Goal: Task Accomplishment & Management: Use online tool/utility

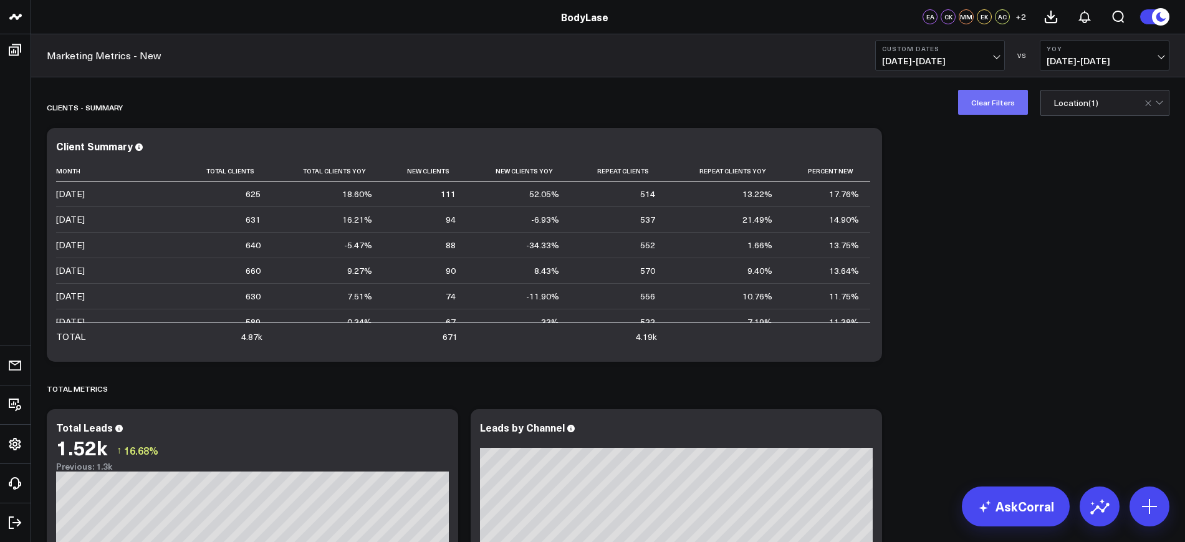
click at [992, 112] on button "Clear Filters" at bounding box center [993, 102] width 70 height 25
click at [985, 54] on button "Custom Dates 01/01/24 - 08/25/24" at bounding box center [940, 56] width 130 height 30
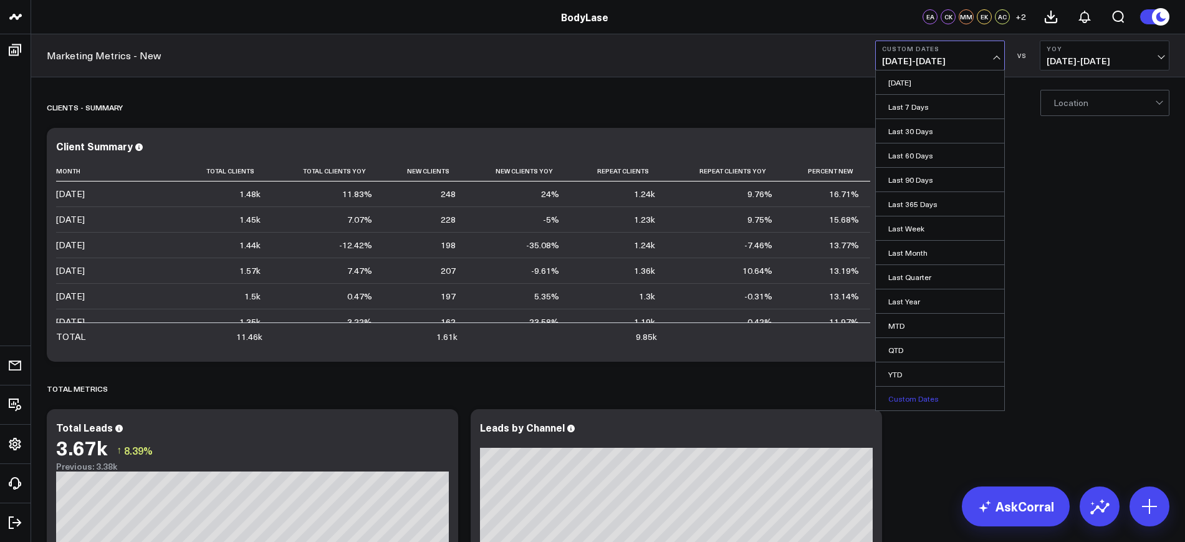
click at [927, 392] on link "Custom Dates" at bounding box center [940, 398] width 128 height 24
select select "7"
select select "2025"
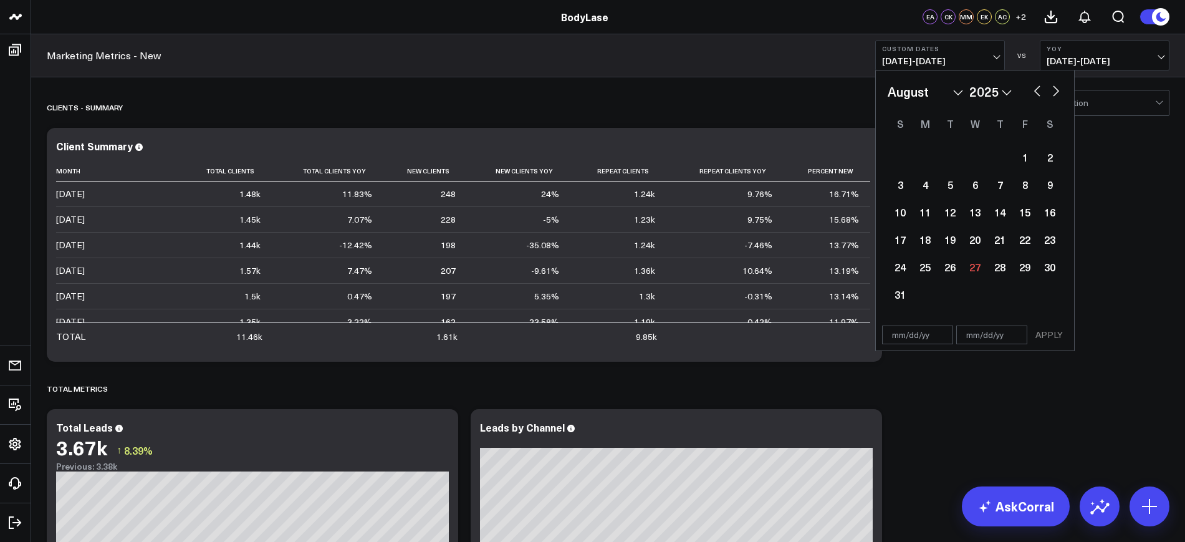
click at [904, 333] on input "text" at bounding box center [917, 334] width 71 height 19
select select "7"
select select "2025"
type input "01/01/24"
select select "2024"
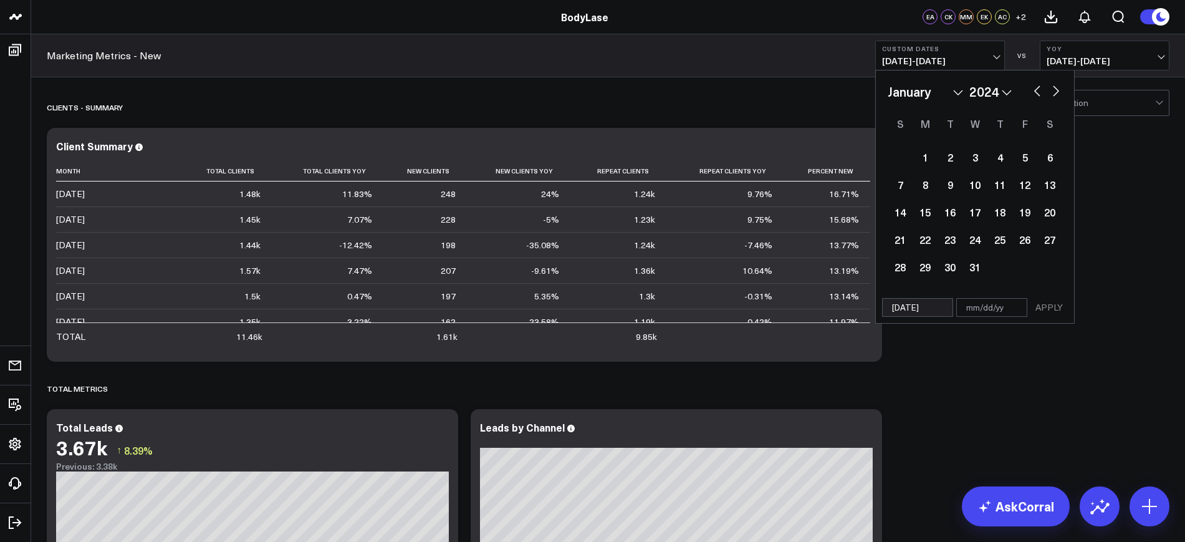
type input "01/01/24"
click at [1008, 302] on input "text" at bounding box center [991, 307] width 71 height 19
select select "2024"
type input "08"
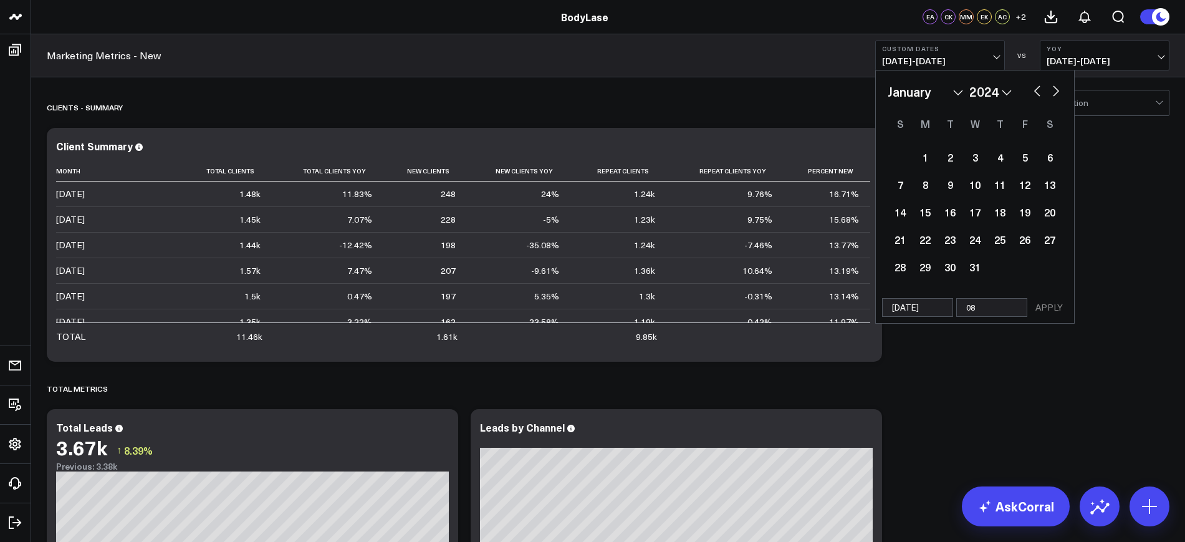
select select "2024"
type input "08/2"
select select "2024"
type input "08/25"
select select "2024"
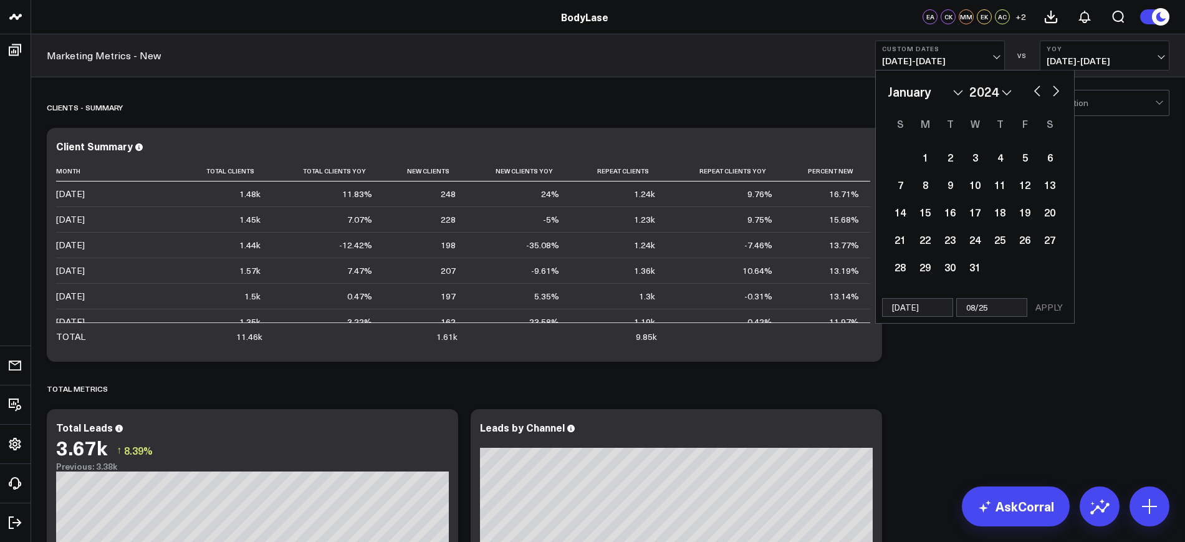
type input "08/25/2"
select select "2024"
type input "[DATE]"
select select "2024"
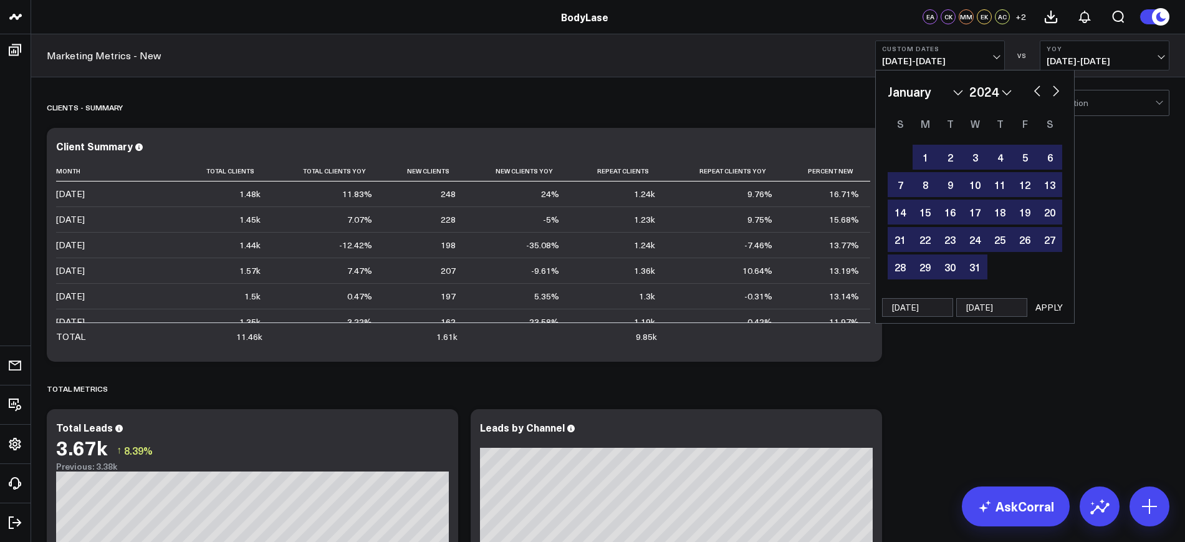
type input "[DATE]"
click at [1064, 302] on button "APPLY" at bounding box center [1048, 307] width 37 height 19
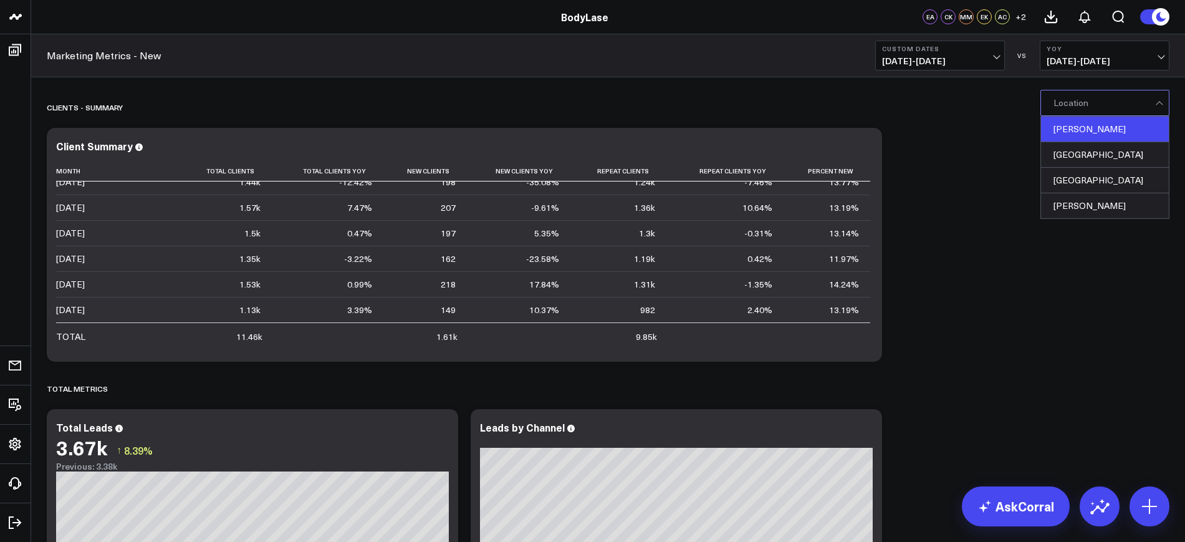
click at [1081, 141] on div "[PERSON_NAME]" at bounding box center [1105, 130] width 128 height 26
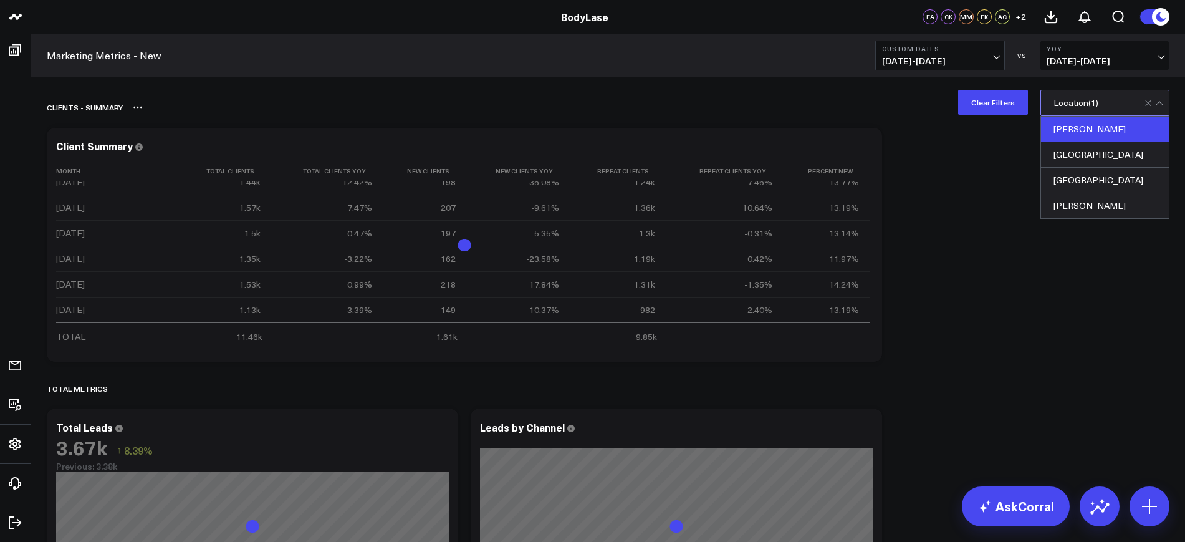
click at [1019, 116] on div "Clients - Summary" at bounding box center [536, 107] width 979 height 29
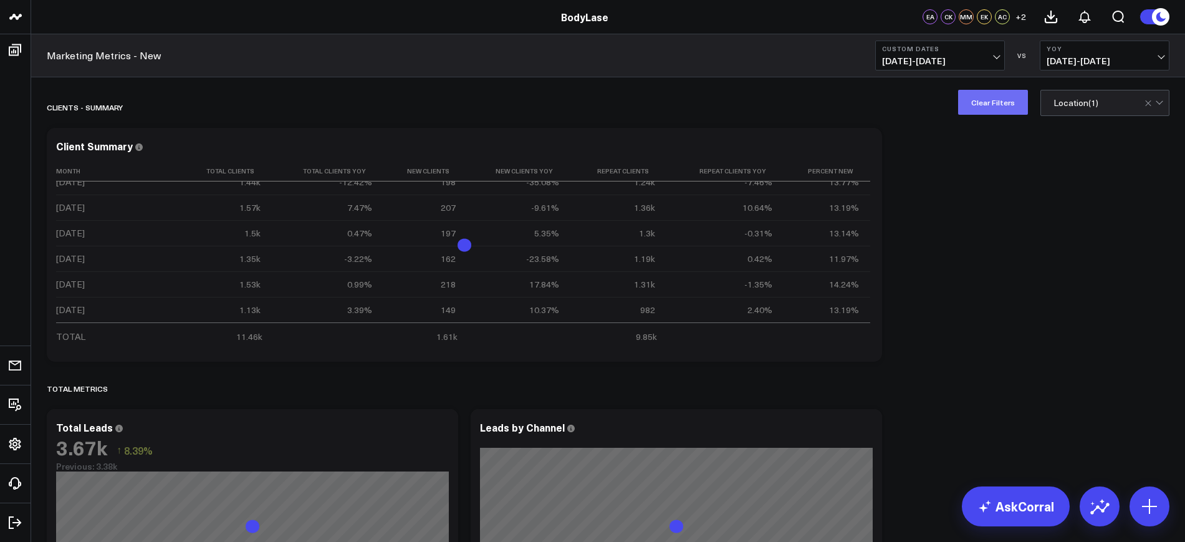
click at [986, 107] on button "Clear Filters" at bounding box center [993, 102] width 70 height 25
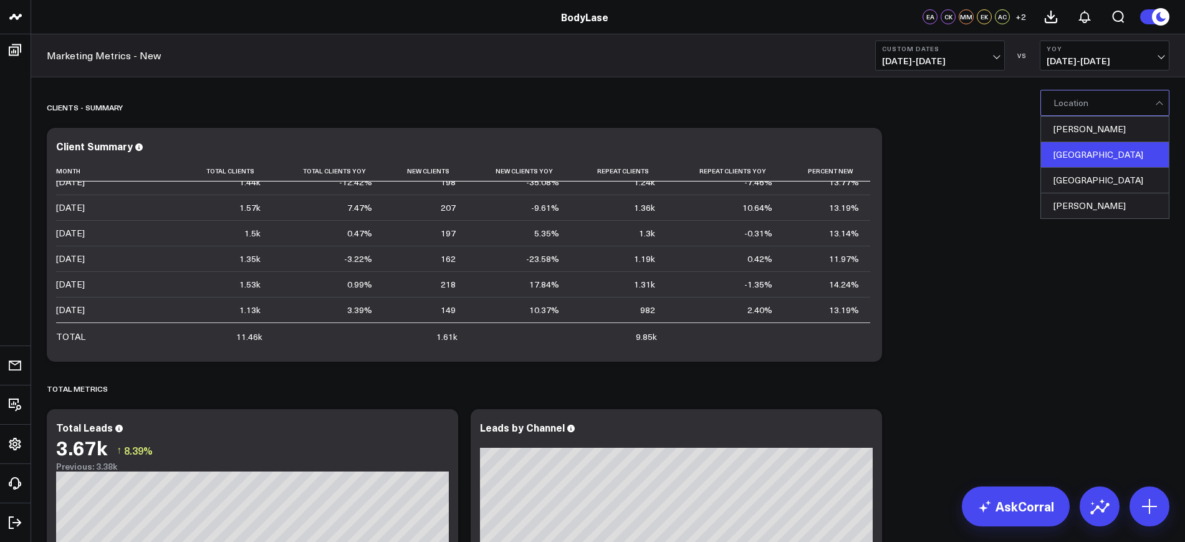
click at [1078, 155] on div "[GEOGRAPHIC_DATA]" at bounding box center [1105, 155] width 128 height 26
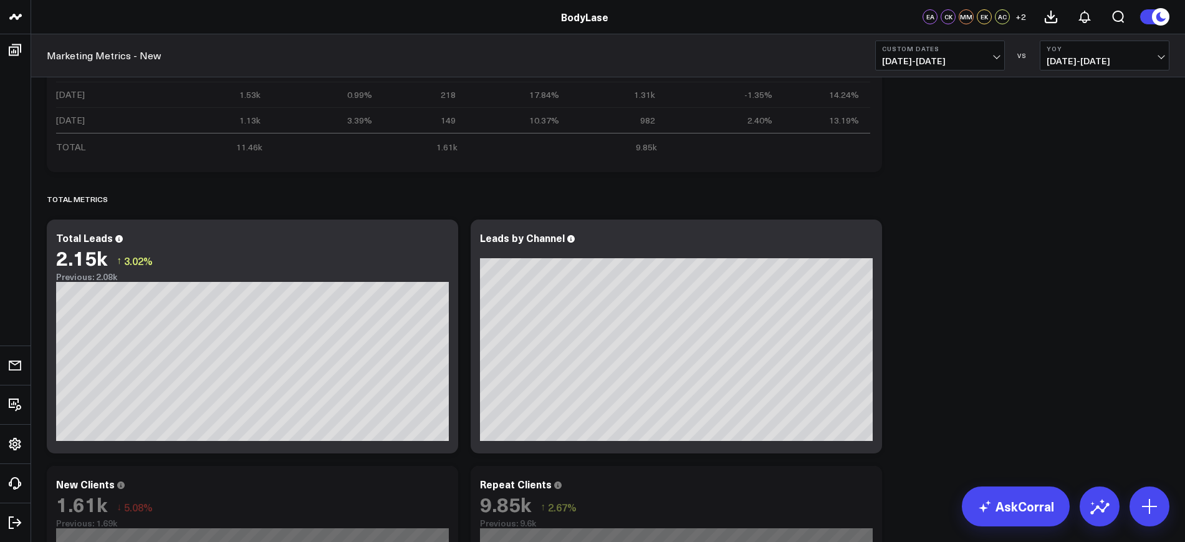
scroll to position [348, 0]
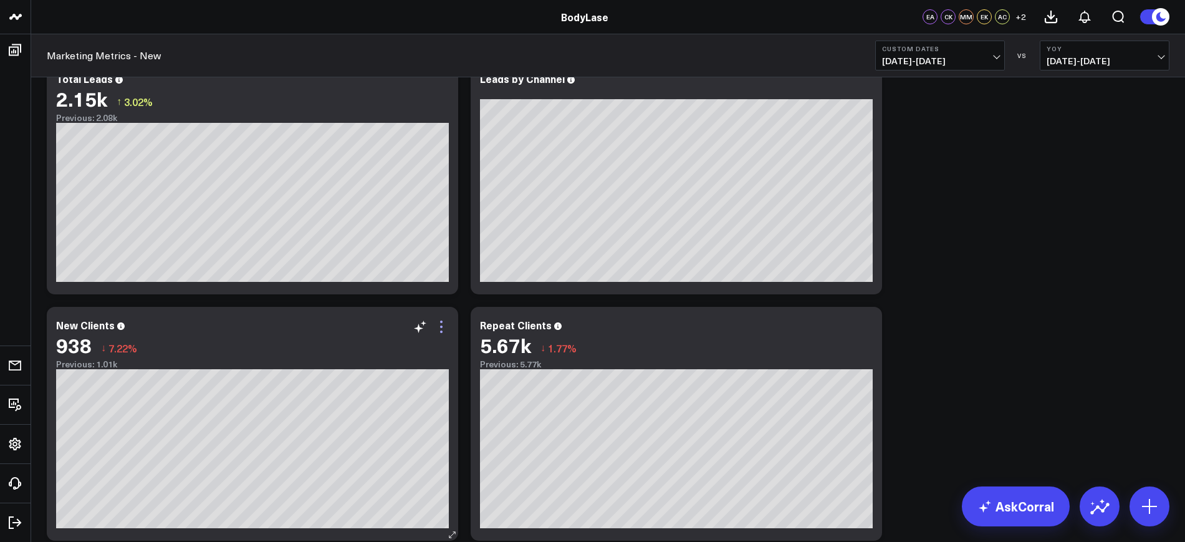
click at [442, 331] on icon at bounding box center [441, 331] width 2 height 2
click at [966, 58] on span "01/01/24 - 08/25/24" at bounding box center [940, 61] width 116 height 10
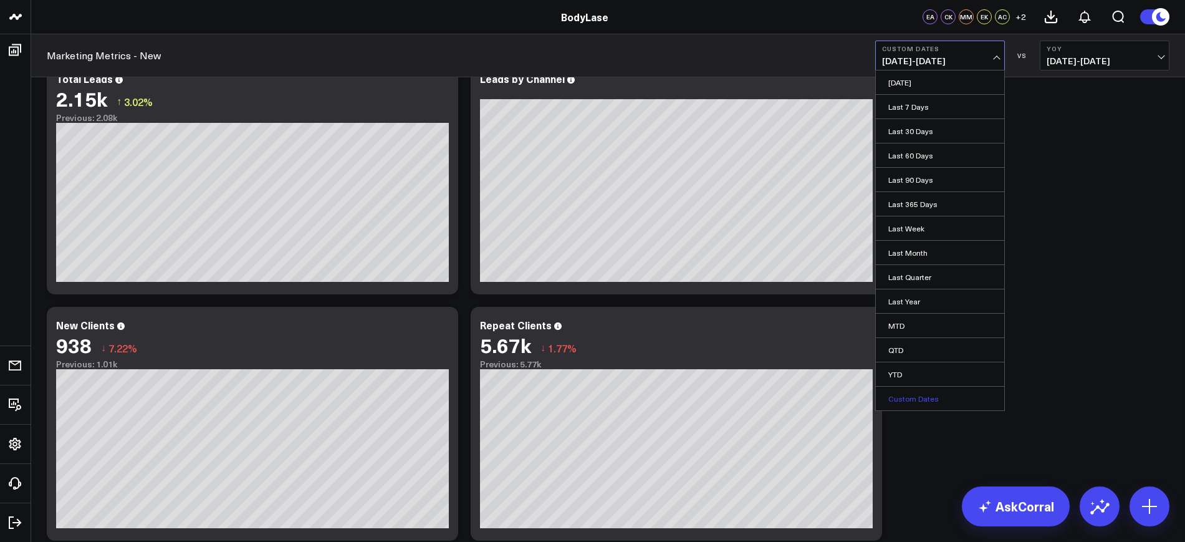
click at [899, 388] on link "Custom Dates" at bounding box center [940, 398] width 128 height 24
select select "7"
select select "2025"
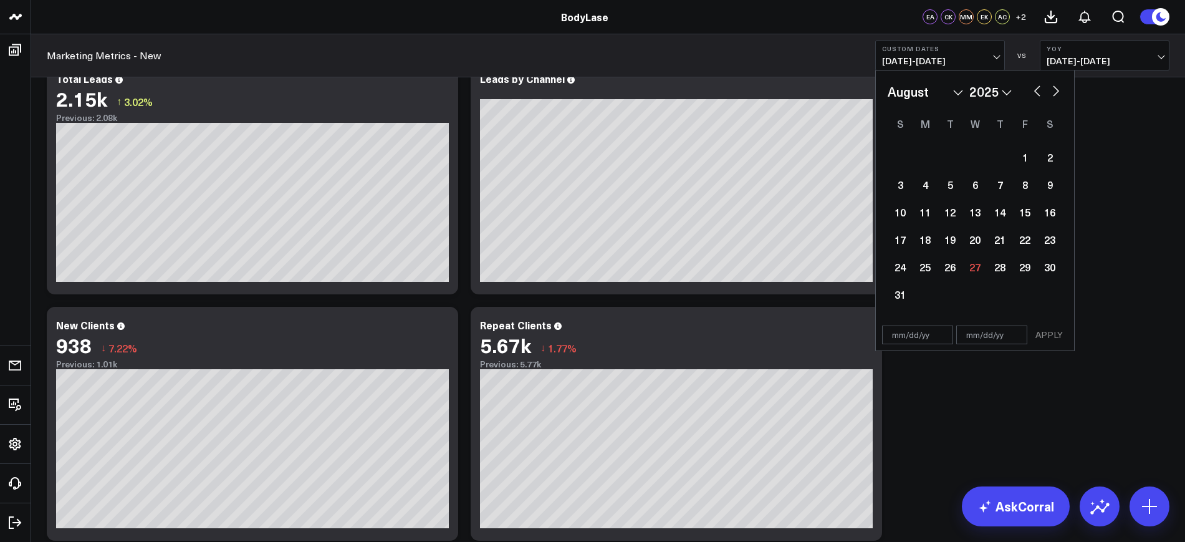
click at [902, 337] on input "text" at bounding box center [917, 334] width 71 height 19
select select "7"
select select "2025"
type input "[DATE]"
select select "6"
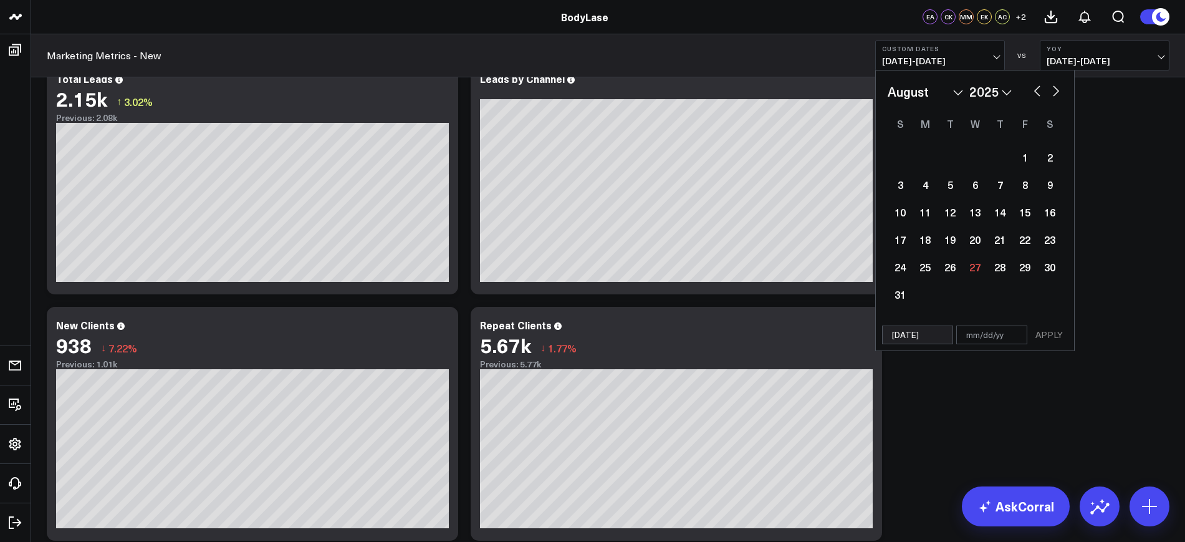
select select "2024"
type input "[DATE]"
click at [1024, 289] on div "January February March April May June July August September October November De…" at bounding box center [975, 181] width 198 height 222
click at [1016, 301] on input "text" at bounding box center [991, 307] width 71 height 19
select select "6"
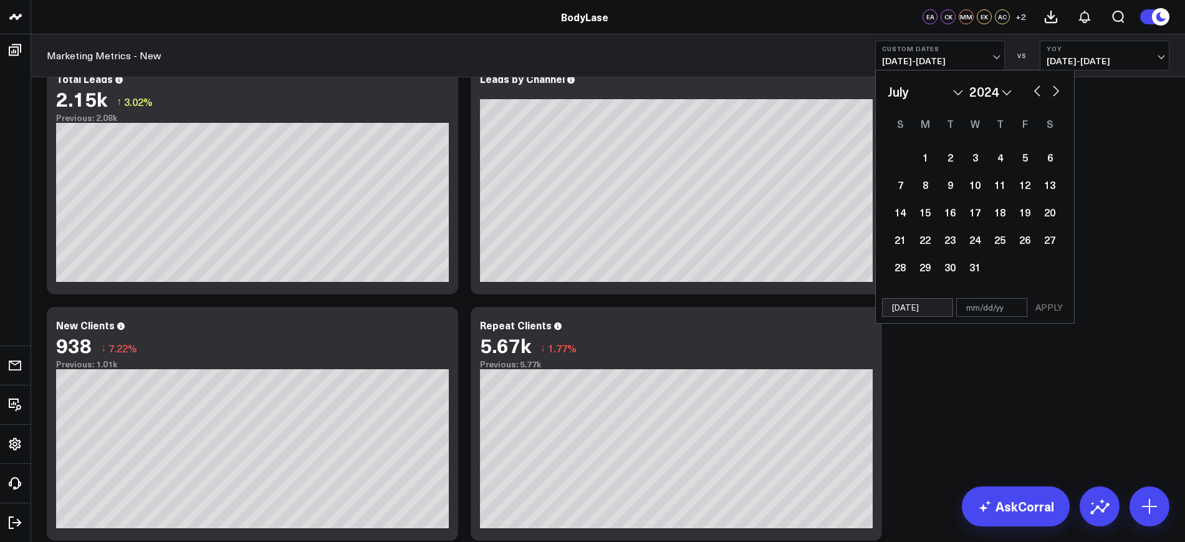
select select "2024"
type input "0"
select select "6"
select select "2024"
type input "08"
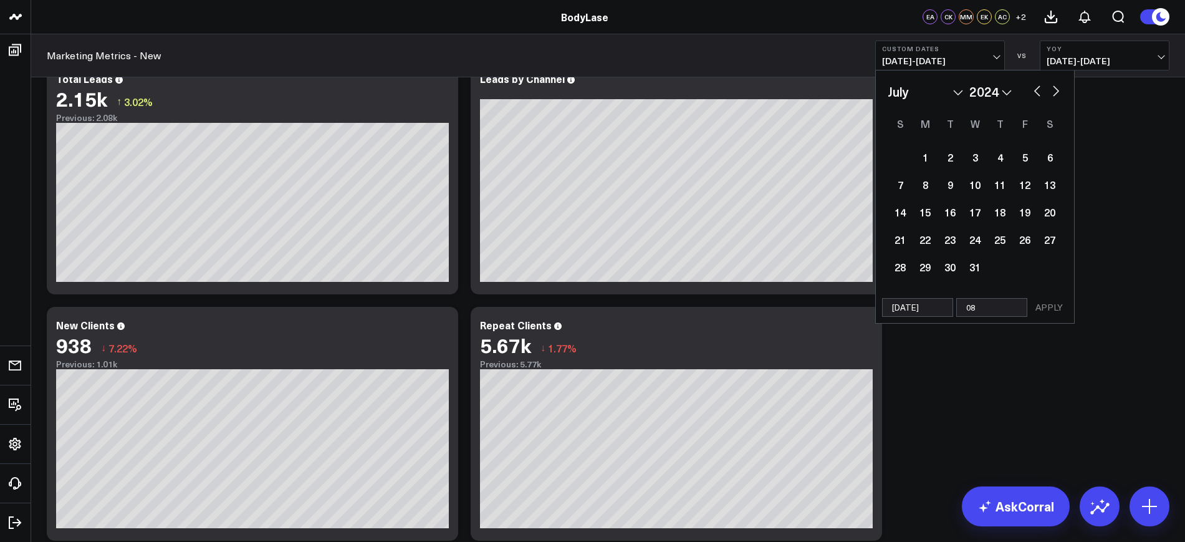
select select "6"
select select "2024"
type input "08/2"
select select "6"
select select "2024"
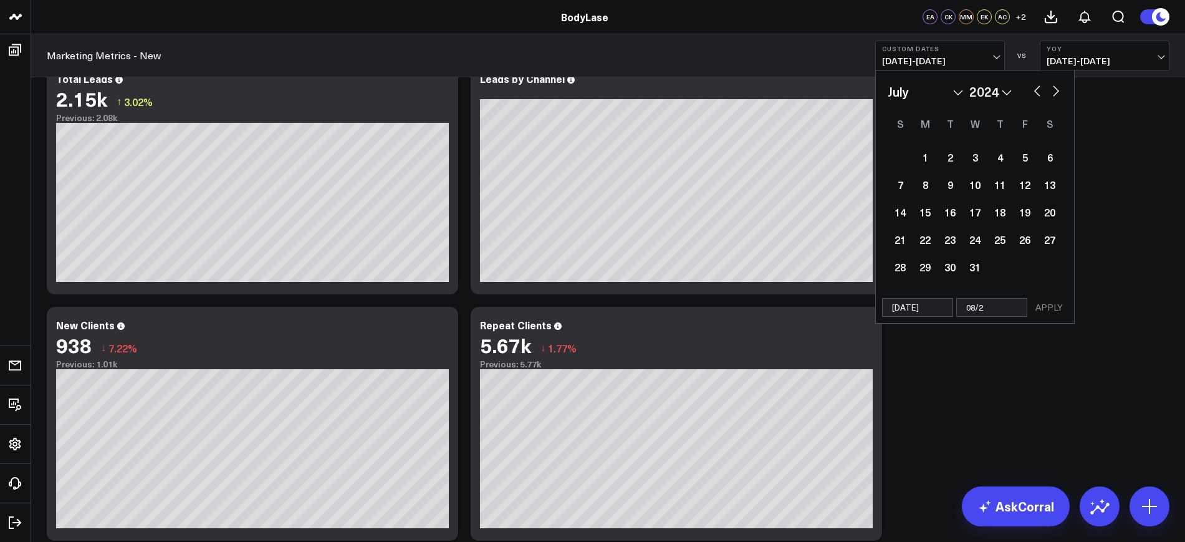
type input "08/25"
select select "6"
select select "2024"
type input "08/25/2"
select select "6"
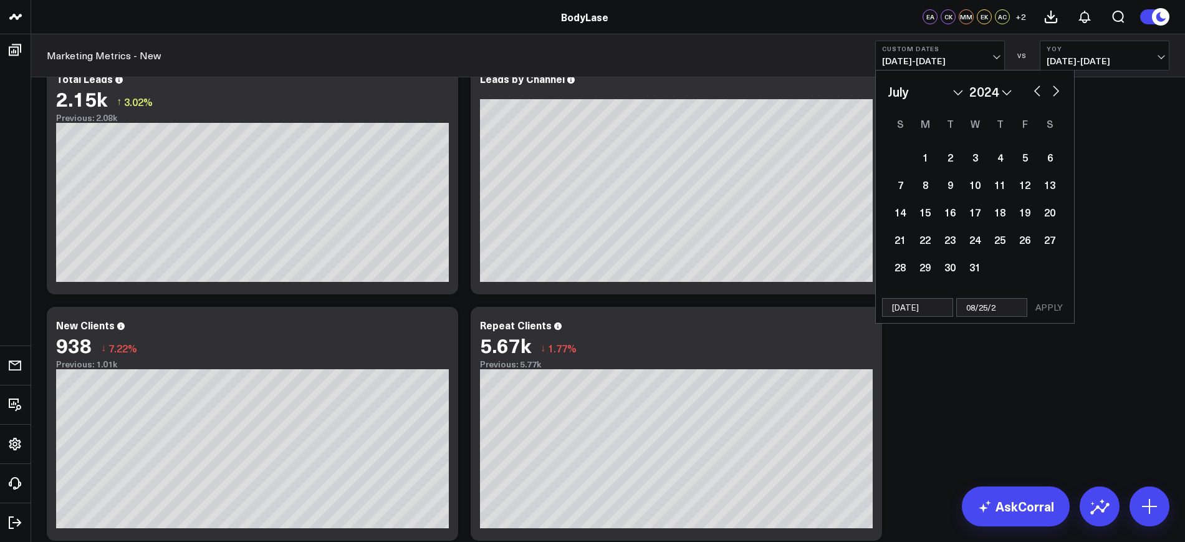
select select "2024"
type input "[DATE]"
select select "6"
select select "2024"
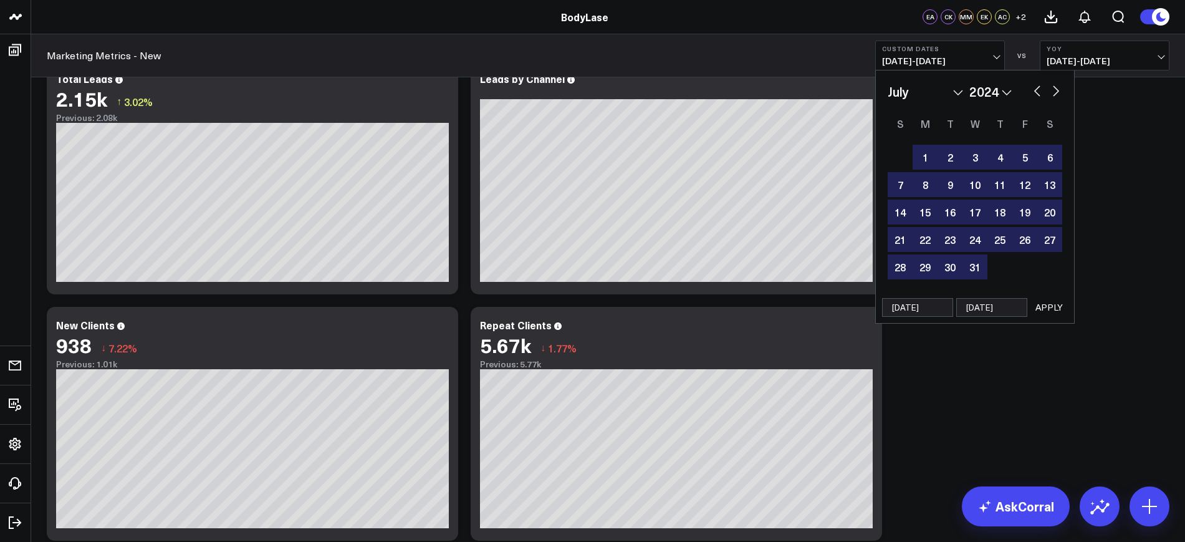
type input "[DATE]"
click at [1054, 307] on button "APPLY" at bounding box center [1048, 307] width 37 height 19
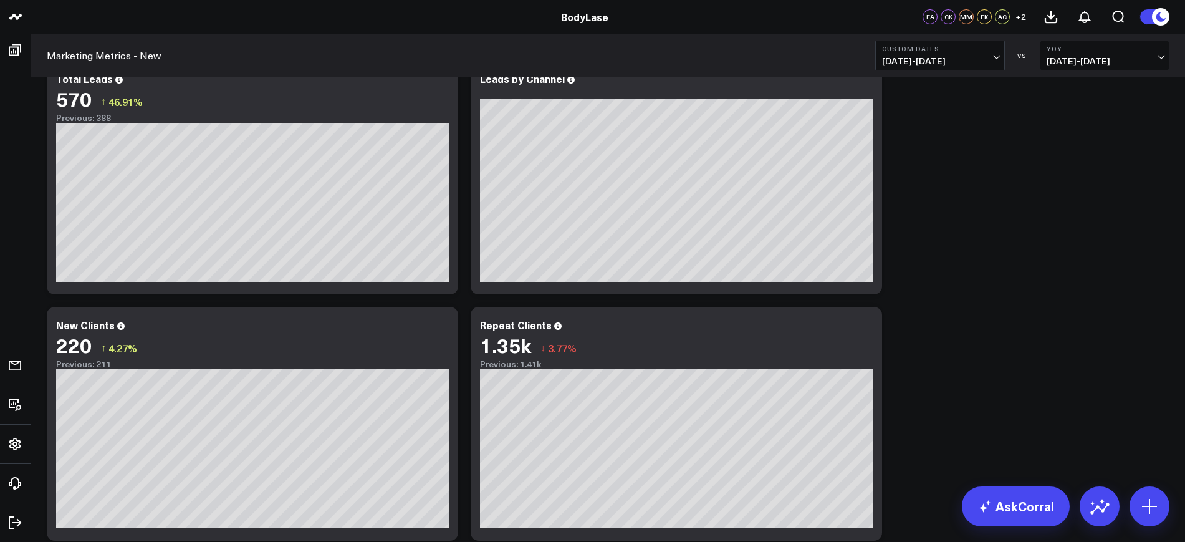
scroll to position [426, 0]
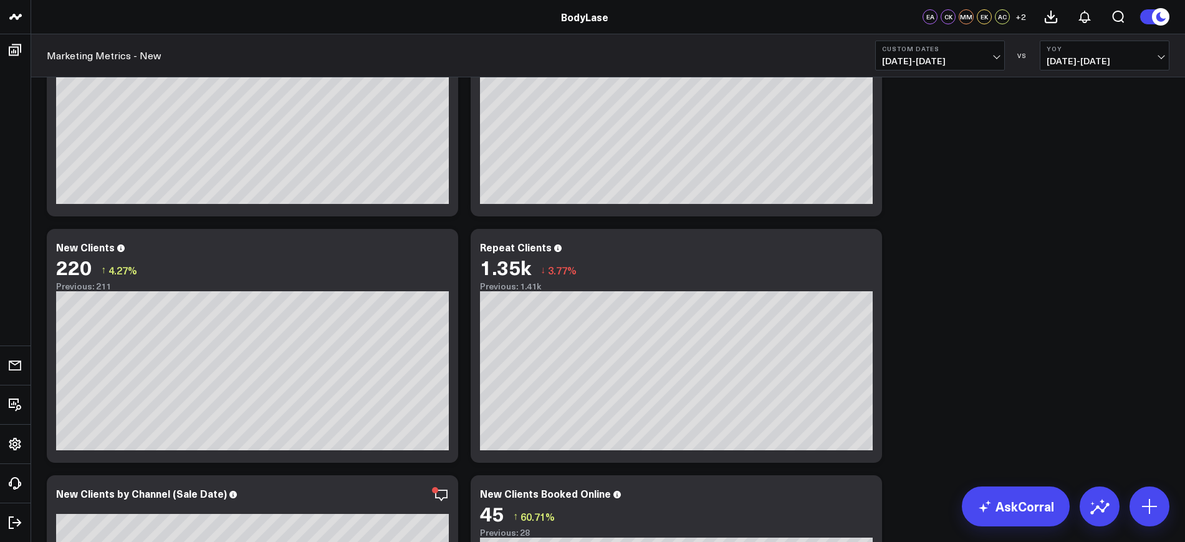
click at [439, 255] on icon at bounding box center [441, 248] width 15 height 15
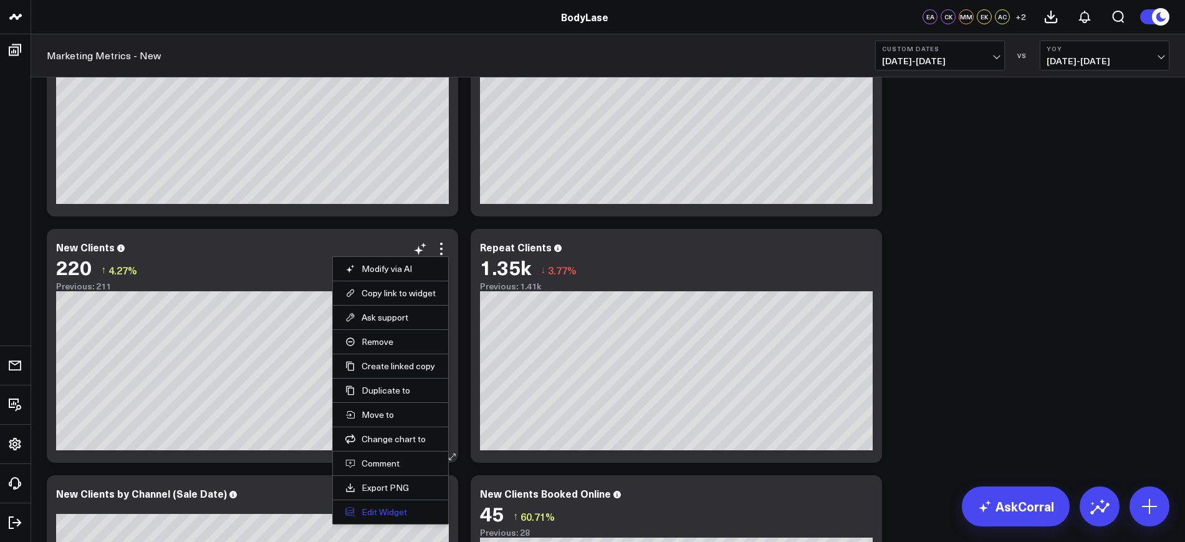
click at [379, 509] on button "Edit Widget" at bounding box center [390, 511] width 90 height 11
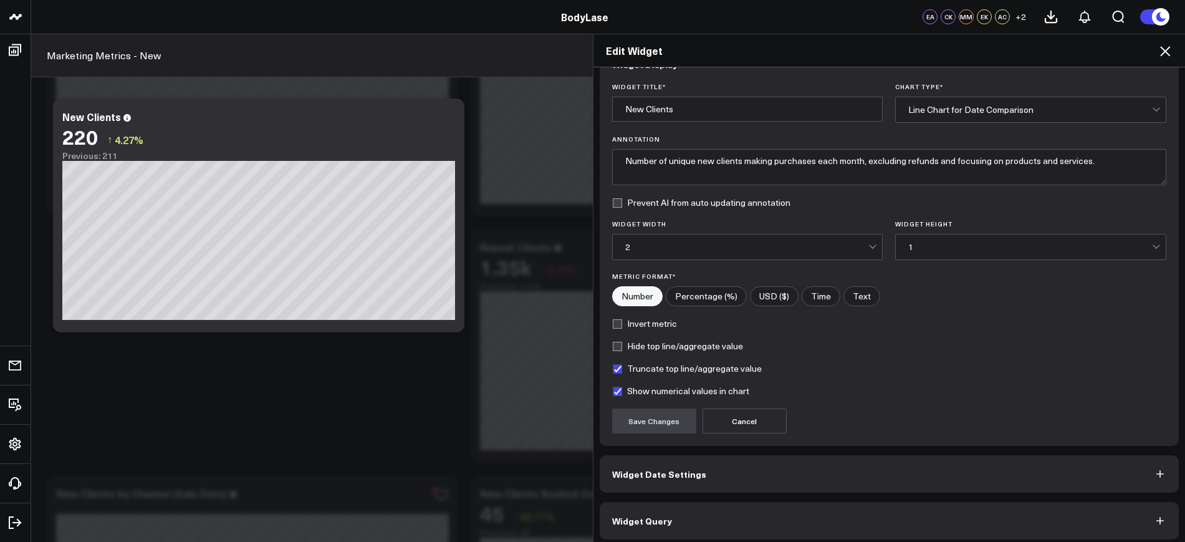
scroll to position [37, 0]
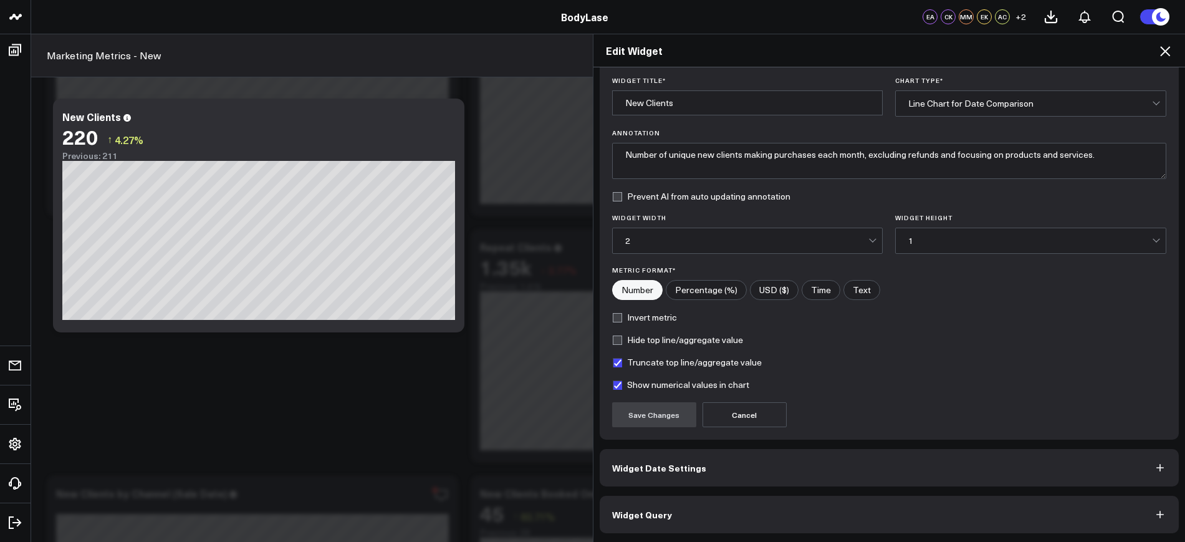
click at [693, 480] on button "Widget Date Settings" at bounding box center [890, 467] width 580 height 37
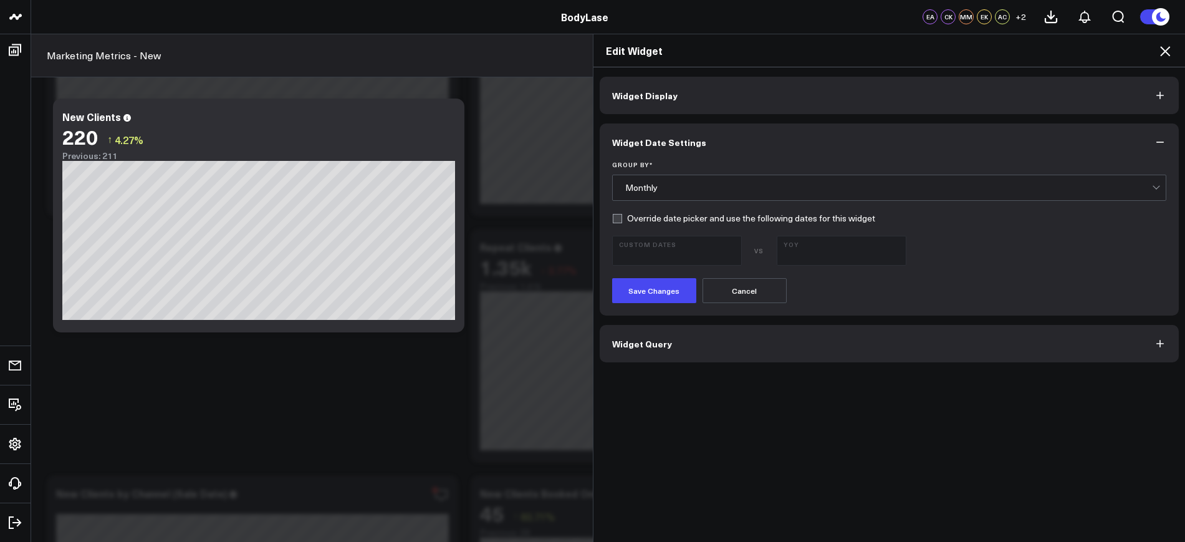
click at [725, 170] on div "Group By * Monthly" at bounding box center [889, 181] width 555 height 40
click at [725, 174] on div "Monthly" at bounding box center [889, 187] width 555 height 26
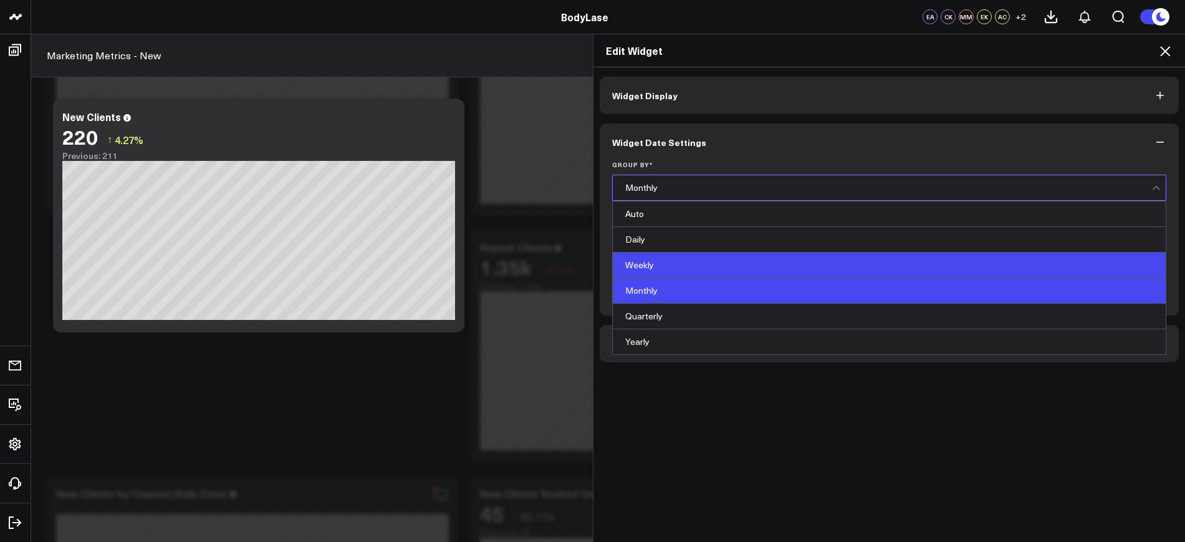
click at [684, 253] on div "Weekly" at bounding box center [889, 265] width 553 height 26
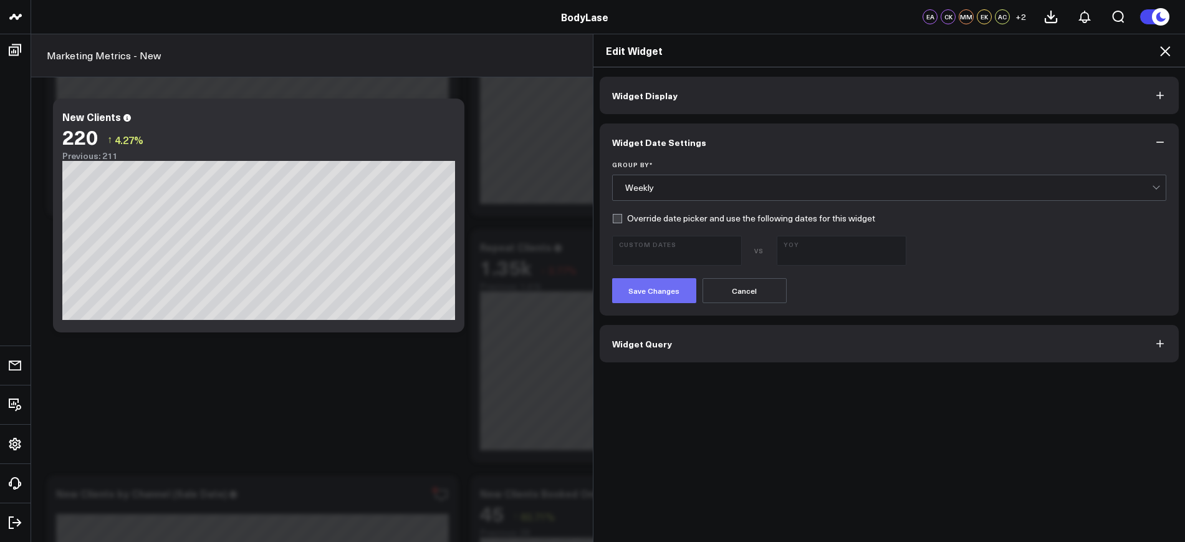
click at [664, 285] on button "Save Changes" at bounding box center [654, 290] width 84 height 25
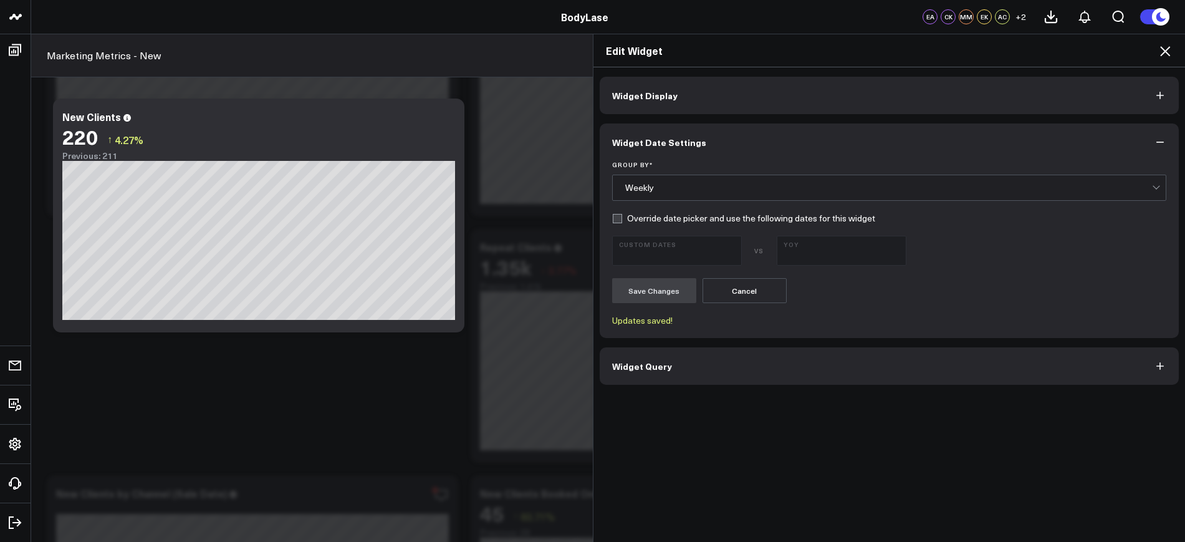
click at [1158, 45] on icon at bounding box center [1164, 51] width 15 height 15
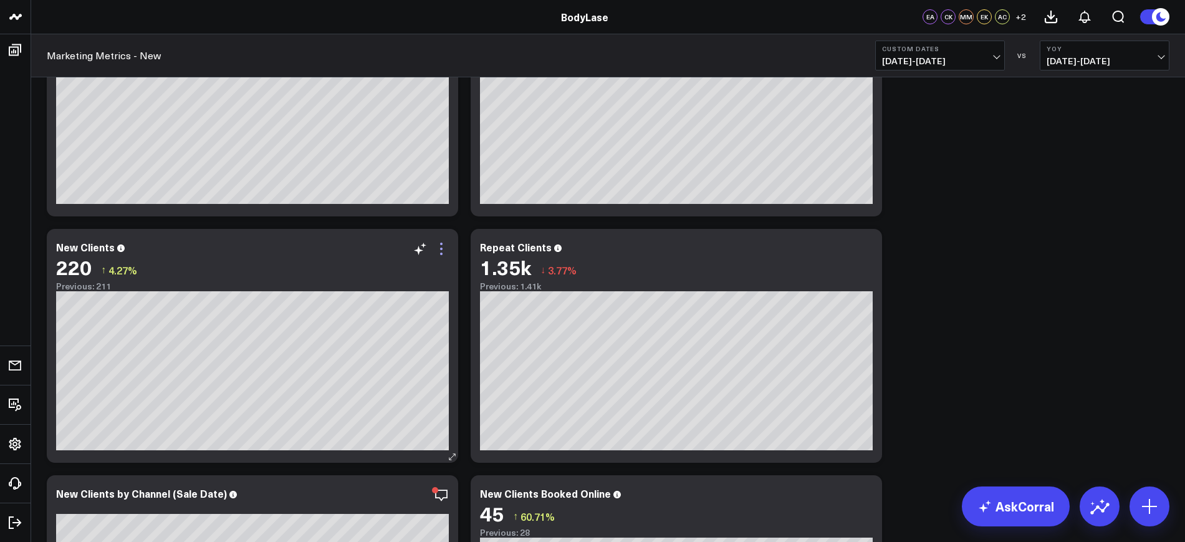
click at [439, 242] on icon at bounding box center [441, 248] width 15 height 15
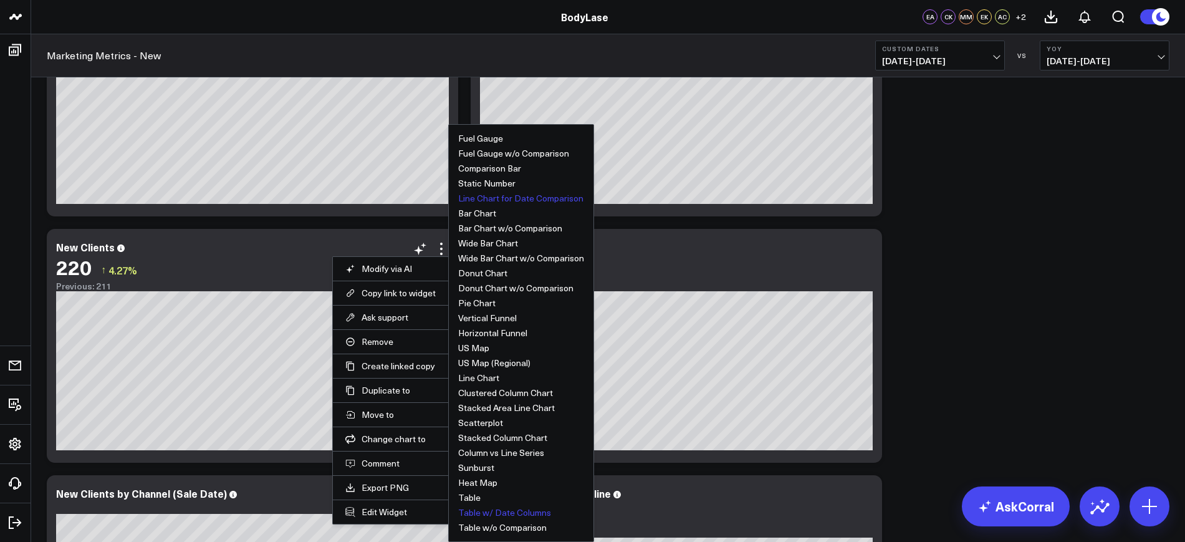
click at [515, 512] on button "Table w/ Date Columns" at bounding box center [504, 512] width 93 height 9
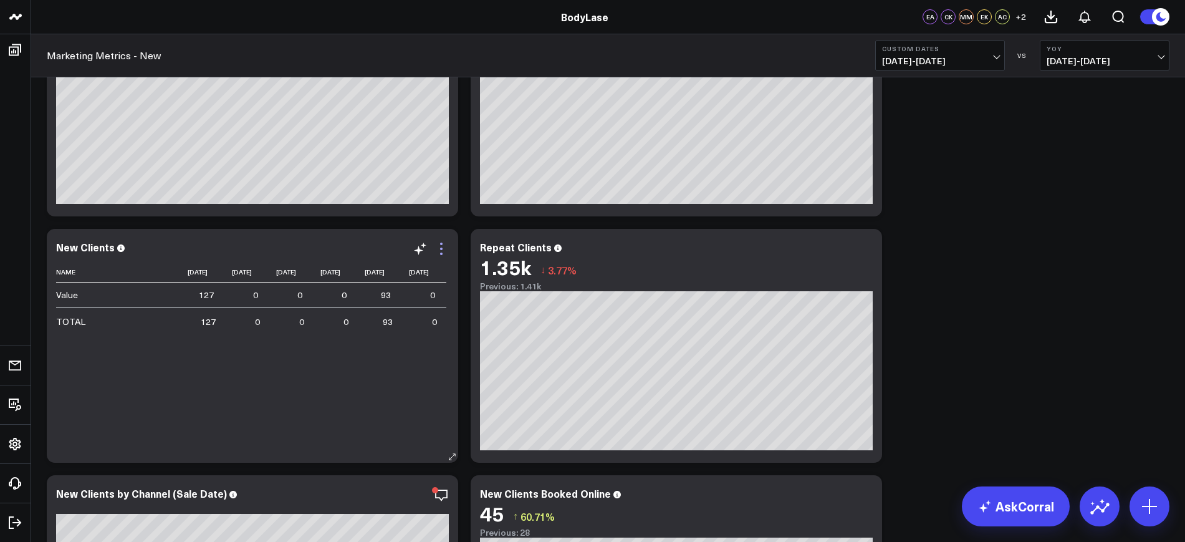
click at [442, 246] on icon at bounding box center [441, 248] width 15 height 15
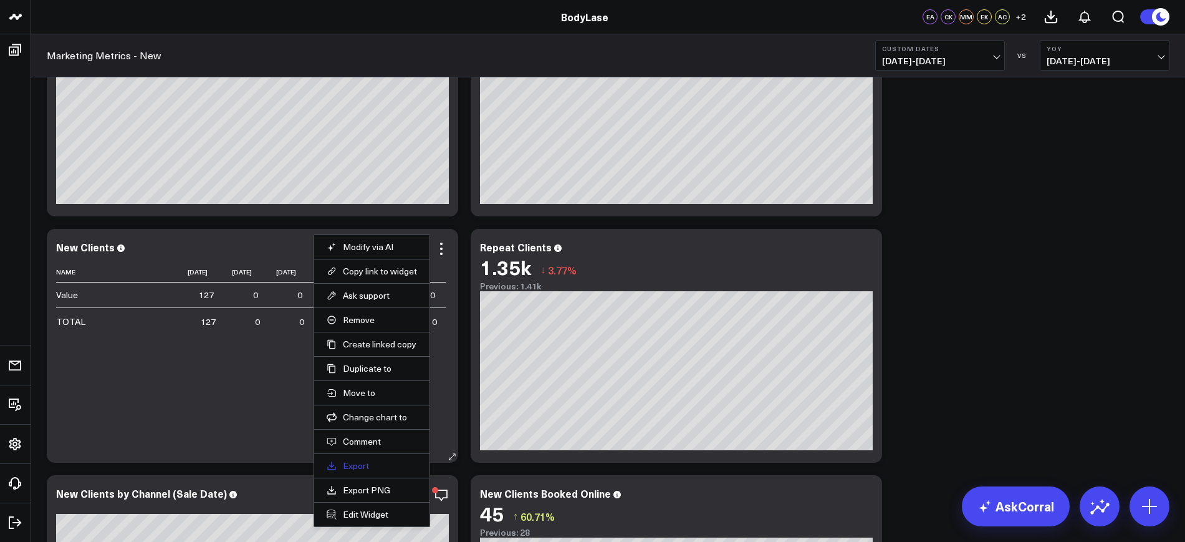
click at [357, 461] on link "Export" at bounding box center [372, 465] width 90 height 11
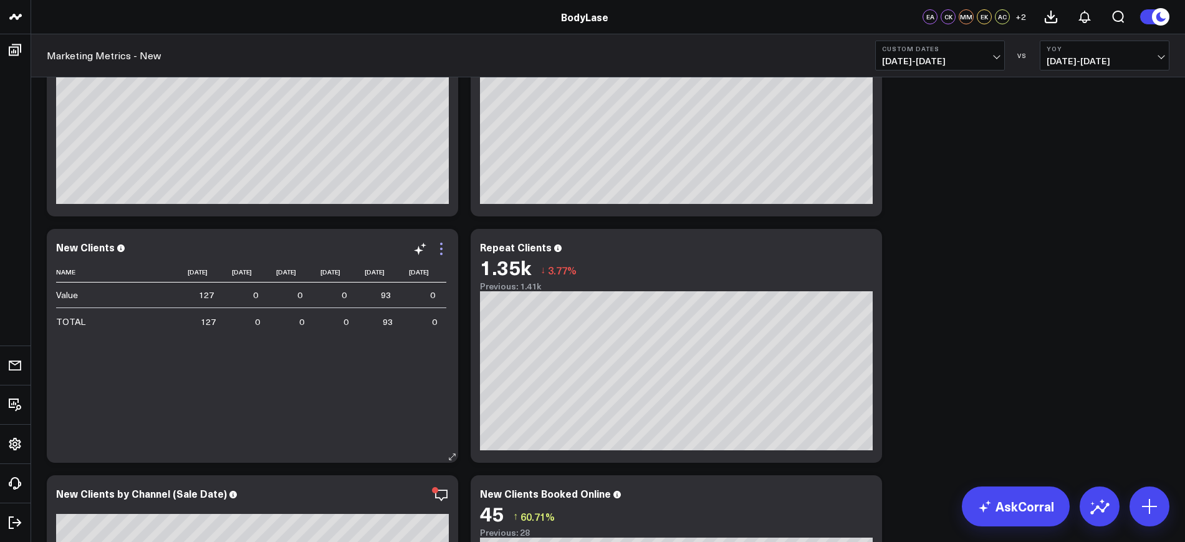
click at [438, 246] on icon at bounding box center [441, 248] width 15 height 15
click at [965, 60] on span "07/01/24 - 08/25/24" at bounding box center [940, 61] width 116 height 10
click at [906, 404] on link "Custom Dates" at bounding box center [940, 398] width 128 height 24
select select "7"
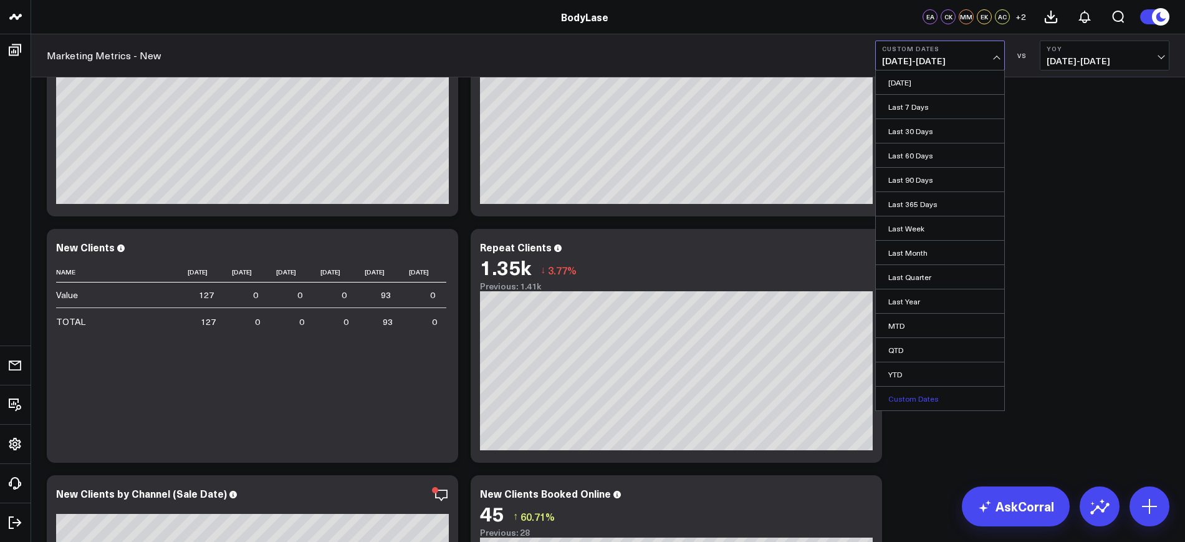
select select "2025"
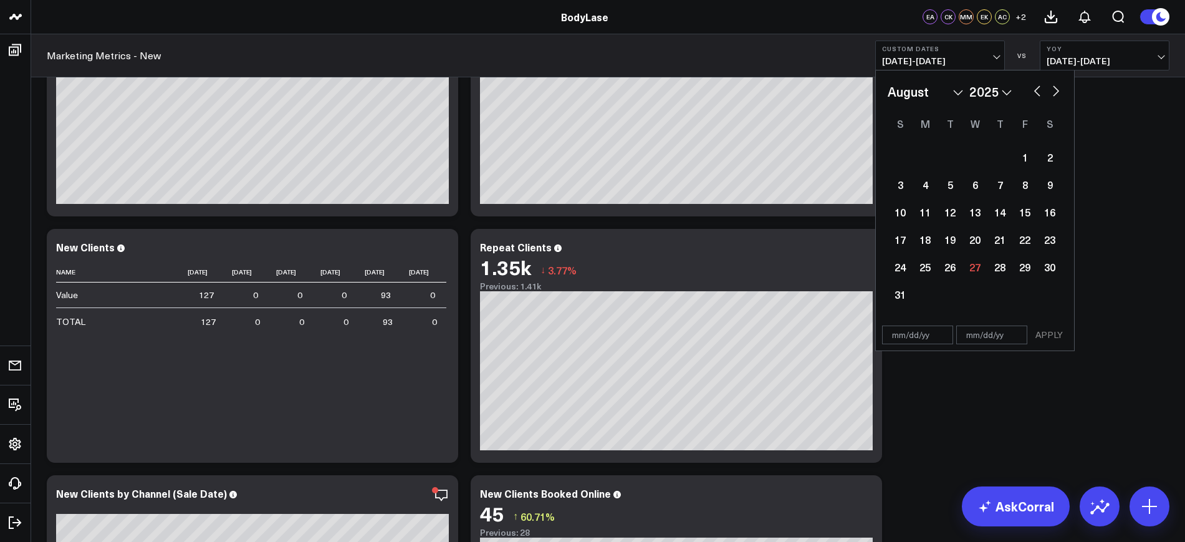
click at [909, 338] on input "text" at bounding box center [917, 334] width 71 height 19
select select "7"
select select "2025"
type input "[DATE]"
select select "6"
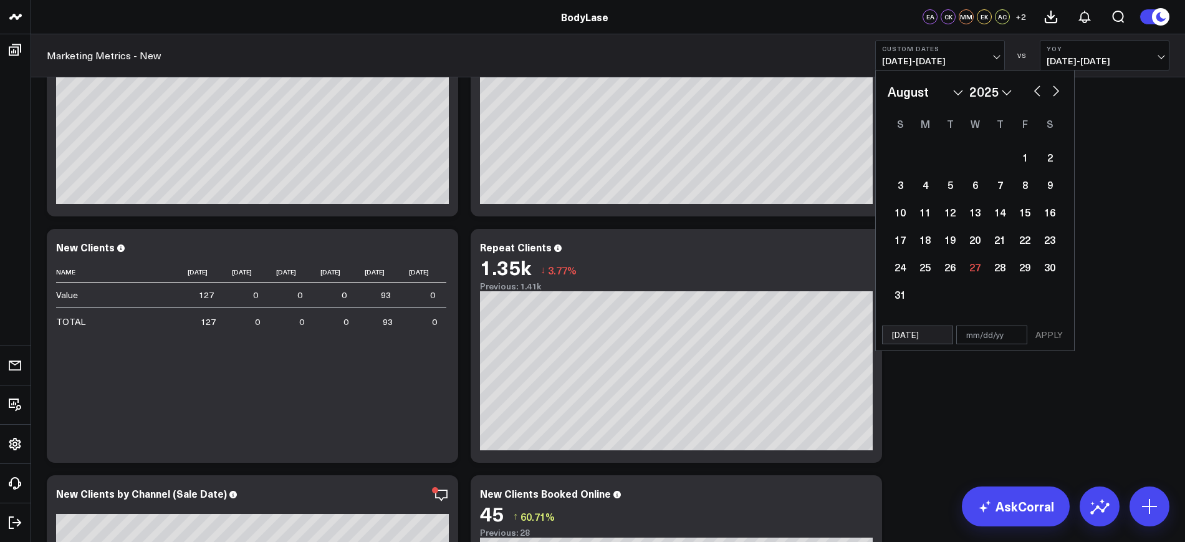
select select "2025"
type input "[DATE]"
click at [1008, 310] on input "text" at bounding box center [991, 307] width 71 height 19
select select "6"
select select "2025"
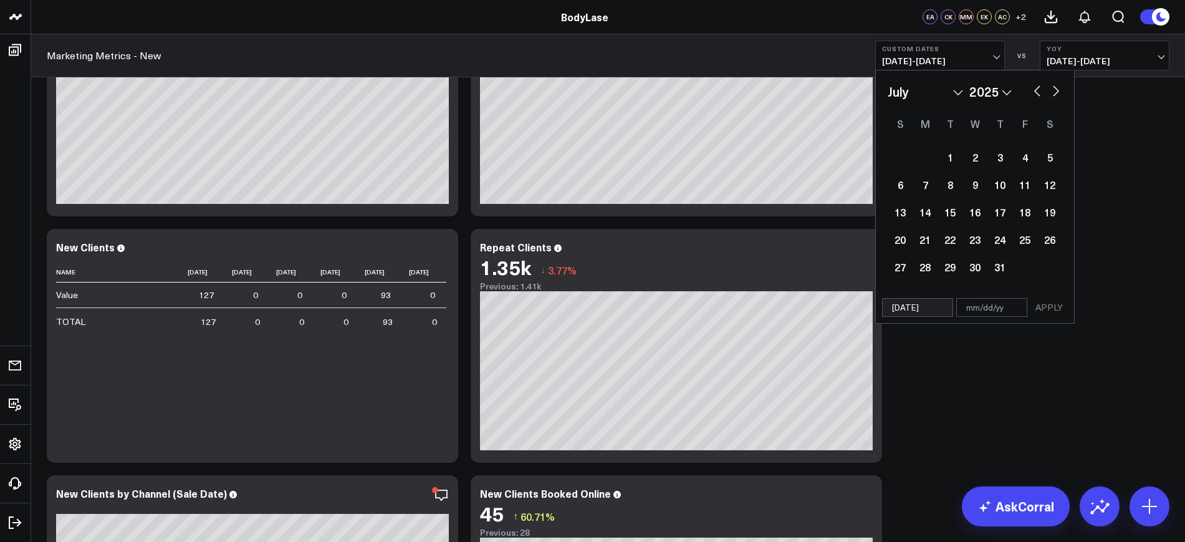
type input "0"
select select "6"
select select "2025"
type input "08"
select select "6"
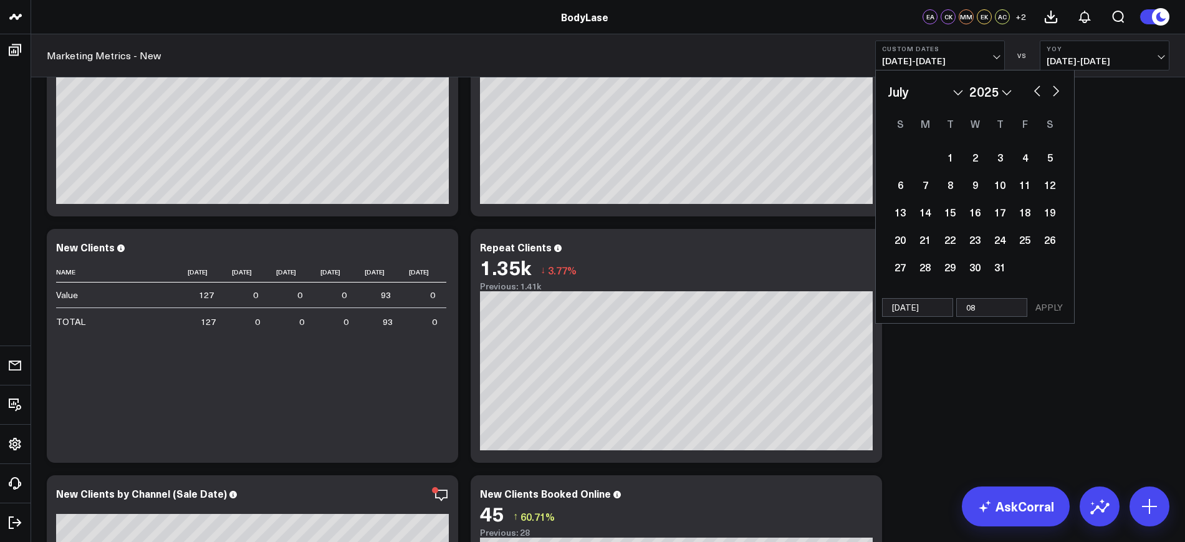
select select "2025"
type input "08/2"
select select "6"
select select "2025"
type input "08/25/2"
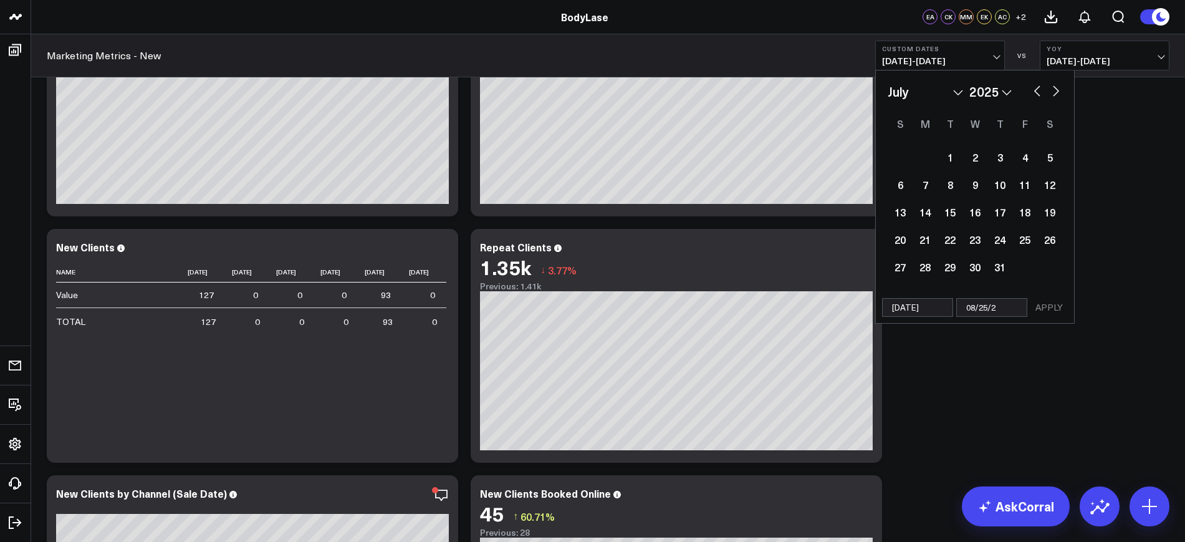
select select "6"
select select "2025"
type input "[DATE]"
select select "6"
select select "2025"
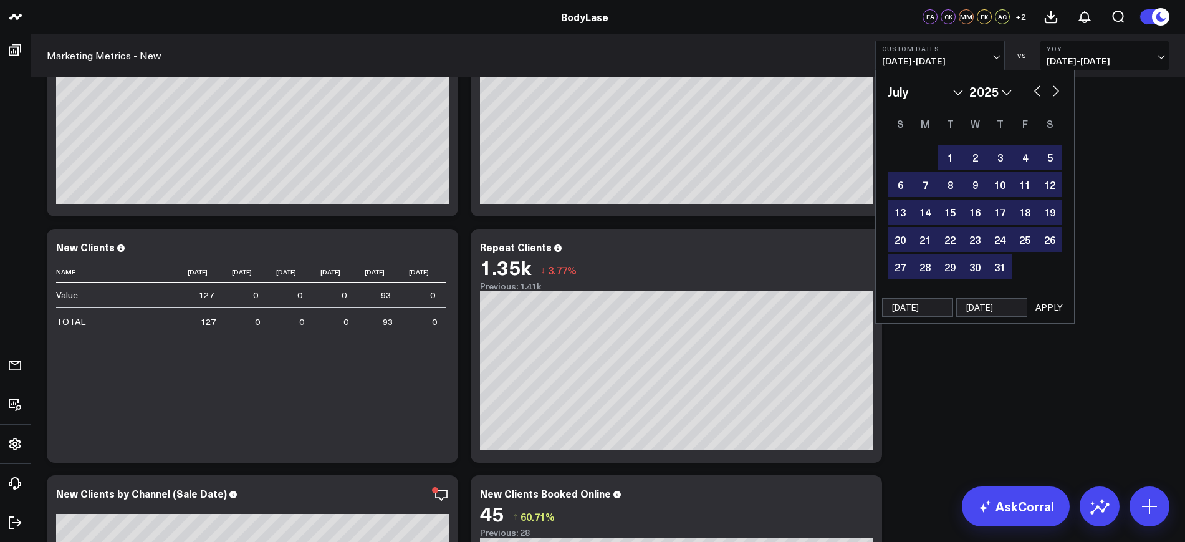
click at [1043, 310] on button "APPLY" at bounding box center [1048, 307] width 37 height 19
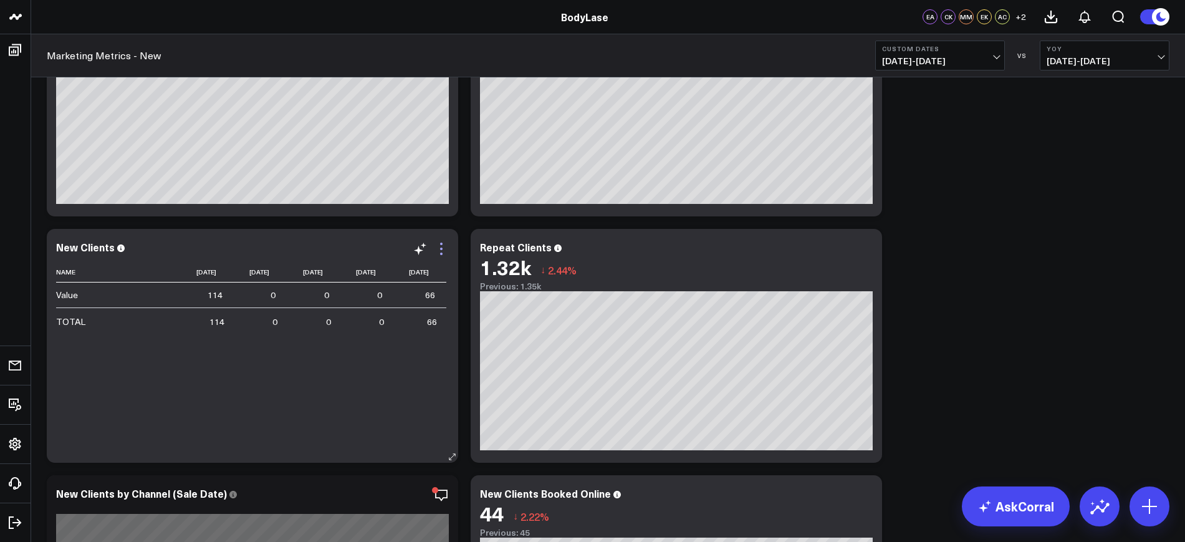
click at [442, 247] on icon at bounding box center [441, 248] width 15 height 15
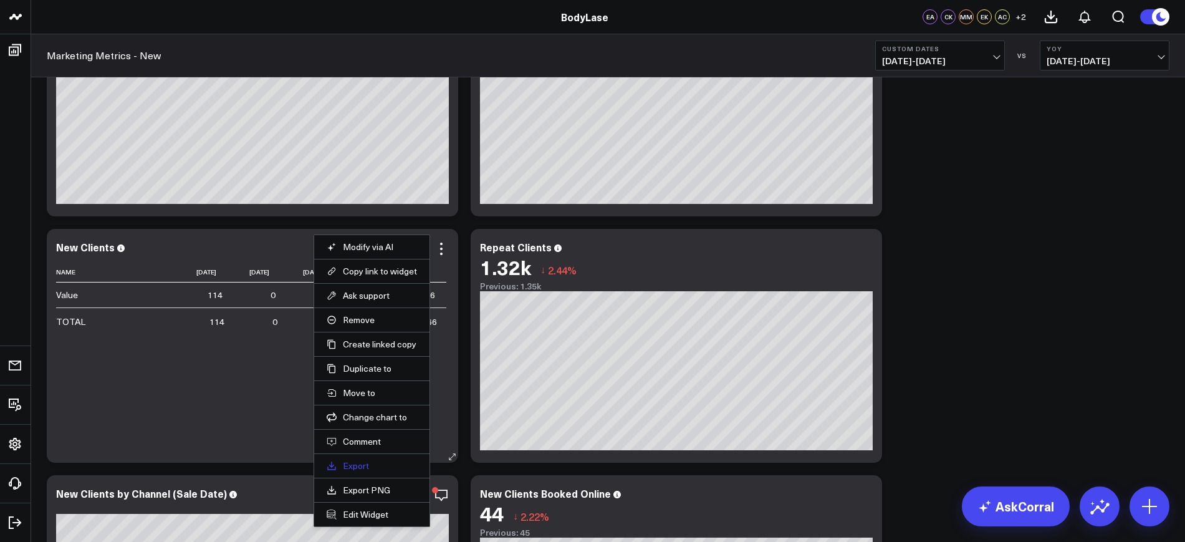
click at [353, 461] on link "Export" at bounding box center [372, 465] width 90 height 11
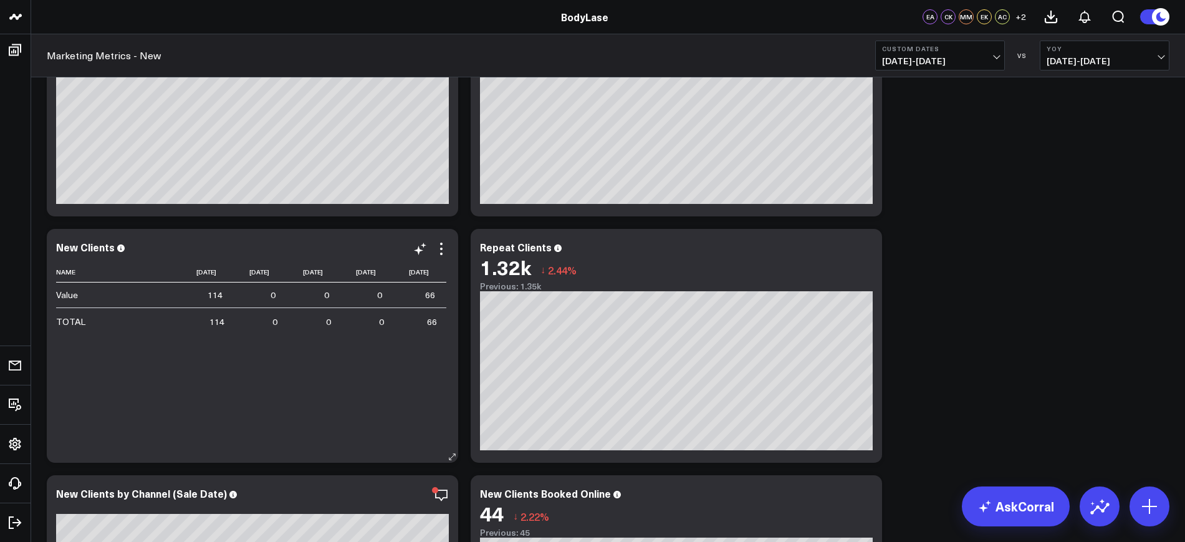
click at [378, 424] on div "Name 2025-06-30 2025-07-07 2025-07-14 2025-07-21 2025-07-28 Value 114 Previous …" at bounding box center [252, 356] width 393 height 188
click at [442, 247] on icon at bounding box center [441, 248] width 15 height 15
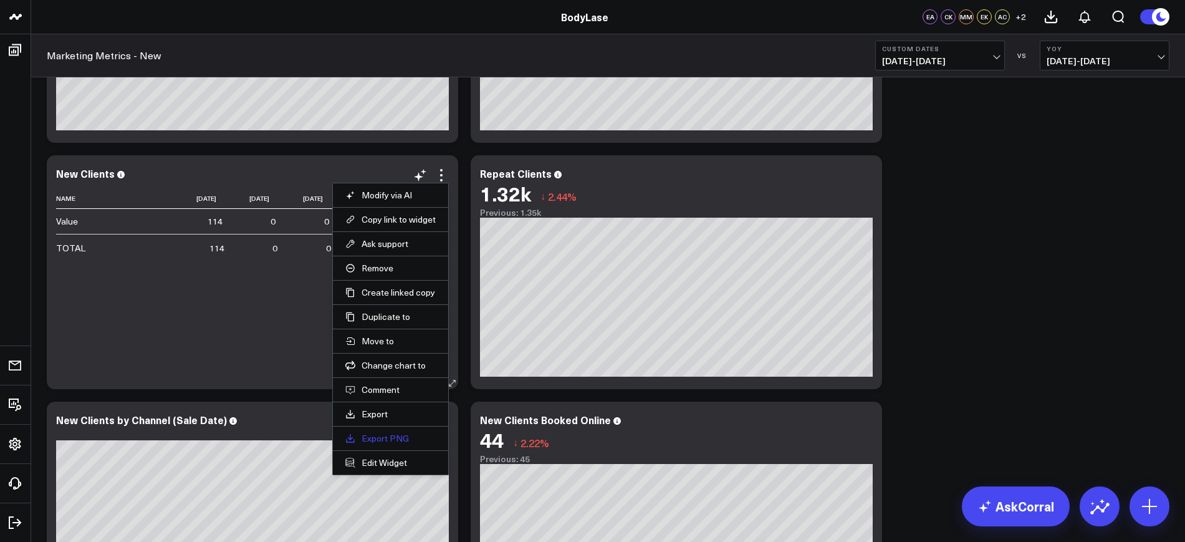
scroll to position [504, 0]
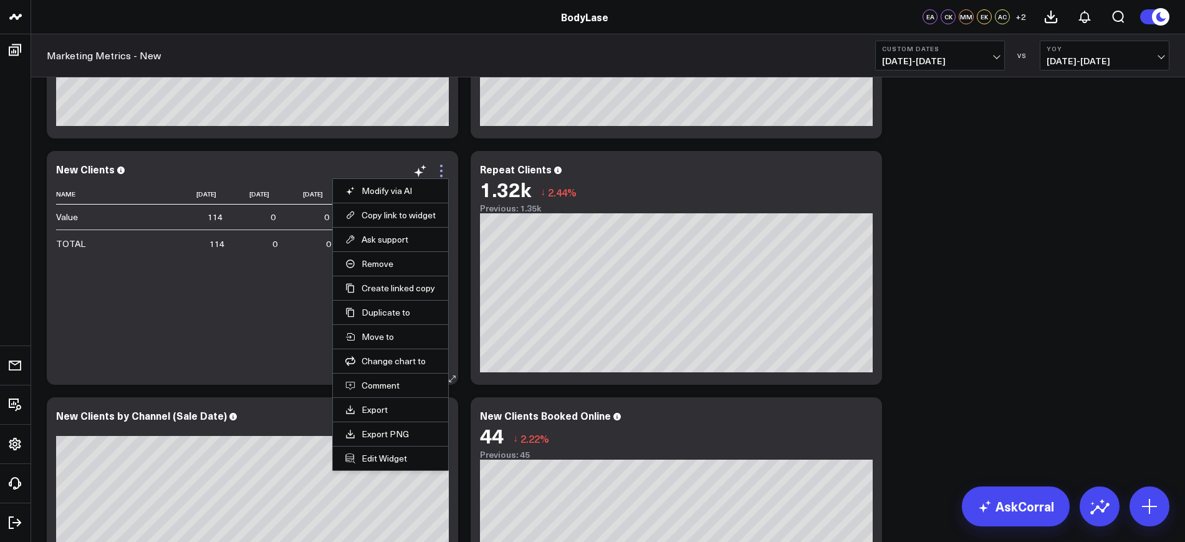
click at [441, 163] on icon at bounding box center [441, 170] width 15 height 15
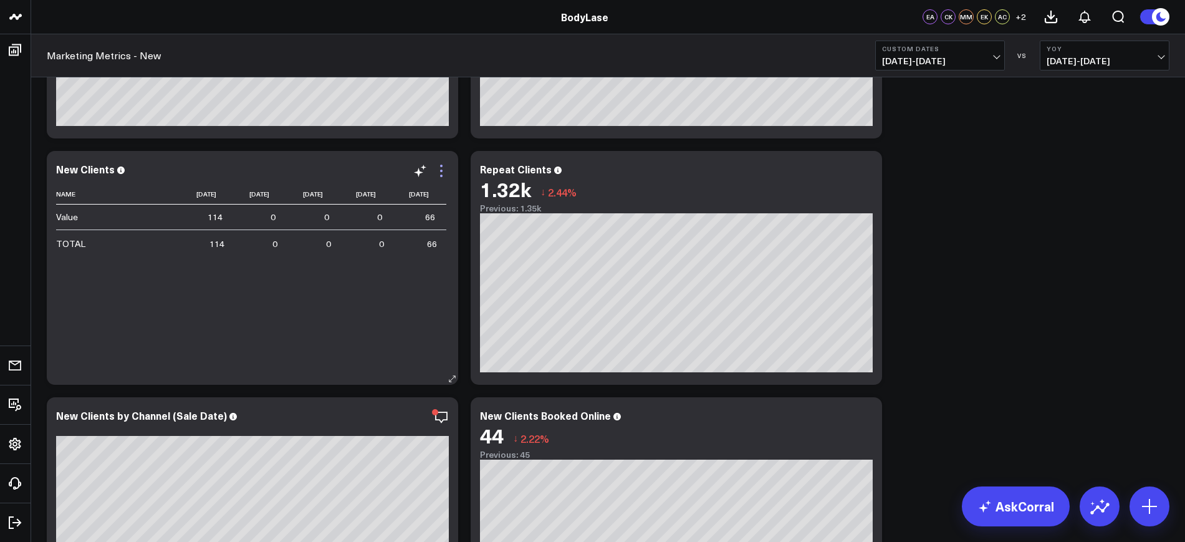
click at [438, 170] on icon at bounding box center [441, 170] width 15 height 15
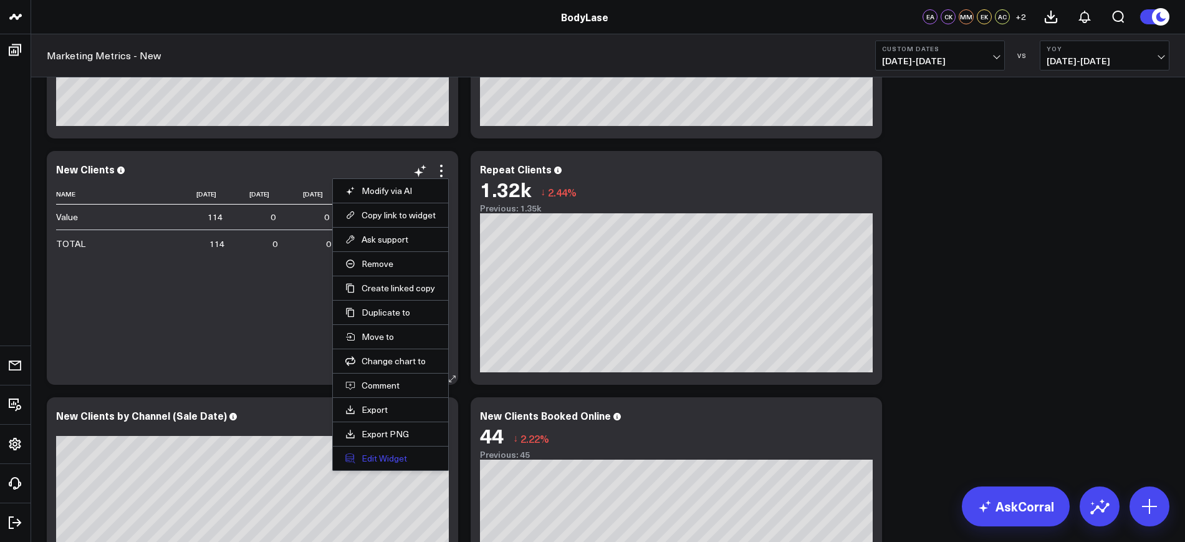
click at [383, 460] on button "Edit Widget" at bounding box center [390, 457] width 90 height 11
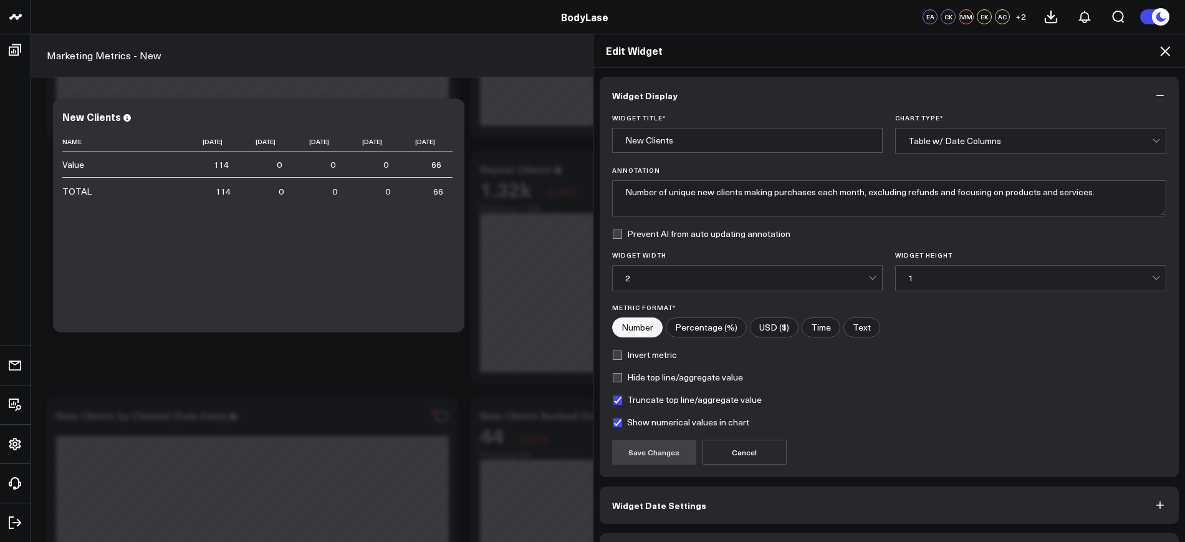
scroll to position [37, 0]
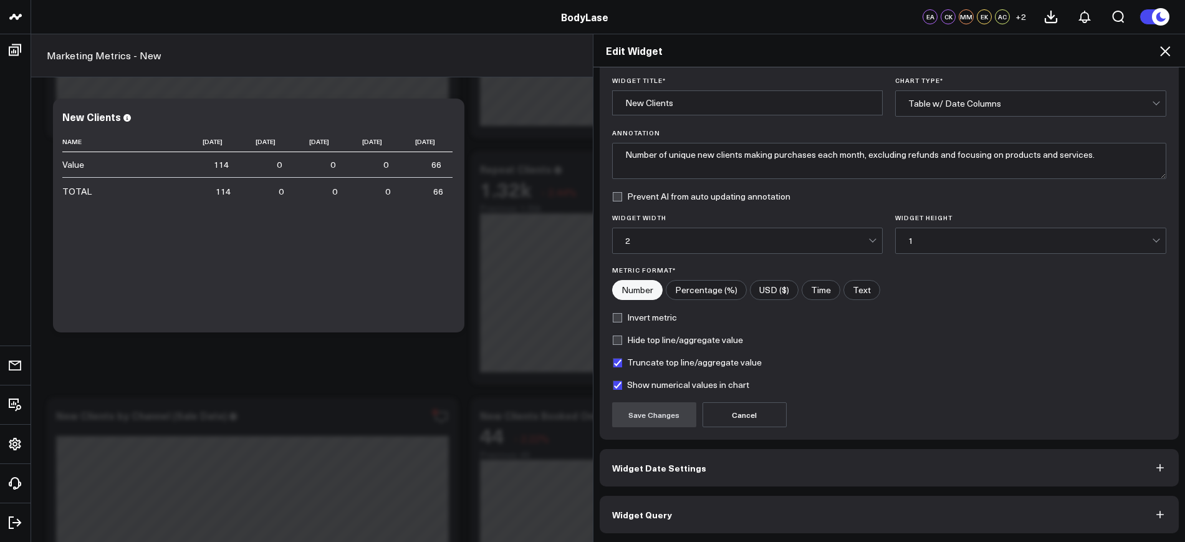
click at [682, 467] on span "Widget Date Settings" at bounding box center [659, 467] width 94 height 10
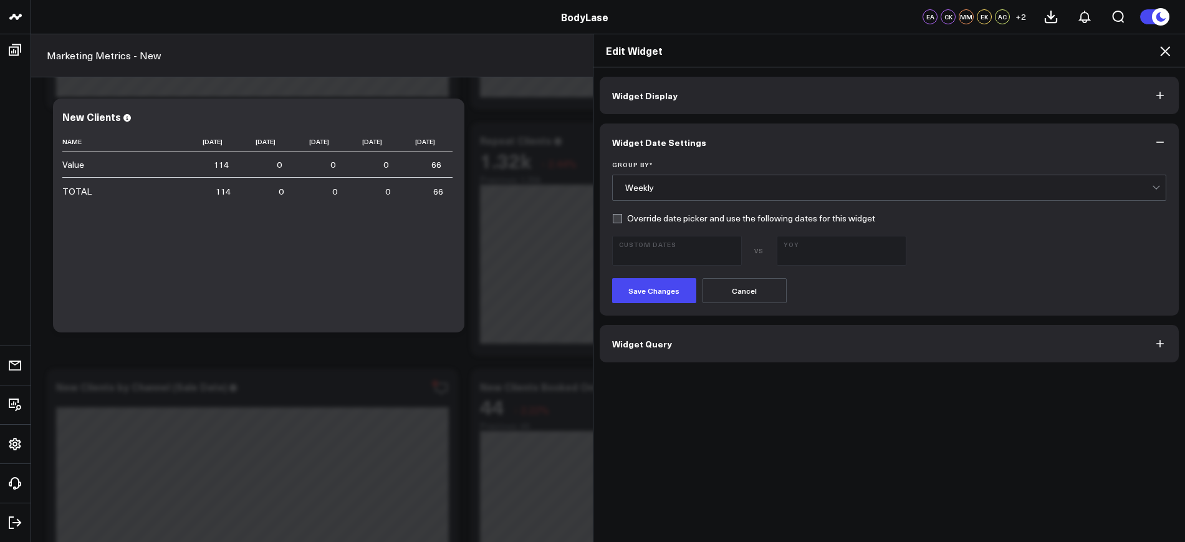
scroll to position [582, 0]
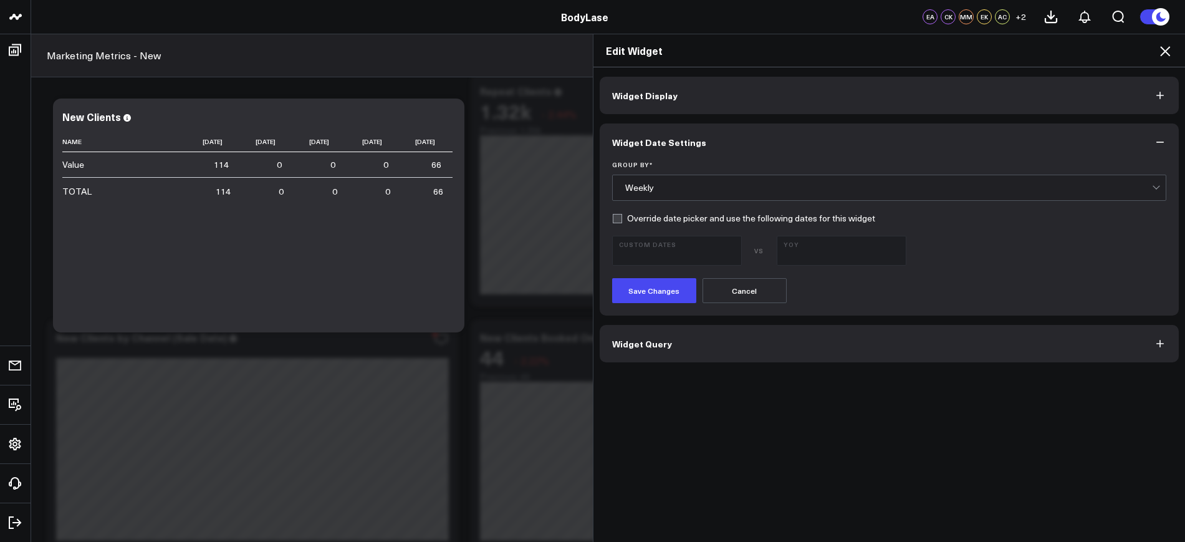
click at [703, 184] on div "Weekly" at bounding box center [888, 188] width 527 height 10
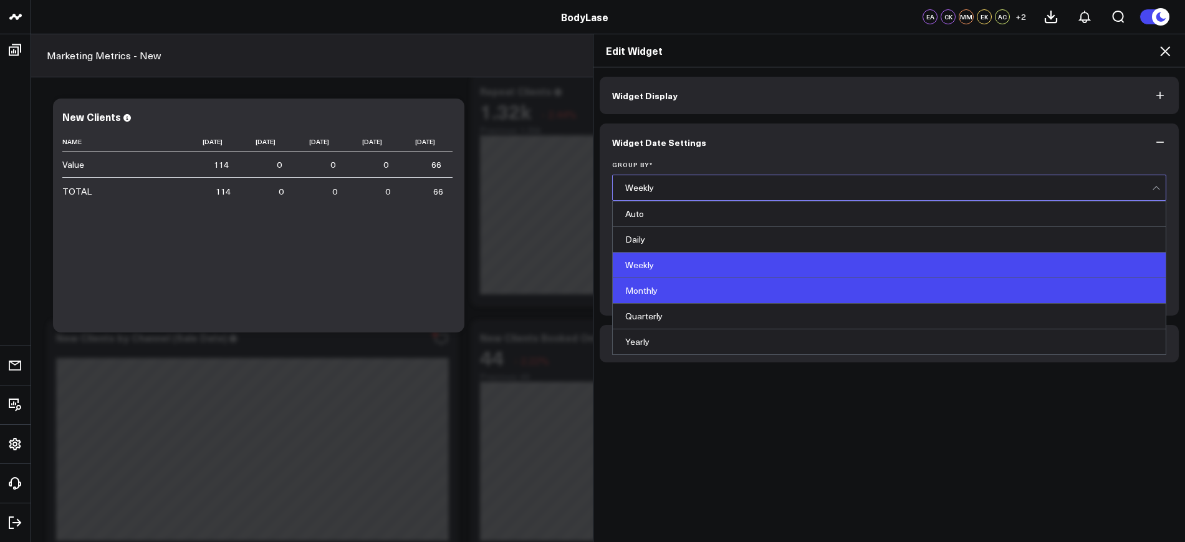
click at [672, 283] on div "Monthly" at bounding box center [889, 291] width 553 height 26
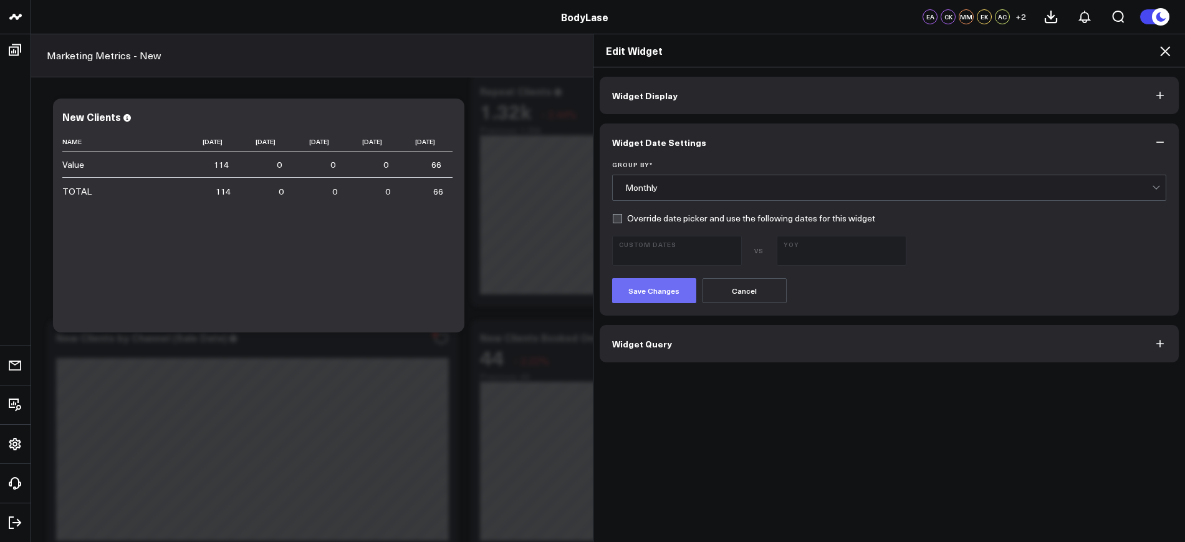
click at [665, 291] on button "Save Changes" at bounding box center [654, 290] width 84 height 25
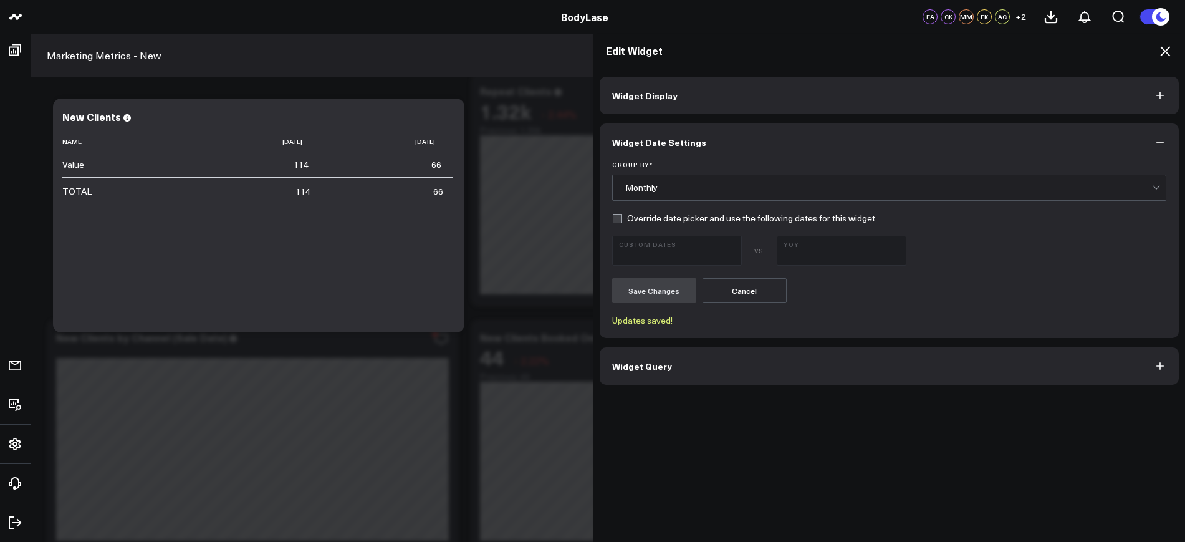
click at [1165, 44] on icon at bounding box center [1164, 51] width 15 height 15
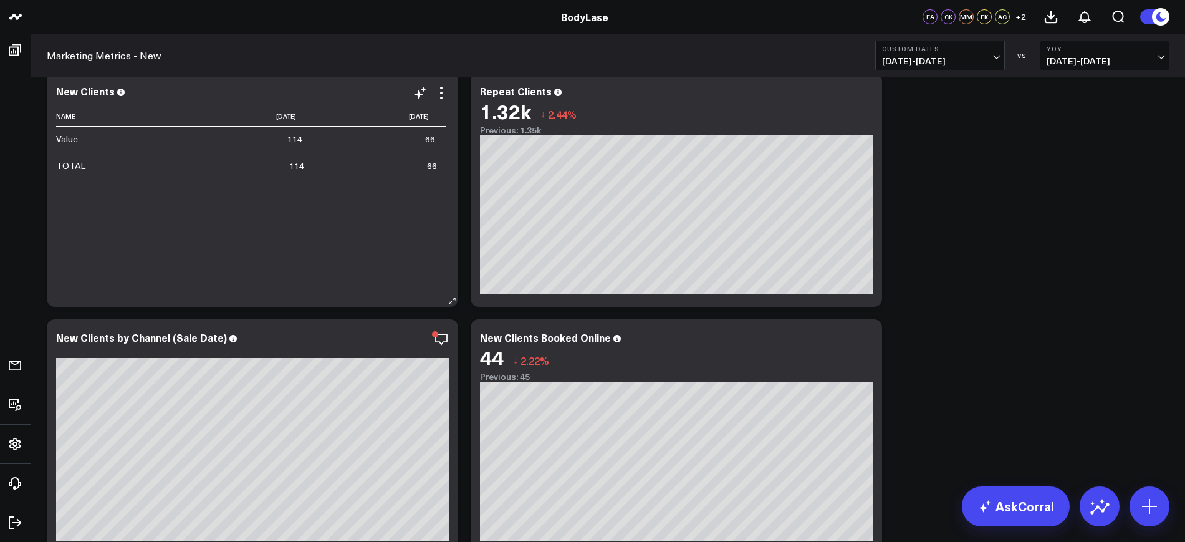
scroll to position [504, 0]
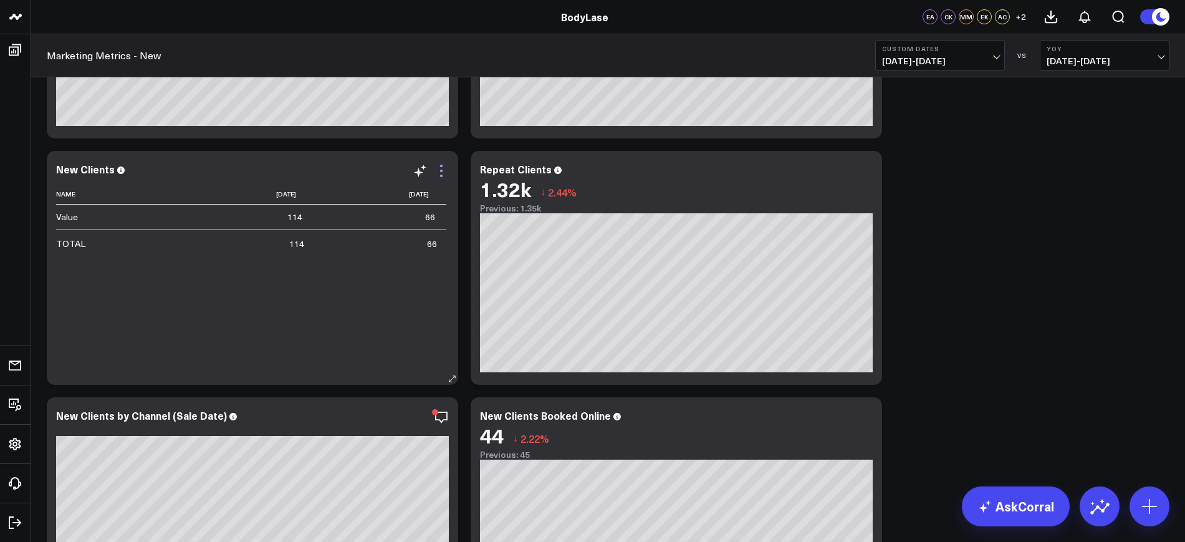
click at [438, 164] on icon at bounding box center [441, 170] width 15 height 15
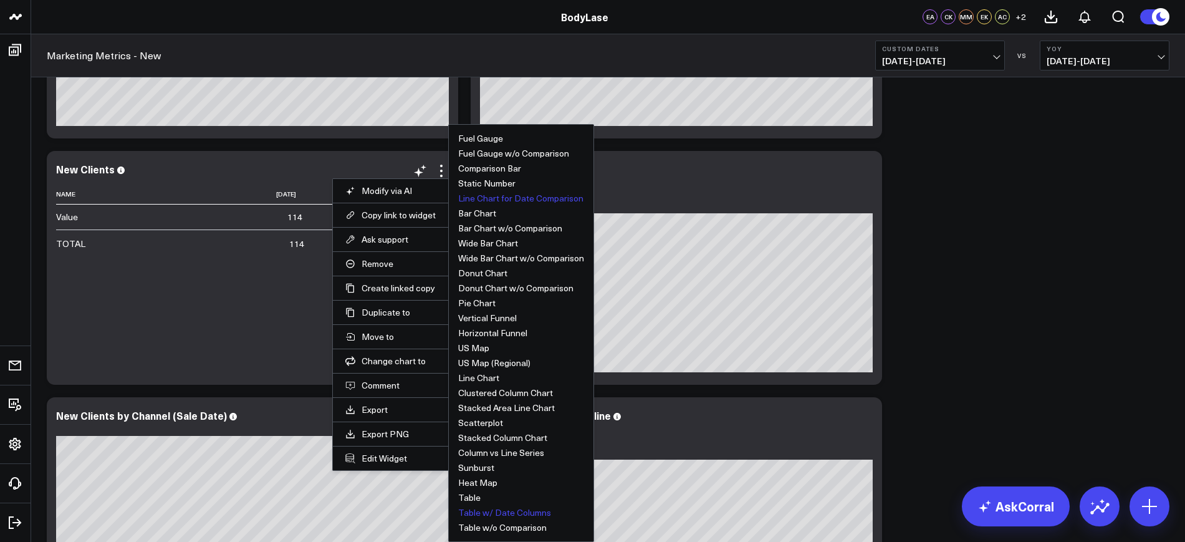
click at [480, 199] on button "Line Chart for Date Comparison" at bounding box center [520, 198] width 125 height 9
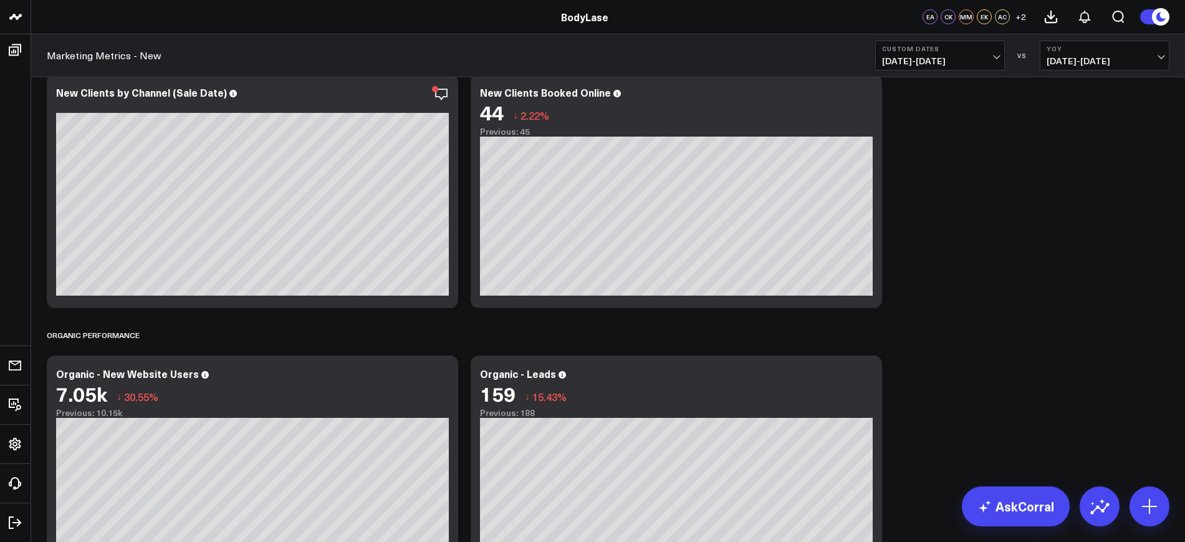
scroll to position [894, 0]
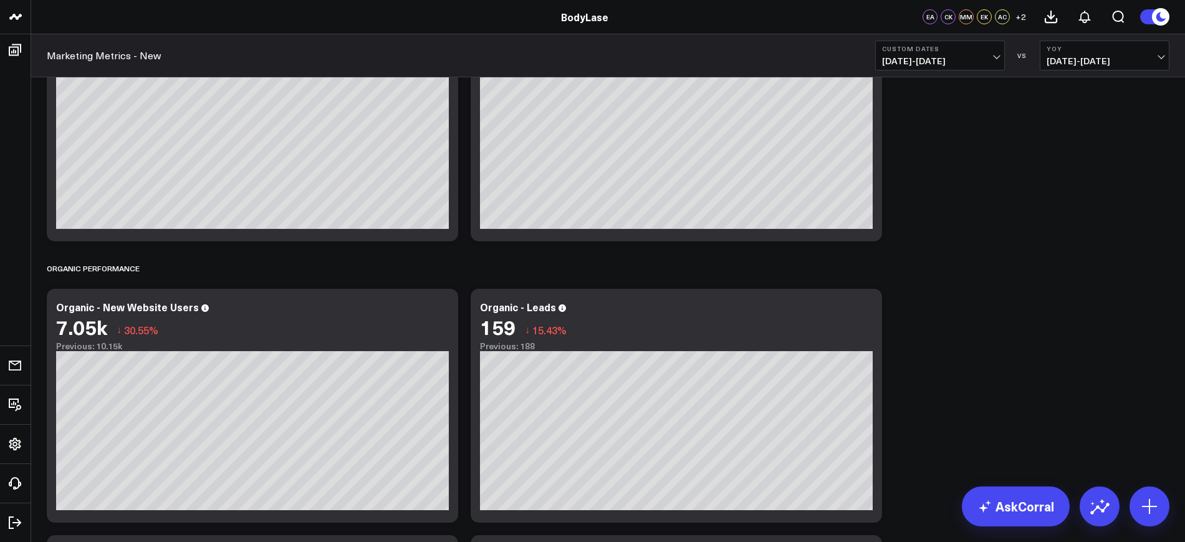
click at [973, 57] on span "07/01/25 - 08/25/25" at bounding box center [940, 61] width 116 height 10
click at [924, 408] on link "Custom Dates" at bounding box center [940, 398] width 128 height 24
select select "7"
select select "2025"
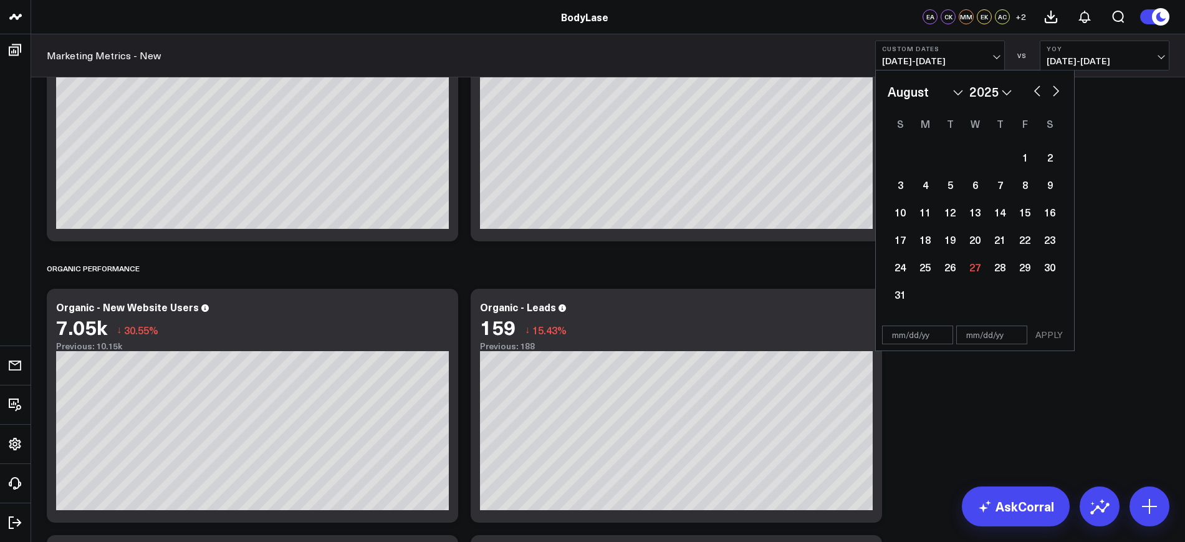
click at [940, 346] on div "APPLY" at bounding box center [974, 335] width 199 height 32
select select "7"
select select "2025"
click at [935, 341] on input "text" at bounding box center [917, 334] width 71 height 19
select select "7"
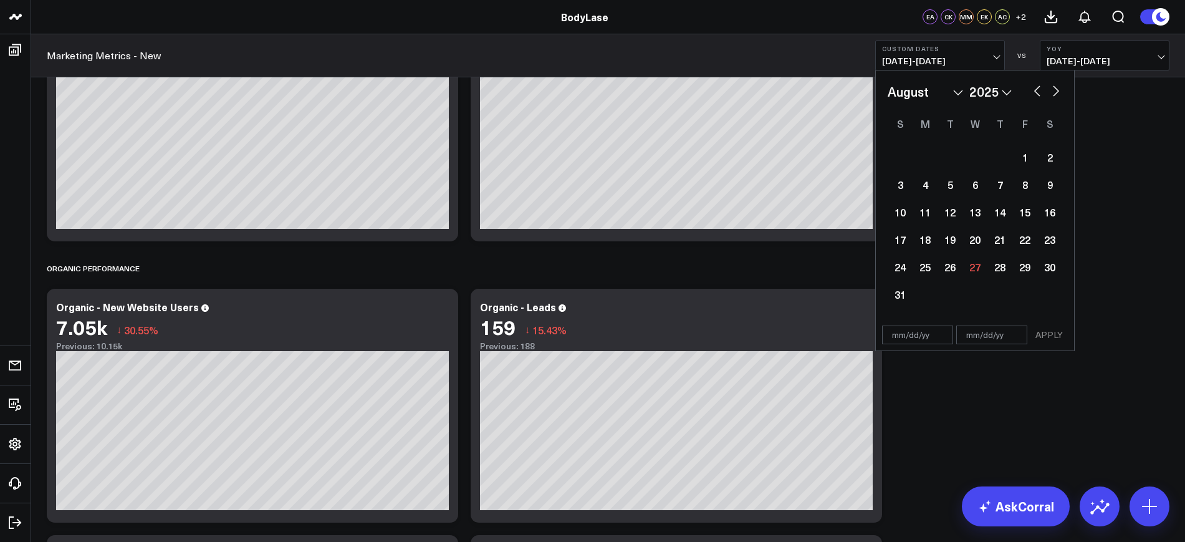
select select "2025"
type input "06/01/25"
select select "5"
select select "2025"
type input "06/01/25"
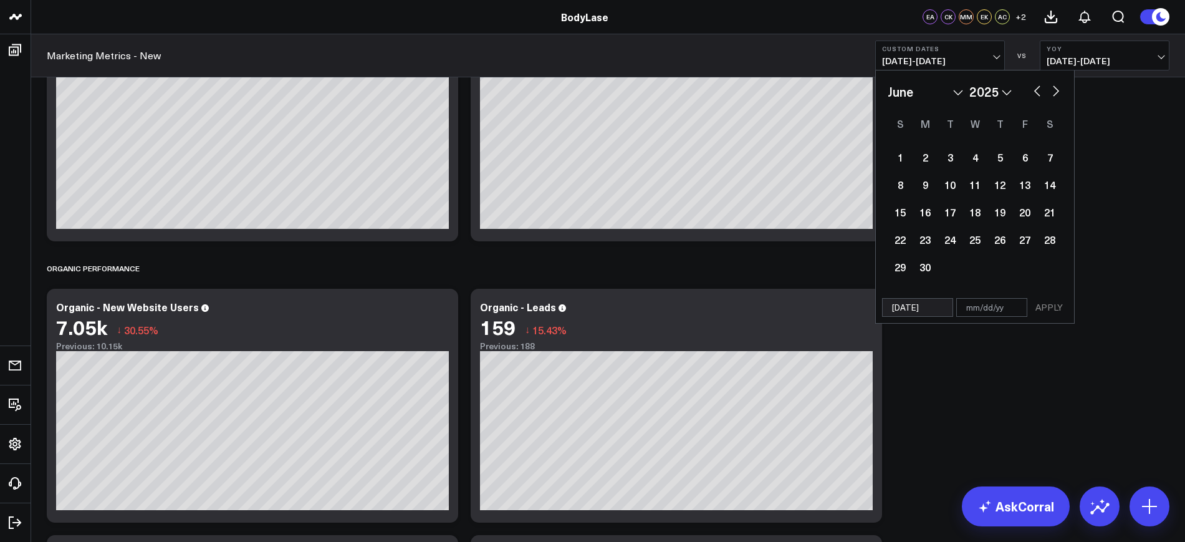
click at [988, 301] on input "text" at bounding box center [991, 307] width 71 height 19
select select "5"
select select "2025"
type input "0"
select select "5"
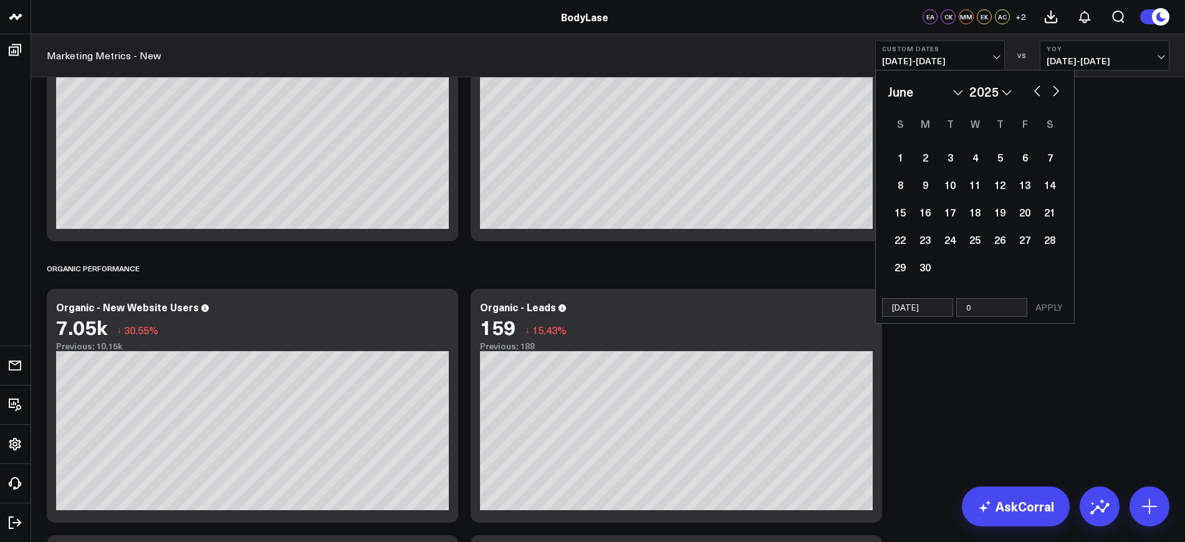
select select "2025"
type input "08"
select select "5"
select select "2025"
type input "08/2"
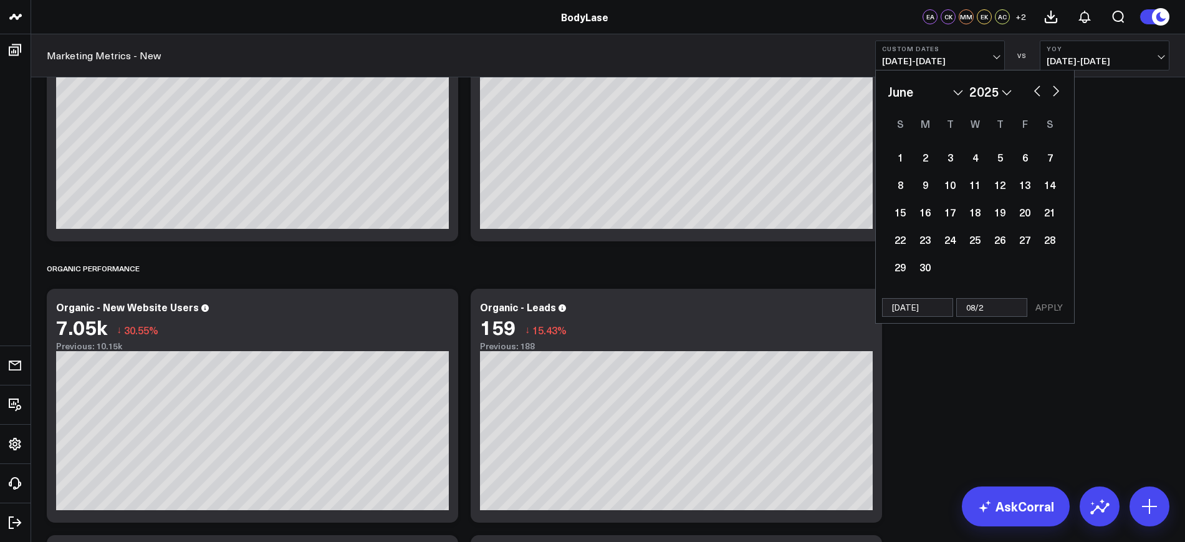
select select "5"
select select "2025"
type input "[DATE]"
select select "5"
select select "2025"
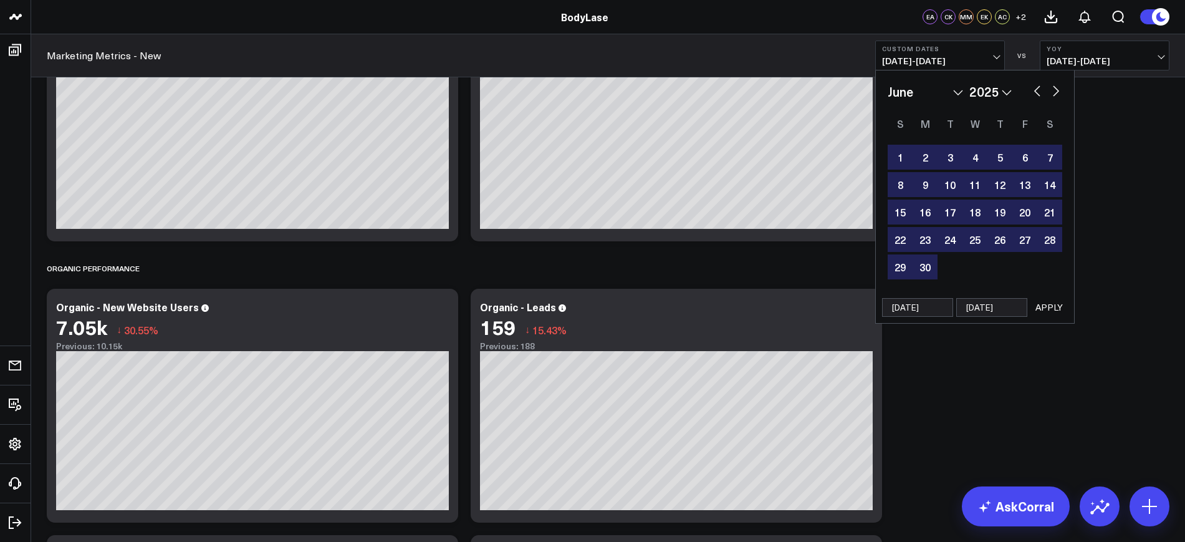
type input "[DATE]"
click at [1063, 300] on button "APPLY" at bounding box center [1048, 307] width 37 height 19
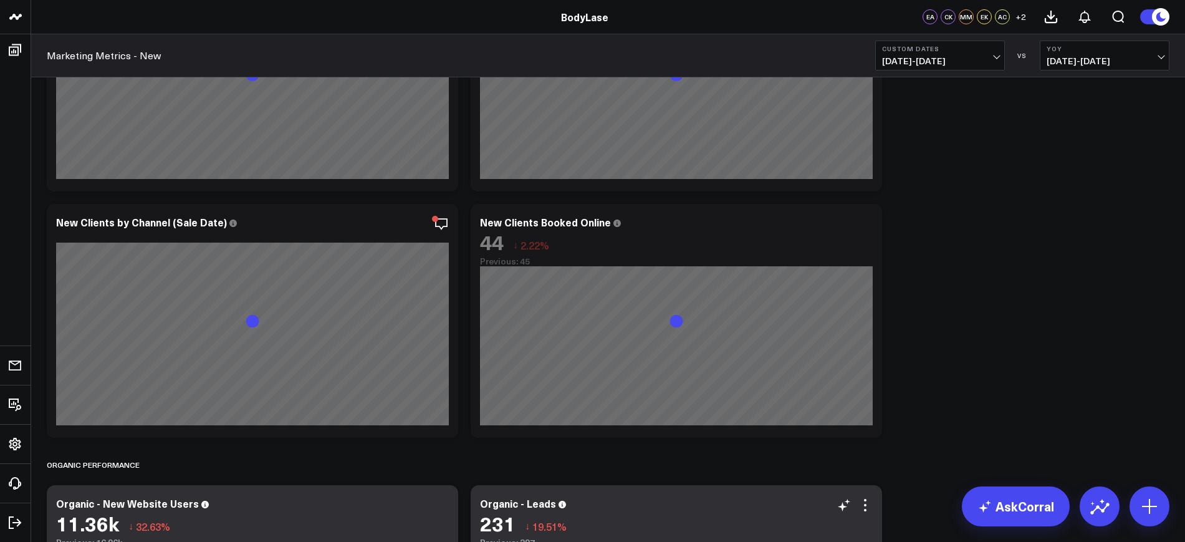
scroll to position [482, 0]
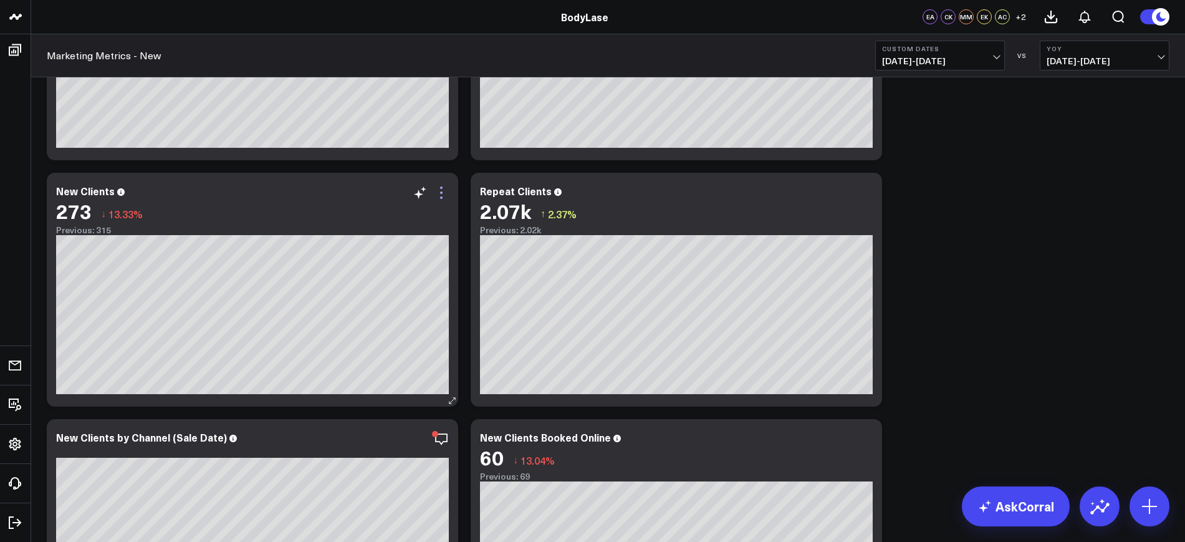
click at [441, 199] on icon at bounding box center [441, 192] width 15 height 15
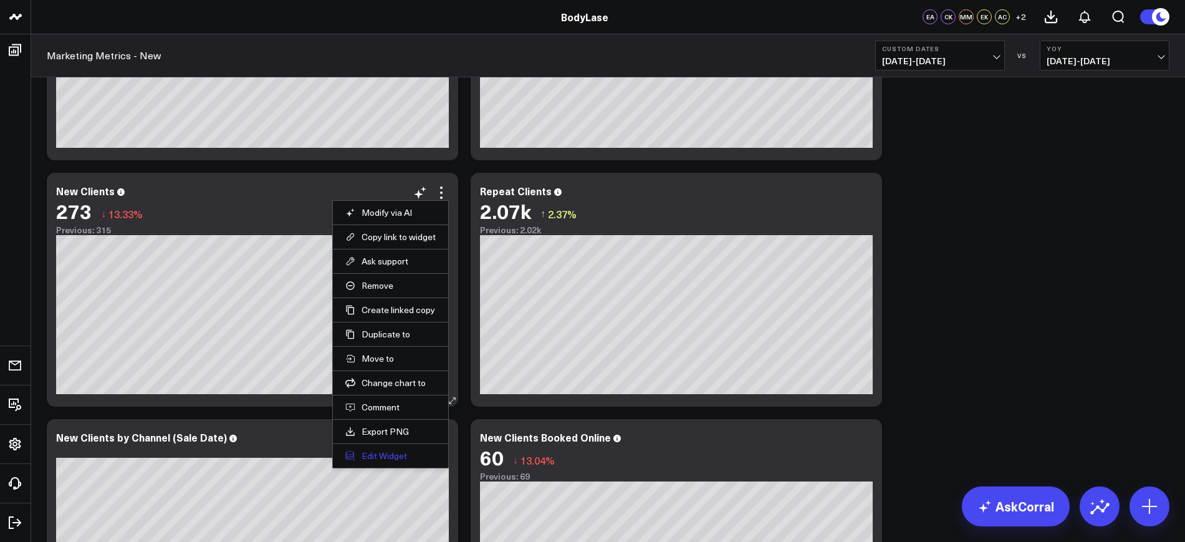
click at [378, 452] on button "Edit Widget" at bounding box center [390, 455] width 90 height 11
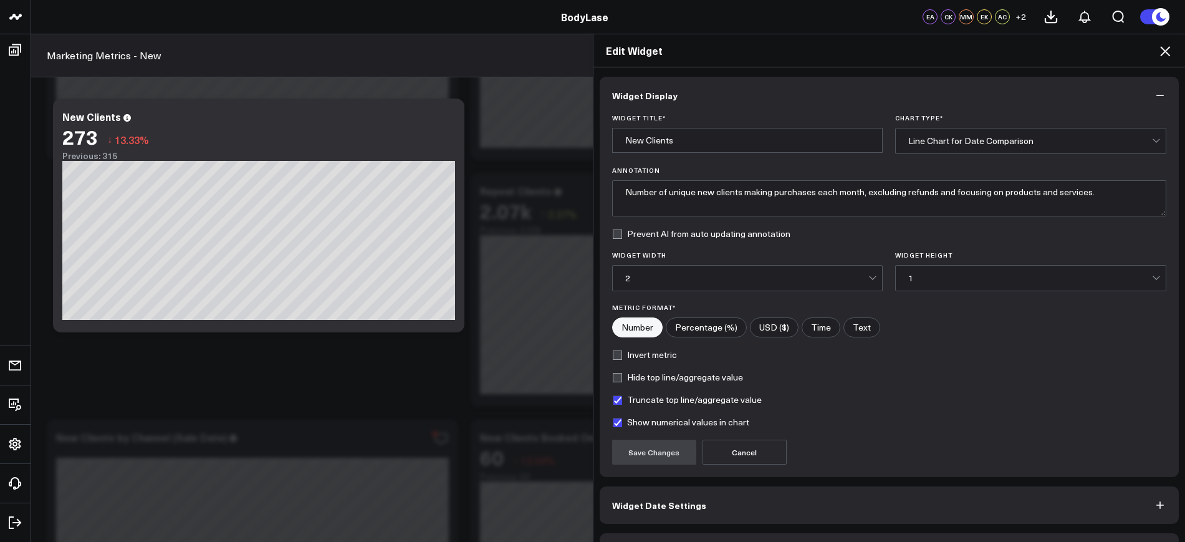
click at [677, 506] on span "Widget Date Settings" at bounding box center [659, 505] width 94 height 10
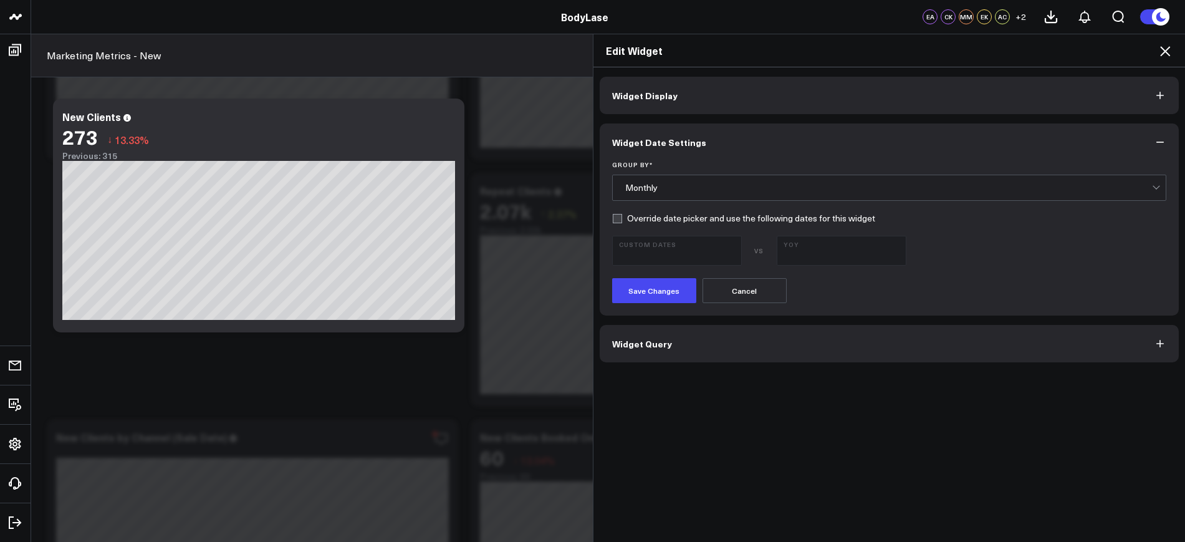
click at [650, 191] on div "Monthly" at bounding box center [888, 188] width 527 height 10
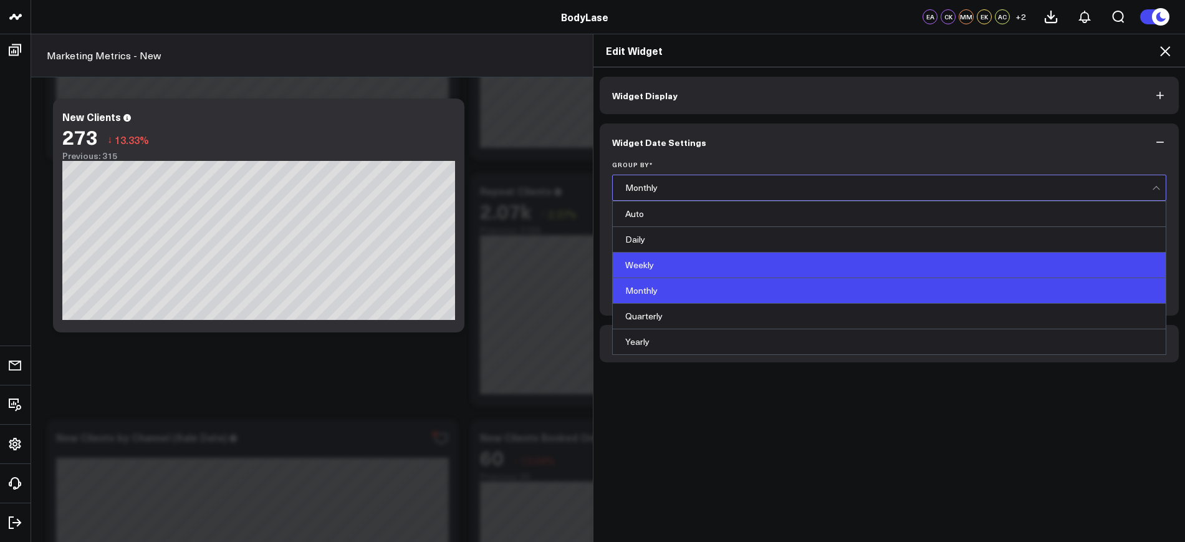
click at [654, 264] on div "Weekly" at bounding box center [889, 265] width 553 height 26
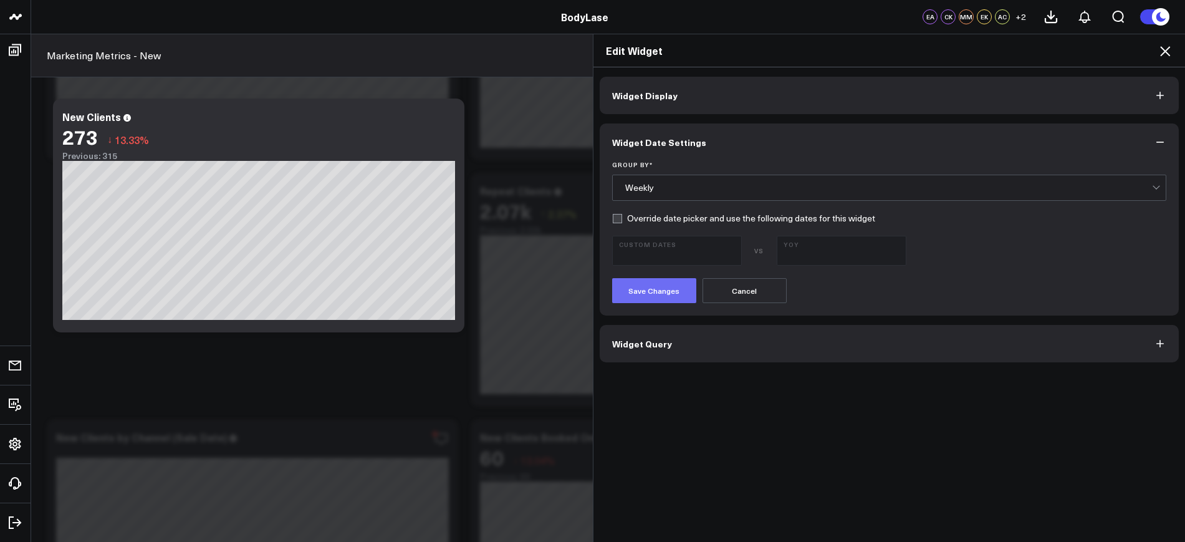
click at [673, 292] on button "Save Changes" at bounding box center [654, 290] width 84 height 25
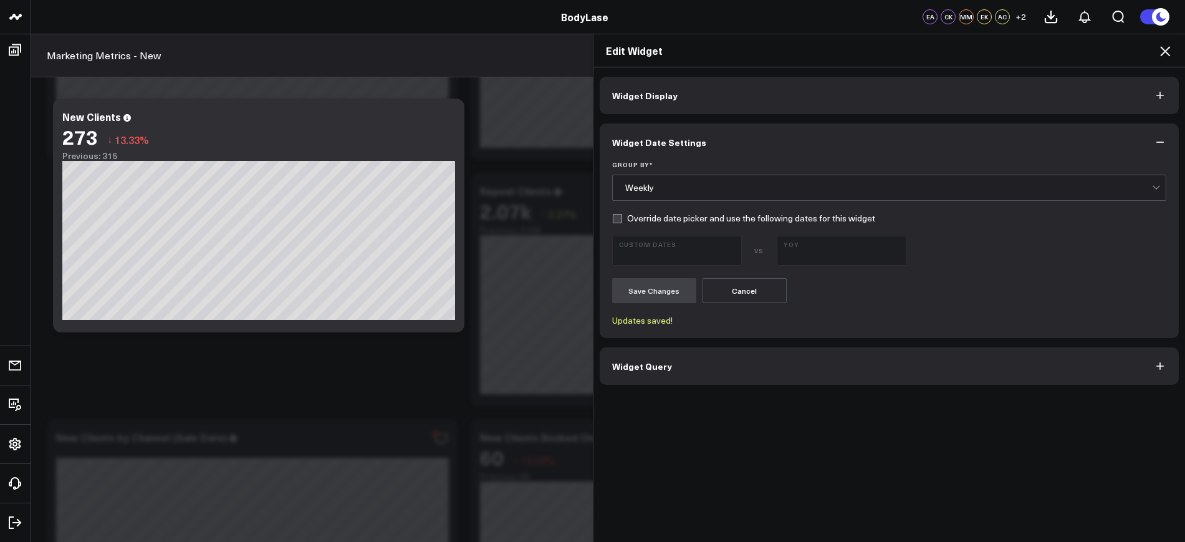
click at [636, 183] on div "Weekly" at bounding box center [888, 188] width 527 height 10
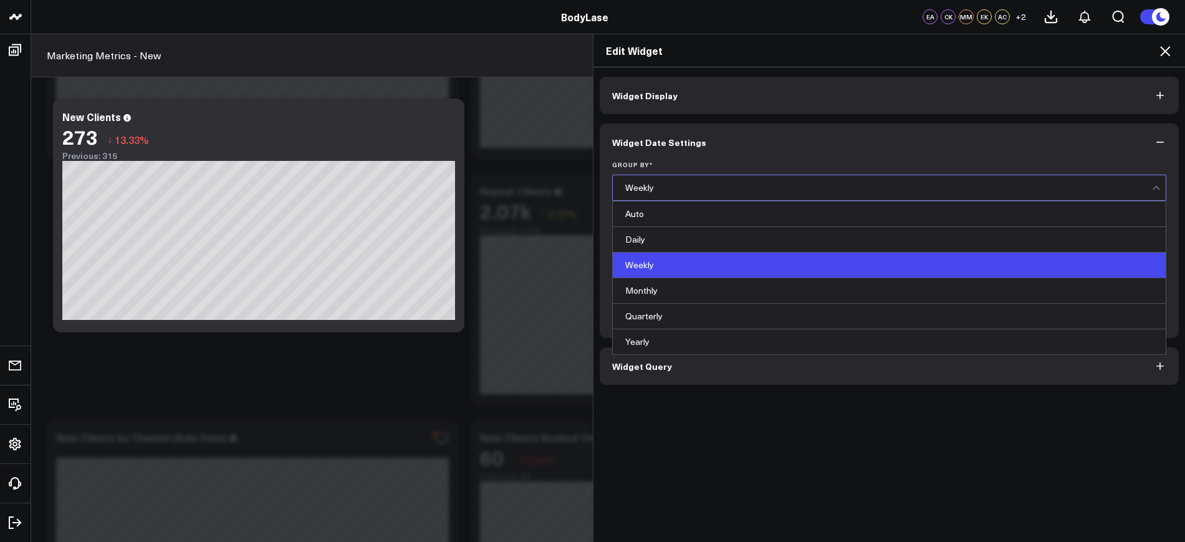
click at [1160, 51] on icon at bounding box center [1164, 51] width 15 height 15
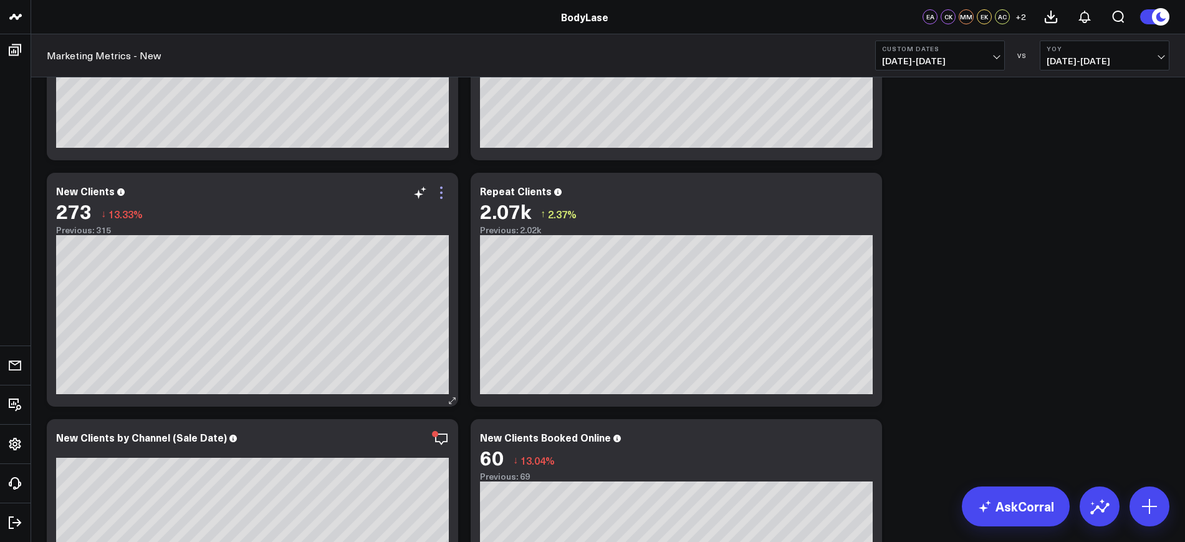
click at [443, 197] on icon at bounding box center [441, 192] width 15 height 15
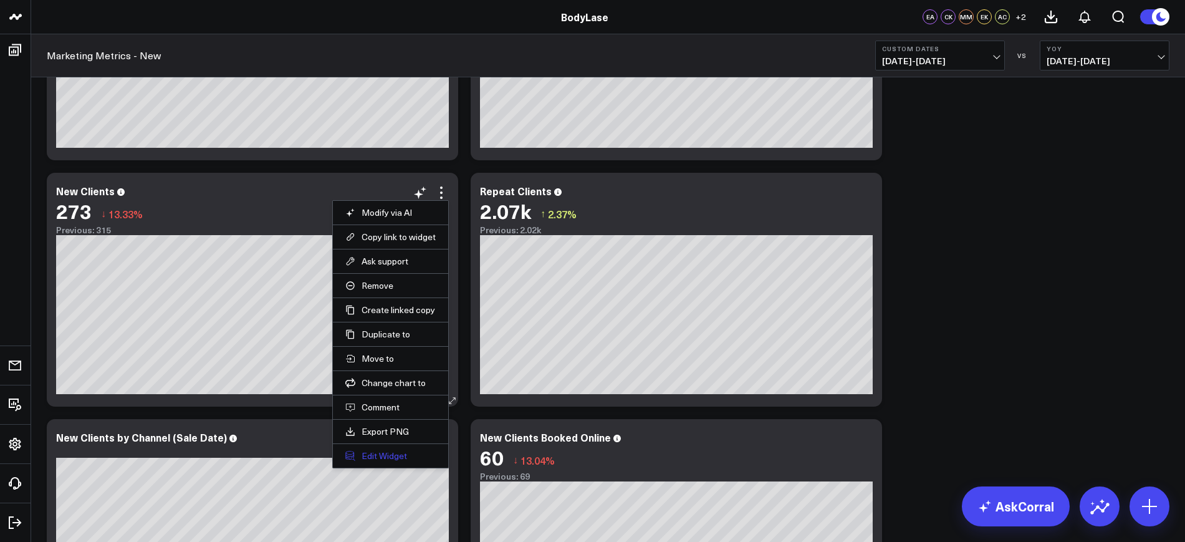
click at [381, 450] on button "Edit Widget" at bounding box center [390, 455] width 90 height 11
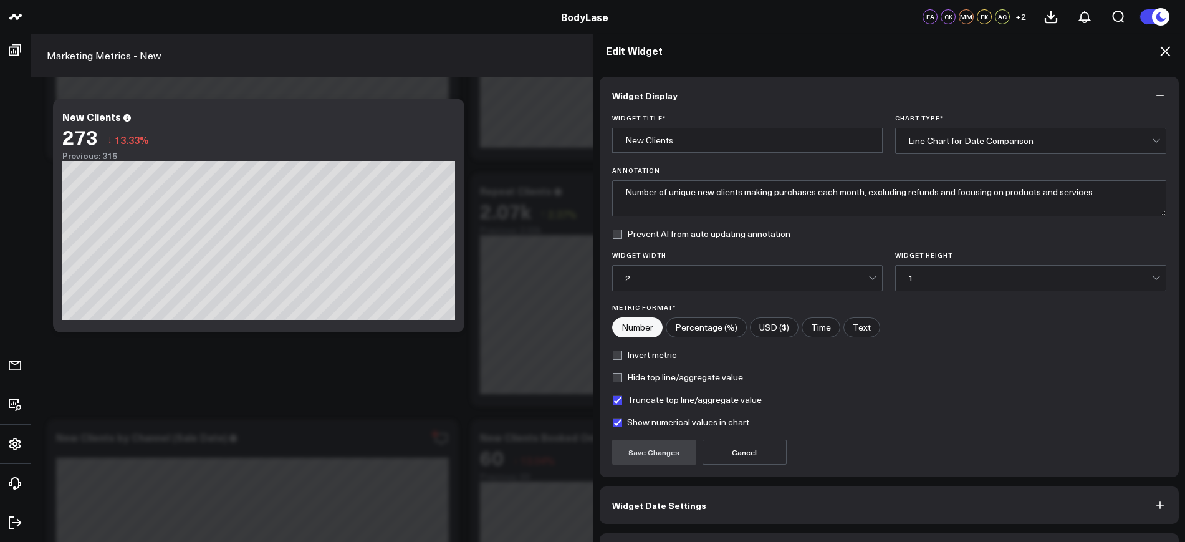
scroll to position [37, 0]
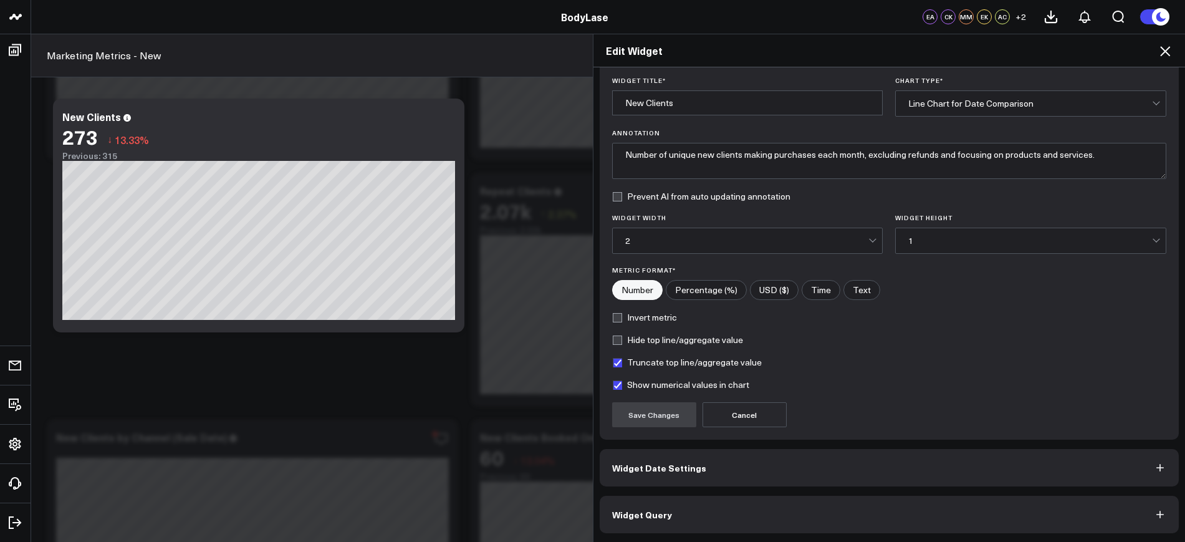
click at [667, 459] on button "Widget Date Settings" at bounding box center [890, 467] width 580 height 37
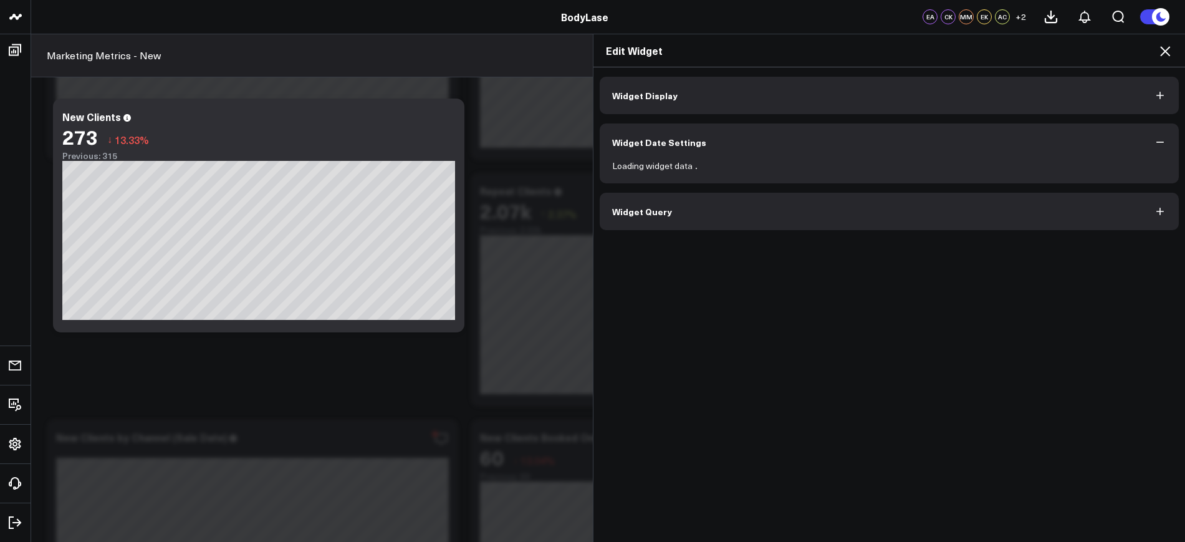
scroll to position [0, 0]
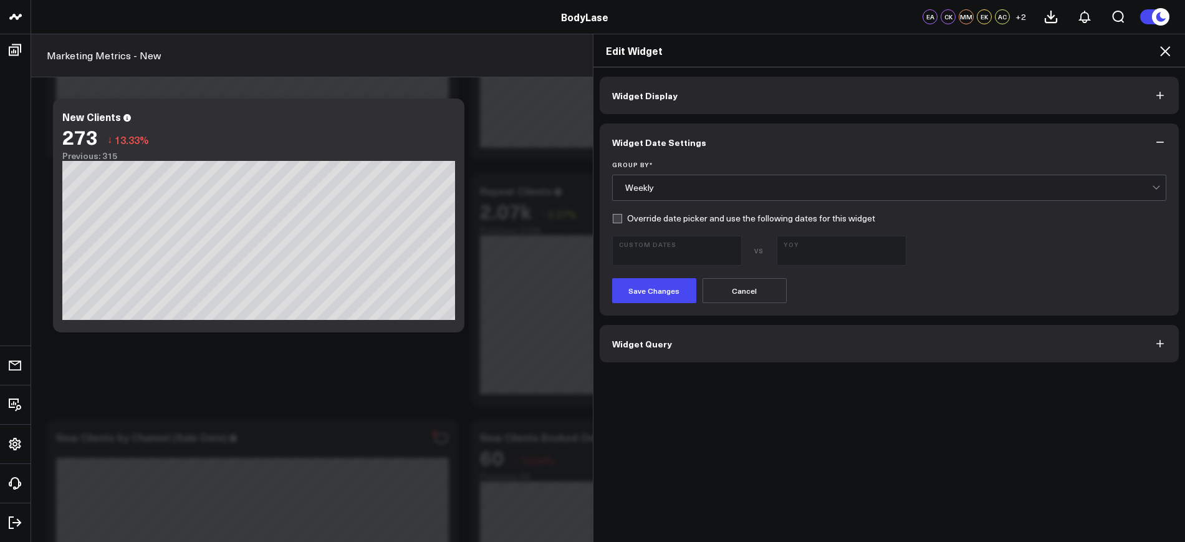
click at [674, 184] on div "Weekly" at bounding box center [888, 188] width 527 height 10
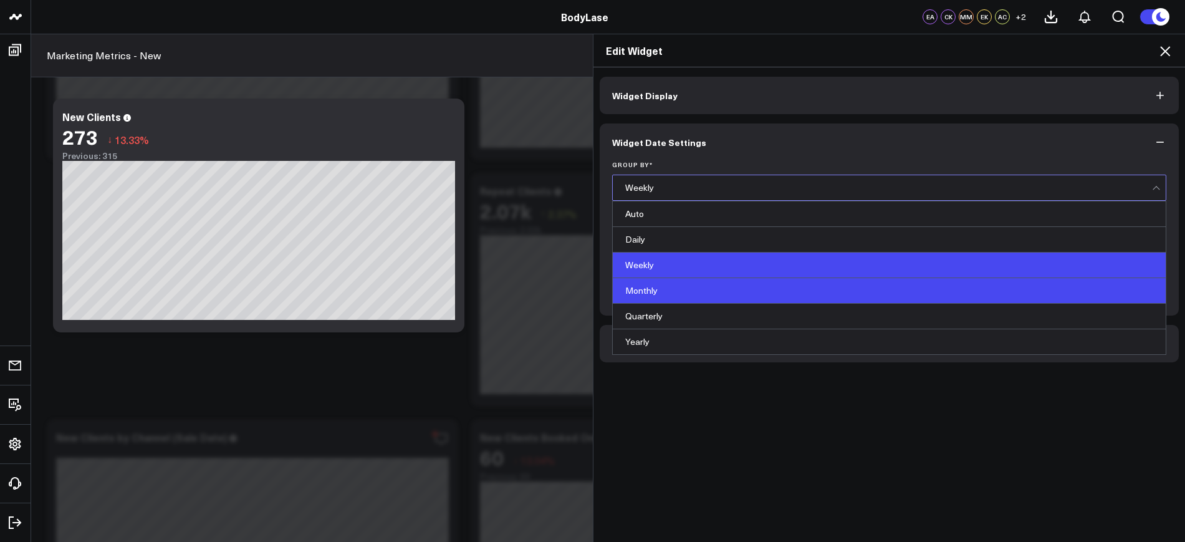
click at [659, 288] on div "Monthly" at bounding box center [889, 291] width 553 height 26
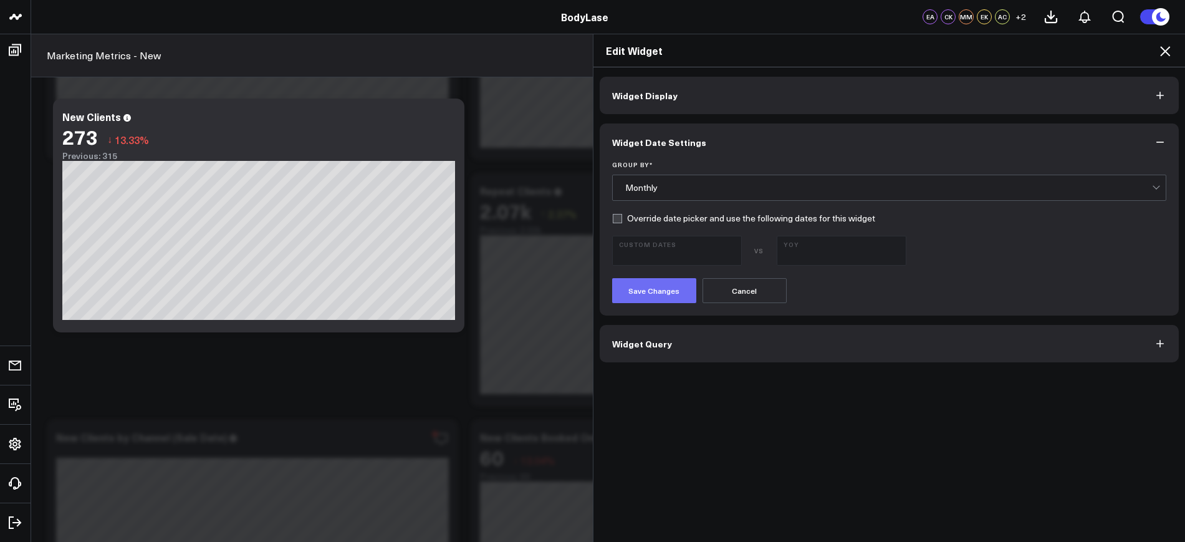
click at [637, 297] on button "Save Changes" at bounding box center [654, 290] width 84 height 25
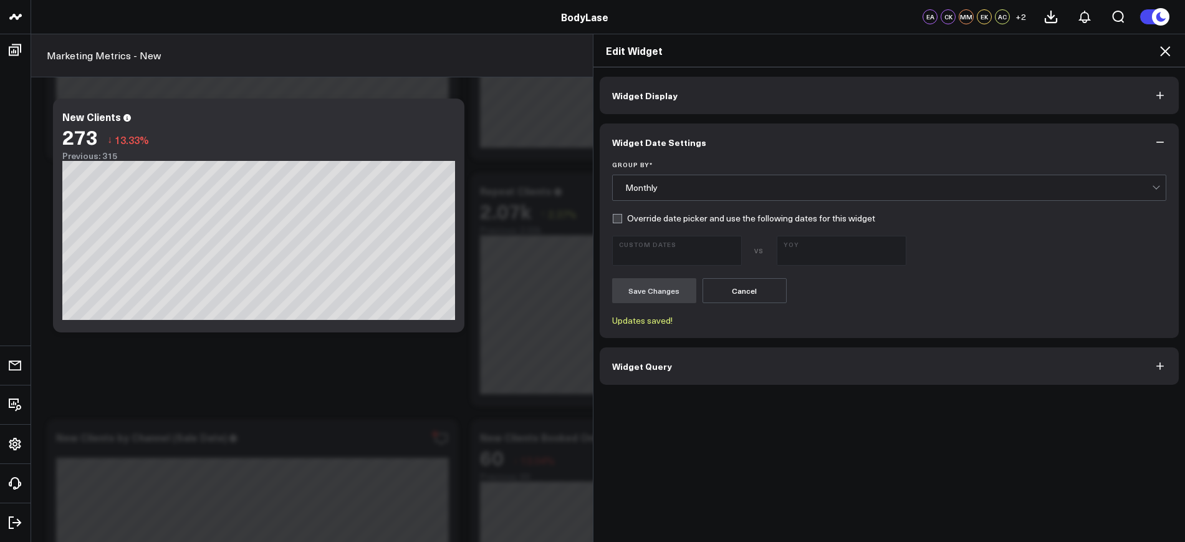
click at [1169, 53] on icon at bounding box center [1164, 51] width 15 height 15
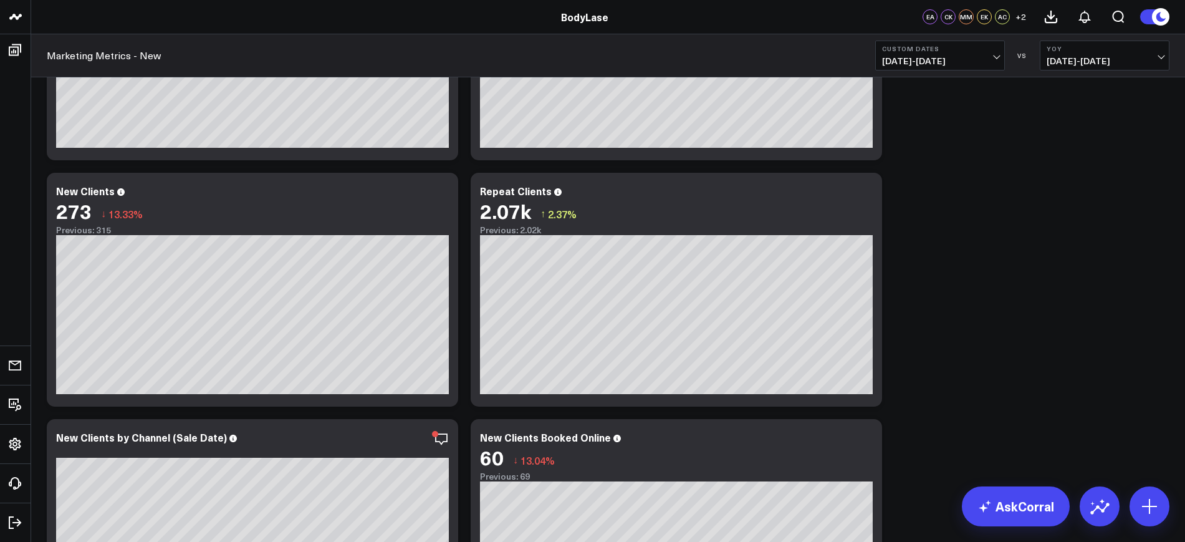
click at [877, 53] on button "Custom Dates 06/01/25 - 08/25/25" at bounding box center [940, 56] width 130 height 30
click at [894, 389] on link "Custom Dates" at bounding box center [940, 398] width 128 height 24
select select "7"
select select "2025"
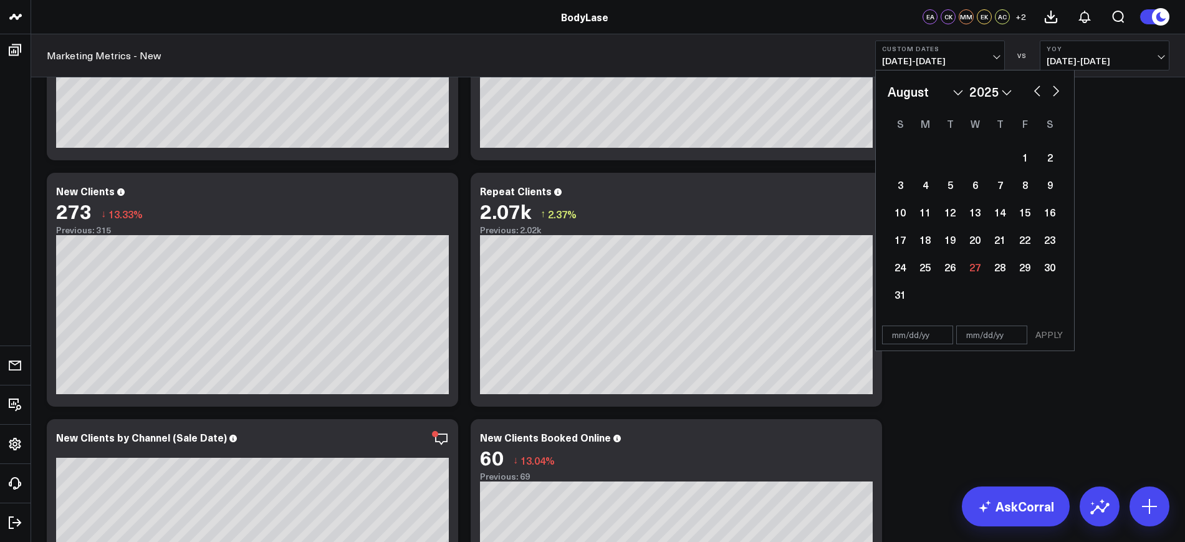
click at [909, 333] on input "text" at bounding box center [917, 334] width 71 height 19
select select "7"
select select "2025"
type input "[DATE]"
select select "6"
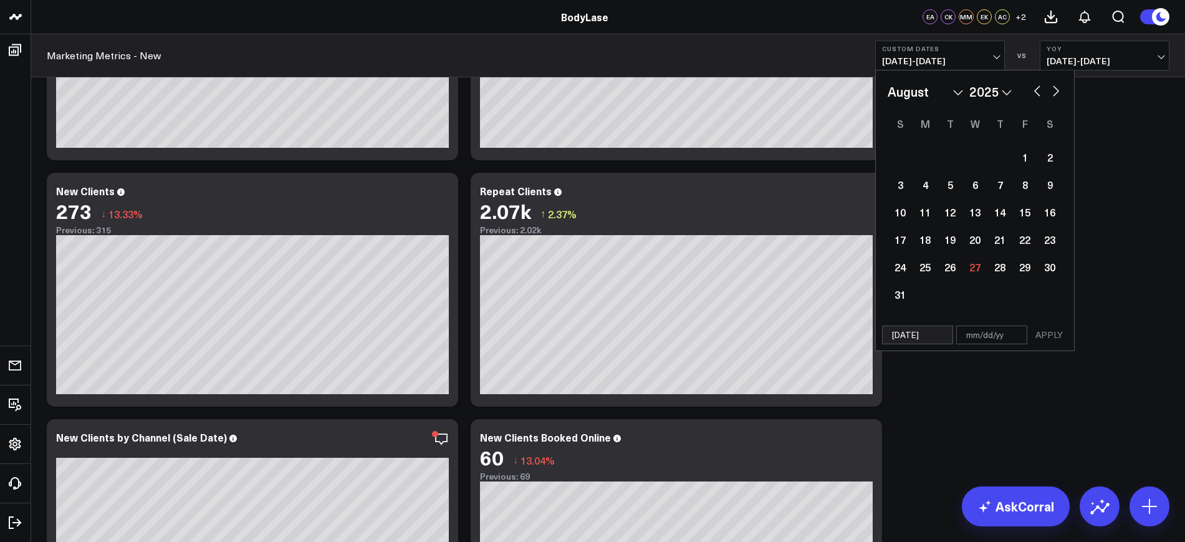
select select "2025"
type input "[DATE]"
click at [997, 295] on div "07/01/25 APPLY" at bounding box center [974, 308] width 199 height 32
select select "6"
select select "2025"
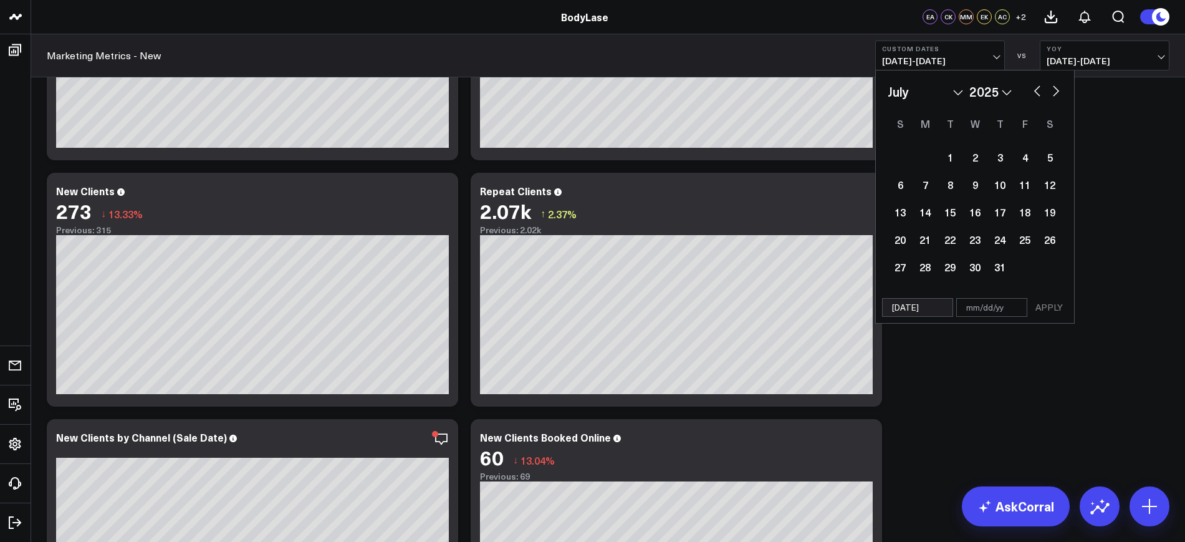
click at [997, 307] on input "text" at bounding box center [991, 307] width 71 height 19
select select "6"
select select "2025"
type input "0"
select select "6"
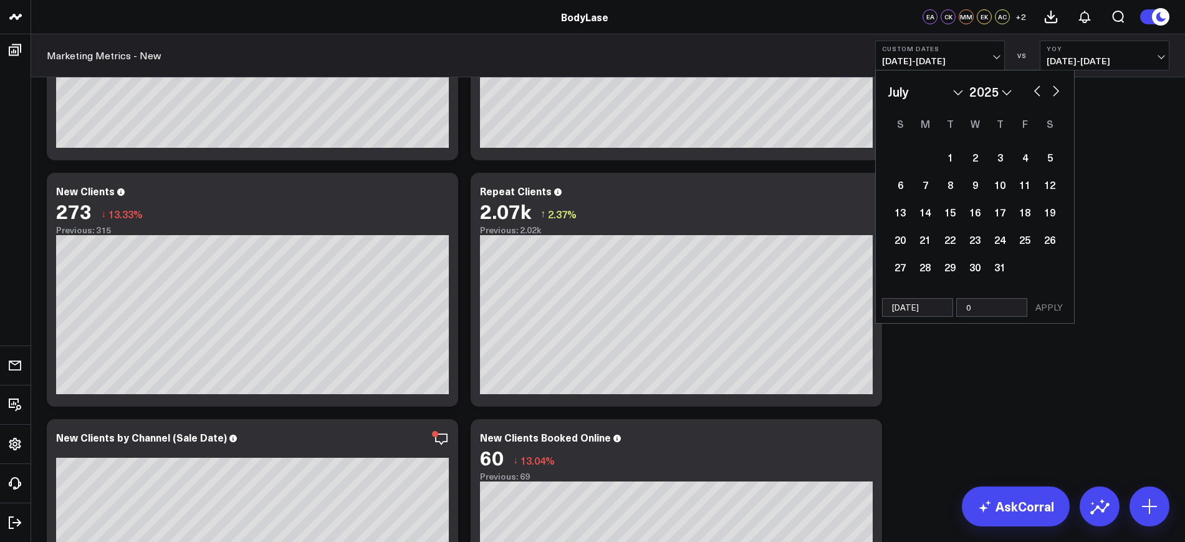
select select "2025"
type input "08/25/2"
select select "6"
select select "2025"
type input "[DATE]"
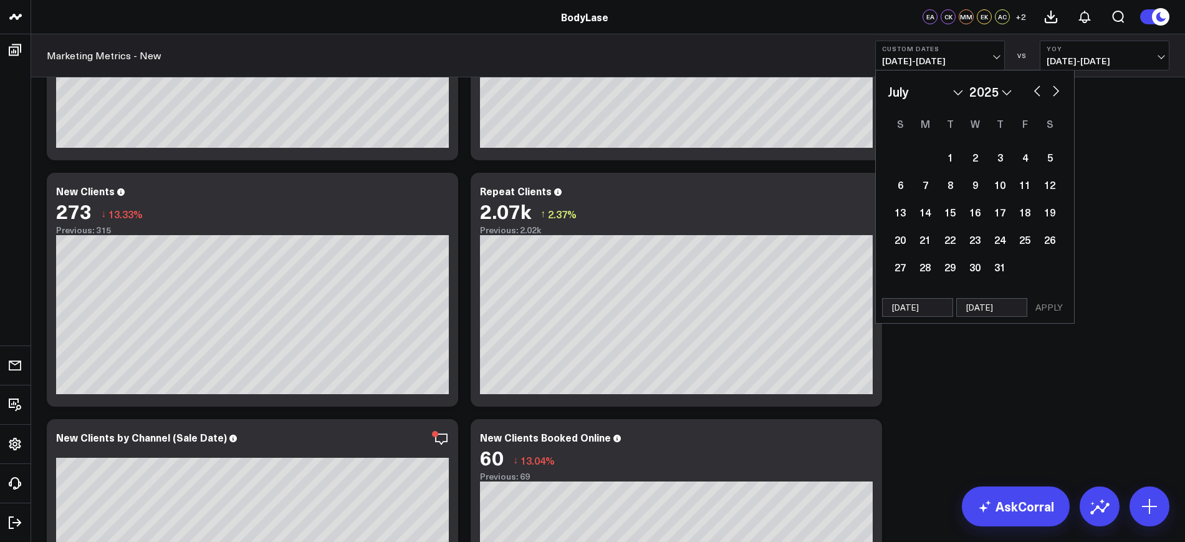
select select "6"
select select "2025"
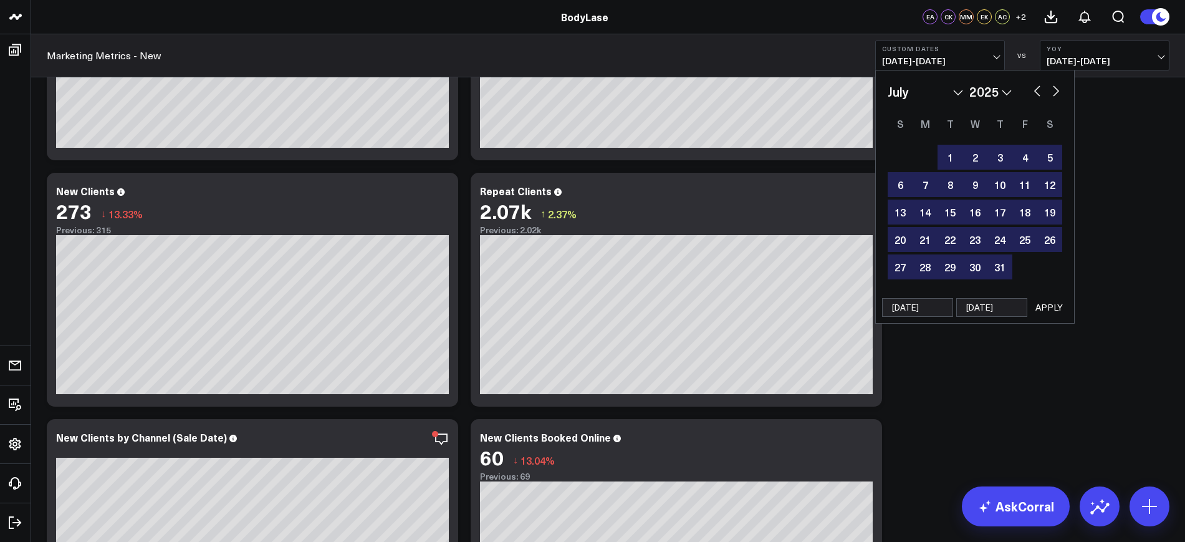
click at [1038, 312] on button "APPLY" at bounding box center [1048, 307] width 37 height 19
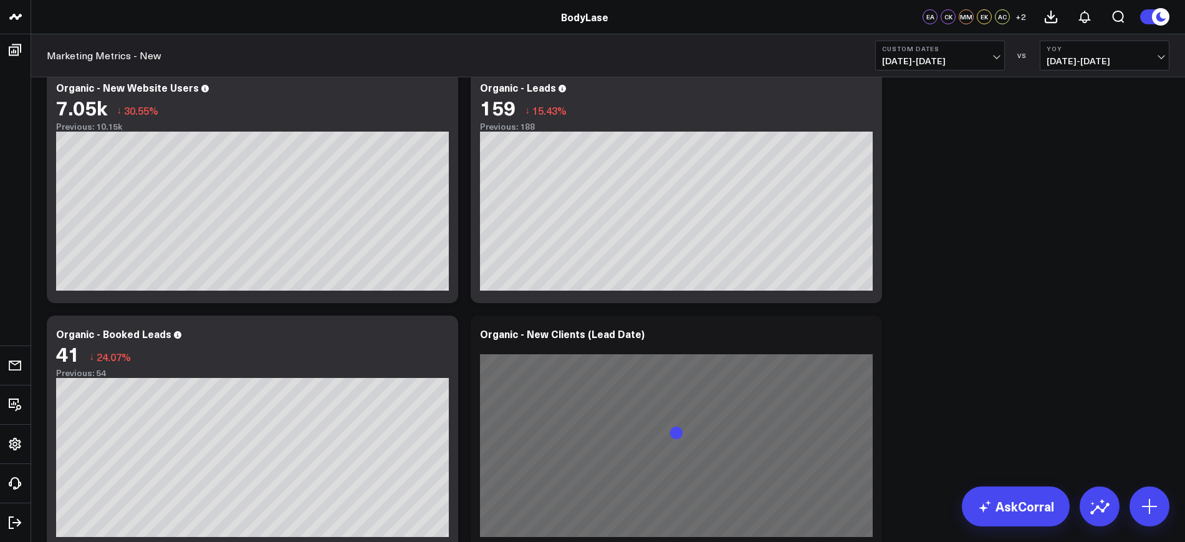
scroll to position [1177, 0]
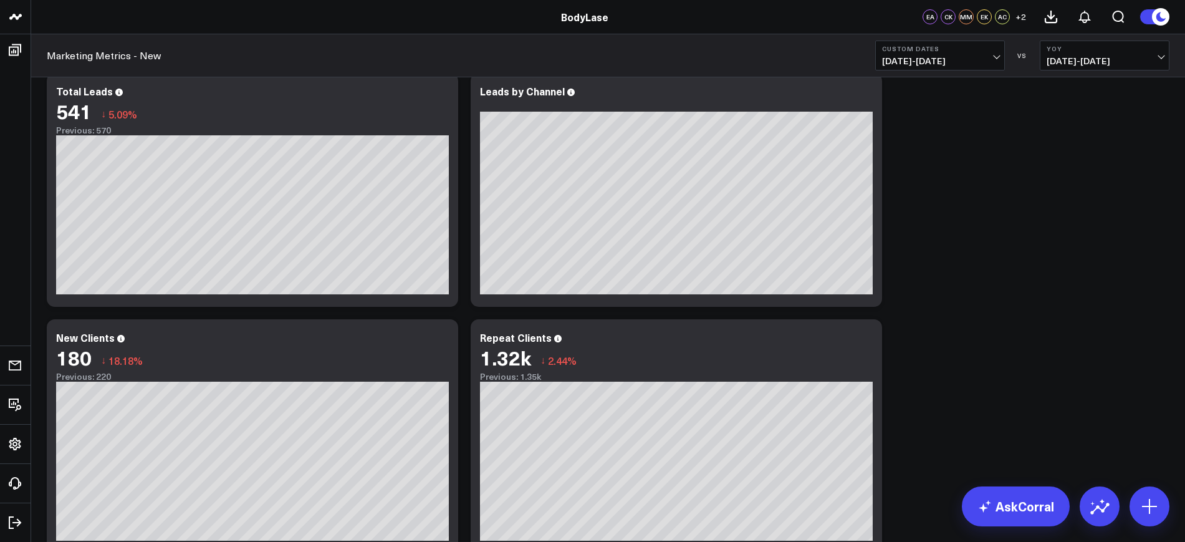
scroll to position [536, 0]
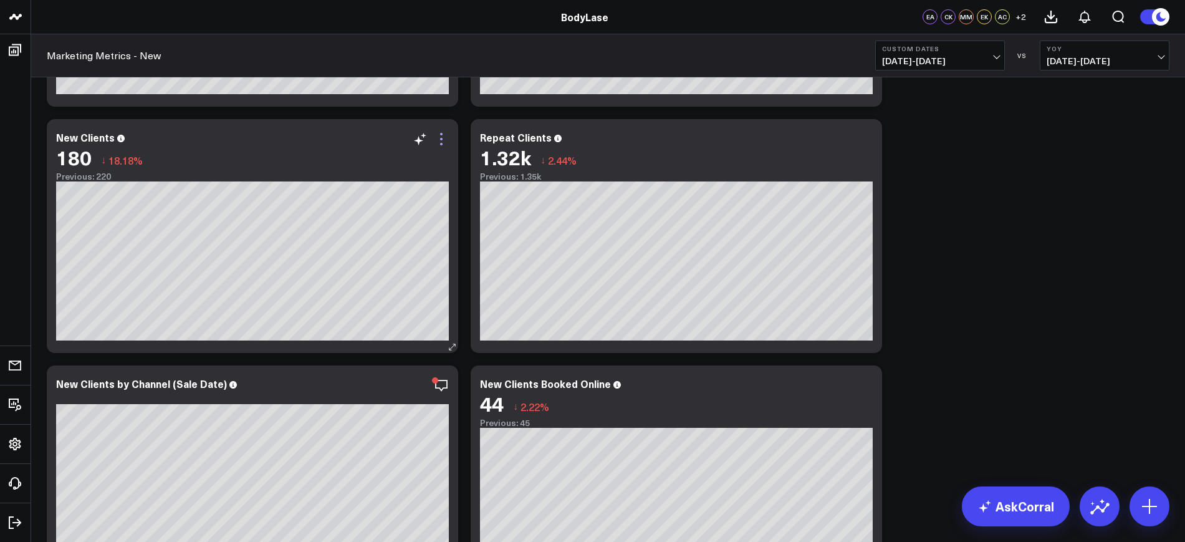
click at [439, 137] on icon at bounding box center [441, 138] width 15 height 15
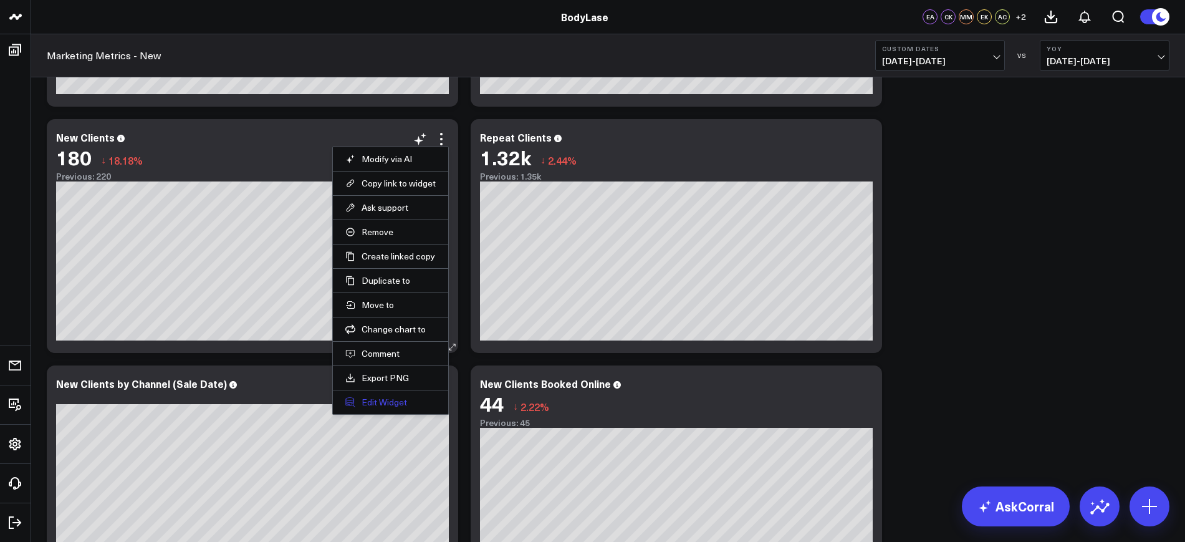
click at [389, 403] on button "Edit Widget" at bounding box center [390, 401] width 90 height 11
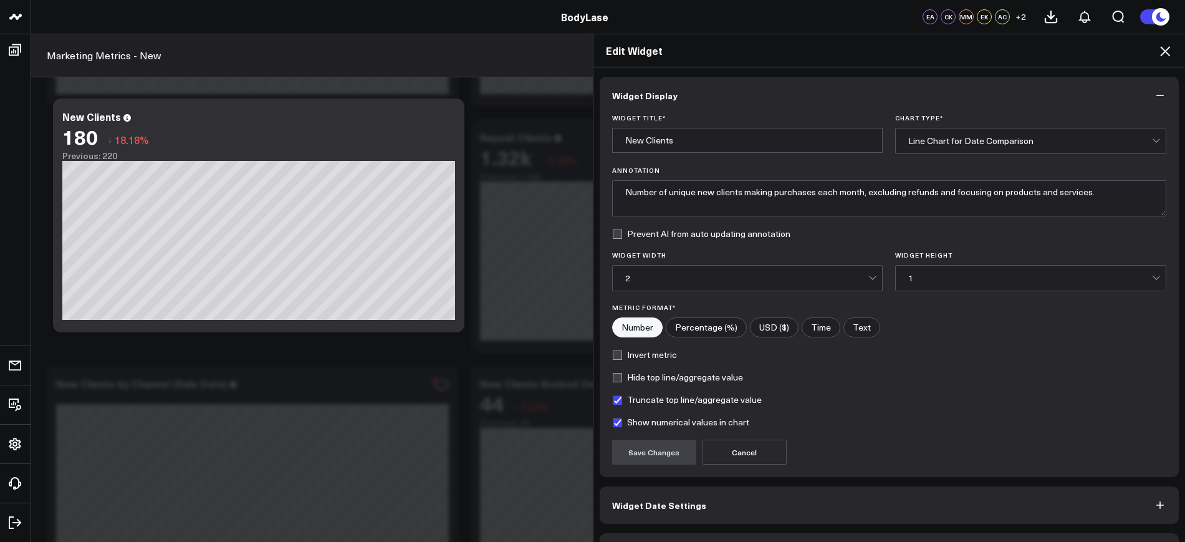
click at [696, 499] on button "Widget Date Settings" at bounding box center [890, 504] width 580 height 37
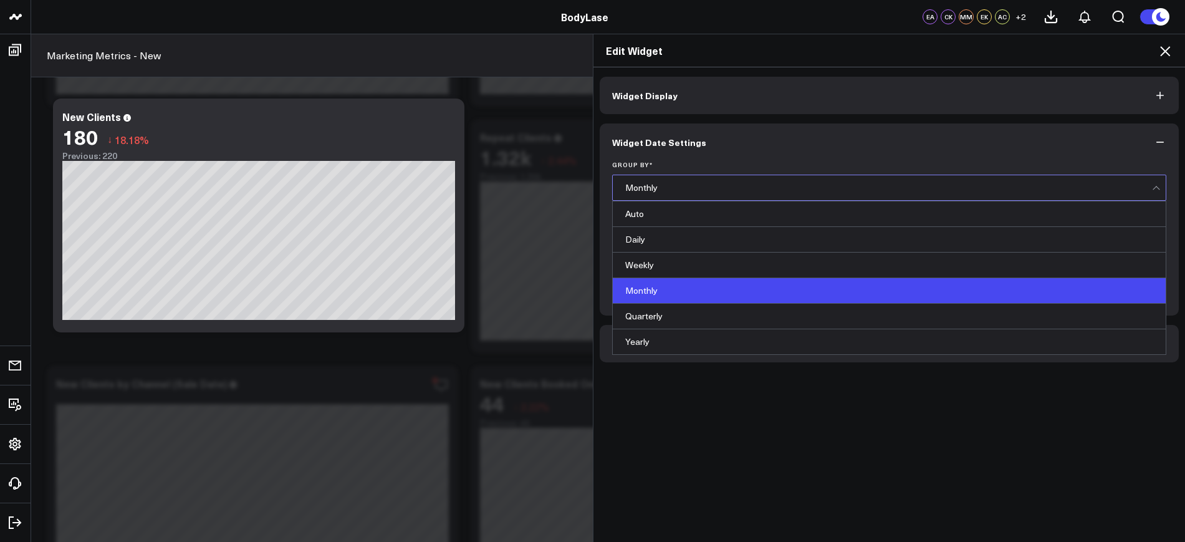
click at [699, 181] on div "Monthly" at bounding box center [888, 187] width 527 height 25
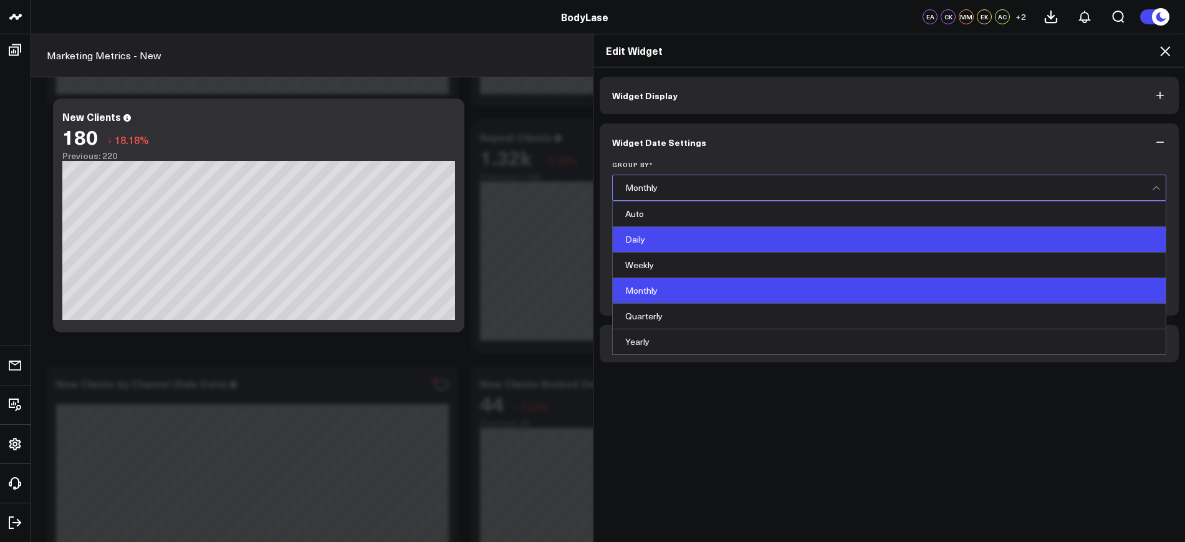
click at [657, 229] on div "Daily" at bounding box center [889, 240] width 553 height 26
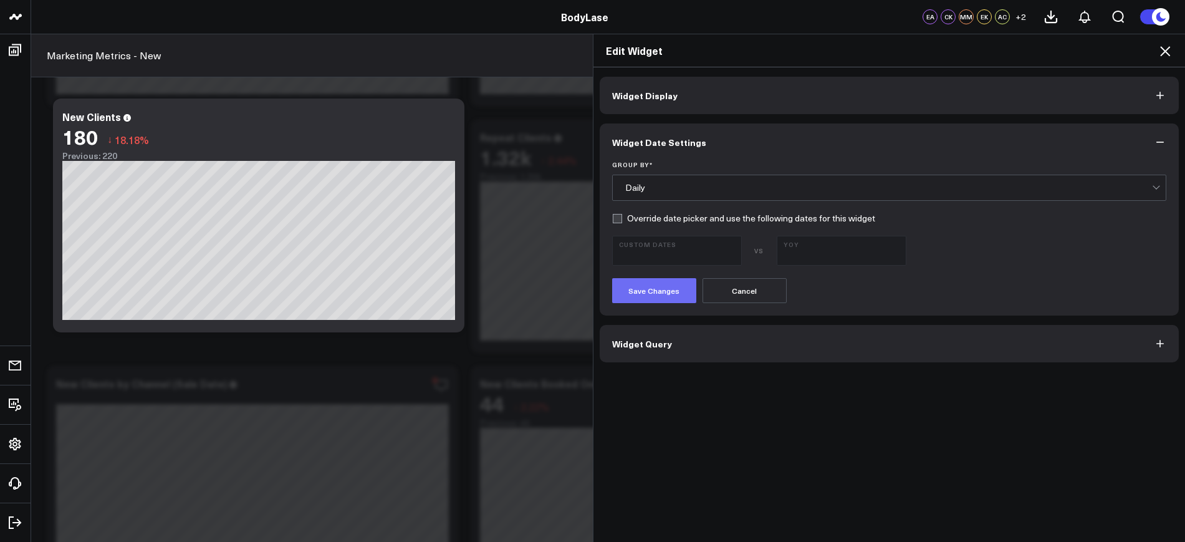
click at [648, 299] on button "Save Changes" at bounding box center [654, 290] width 84 height 25
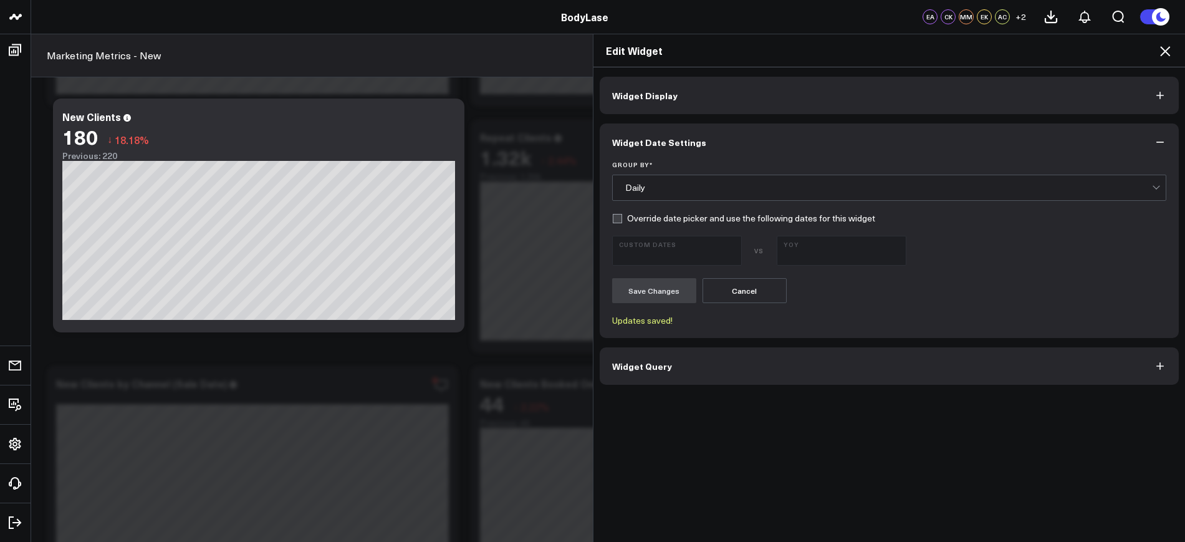
click at [676, 189] on div "Daily" at bounding box center [888, 188] width 527 height 10
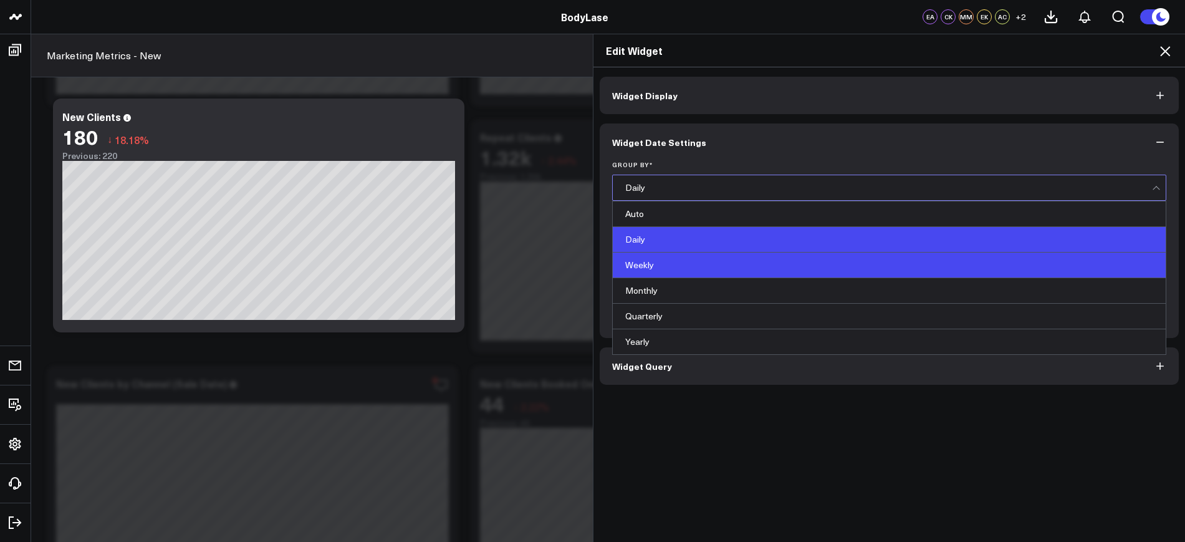
click at [669, 259] on div "Weekly" at bounding box center [889, 265] width 553 height 26
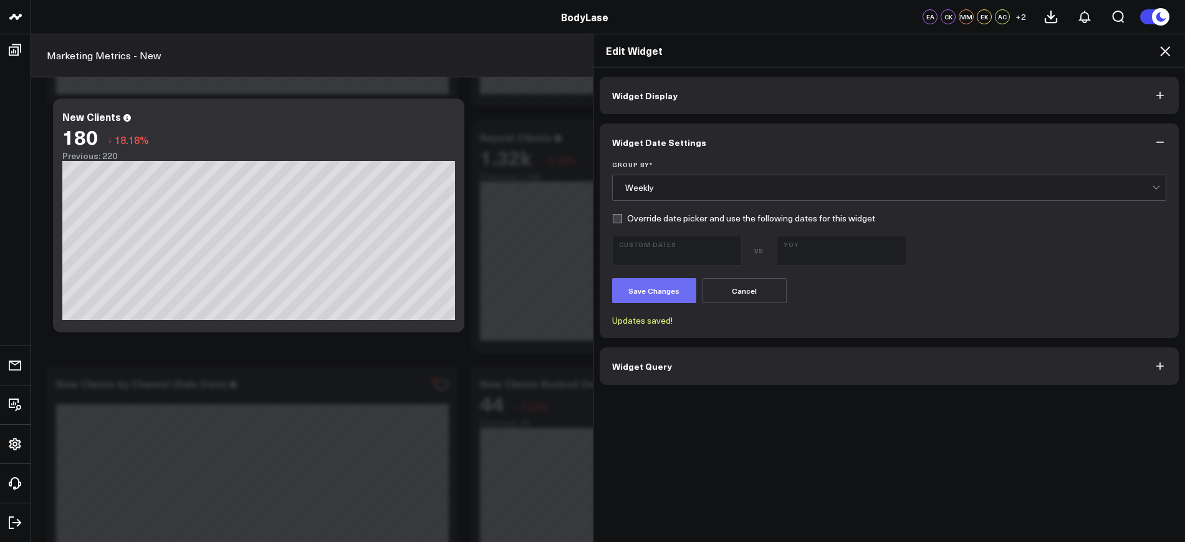
click at [666, 285] on button "Save Changes" at bounding box center [654, 290] width 84 height 25
click at [671, 180] on div "Weekly" at bounding box center [888, 187] width 527 height 25
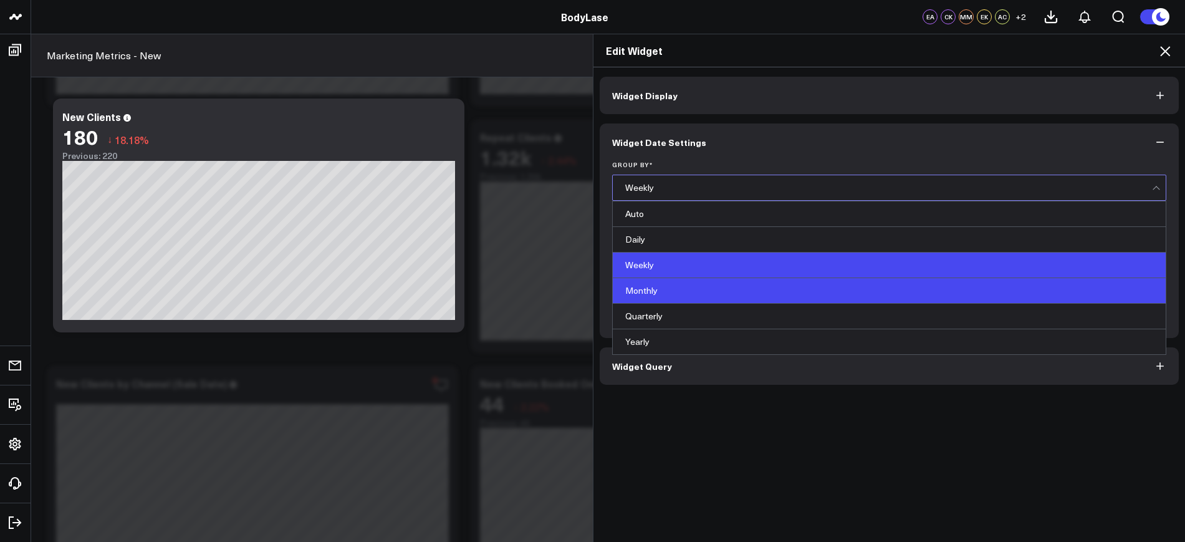
click at [664, 294] on div "Monthly" at bounding box center [889, 291] width 553 height 26
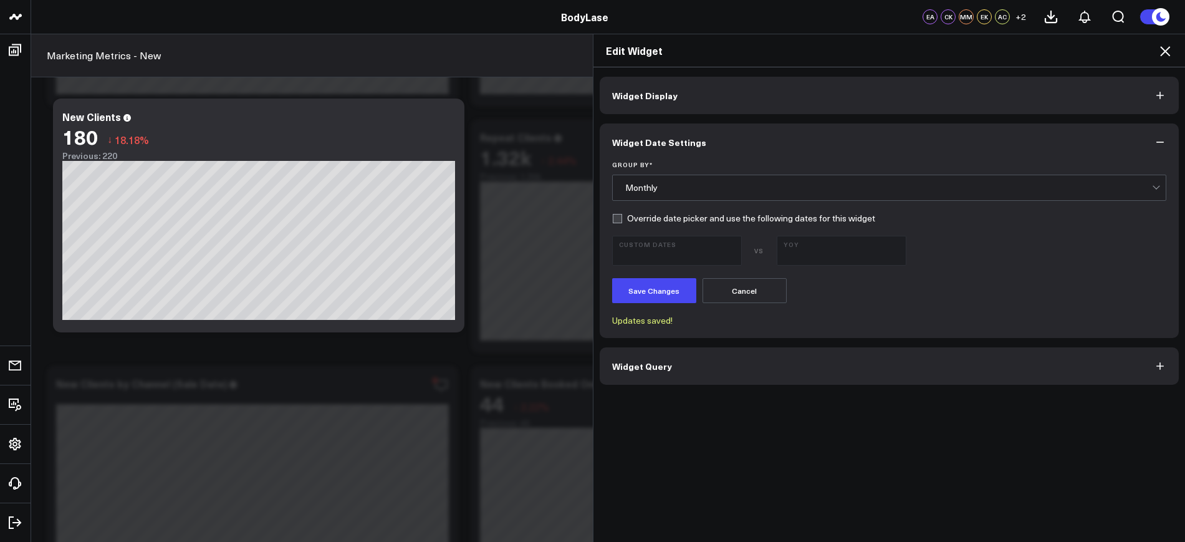
click at [664, 294] on button "Save Changes" at bounding box center [654, 290] width 84 height 25
click at [682, 372] on button "Widget Query" at bounding box center [890, 365] width 580 height 37
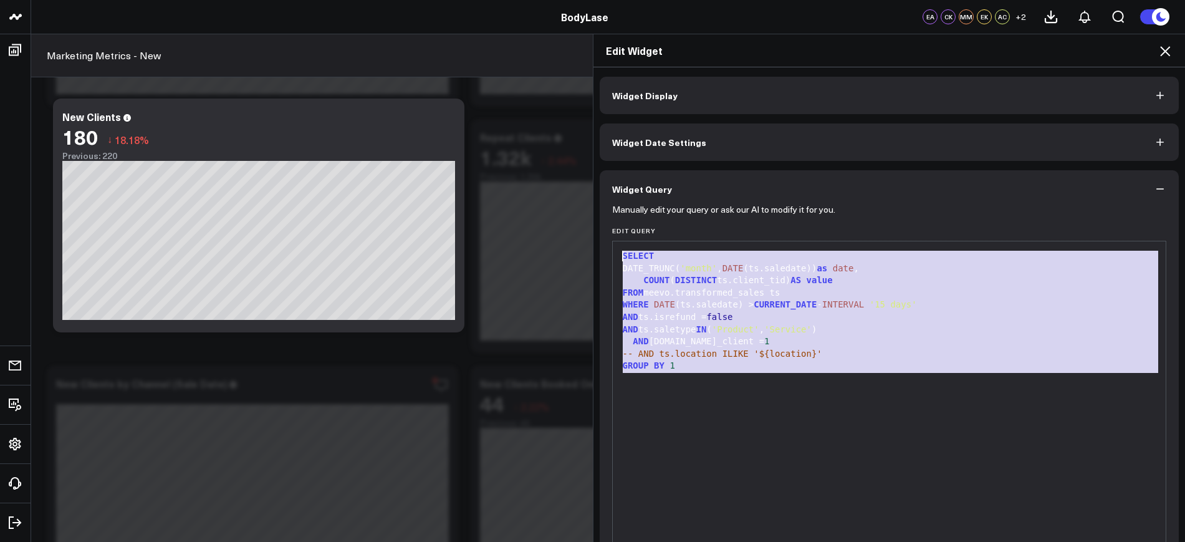
drag, startPoint x: 730, startPoint y: 399, endPoint x: 594, endPoint y: 238, distance: 211.0
click at [600, 238] on div "Manually edit your query or ask our AI to modify it for you. Edit Query 99 1 2 …" at bounding box center [890, 405] width 580 height 394
copy div "SELECT DATE_TRUNC( 'month' , DATE (ts.saledate)) as date , COUNT ( DISTINCT ts.…"
click at [1163, 57] on icon at bounding box center [1164, 51] width 15 height 15
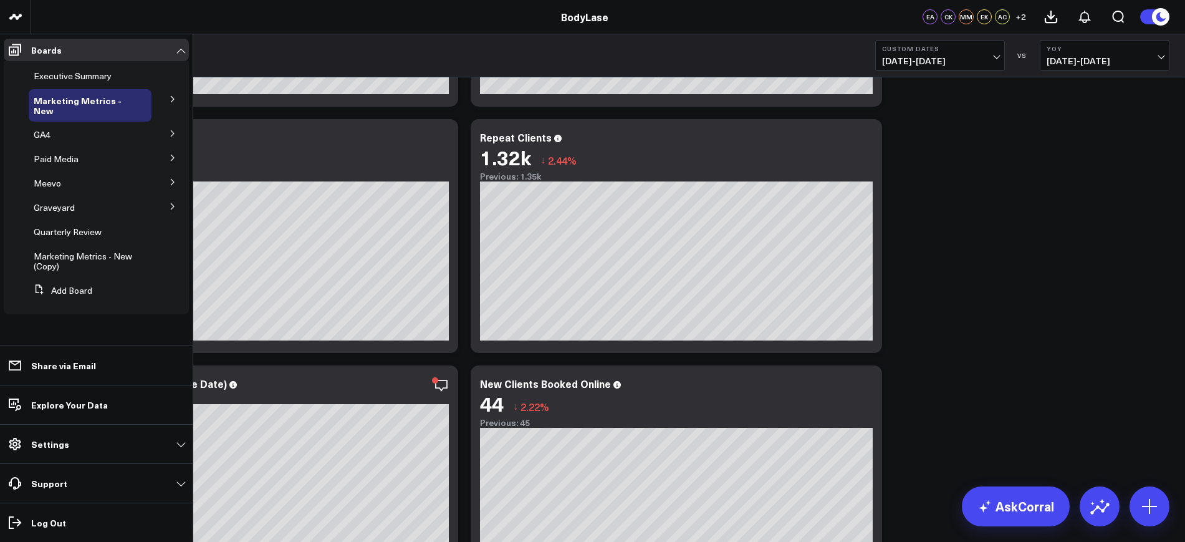
click at [172, 209] on icon at bounding box center [172, 206] width 7 height 7
click at [65, 300] on span "CK working" at bounding box center [63, 295] width 45 height 12
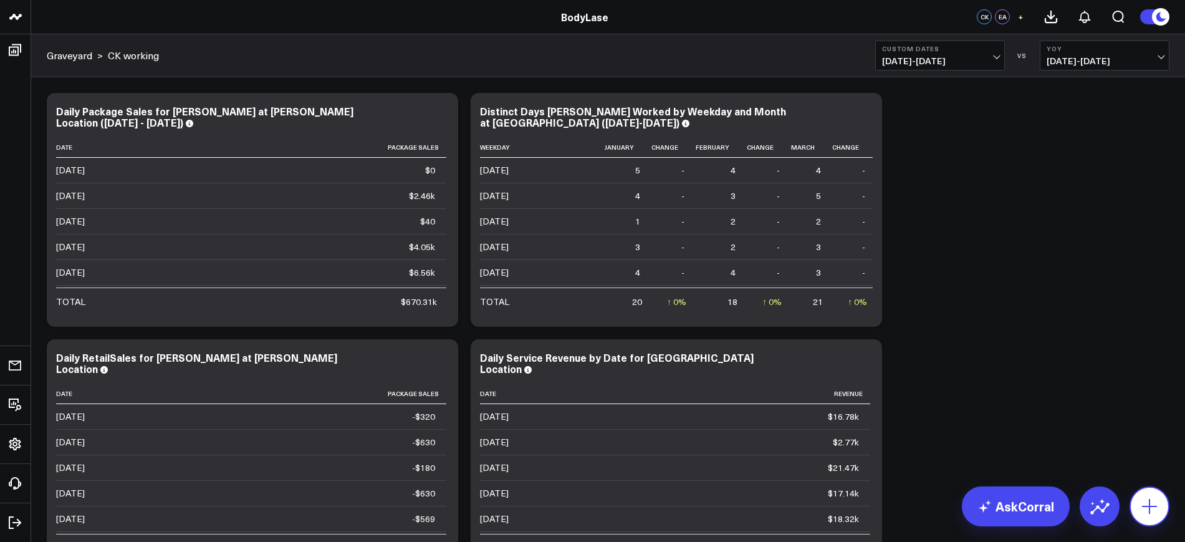
click at [1149, 515] on icon at bounding box center [1149, 506] width 20 height 20
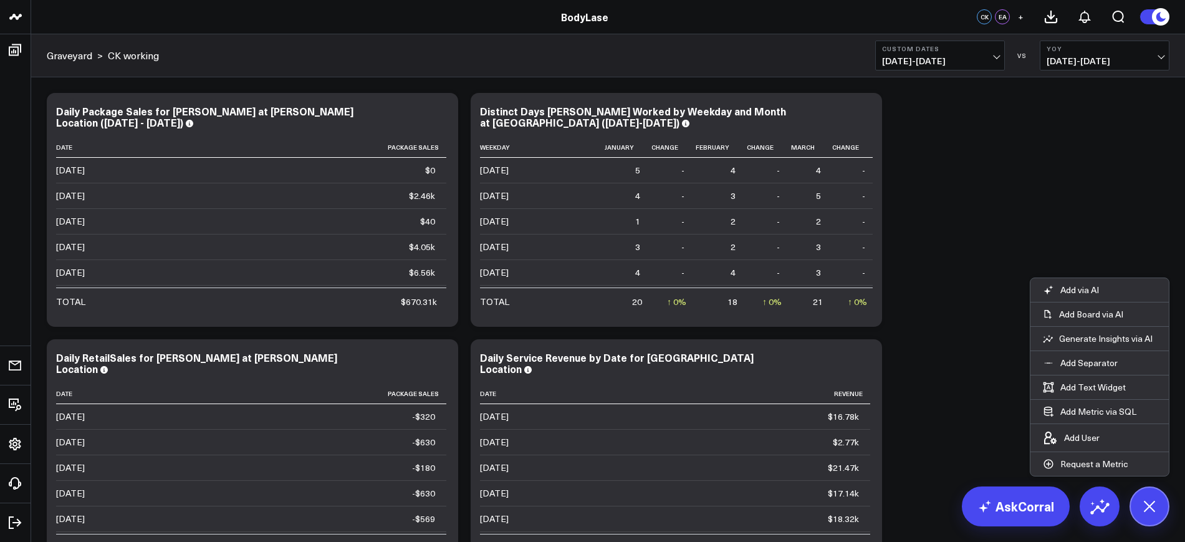
click at [1015, 521] on link "AskCorral" at bounding box center [1016, 506] width 108 height 40
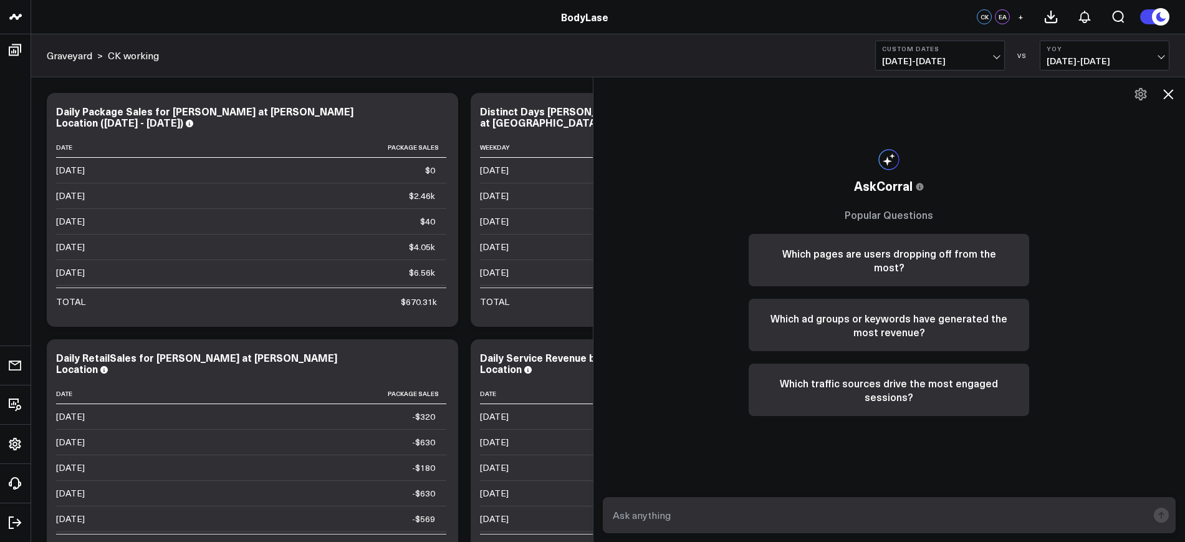
click at [912, 507] on textarea at bounding box center [879, 515] width 538 height 22
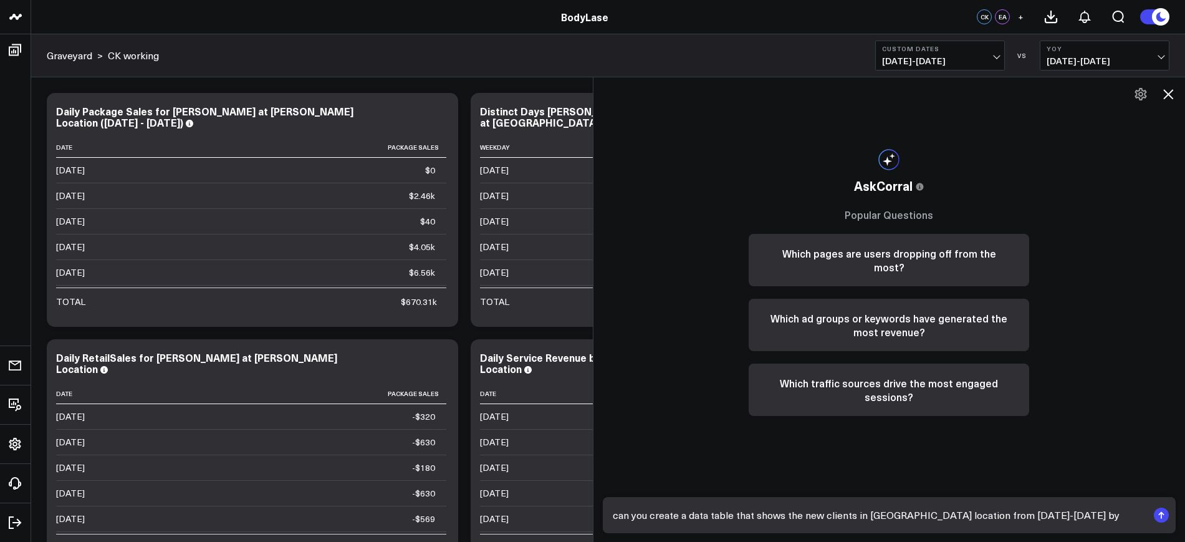
type textarea "can you create a data table that shows the new clients in Raleigh location from…"
click at [1160, 514] on icon "submit" at bounding box center [1160, 515] width 1 height 6
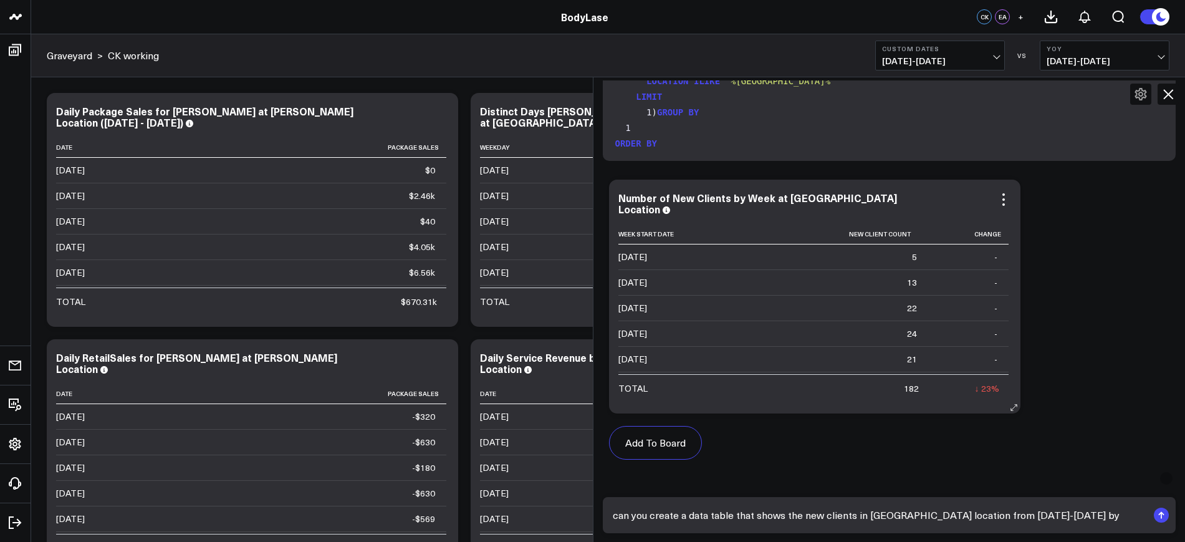
scroll to position [88, 0]
click at [679, 432] on button "Add To Board" at bounding box center [655, 443] width 93 height 34
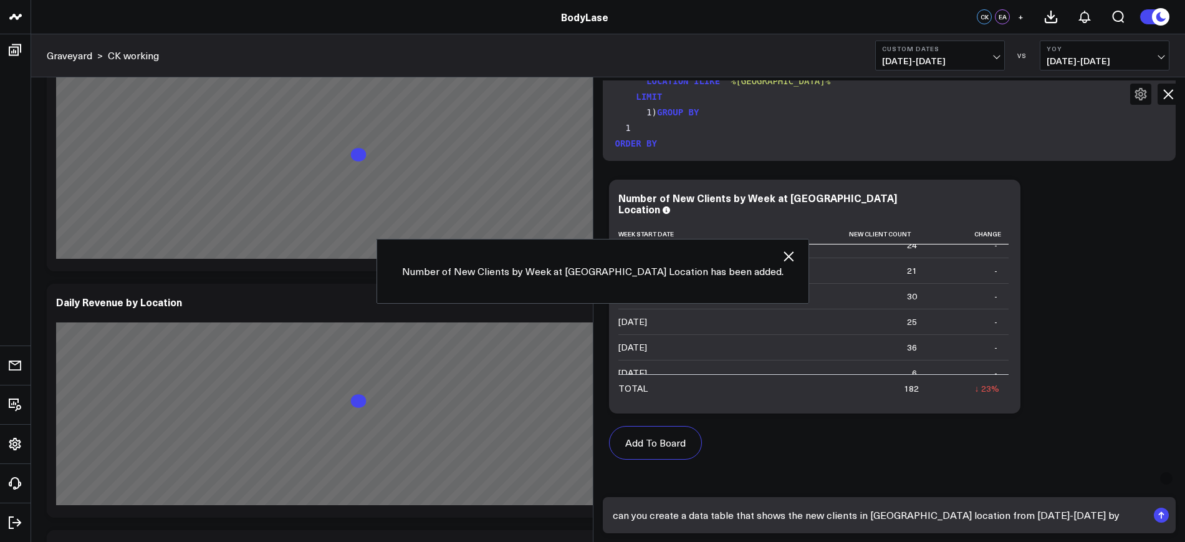
scroll to position [4051, 0]
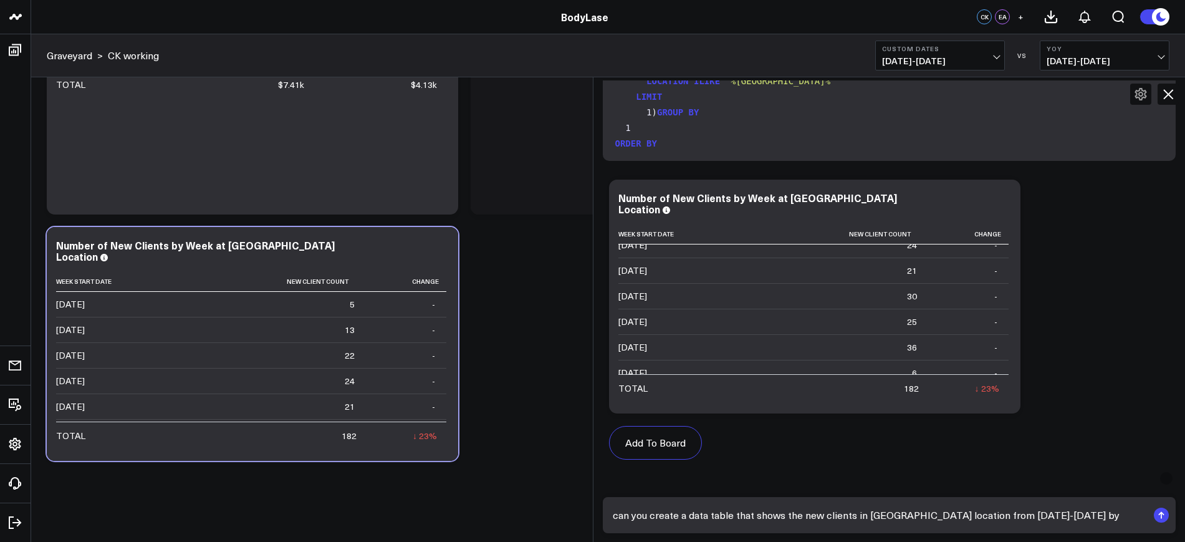
click at [1168, 93] on icon at bounding box center [1168, 94] width 10 height 10
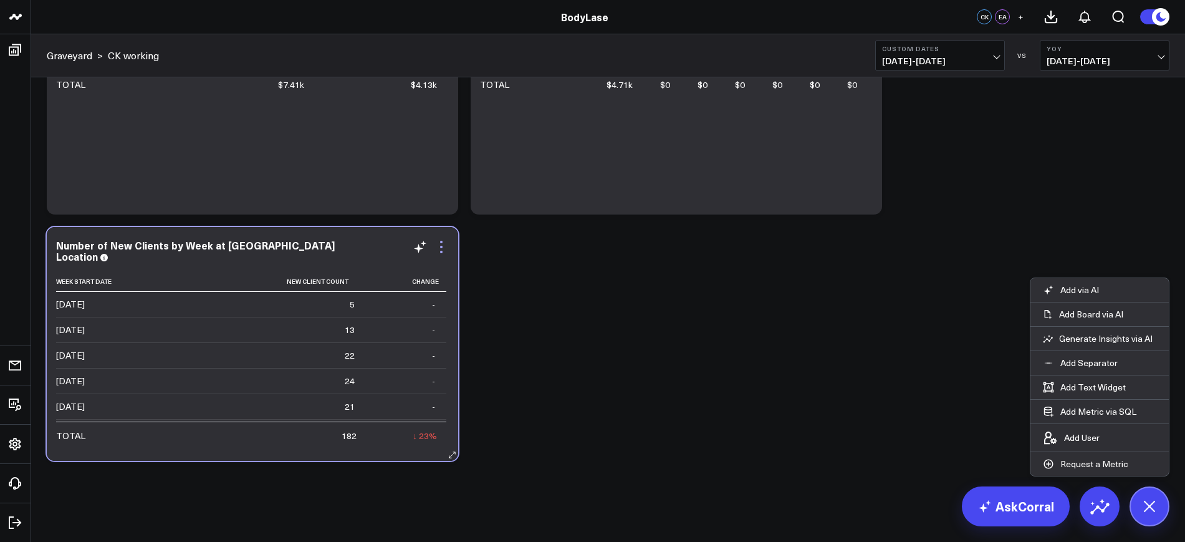
click at [441, 242] on icon at bounding box center [441, 246] width 15 height 15
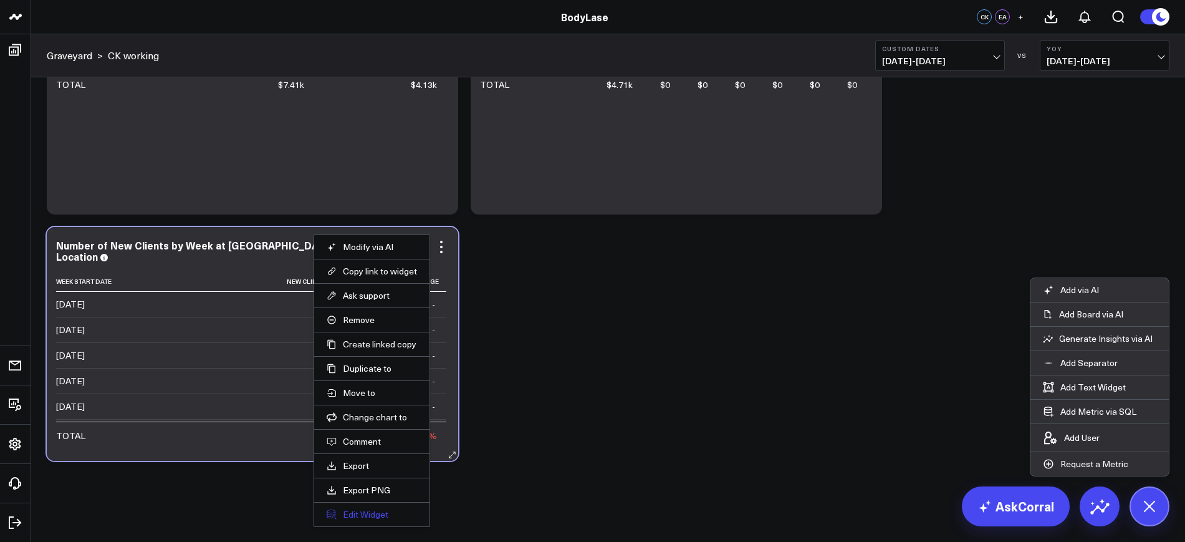
click at [364, 515] on button "Edit Widget" at bounding box center [372, 514] width 90 height 11
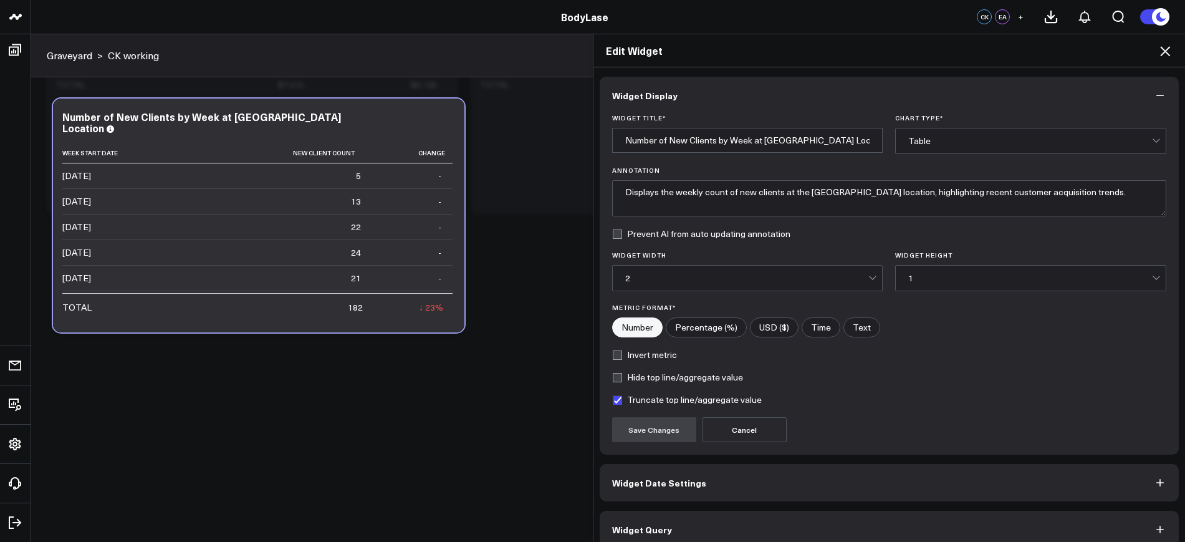
scroll to position [15, 0]
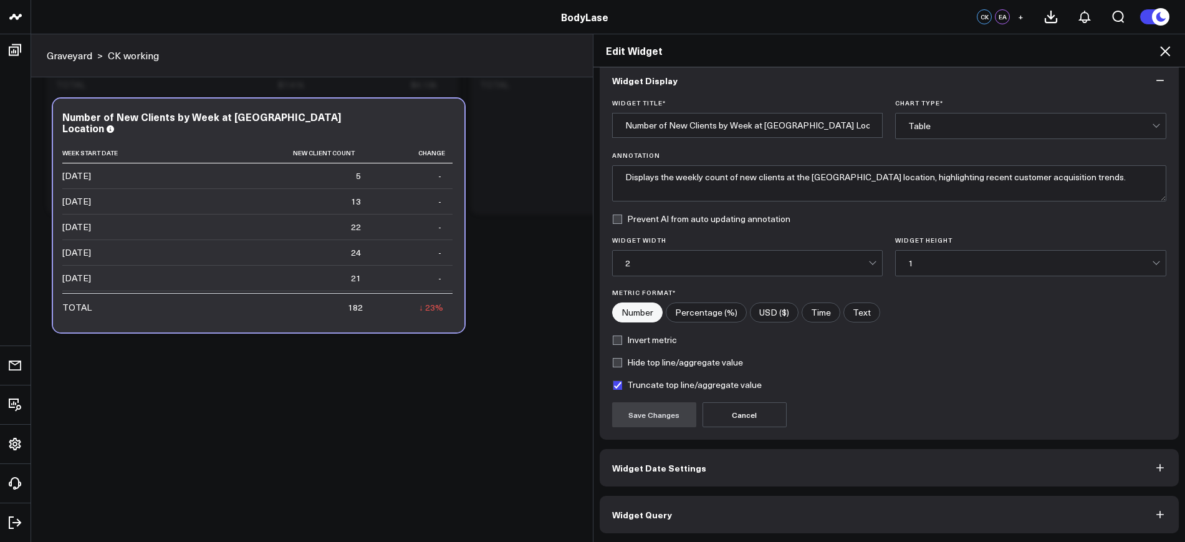
click at [641, 527] on button "Widget Query" at bounding box center [890, 513] width 580 height 37
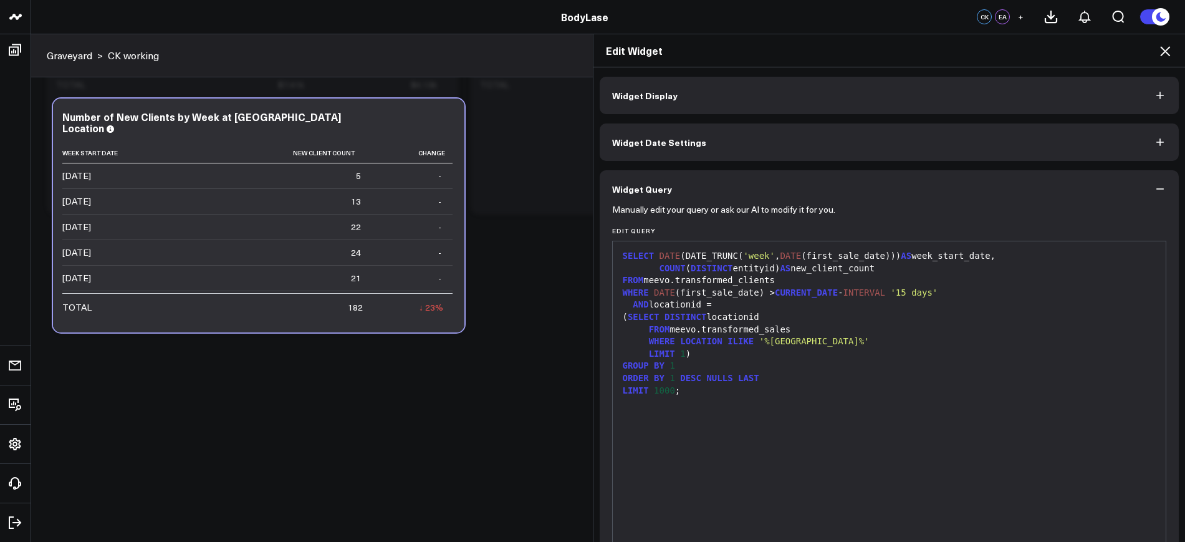
scroll to position [3973, 0]
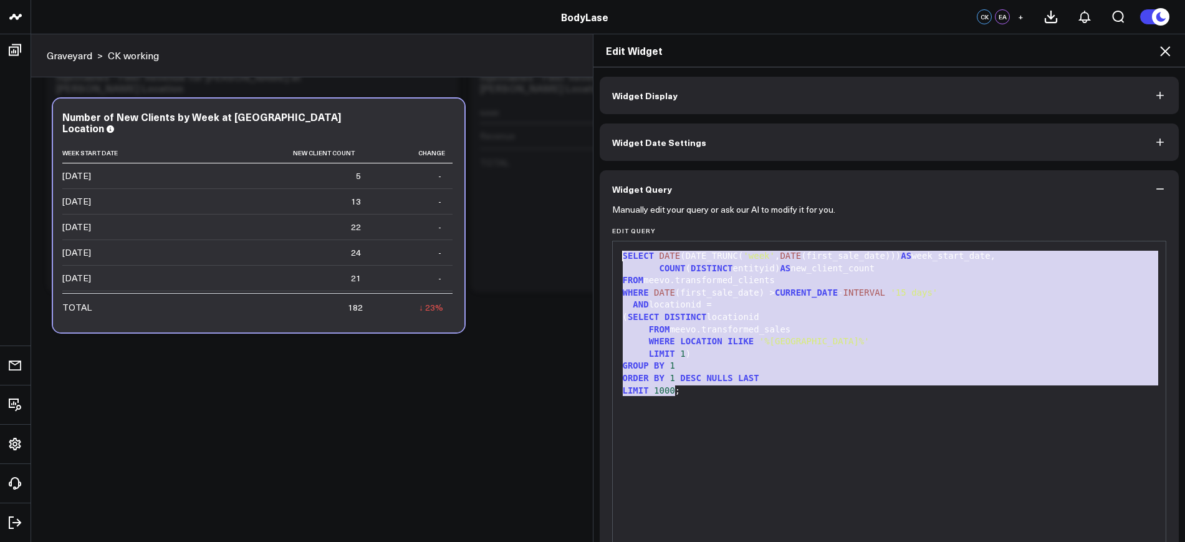
drag, startPoint x: 639, startPoint y: 280, endPoint x: 608, endPoint y: 210, distance: 76.7
click at [612, 210] on form "Manually edit your query or ask our AI to modify it for you. Edit Query 99 1 2 …" at bounding box center [889, 399] width 555 height 382
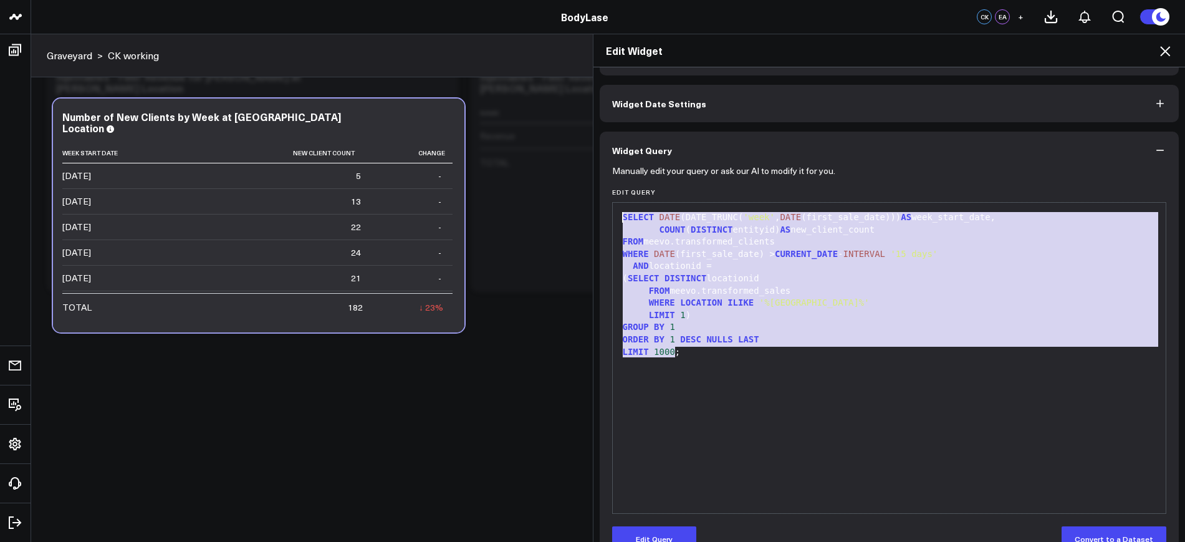
scroll to position [69, 0]
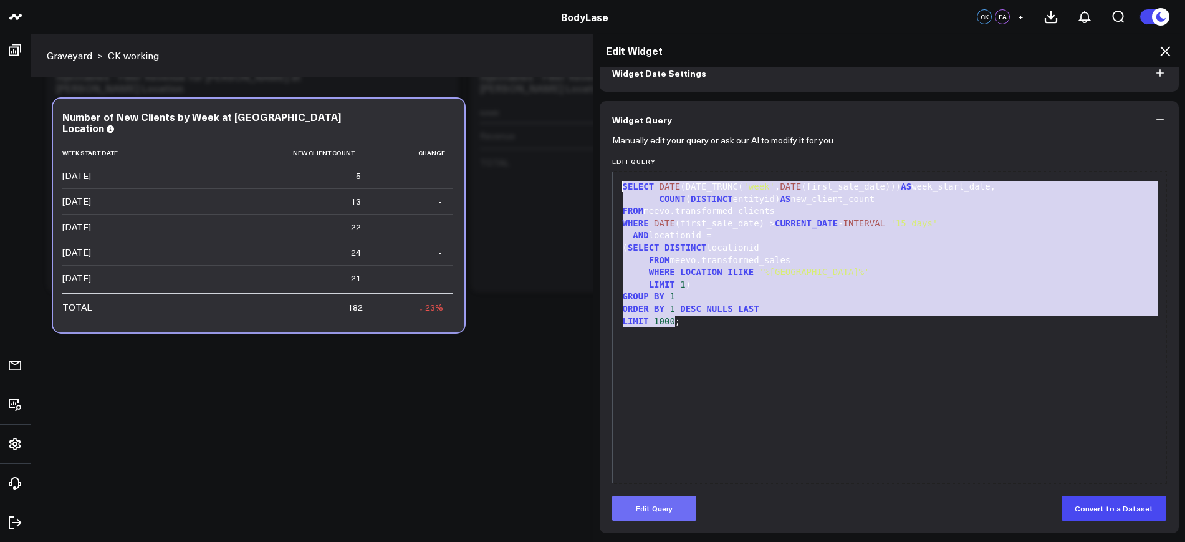
click at [668, 514] on button "Edit Query" at bounding box center [654, 507] width 84 height 25
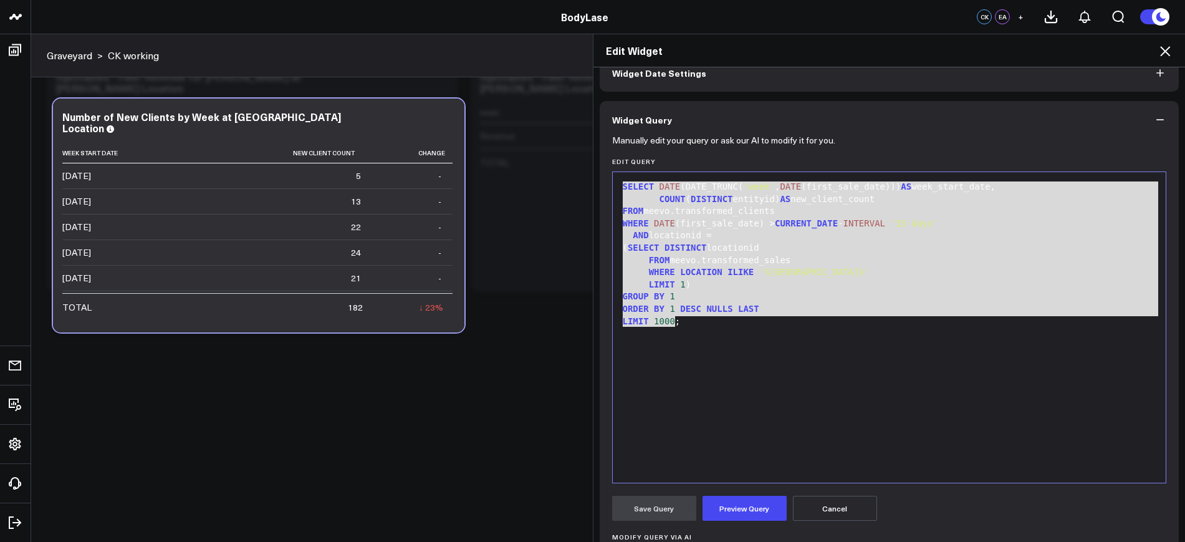
click at [672, 348] on div "SELECT DATE (DATE_TRUNC( 'week' , DATE (first_sale_date))) AS week_start_date, …" at bounding box center [889, 327] width 541 height 298
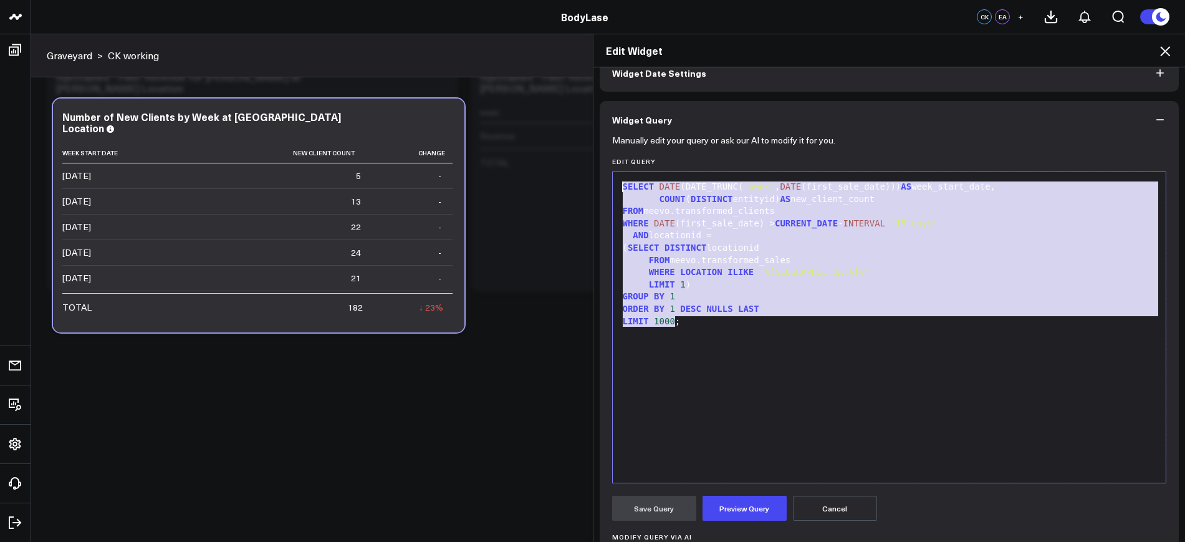
drag, startPoint x: 692, startPoint y: 338, endPoint x: 601, endPoint y: 162, distance: 198.2
click at [601, 162] on div "Manually edit your query or ask our AI to modify it for you. Edit Query 99 1 2 …" at bounding box center [890, 412] width 580 height 549
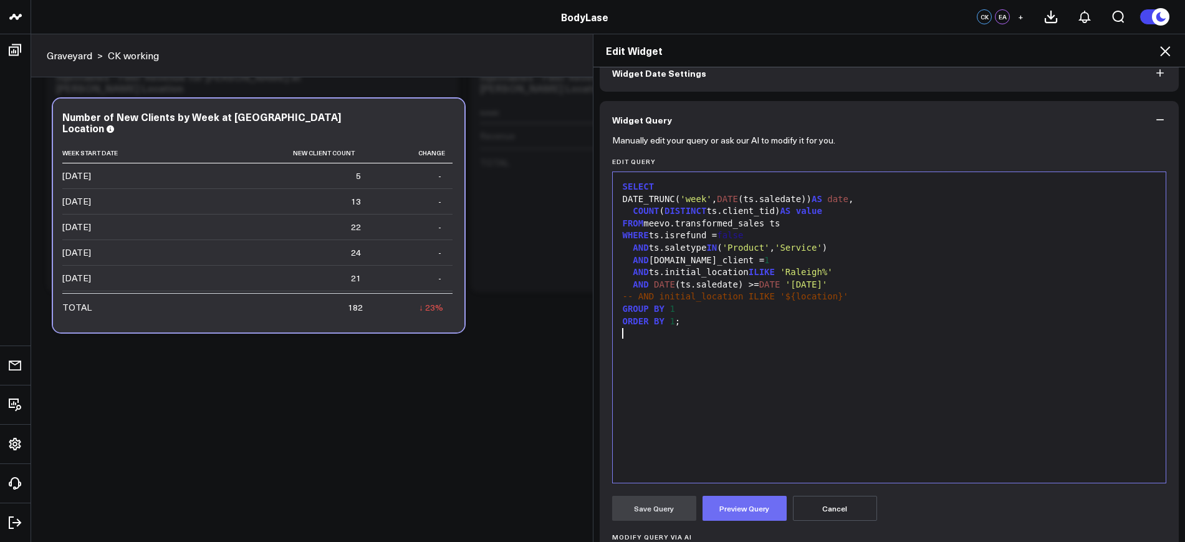
click at [710, 504] on button "Preview Query" at bounding box center [744, 507] width 84 height 25
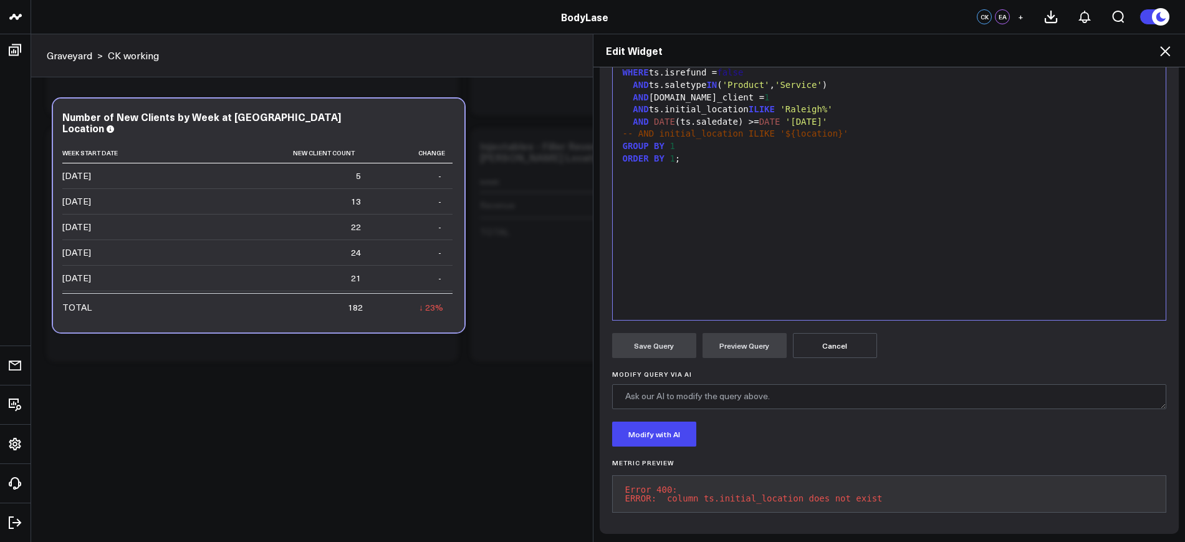
scroll to position [241, 0]
click at [825, 332] on button "Cancel" at bounding box center [835, 344] width 84 height 25
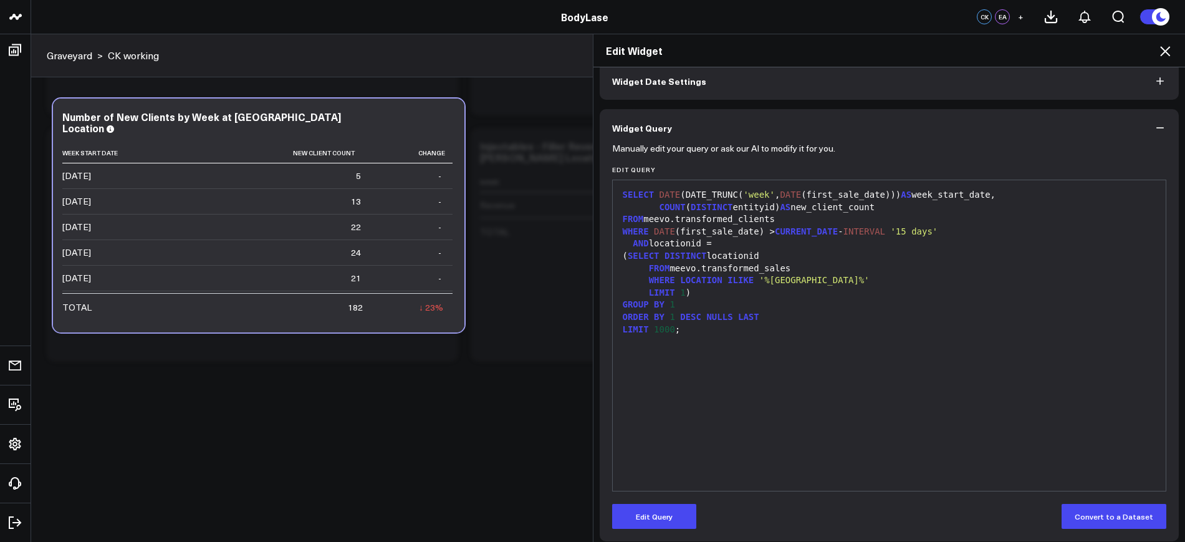
scroll to position [69, 0]
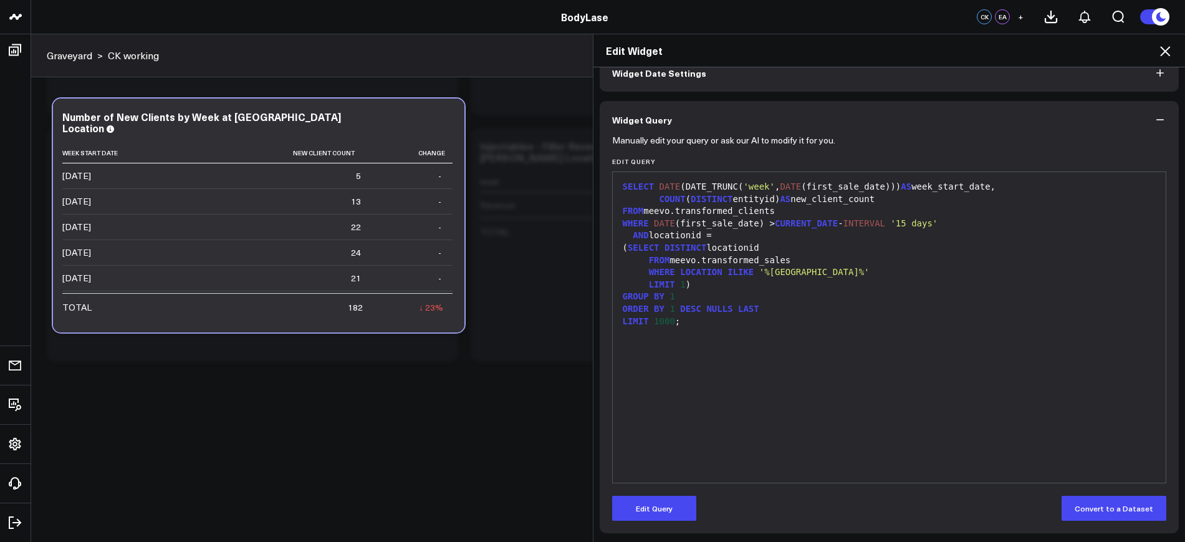
click at [788, 339] on div "SELECT DATE (DATE_TRUNC( 'week' , DATE (first_sale_date))) AS week_start_date, …" at bounding box center [889, 327] width 541 height 298
click at [646, 514] on button "Edit Query" at bounding box center [654, 507] width 84 height 25
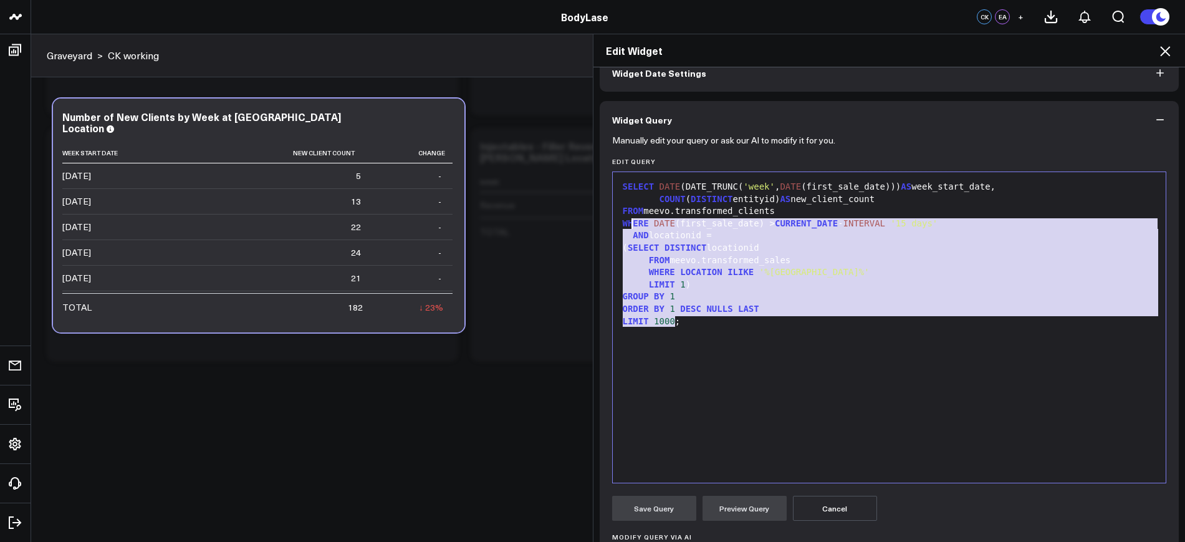
drag, startPoint x: 709, startPoint y: 343, endPoint x: 601, endPoint y: 173, distance: 201.9
click at [601, 173] on div "Manually edit your query or ask our AI to modify it for you. Edit Query 99 1 2 …" at bounding box center [890, 417] width 580 height 558
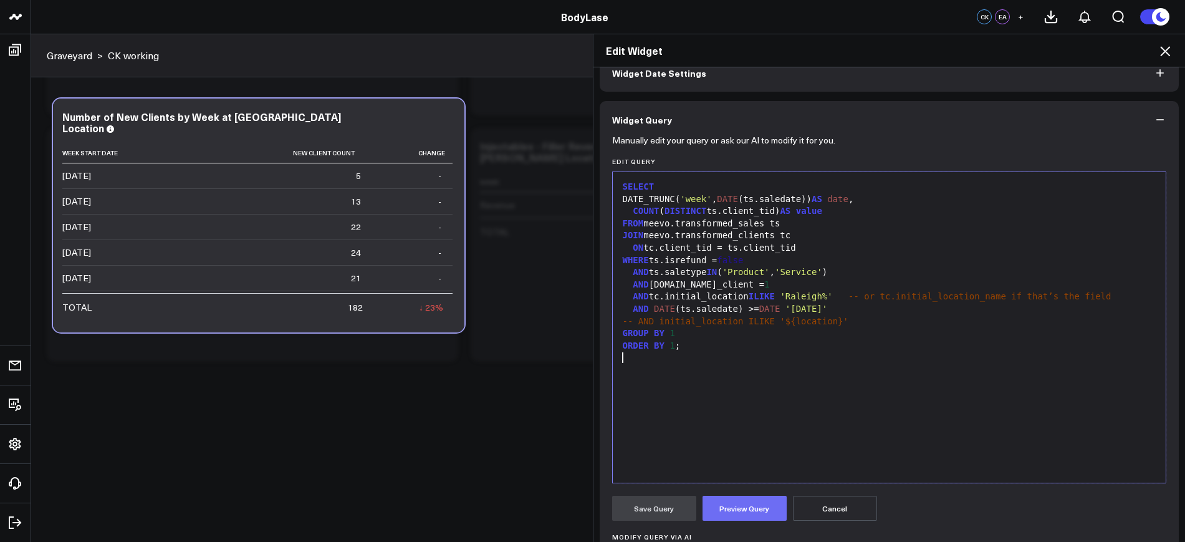
click at [712, 502] on button "Preview Query" at bounding box center [744, 507] width 84 height 25
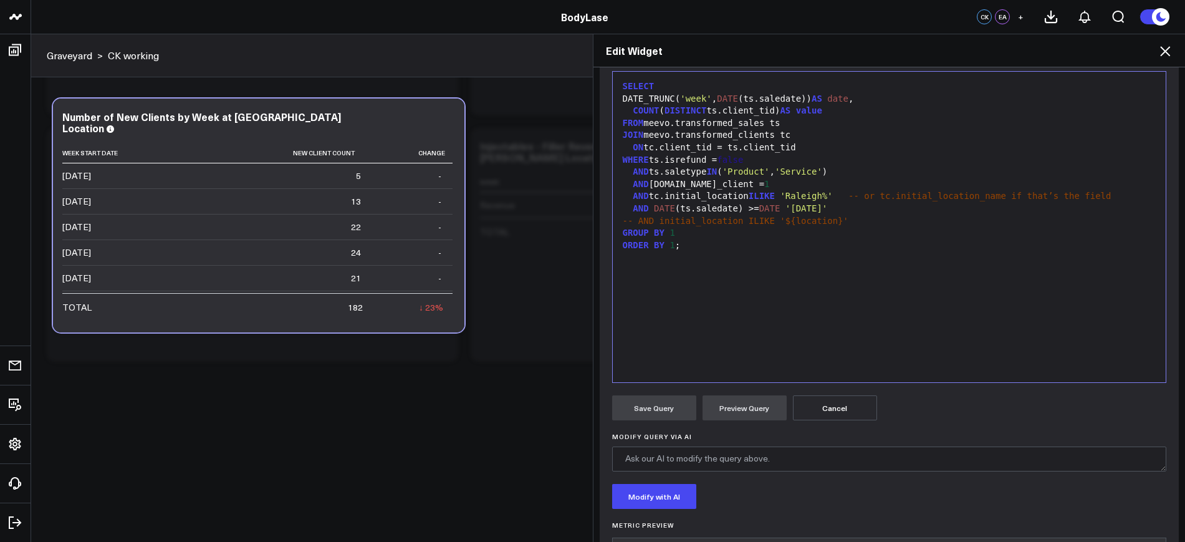
scroll to position [237, 0]
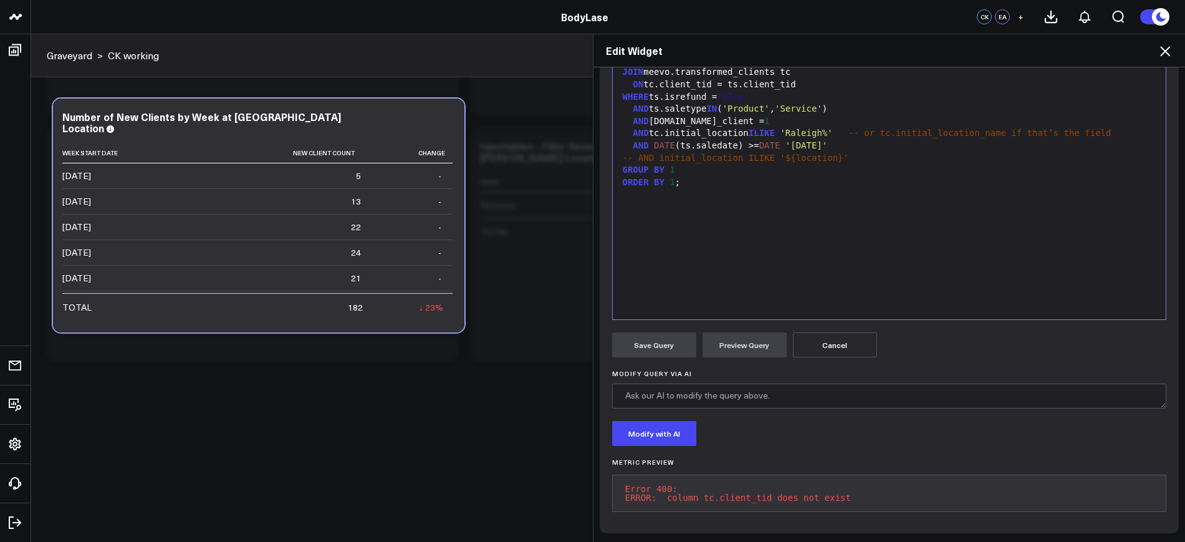
click at [830, 338] on button "Cancel" at bounding box center [835, 344] width 84 height 25
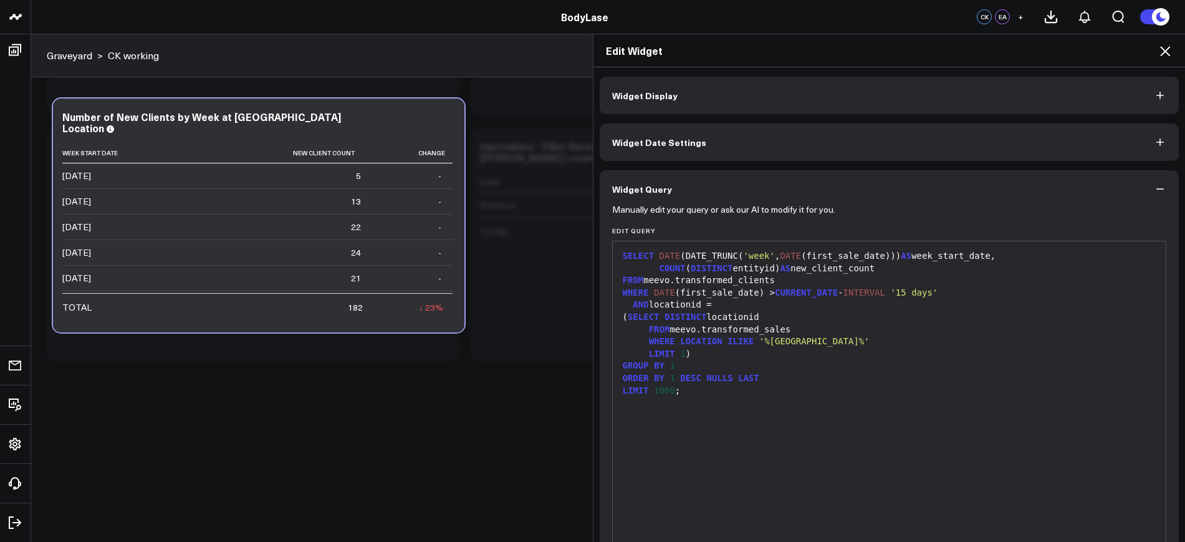
scroll to position [69, 0]
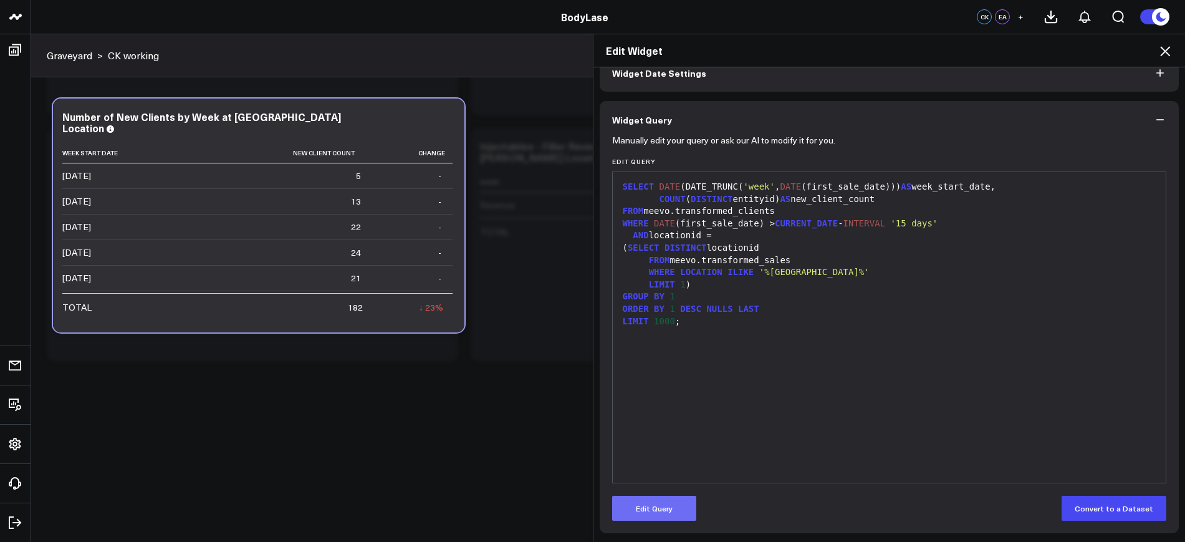
click at [671, 515] on button "Edit Query" at bounding box center [654, 507] width 84 height 25
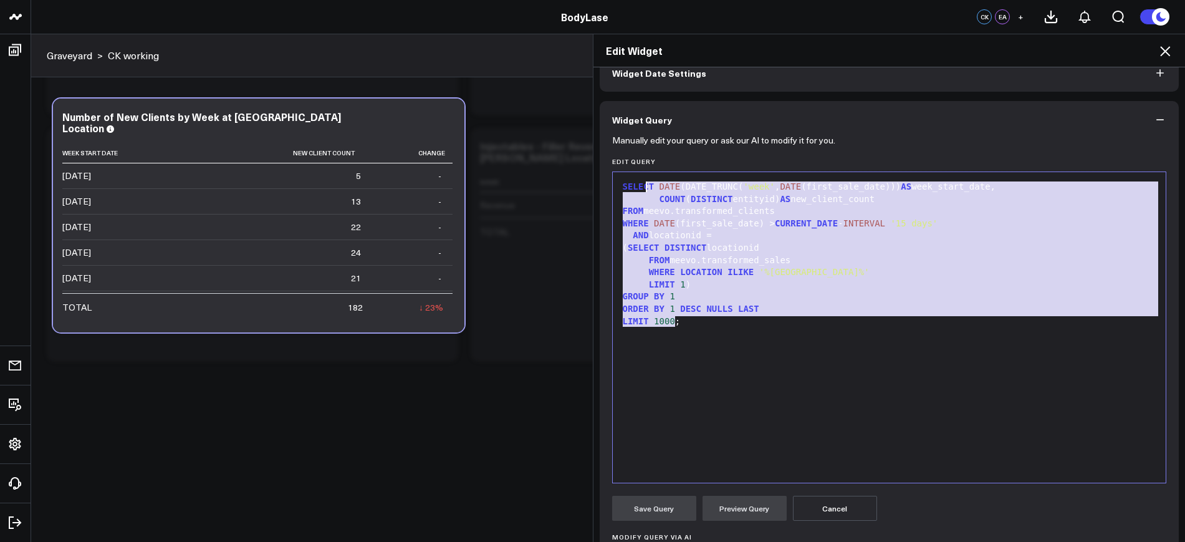
drag, startPoint x: 739, startPoint y: 316, endPoint x: 623, endPoint y: 170, distance: 186.8
click at [623, 170] on div "Edit Query 99 1 2 3 4 5 6 7 8 9 10 11 12 › ⌄ SELECT DATE (DATE_TRUNC( 'week' , …" at bounding box center [889, 320] width 555 height 325
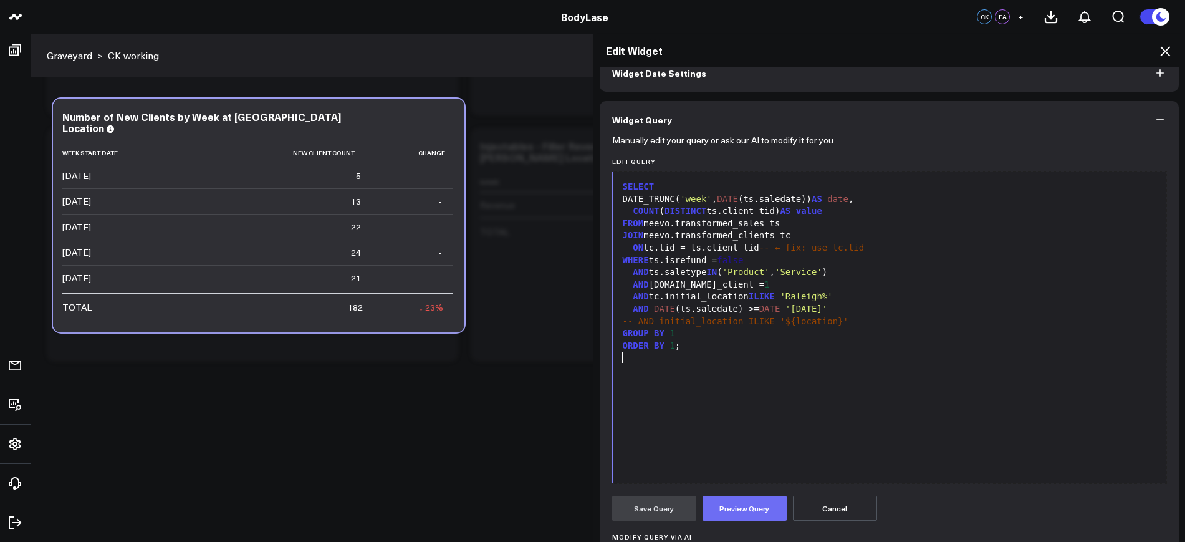
click at [710, 504] on button "Preview Query" at bounding box center [744, 507] width 84 height 25
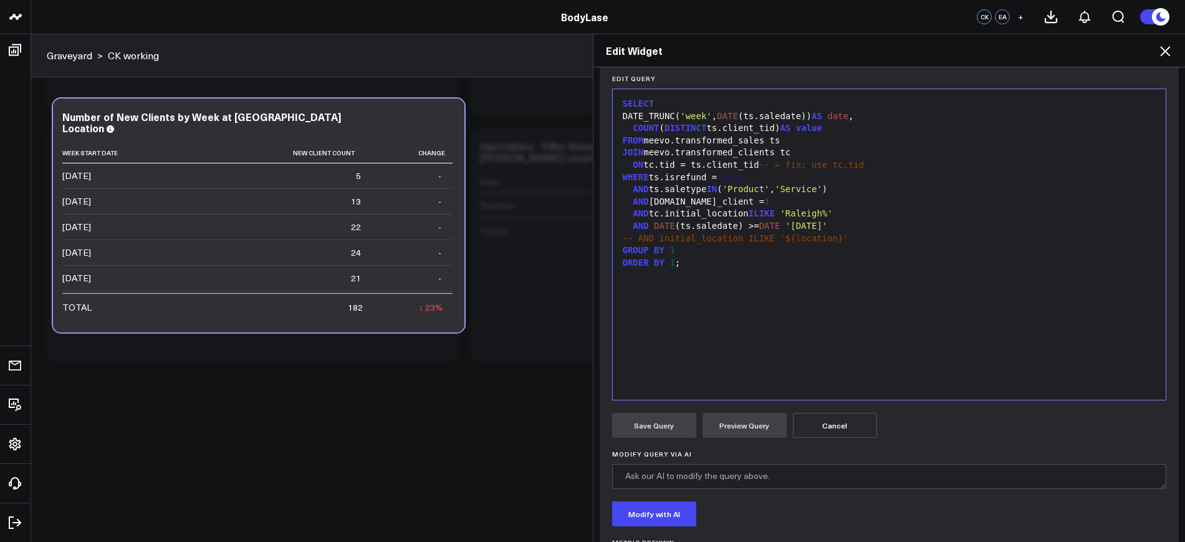
scroll to position [85, 0]
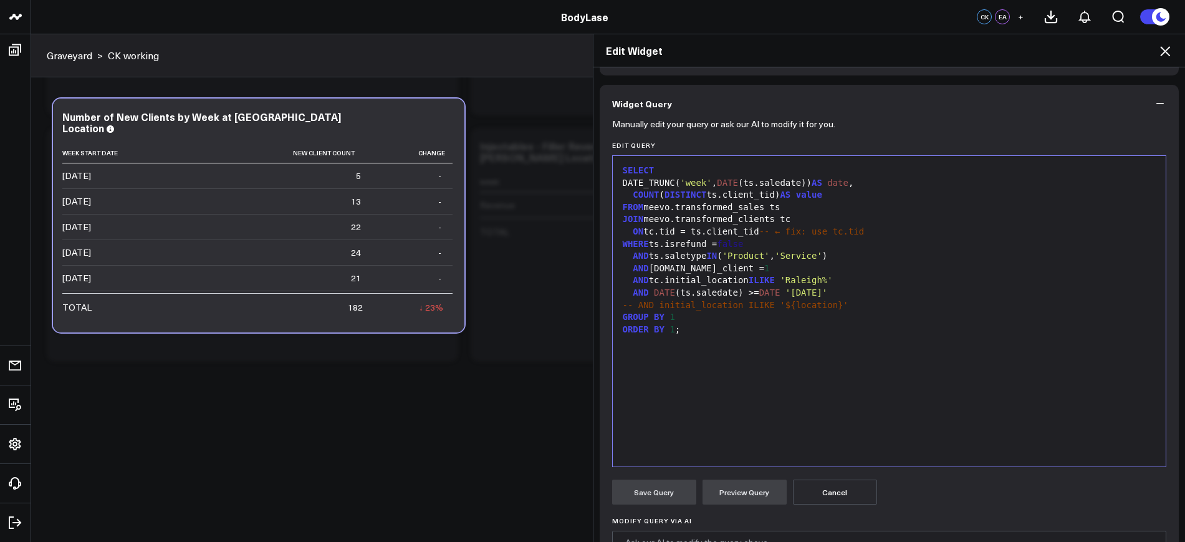
click at [821, 480] on button "Cancel" at bounding box center [835, 491] width 84 height 25
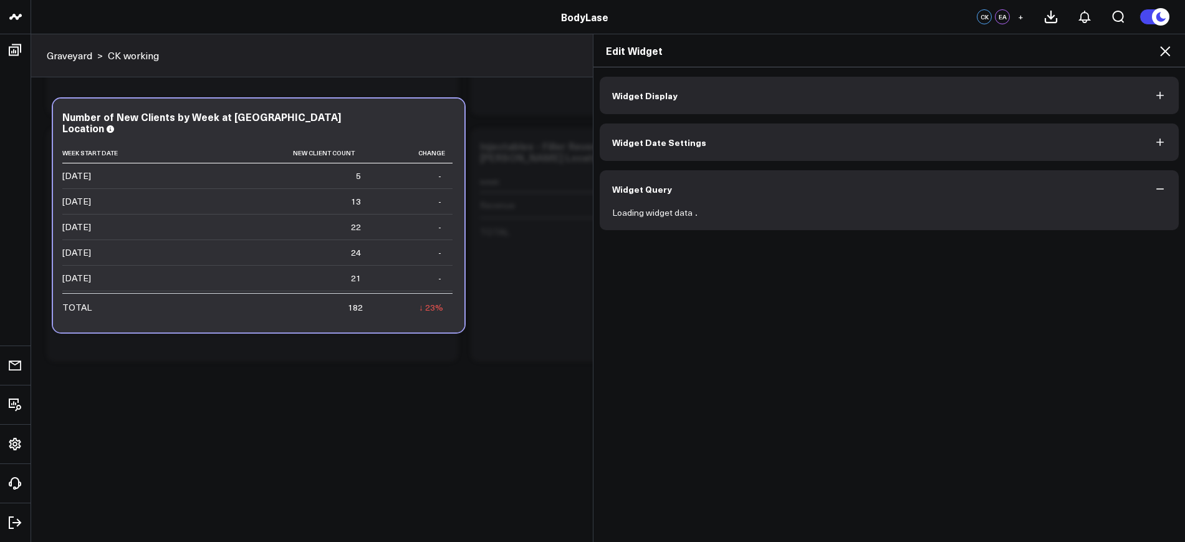
scroll to position [0, 0]
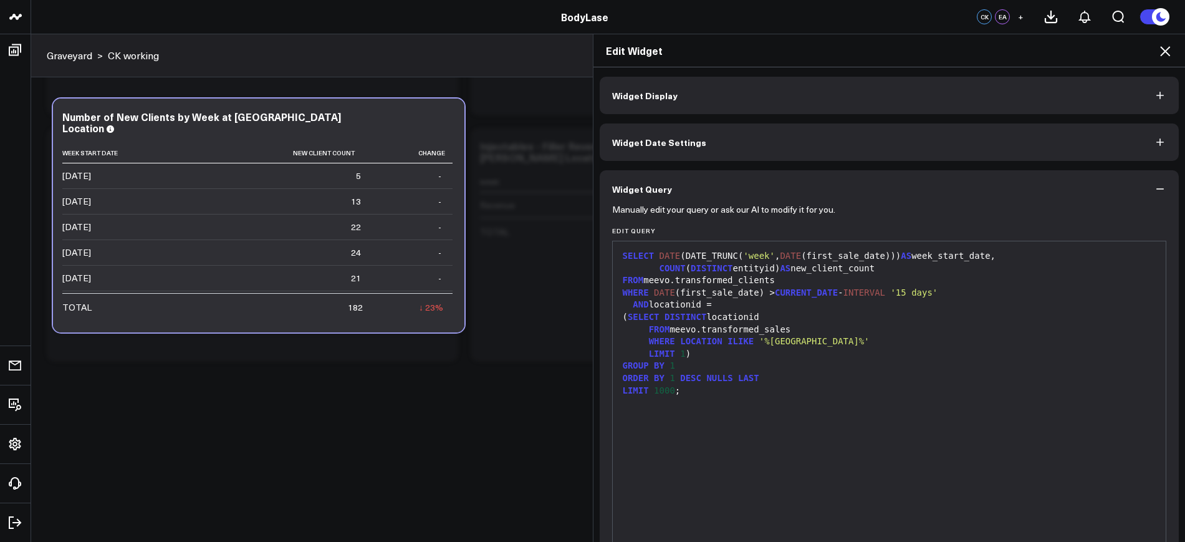
click at [15, 47] on div "Edit Widget Widget Display Widget Date Settings Widget Query Manually edit your…" at bounding box center [592, 288] width 1185 height 508
click at [1169, 44] on icon at bounding box center [1164, 51] width 15 height 15
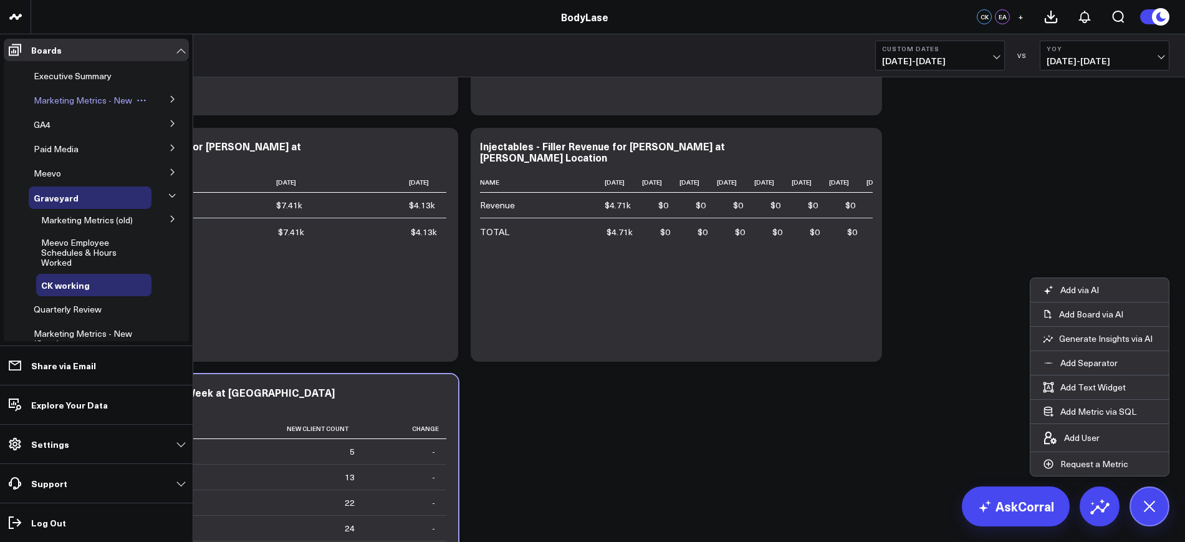
click at [66, 103] on span "Marketing Metrics - New" at bounding box center [83, 100] width 98 height 12
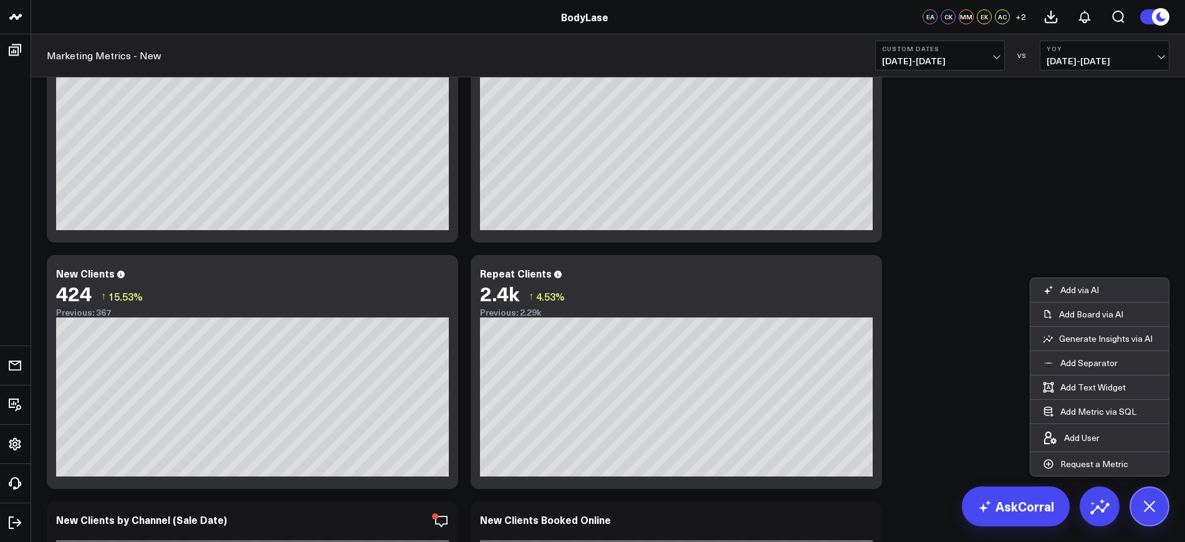
scroll to position [390, 0]
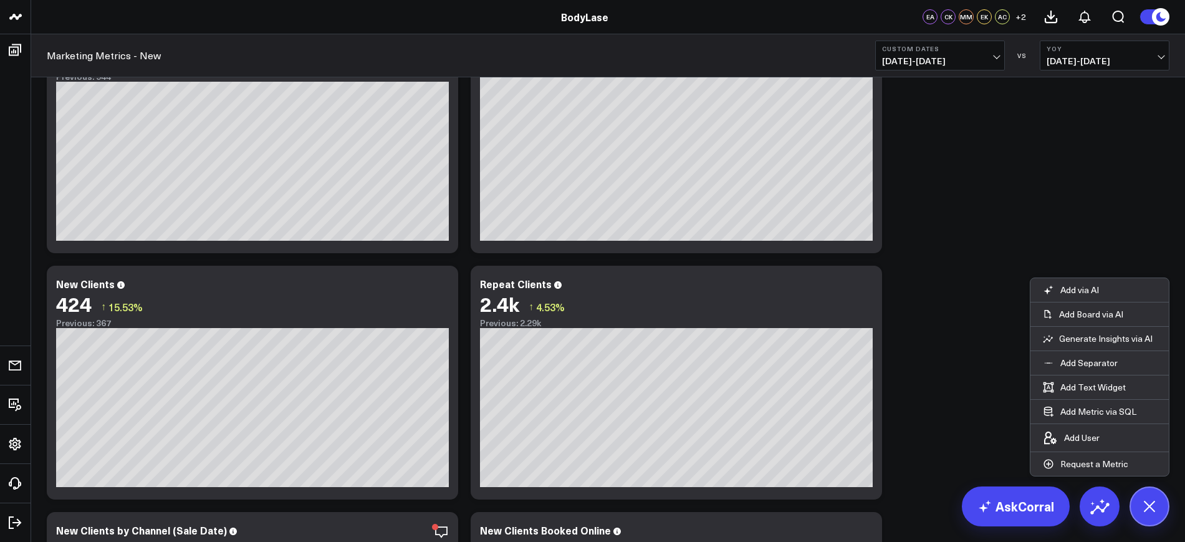
scroll to position [0, 0]
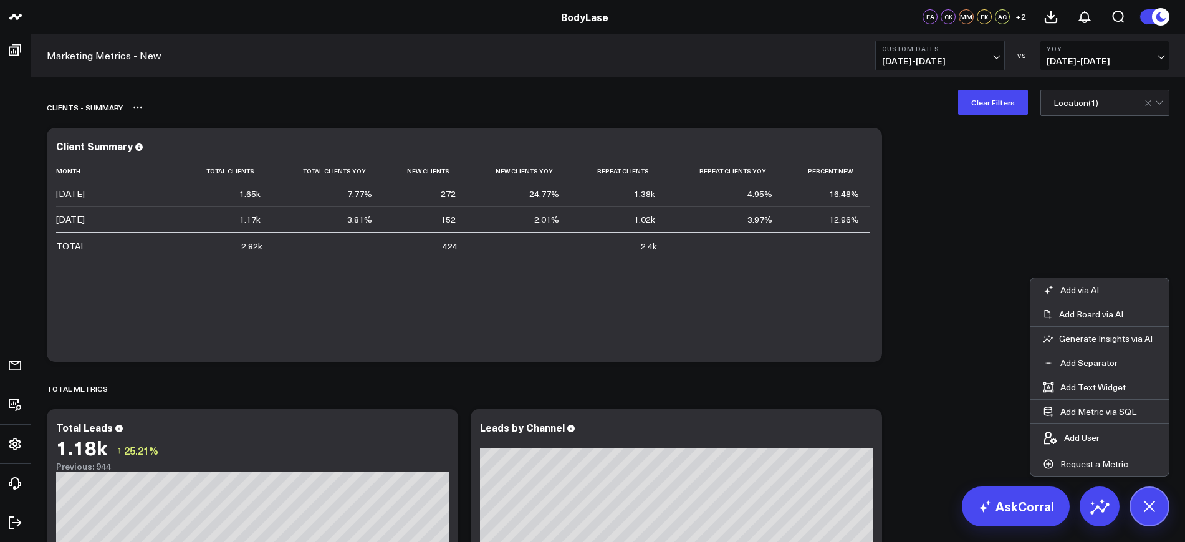
click at [987, 115] on div "Clients - Summary" at bounding box center [536, 107] width 979 height 29
click at [1148, 509] on icon at bounding box center [1149, 506] width 28 height 28
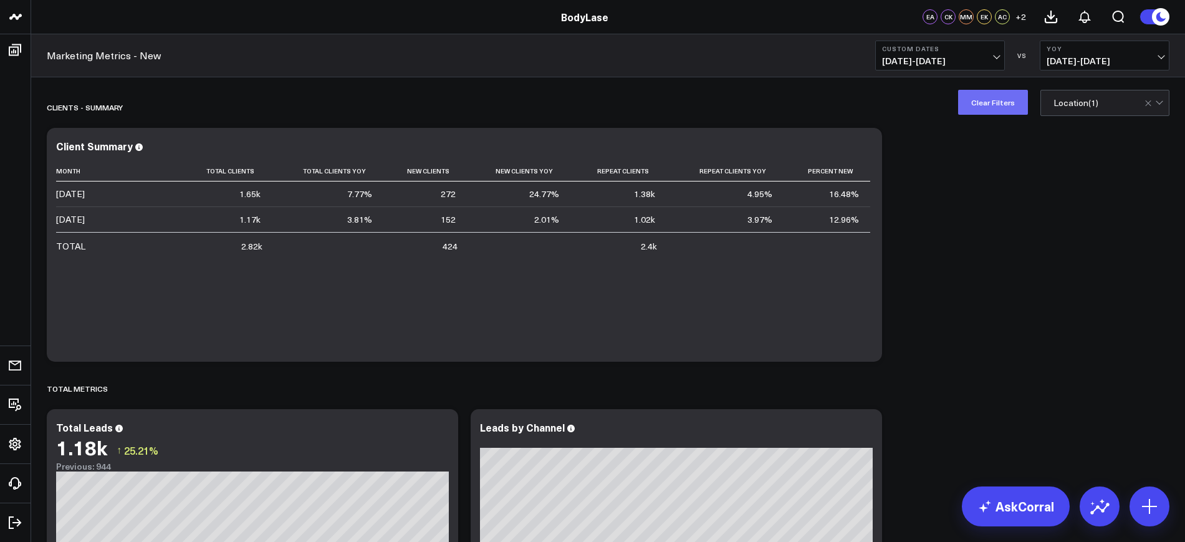
click at [975, 95] on button "Clear Filters" at bounding box center [993, 102] width 70 height 25
click at [978, 49] on b "Custom Dates" at bounding box center [940, 48] width 116 height 7
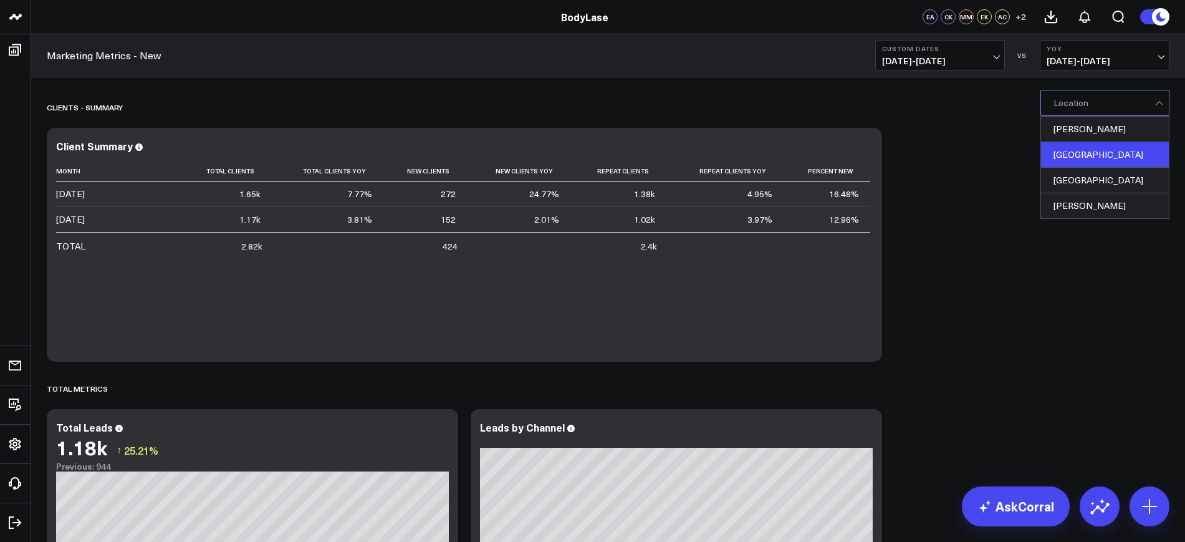
click at [1059, 161] on div "Raleigh" at bounding box center [1105, 155] width 128 height 26
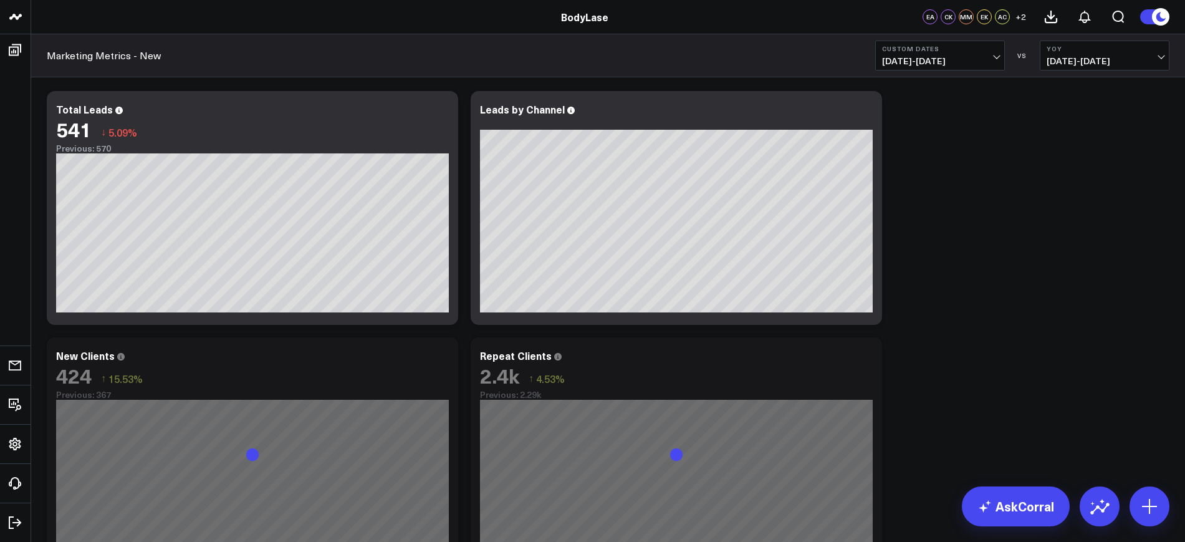
scroll to position [370, 0]
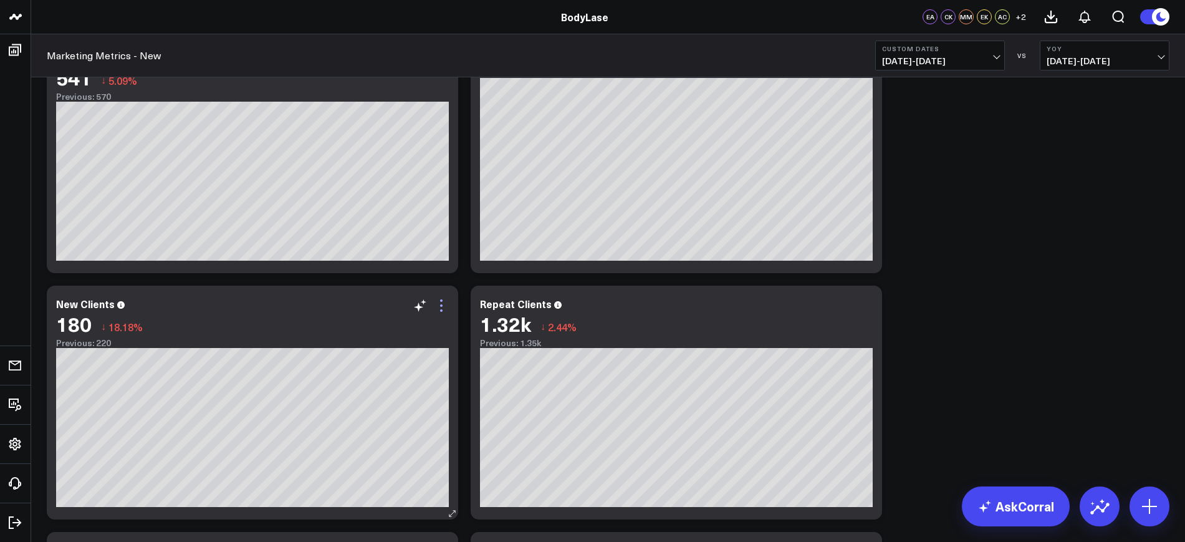
click at [448, 306] on icon at bounding box center [441, 305] width 15 height 15
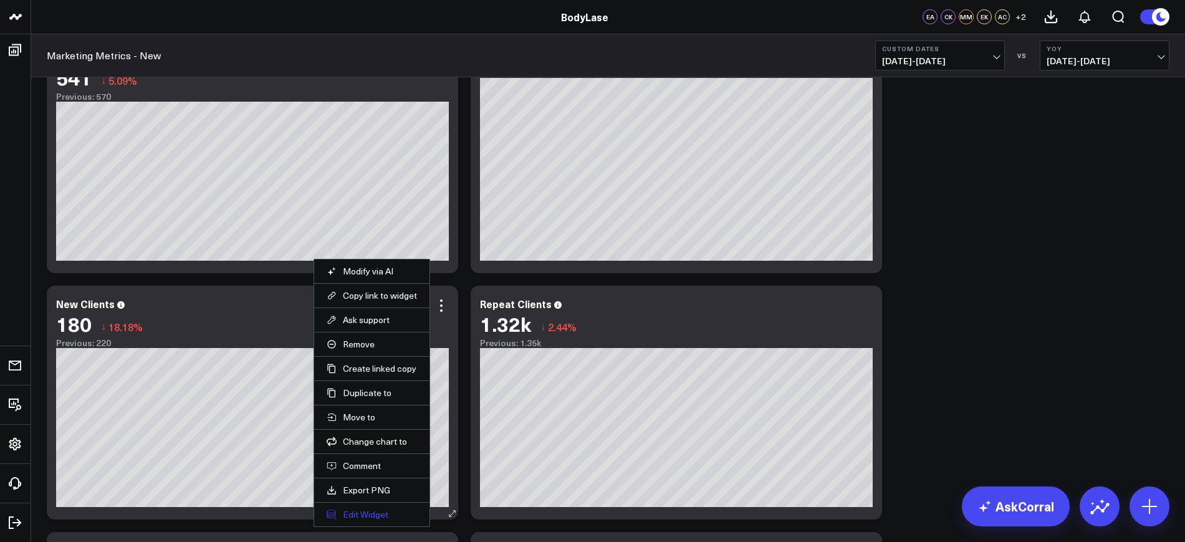
click at [372, 509] on button "Edit Widget" at bounding box center [372, 514] width 90 height 11
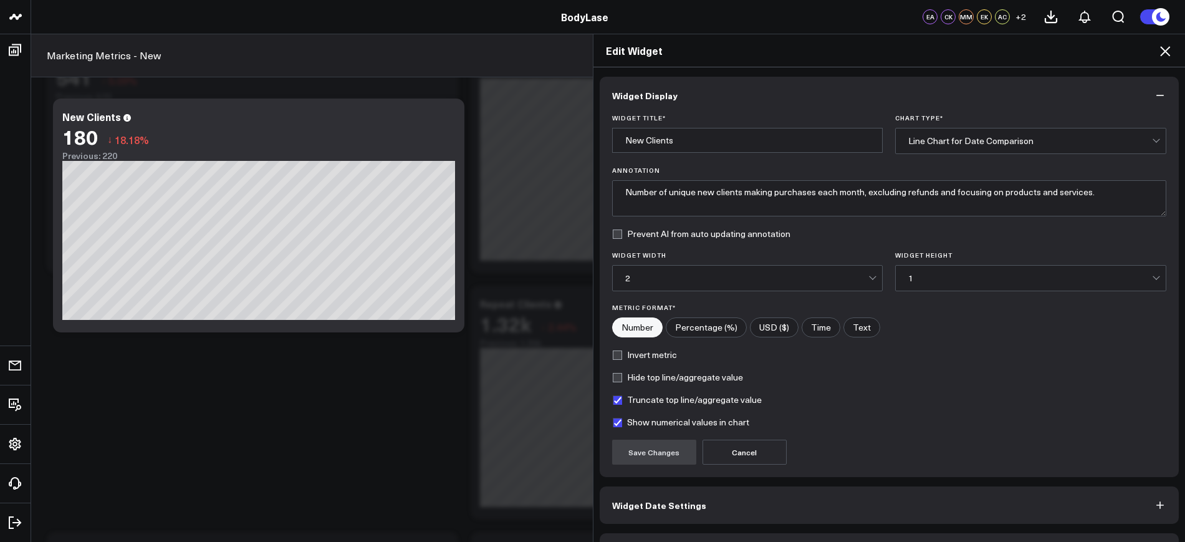
scroll to position [37, 0]
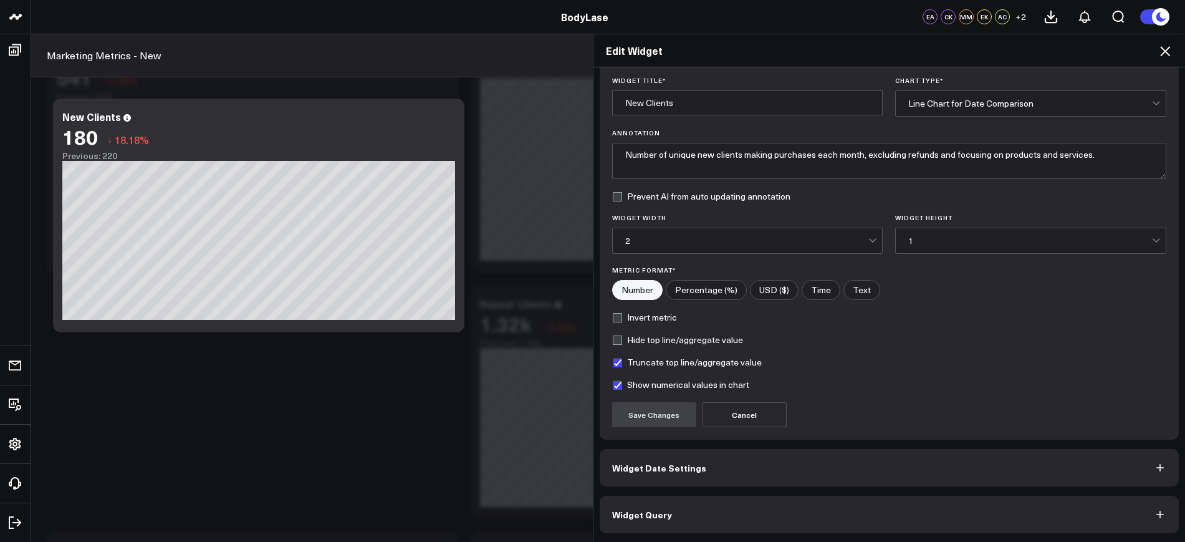
click at [675, 515] on button "Widget Query" at bounding box center [890, 513] width 580 height 37
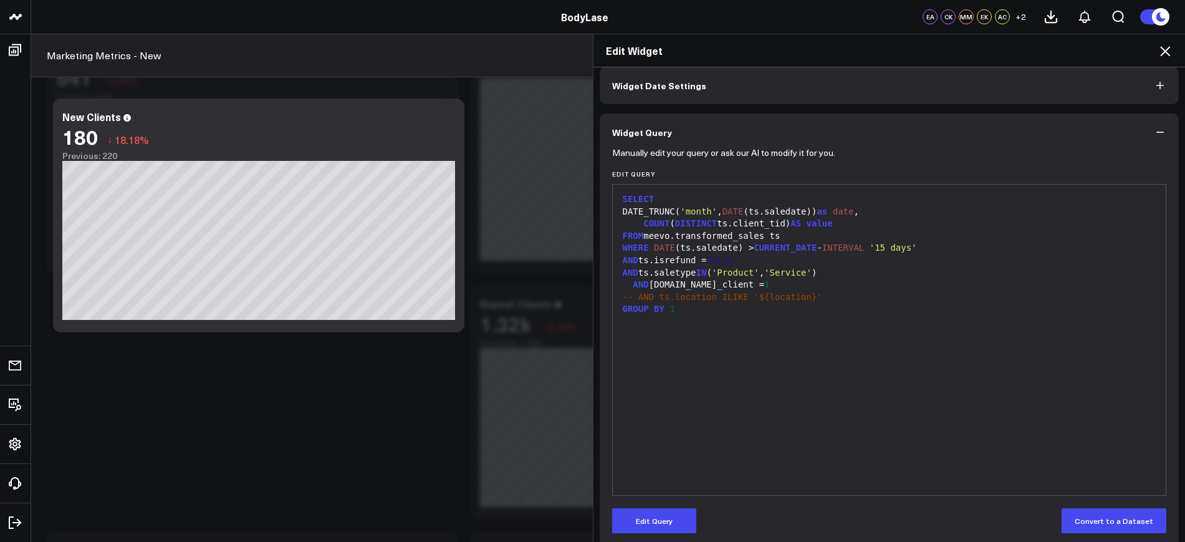
scroll to position [58, 0]
click at [21, 52] on div "Edit Widget Widget Display Widget Date Settings Widget Query Manually edit your…" at bounding box center [592, 288] width 1185 height 508
click at [1165, 49] on icon at bounding box center [1164, 51] width 15 height 15
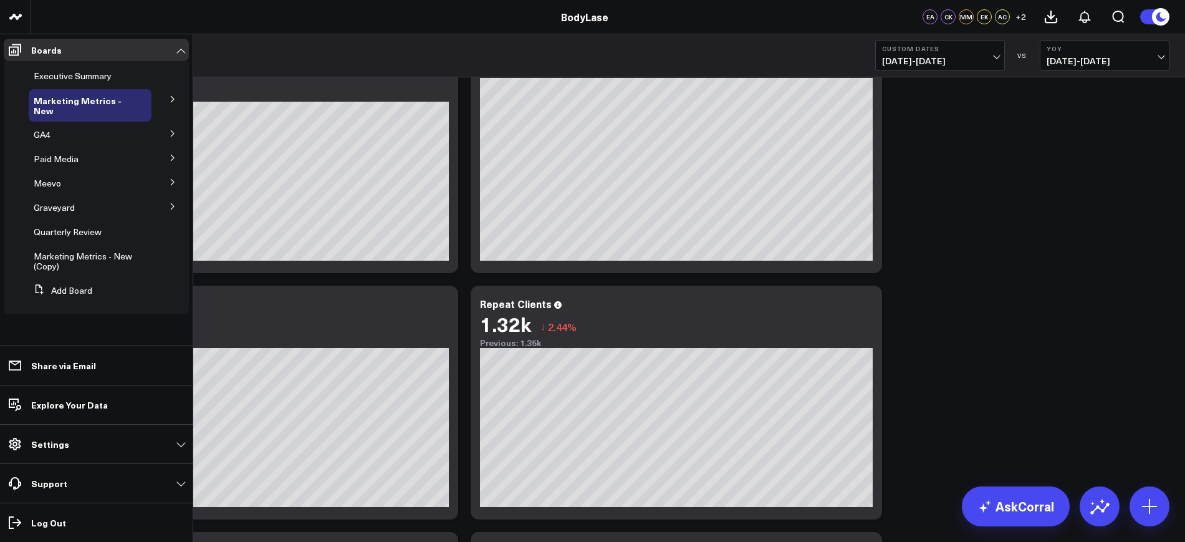
click at [170, 210] on button at bounding box center [172, 205] width 32 height 19
click at [72, 300] on span "CK working" at bounding box center [63, 295] width 45 height 12
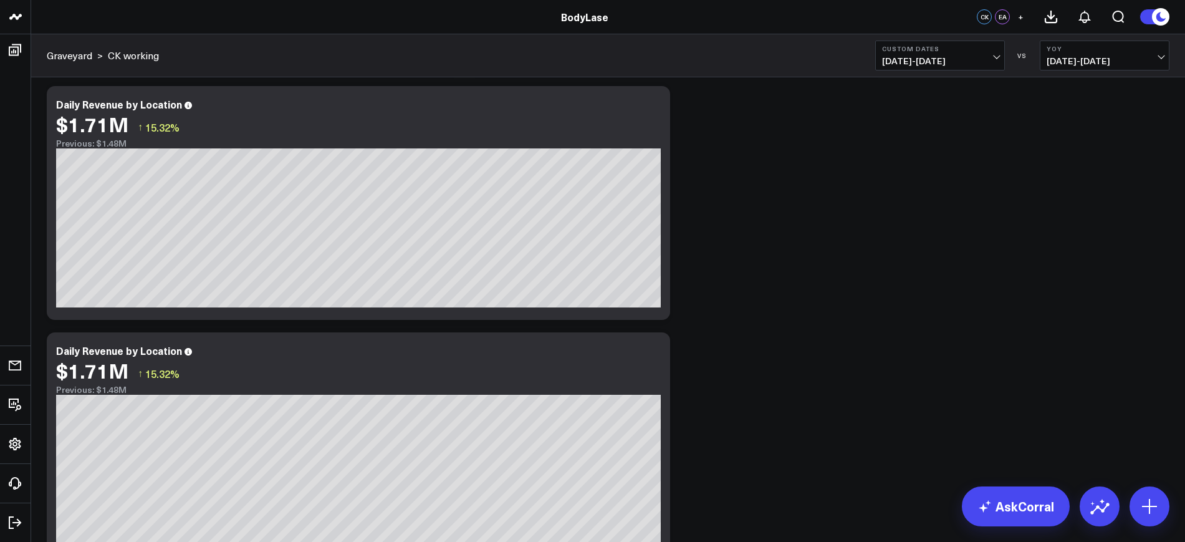
scroll to position [4051, 0]
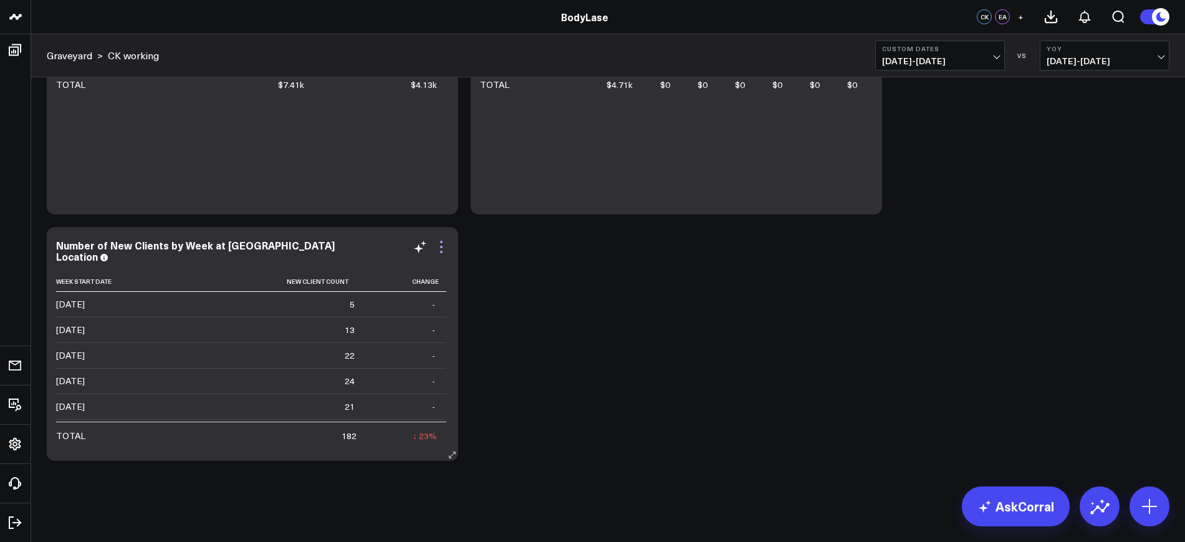
click at [441, 250] on icon at bounding box center [441, 246] width 15 height 15
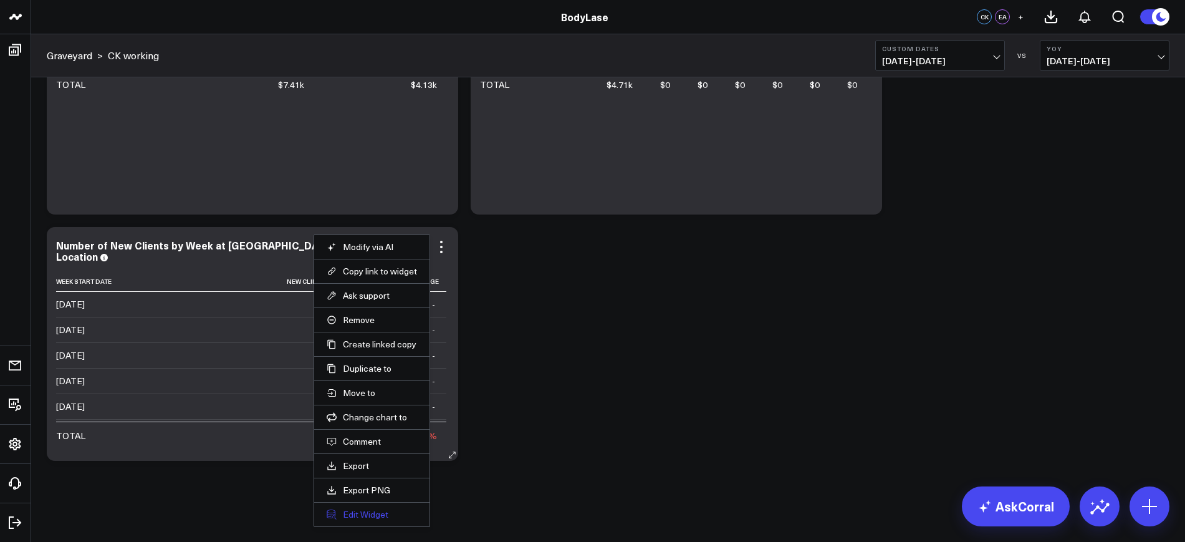
click at [380, 510] on button "Edit Widget" at bounding box center [372, 514] width 90 height 11
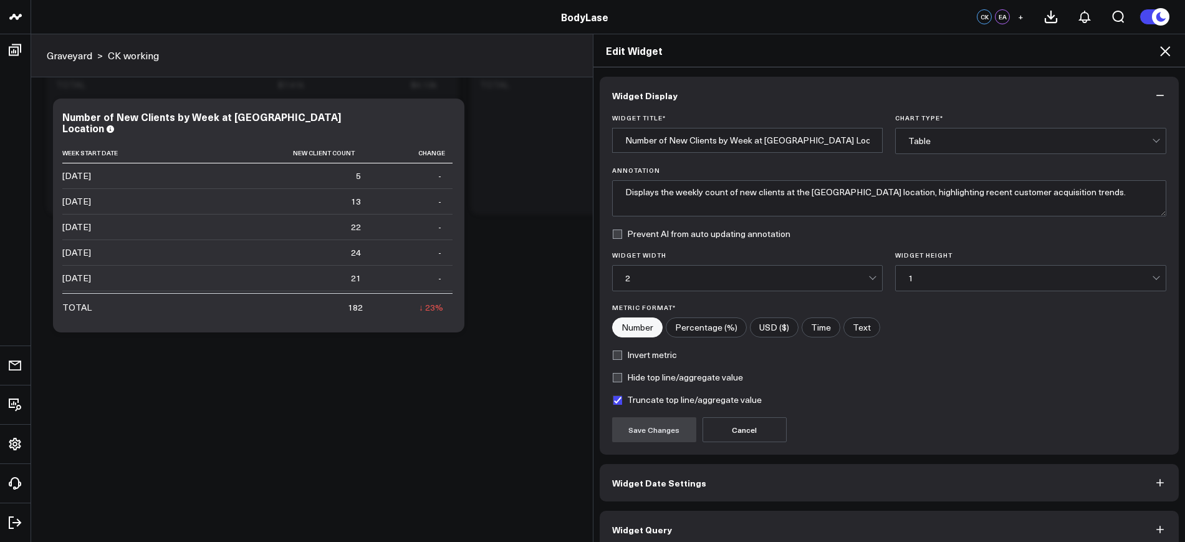
scroll to position [15, 0]
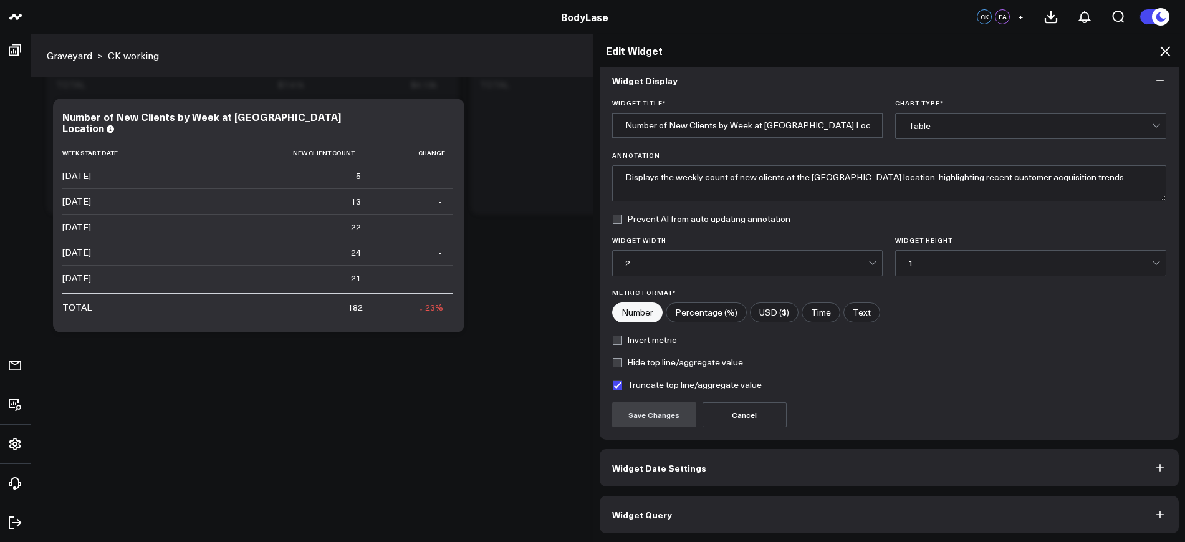
click at [669, 514] on button "Widget Query" at bounding box center [890, 513] width 580 height 37
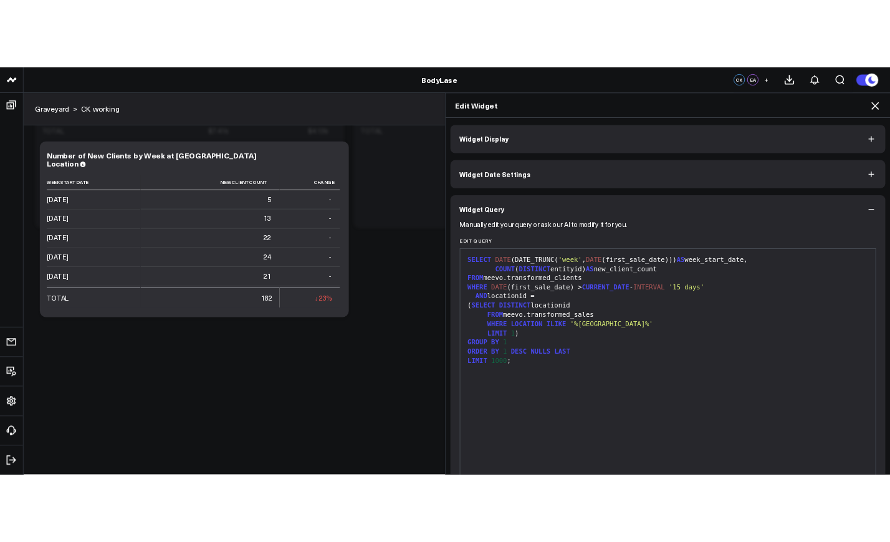
scroll to position [69, 0]
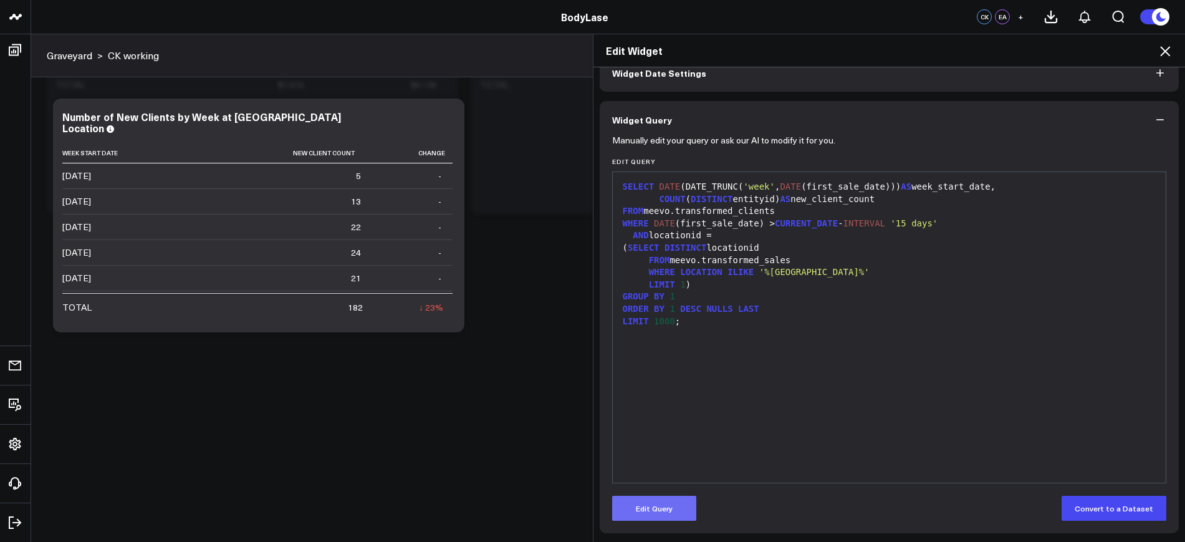
click at [667, 516] on button "Edit Query" at bounding box center [654, 507] width 84 height 25
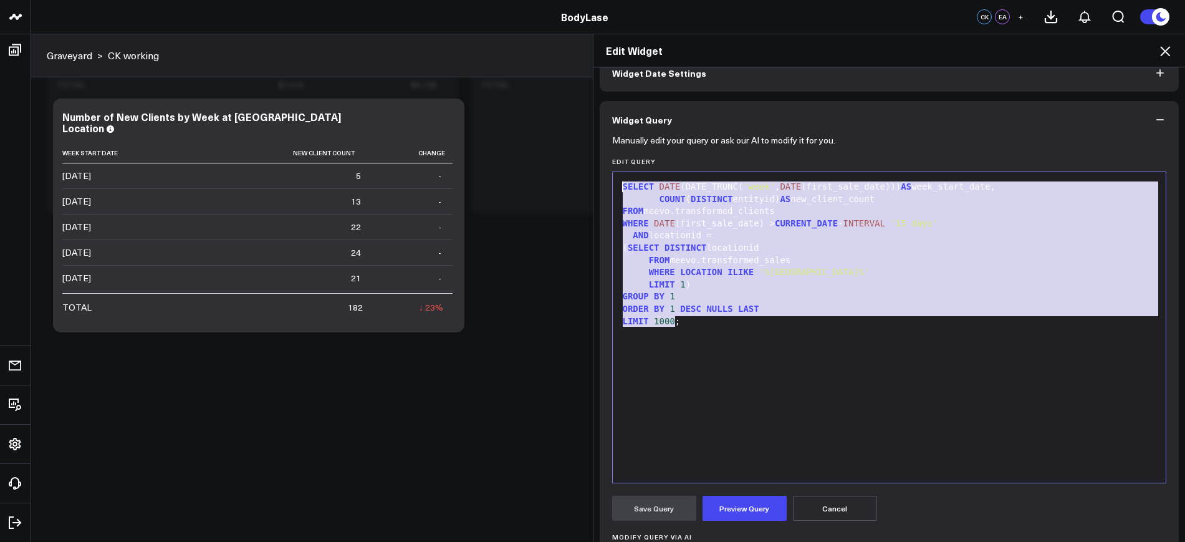
drag, startPoint x: 764, startPoint y: 325, endPoint x: 577, endPoint y: 148, distance: 257.9
click at [555, 107] on div "Edit Widget Widget Display Widget Date Settings Widget Query Manually edit your…" at bounding box center [592, 288] width 1185 height 508
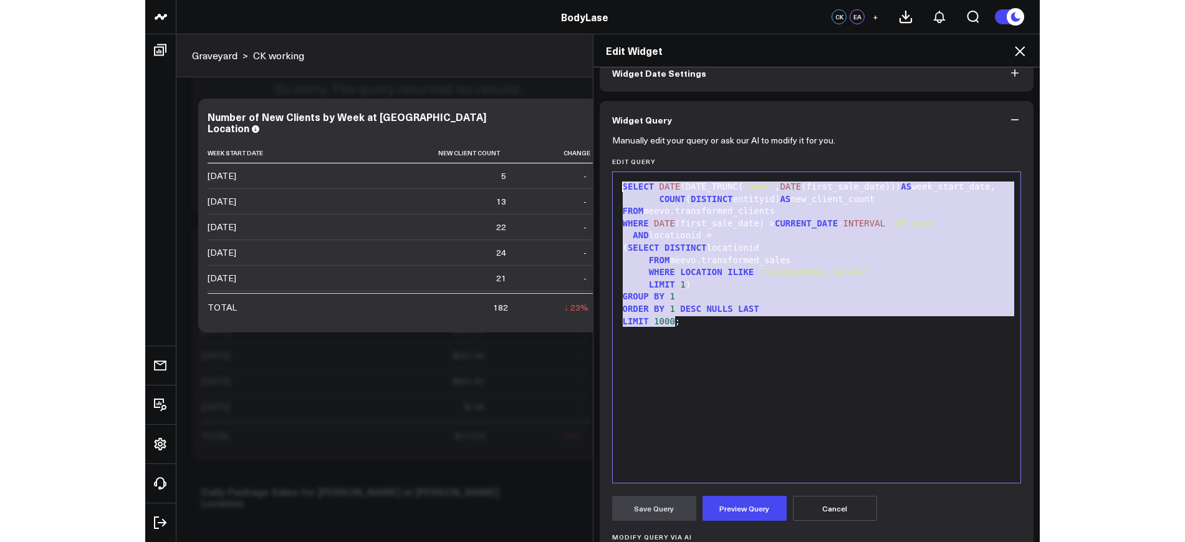
scroll to position [349, 0]
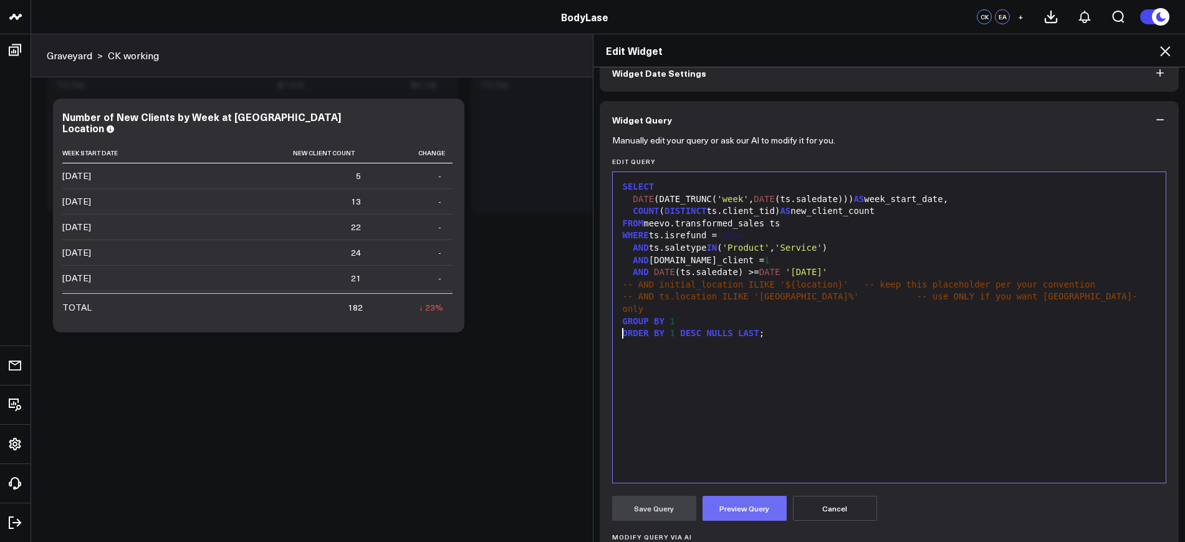
click at [760, 517] on button "Preview Query" at bounding box center [744, 507] width 84 height 25
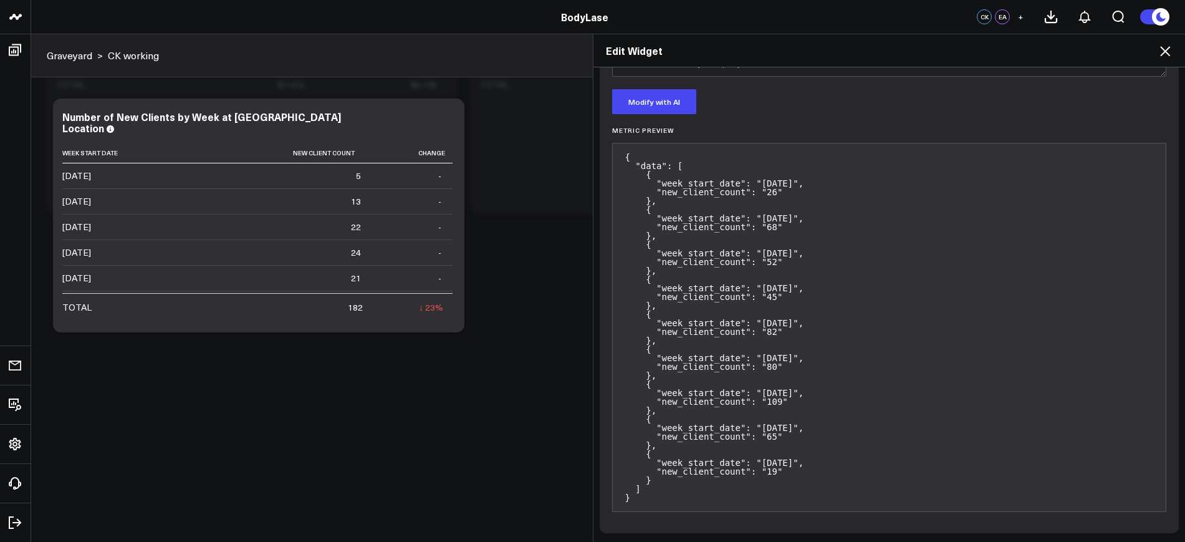
scroll to position [348, 0]
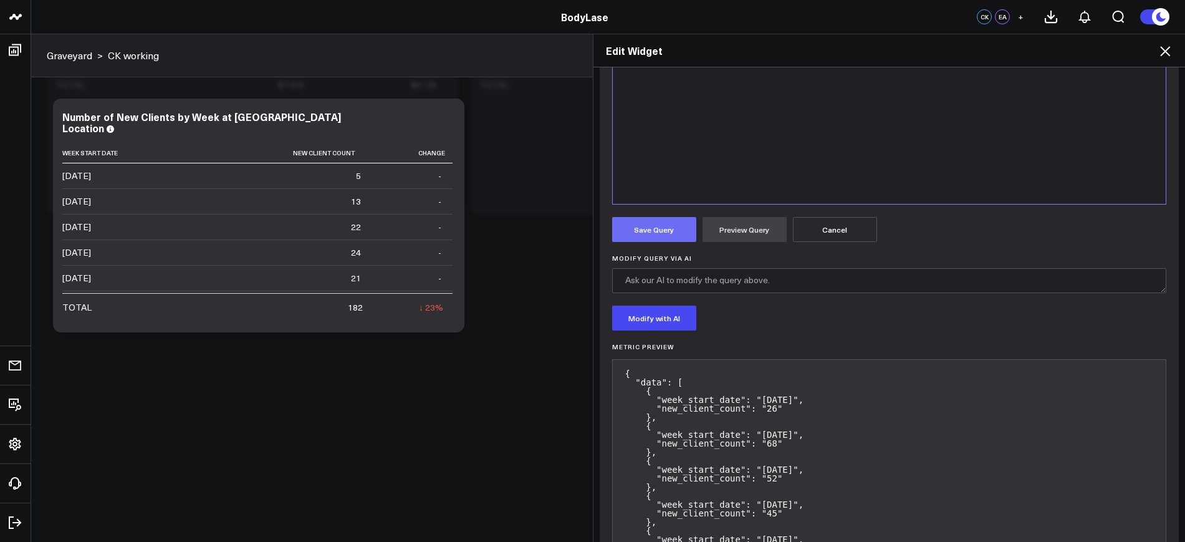
click at [650, 222] on button "Save Query" at bounding box center [654, 229] width 84 height 25
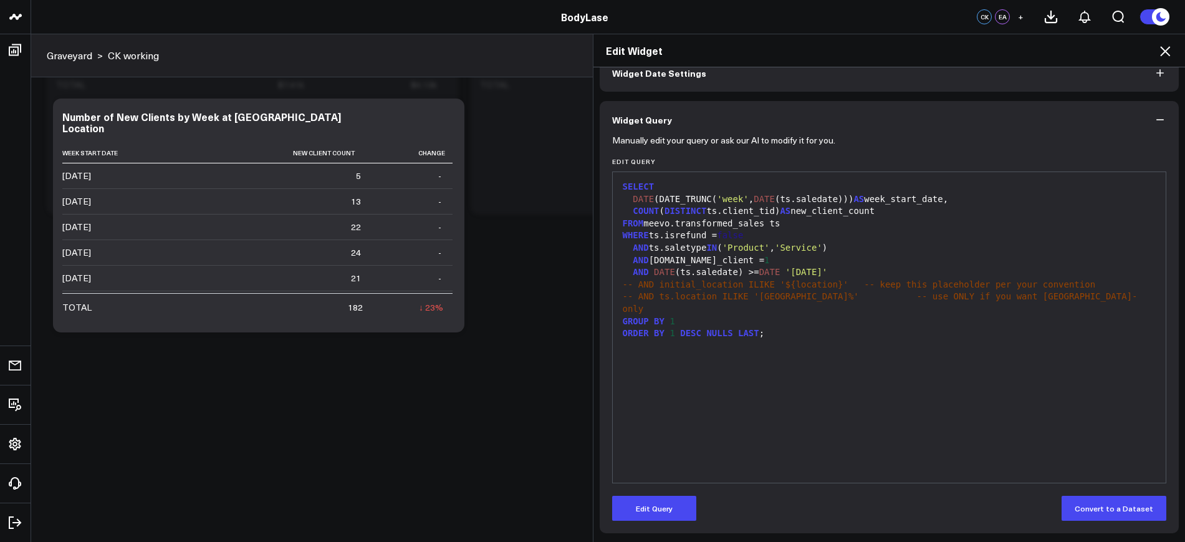
scroll to position [69, 0]
click at [671, 514] on button "Edit Query" at bounding box center [654, 507] width 84 height 25
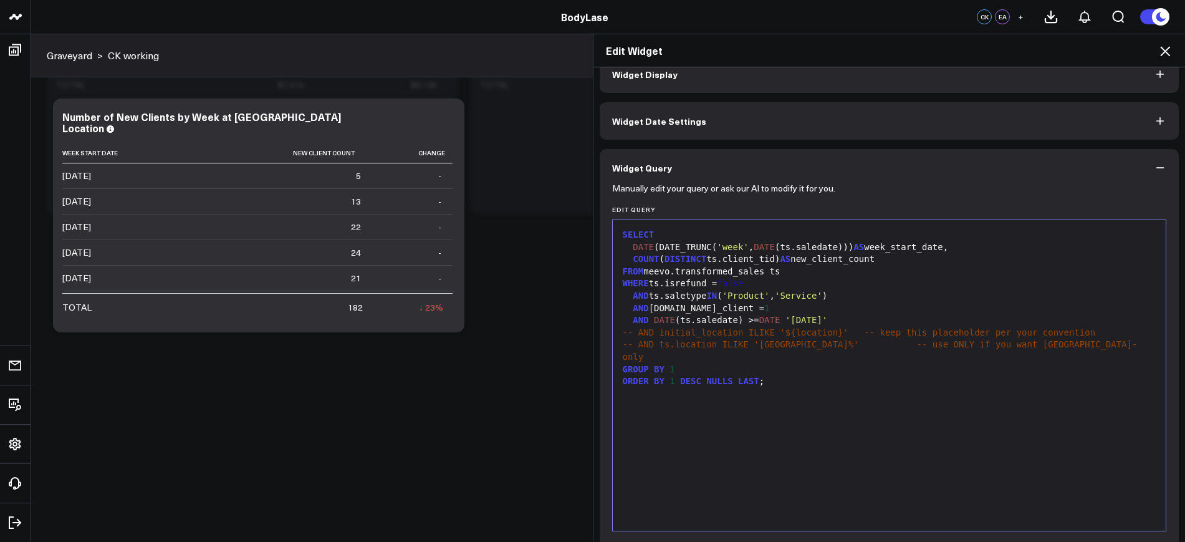
scroll to position [0, 0]
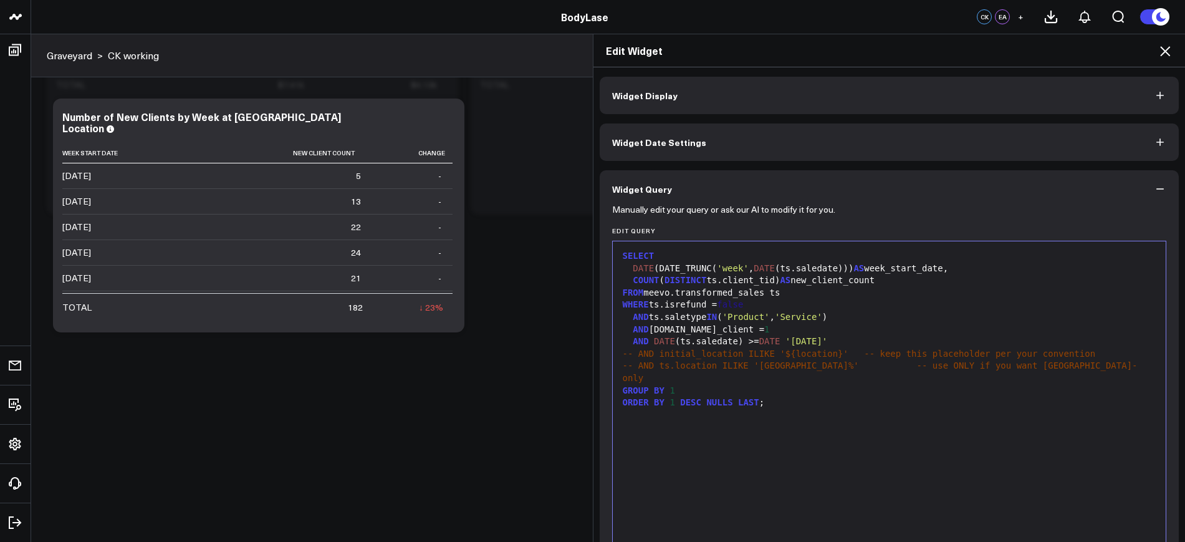
click at [747, 152] on button "Widget Date Settings" at bounding box center [890, 141] width 580 height 37
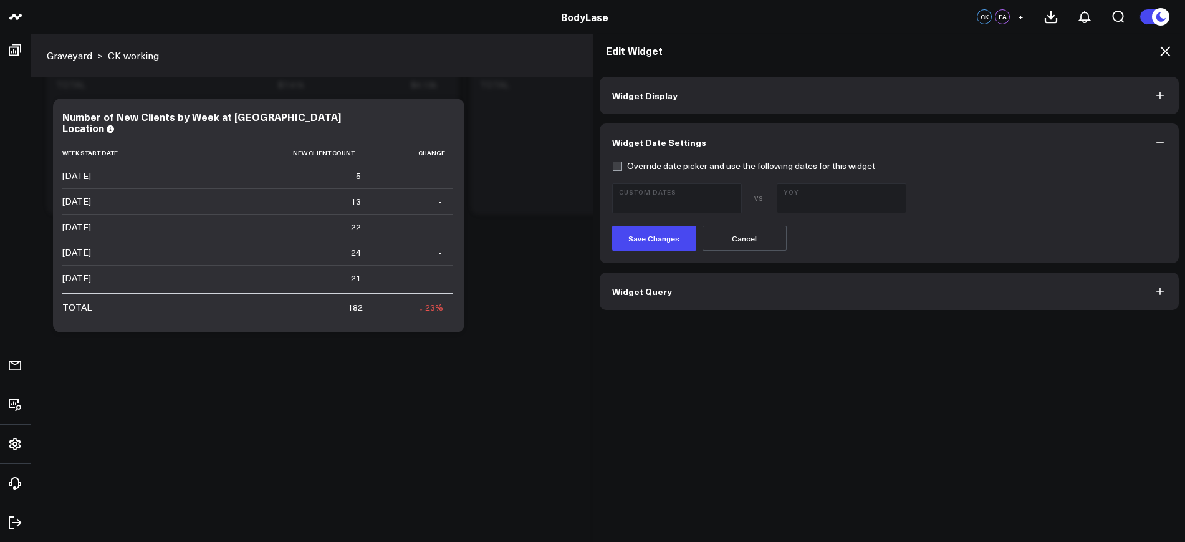
click at [724, 236] on button "Cancel" at bounding box center [744, 238] width 84 height 25
click at [1164, 48] on icon at bounding box center [1164, 51] width 15 height 15
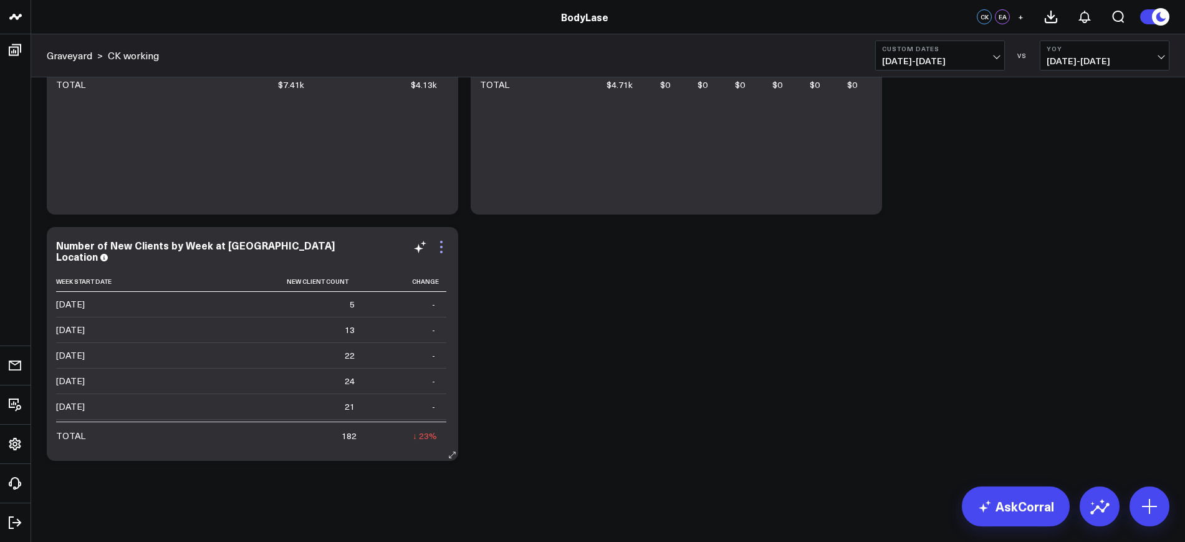
click at [437, 253] on icon at bounding box center [441, 246] width 15 height 15
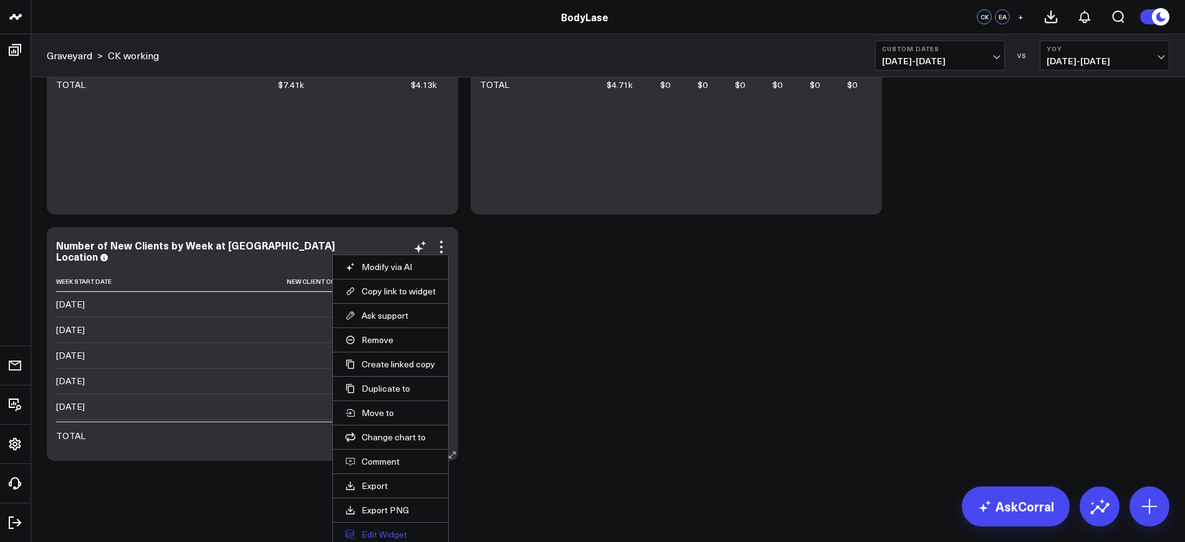
click at [386, 528] on button "Edit Widget" at bounding box center [390, 533] width 90 height 11
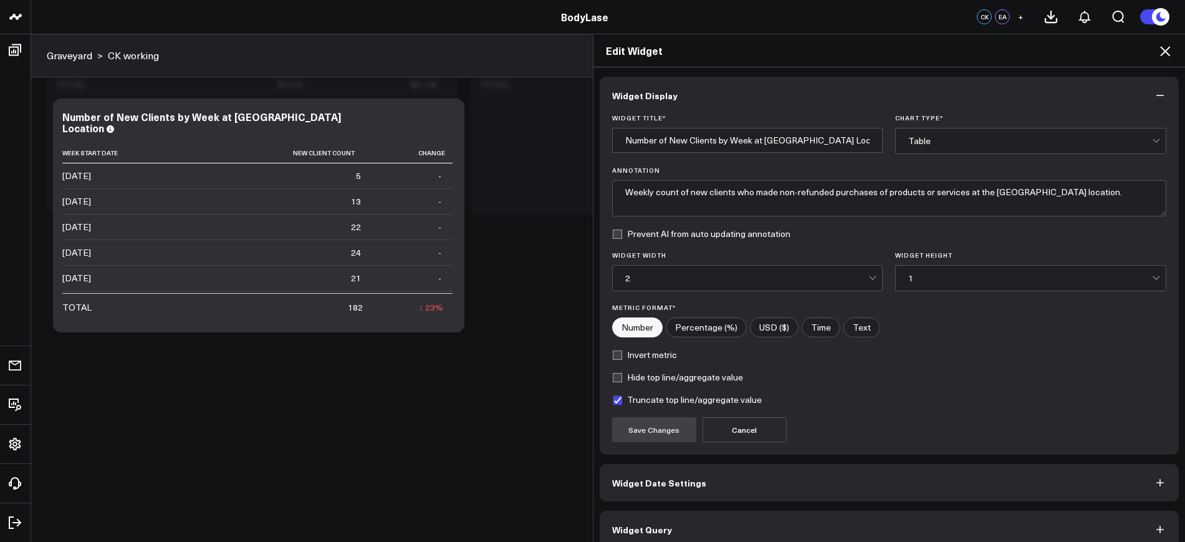
scroll to position [15, 0]
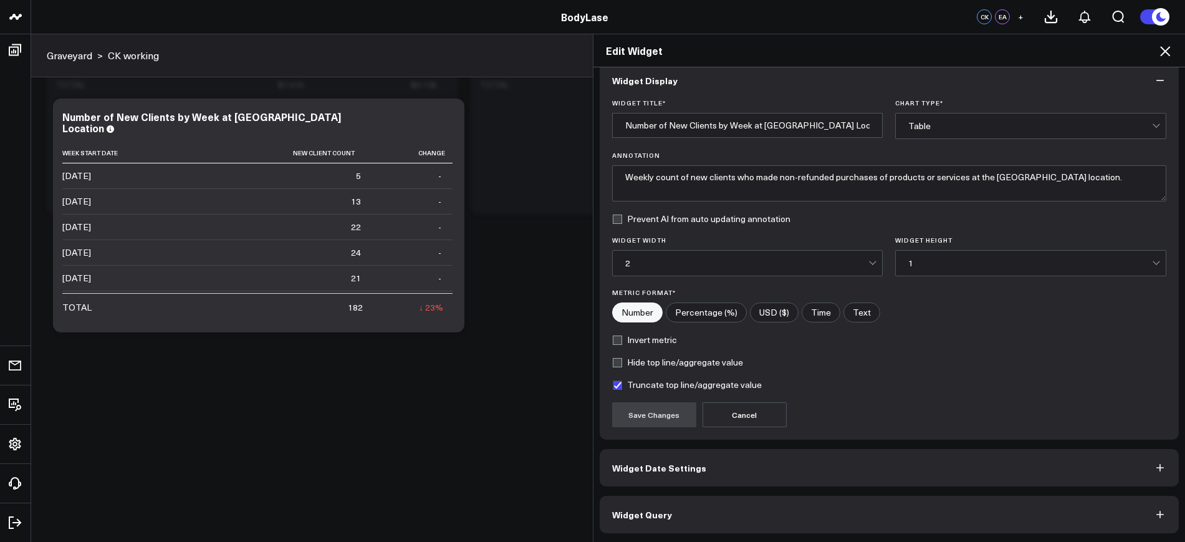
click at [631, 518] on span "Widget Query" at bounding box center [642, 514] width 60 height 10
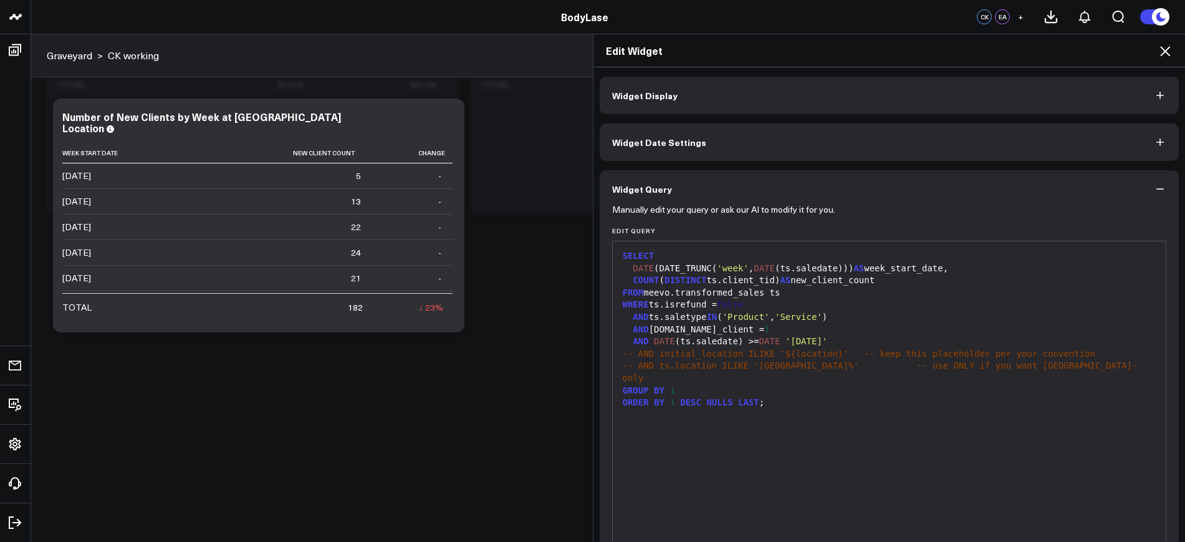
scroll to position [69, 0]
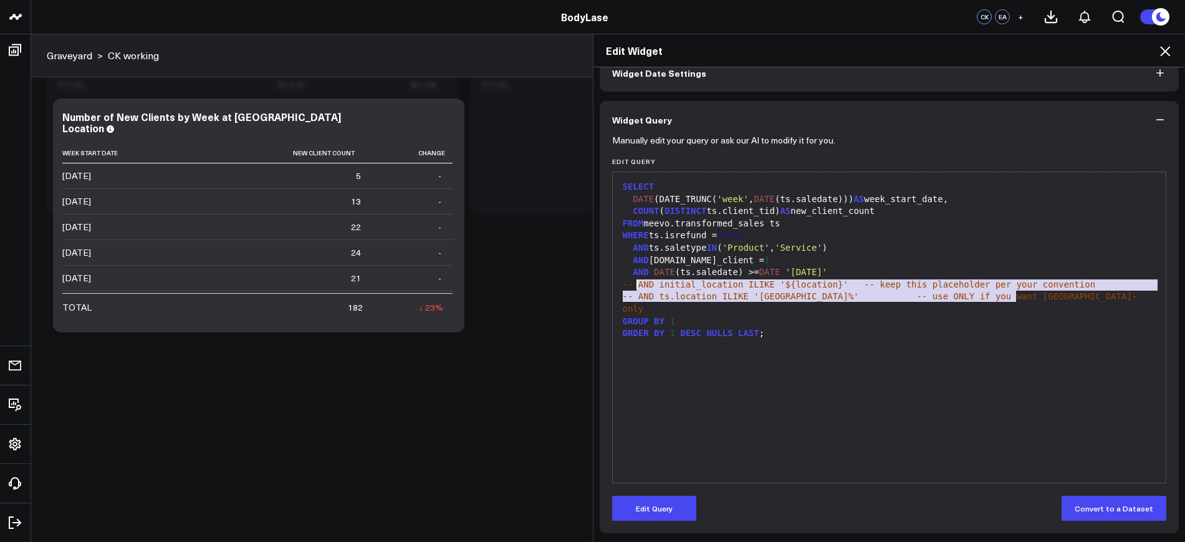
drag, startPoint x: 1015, startPoint y: 300, endPoint x: 629, endPoint y: 285, distance: 386.1
click at [629, 285] on div "SELECT DATE (DATE_TRUNC( 'week' , DATE (ts.saledate))) AS week_start_date, COUN…" at bounding box center [889, 327] width 541 height 298
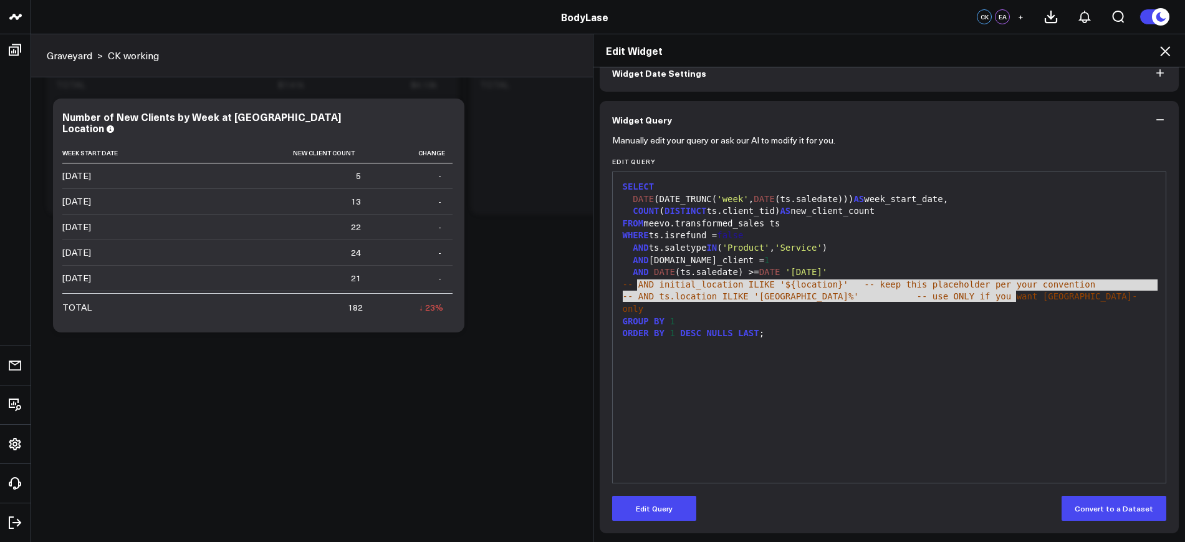
click at [1164, 51] on icon at bounding box center [1164, 51] width 15 height 15
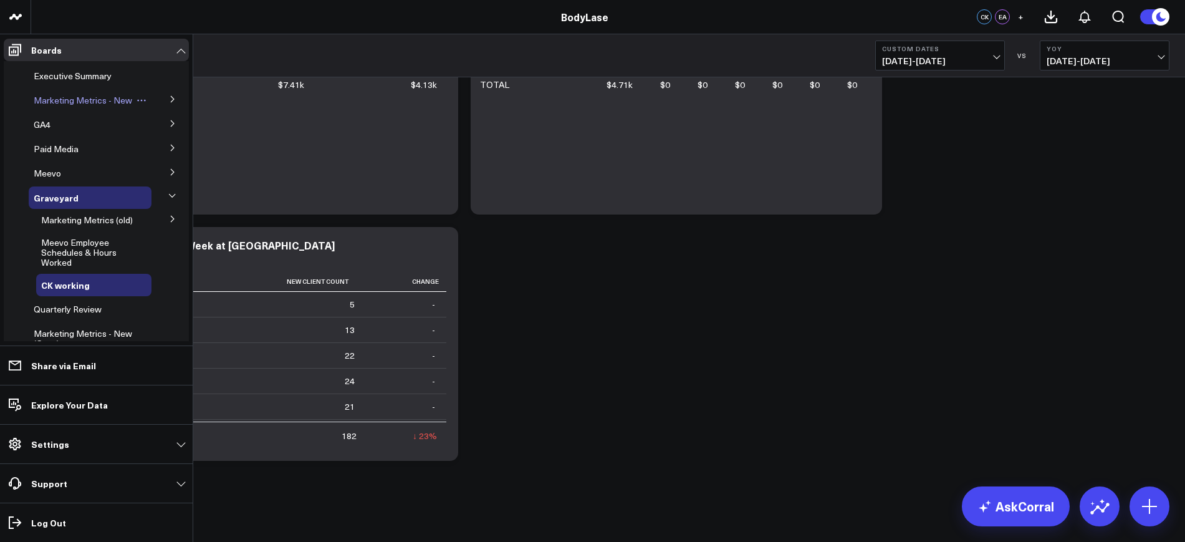
click at [74, 102] on span "Marketing Metrics - New" at bounding box center [83, 100] width 98 height 12
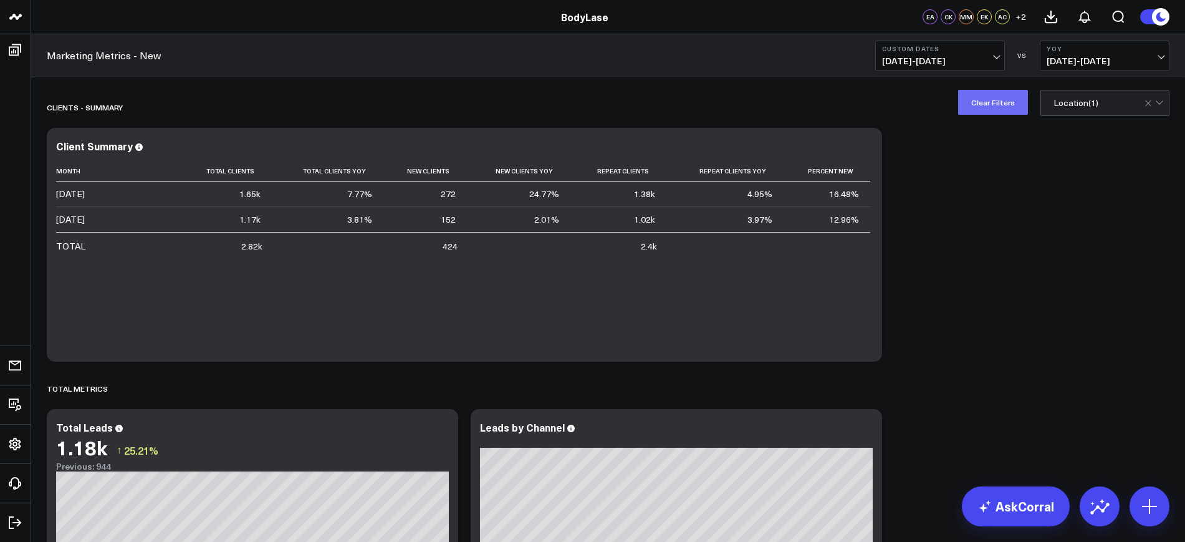
click at [997, 96] on button "Clear Filters" at bounding box center [993, 102] width 70 height 25
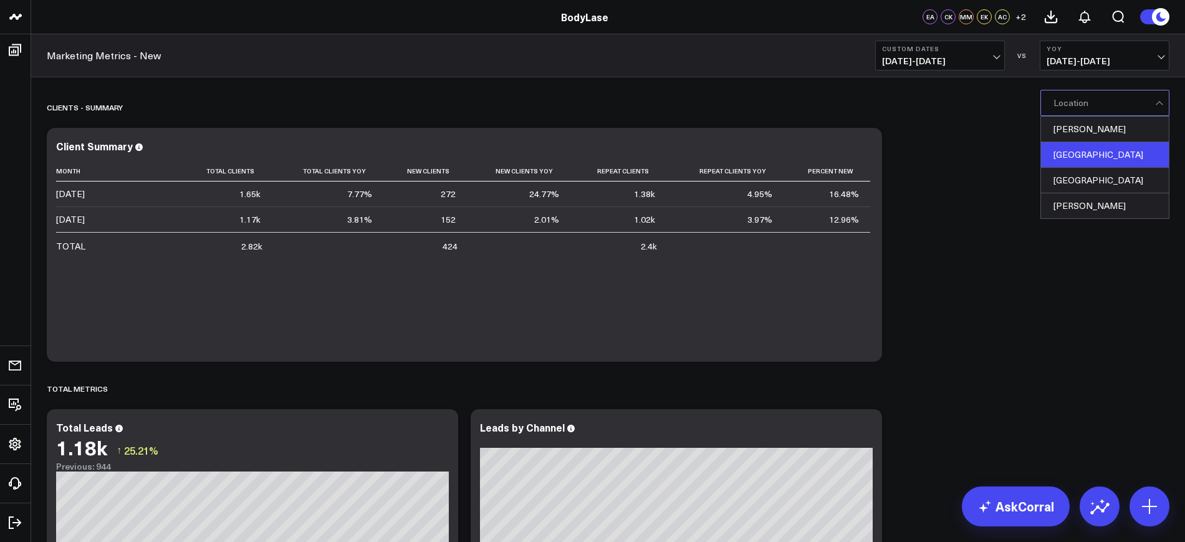
click at [1058, 143] on div "Raleigh" at bounding box center [1105, 155] width 128 height 26
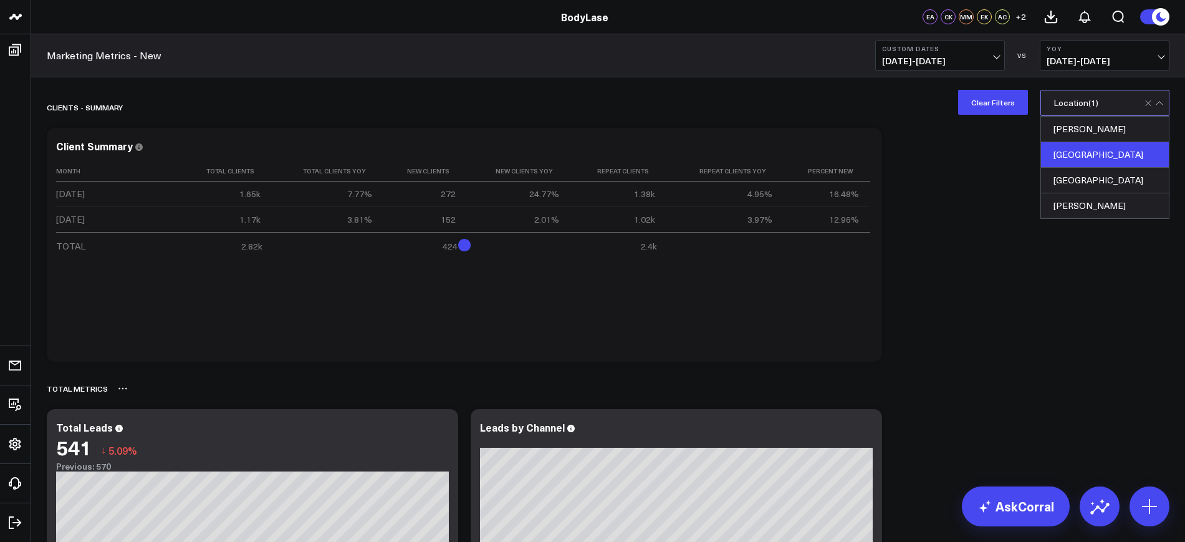
click at [470, 396] on div "TOTAL METRICS" at bounding box center [608, 388] width 1122 height 29
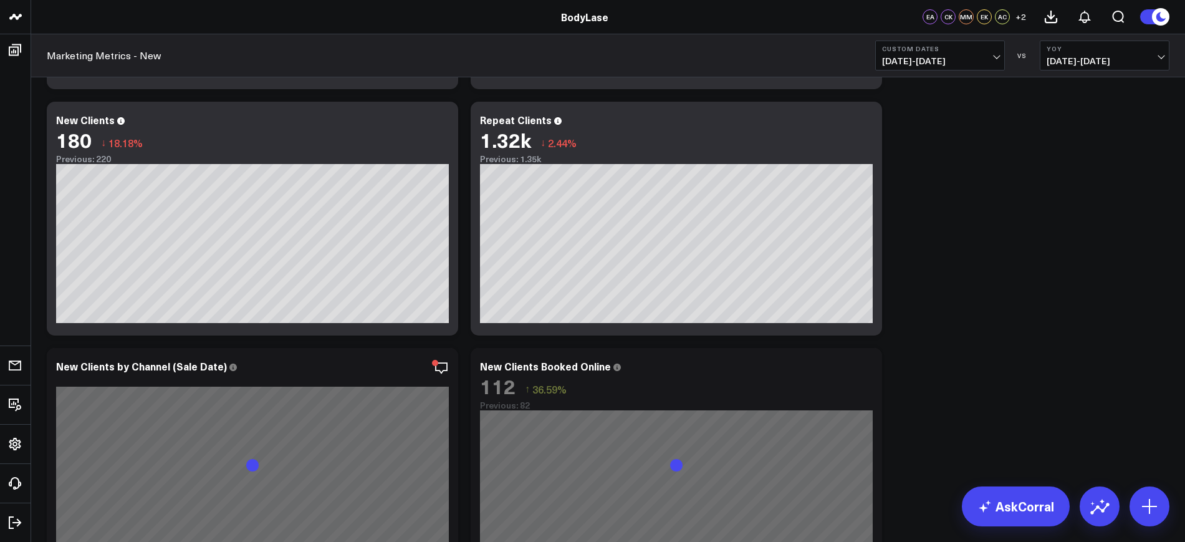
scroll to position [517, 0]
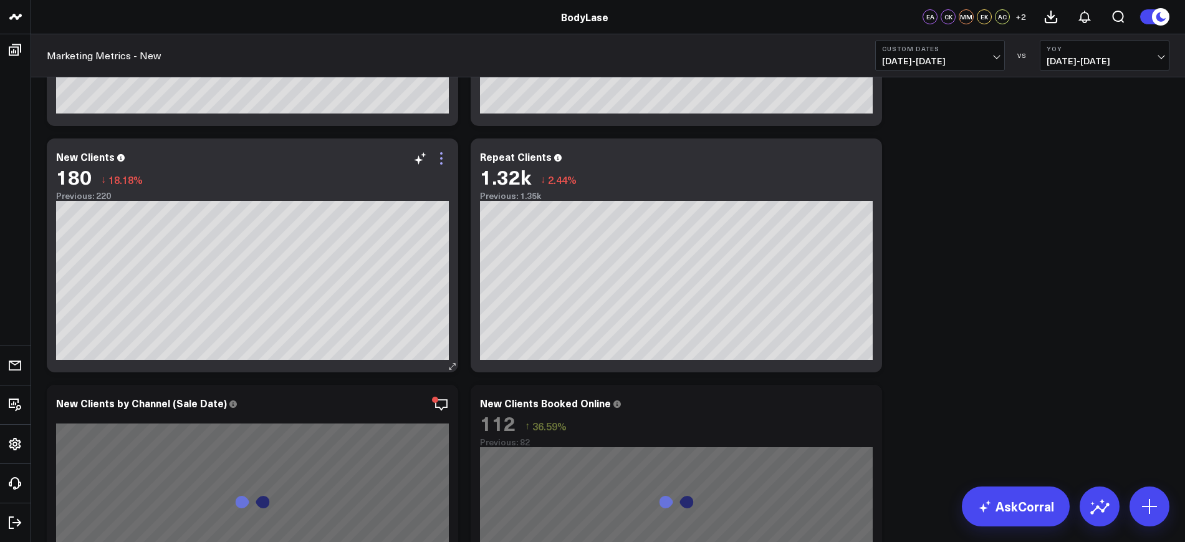
click at [443, 158] on icon at bounding box center [441, 158] width 15 height 15
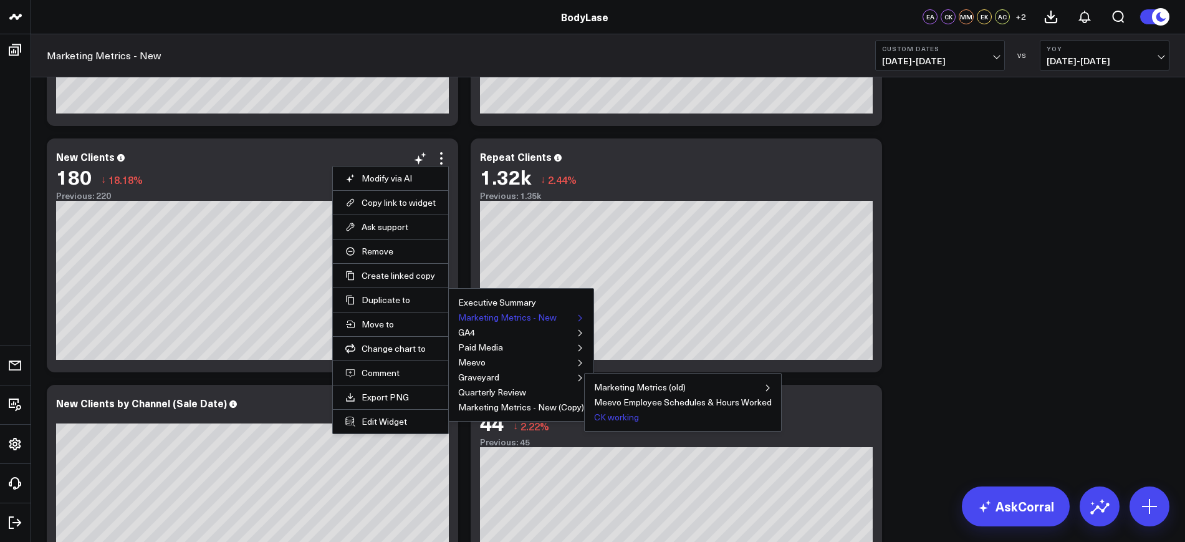
click at [614, 418] on button "CK working" at bounding box center [616, 417] width 45 height 9
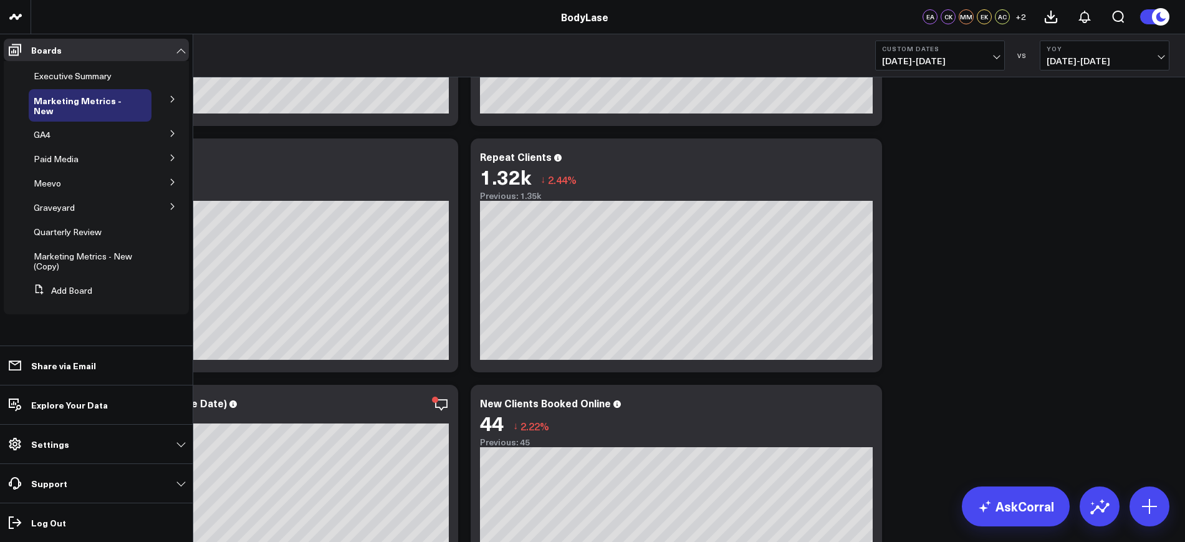
click at [174, 200] on button at bounding box center [172, 205] width 32 height 19
click at [65, 300] on span "CK working" at bounding box center [63, 295] width 45 height 12
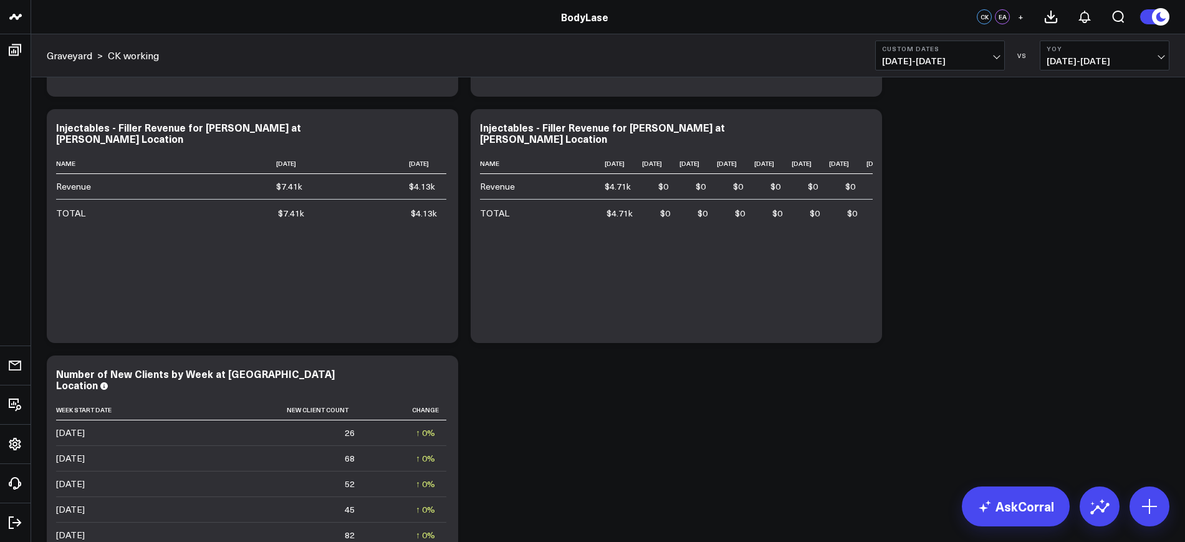
scroll to position [4051, 0]
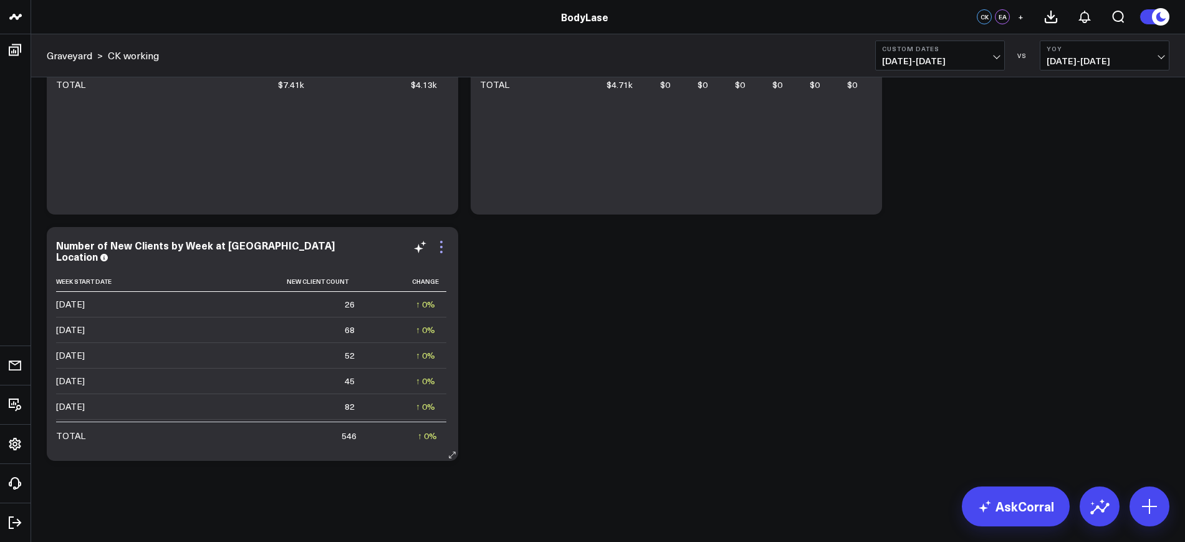
click at [443, 248] on icon at bounding box center [441, 246] width 15 height 15
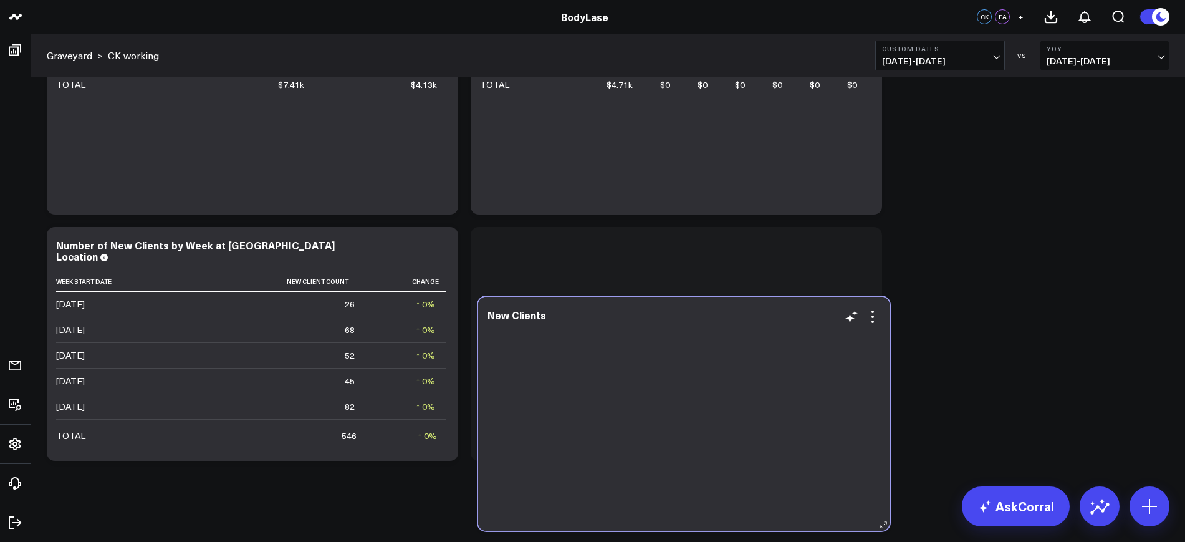
drag, startPoint x: 302, startPoint y: 318, endPoint x: 734, endPoint y: 319, distance: 431.3
click at [734, 319] on div "New Clients" at bounding box center [683, 314] width 393 height 11
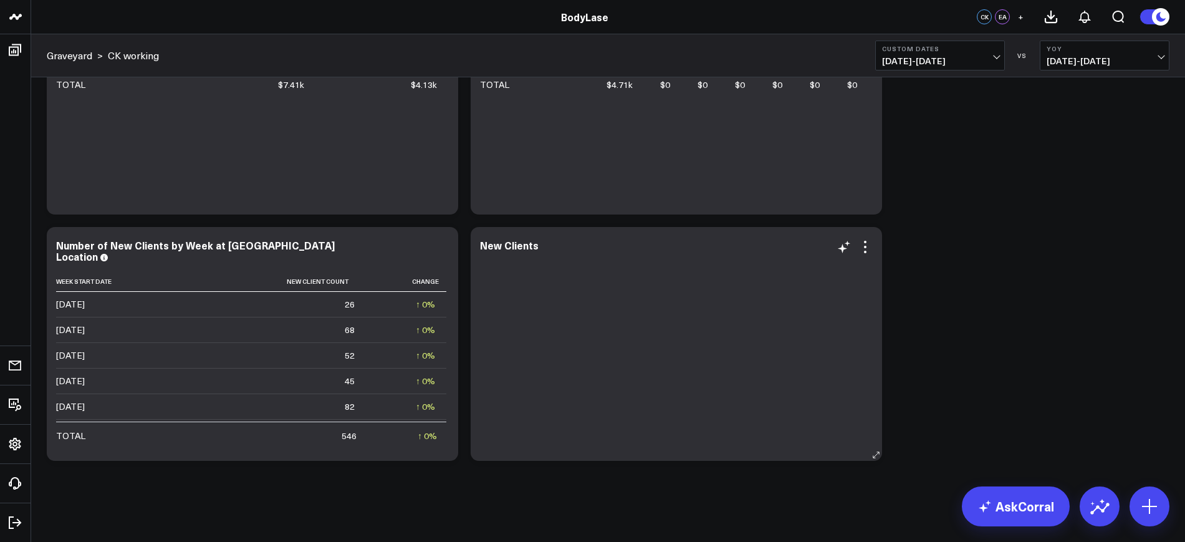
click at [662, 269] on div at bounding box center [676, 356] width 393 height 183
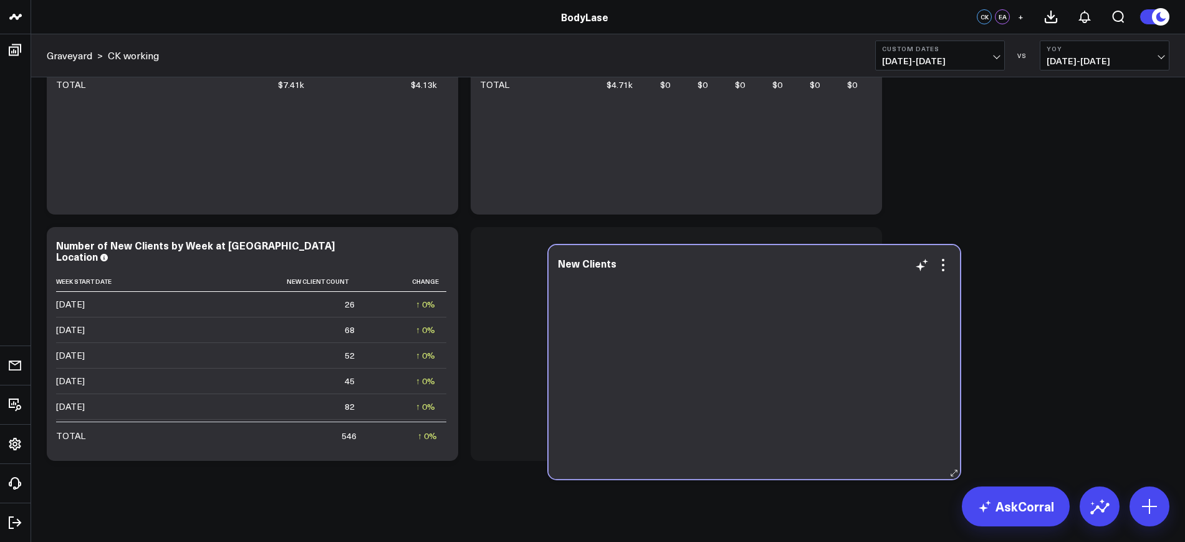
click at [739, 287] on div at bounding box center [754, 375] width 393 height 183
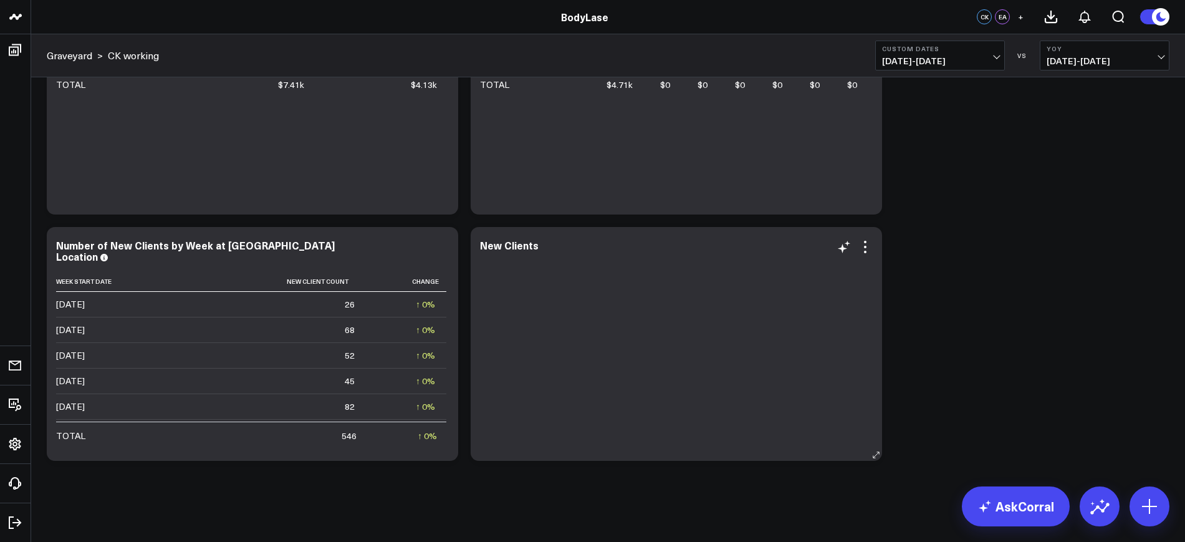
click at [734, 264] on div at bounding box center [676, 260] width 393 height 12
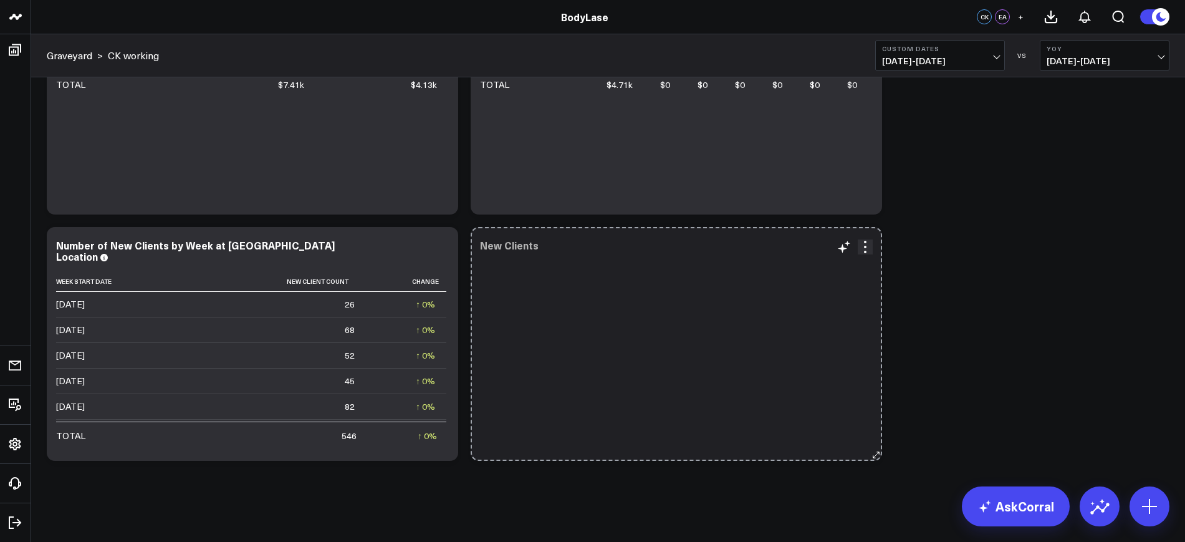
click at [874, 456] on icon at bounding box center [875, 454] width 9 height 9
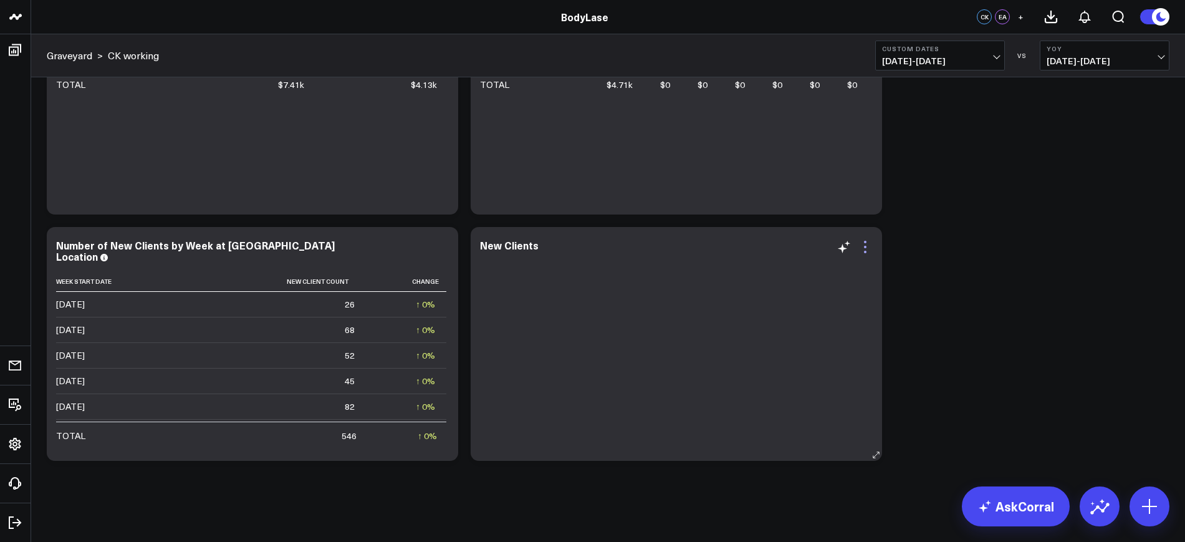
click at [868, 246] on icon at bounding box center [865, 246] width 15 height 15
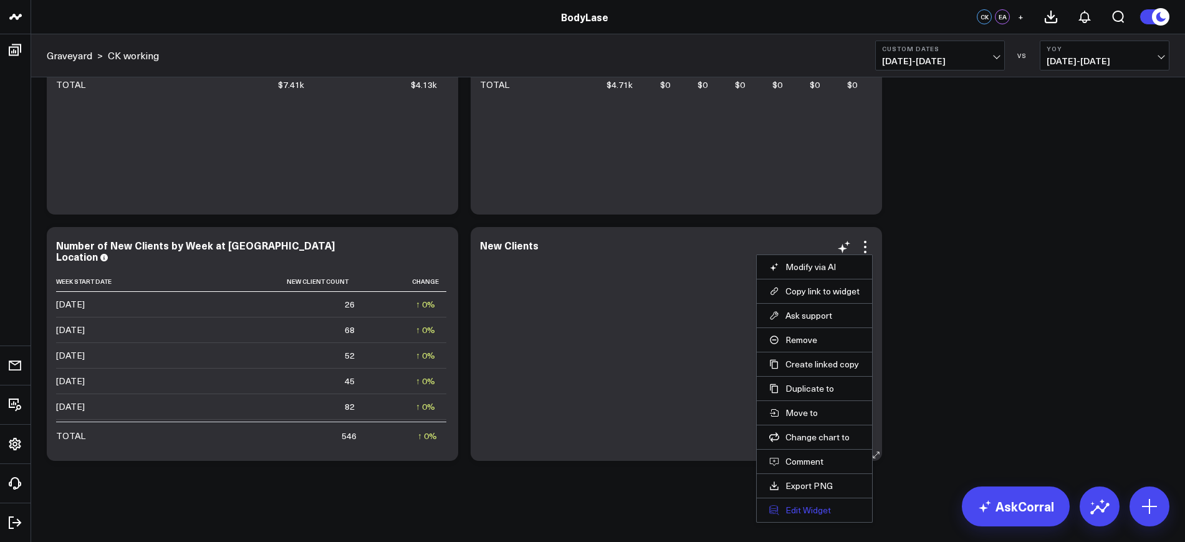
click at [801, 506] on button "Edit Widget" at bounding box center [814, 509] width 90 height 11
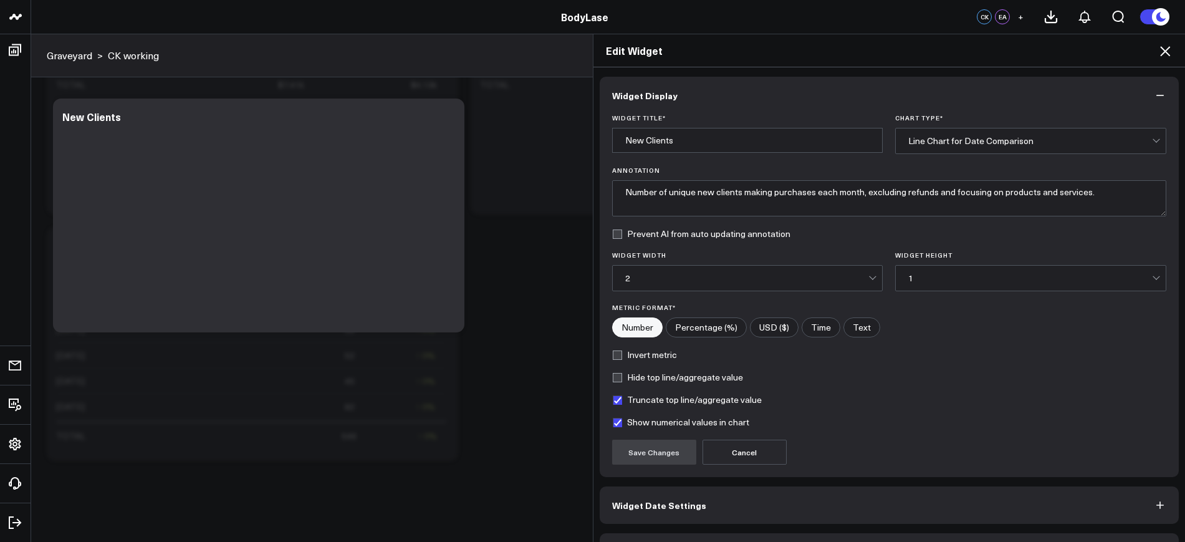
scroll to position [37, 0]
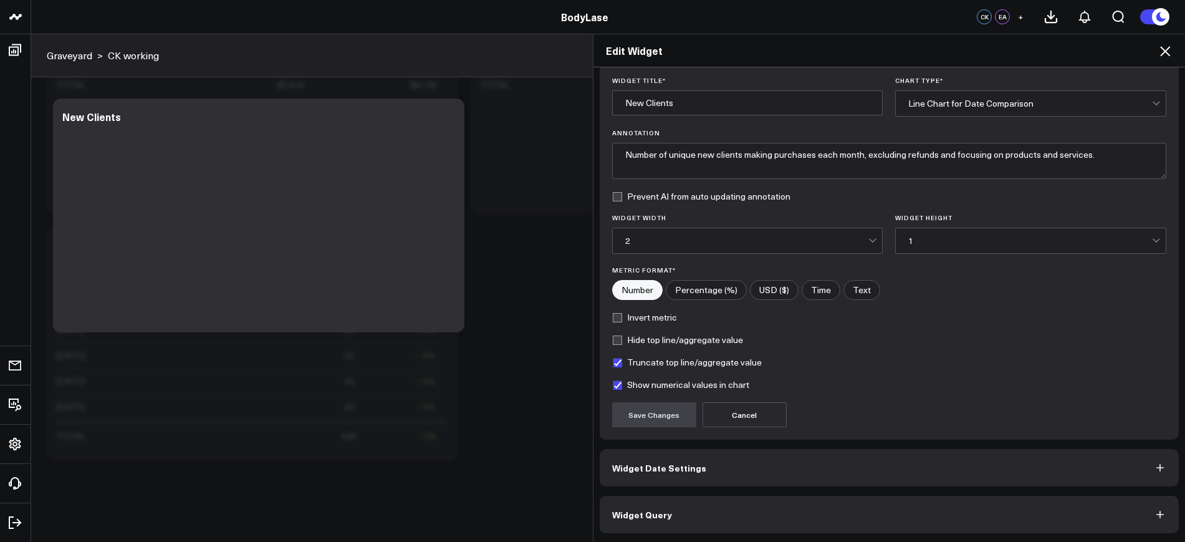
click at [689, 509] on button "Widget Query" at bounding box center [890, 513] width 580 height 37
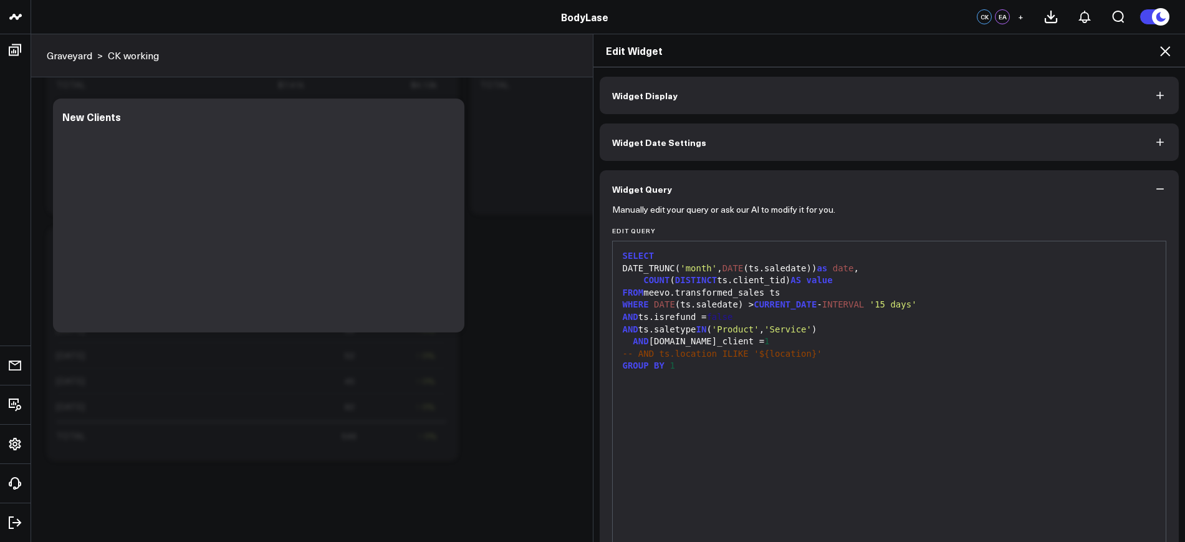
scroll to position [69, 0]
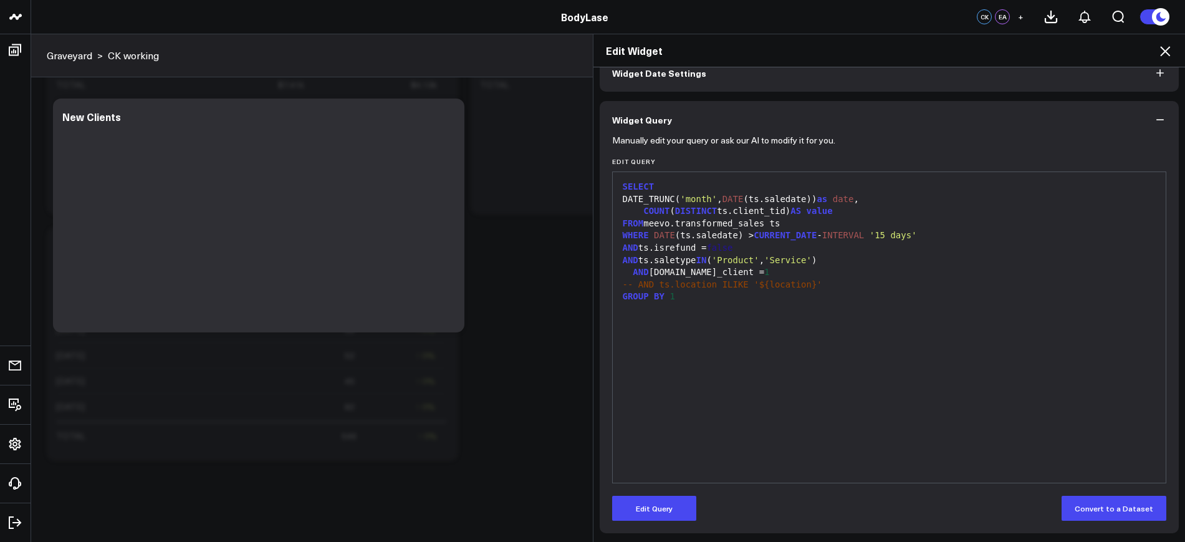
click at [697, 194] on span "'month'" at bounding box center [698, 199] width 37 height 10
click at [711, 200] on span "'month'" at bounding box center [698, 199] width 37 height 10
click at [657, 502] on button "Edit Query" at bounding box center [654, 507] width 84 height 25
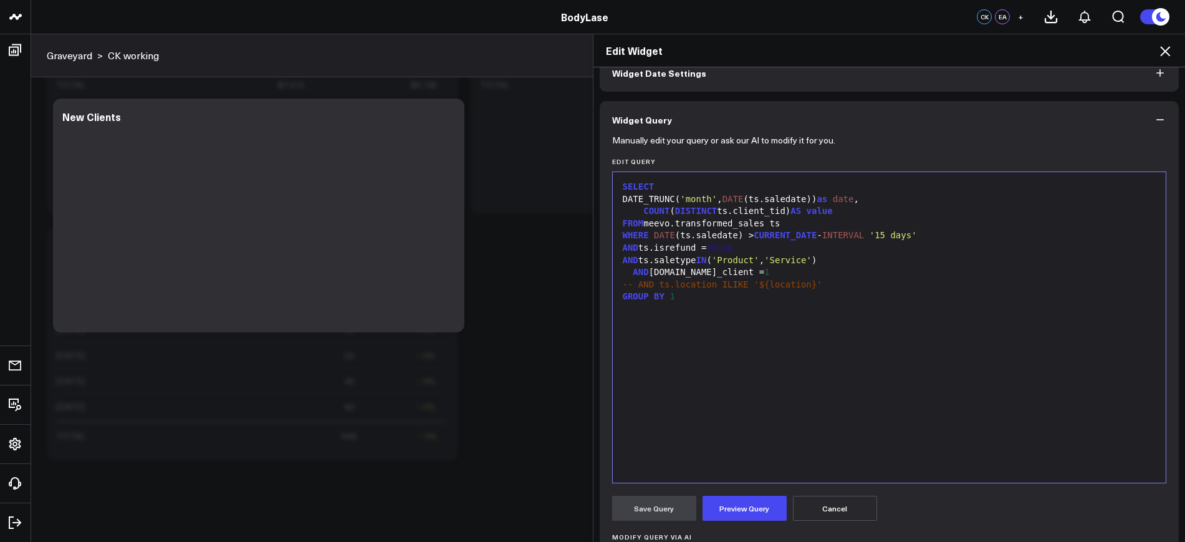
click at [703, 200] on span "'month'" at bounding box center [698, 199] width 37 height 10
drag, startPoint x: 900, startPoint y: 236, endPoint x: 855, endPoint y: 236, distance: 44.9
click at [855, 236] on div "WHERE DATE (ts.saledate) > CURRENT_DATE - INTERVAL '15 days'" at bounding box center [889, 235] width 541 height 12
click at [717, 502] on button "Preview Query" at bounding box center [744, 507] width 84 height 25
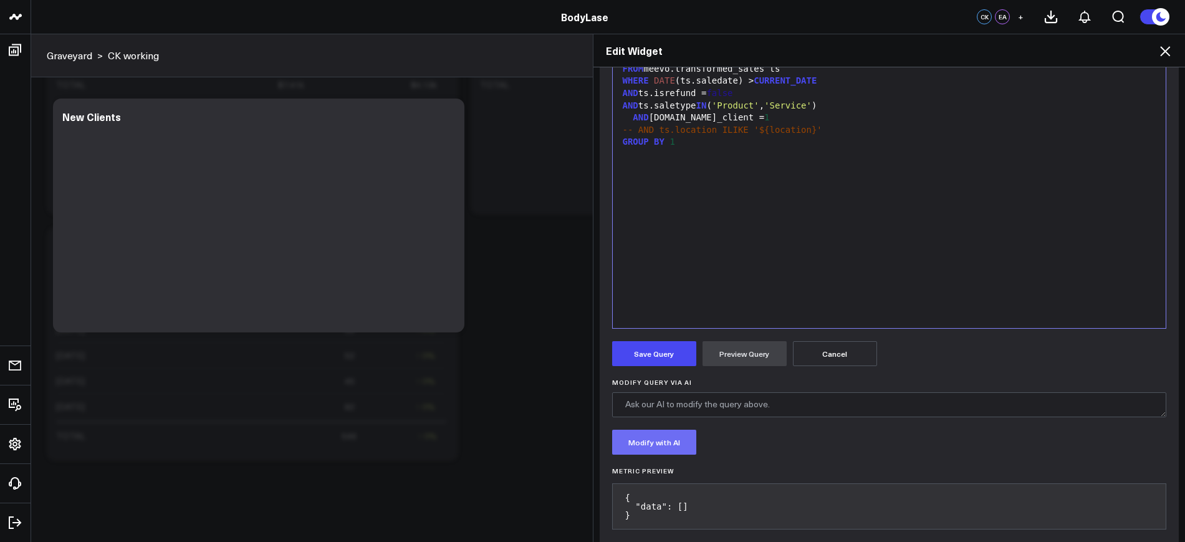
scroll to position [241, 0]
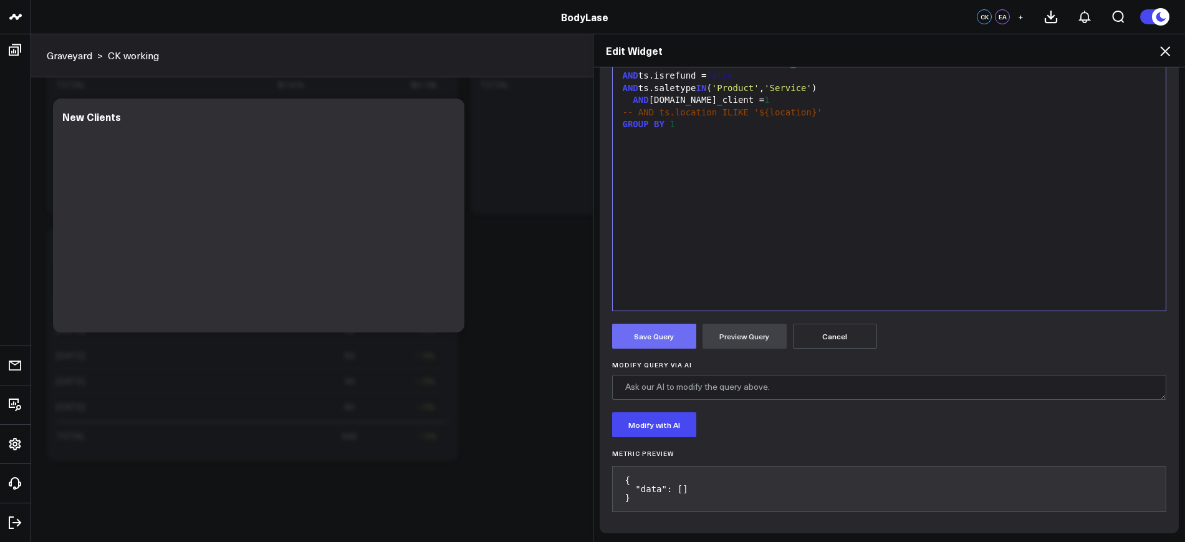
click at [662, 345] on button "Save Query" at bounding box center [654, 335] width 84 height 25
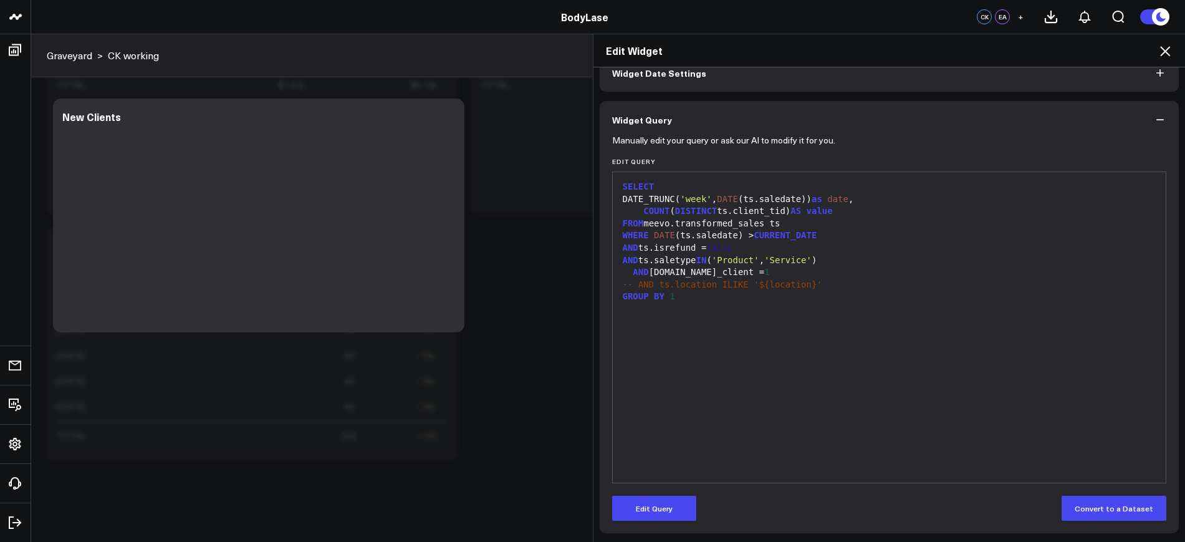
scroll to position [69, 0]
click at [1169, 44] on icon at bounding box center [1164, 51] width 15 height 15
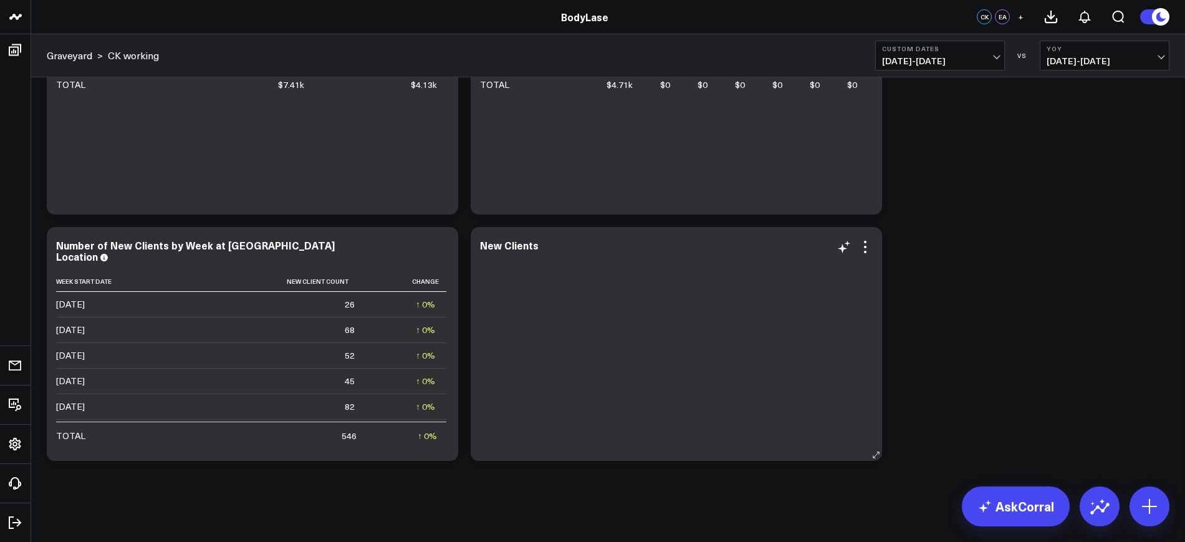
click at [685, 297] on div at bounding box center [676, 356] width 393 height 183
click at [861, 253] on icon at bounding box center [865, 246] width 15 height 15
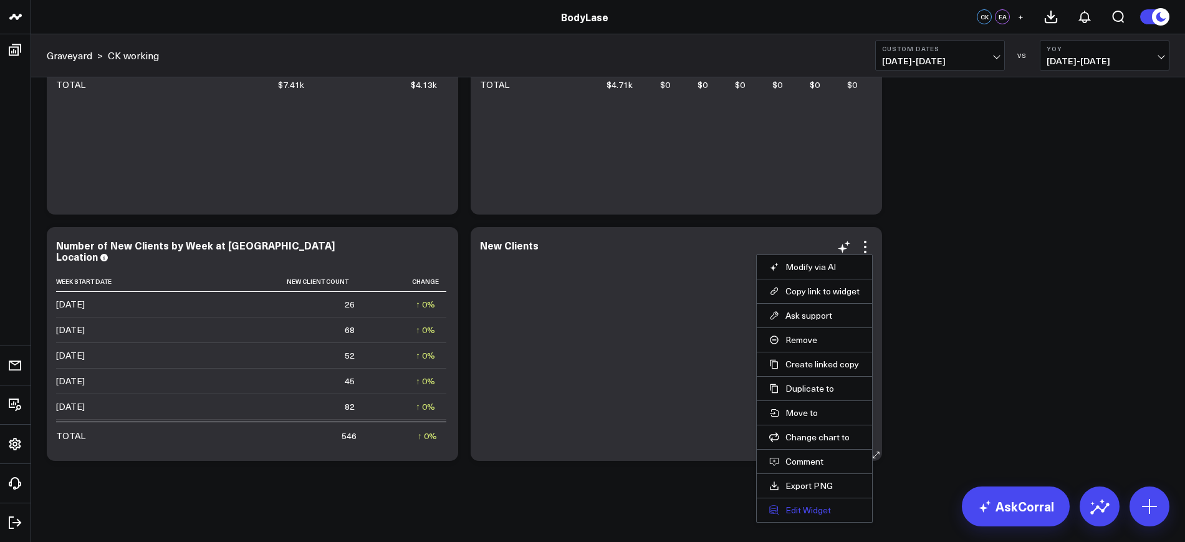
click at [808, 505] on button "Edit Widget" at bounding box center [814, 509] width 90 height 11
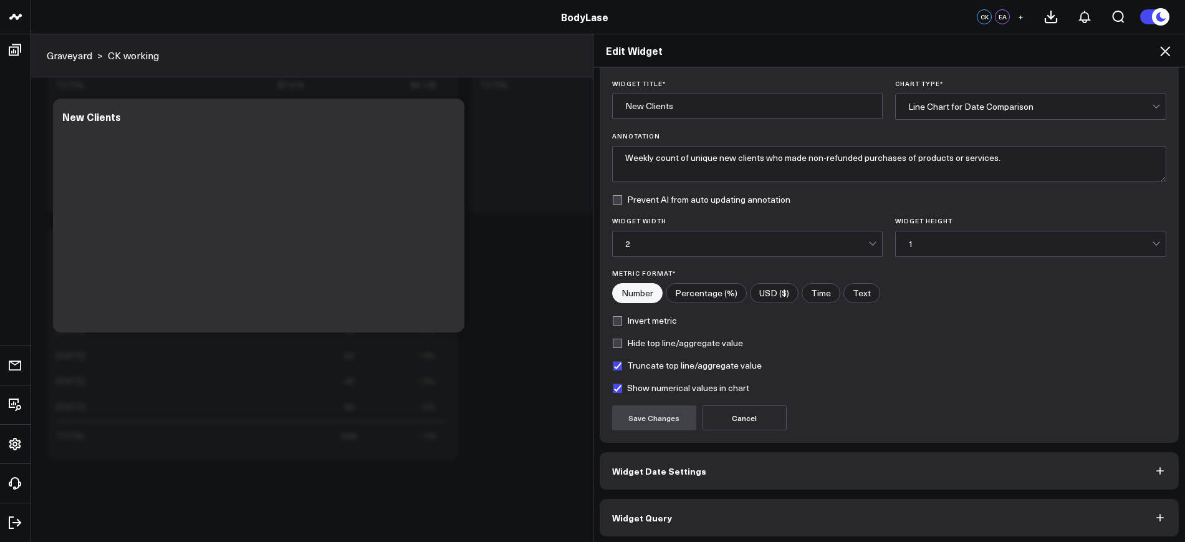
scroll to position [37, 0]
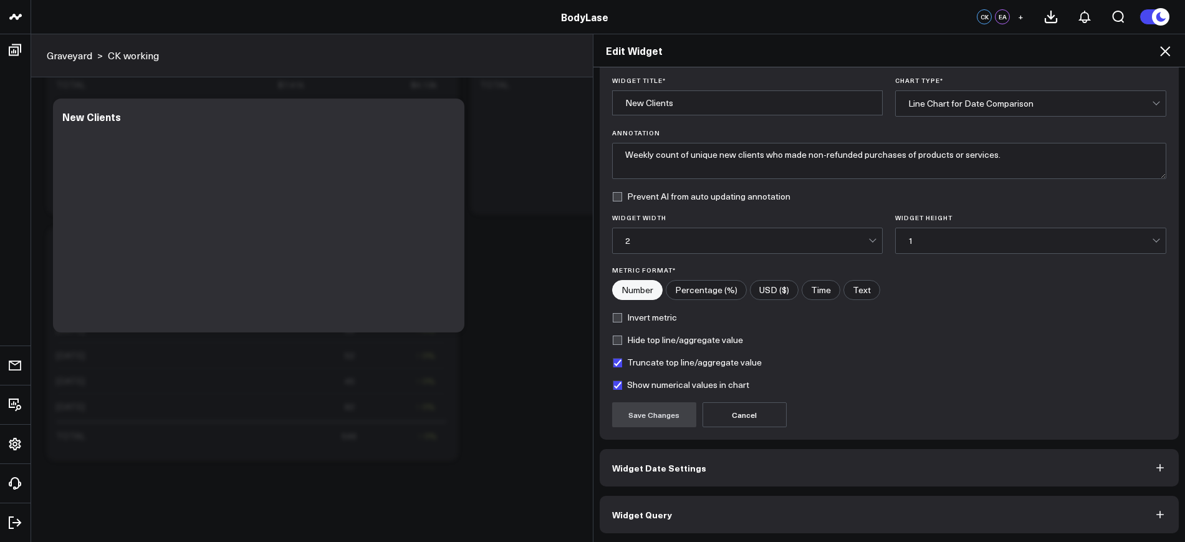
click at [684, 471] on span "Widget Date Settings" at bounding box center [659, 467] width 94 height 10
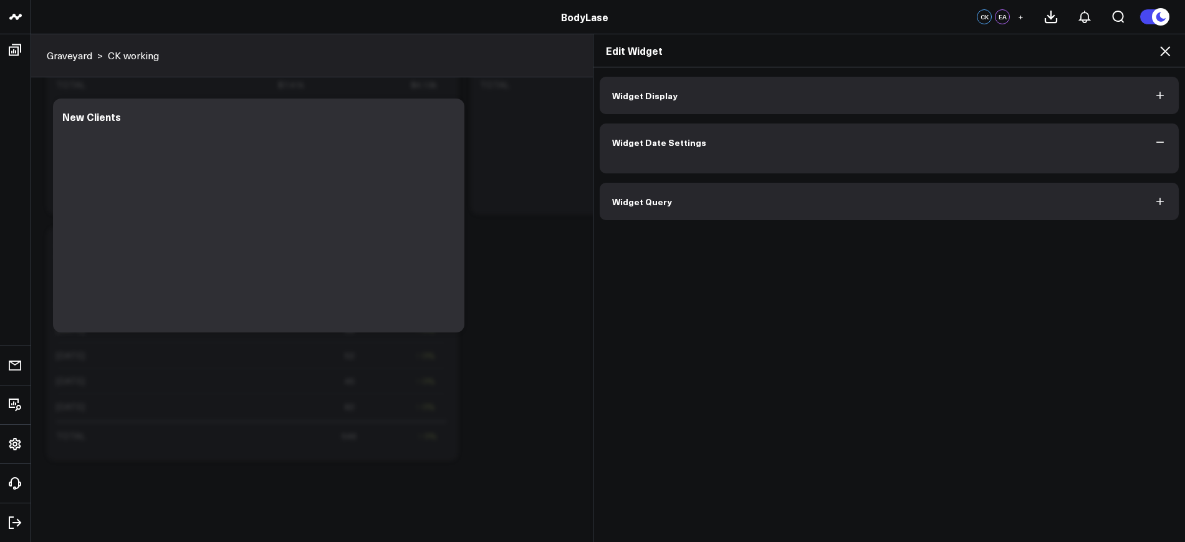
scroll to position [0, 0]
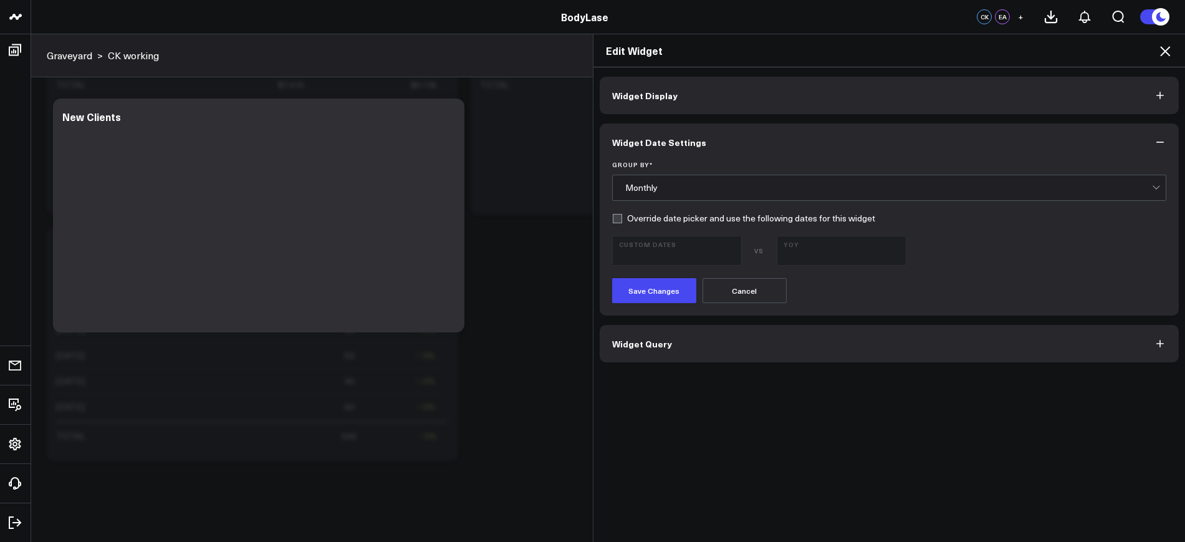
click at [674, 361] on button "Widget Query" at bounding box center [890, 343] width 580 height 37
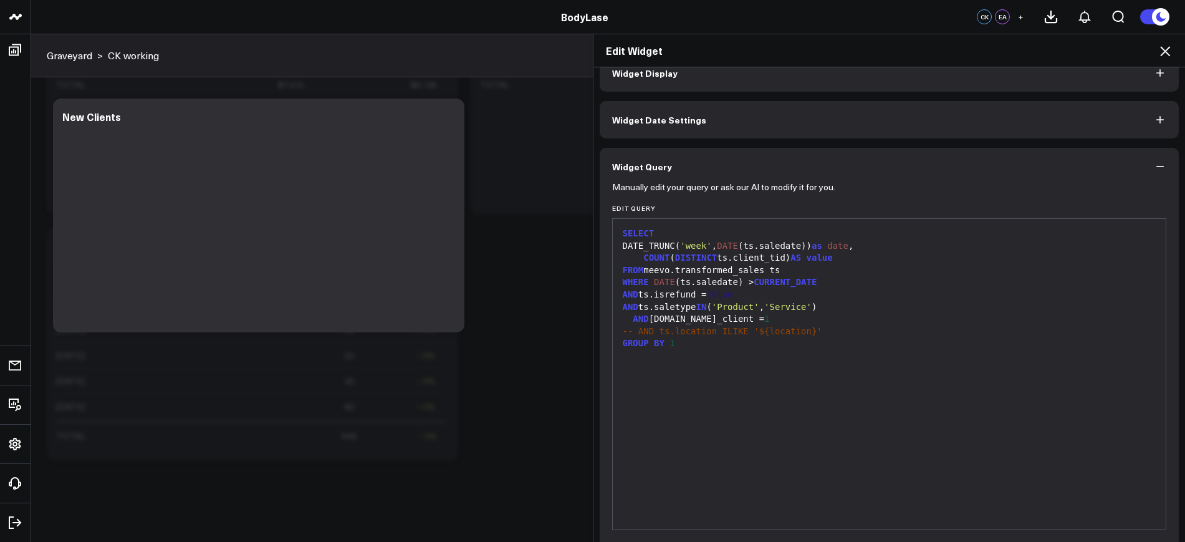
scroll to position [54, 0]
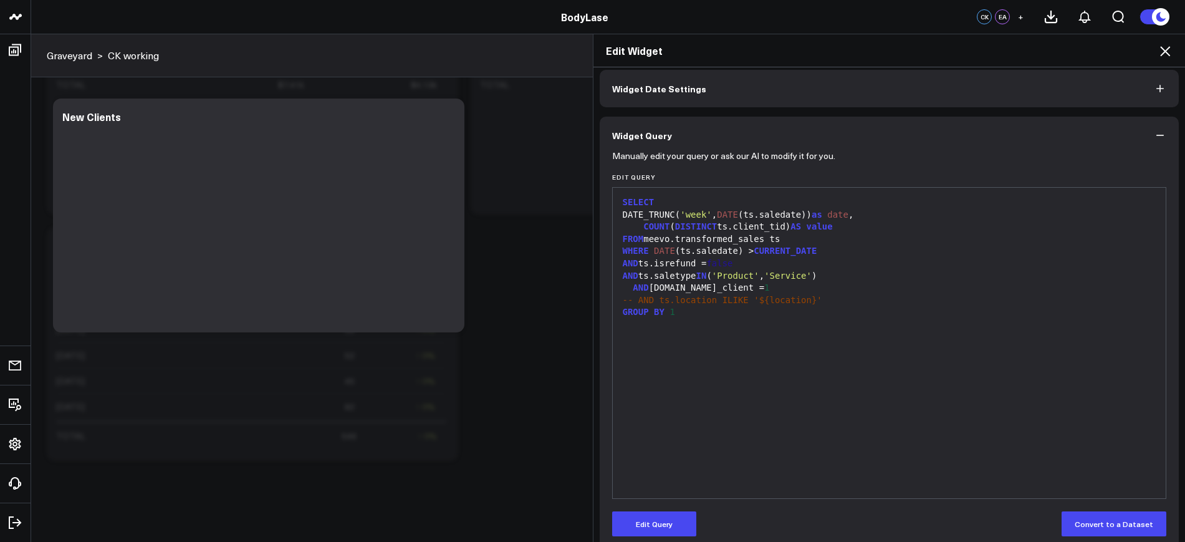
click at [1170, 44] on icon at bounding box center [1164, 51] width 15 height 15
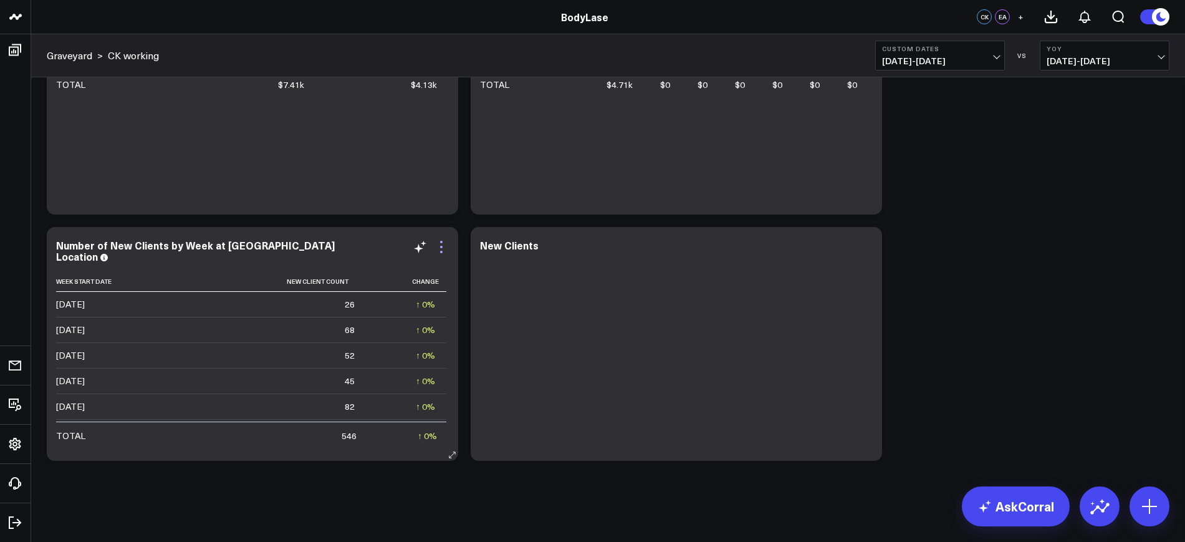
click at [436, 249] on icon at bounding box center [441, 246] width 15 height 15
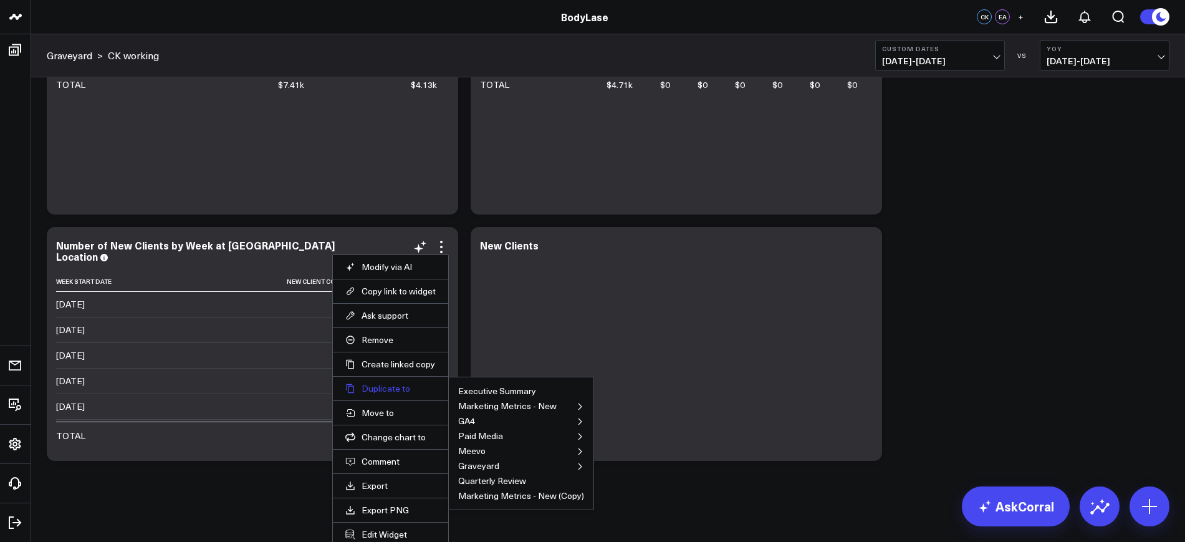
scroll to position [4056, 0]
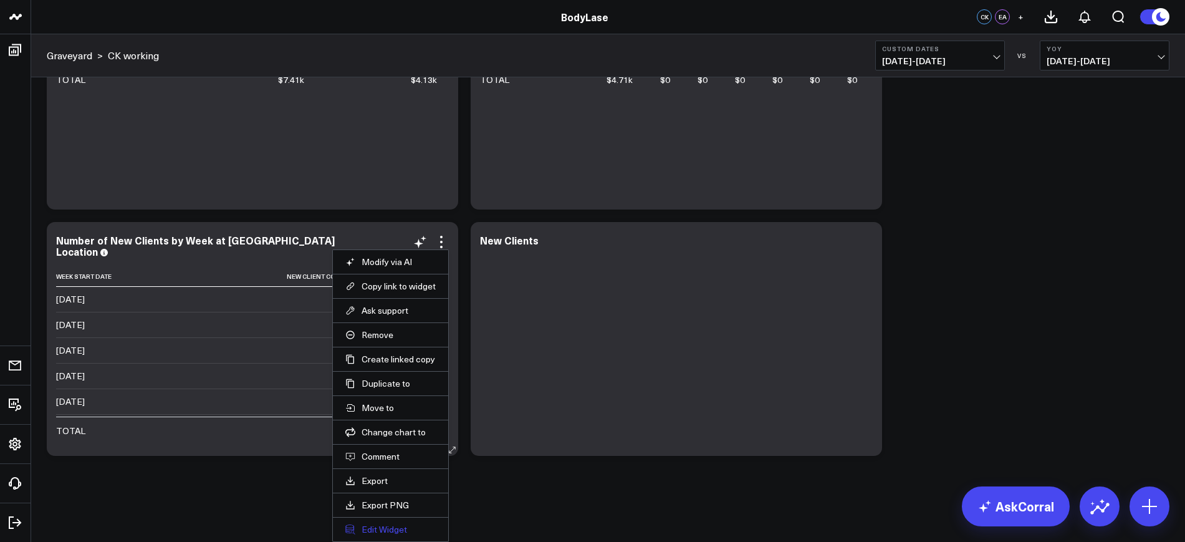
click at [381, 527] on button "Edit Widget" at bounding box center [390, 528] width 90 height 11
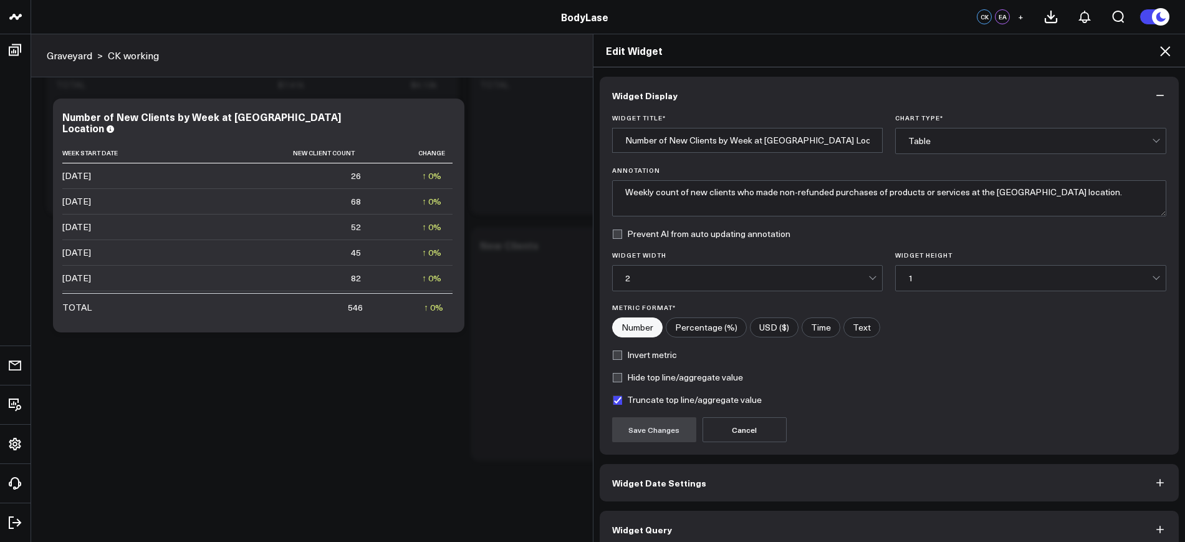
scroll to position [15, 0]
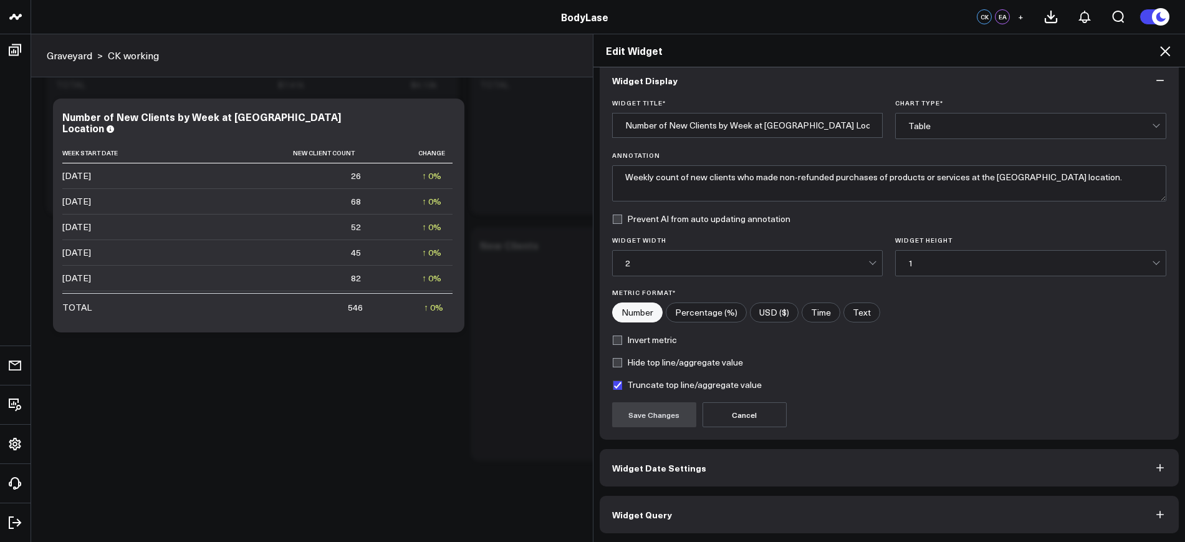
click at [664, 530] on button "Widget Query" at bounding box center [890, 513] width 580 height 37
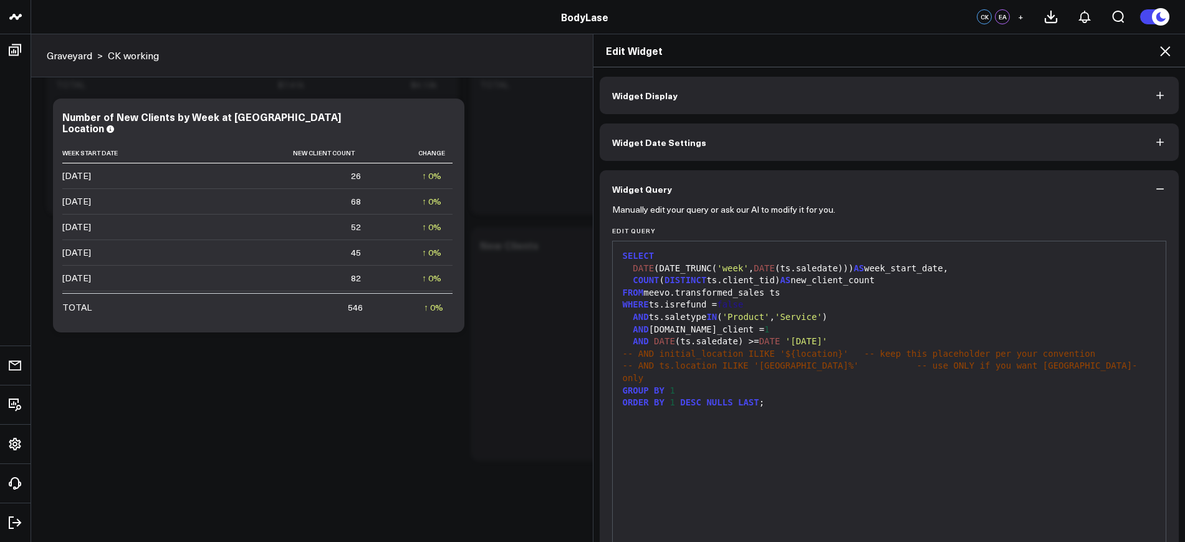
scroll to position [69, 0]
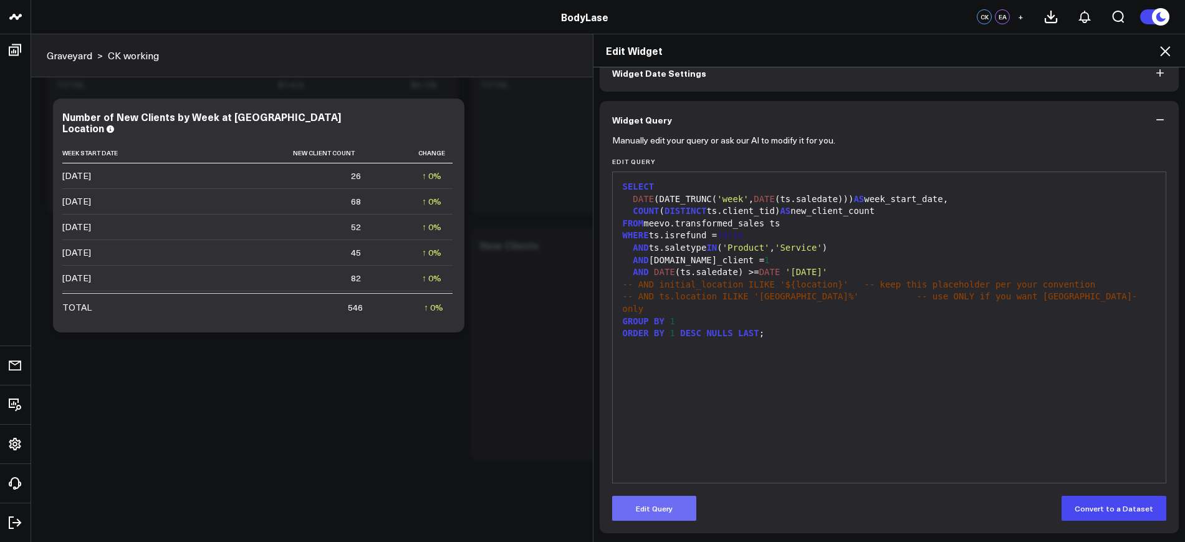
click at [651, 500] on button "Edit Query" at bounding box center [654, 507] width 84 height 25
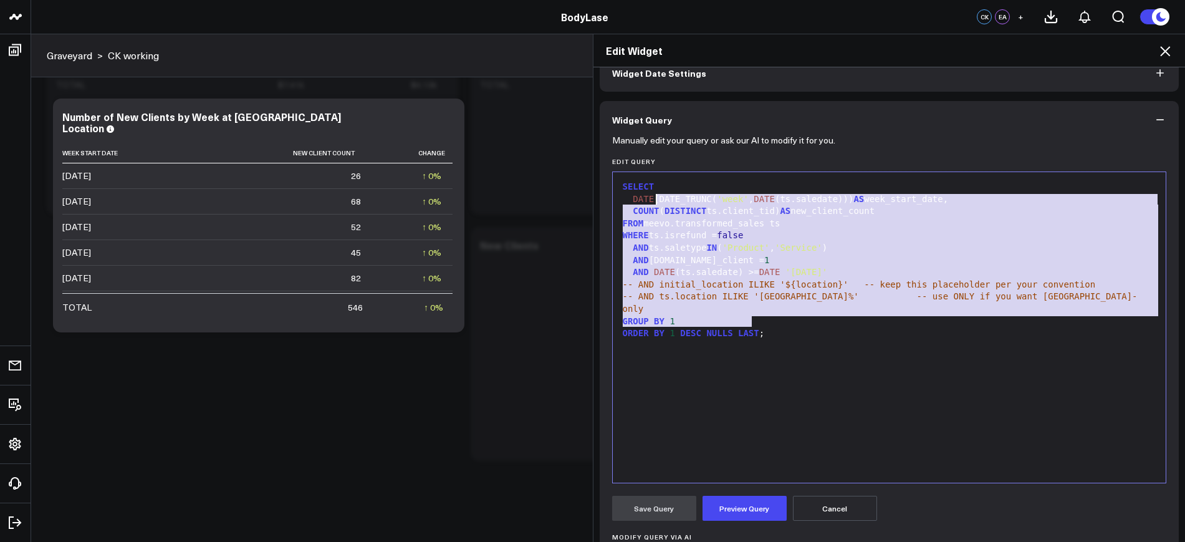
drag, startPoint x: 757, startPoint y: 303, endPoint x: 608, endPoint y: 181, distance: 191.8
click at [612, 181] on div "99 1 2 3 4 5 6 7 8 9 10 11 12 13 › ⌄ SELECT DATE (DATE_TRUNC( 'week' , DATE (ts…" at bounding box center [889, 327] width 555 height 312
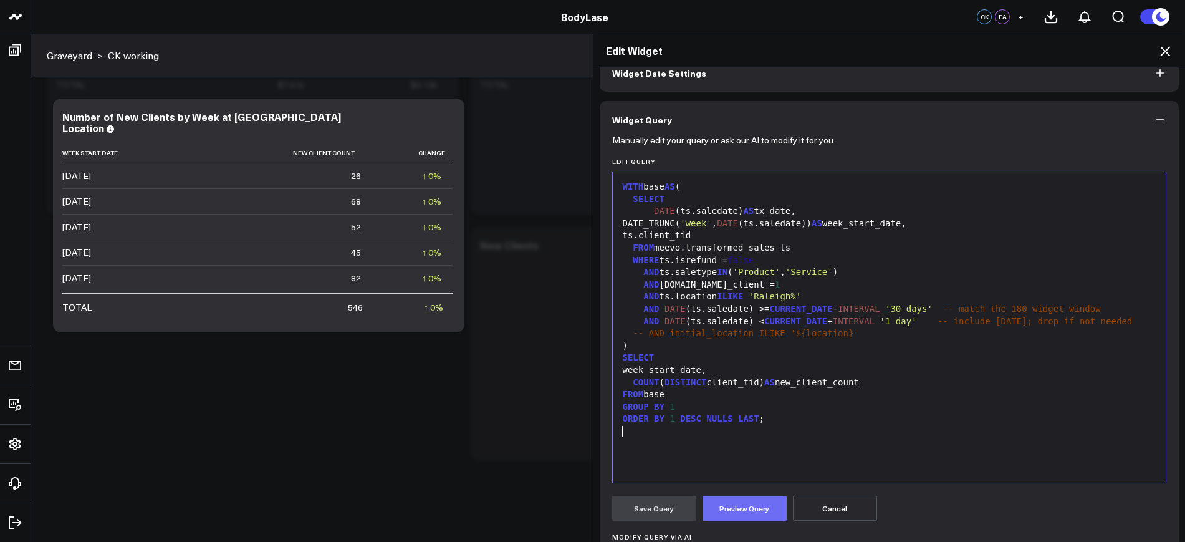
click at [713, 506] on button "Preview Query" at bounding box center [744, 507] width 84 height 25
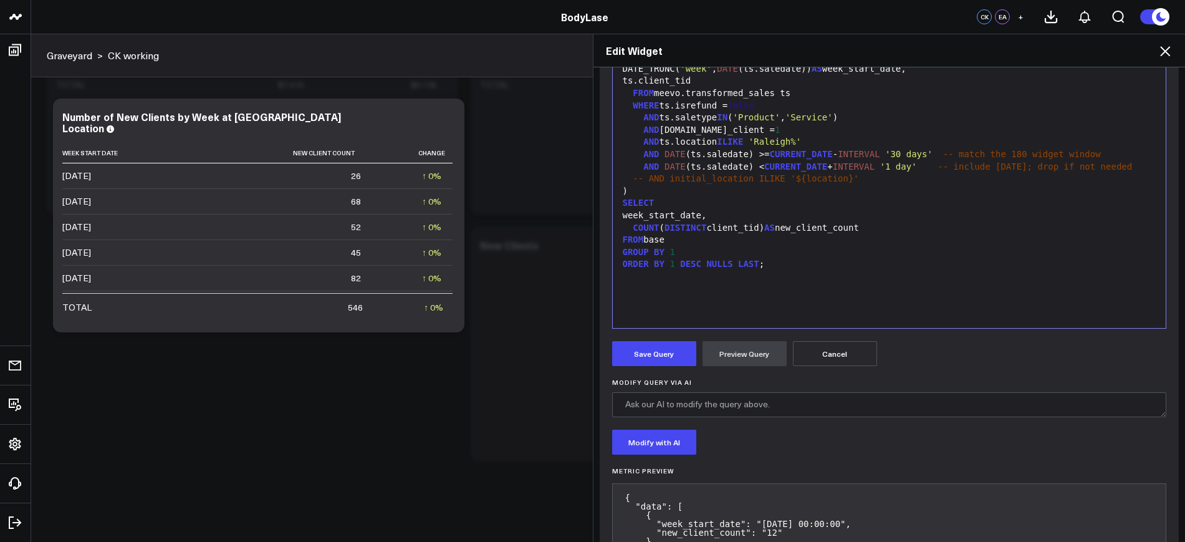
scroll to position [304, 0]
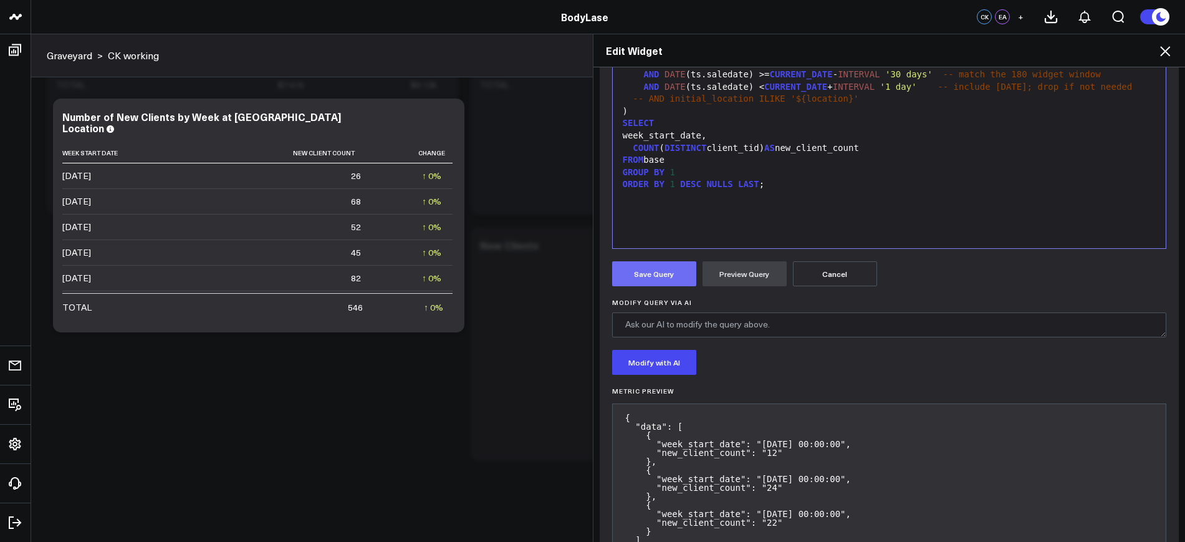
click at [674, 270] on button "Save Query" at bounding box center [654, 273] width 84 height 25
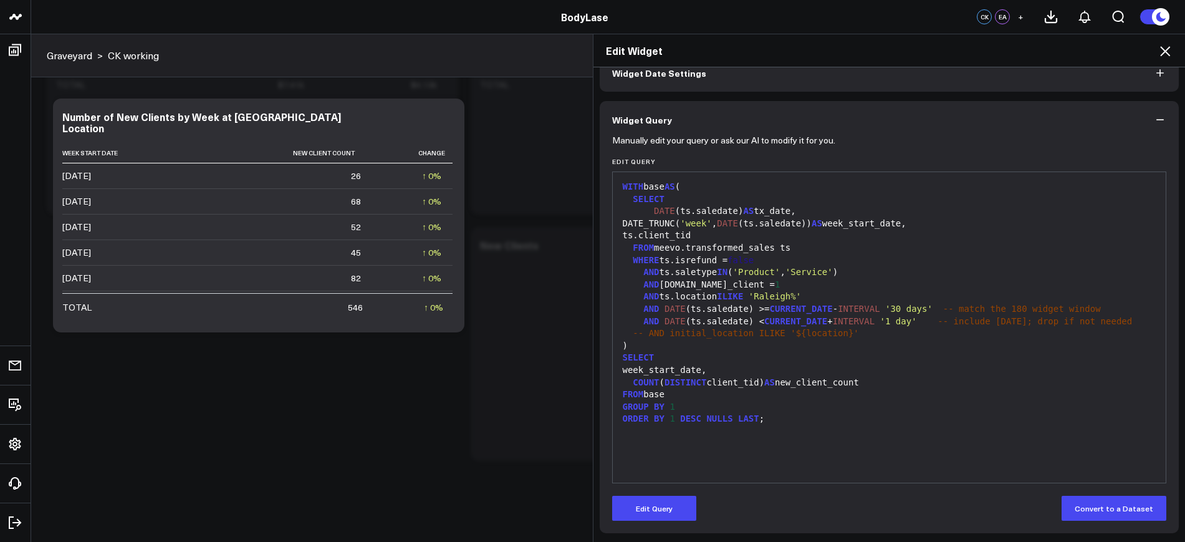
scroll to position [69, 0]
click at [1167, 49] on icon at bounding box center [1165, 51] width 10 height 10
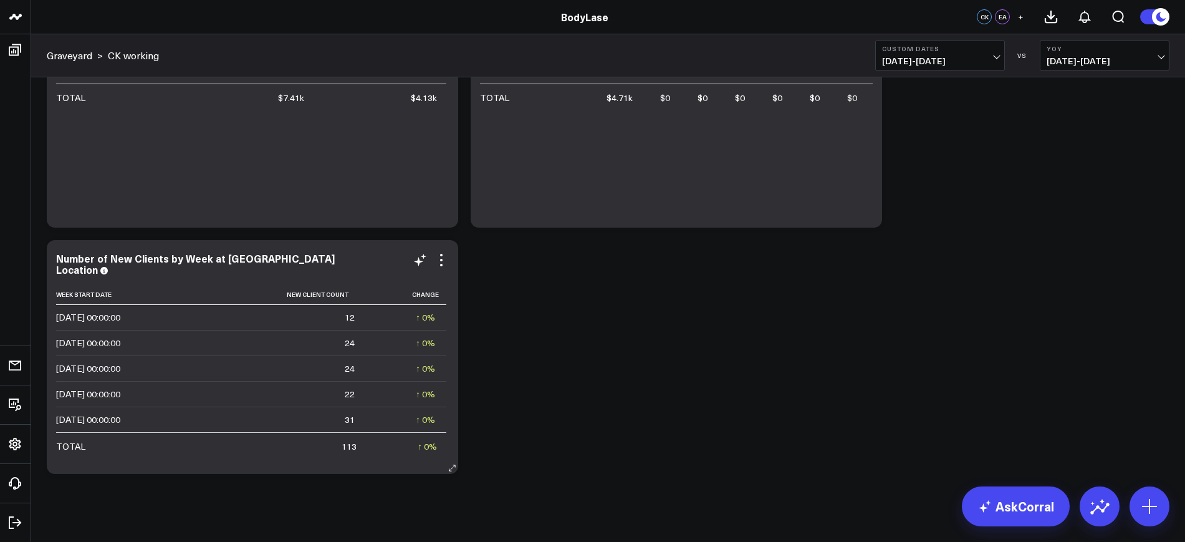
scroll to position [4051, 0]
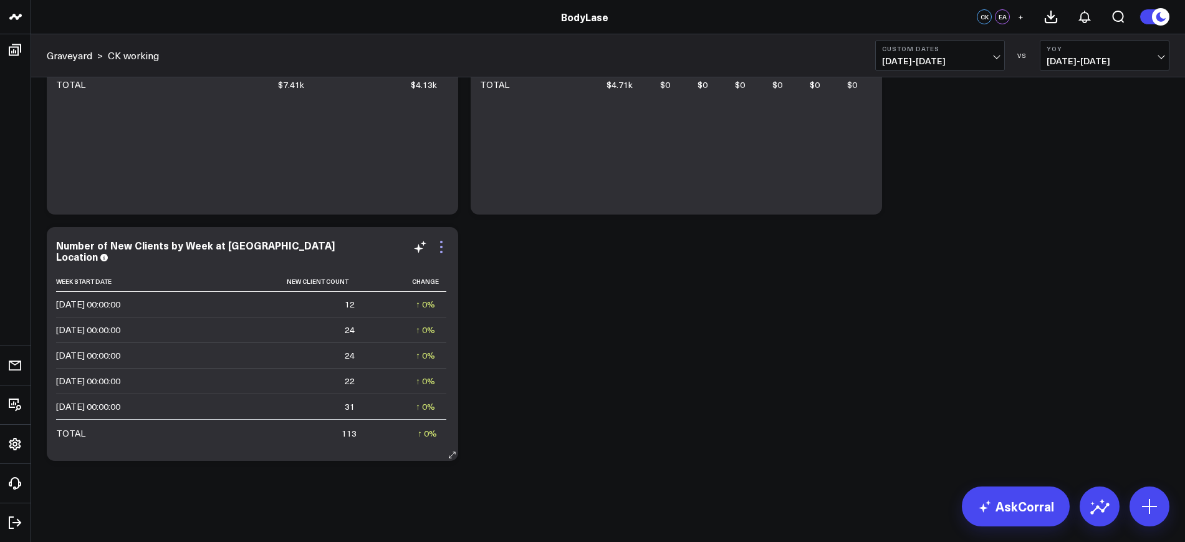
click at [441, 251] on icon at bounding box center [441, 252] width 2 height 2
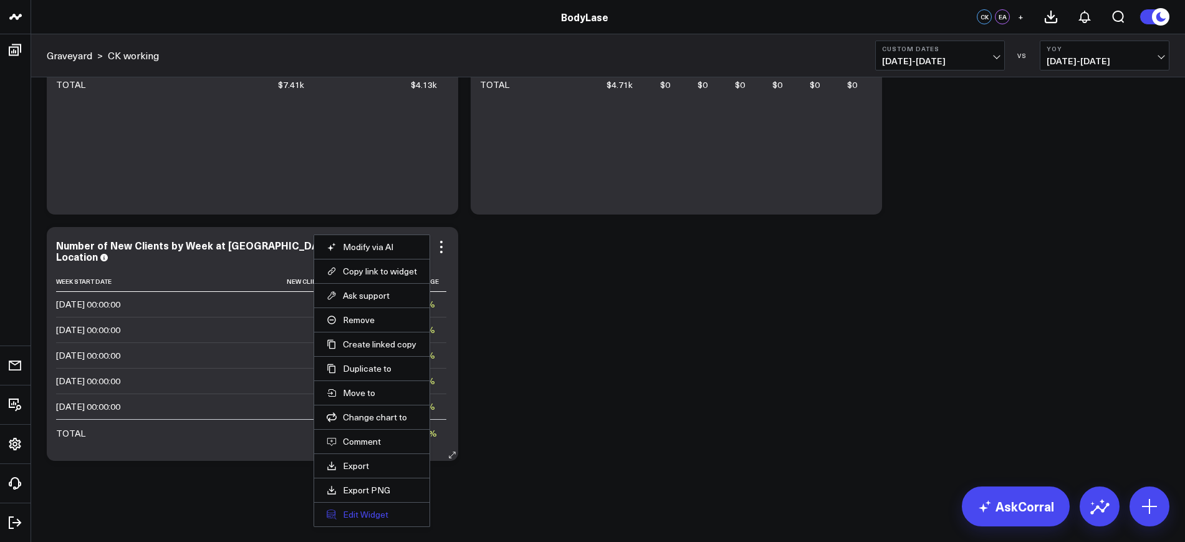
click at [367, 515] on button "Edit Widget" at bounding box center [372, 514] width 90 height 11
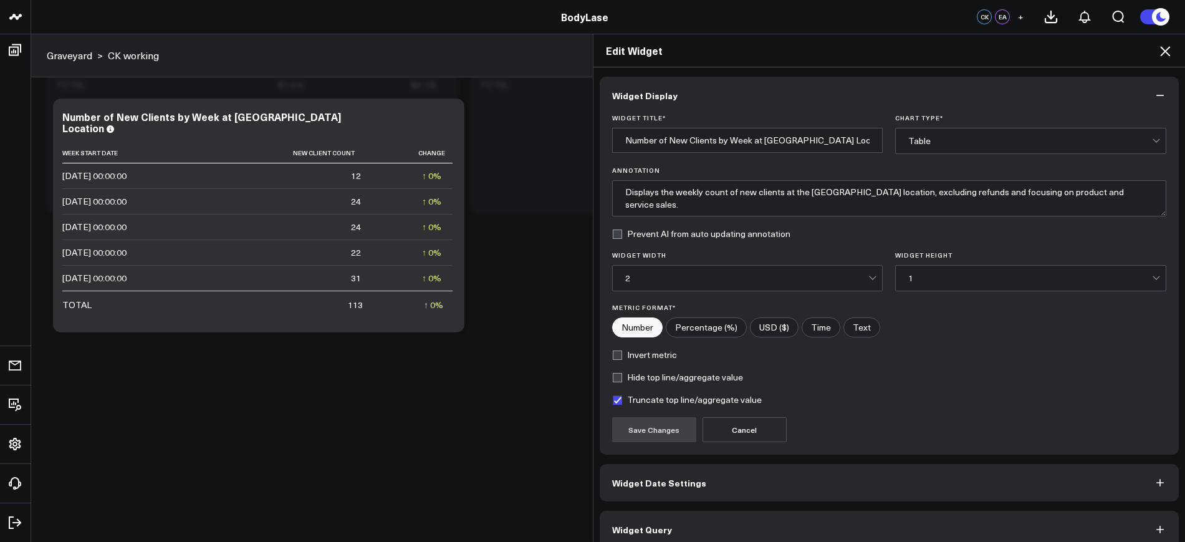
scroll to position [15, 0]
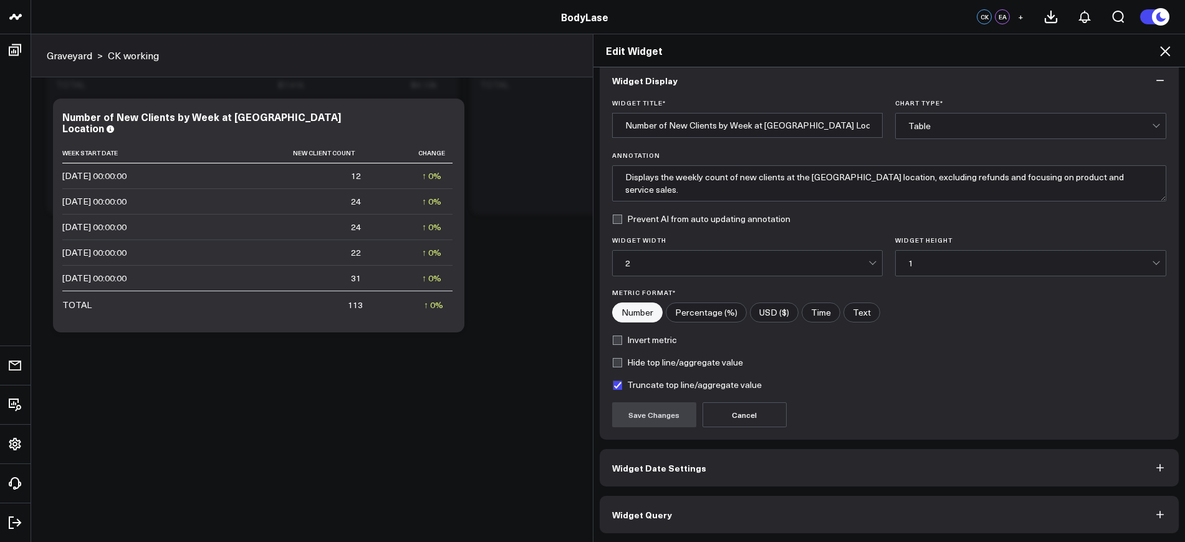
click at [691, 505] on button "Widget Query" at bounding box center [890, 513] width 580 height 37
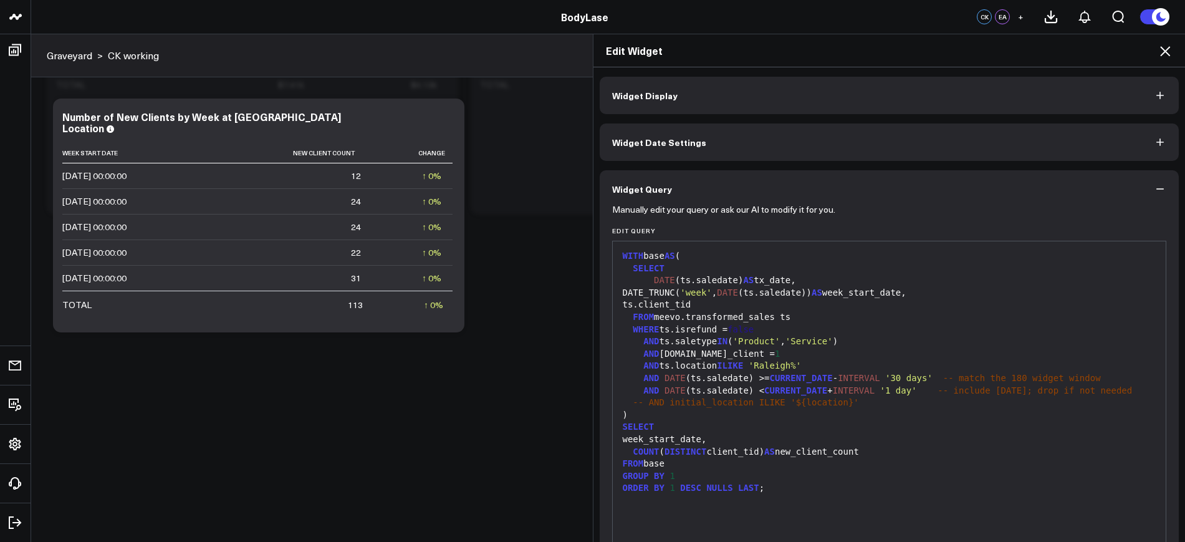
scroll to position [50, 0]
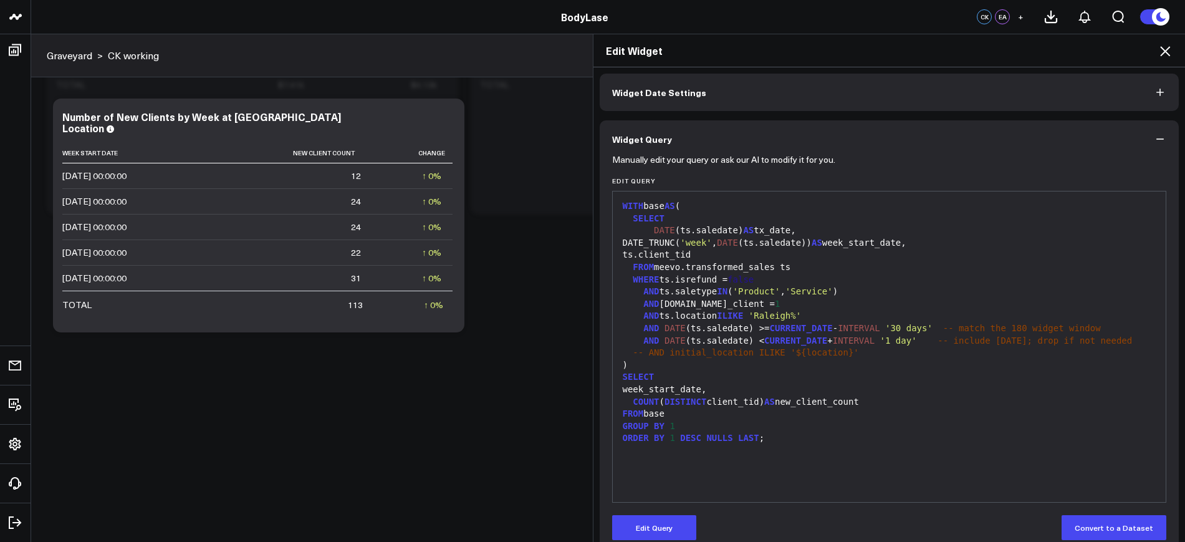
click at [1165, 60] on div "Edit Widget" at bounding box center [889, 50] width 592 height 33
click at [1167, 47] on icon at bounding box center [1164, 51] width 15 height 15
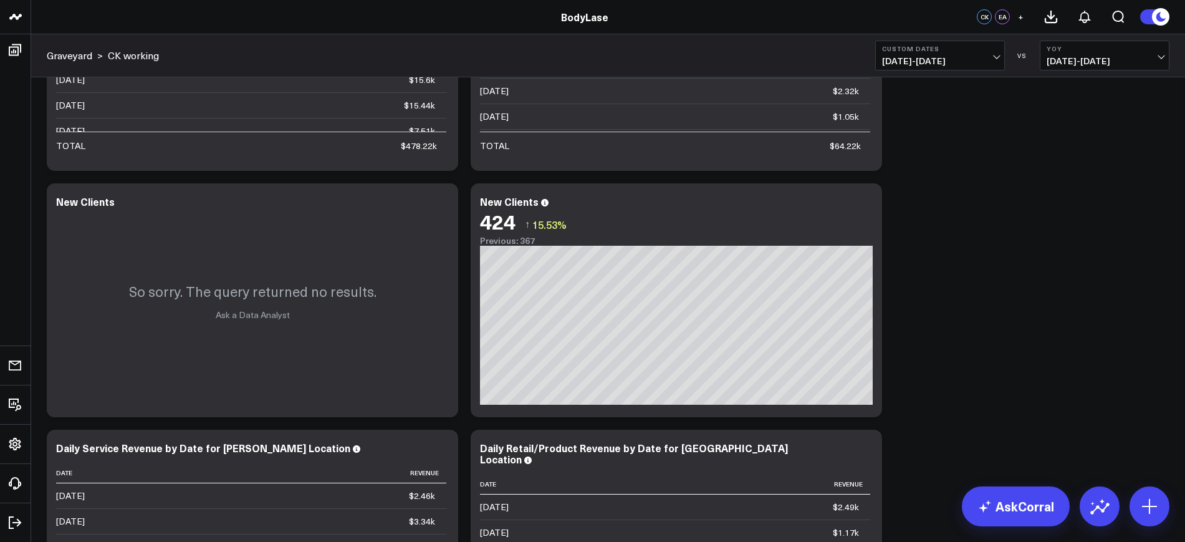
scroll to position [635, 0]
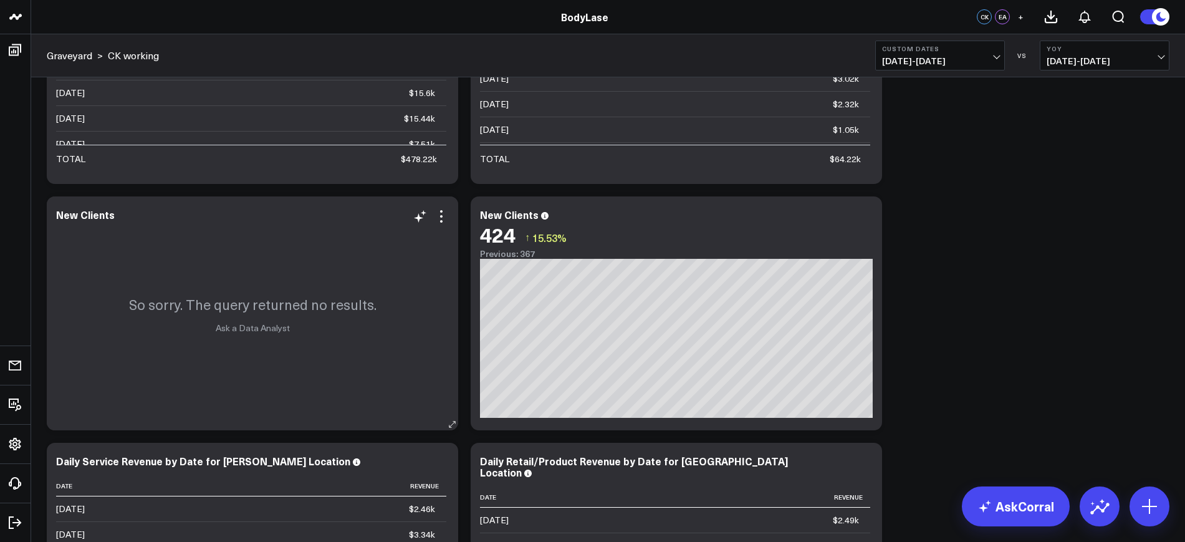
click at [446, 224] on div "So sorry. The query returned no results. Ask a Data Analyst" at bounding box center [252, 313] width 411 height 234
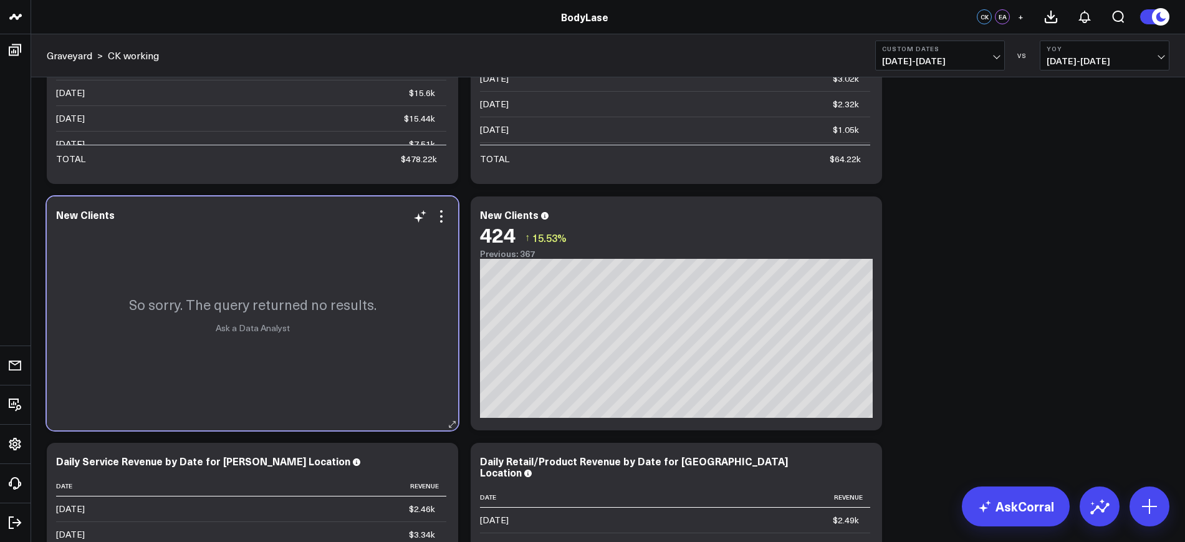
click at [439, 224] on div "So sorry. The query returned no results. Ask a Data Analyst" at bounding box center [252, 313] width 411 height 234
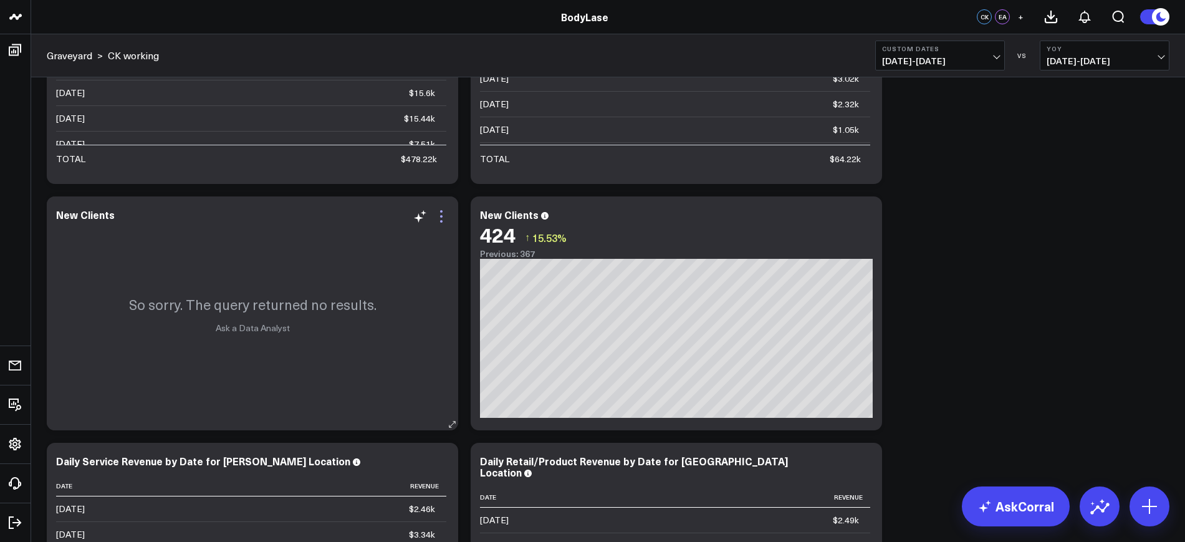
click at [443, 214] on icon at bounding box center [441, 216] width 15 height 15
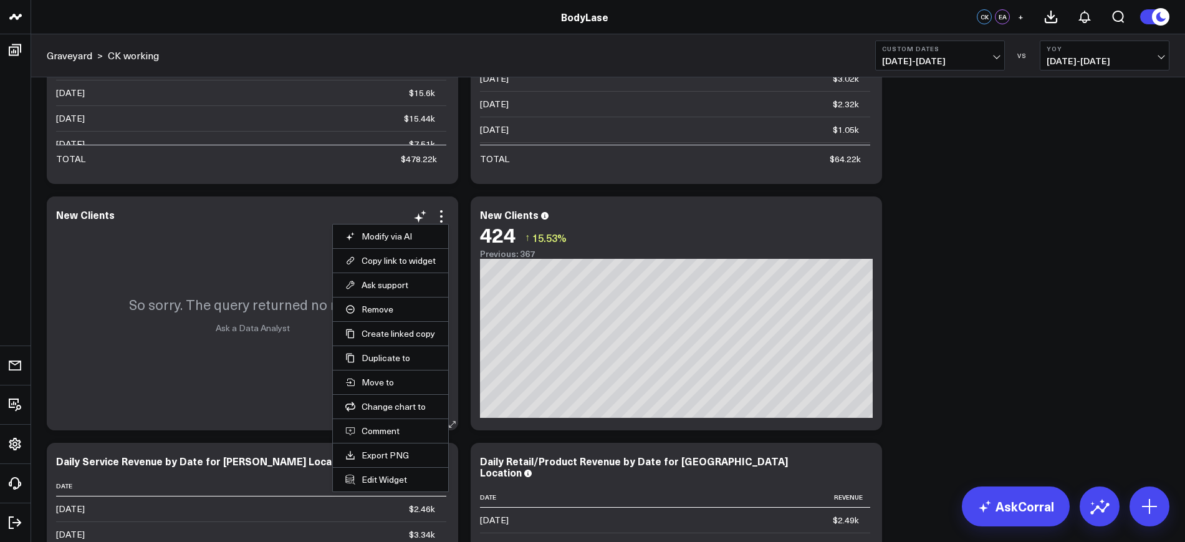
click at [393, 301] on li "Remove" at bounding box center [390, 309] width 115 height 24
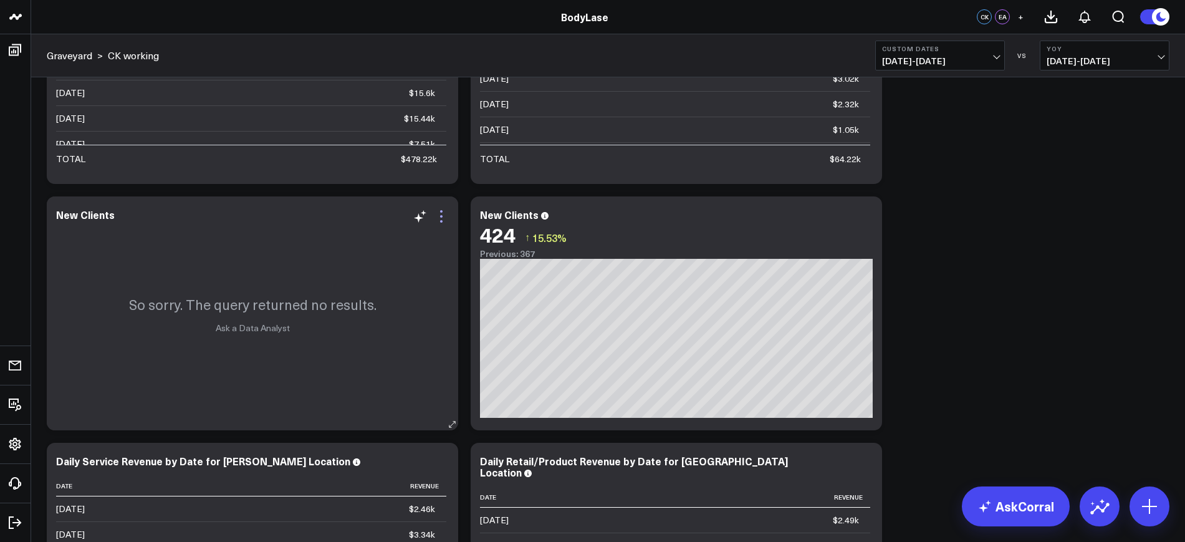
click at [440, 214] on icon at bounding box center [441, 216] width 15 height 15
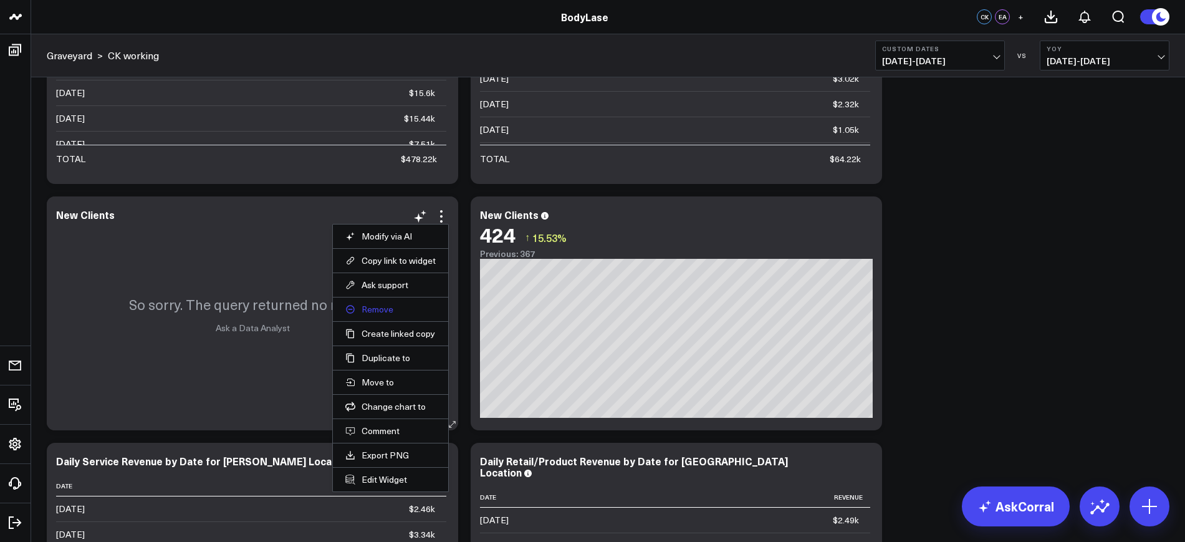
click at [375, 306] on button "Remove" at bounding box center [390, 309] width 90 height 11
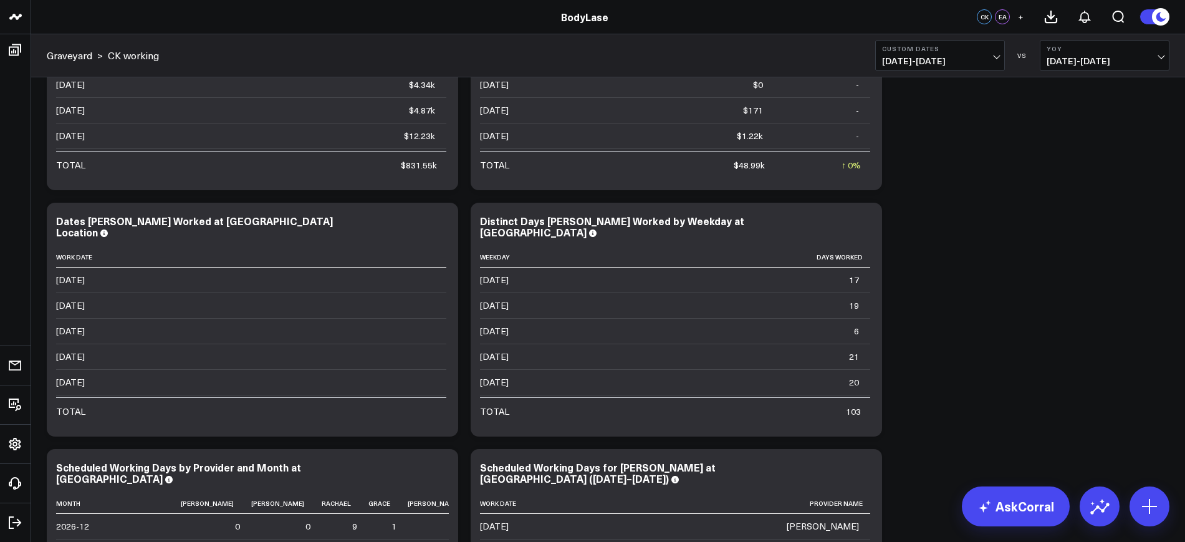
scroll to position [4051, 0]
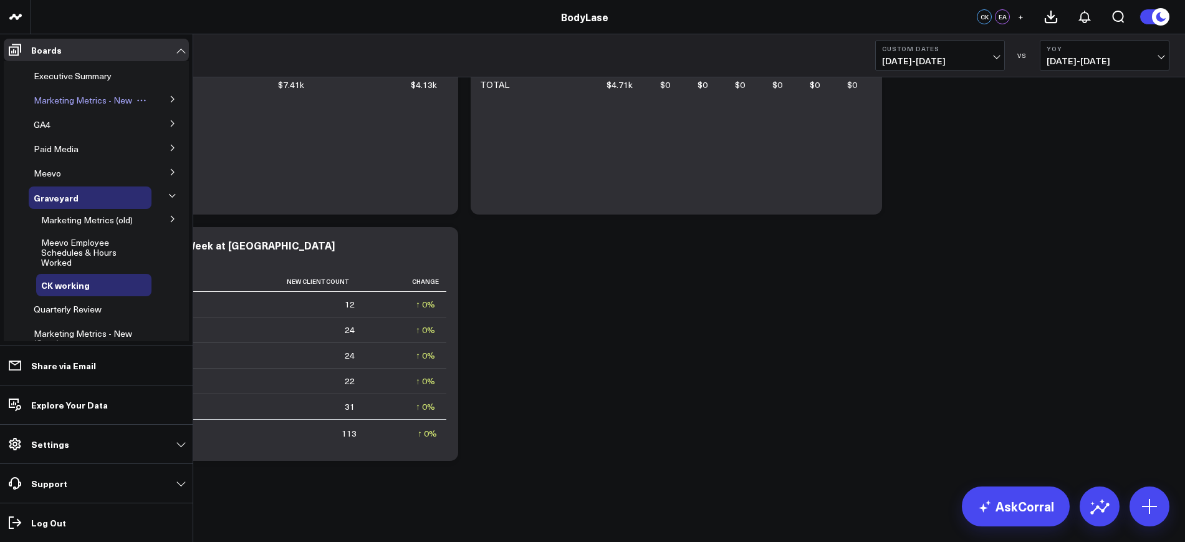
click at [80, 102] on span "Marketing Metrics - New" at bounding box center [83, 100] width 98 height 12
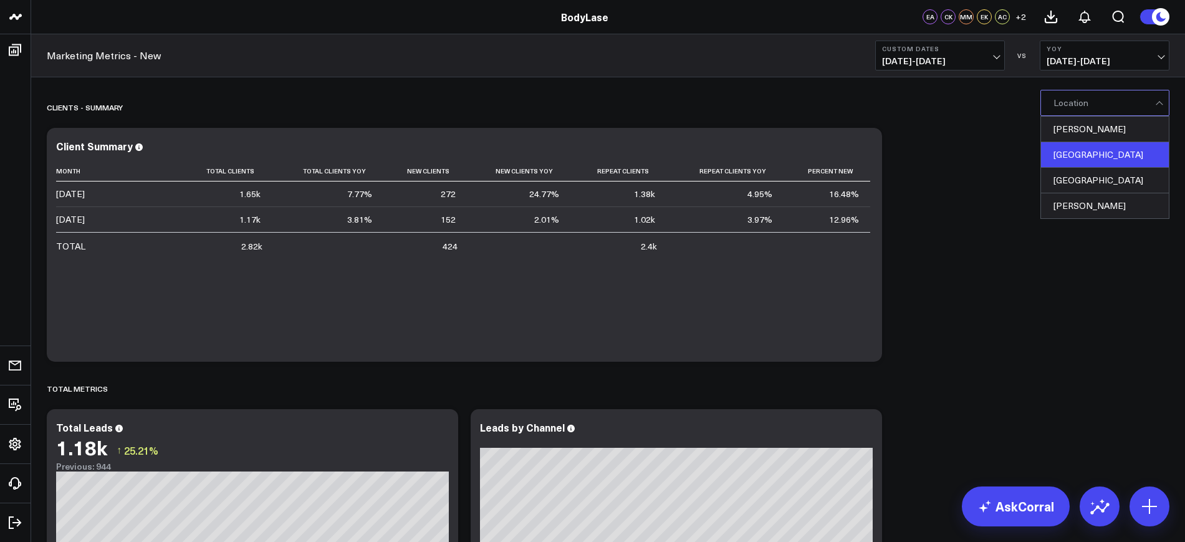
click at [1070, 153] on div "[GEOGRAPHIC_DATA]" at bounding box center [1105, 155] width 128 height 26
click at [473, 388] on div "TOTAL METRICS" at bounding box center [608, 388] width 1122 height 29
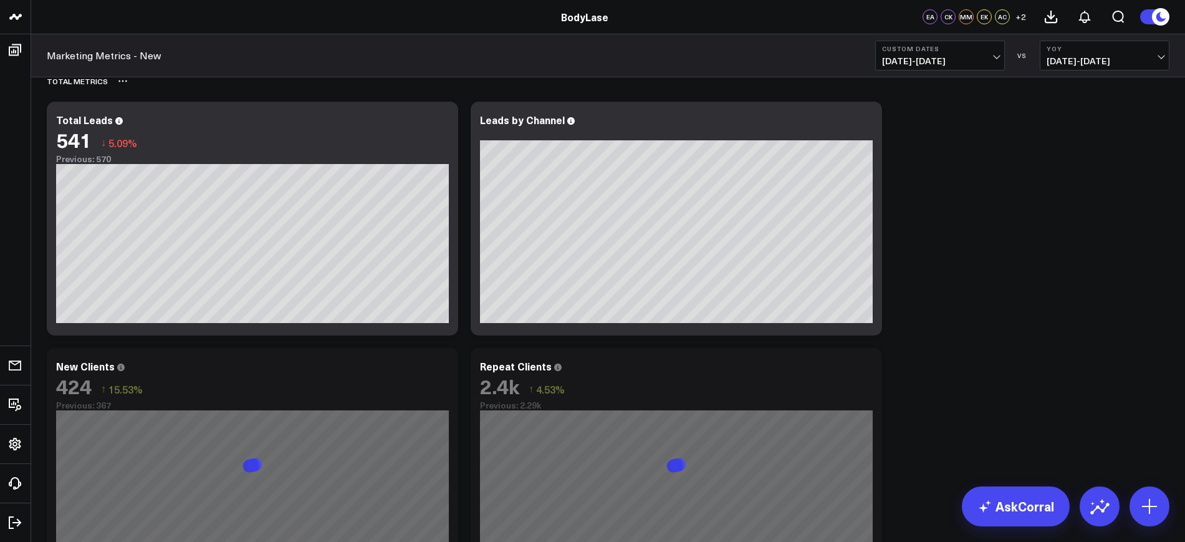
scroll to position [464, 0]
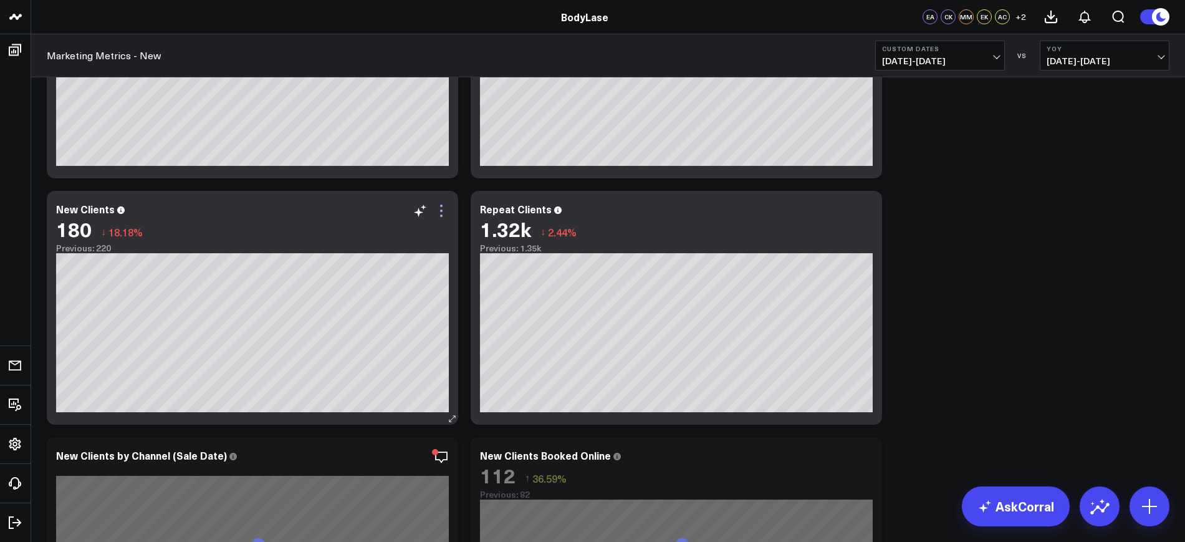
click at [448, 212] on icon at bounding box center [441, 210] width 15 height 15
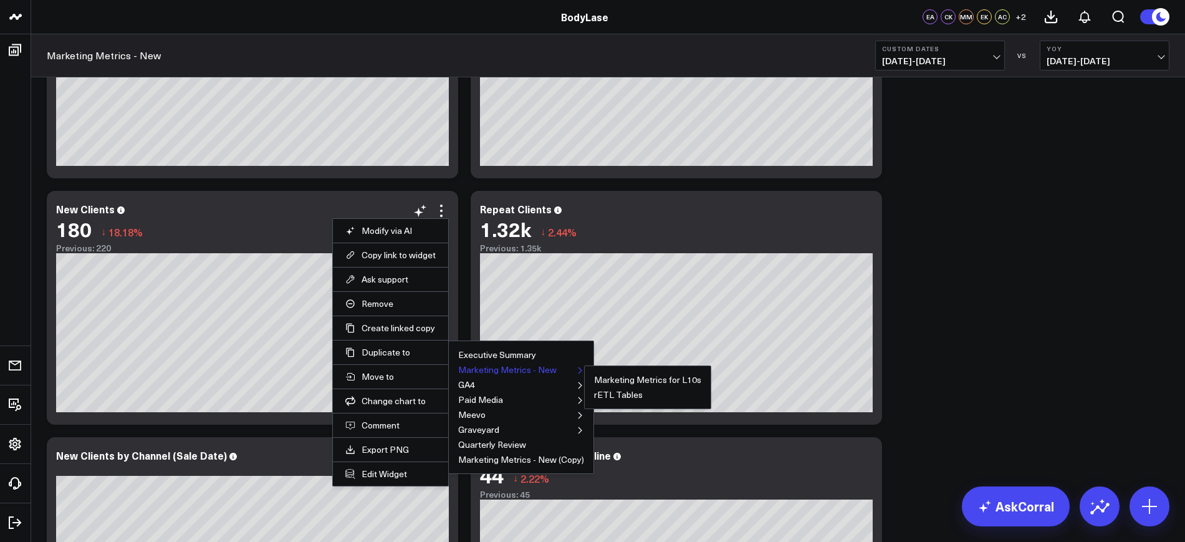
click at [584, 371] on ul "Marketing Metrics for L10s rETL Tables" at bounding box center [647, 387] width 127 height 44
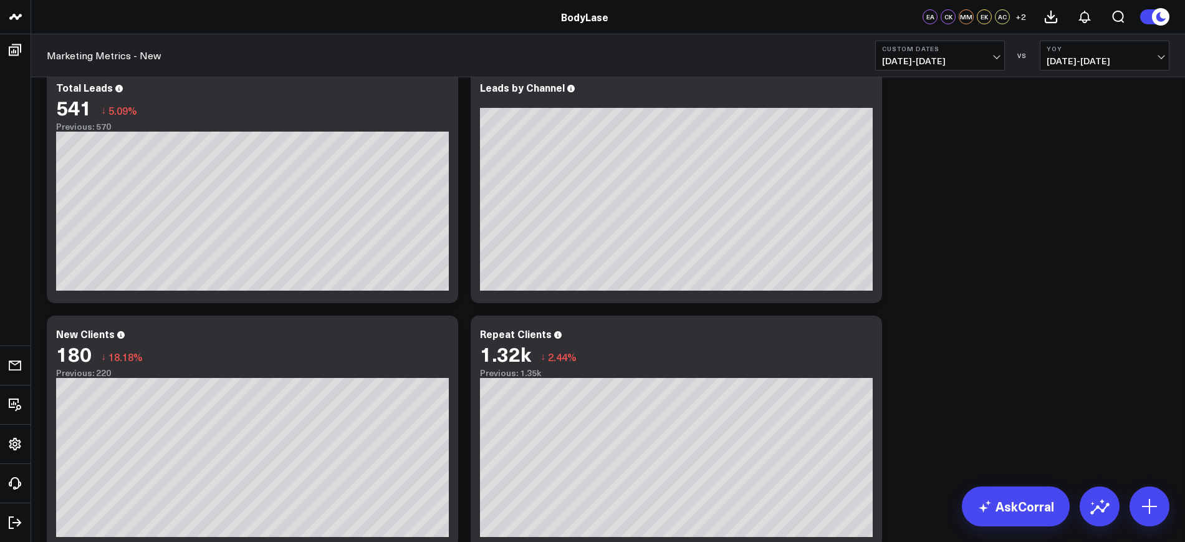
scroll to position [388, 0]
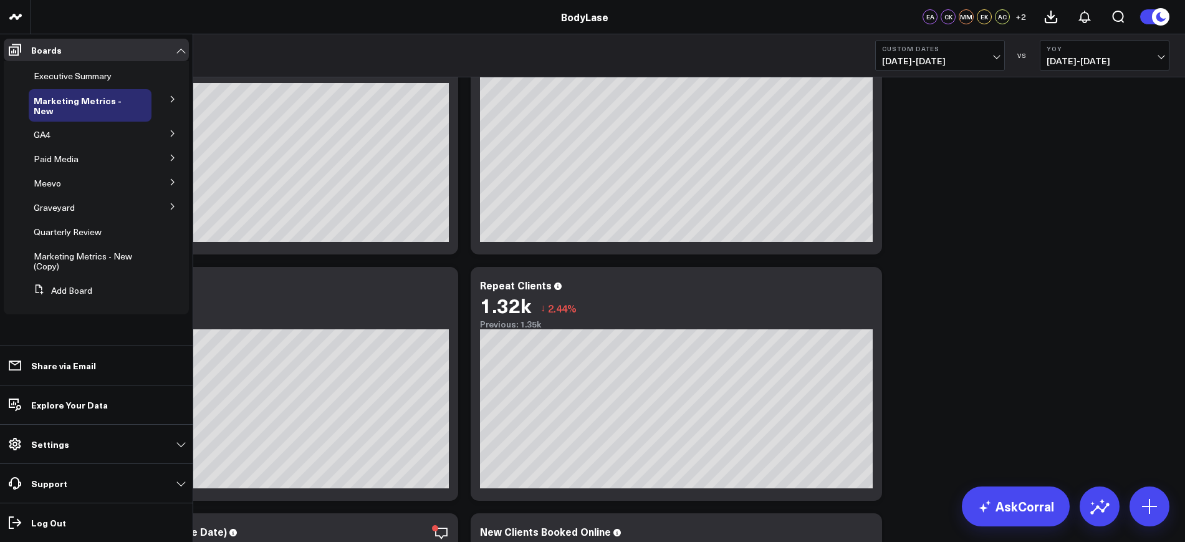
click at [170, 98] on icon at bounding box center [172, 98] width 7 height 7
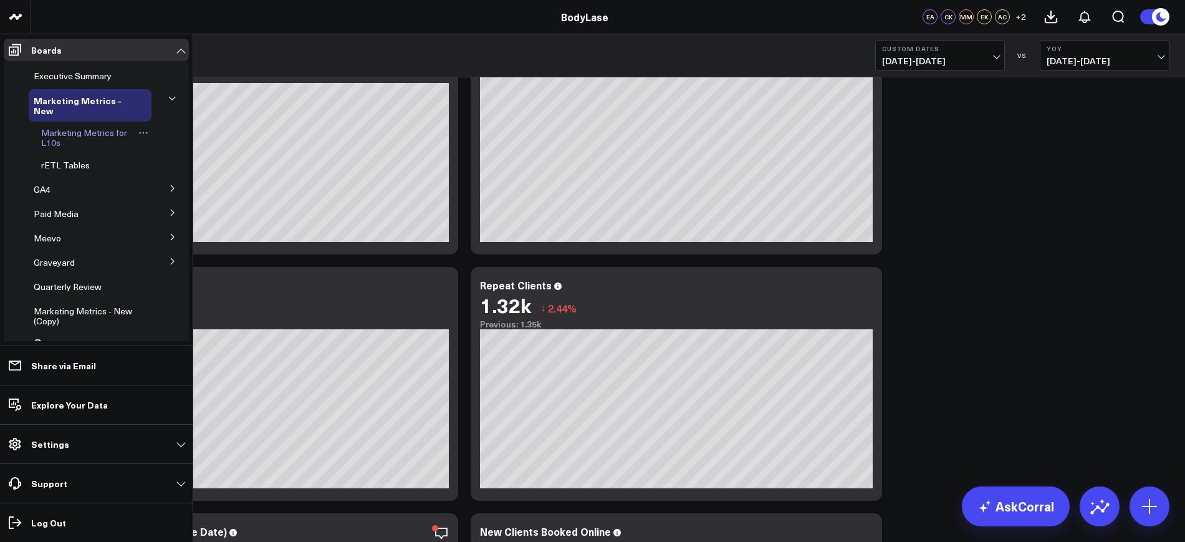
click at [74, 134] on span "Marketing Metrics for L10s" at bounding box center [84, 138] width 86 height 22
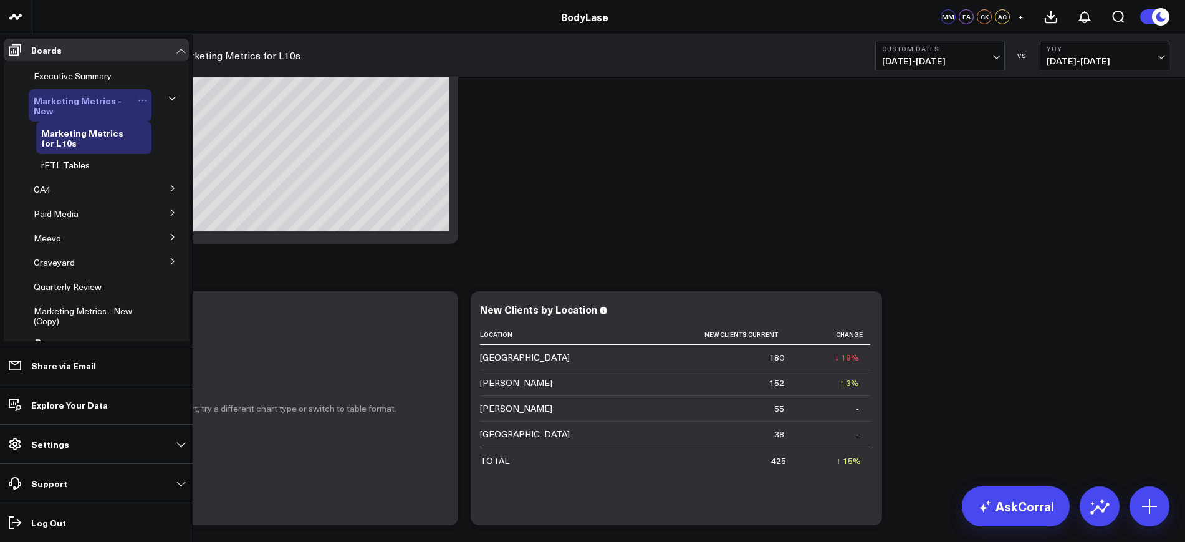
scroll to position [1064, 0]
click at [78, 103] on span "Marketing Metrics - New" at bounding box center [78, 105] width 88 height 22
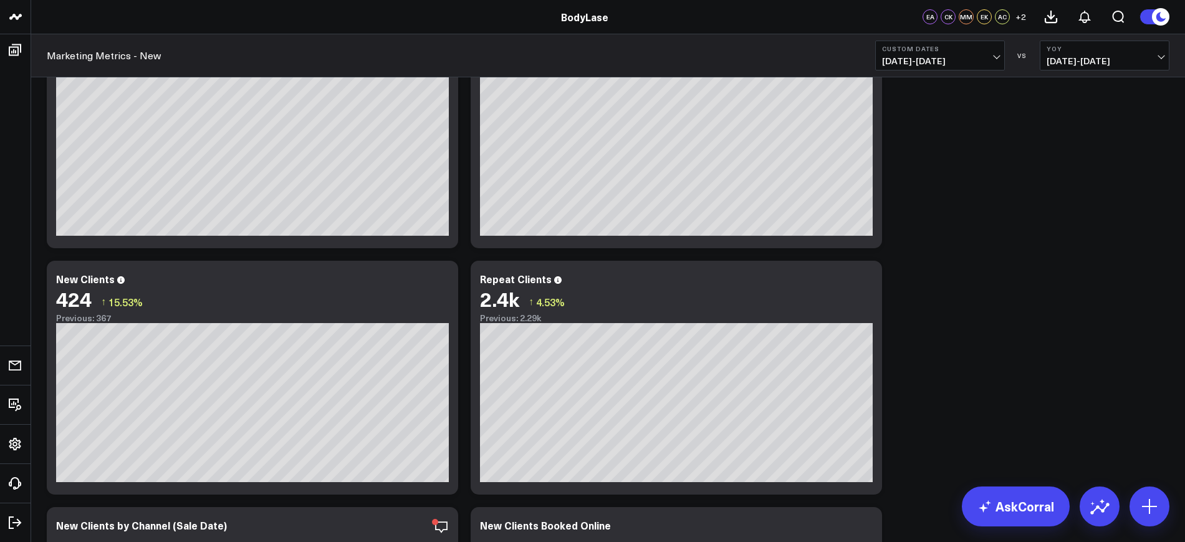
scroll to position [454, 0]
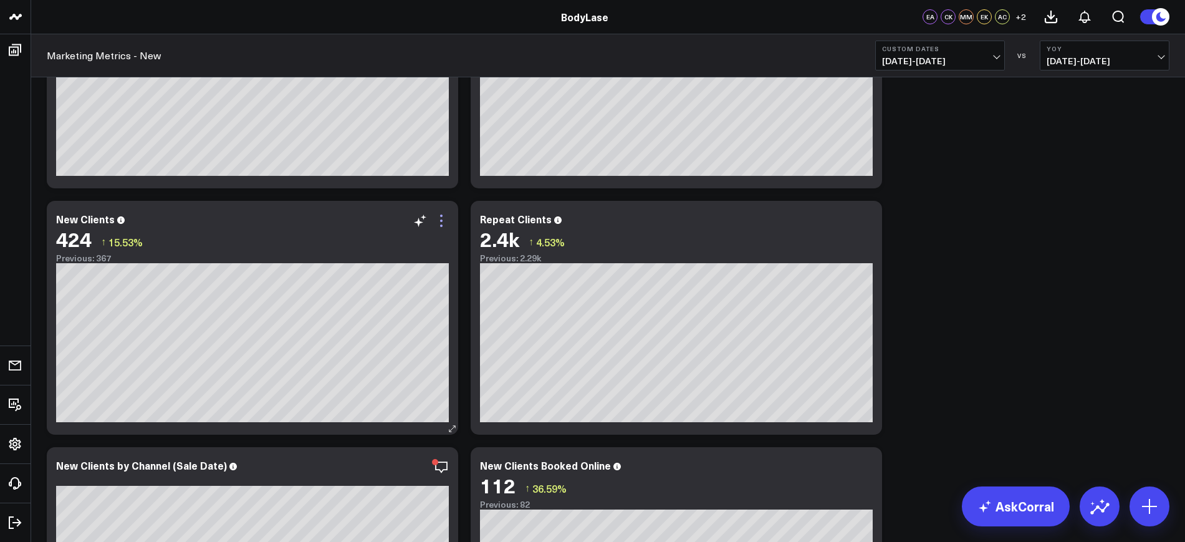
click at [441, 215] on icon at bounding box center [441, 215] width 2 height 2
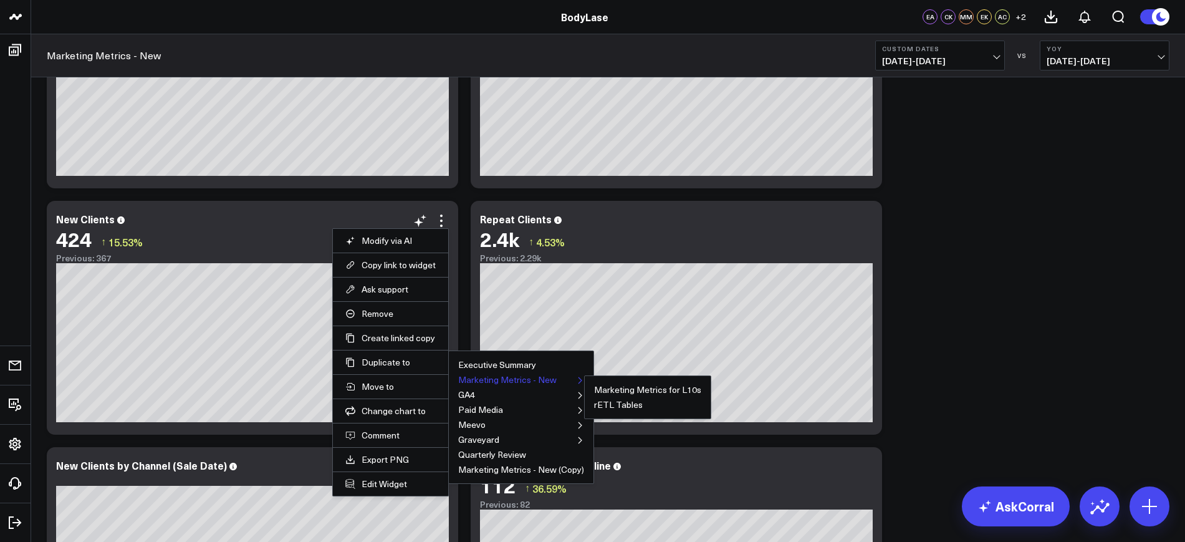
click at [499, 380] on button "Marketing Metrics - New" at bounding box center [507, 379] width 98 height 9
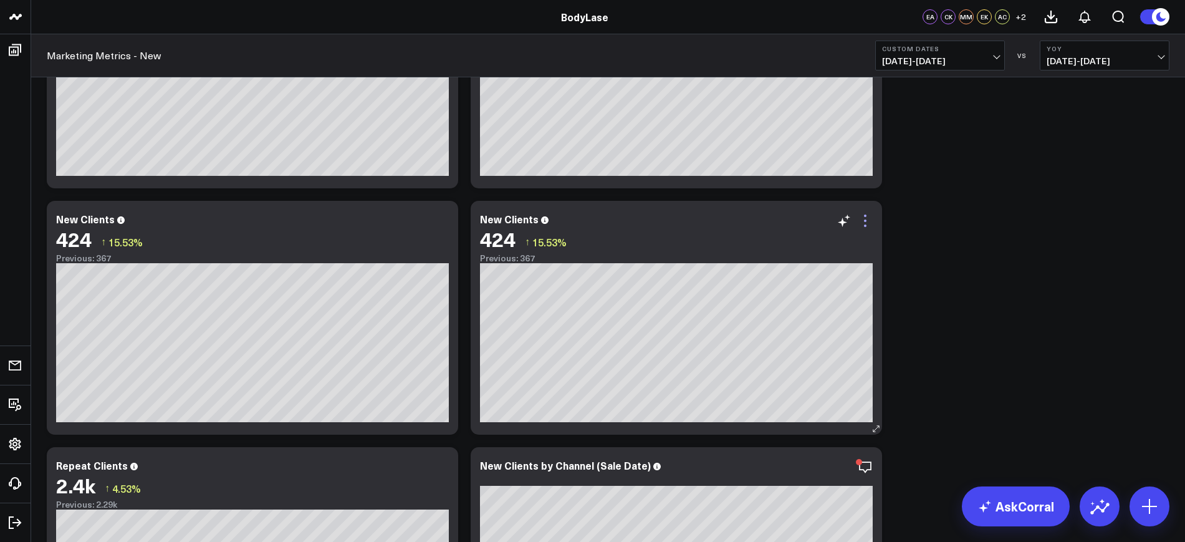
click at [870, 221] on icon at bounding box center [865, 220] width 15 height 15
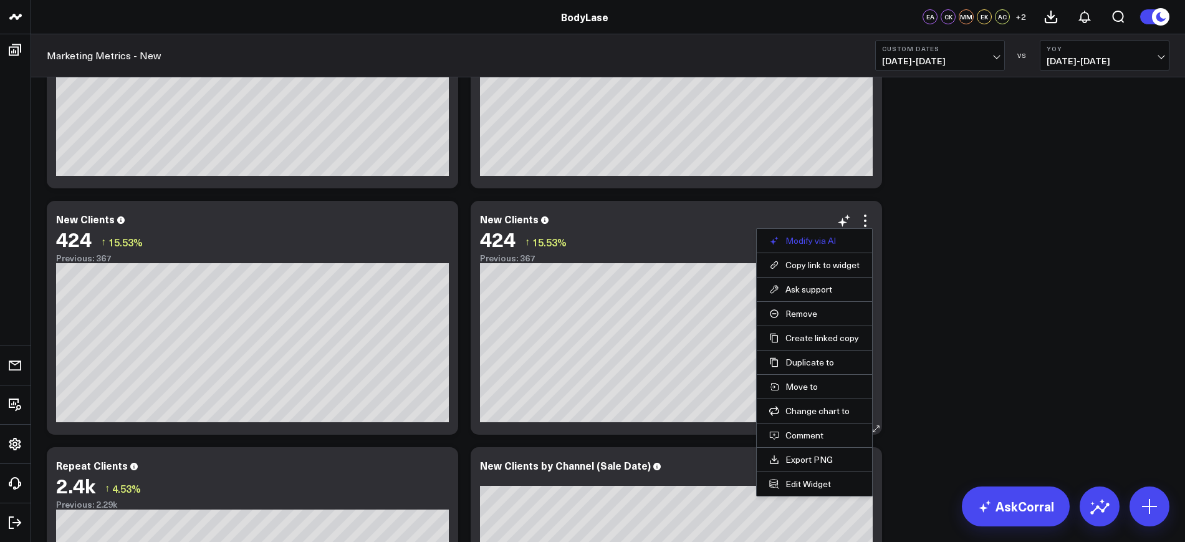
click at [805, 237] on button "Modify via AI" at bounding box center [814, 240] width 90 height 11
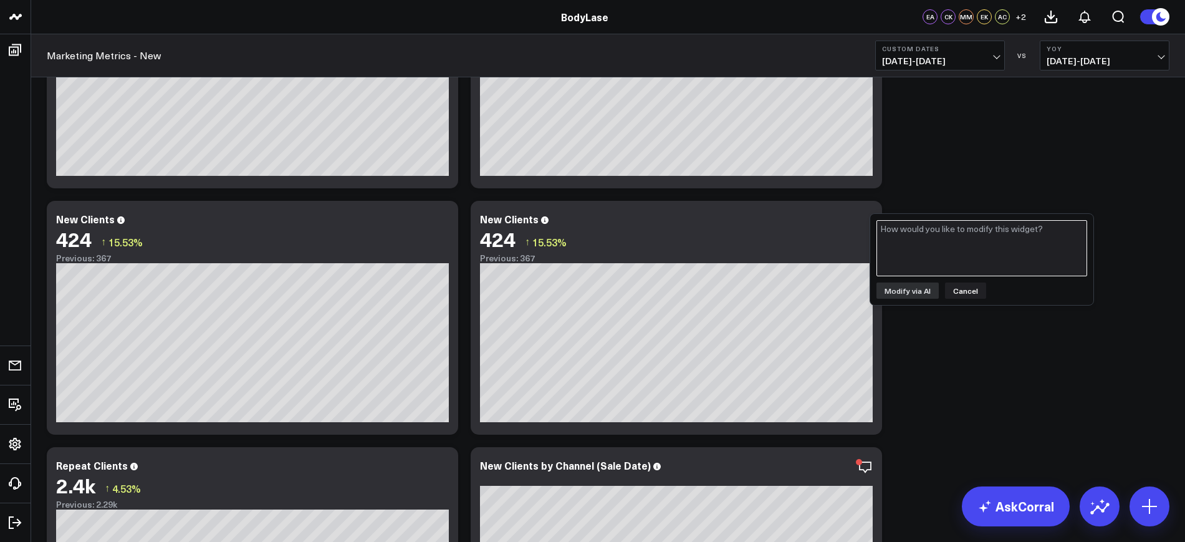
click at [923, 256] on textarea at bounding box center [981, 248] width 211 height 56
drag, startPoint x: 1046, startPoint y: 246, endPoint x: 828, endPoint y: 218, distance: 219.8
type textarea "Can you group the new clients by week instead of month?"
click at [925, 289] on button "Modify via AI" at bounding box center [907, 290] width 62 height 16
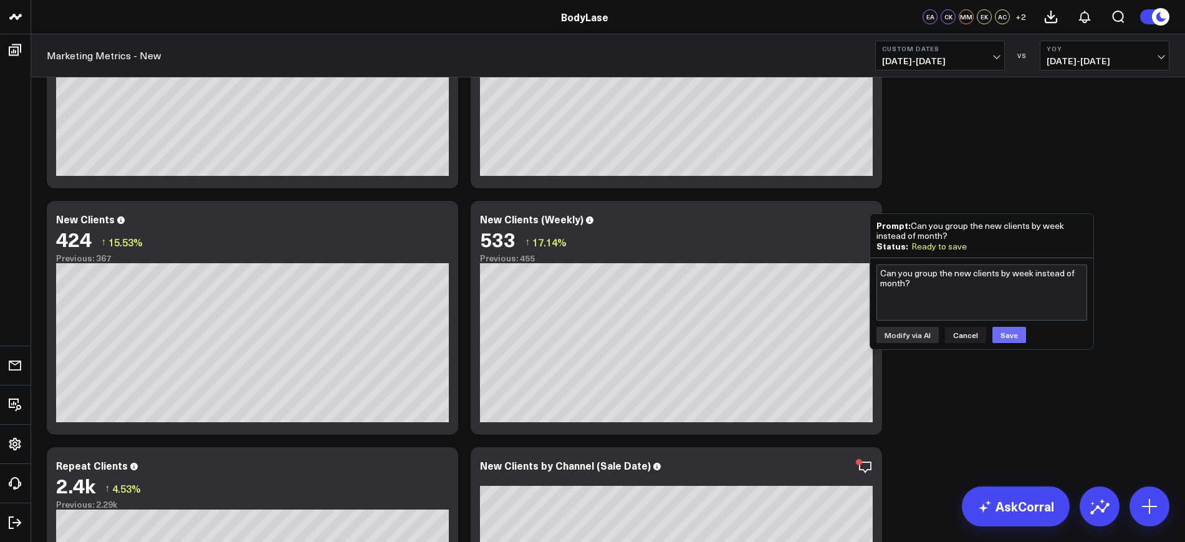
click at [1001, 330] on button "Save" at bounding box center [1009, 335] width 34 height 16
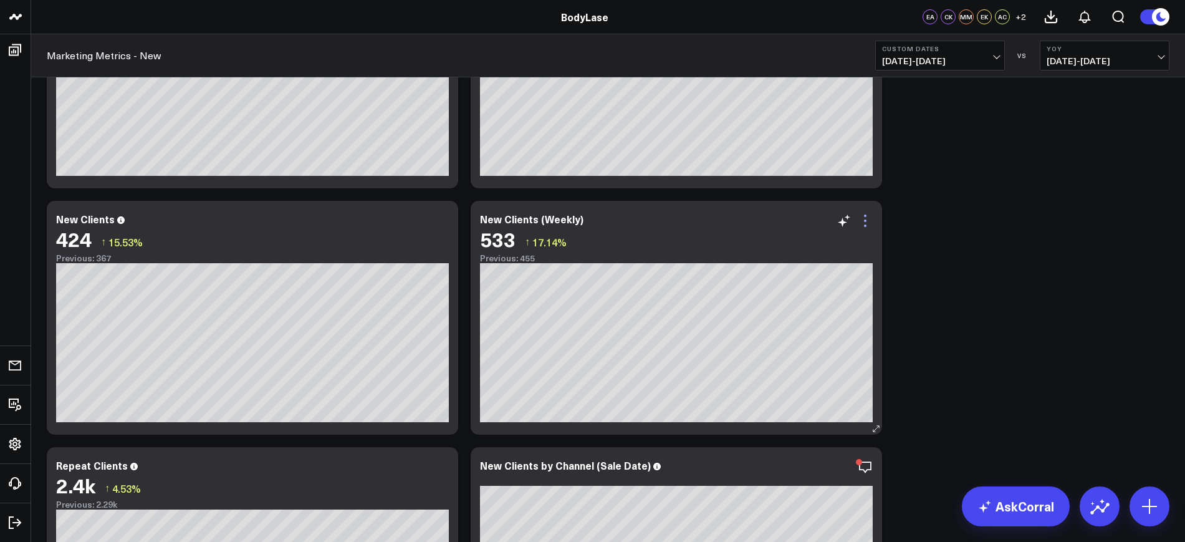
click at [868, 223] on icon at bounding box center [865, 220] width 15 height 15
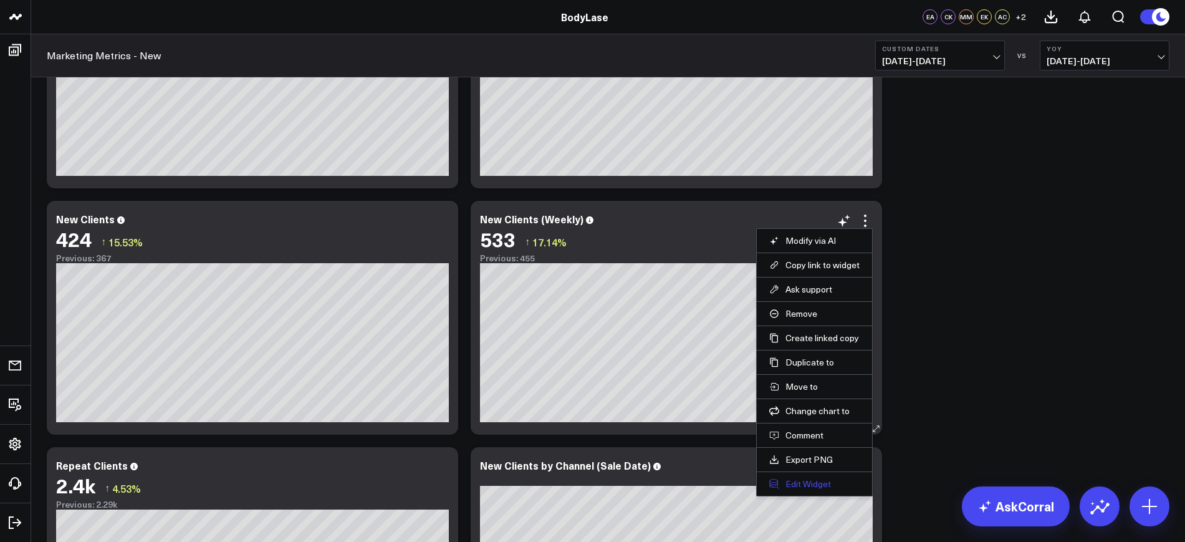
click at [801, 482] on button "Edit Widget" at bounding box center [814, 483] width 90 height 11
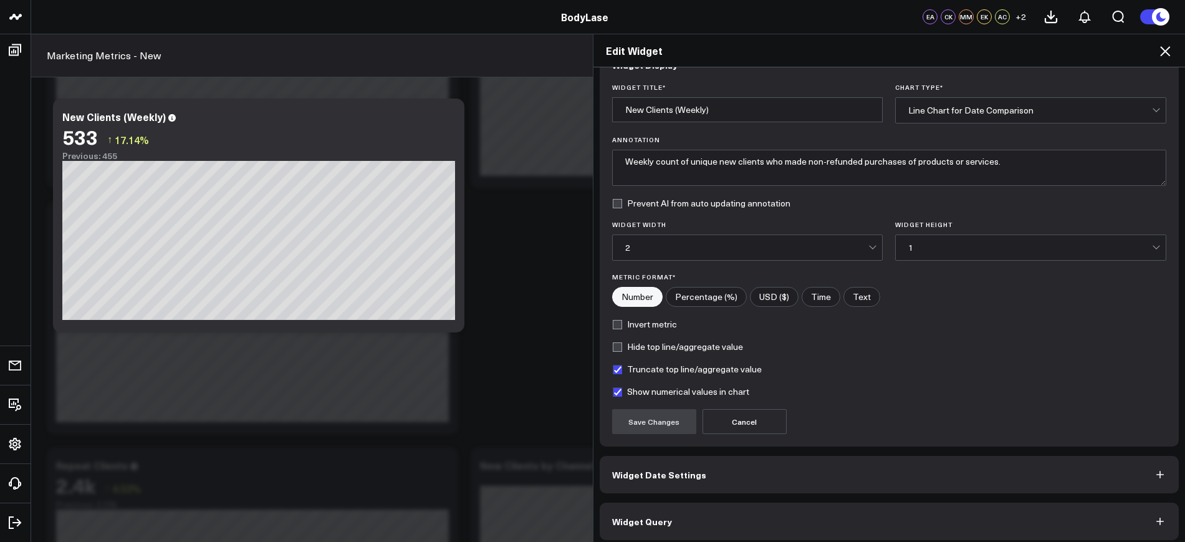
scroll to position [37, 0]
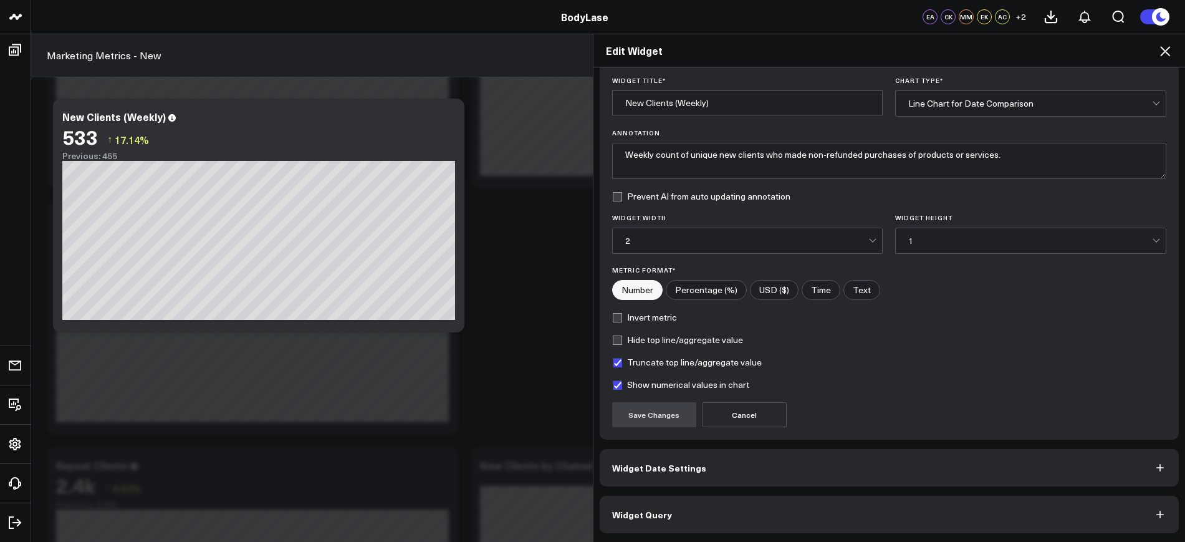
click at [648, 520] on button "Widget Query" at bounding box center [890, 513] width 580 height 37
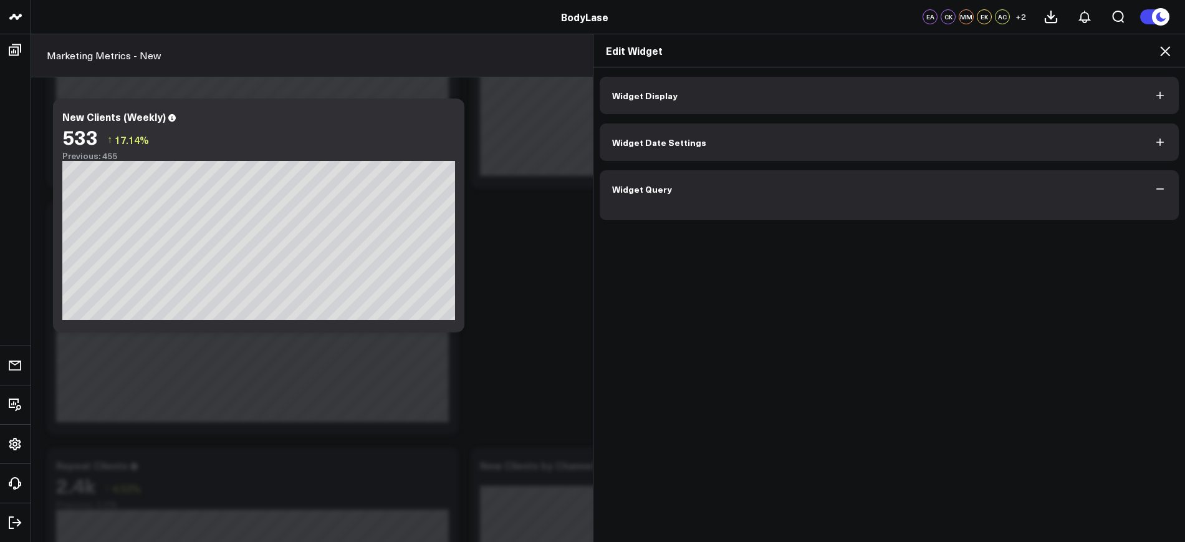
scroll to position [0, 0]
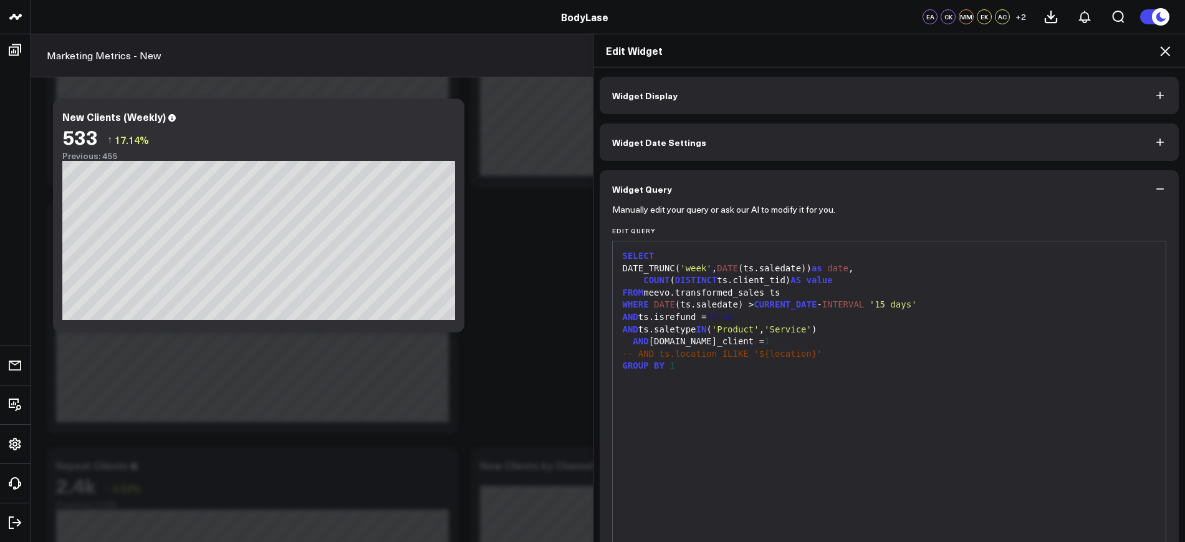
click at [1169, 54] on icon at bounding box center [1165, 51] width 10 height 10
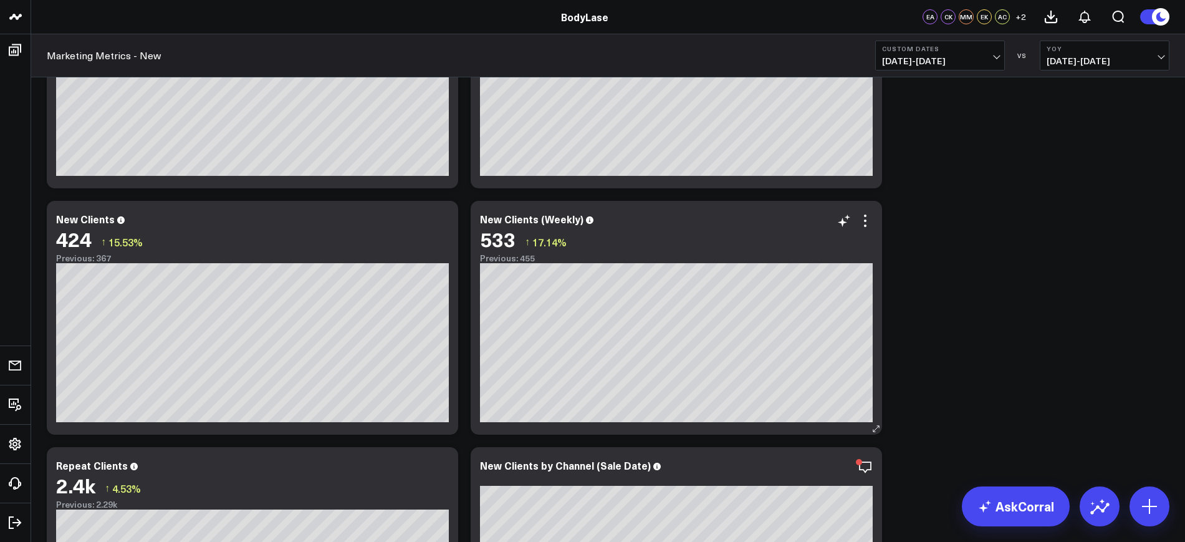
click at [866, 231] on div "533 ↑ 17.14%" at bounding box center [676, 238] width 393 height 22
click at [864, 222] on icon at bounding box center [865, 220] width 15 height 15
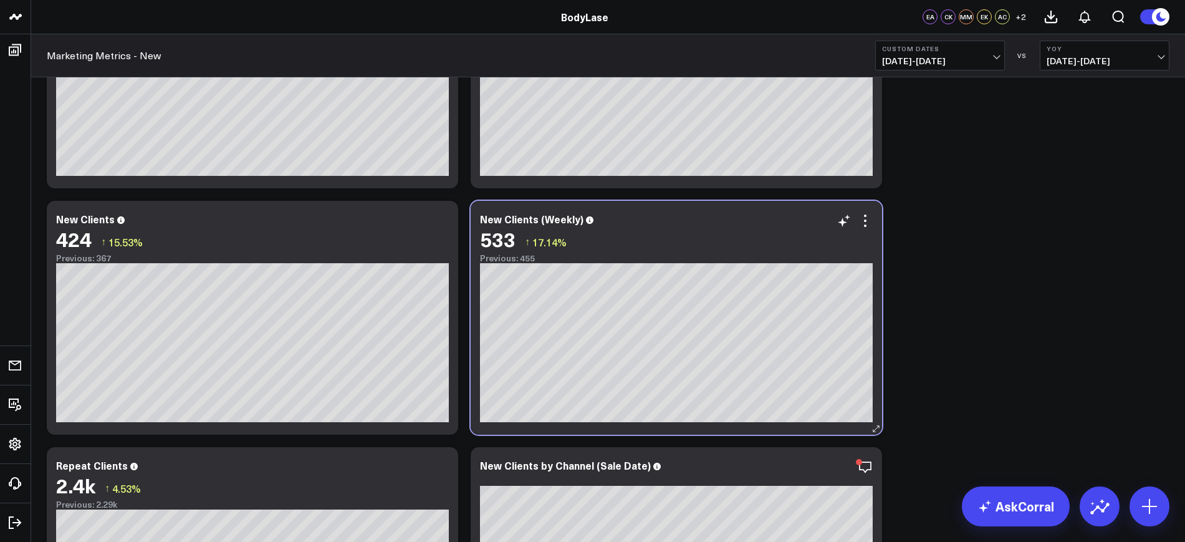
click at [673, 213] on div "New Clients (Weekly)" at bounding box center [676, 218] width 393 height 11
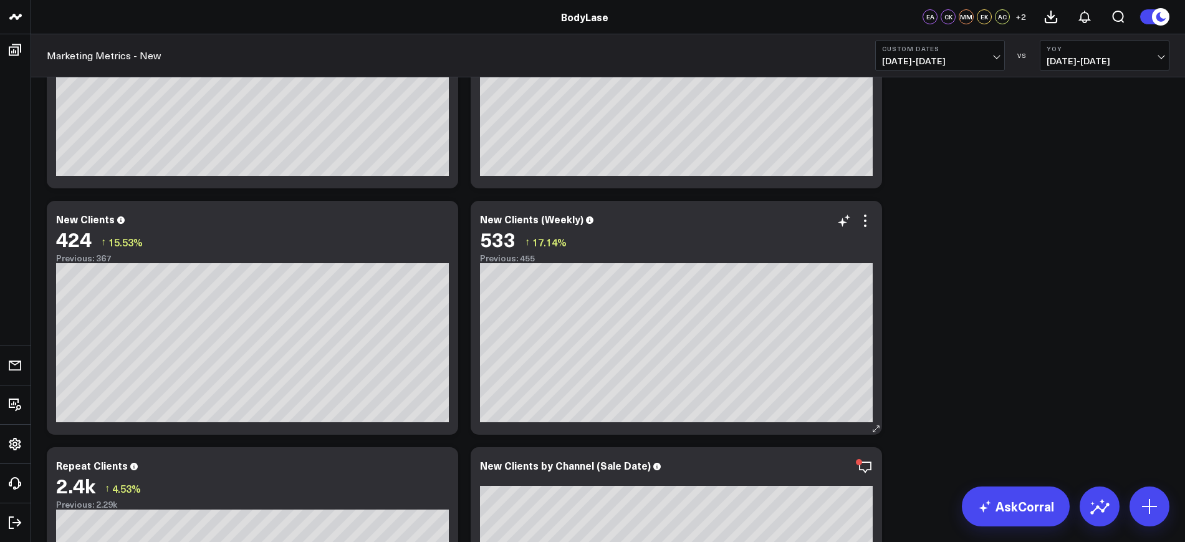
click at [864, 231] on div "533 ↑ 17.14%" at bounding box center [676, 238] width 393 height 22
click at [860, 220] on icon at bounding box center [865, 220] width 15 height 15
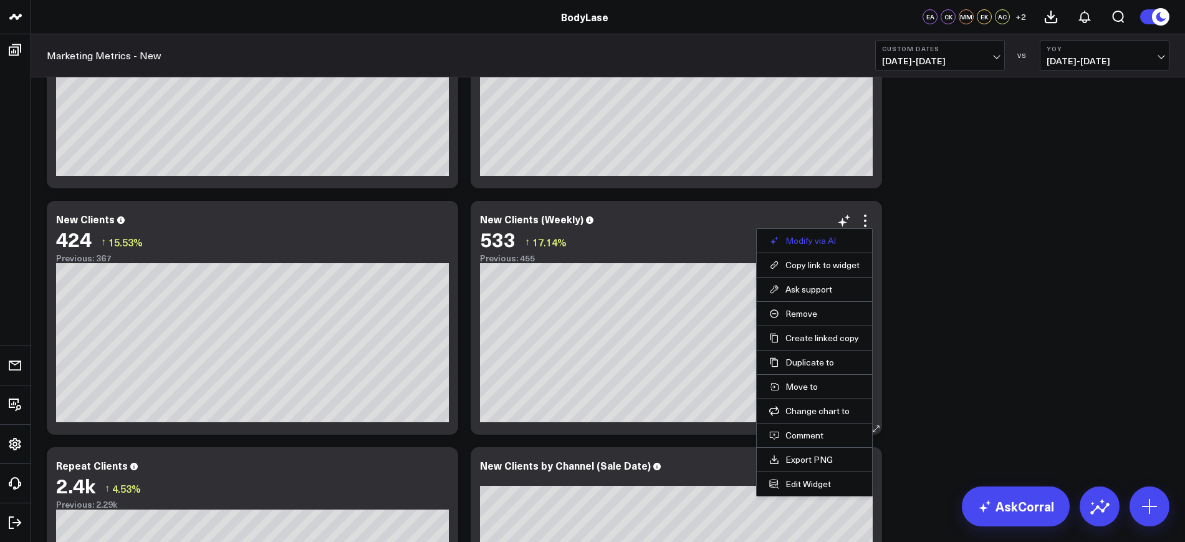
click at [803, 235] on button "Modify via AI" at bounding box center [814, 240] width 90 height 11
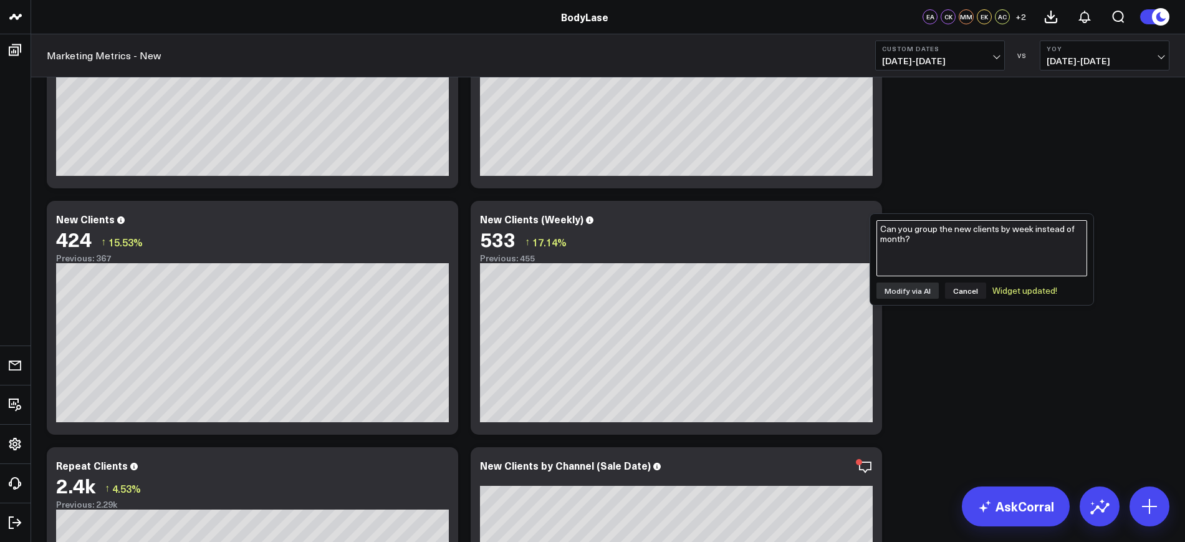
click at [915, 257] on textarea "Can you group the new clients by week instead of month?" at bounding box center [981, 248] width 211 height 56
type textarea "Can you filter this to New Clients (weekly) for Raleigh location only?"
click at [917, 286] on button "Modify via AI" at bounding box center [907, 290] width 62 height 16
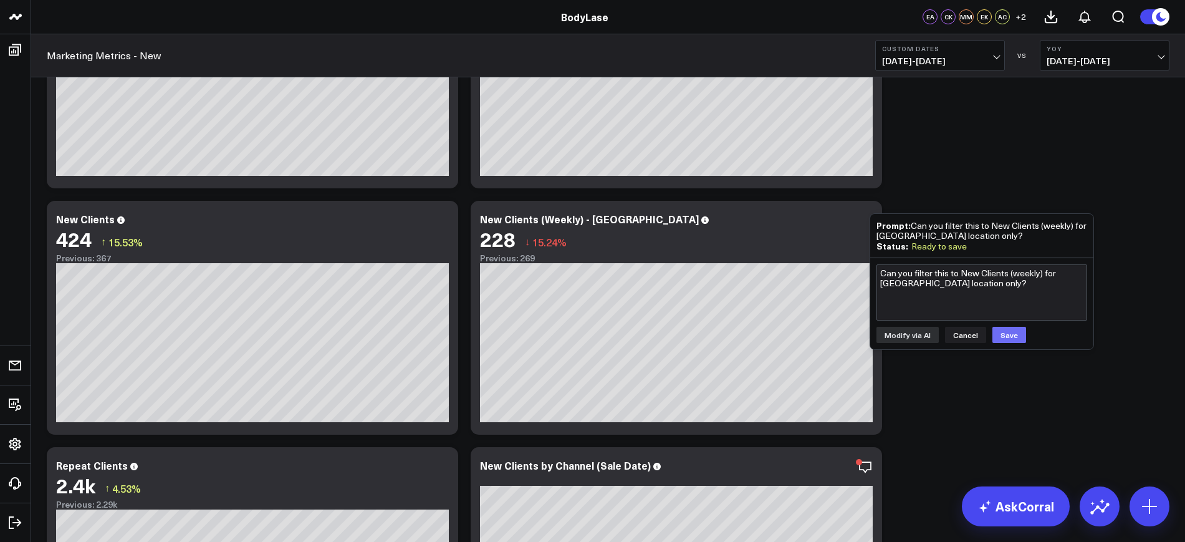
click at [994, 338] on button "Save" at bounding box center [1009, 335] width 34 height 16
click at [866, 224] on icon at bounding box center [865, 220] width 15 height 15
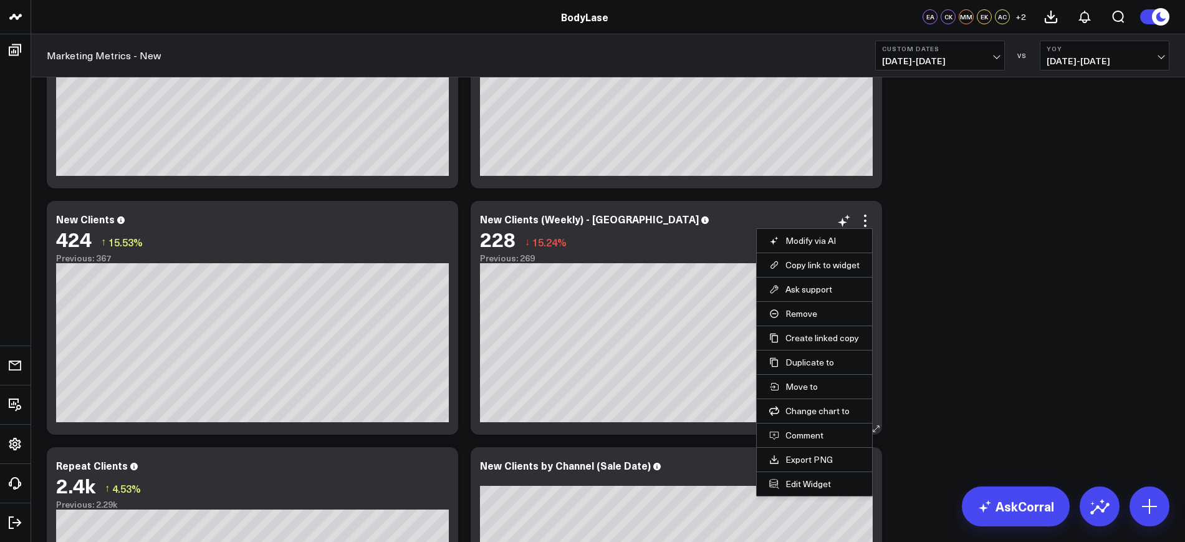
click at [836, 231] on li "Modify via AI" at bounding box center [814, 240] width 115 height 24
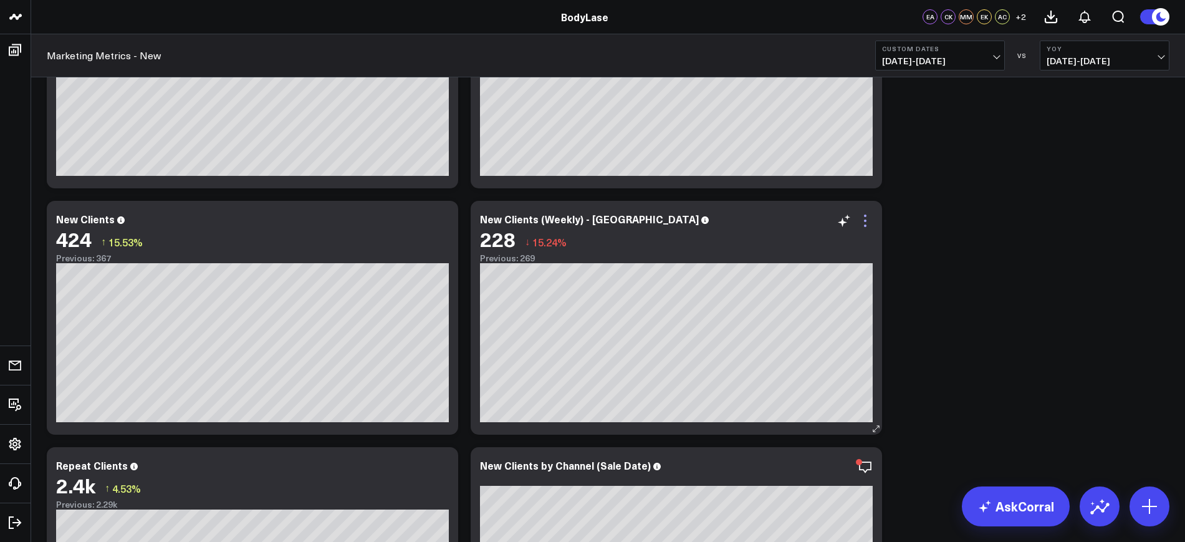
click at [860, 219] on icon at bounding box center [865, 220] width 15 height 15
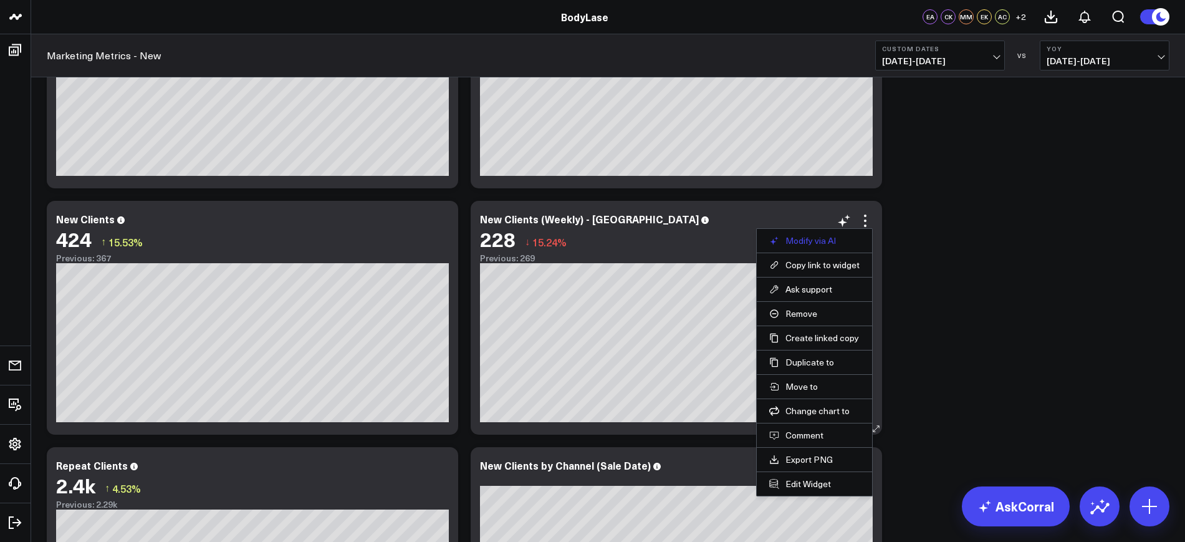
click at [825, 244] on button "Modify via AI" at bounding box center [814, 240] width 90 height 11
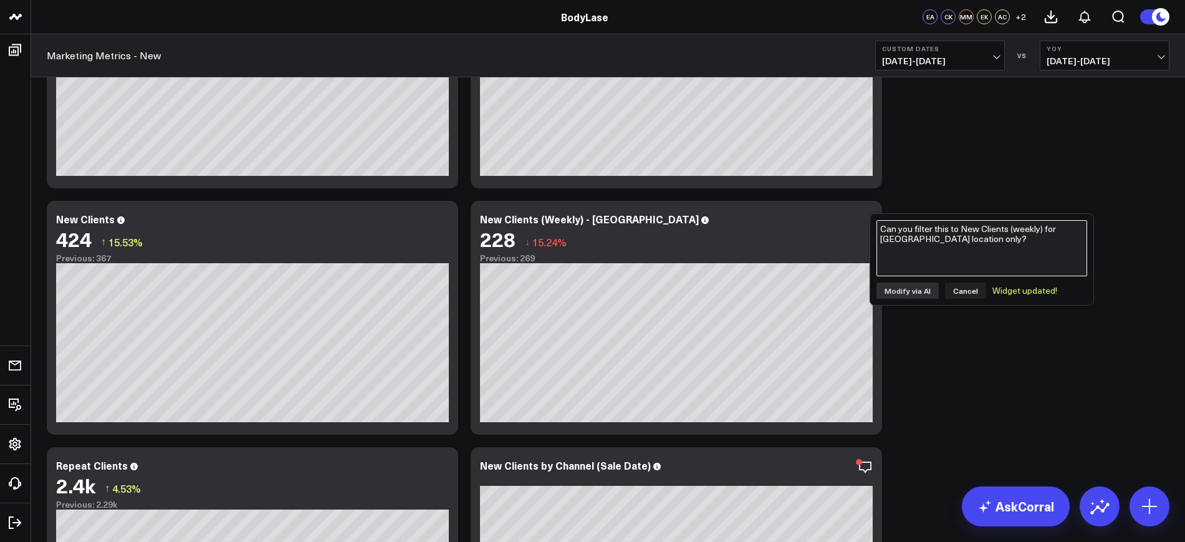
click at [905, 258] on textarea "Can you filter this to New Clients (weekly) for Raleigh location only?" at bounding box center [981, 248] width 211 height 56
type textarea "Can you show the new clients by day instead of by week?"
click at [910, 290] on button "Modify via AI" at bounding box center [907, 290] width 62 height 16
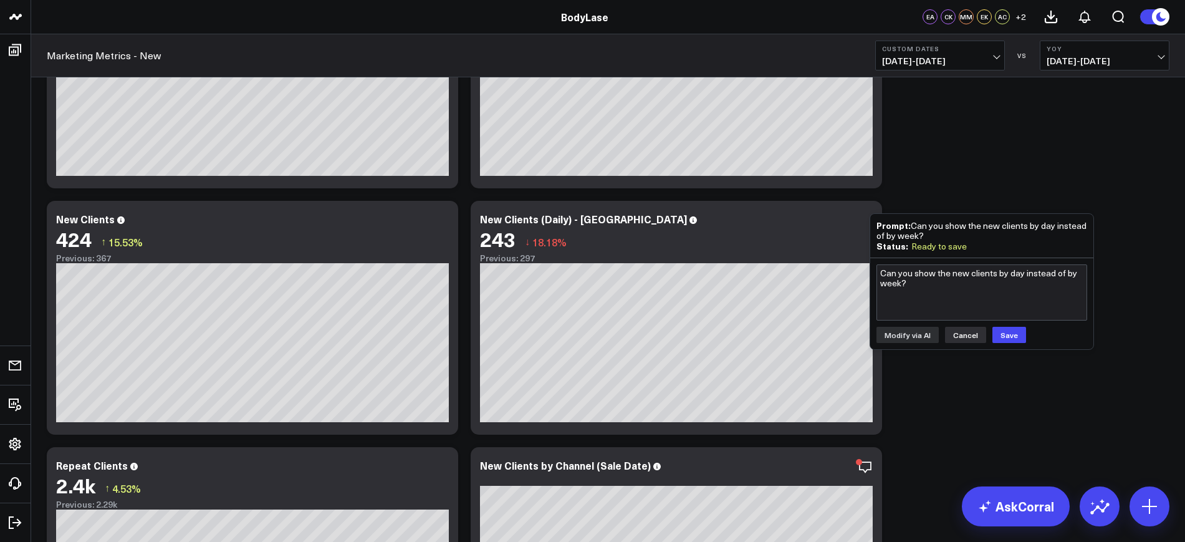
click at [954, 336] on button "Cancel" at bounding box center [965, 335] width 41 height 16
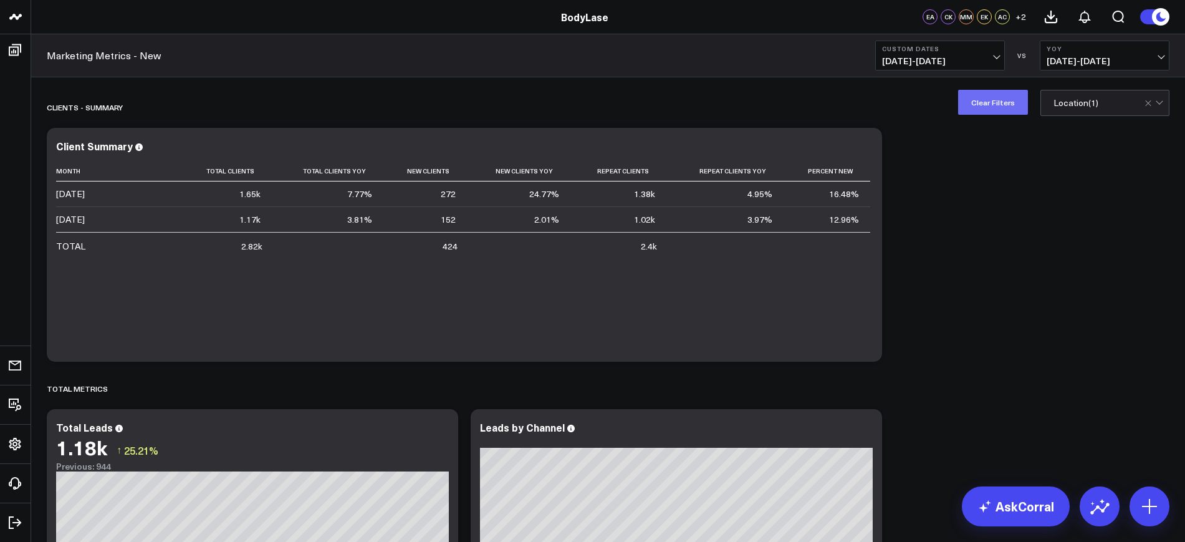
click at [1013, 99] on button "Clear Filters" at bounding box center [993, 102] width 70 height 25
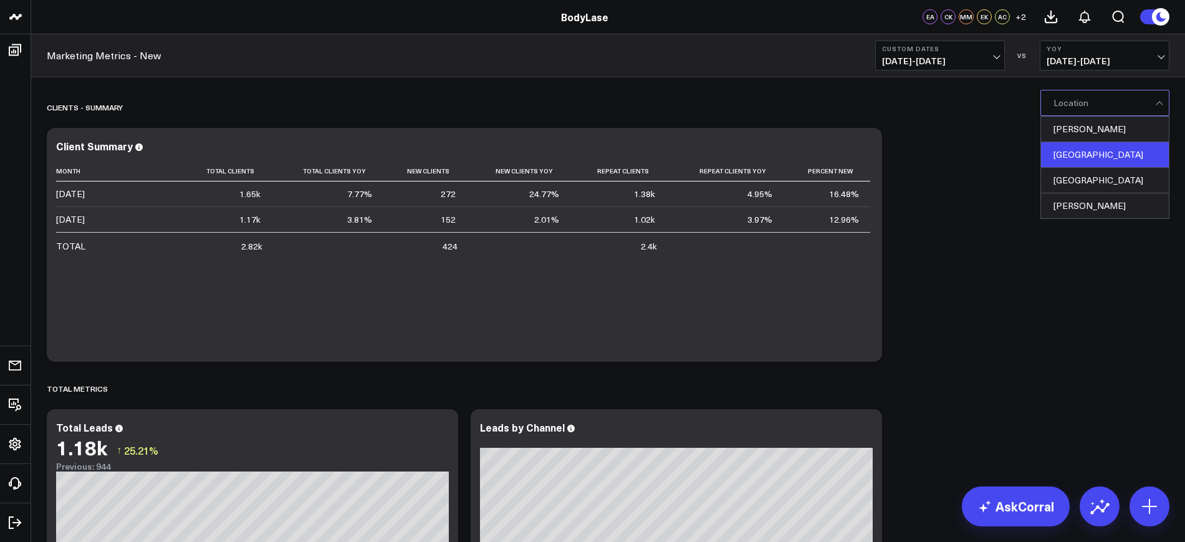
click at [1053, 156] on div "Raleigh" at bounding box center [1105, 155] width 128 height 26
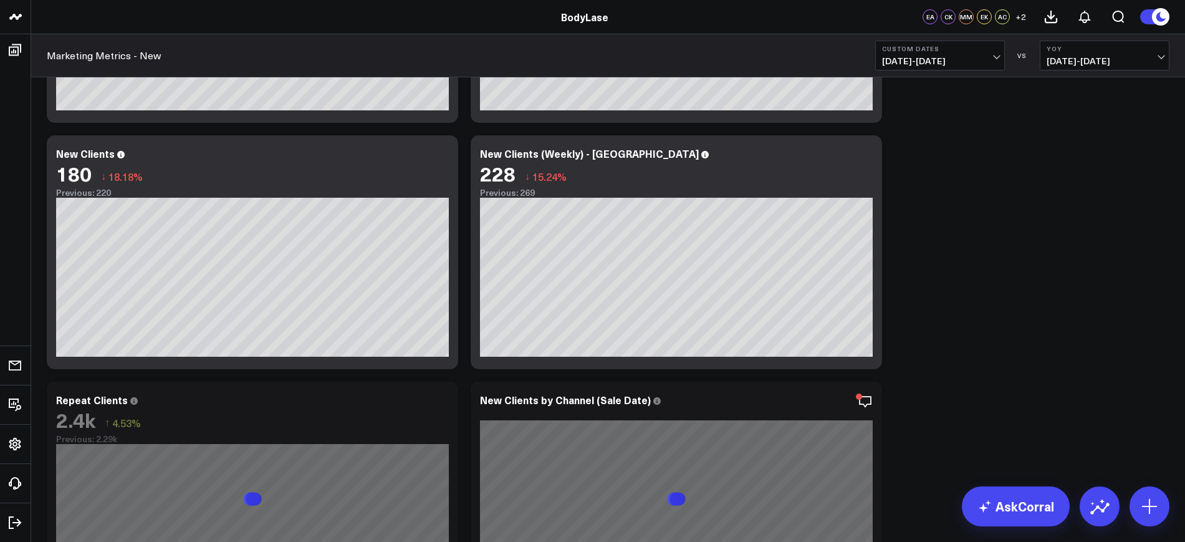
scroll to position [484, 0]
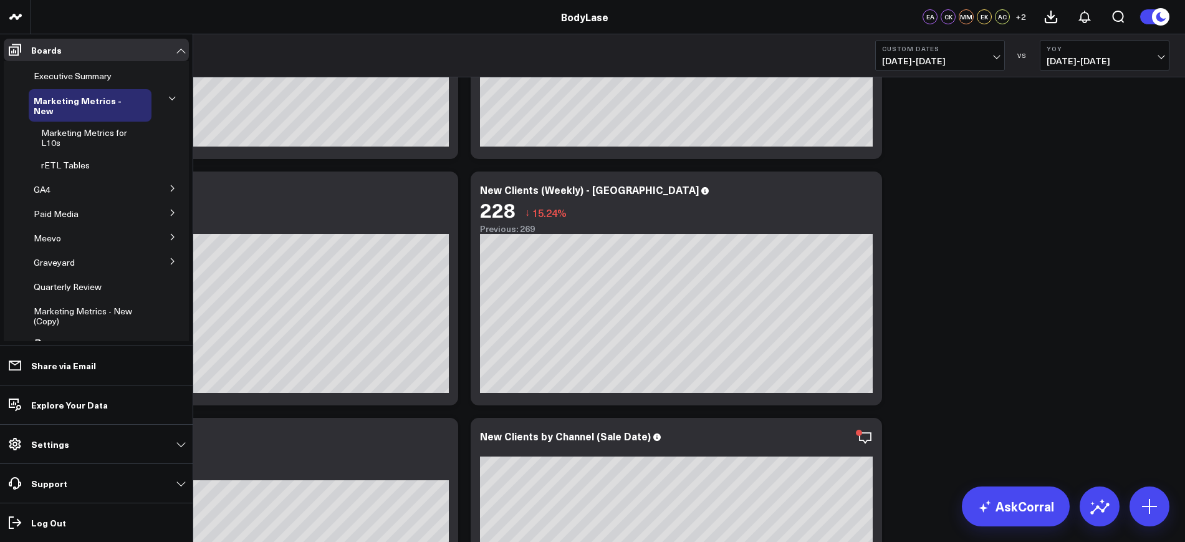
click at [169, 258] on icon at bounding box center [172, 260] width 7 height 7
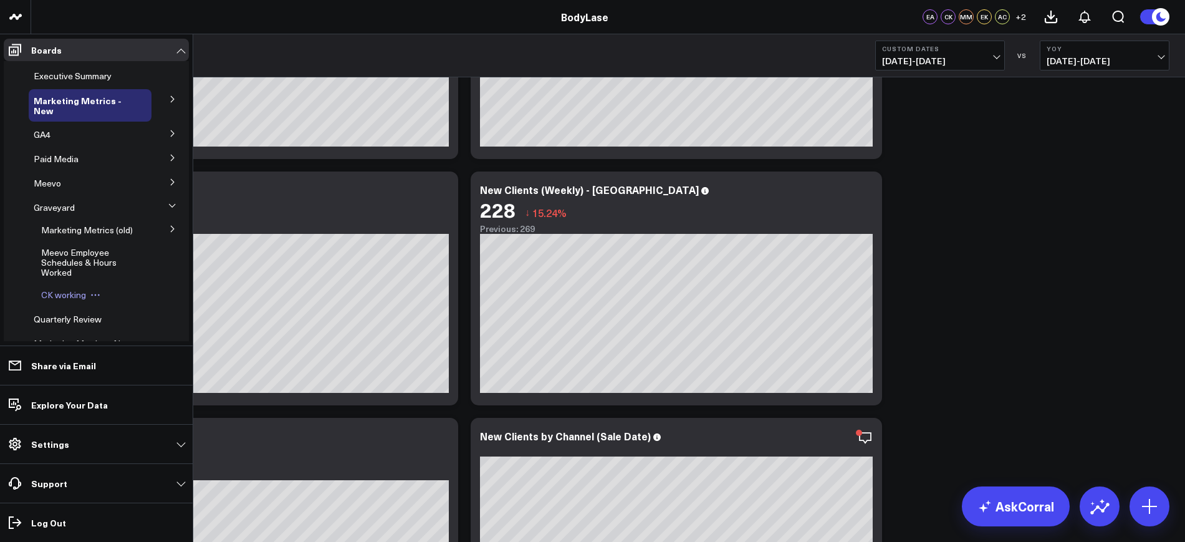
click at [50, 300] on span "CK working" at bounding box center [63, 295] width 45 height 12
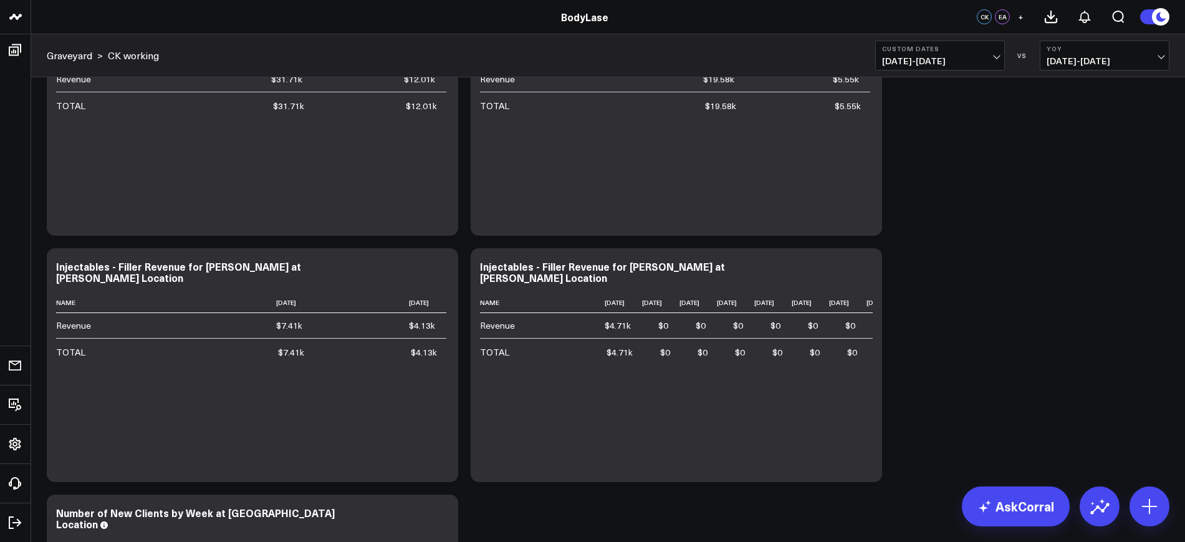
scroll to position [4051, 0]
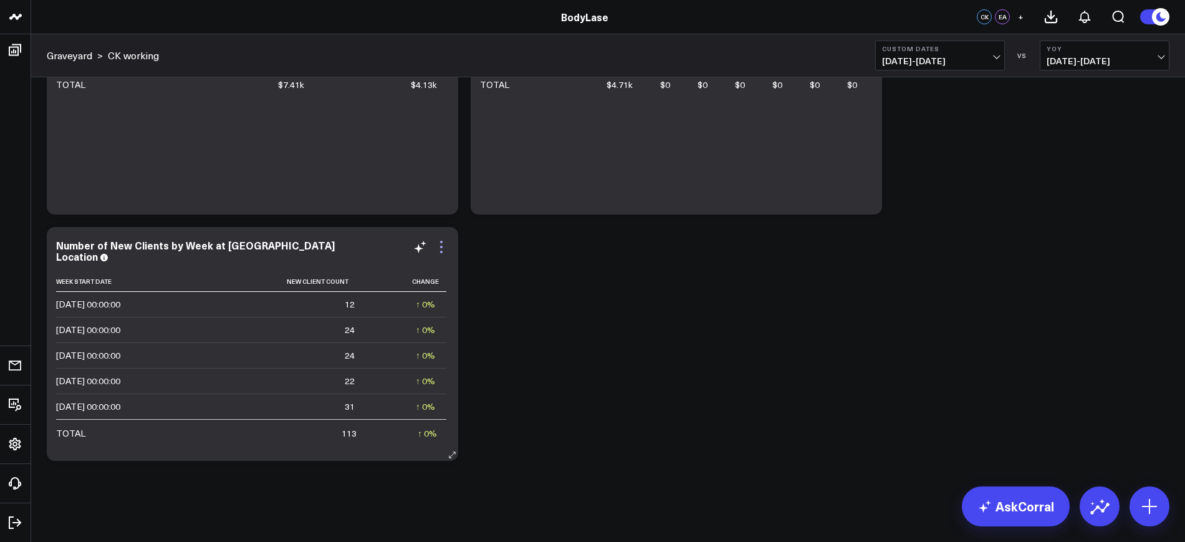
click at [444, 247] on icon at bounding box center [441, 246] width 15 height 15
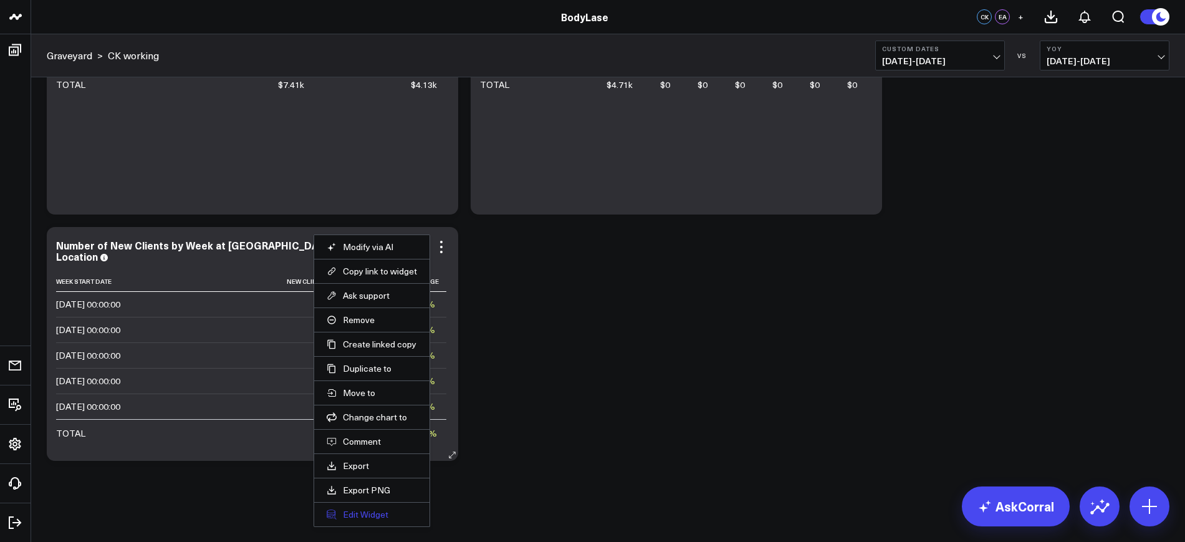
click at [353, 519] on button "Edit Widget" at bounding box center [372, 514] width 90 height 11
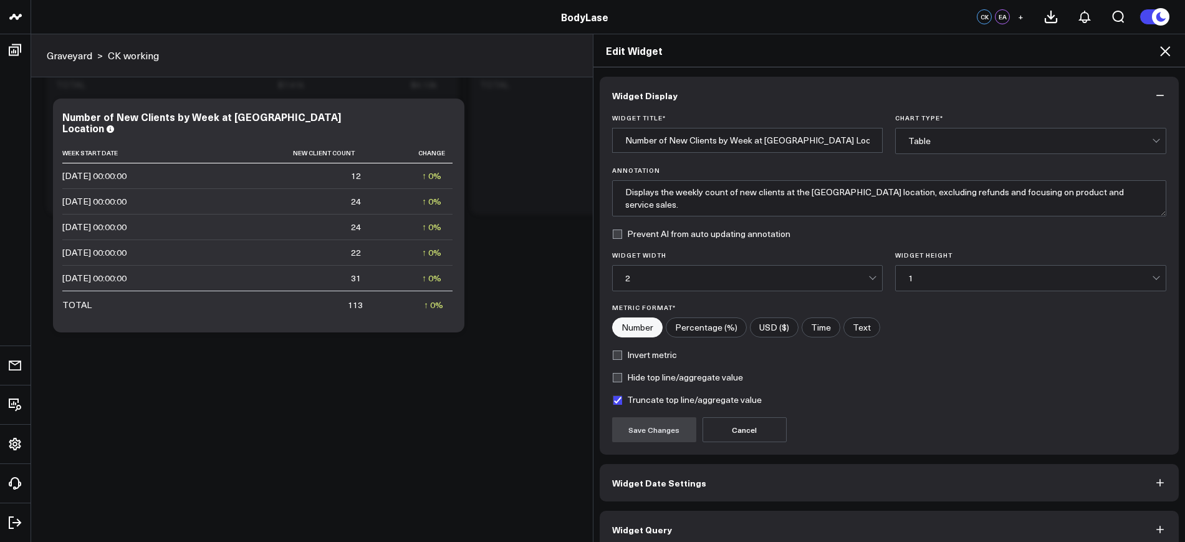
scroll to position [15, 0]
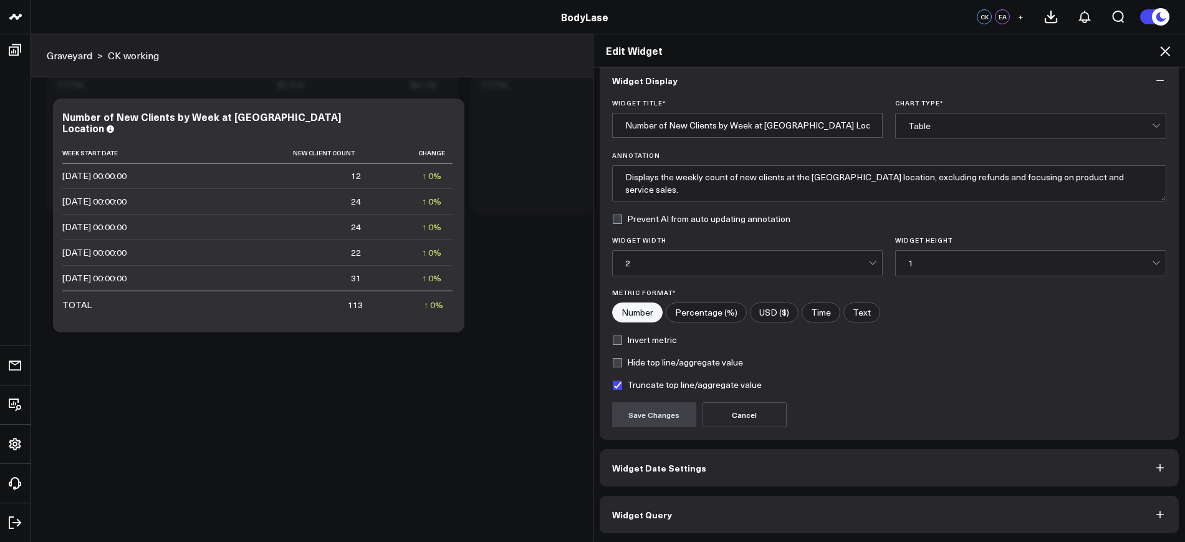
click at [641, 520] on button "Widget Query" at bounding box center [890, 513] width 580 height 37
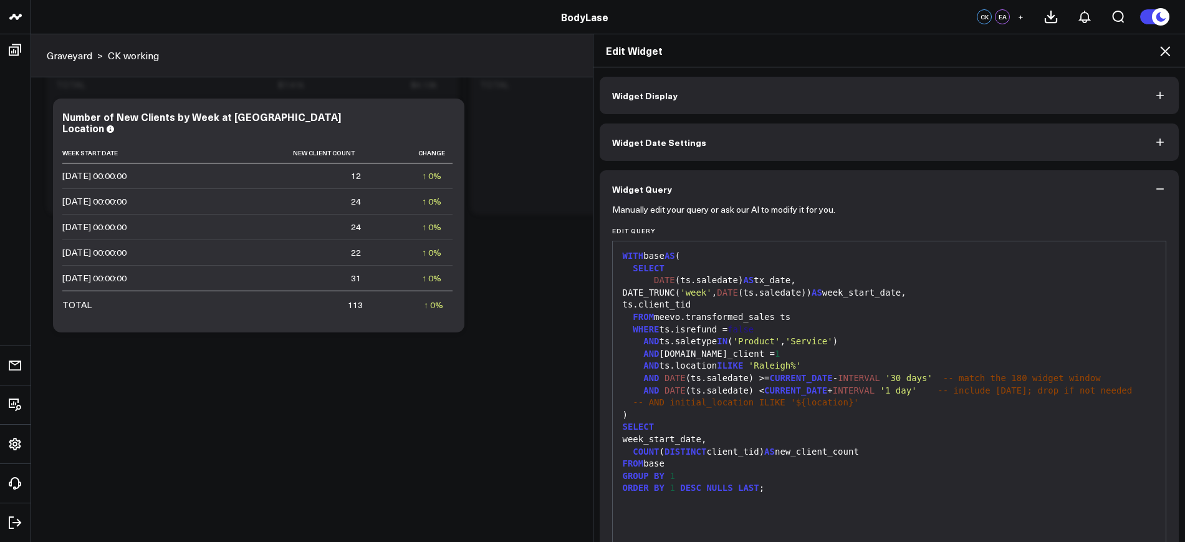
scroll to position [69, 0]
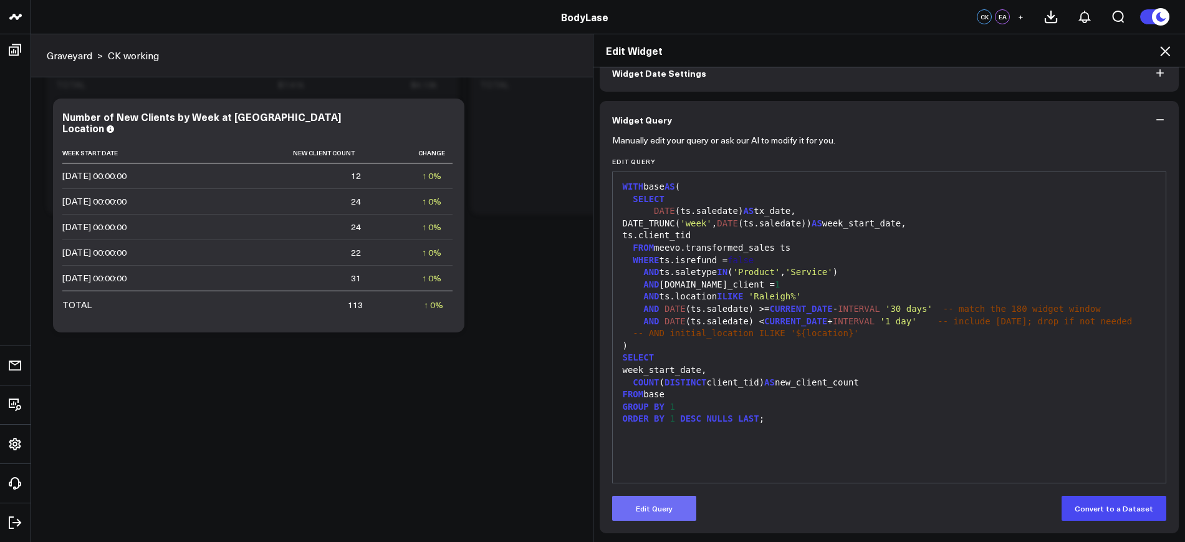
click at [652, 513] on button "Edit Query" at bounding box center [654, 507] width 84 height 25
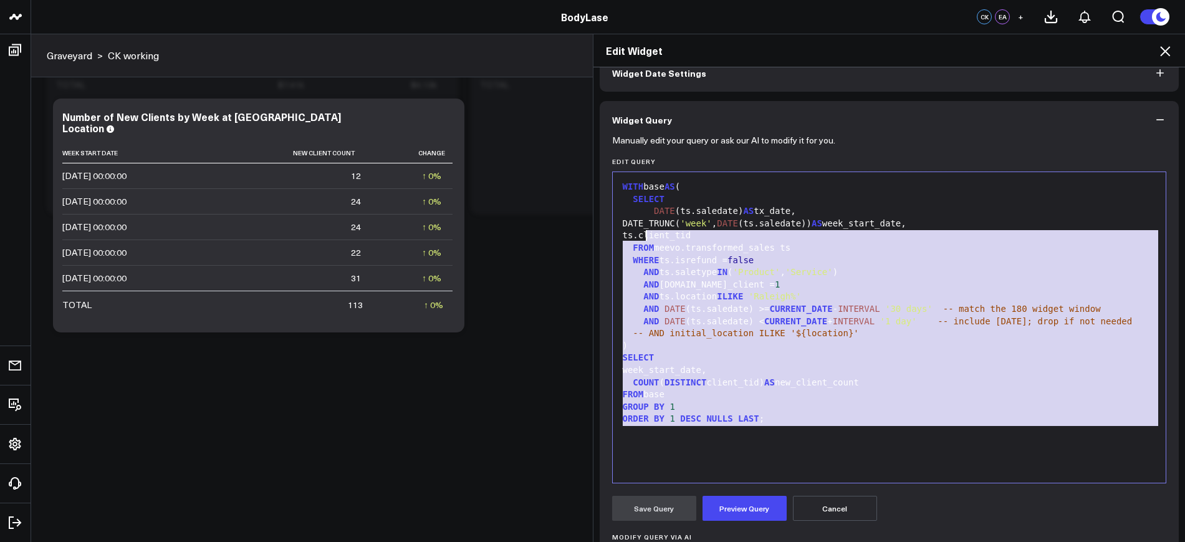
drag, startPoint x: 788, startPoint y: 431, endPoint x: 622, endPoint y: 214, distance: 273.0
click at [622, 214] on div "WITH base AS ( SELECT DATE (ts.saledate) AS tx_date, DATE_TRUNC( 'week' , DATE …" at bounding box center [889, 327] width 541 height 298
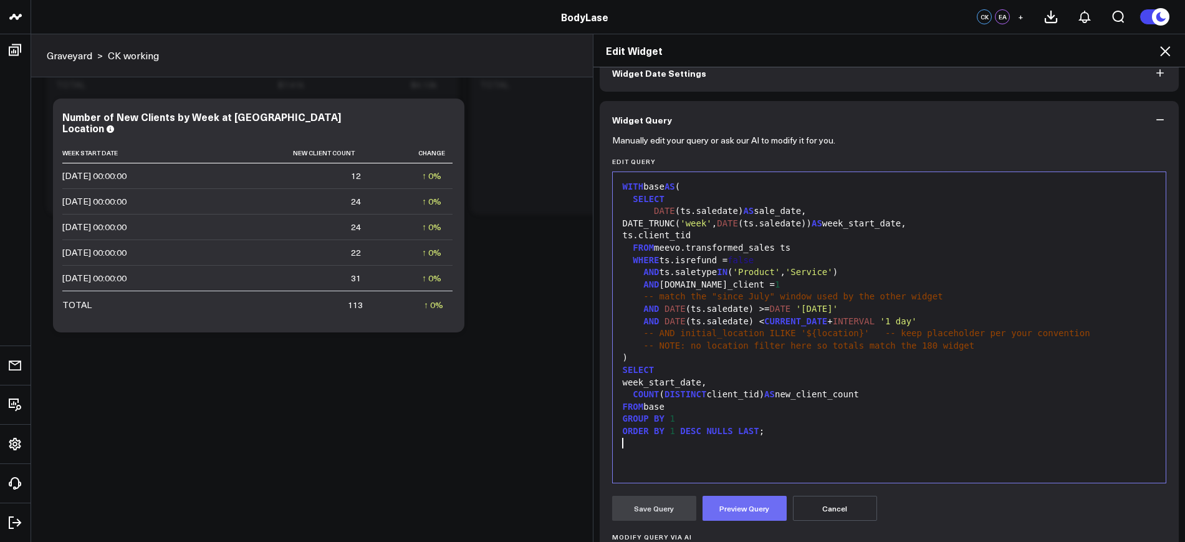
click at [720, 505] on button "Preview Query" at bounding box center [744, 507] width 84 height 25
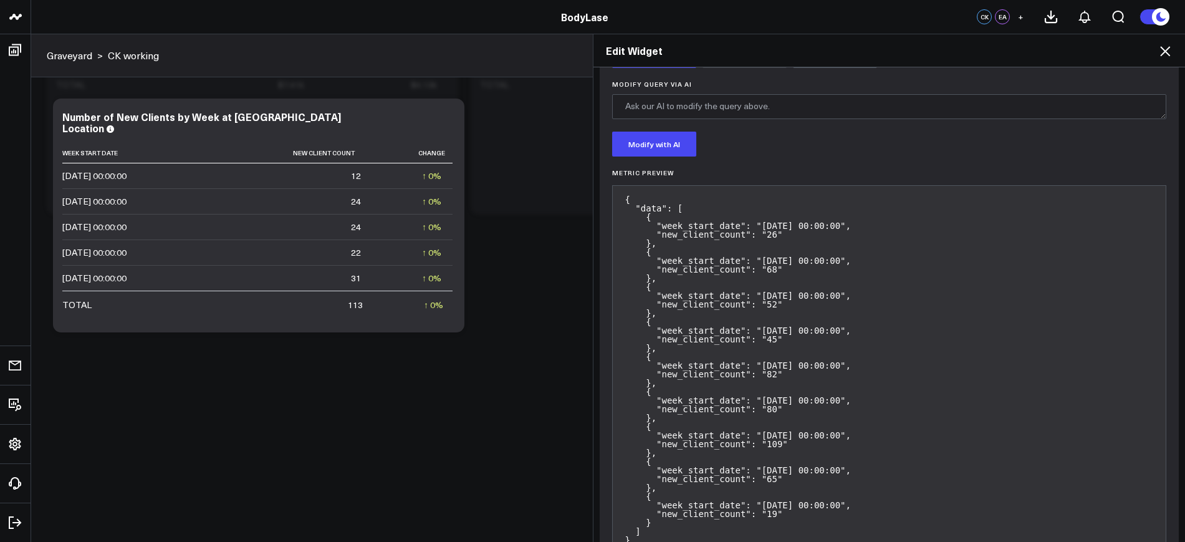
scroll to position [404, 0]
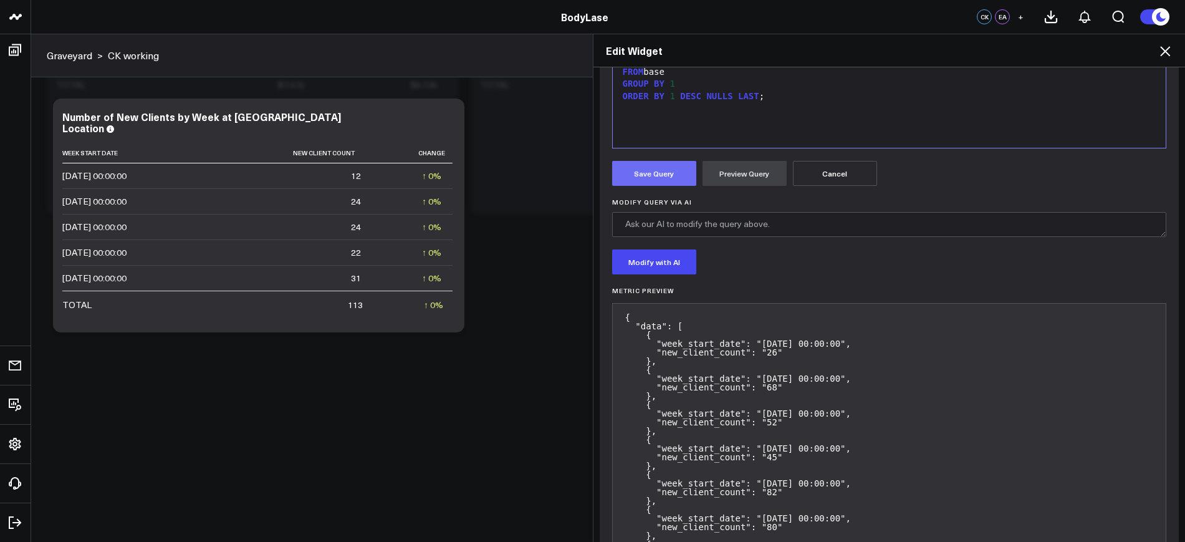
click at [648, 174] on button "Save Query" at bounding box center [654, 173] width 84 height 25
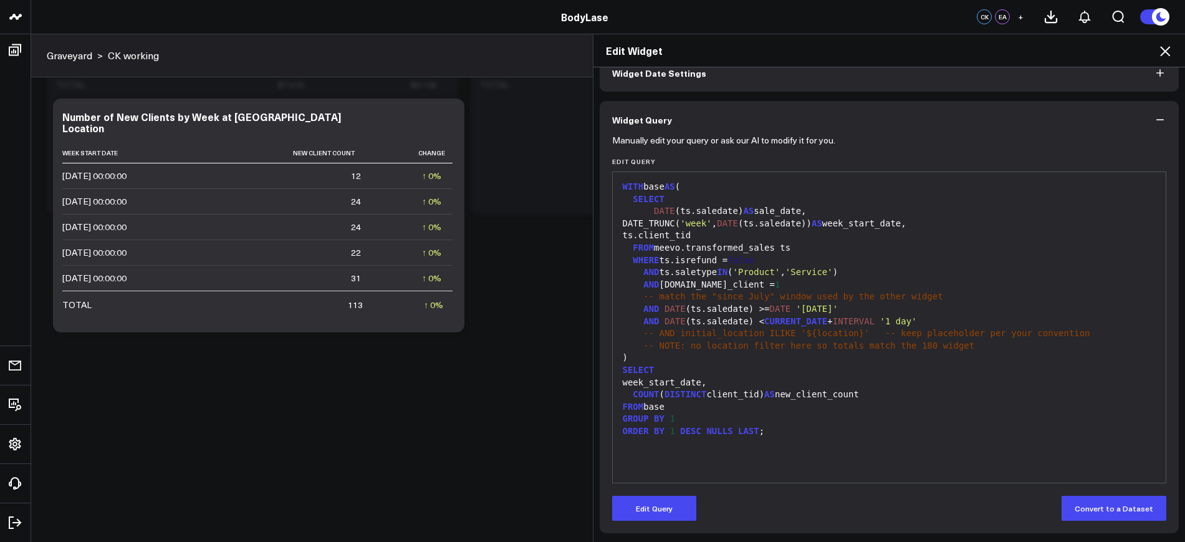
scroll to position [69, 0]
click at [1163, 34] on div "Edit Widget" at bounding box center [889, 50] width 592 height 33
click at [1164, 45] on icon at bounding box center [1164, 51] width 15 height 15
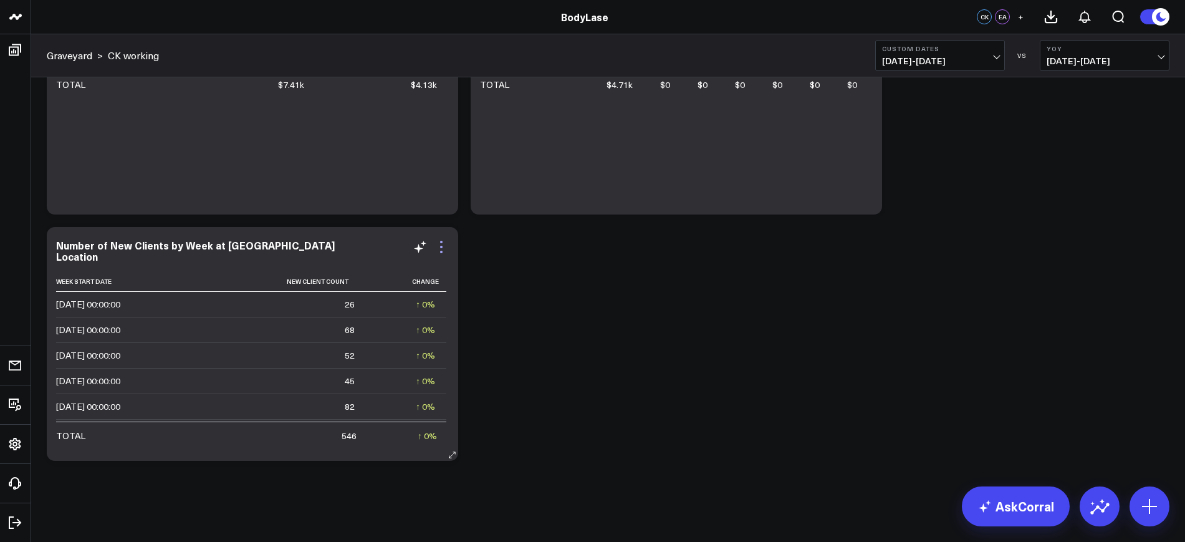
click at [441, 243] on icon at bounding box center [441, 246] width 15 height 15
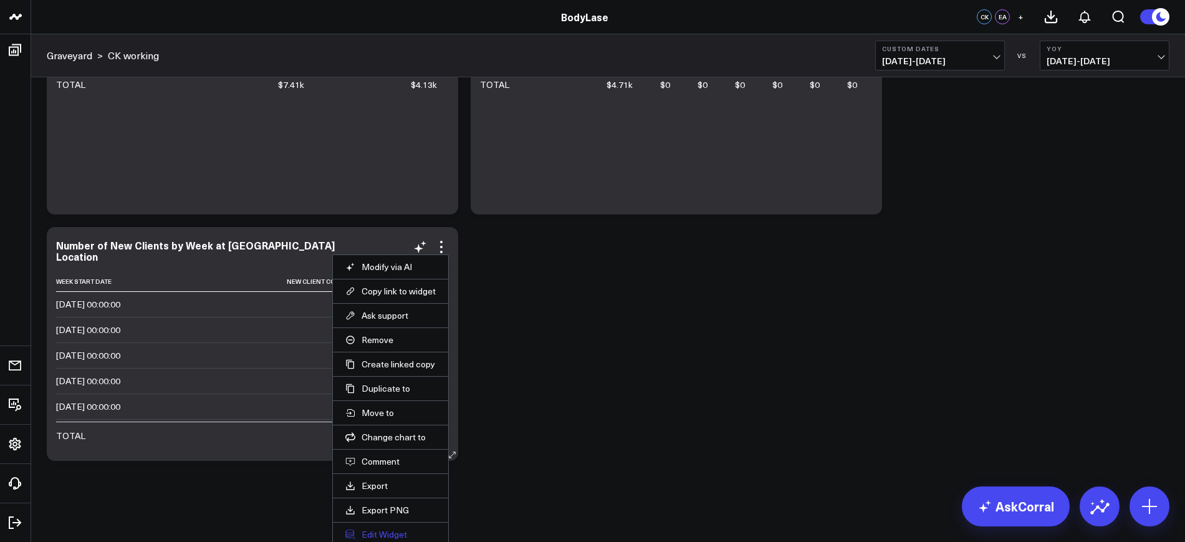
click at [381, 533] on button "Edit Widget" at bounding box center [390, 533] width 90 height 11
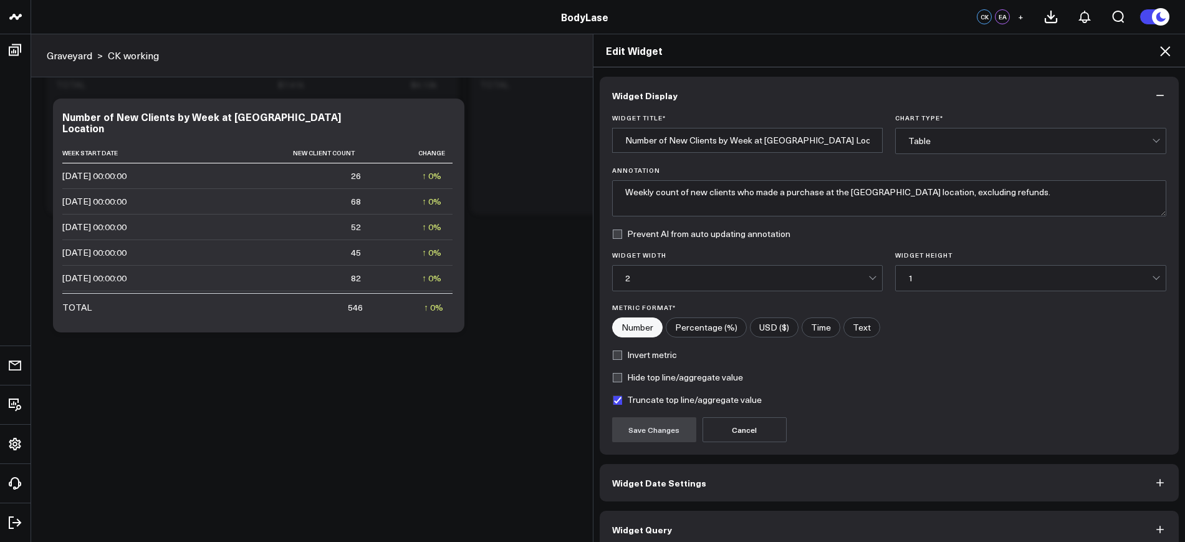
scroll to position [15, 0]
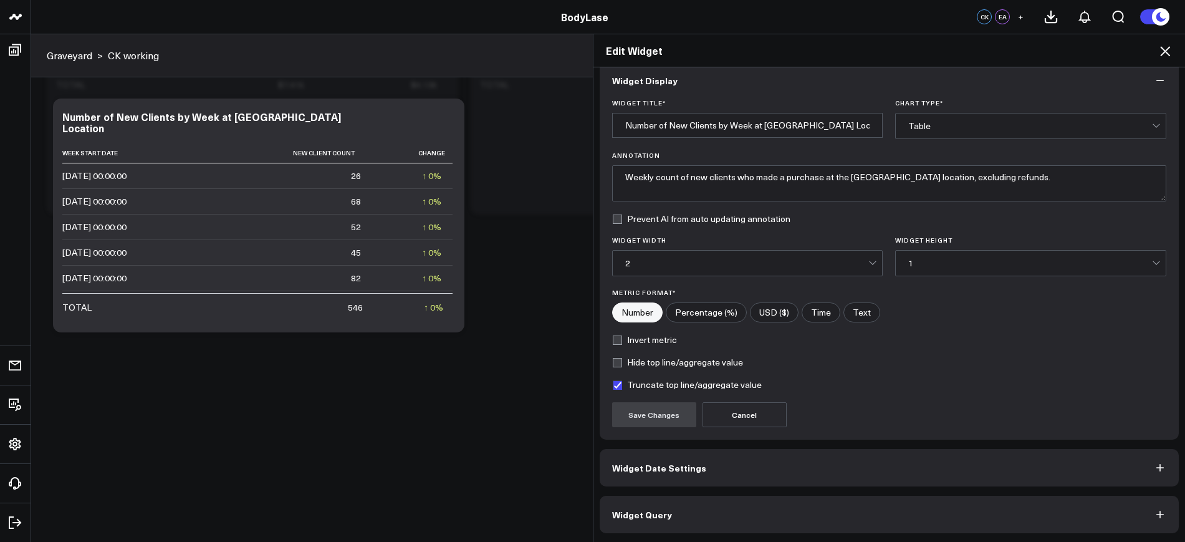
click at [649, 501] on button "Widget Query" at bounding box center [890, 513] width 580 height 37
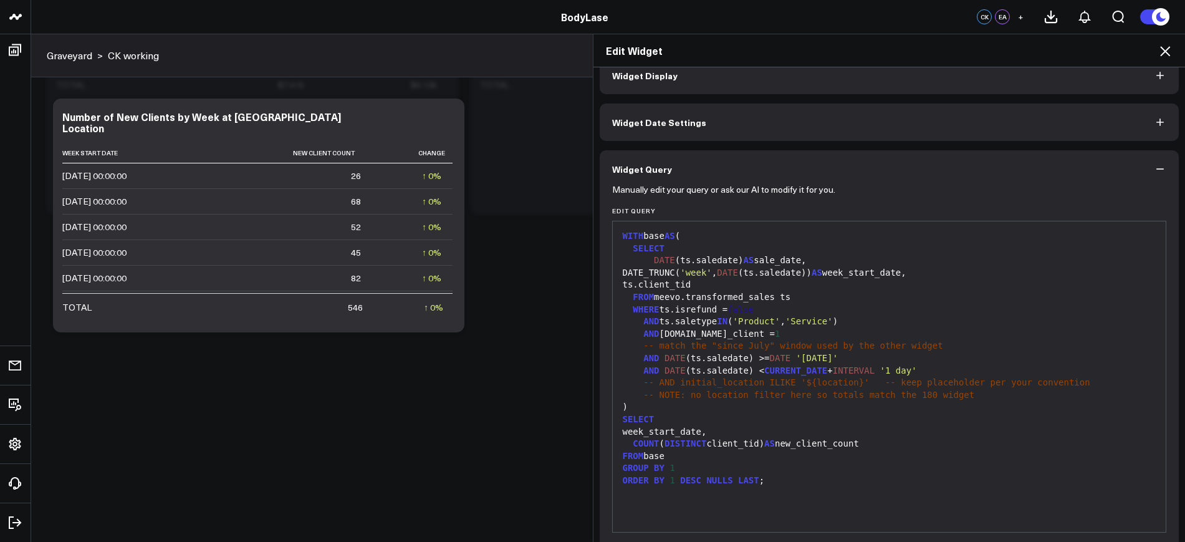
scroll to position [69, 0]
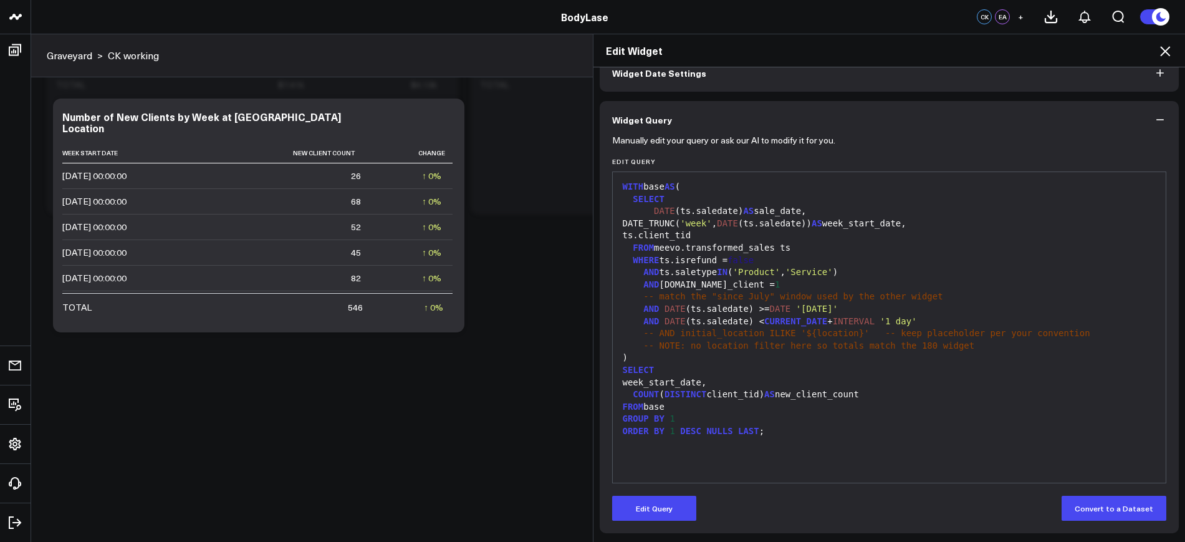
click at [1160, 51] on icon at bounding box center [1164, 51] width 15 height 15
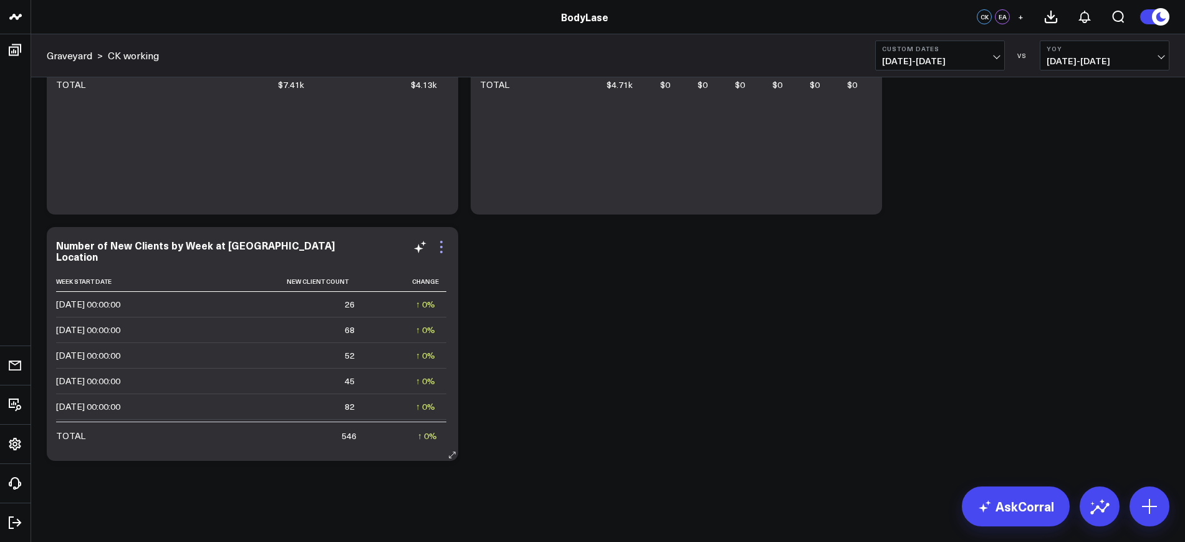
click at [446, 244] on icon at bounding box center [441, 246] width 15 height 15
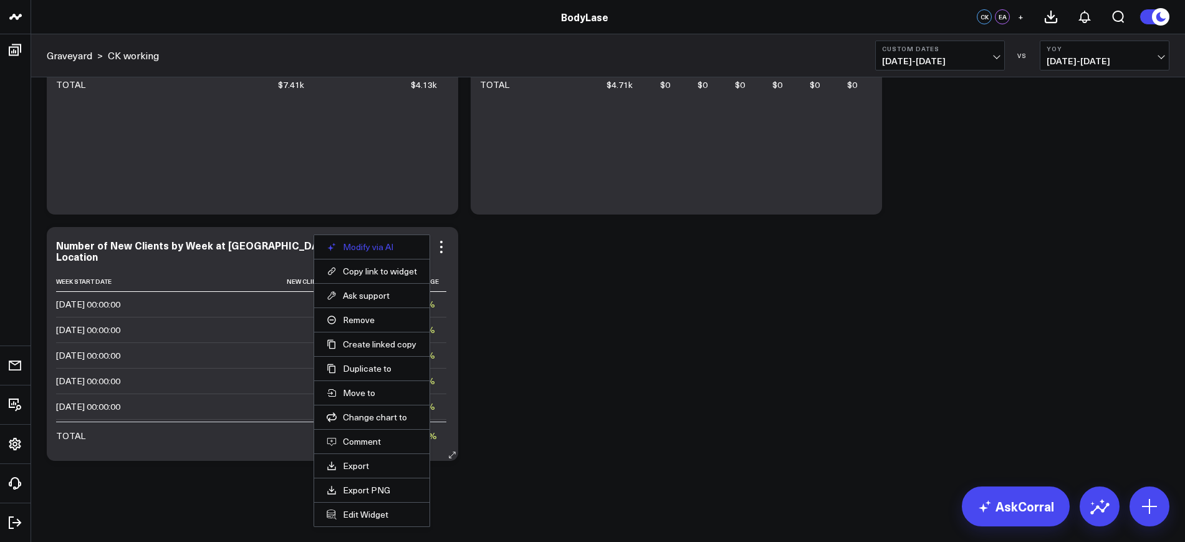
click at [404, 249] on button "Modify via AI" at bounding box center [372, 246] width 90 height 11
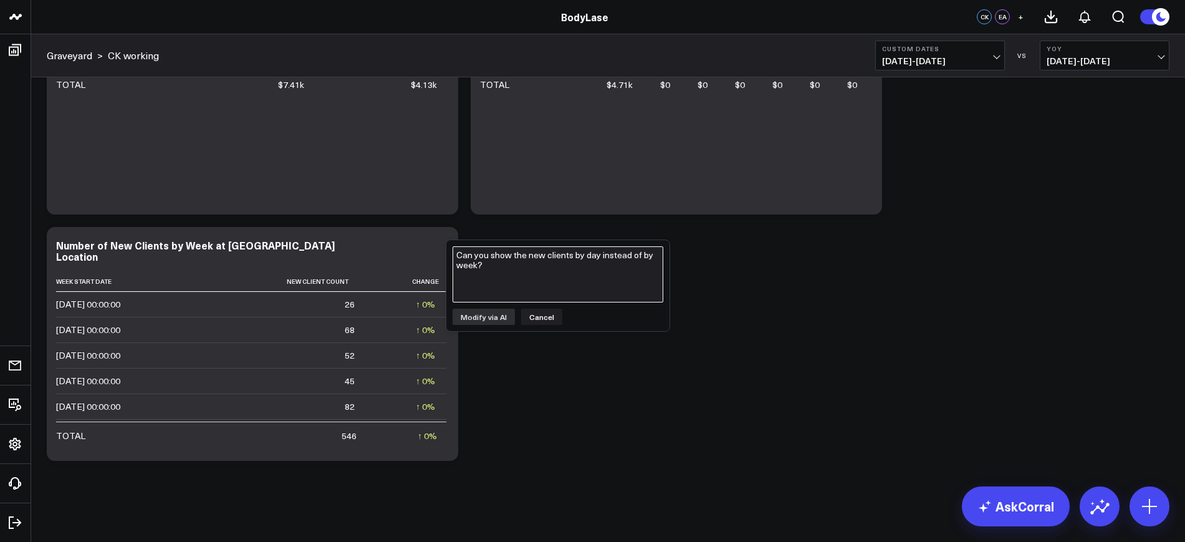
click at [568, 301] on textarea "Can you show the new clients by day instead of by week?" at bounding box center [557, 274] width 211 height 56
type textarea "Can you filter this to show only the Raleigh location?"
click at [483, 313] on button "Modify via AI" at bounding box center [483, 316] width 62 height 16
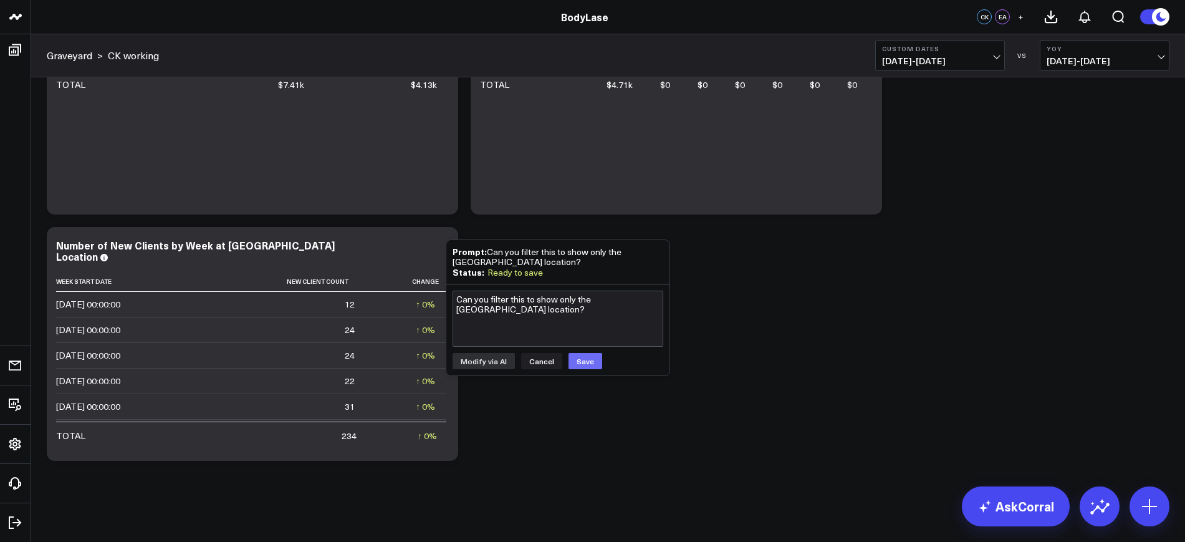
click at [586, 360] on button "Save" at bounding box center [585, 361] width 34 height 16
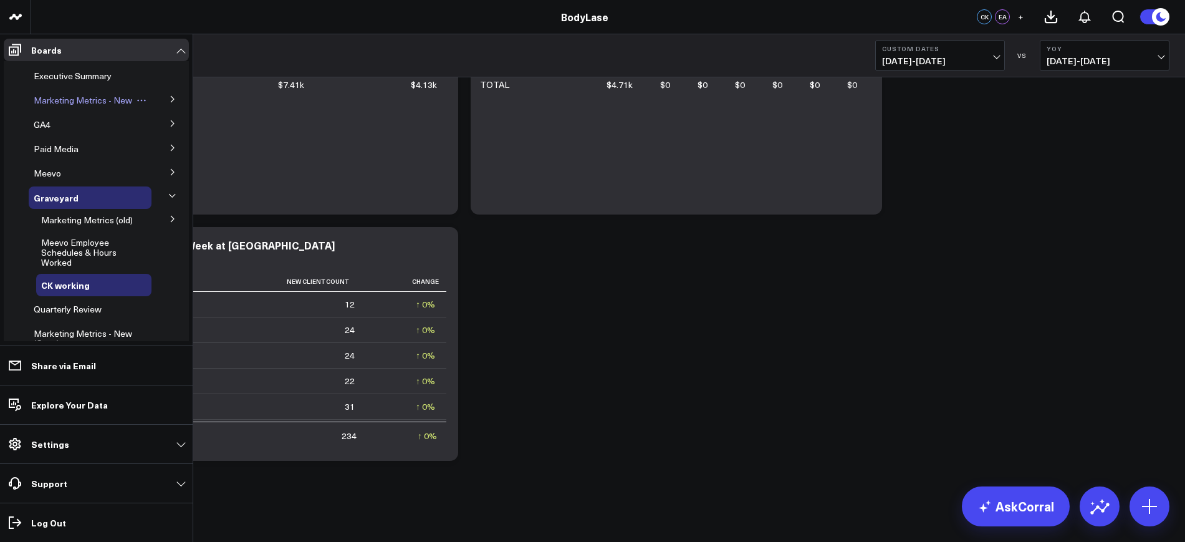
click at [49, 106] on span "Marketing Metrics - New" at bounding box center [83, 100] width 98 height 12
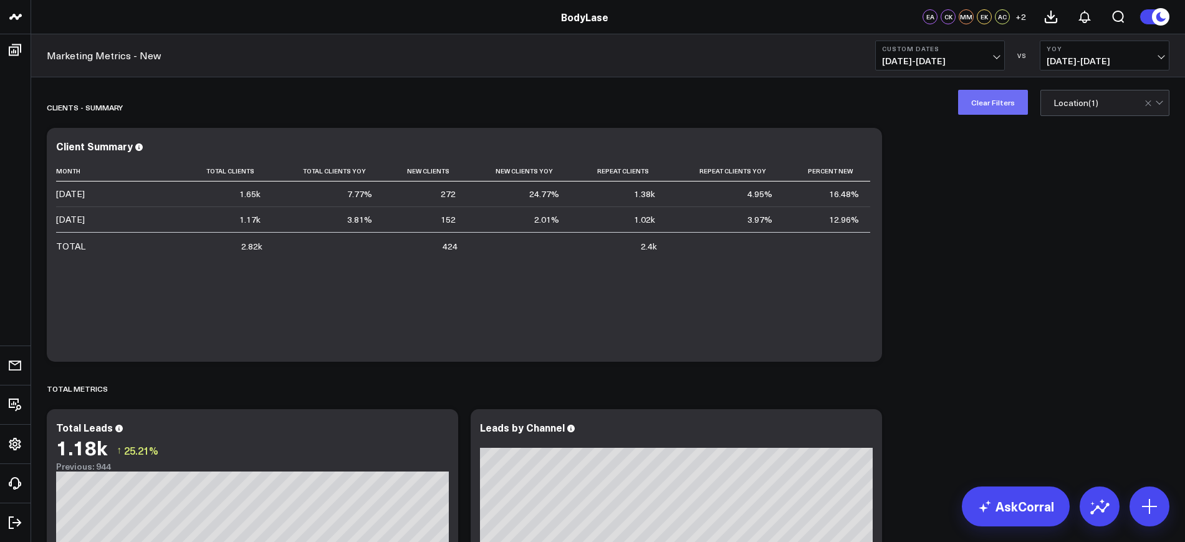
click at [991, 111] on button "Clear Filters" at bounding box center [993, 102] width 70 height 25
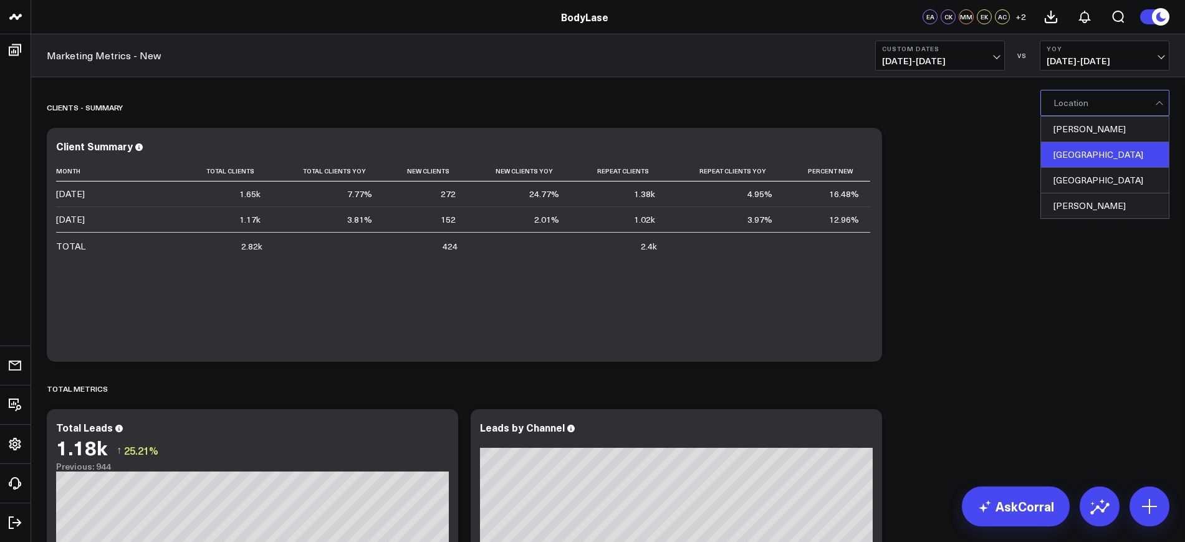
click at [1059, 159] on div "Raleigh" at bounding box center [1105, 155] width 128 height 26
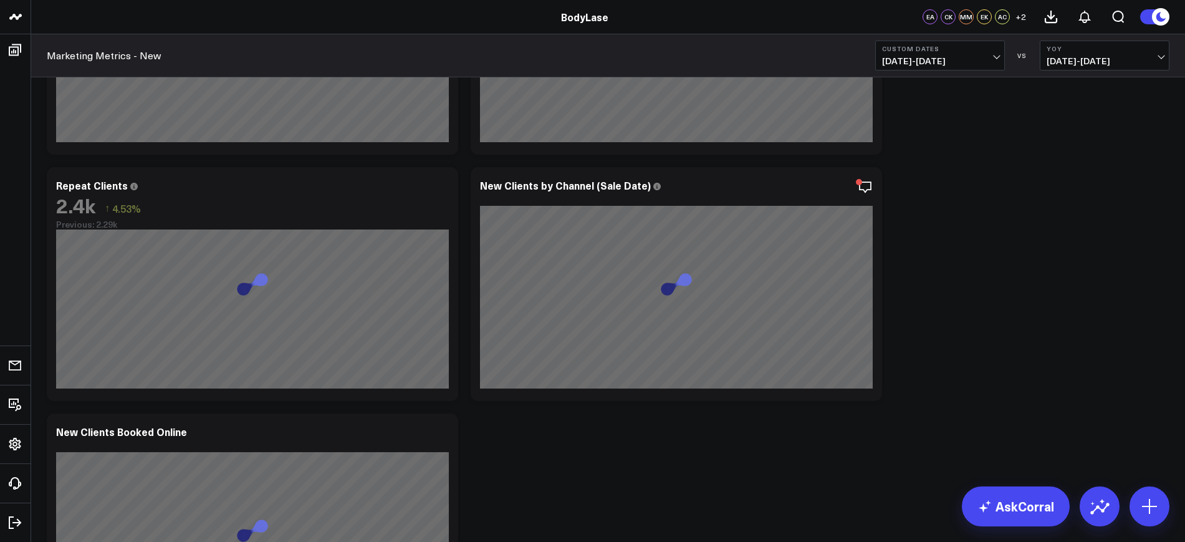
scroll to position [541, 0]
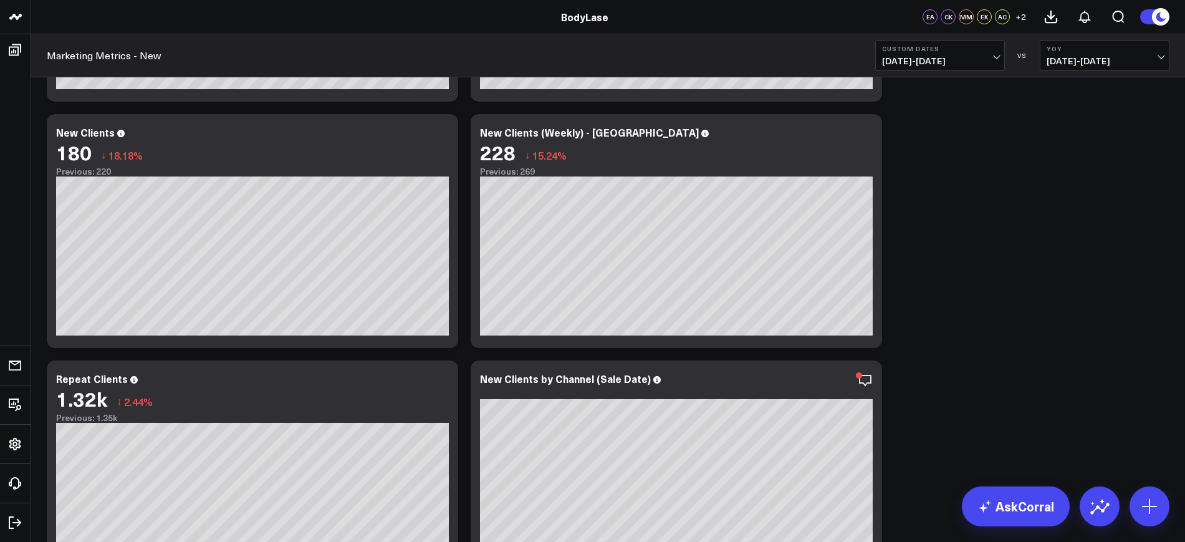
click at [867, 145] on div "228 ↓ 15.24%" at bounding box center [676, 152] width 393 height 22
click at [864, 127] on icon at bounding box center [865, 134] width 15 height 15
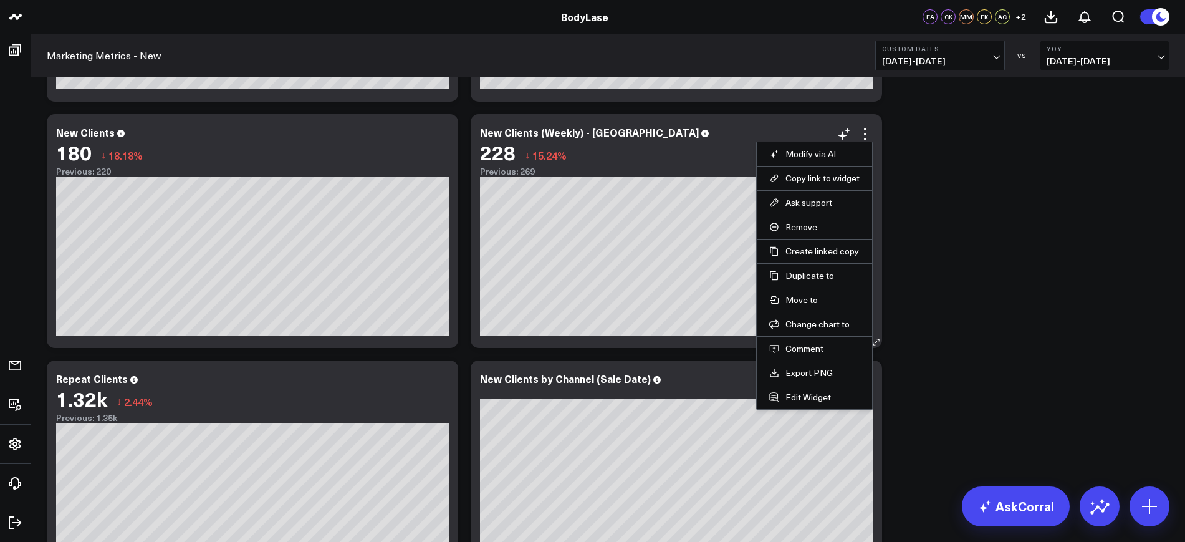
click at [804, 405] on li "Edit Widget" at bounding box center [814, 397] width 115 height 24
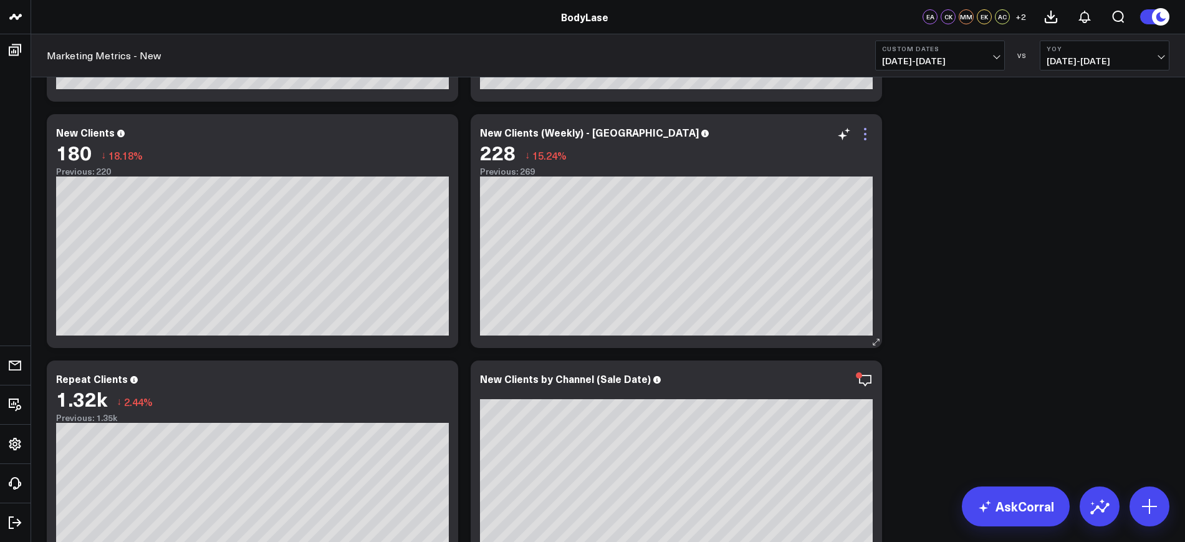
click at [863, 133] on icon at bounding box center [865, 134] width 15 height 15
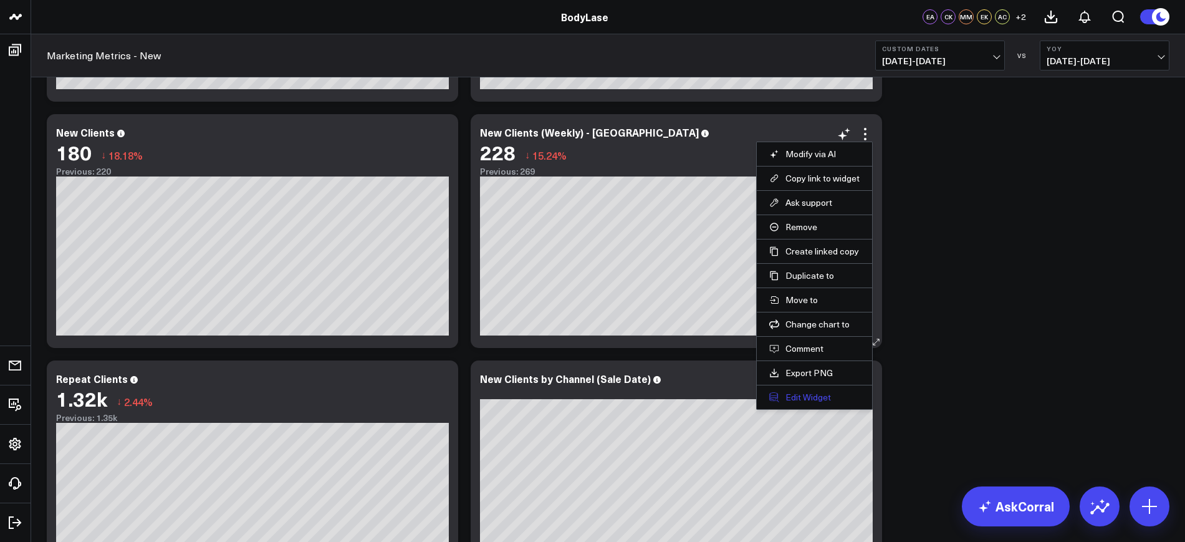
click at [818, 391] on button "Edit Widget" at bounding box center [814, 396] width 90 height 11
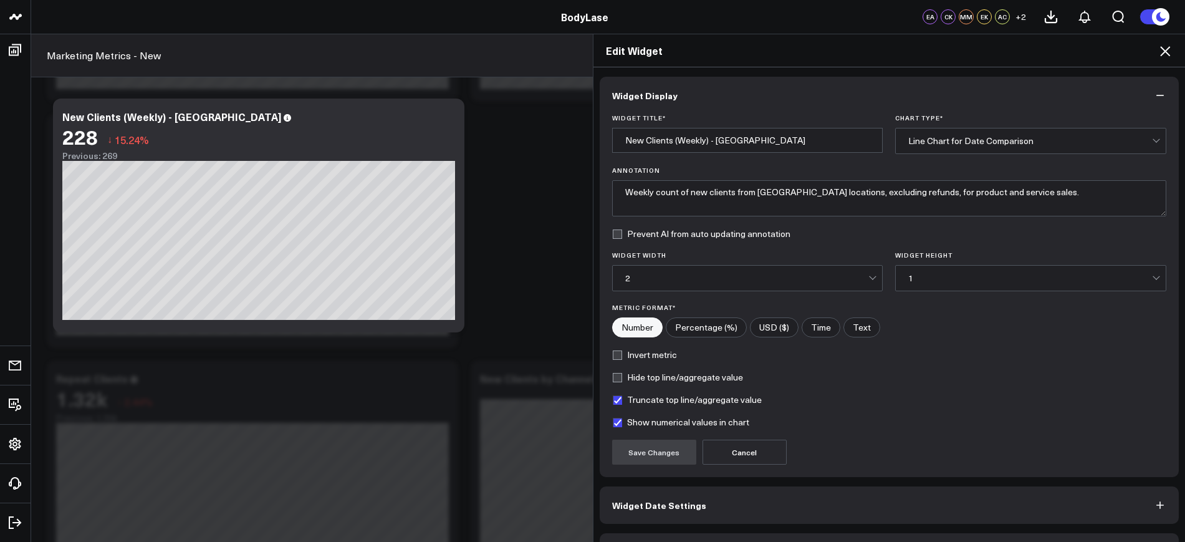
scroll to position [37, 0]
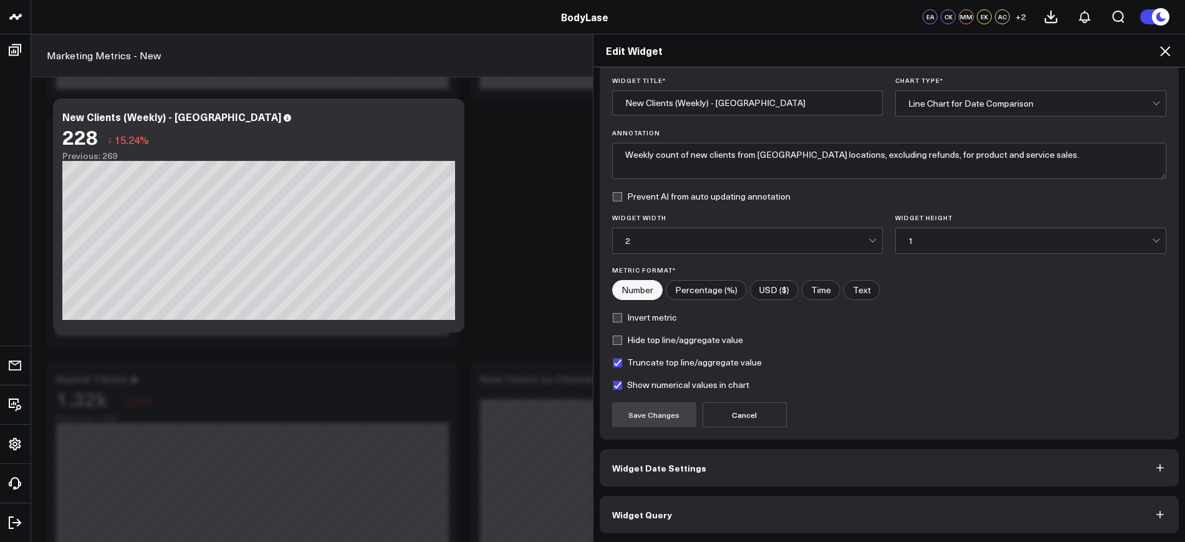
click at [690, 502] on button "Widget Query" at bounding box center [890, 513] width 580 height 37
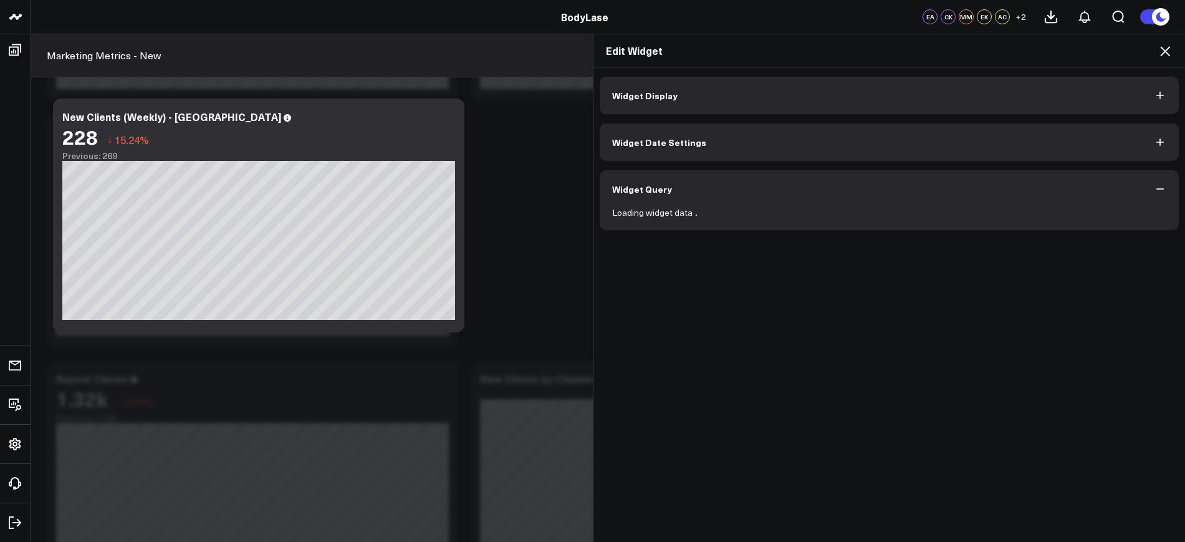
scroll to position [616, 0]
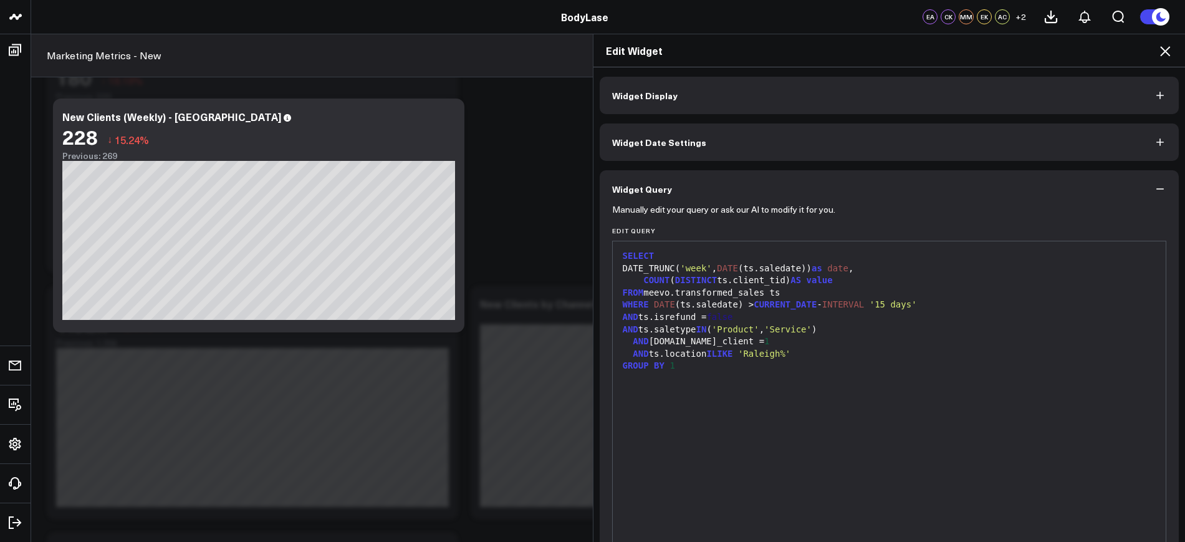
click at [1160, 53] on icon at bounding box center [1164, 51] width 15 height 15
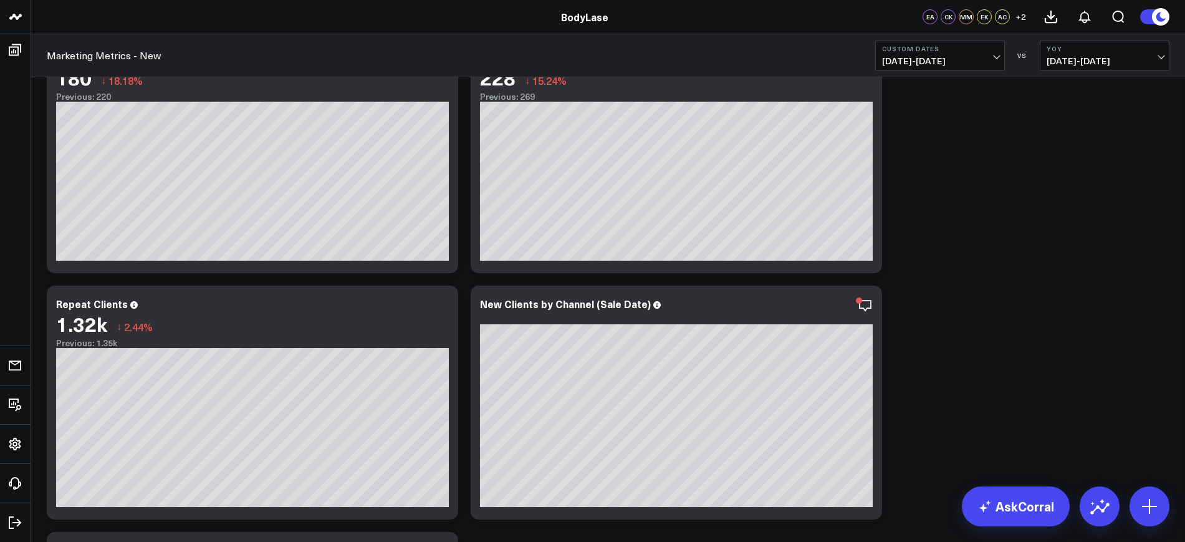
scroll to position [382, 0]
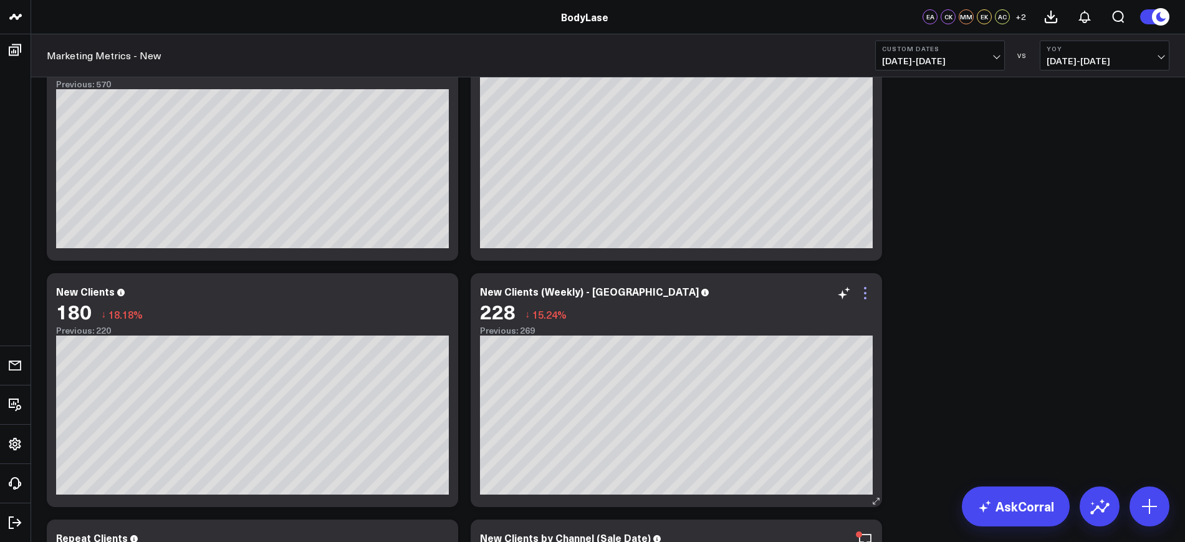
click at [863, 297] on icon at bounding box center [865, 292] width 15 height 15
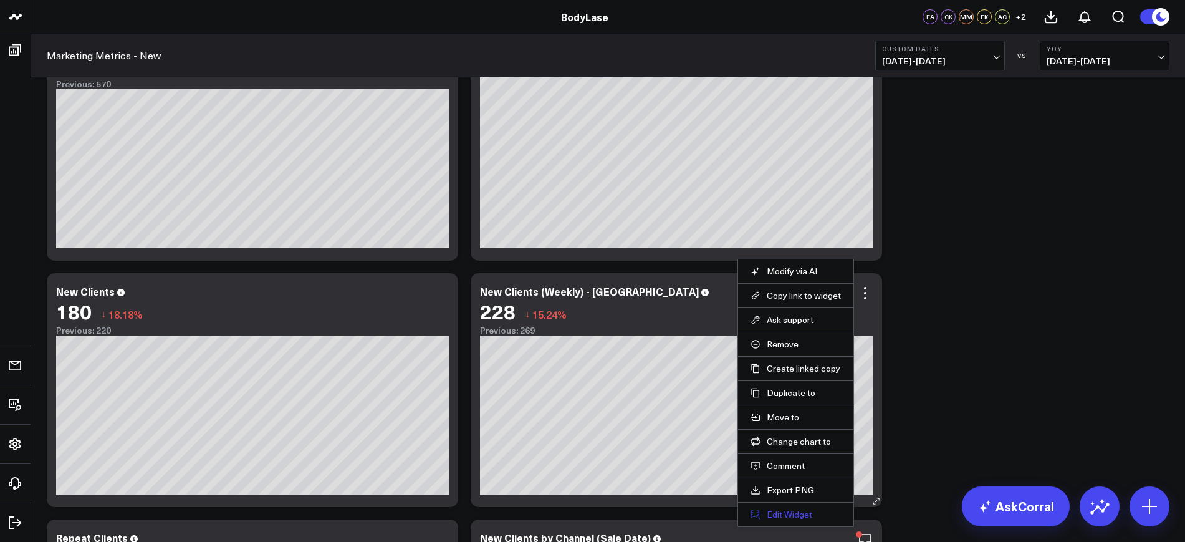
click at [784, 513] on button "Edit Widget" at bounding box center [795, 514] width 90 height 11
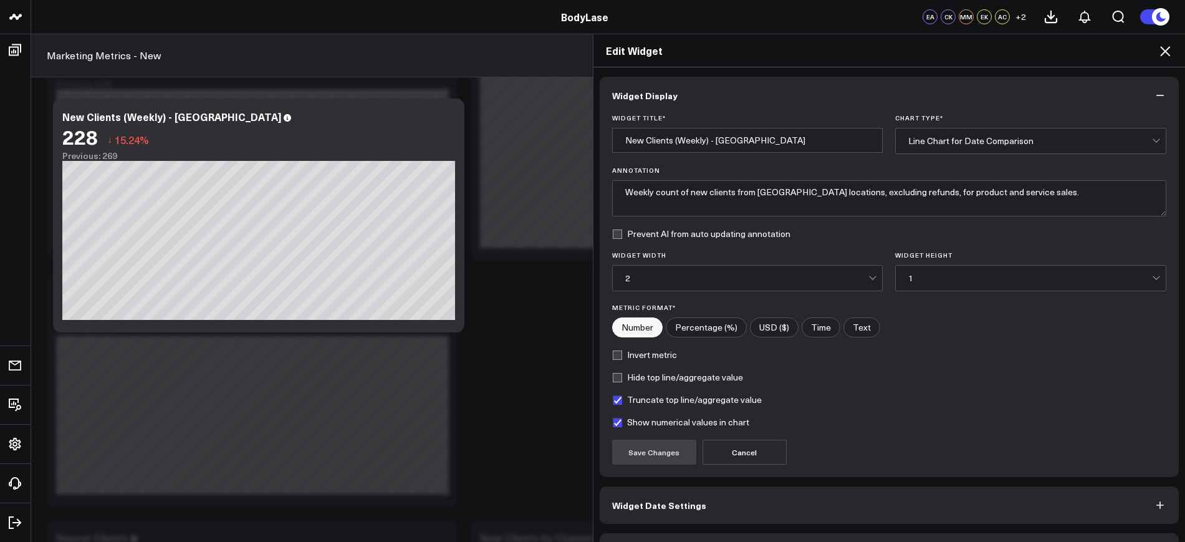
scroll to position [37, 0]
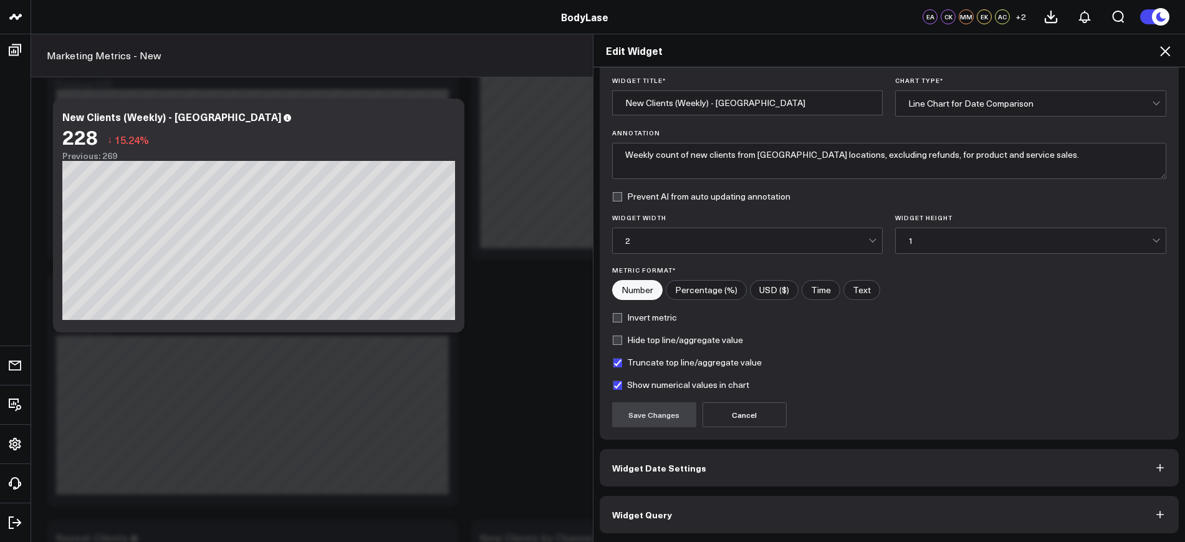
click at [663, 519] on button "Widget Query" at bounding box center [890, 513] width 580 height 37
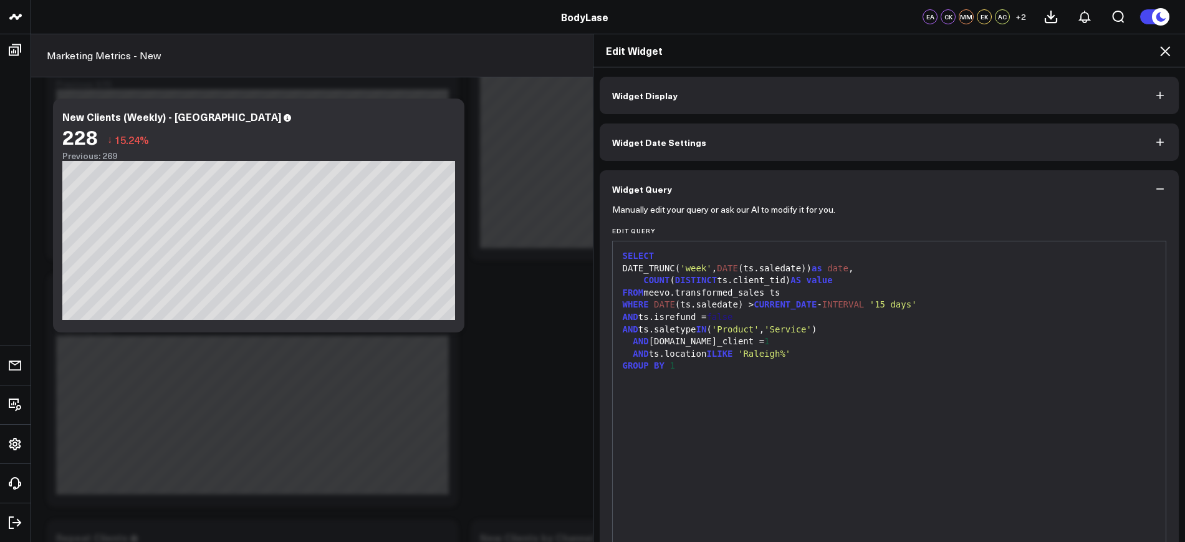
scroll to position [69, 0]
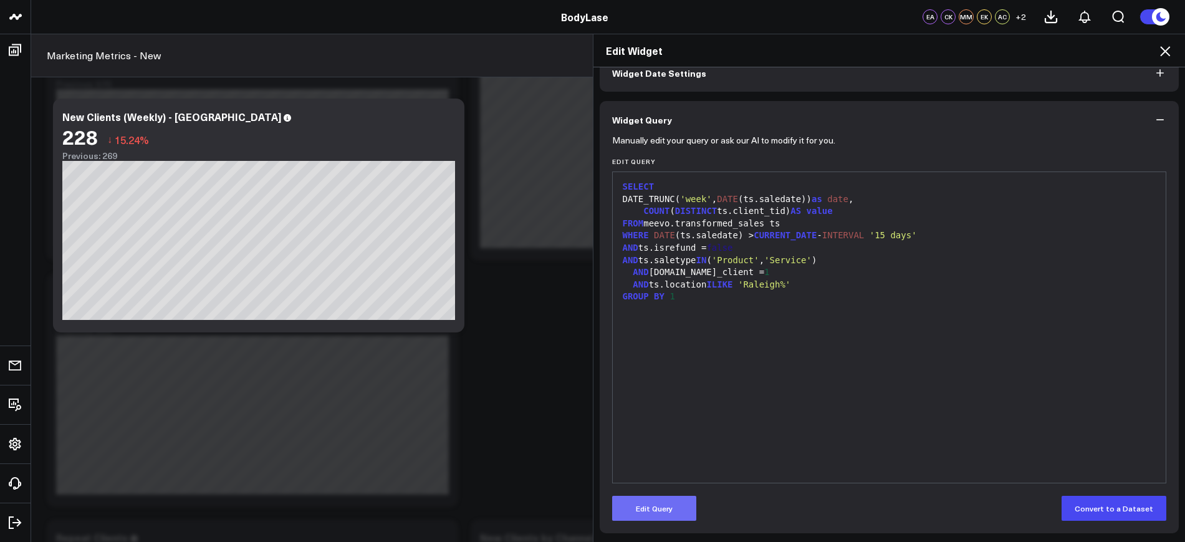
click at [660, 508] on button "Edit Query" at bounding box center [654, 507] width 84 height 25
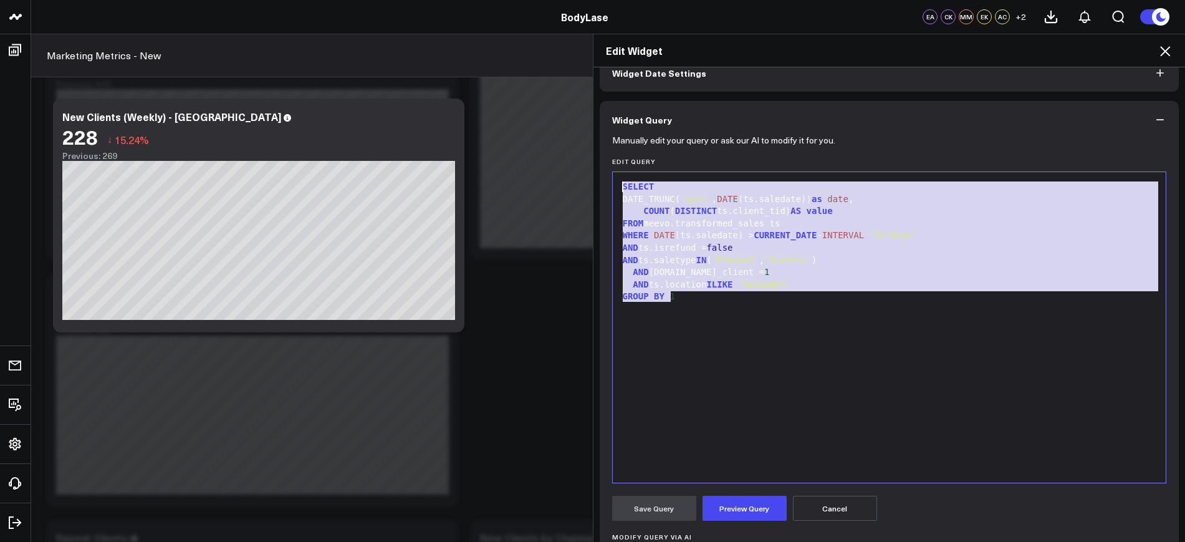
drag, startPoint x: 719, startPoint y: 321, endPoint x: 612, endPoint y: 178, distance: 178.1
click at [612, 178] on div "99 1 2 3 4 5 6 7 8 9 10 › ⌄ SELECT DATE_TRUNC( 'week' , DATE (ts.saledate)) as …" at bounding box center [889, 327] width 555 height 312
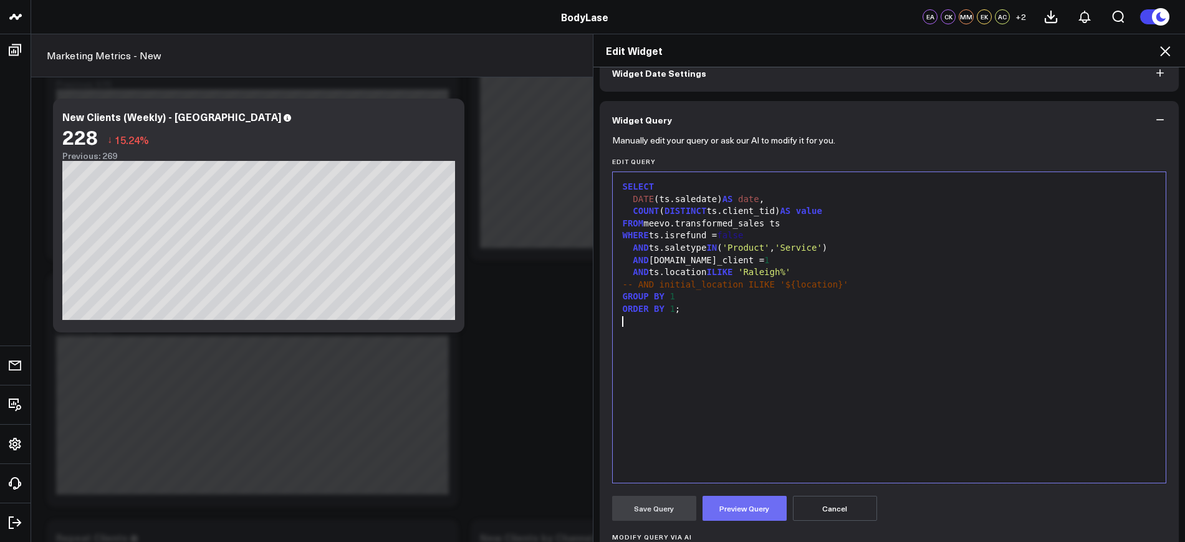
click at [712, 509] on button "Preview Query" at bounding box center [744, 507] width 84 height 25
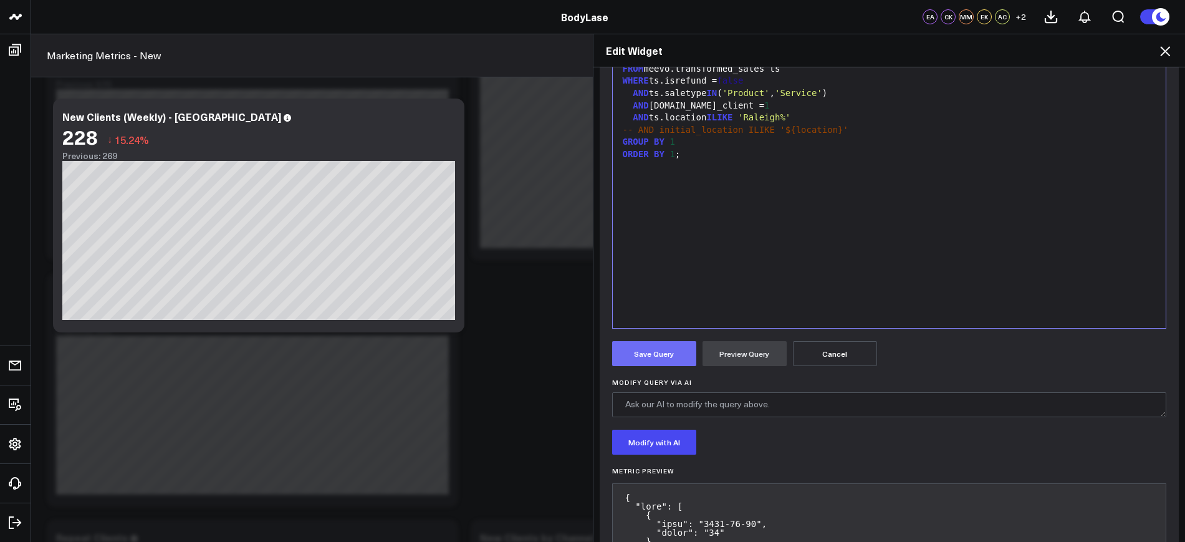
click at [664, 353] on button "Save Query" at bounding box center [654, 353] width 84 height 25
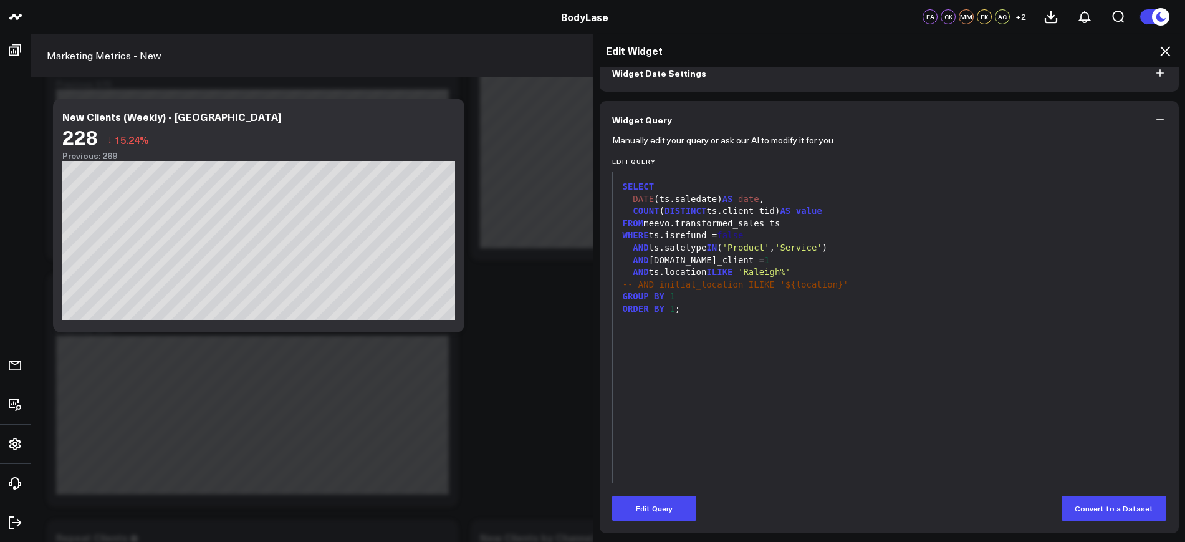
scroll to position [69, 0]
click at [1164, 55] on icon at bounding box center [1164, 51] width 15 height 15
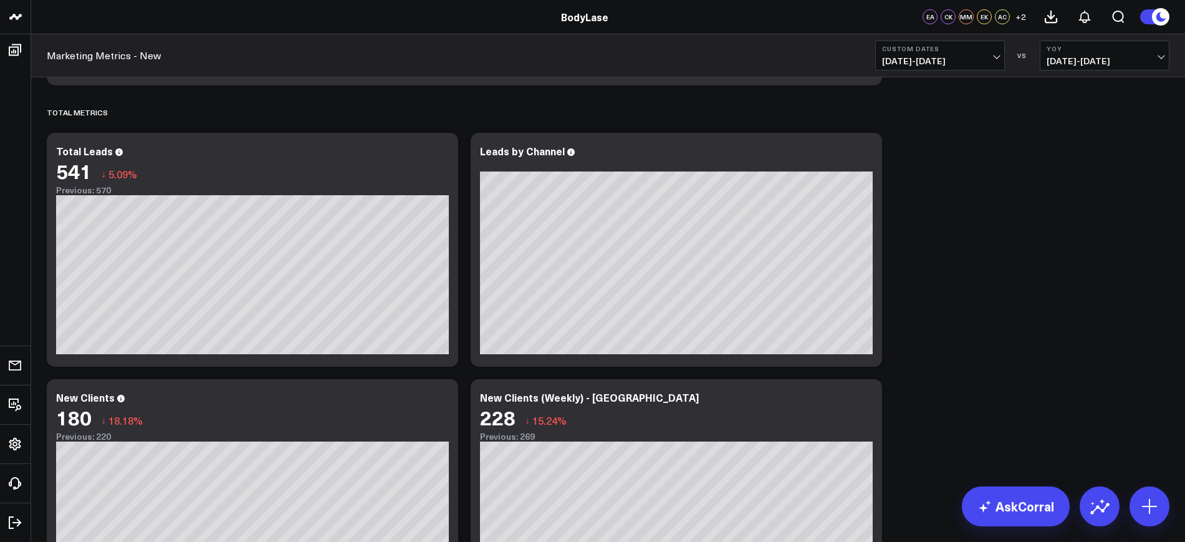
scroll to position [382, 0]
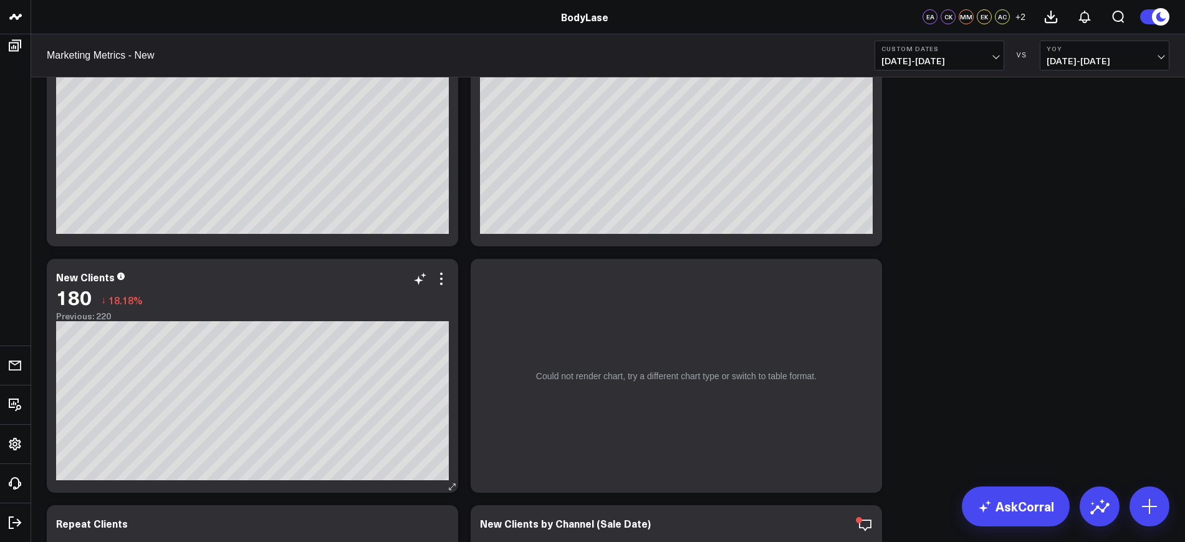
scroll to position [380, 0]
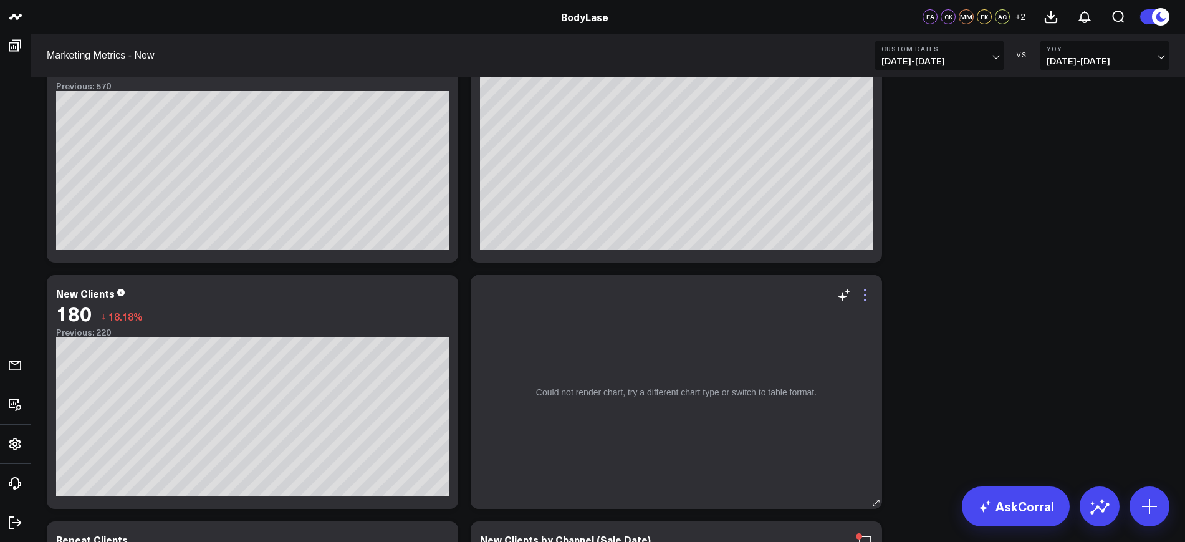
click at [870, 299] on icon at bounding box center [865, 294] width 15 height 15
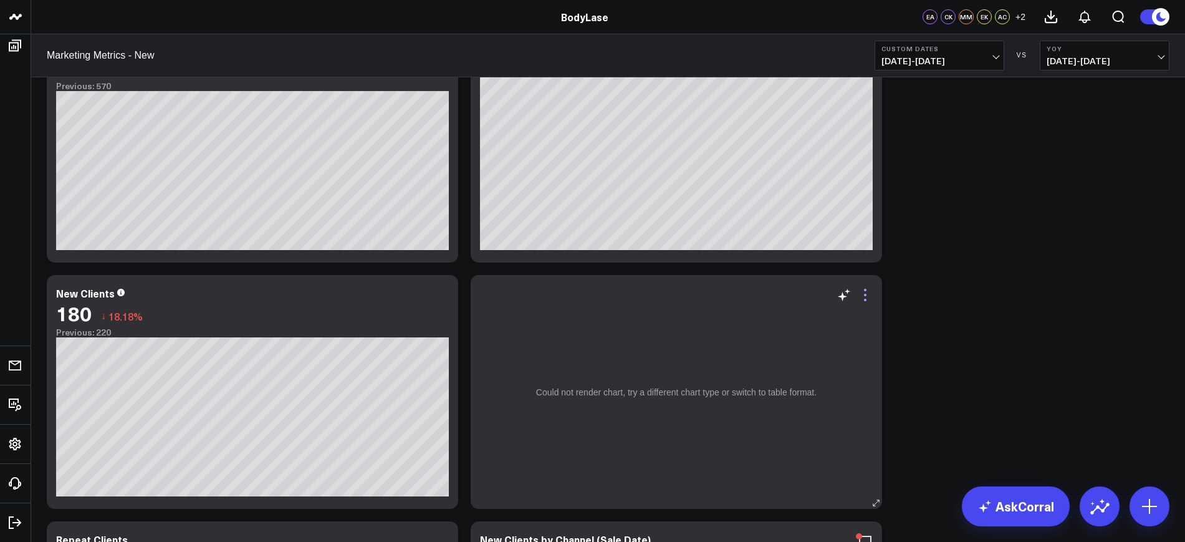
click at [869, 291] on icon at bounding box center [865, 294] width 15 height 15
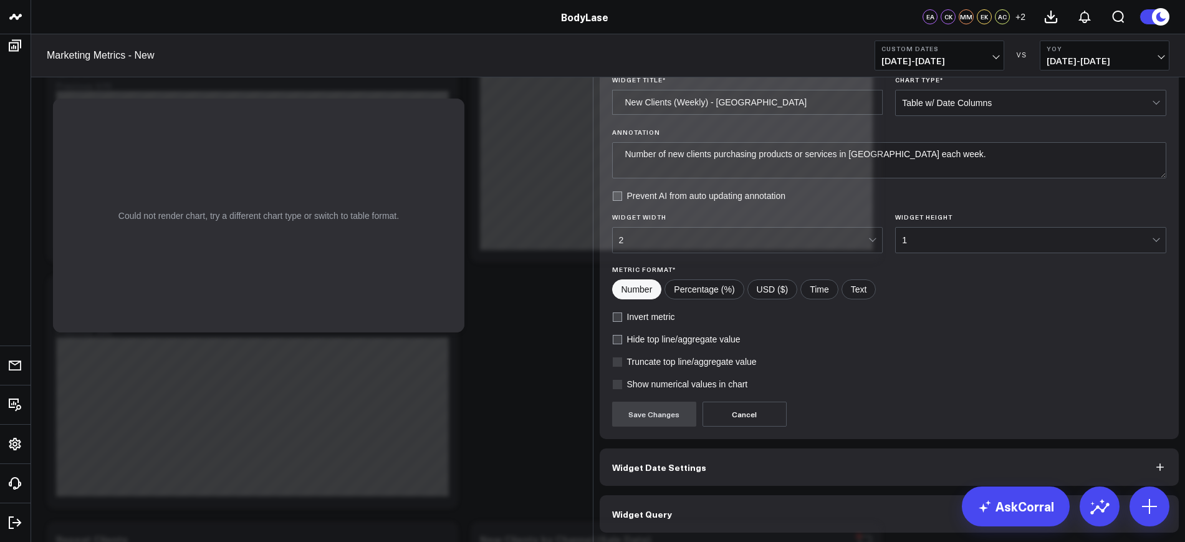
scroll to position [37, 0]
click at [708, 506] on button "Widget Query" at bounding box center [890, 513] width 580 height 37
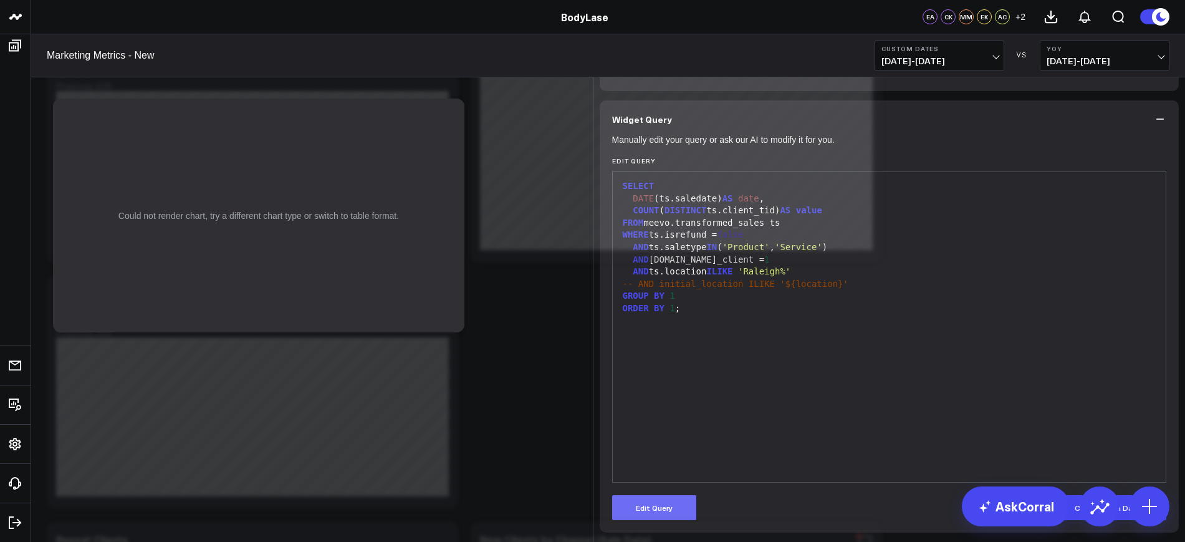
scroll to position [69, 0]
click at [649, 505] on button "Edit Query" at bounding box center [654, 507] width 84 height 25
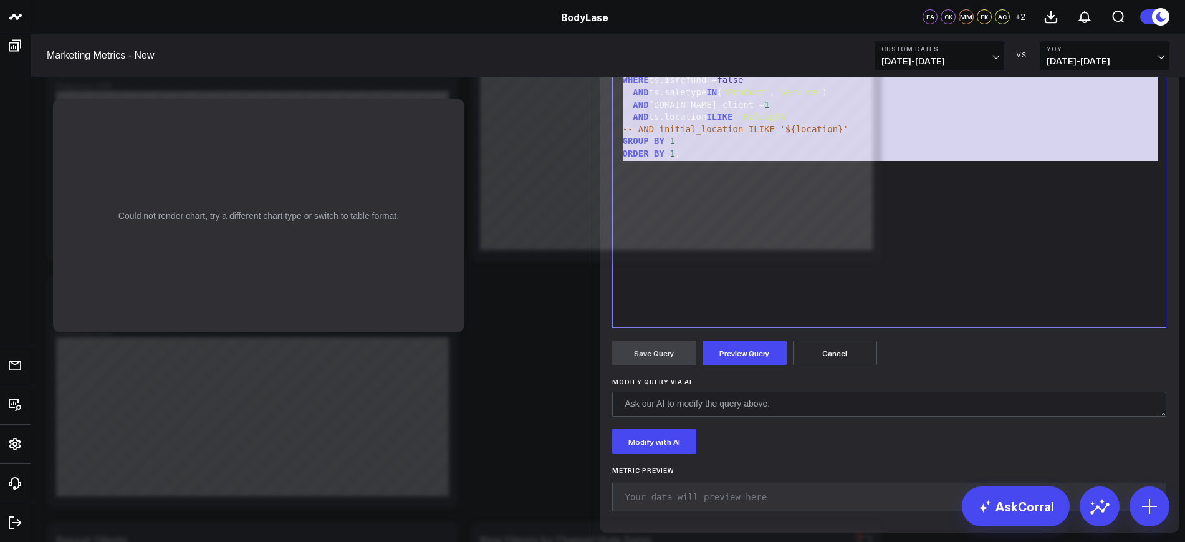
drag, startPoint x: 702, startPoint y: 332, endPoint x: 619, endPoint y: 161, distance: 190.1
click at [619, 161] on div "Edit Query 99 1 2 3 4 5 6 7 8 9 10 11 12 › ⌄ SELECT DATE (ts.saledate) AS date …" at bounding box center [889, 164] width 555 height 325
drag, startPoint x: 694, startPoint y: 325, endPoint x: 600, endPoint y: 179, distance: 173.0
click at [600, 179] on div "Manually edit your query or ask our AI to modify it for you. Edit Query 99 1 2 …" at bounding box center [890, 257] width 580 height 549
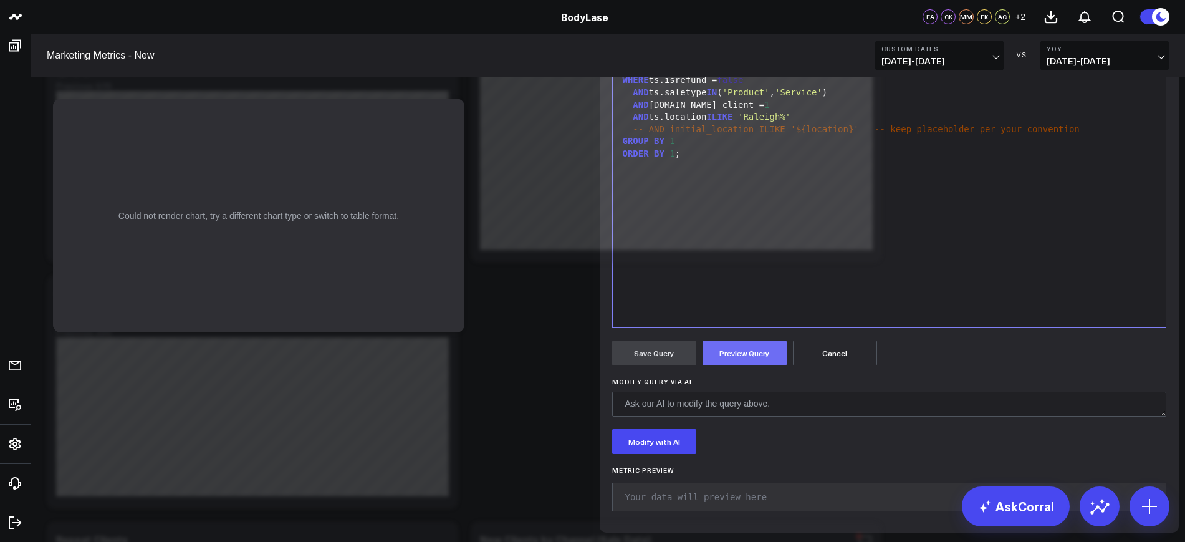
click at [724, 365] on button "Preview Query" at bounding box center [744, 352] width 84 height 25
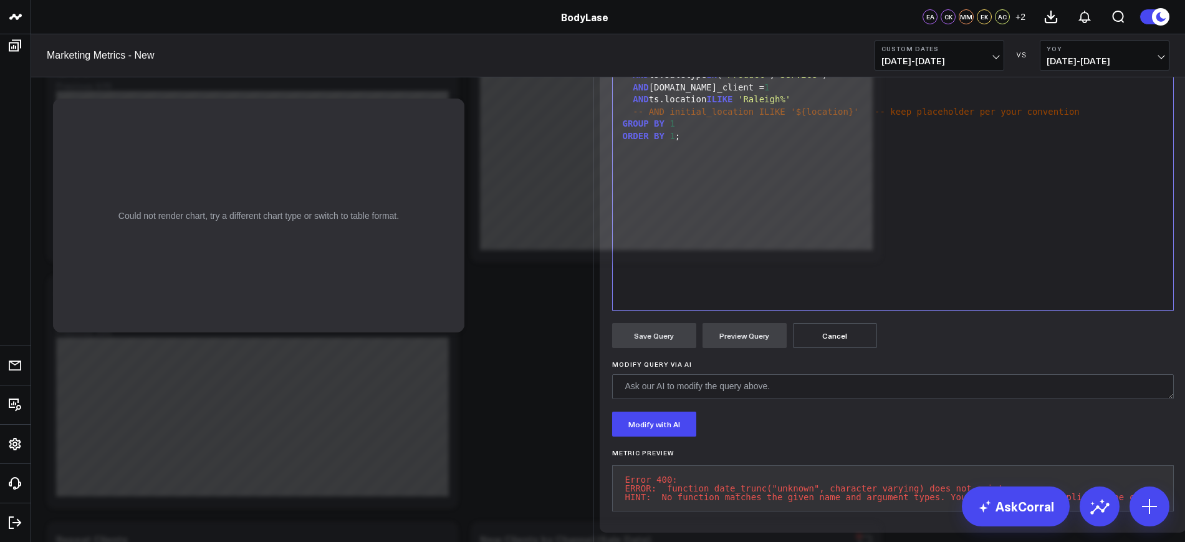
scroll to position [250, 0]
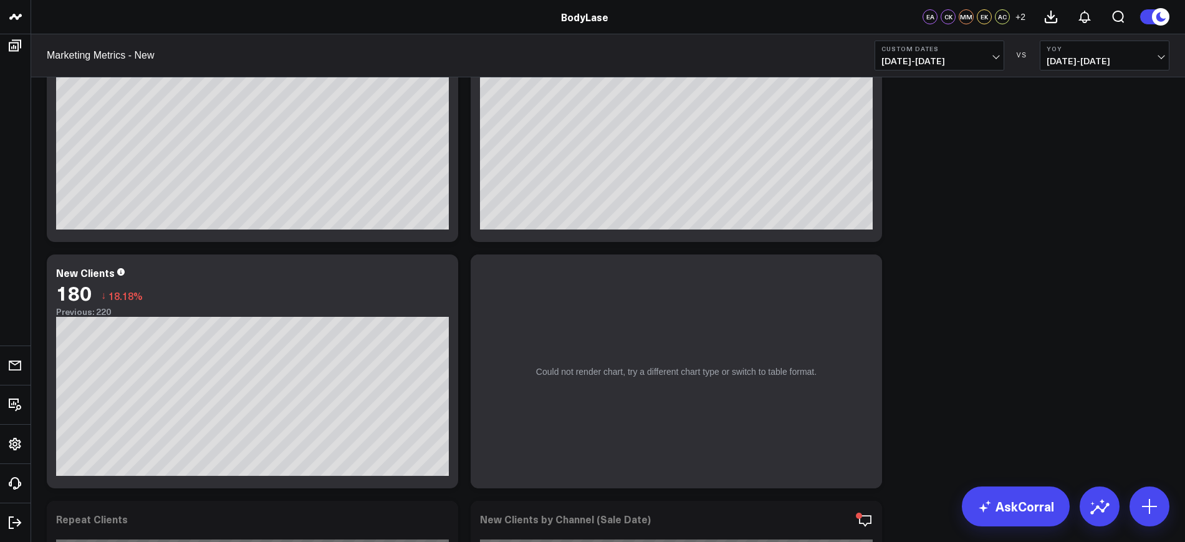
scroll to position [436, 0]
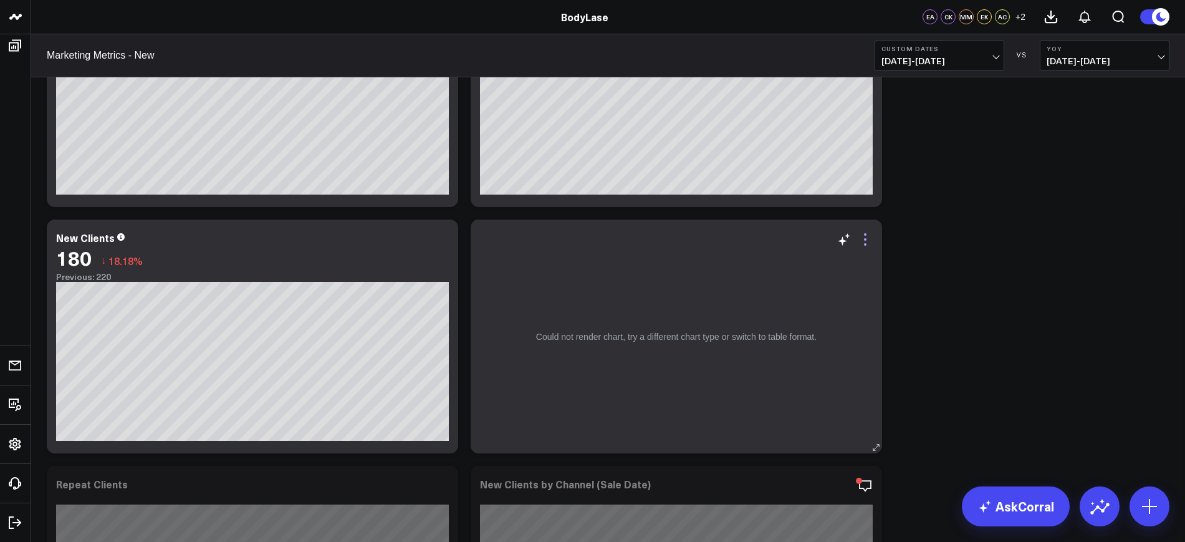
click at [859, 240] on icon at bounding box center [865, 239] width 15 height 15
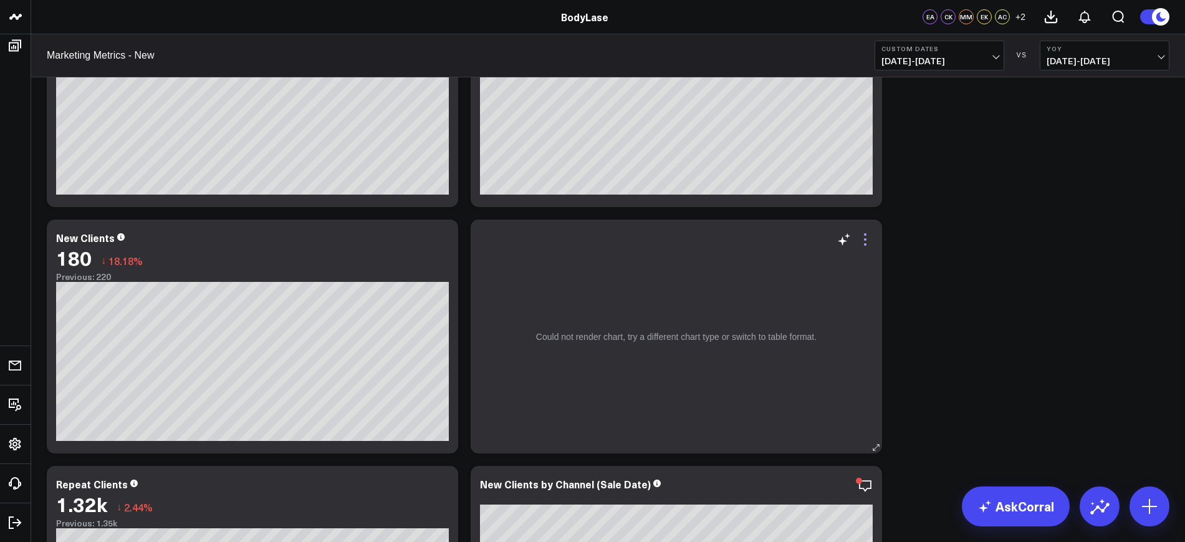
click at [861, 241] on icon at bounding box center [865, 239] width 15 height 15
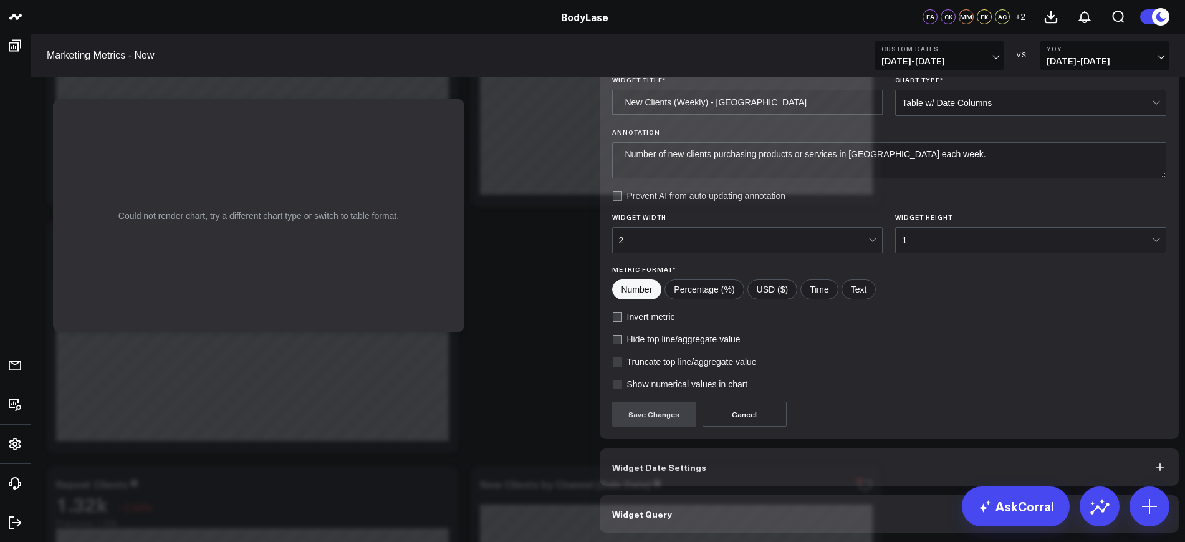
scroll to position [37, 0]
click at [683, 504] on button "Widget Query" at bounding box center [890, 513] width 580 height 37
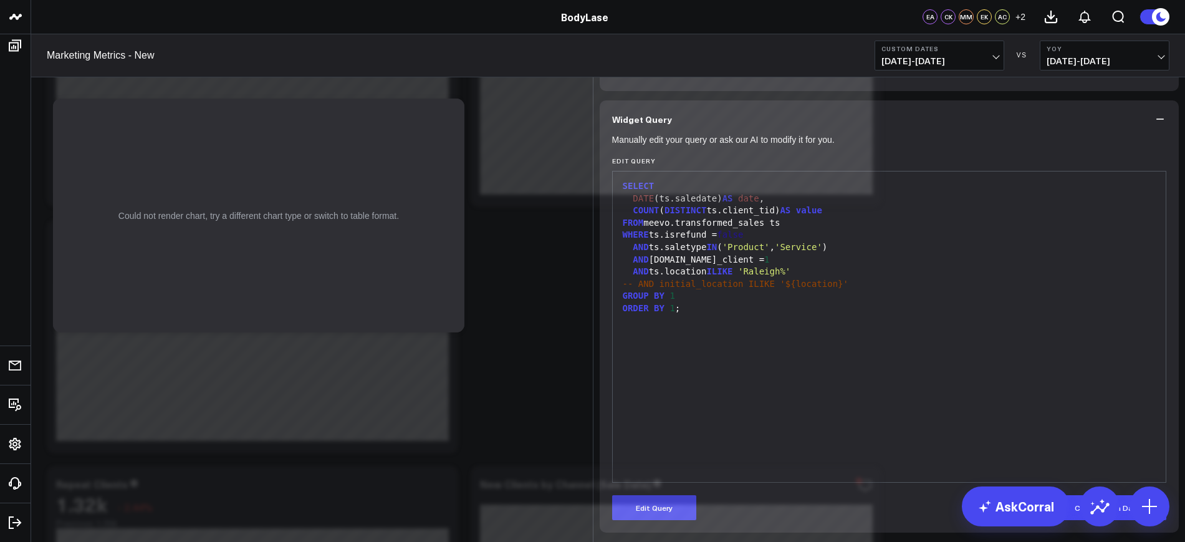
scroll to position [69, 0]
click at [671, 512] on button "Edit Query" at bounding box center [654, 507] width 84 height 25
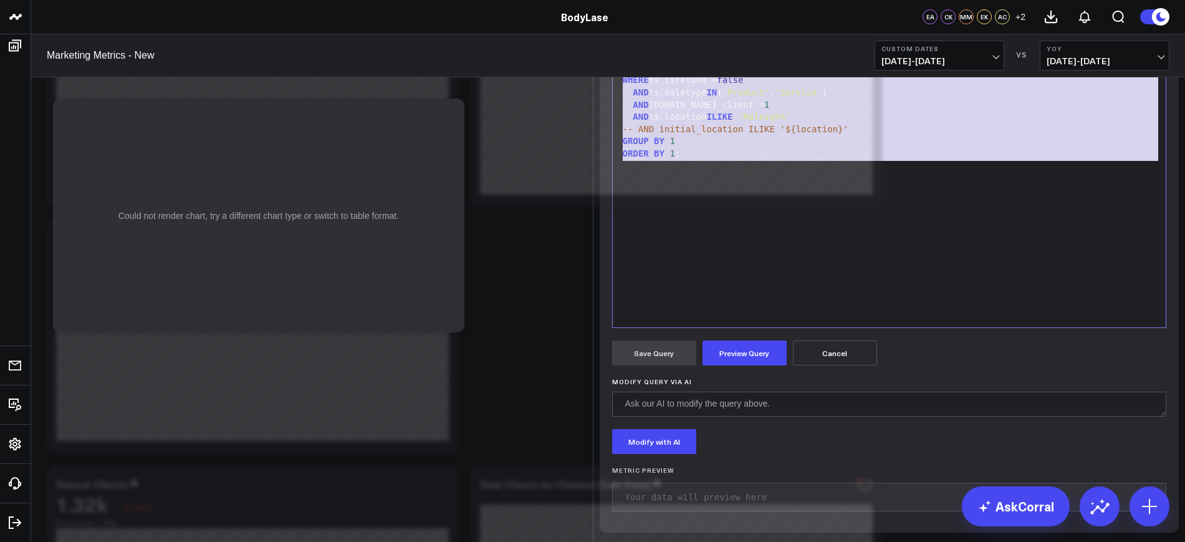
drag, startPoint x: 651, startPoint y: 218, endPoint x: 581, endPoint y: 152, distance: 96.1
click at [581, 541] on div "Edit Widget Widget Display Widget Date Settings Widget Query Manually edit your…" at bounding box center [592, 542] width 1185 height 0
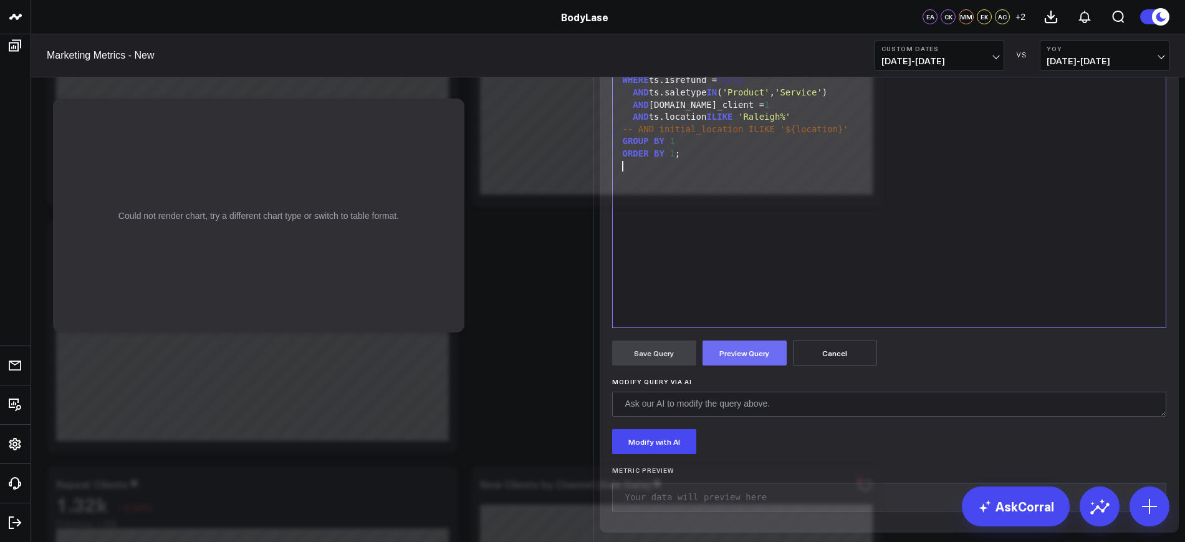
click at [726, 365] on button "Preview Query" at bounding box center [744, 352] width 84 height 25
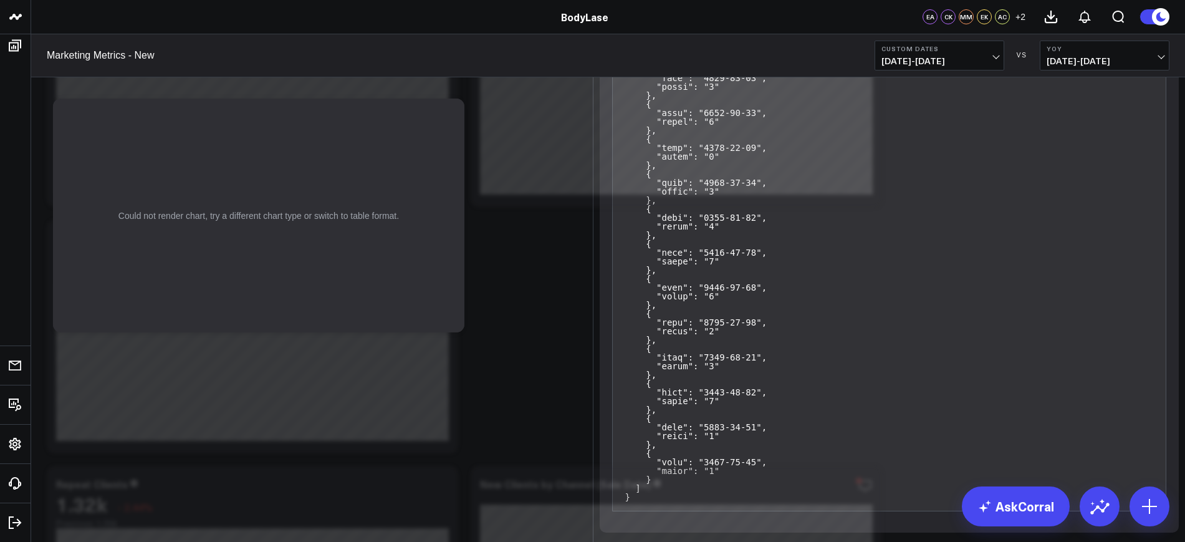
scroll to position [29675, 0]
drag, startPoint x: 1177, startPoint y: 474, endPoint x: 849, endPoint y: 344, distance: 351.9
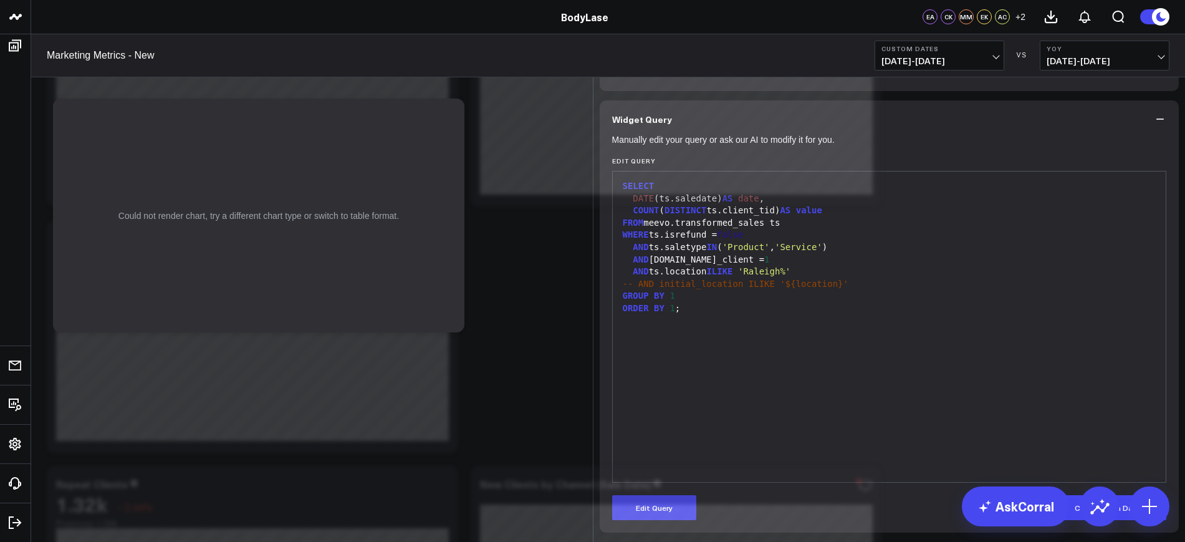
scroll to position [69, 0]
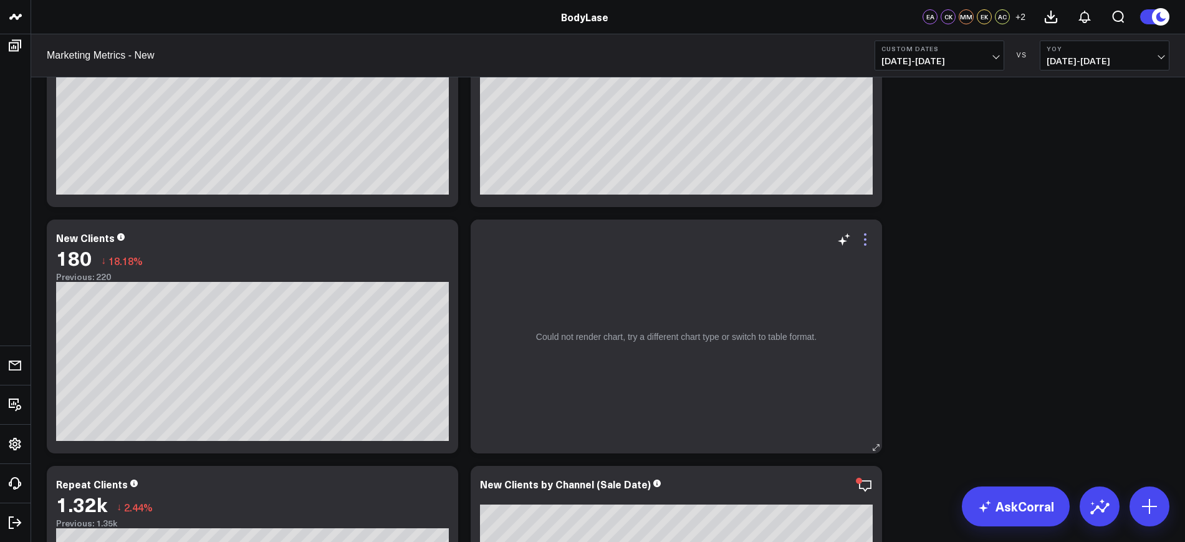
click at [870, 240] on icon at bounding box center [865, 239] width 15 height 15
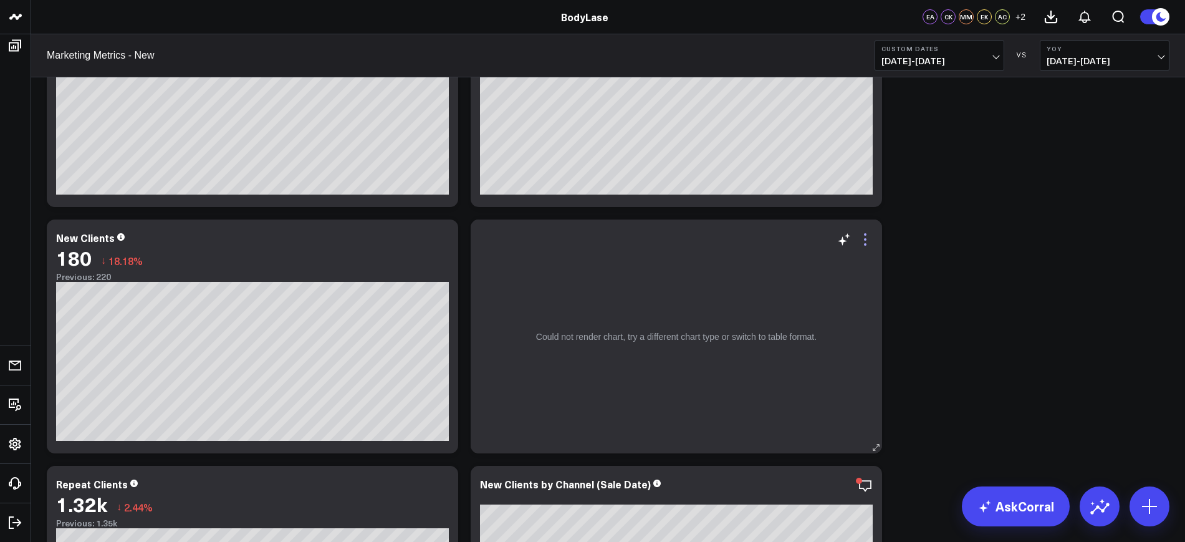
click at [860, 232] on icon at bounding box center [865, 239] width 15 height 15
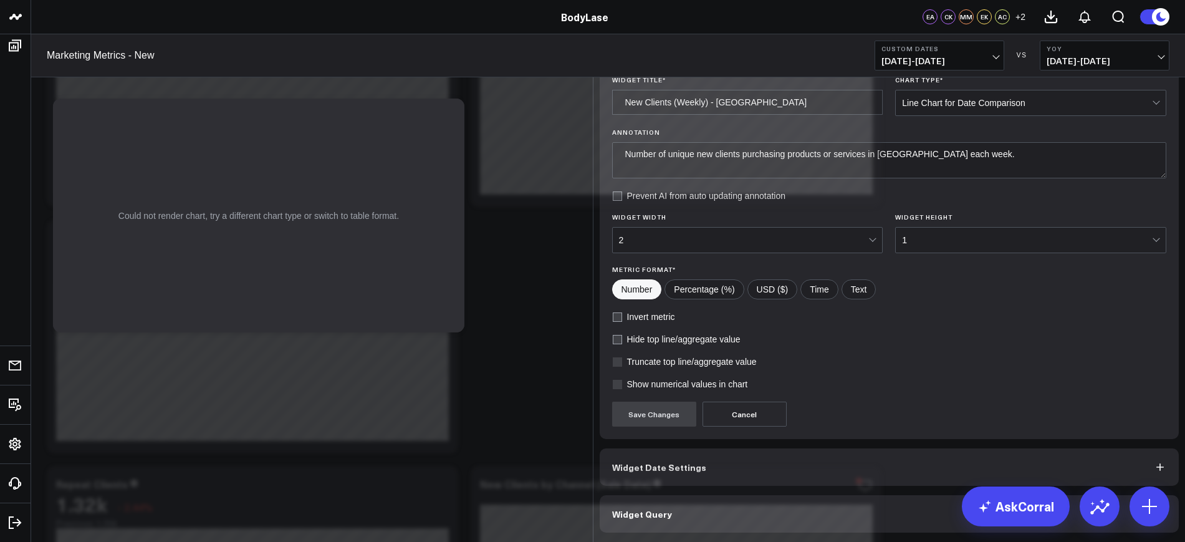
scroll to position [37, 0]
click at [644, 514] on span "Widget Query" at bounding box center [642, 514] width 60 height 10
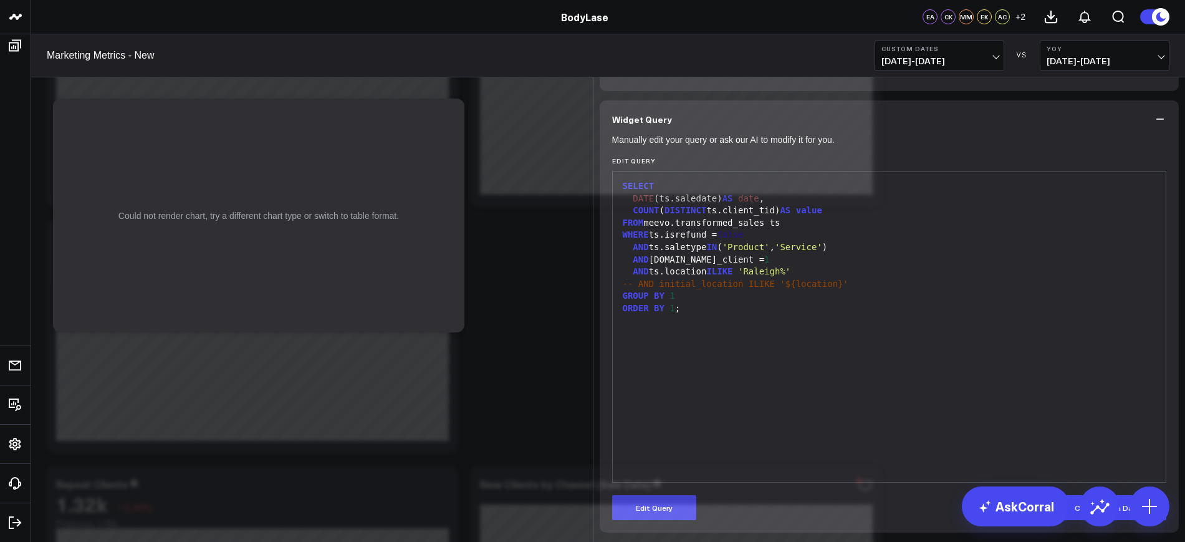
scroll to position [69, 0]
click at [668, 515] on button "Edit Query" at bounding box center [654, 507] width 84 height 25
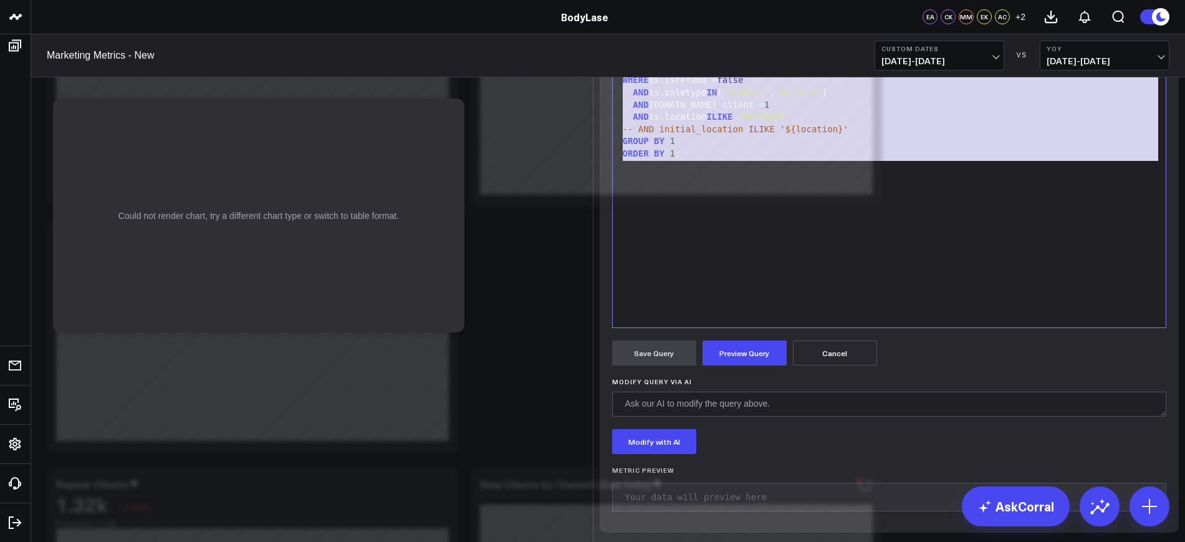
drag, startPoint x: 715, startPoint y: 328, endPoint x: 603, endPoint y: 166, distance: 197.4
click at [603, 166] on div "Manually edit your query or ask our AI to modify it for you. Edit Query 99 1 2 …" at bounding box center [890, 257] width 580 height 549
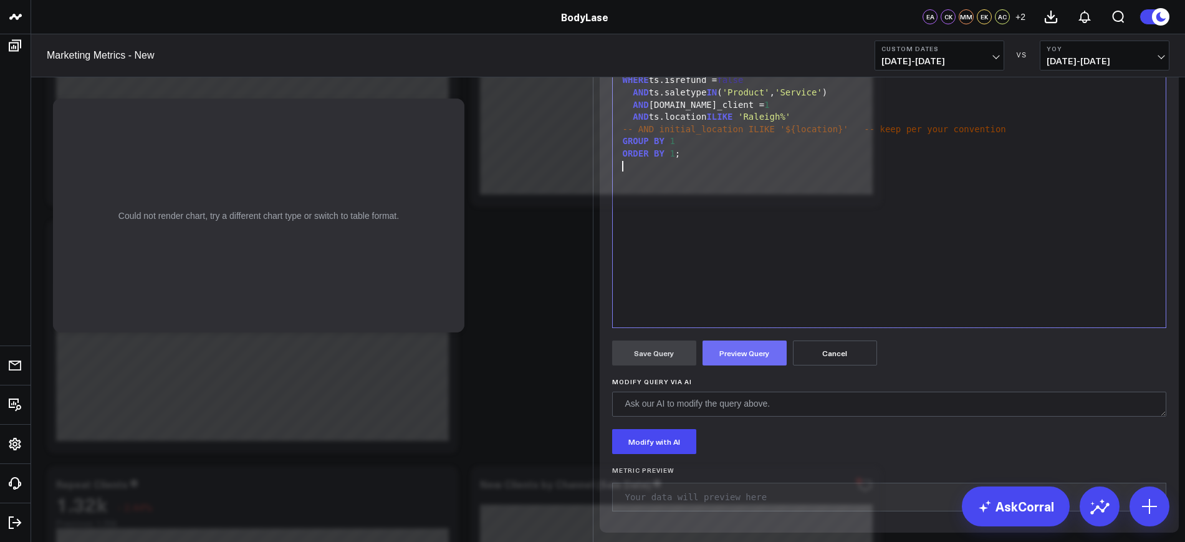
click at [728, 365] on button "Preview Query" at bounding box center [744, 352] width 84 height 25
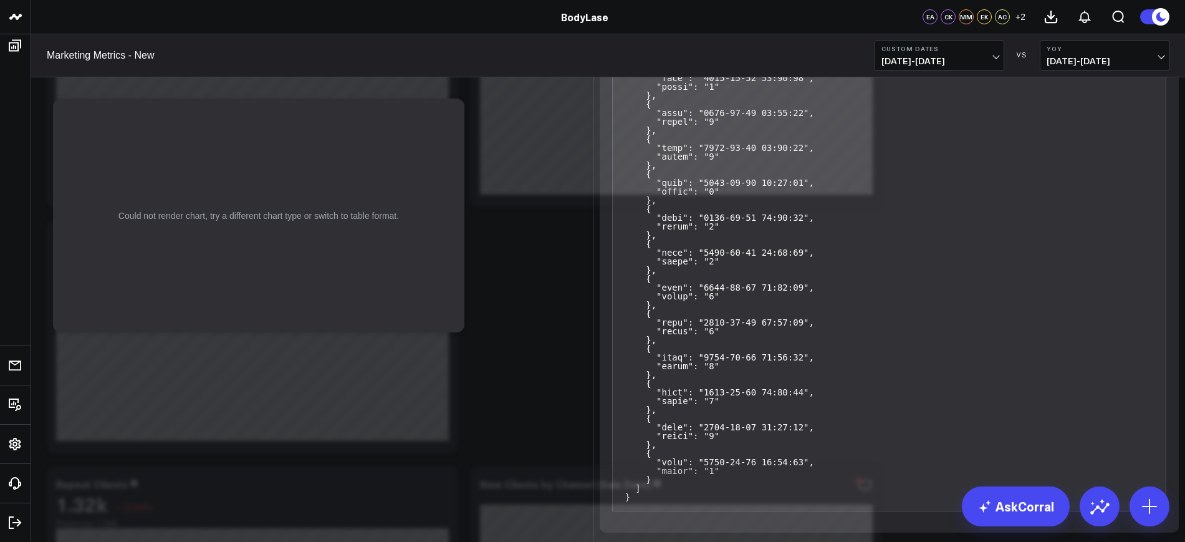
scroll to position [333, 0]
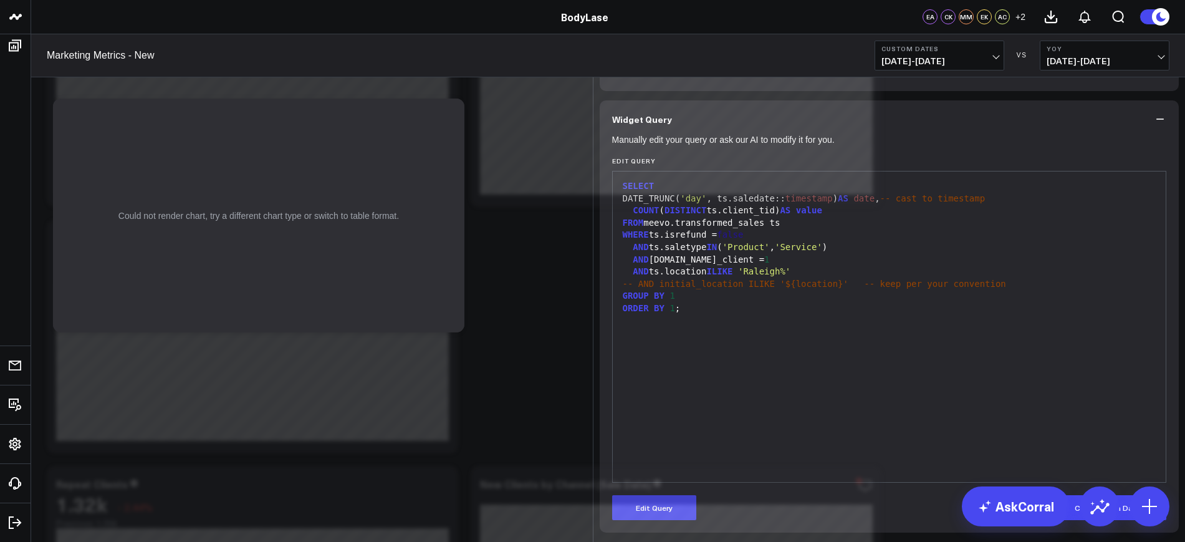
scroll to position [69, 0]
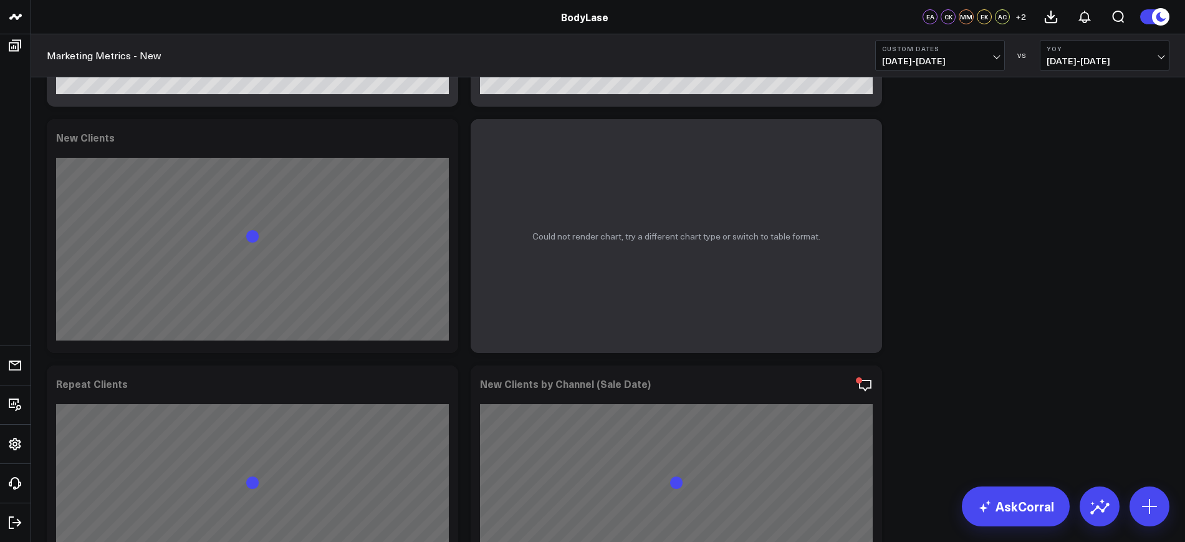
scroll to position [461, 0]
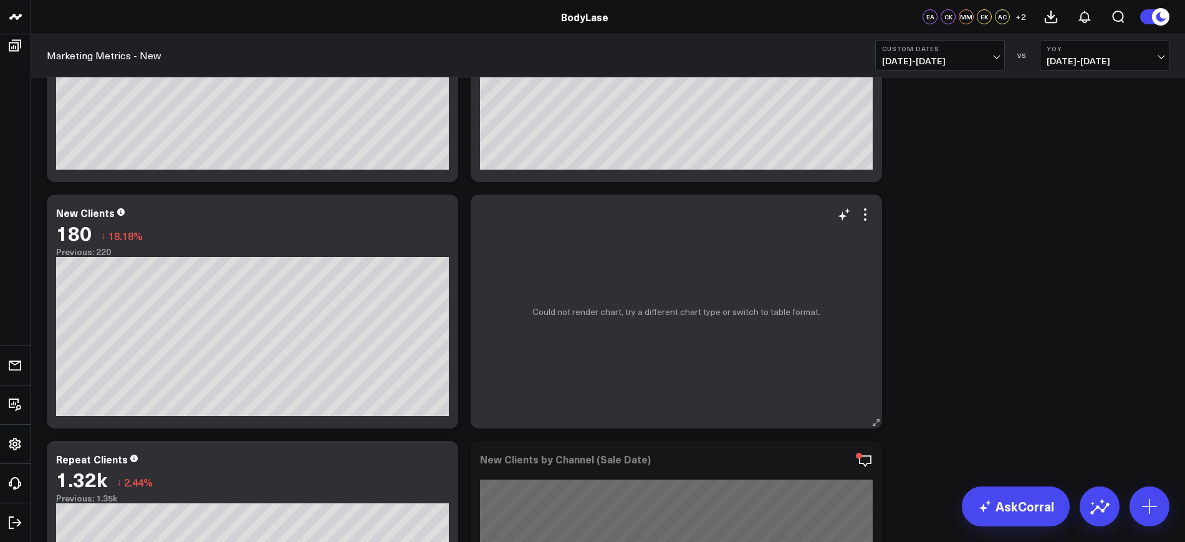
click at [866, 226] on div "Could not render chart, try a different chart type or switch to table format." at bounding box center [676, 311] width 411 height 234
click at [866, 210] on icon at bounding box center [865, 214] width 15 height 15
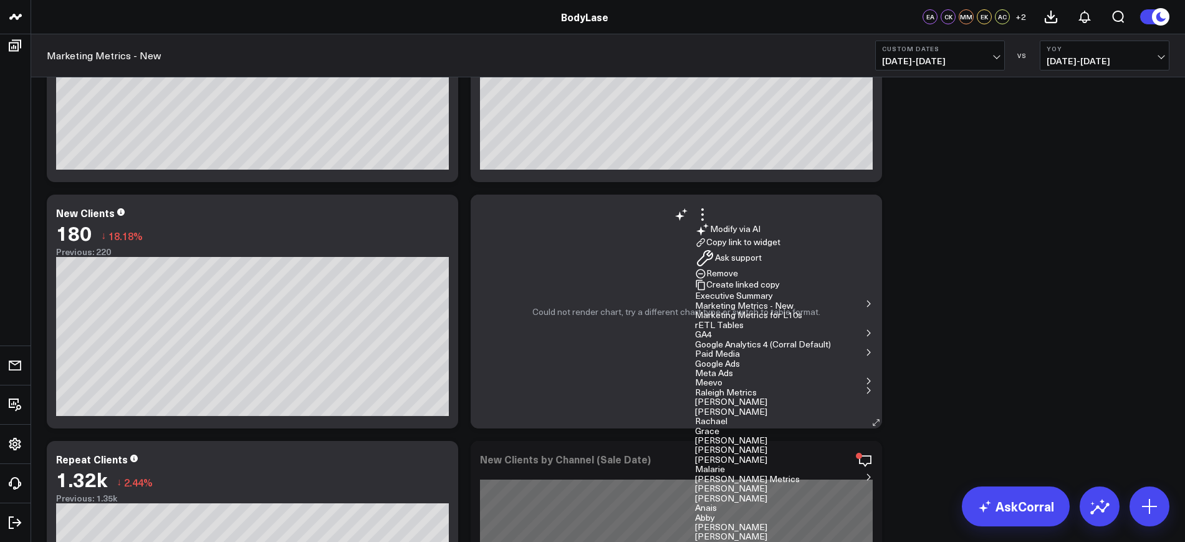
click at [738, 279] on button "Remove" at bounding box center [716, 273] width 43 height 11
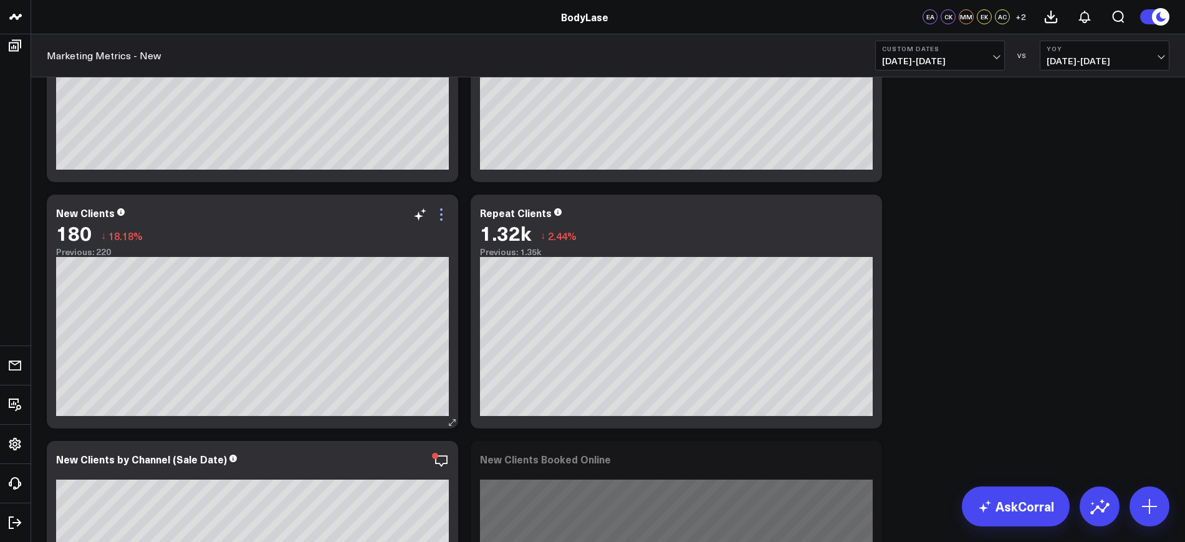
click at [439, 216] on icon at bounding box center [441, 214] width 15 height 15
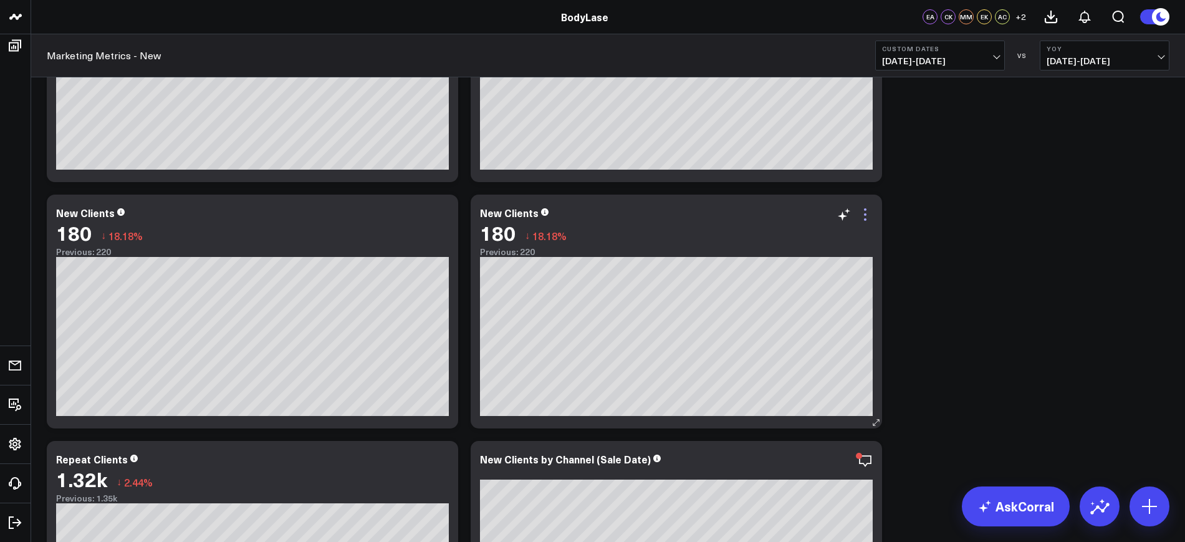
click at [867, 217] on icon at bounding box center [865, 214] width 15 height 15
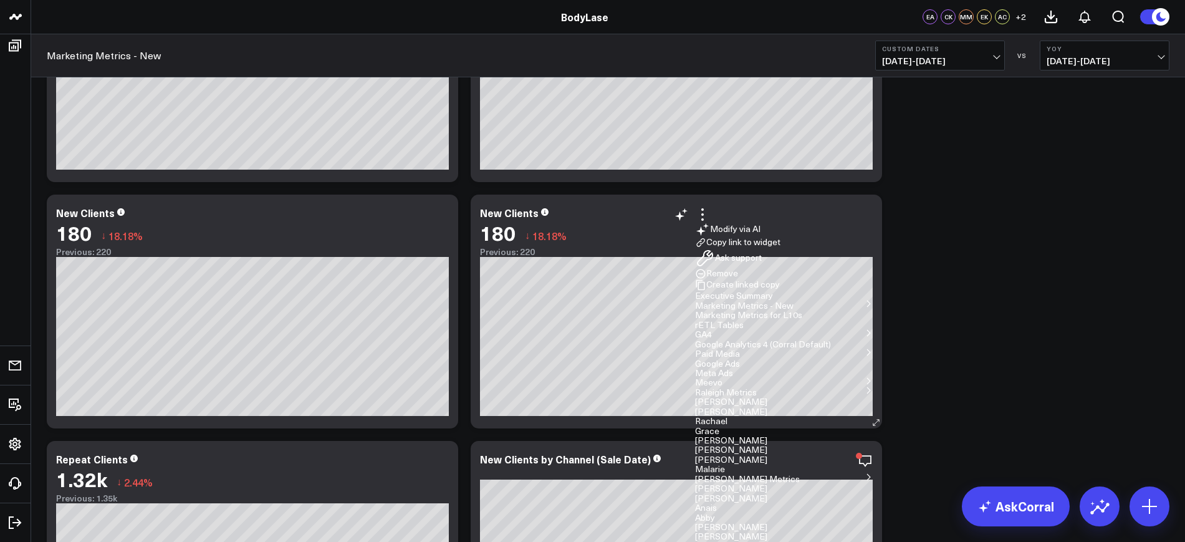
click at [815, 237] on li "Modify via AI" at bounding box center [784, 229] width 178 height 15
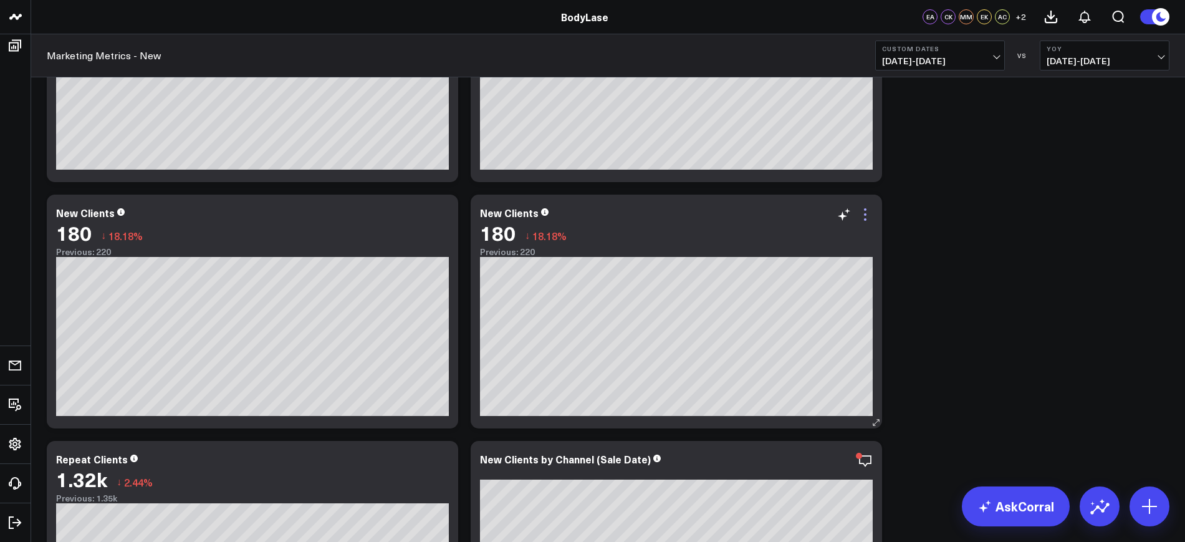
click at [864, 213] on icon at bounding box center [865, 214] width 15 height 15
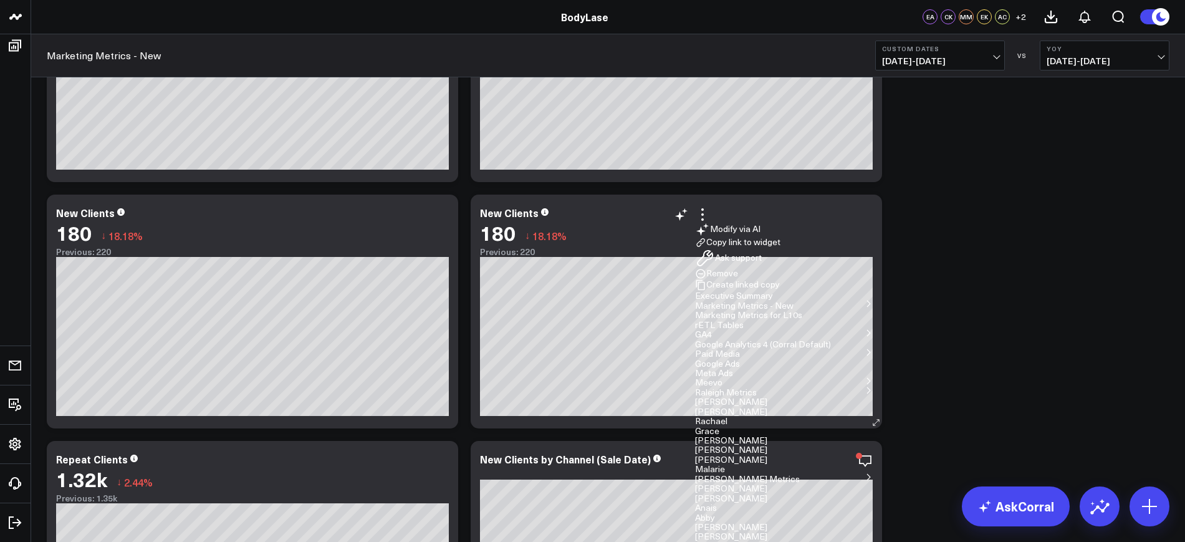
click at [760, 237] on button "Modify via AI" at bounding box center [727, 229] width 65 height 15
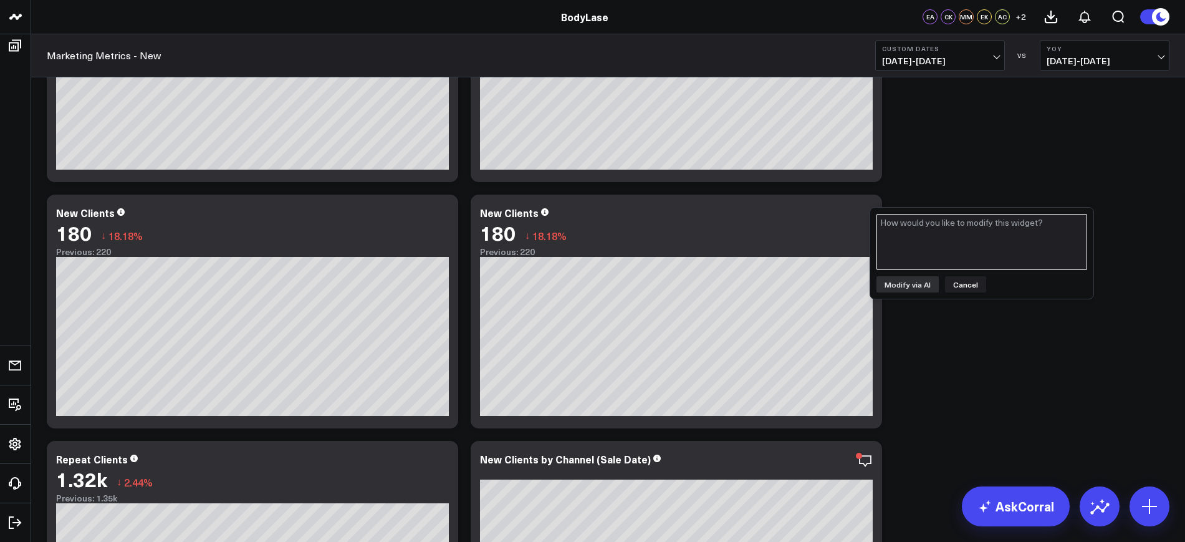
click at [981, 228] on textarea at bounding box center [981, 242] width 211 height 56
type textarea "Please group new clients by day instead of by month"
click at [905, 276] on button "Modify via AI" at bounding box center [907, 284] width 62 height 16
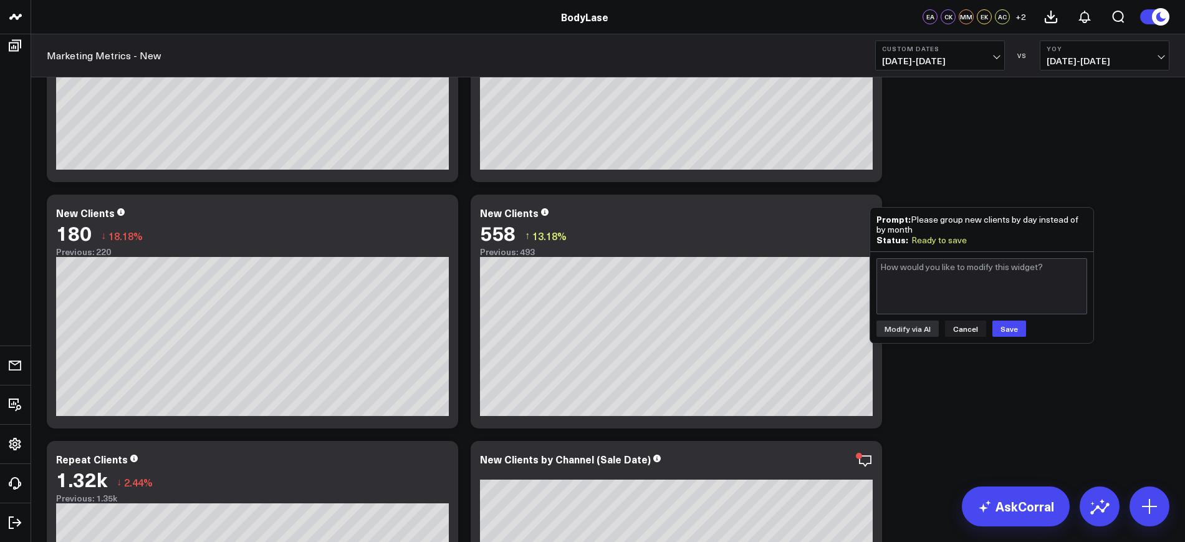
click at [1015, 340] on div "Modify via AI Cancel Save" at bounding box center [981, 297] width 223 height 91
click at [1012, 328] on button "Save" at bounding box center [1009, 328] width 34 height 16
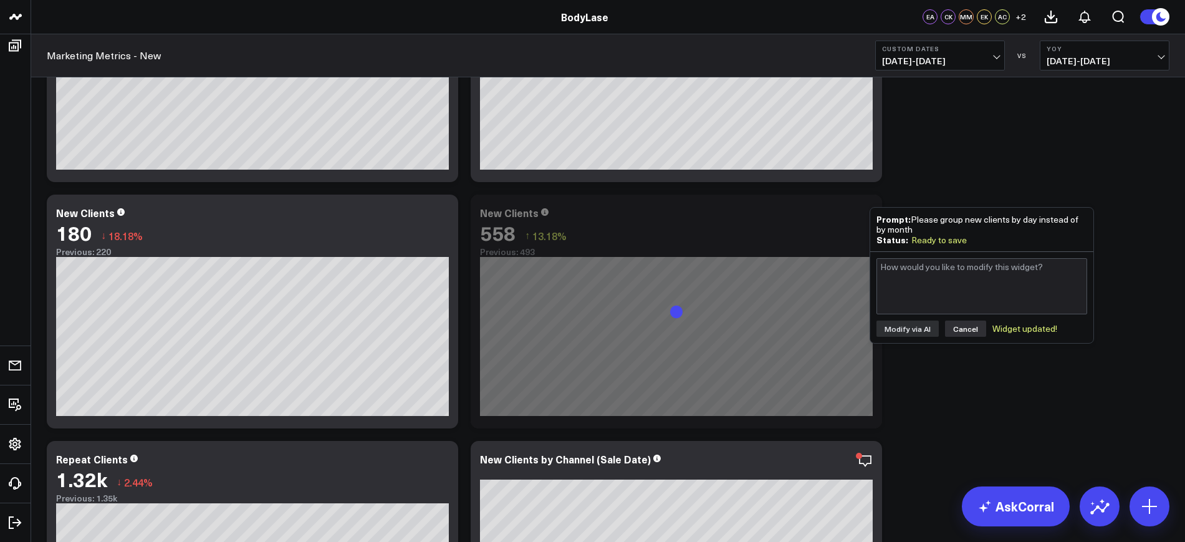
click at [954, 323] on button "Cancel" at bounding box center [965, 328] width 41 height 16
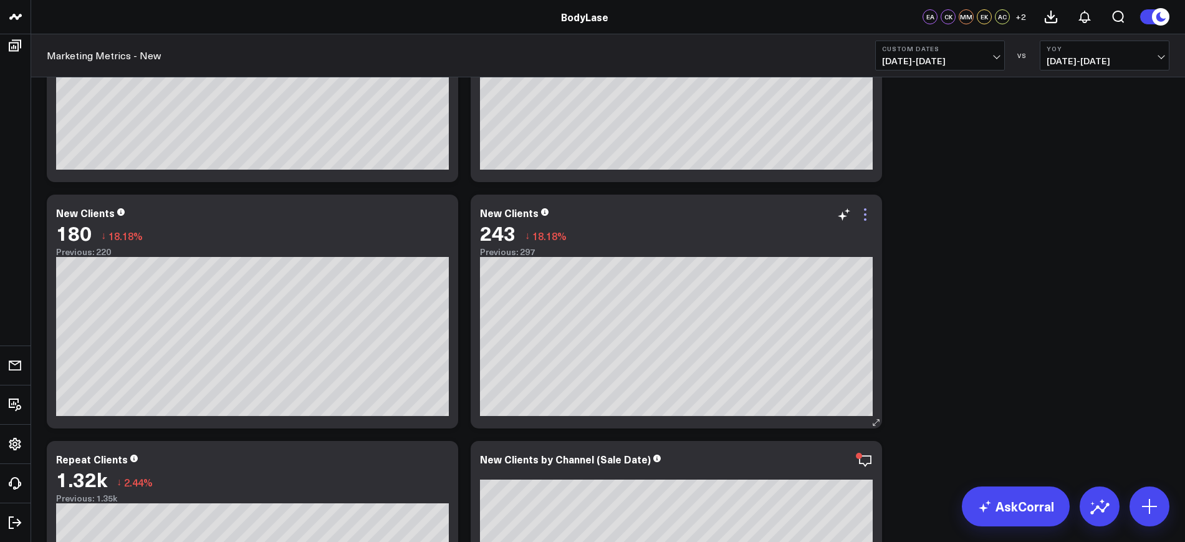
click at [867, 219] on icon at bounding box center [865, 214] width 15 height 15
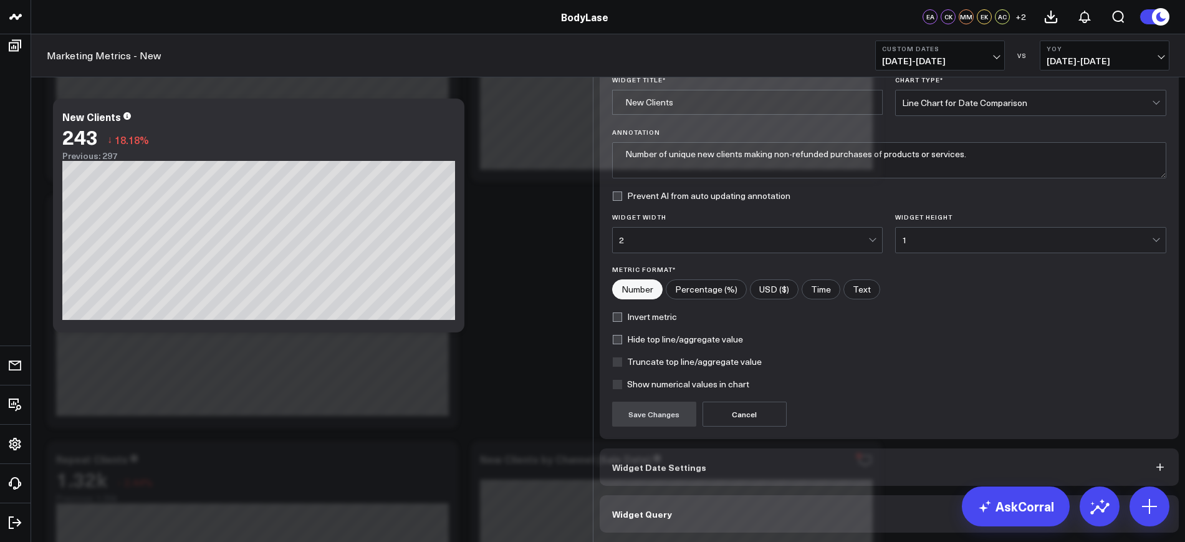
scroll to position [37, 0]
click at [691, 504] on button "Widget Query" at bounding box center [890, 513] width 580 height 37
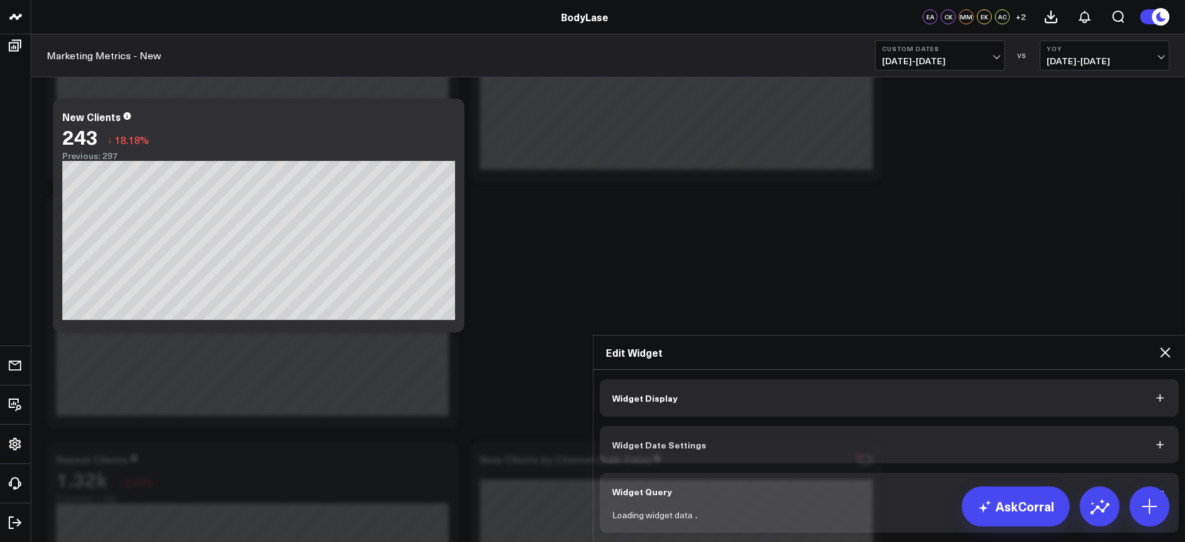
scroll to position [0, 0]
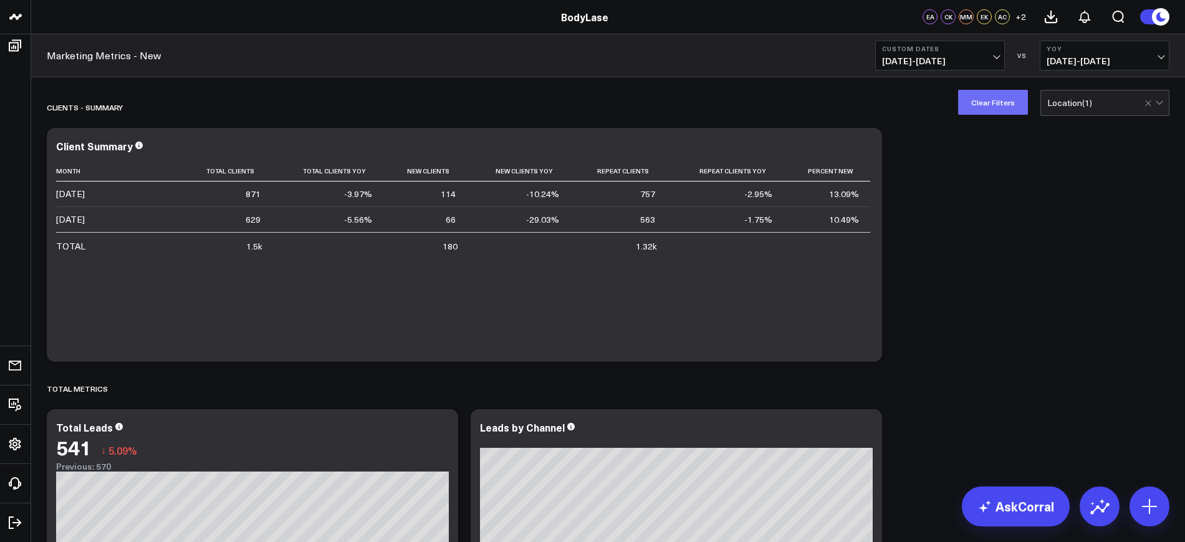
click at [969, 110] on button "Clear Filters" at bounding box center [993, 102] width 70 height 25
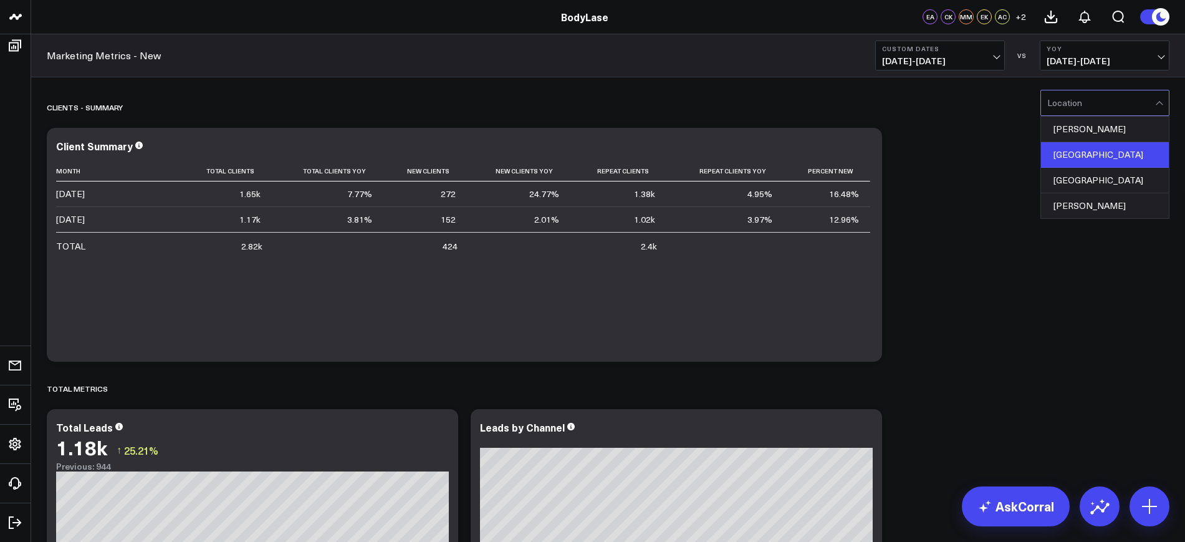
click at [1071, 150] on div "[GEOGRAPHIC_DATA]" at bounding box center [1105, 155] width 128 height 26
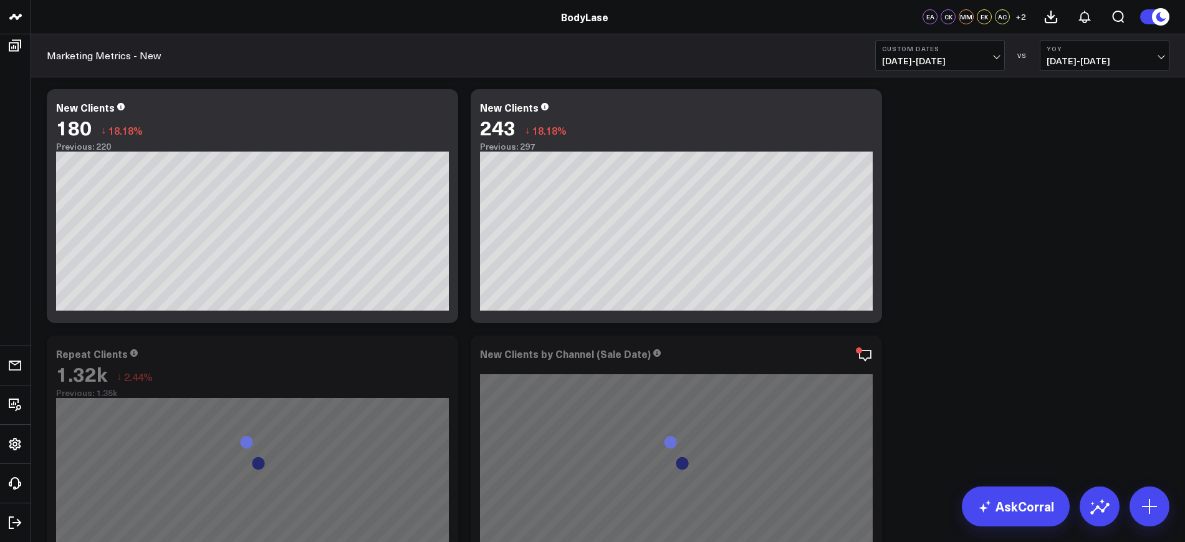
scroll to position [527, 0]
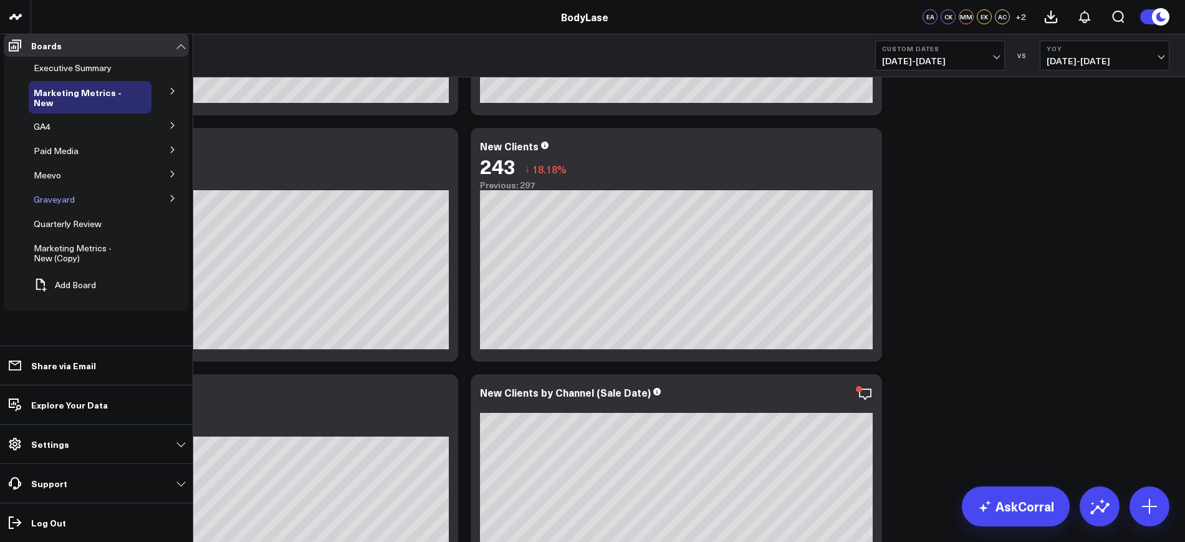
click at [47, 205] on span "Graveyard" at bounding box center [54, 199] width 41 height 12
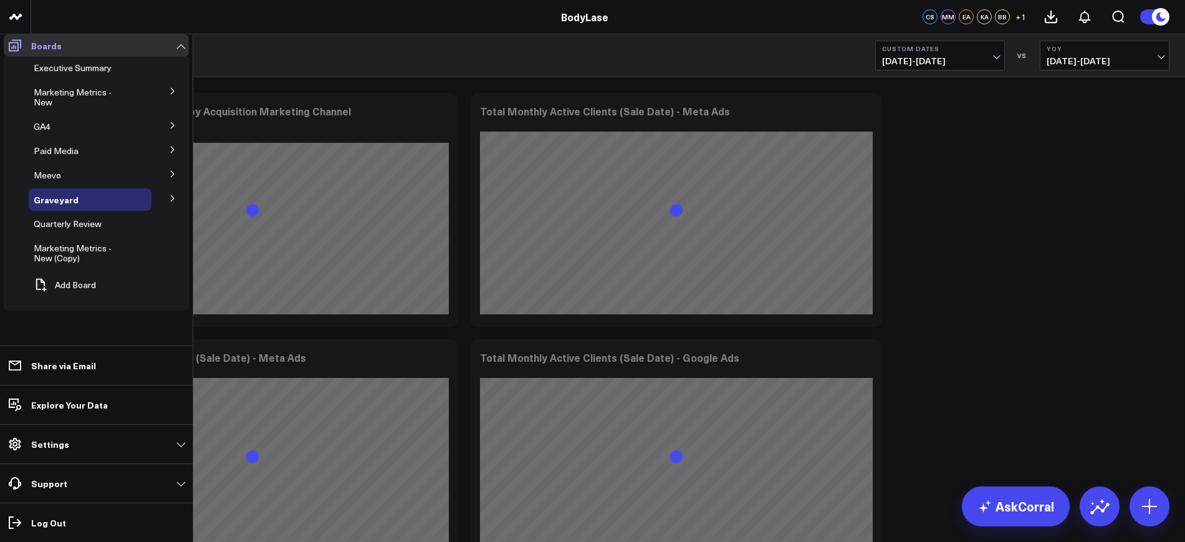
click at [23, 49] on span at bounding box center [15, 45] width 22 height 22
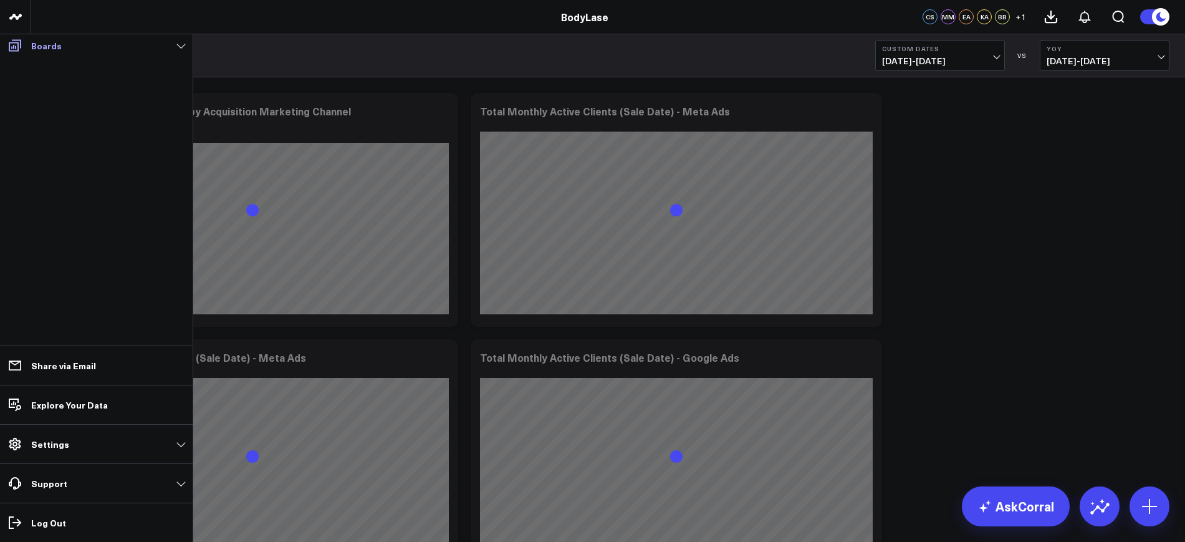
click at [21, 47] on icon at bounding box center [15, 46] width 12 height 12
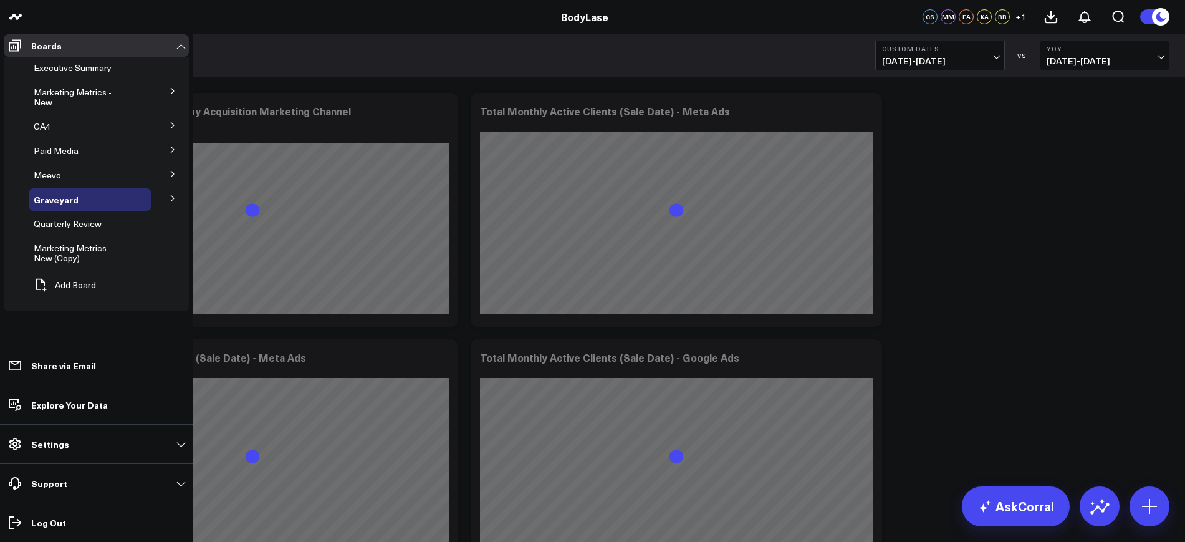
click at [170, 198] on icon at bounding box center [172, 197] width 7 height 7
click at [65, 300] on span "CK working" at bounding box center [63, 296] width 45 height 12
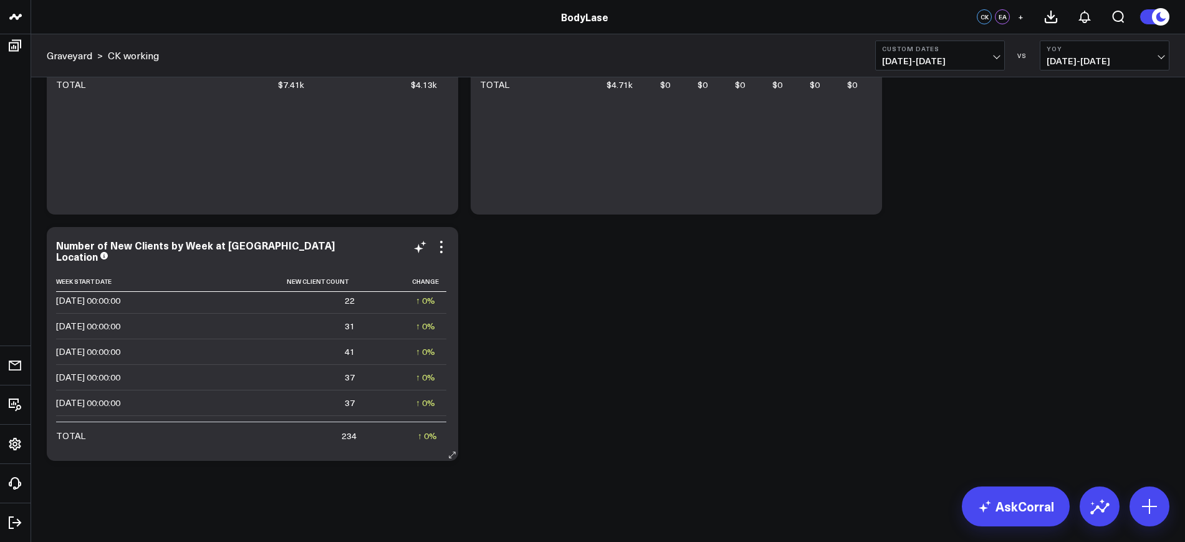
scroll to position [88, 0]
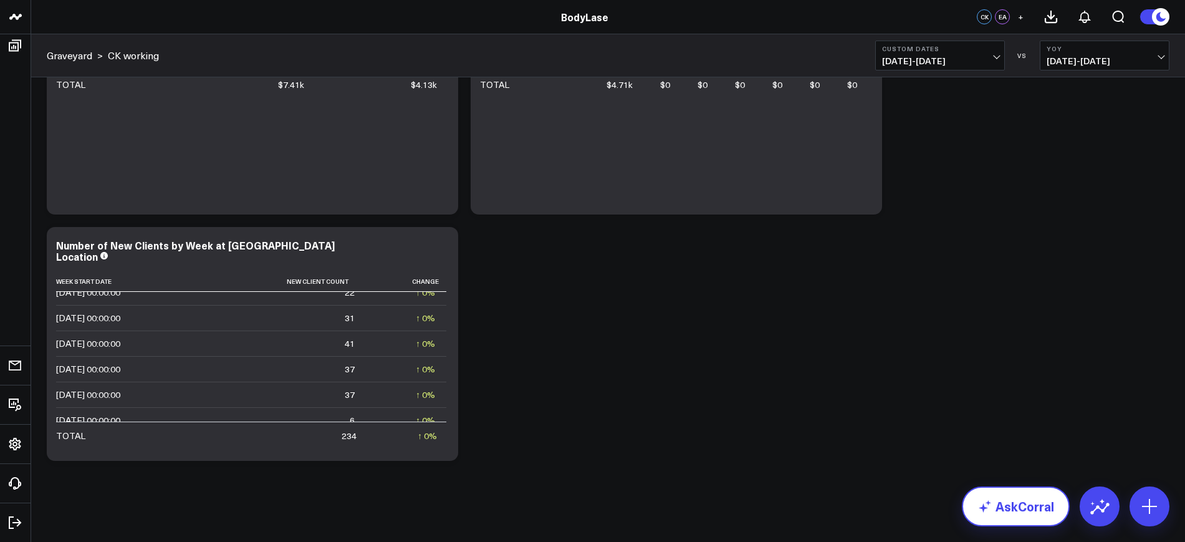
click at [997, 505] on link "AskCorral" at bounding box center [1016, 506] width 108 height 40
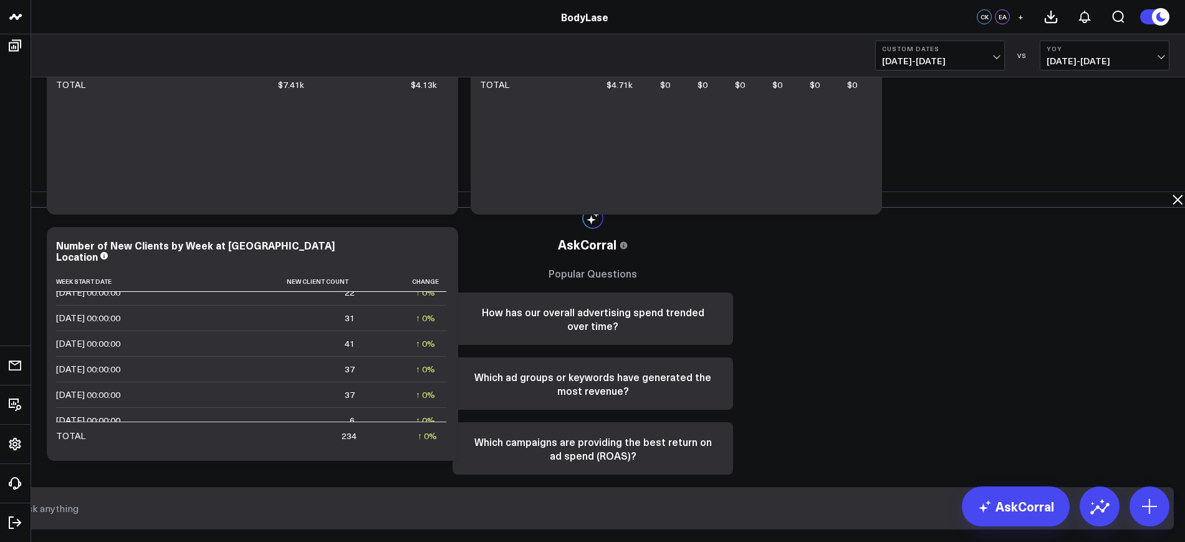
click at [846, 512] on textarea at bounding box center [581, 508] width 1129 height 22
type textarea "Can you create a table that shows the number of new clients by day at [GEOGRAPH…"
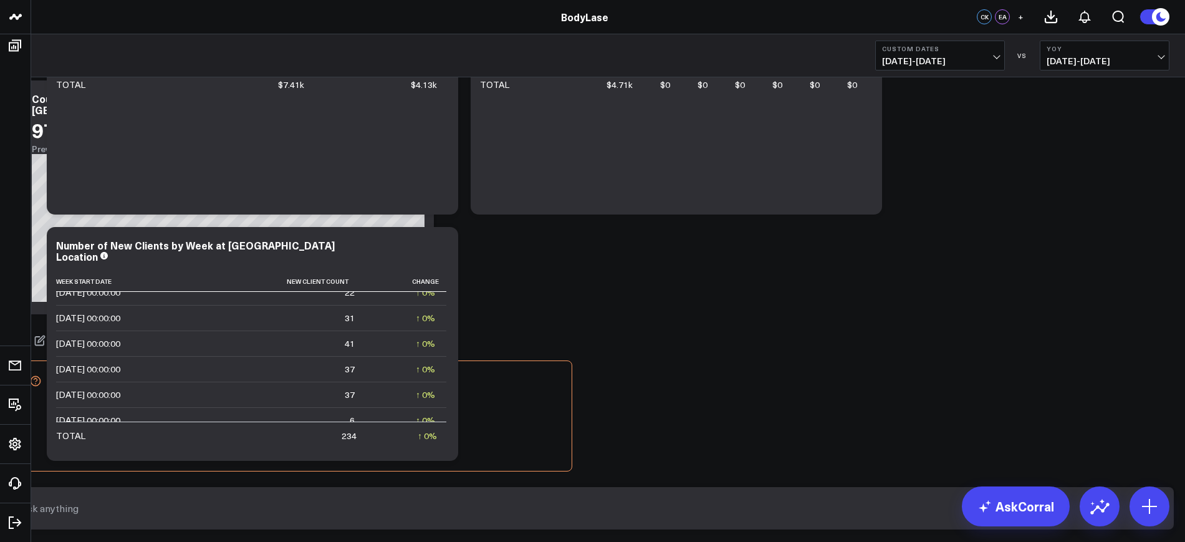
scroll to position [569, 0]
click at [698, 518] on textarea at bounding box center [581, 508] width 1129 height 22
type textarea "Can you create a table that shows then number of new clients at the [GEOGRAPHIC…"
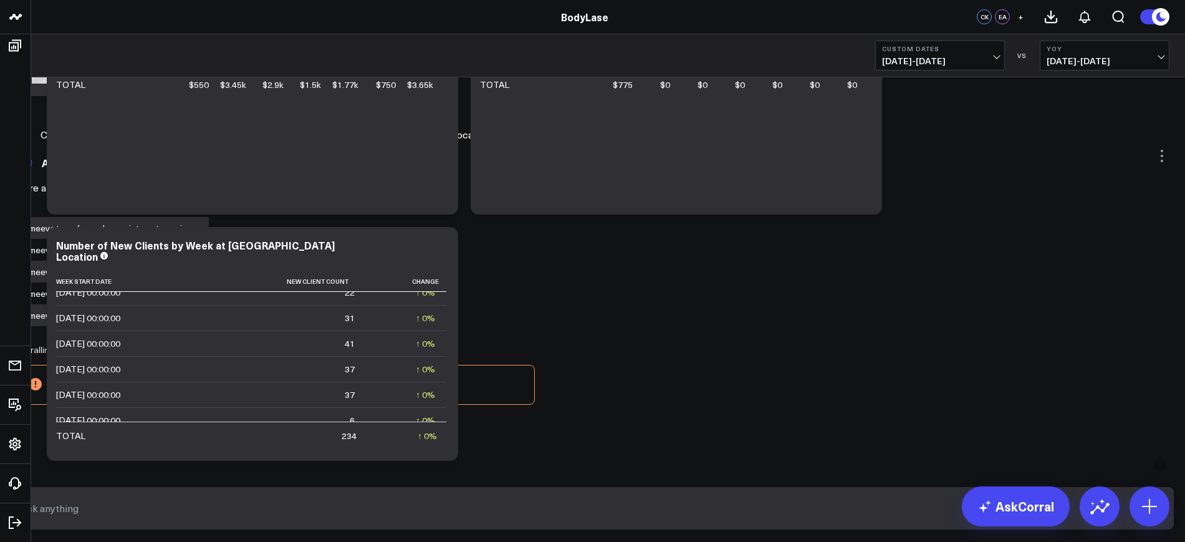
scroll to position [787, 0]
click at [954, 60] on span "[DATE] - [DATE]" at bounding box center [940, 61] width 116 height 10
click at [928, 396] on link "Custom Dates" at bounding box center [940, 398] width 128 height 24
select select "7"
select select "2025"
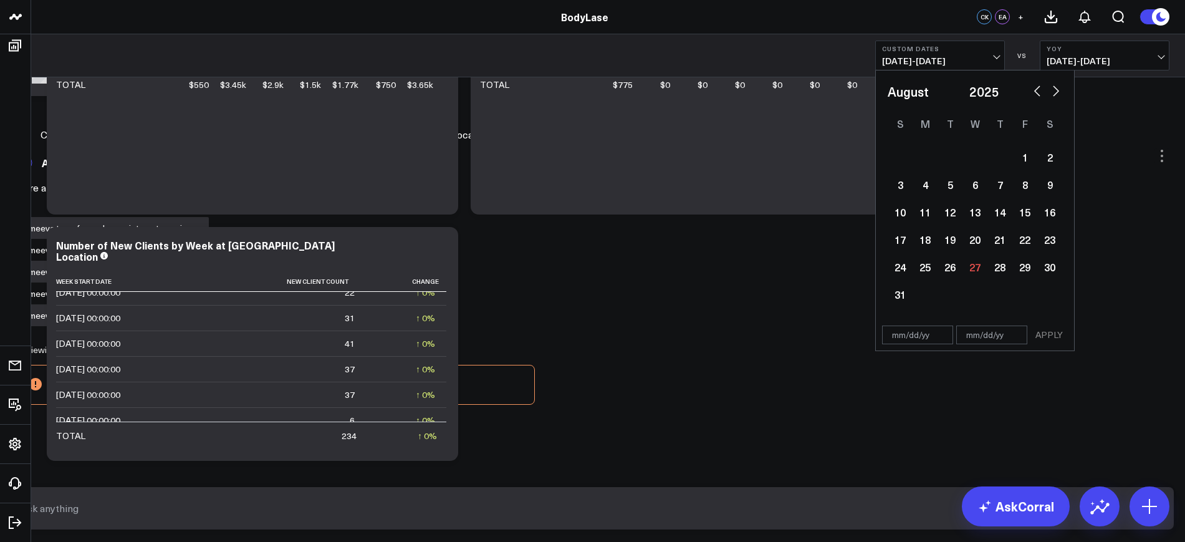
click at [932, 342] on input "text" at bounding box center [917, 334] width 71 height 19
select select "7"
select select "2025"
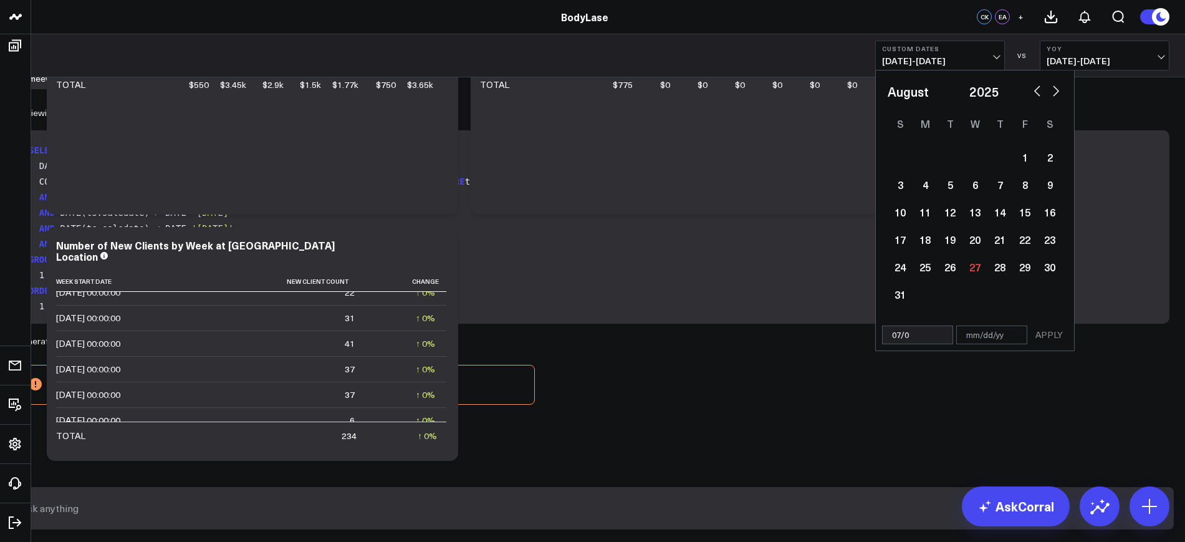
scroll to position [1024, 0]
type input "[DATE]"
select select "6"
select select "2025"
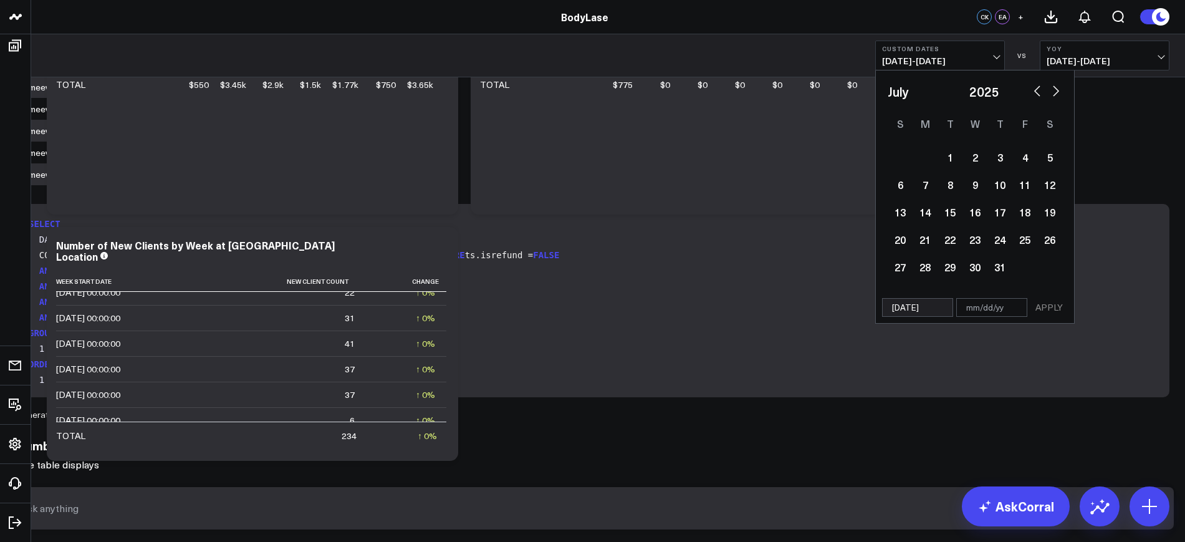
type input "[DATE]"
click at [963, 310] on input "text" at bounding box center [991, 307] width 71 height 19
select select "6"
select select "2025"
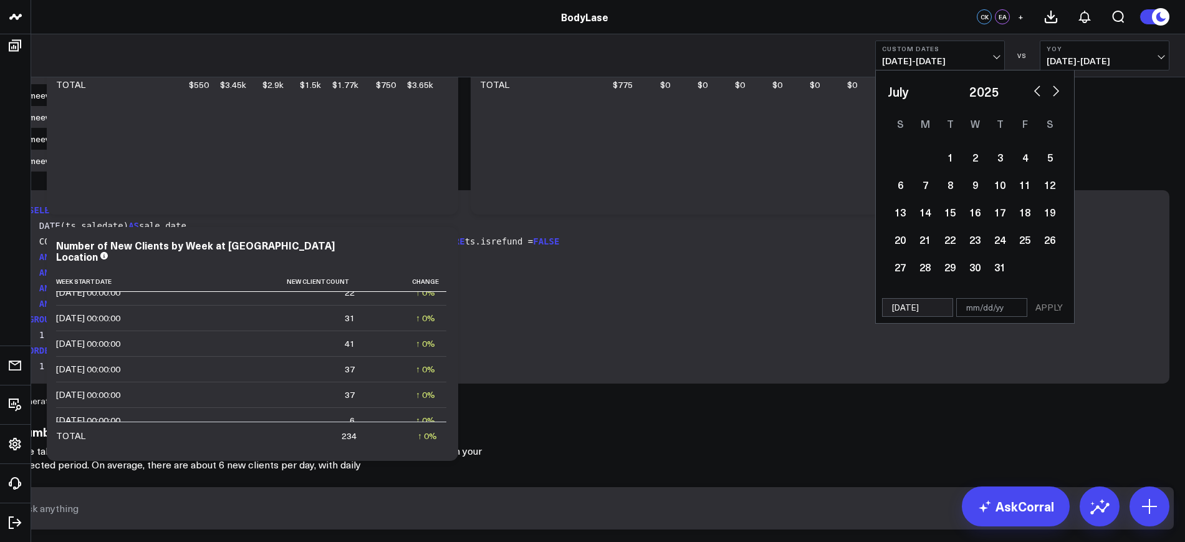
scroll to position [942, 0]
type input "0"
select select "6"
select select "2025"
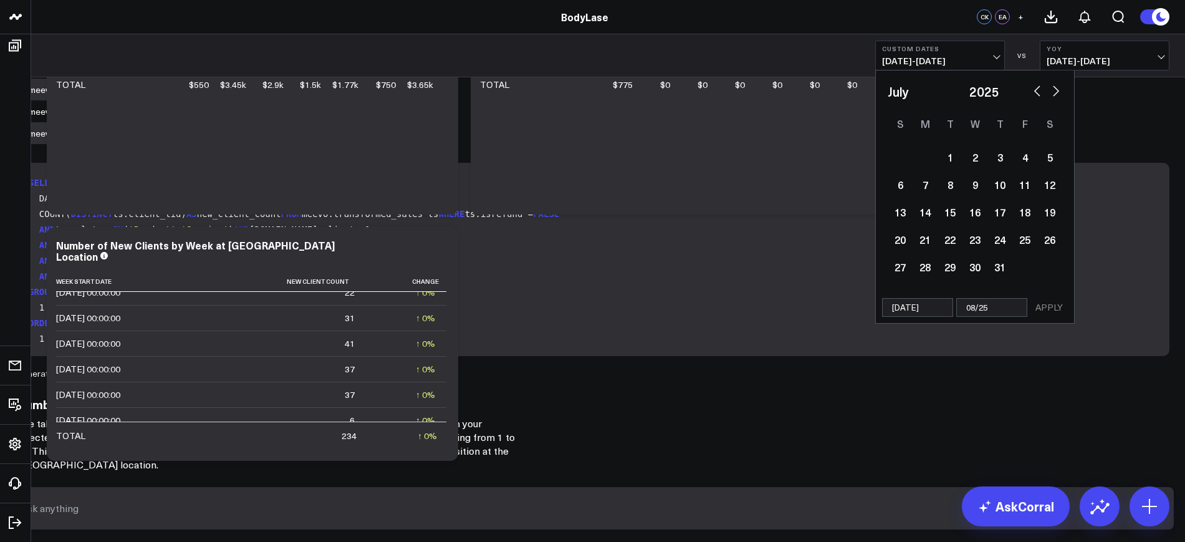
type input "08/25/0"
select select "6"
select select "2025"
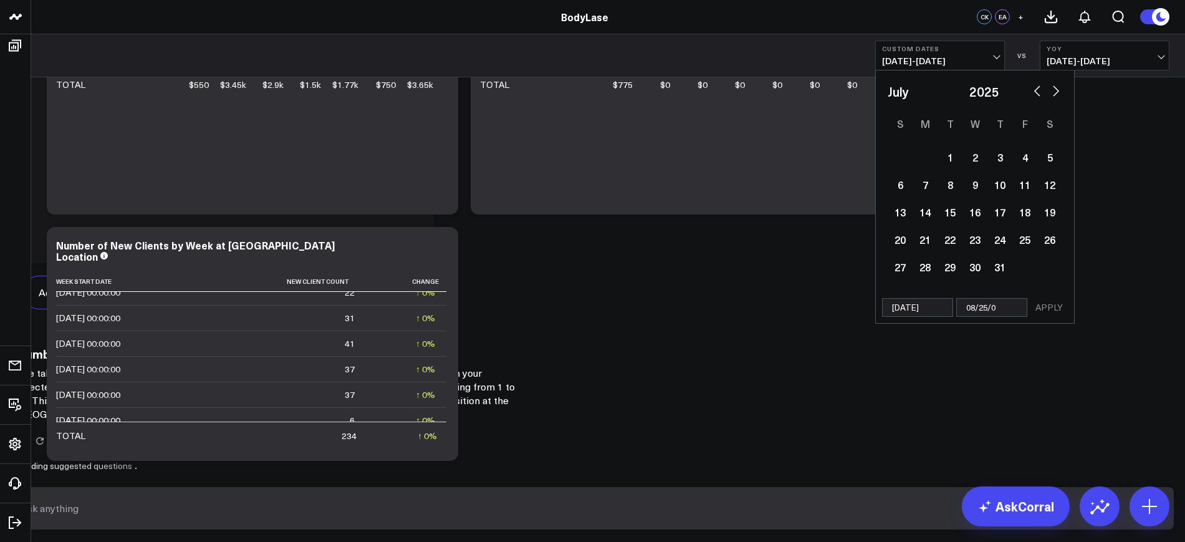
scroll to position [1314, 0]
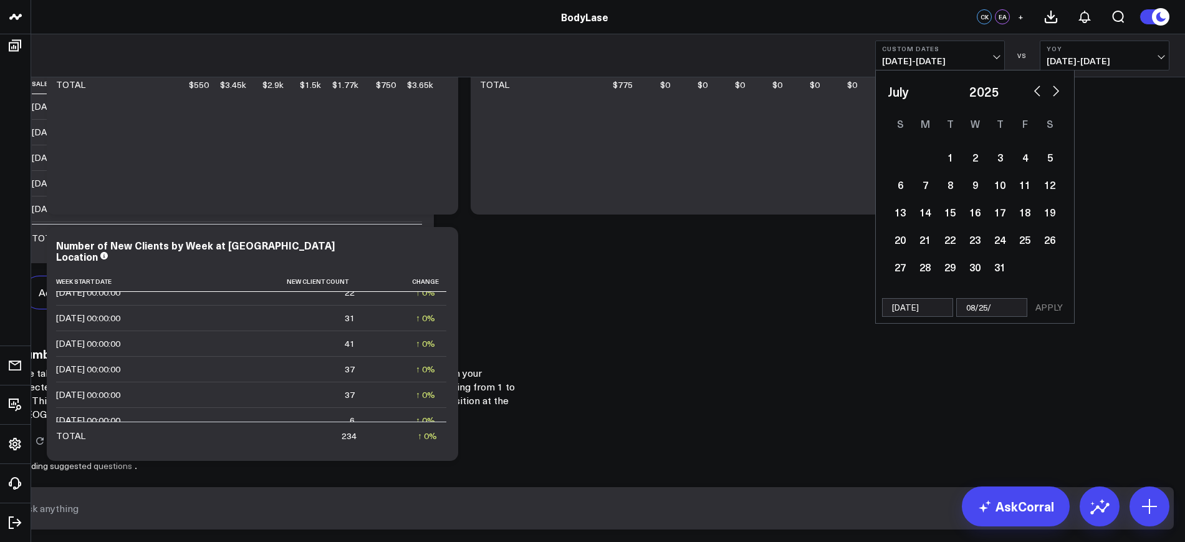
type input "08/25"
select select "6"
select select "2025"
type input "[DATE]"
select select "6"
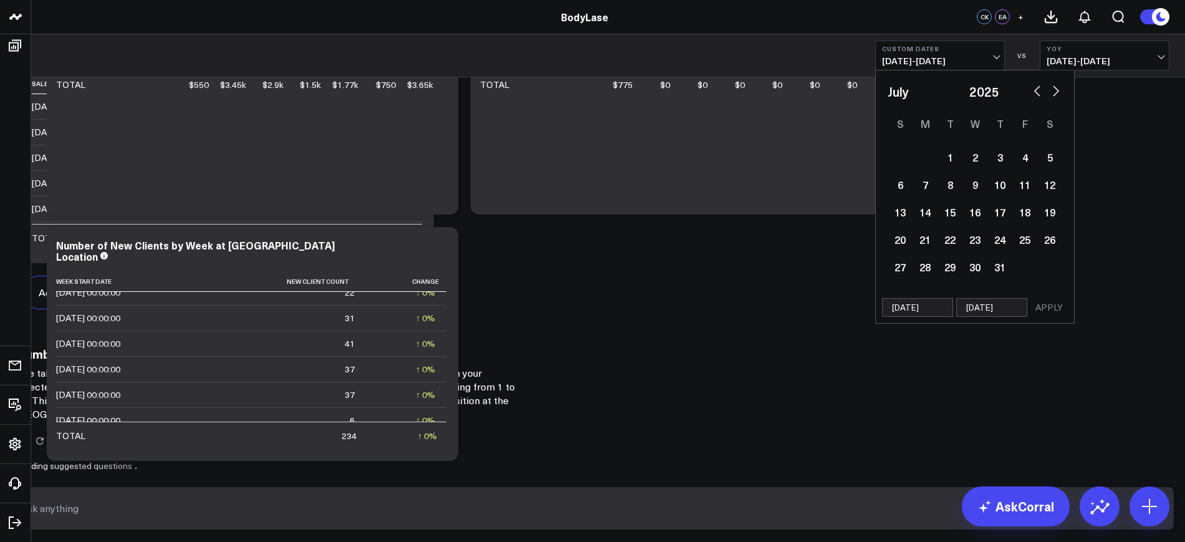
select select "2025"
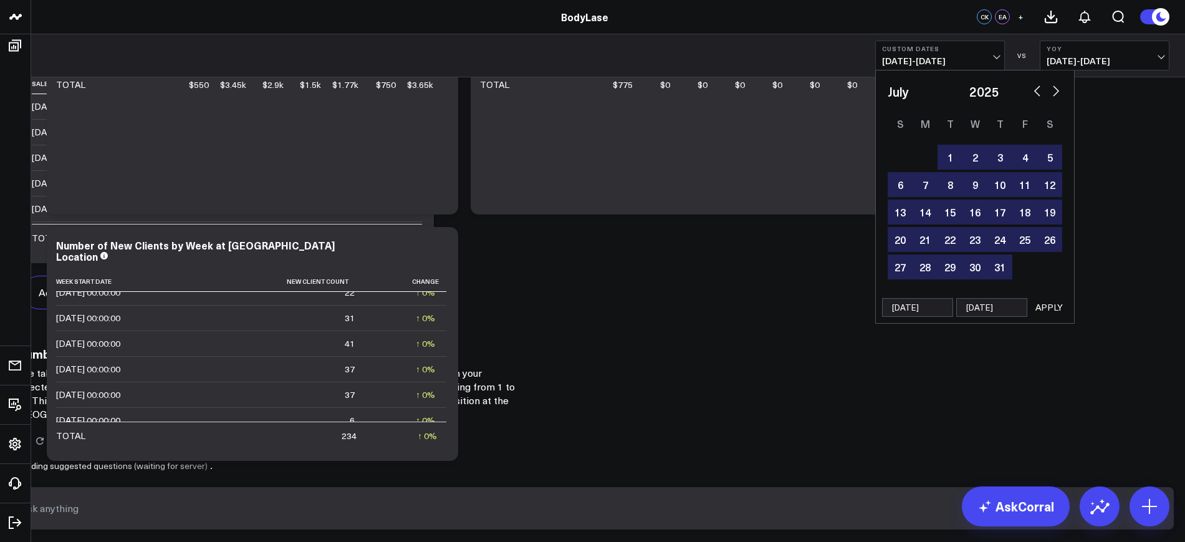
type input "[DATE]"
click at [1050, 305] on button "APPLY" at bounding box center [1048, 307] width 37 height 19
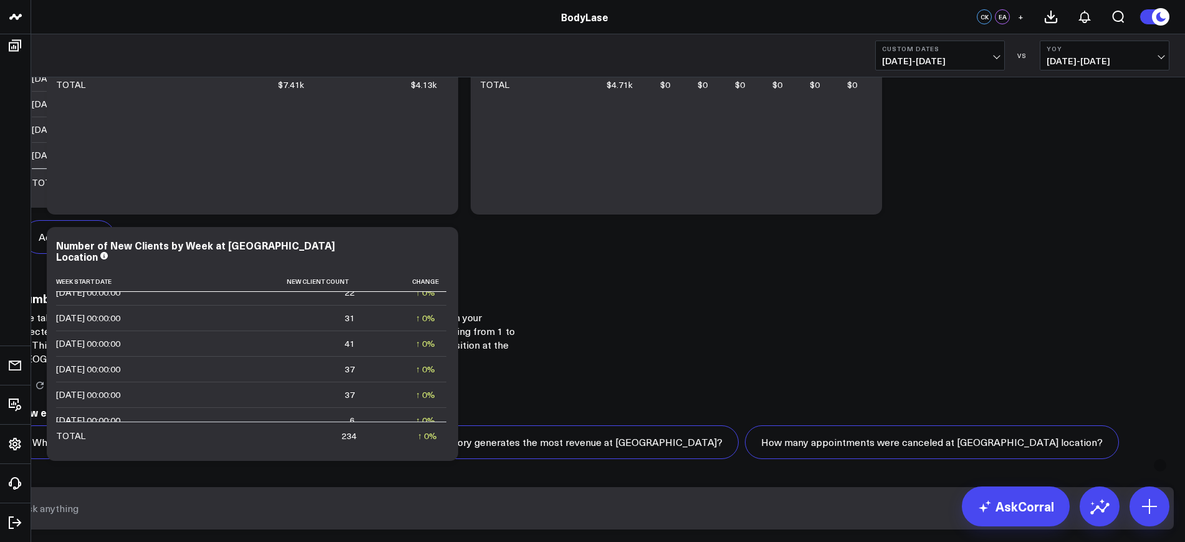
scroll to position [1947, 0]
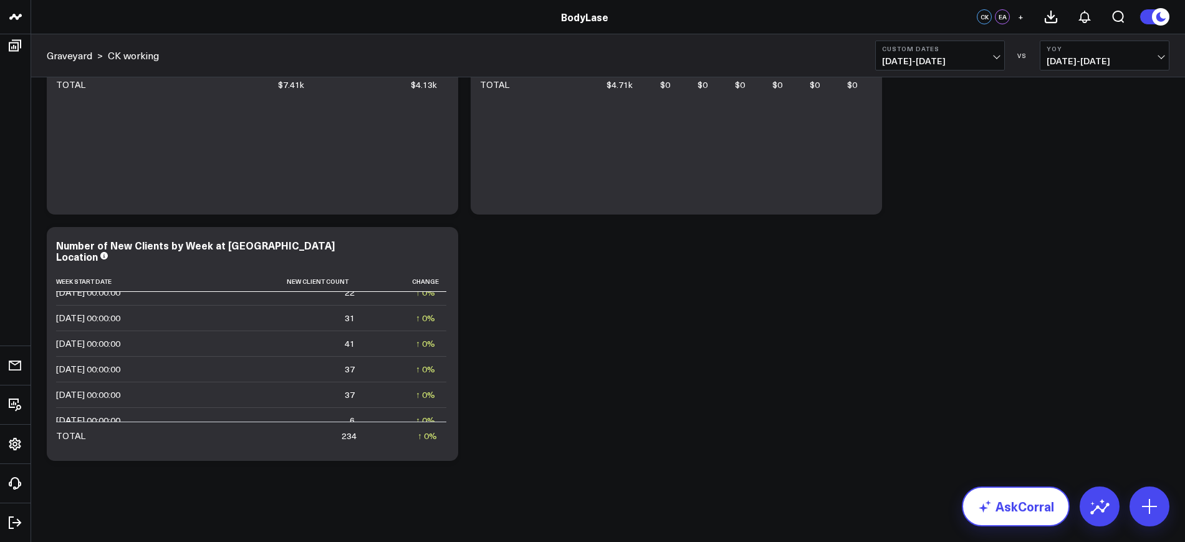
click at [1024, 522] on link "AskCorral" at bounding box center [1016, 506] width 108 height 40
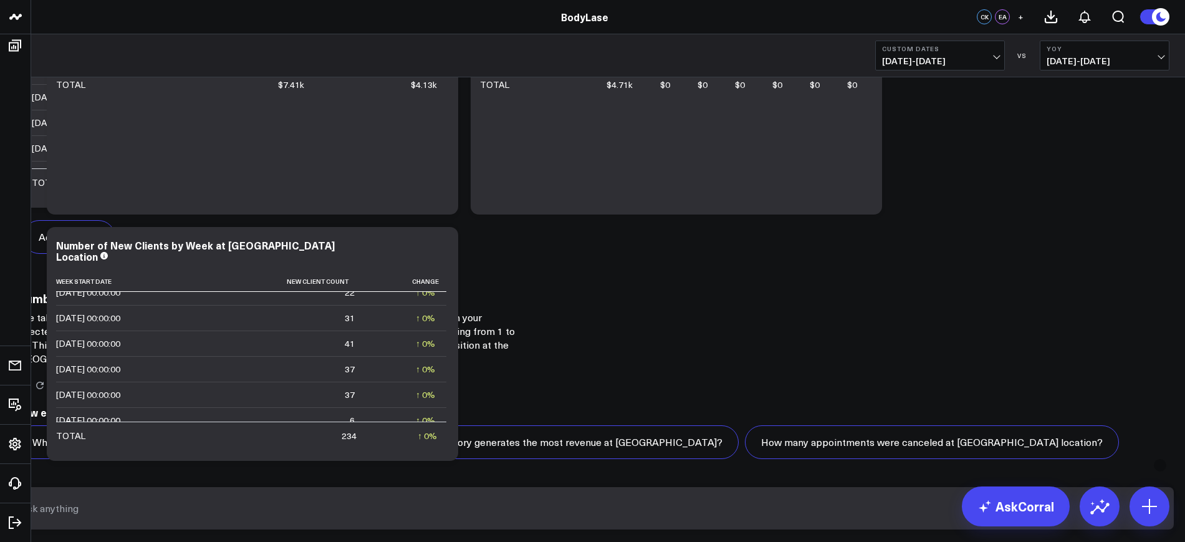
click at [760, 506] on textarea at bounding box center [581, 508] width 1129 height 22
type textarea "can you create a table that shows the number of new clients at [GEOGRAPHIC_DATA…"
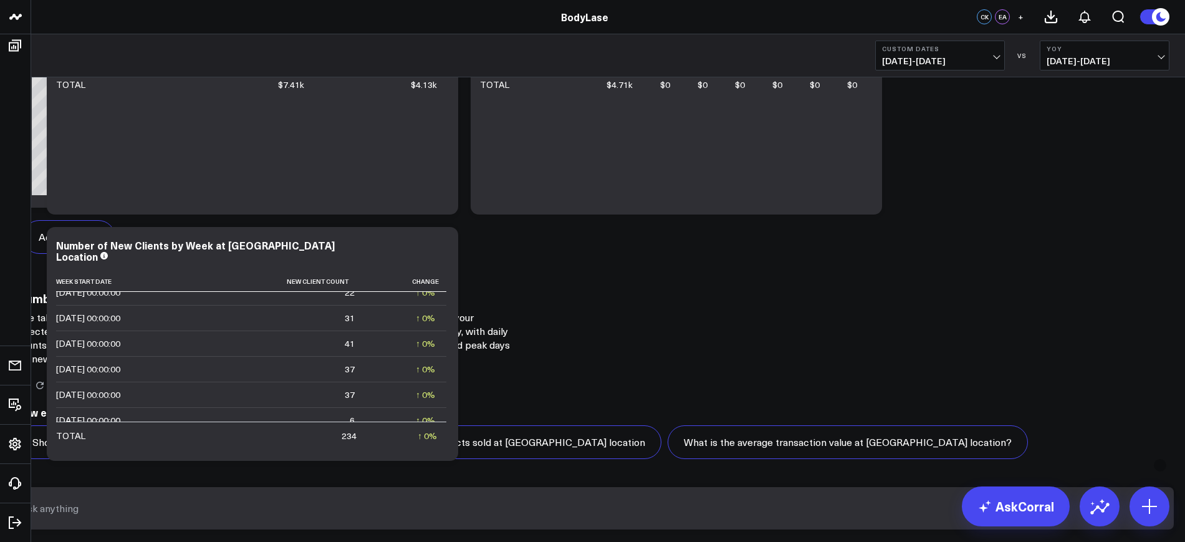
scroll to position [2429, 0]
click at [115, 254] on button "Add To Board" at bounding box center [68, 237] width 93 height 34
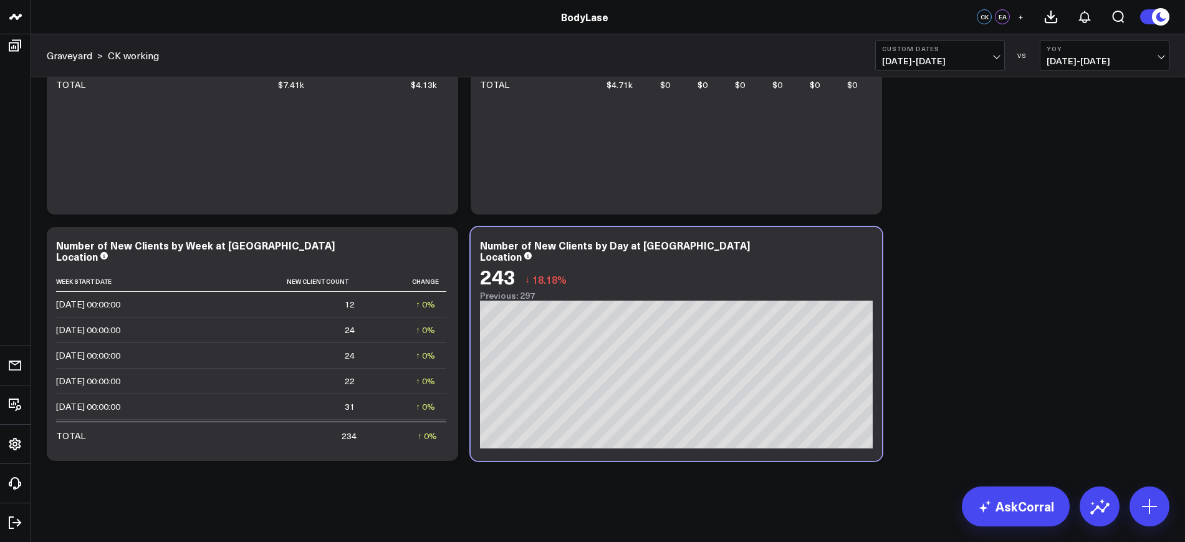
click at [866, 245] on icon at bounding box center [865, 246] width 15 height 15
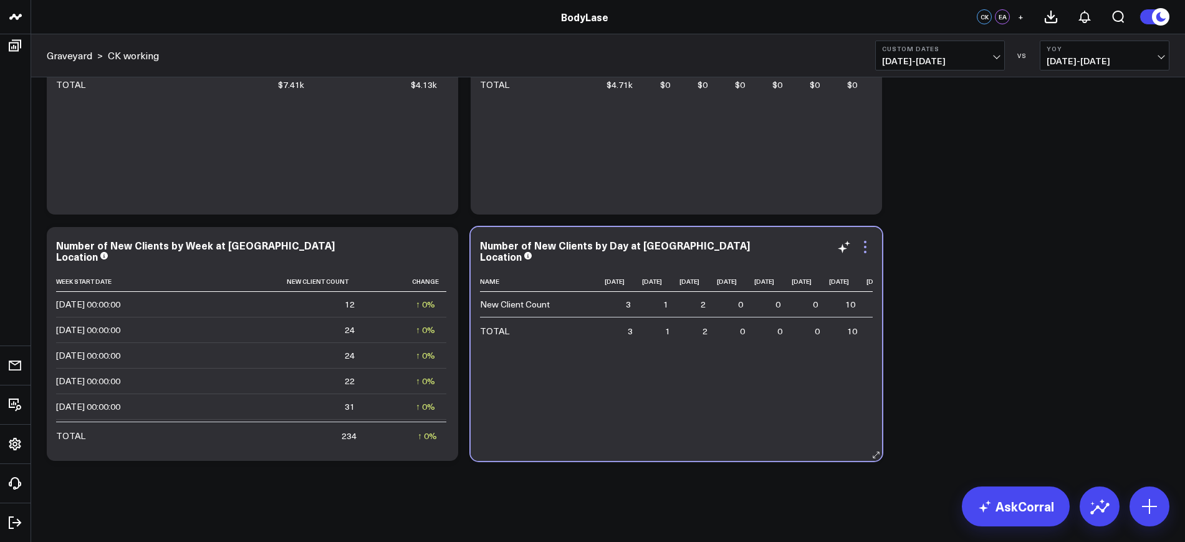
click at [867, 246] on icon at bounding box center [865, 246] width 15 height 15
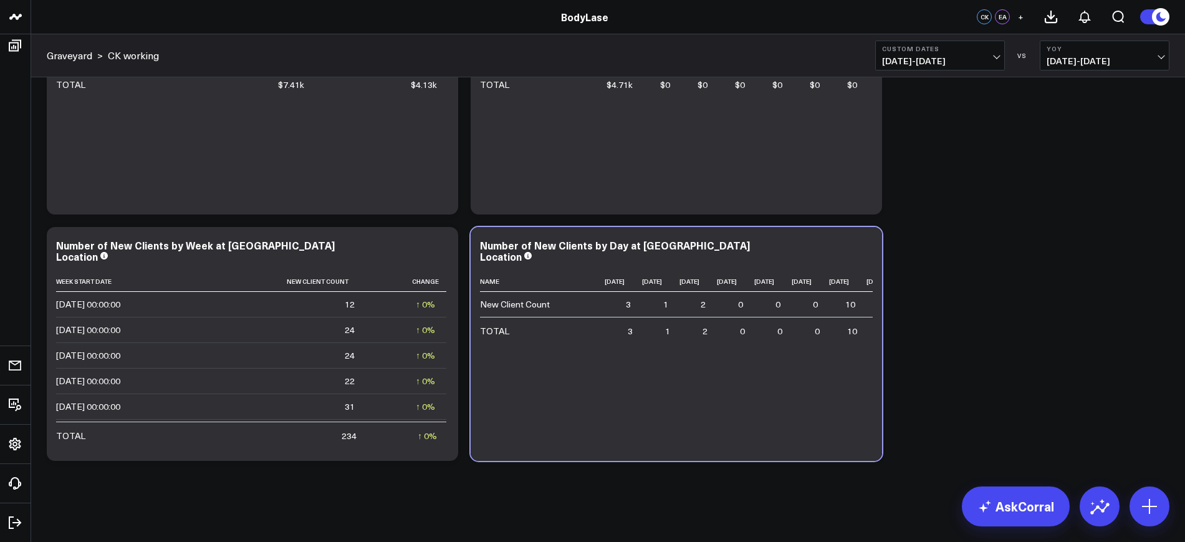
click at [964, 61] on span "07/01/25 - 08/25/25" at bounding box center [940, 61] width 116 height 10
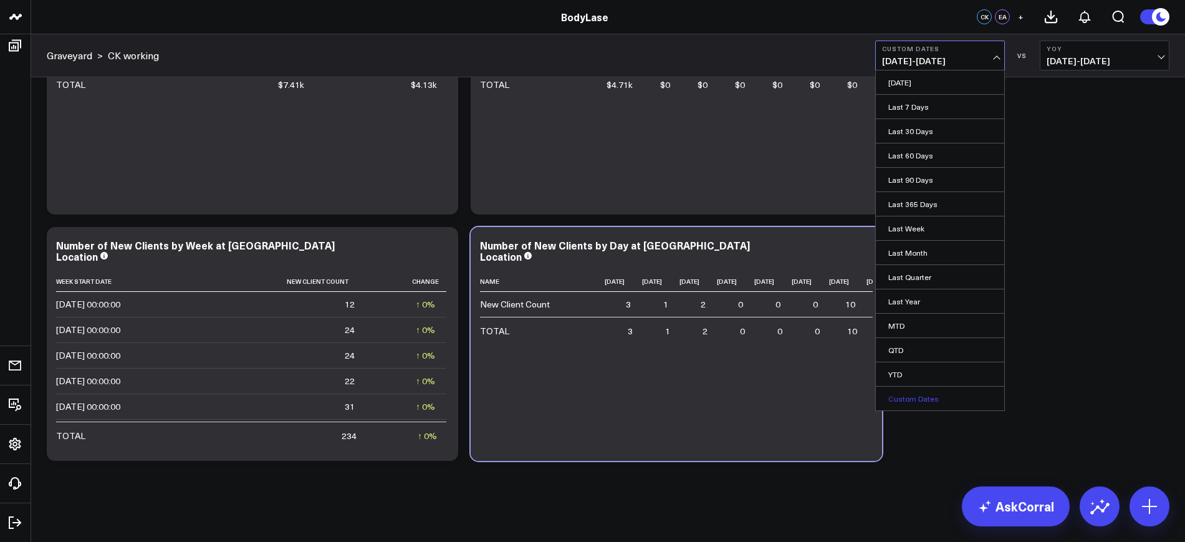
click at [911, 403] on link "Custom Dates" at bounding box center [940, 398] width 128 height 24
select select "7"
select select "2025"
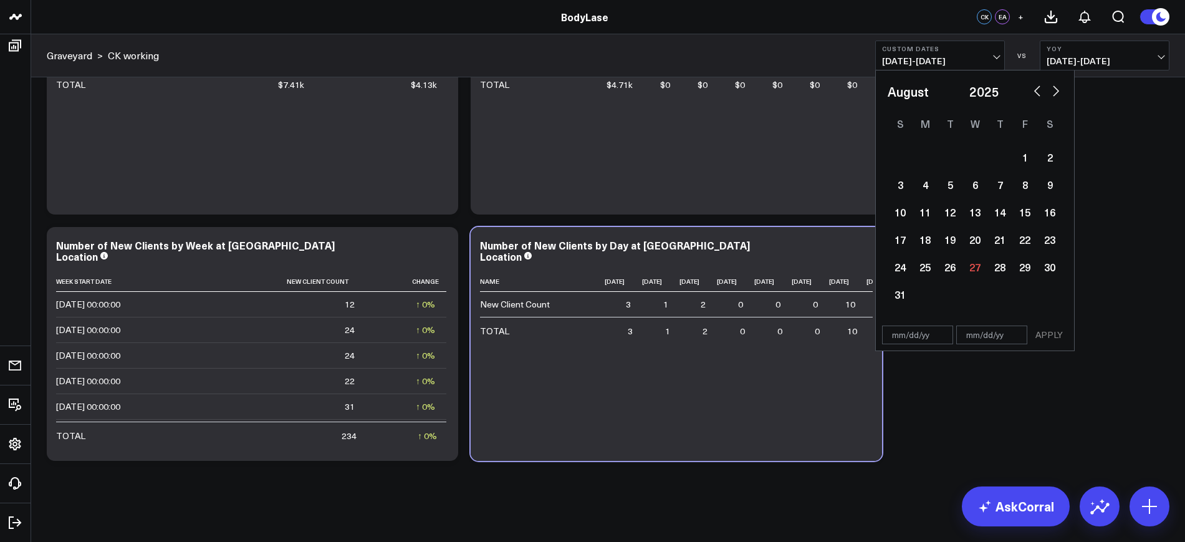
click at [919, 332] on input "text" at bounding box center [917, 334] width 71 height 19
select select "7"
select select "2025"
type input "[DATE]"
select select "6"
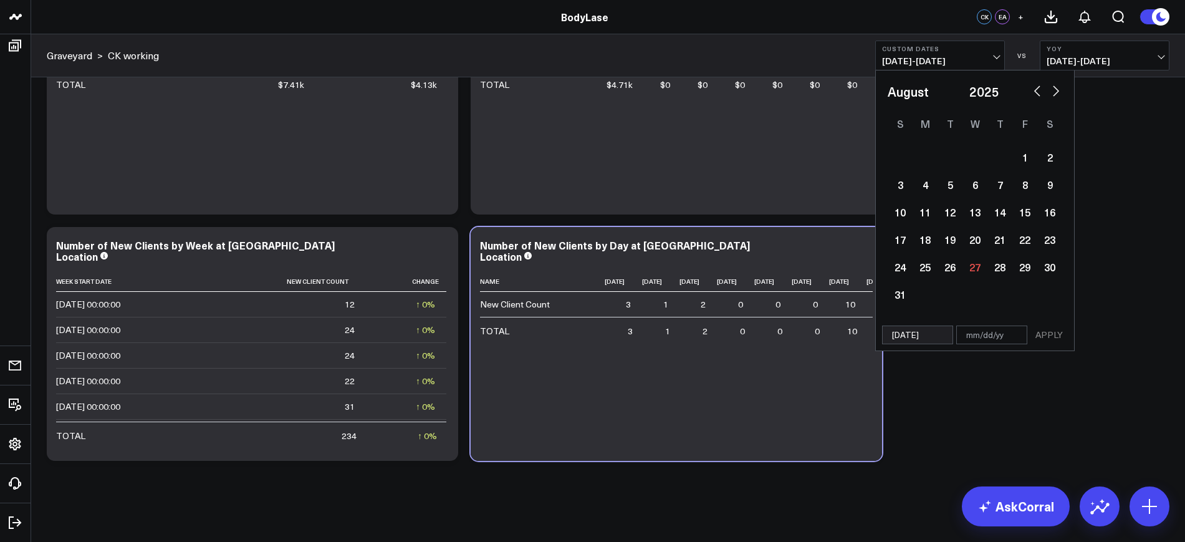
select select "2024"
type input "[DATE]"
click at [990, 302] on input "text" at bounding box center [991, 307] width 71 height 19
select select "6"
select select "2024"
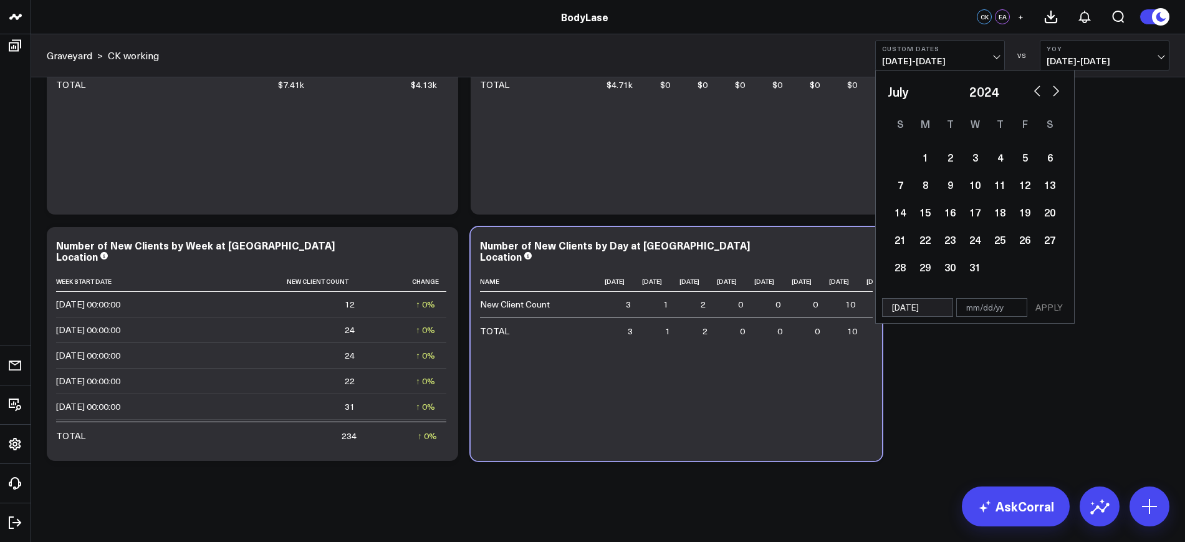
type input "0"
select select "6"
select select "2024"
type input "08"
select select "6"
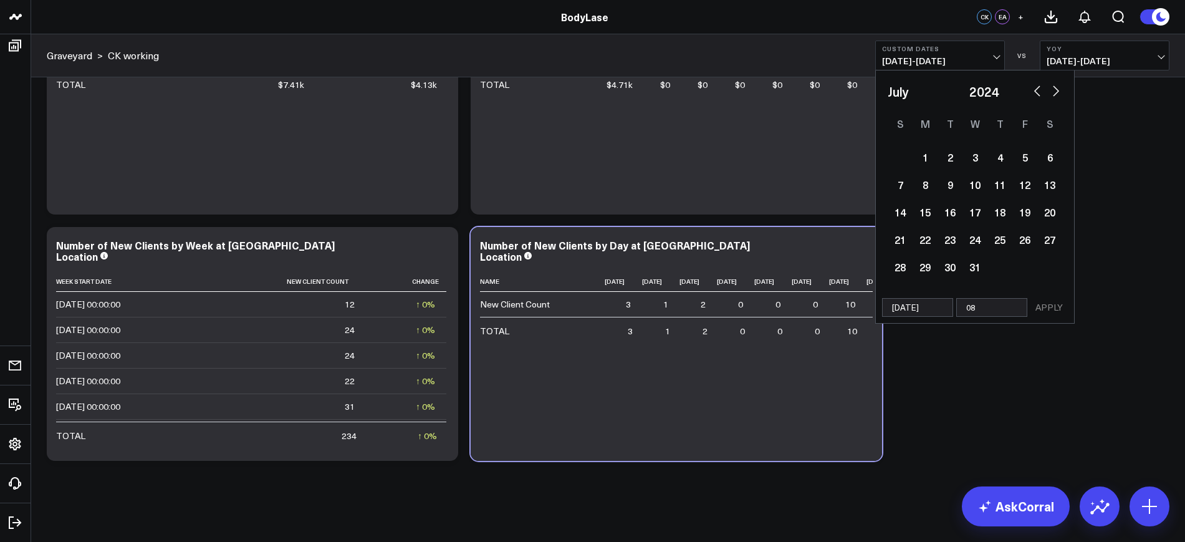
select select "2024"
type input "08/25"
select select "6"
select select "2024"
type input "[DATE]"
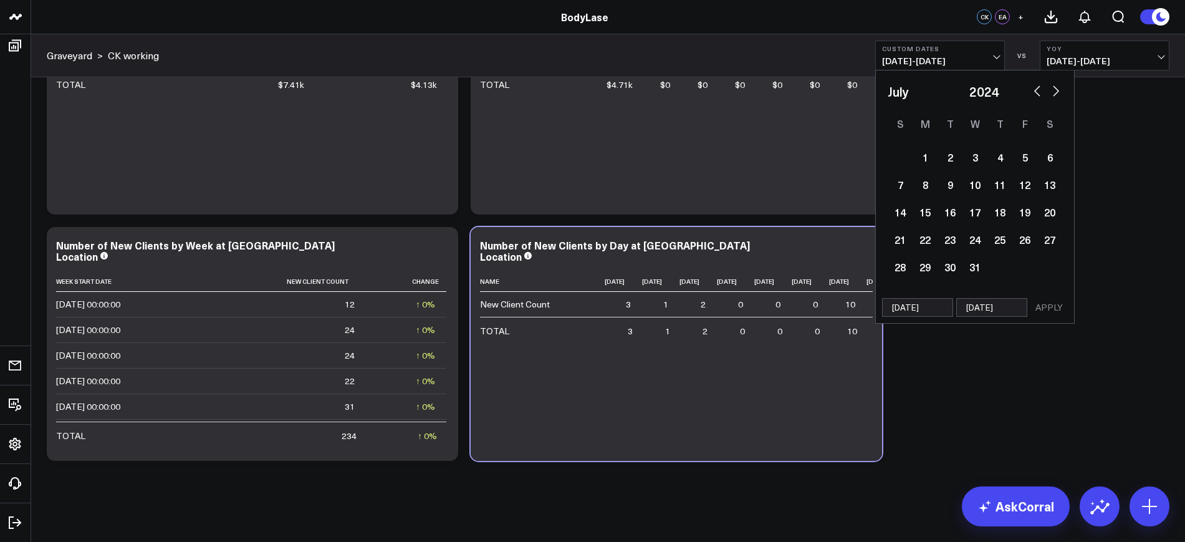
select select "6"
select select "2024"
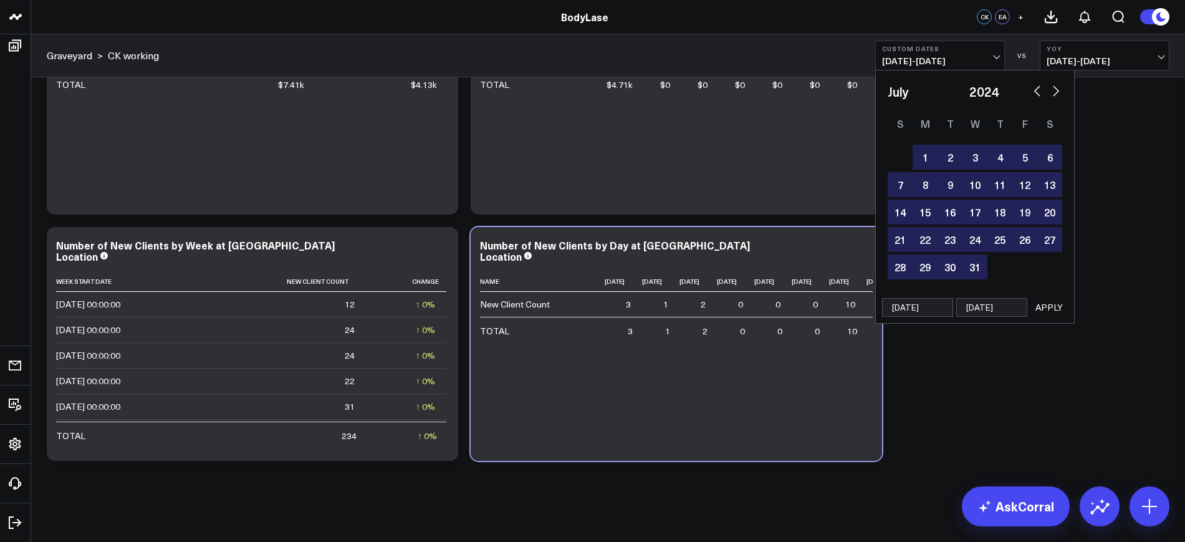
click at [1033, 306] on button "APPLY" at bounding box center [1048, 307] width 37 height 19
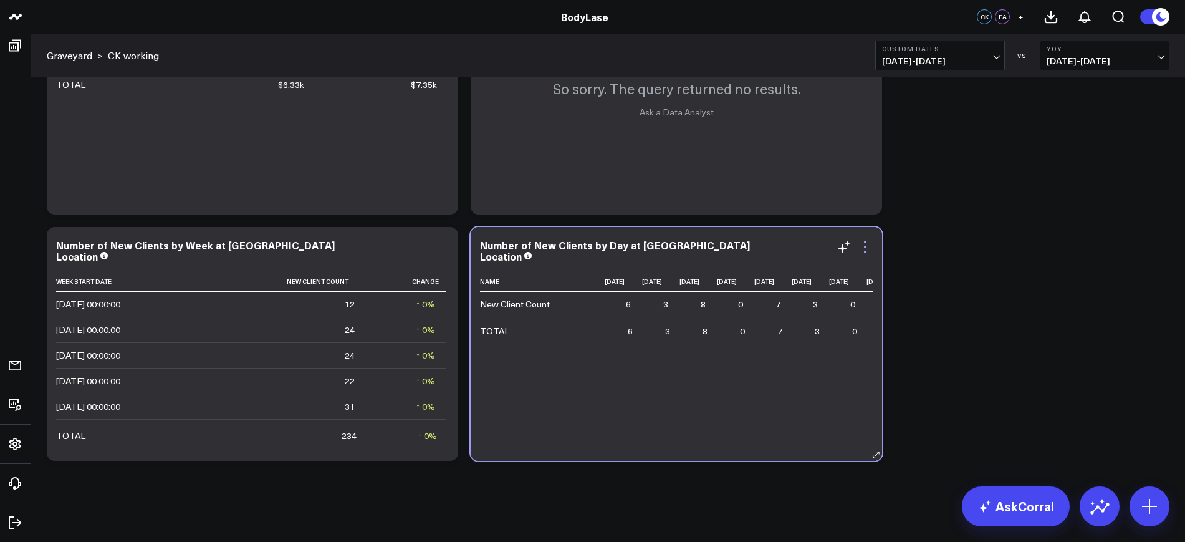
click at [868, 248] on icon at bounding box center [865, 246] width 15 height 15
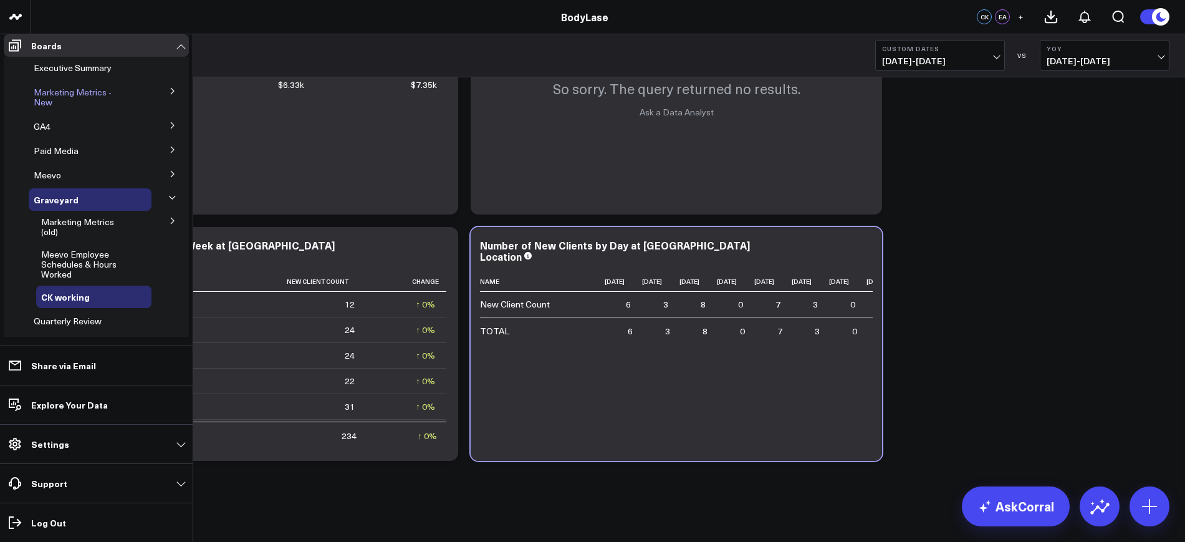
click at [50, 96] on span "Marketing Metrics - New" at bounding box center [73, 97] width 78 height 22
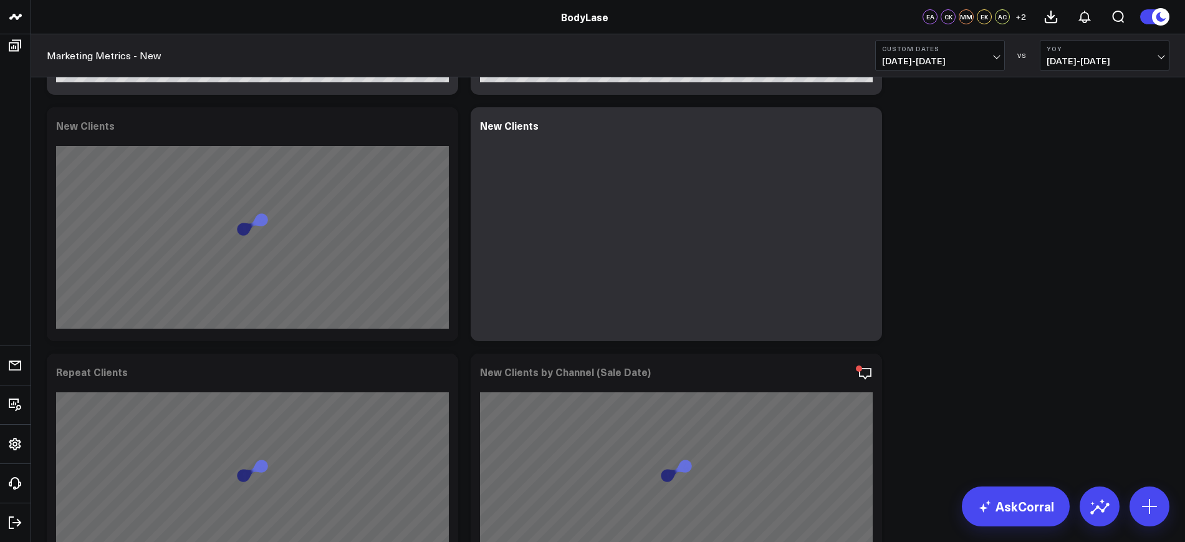
scroll to position [549, 0]
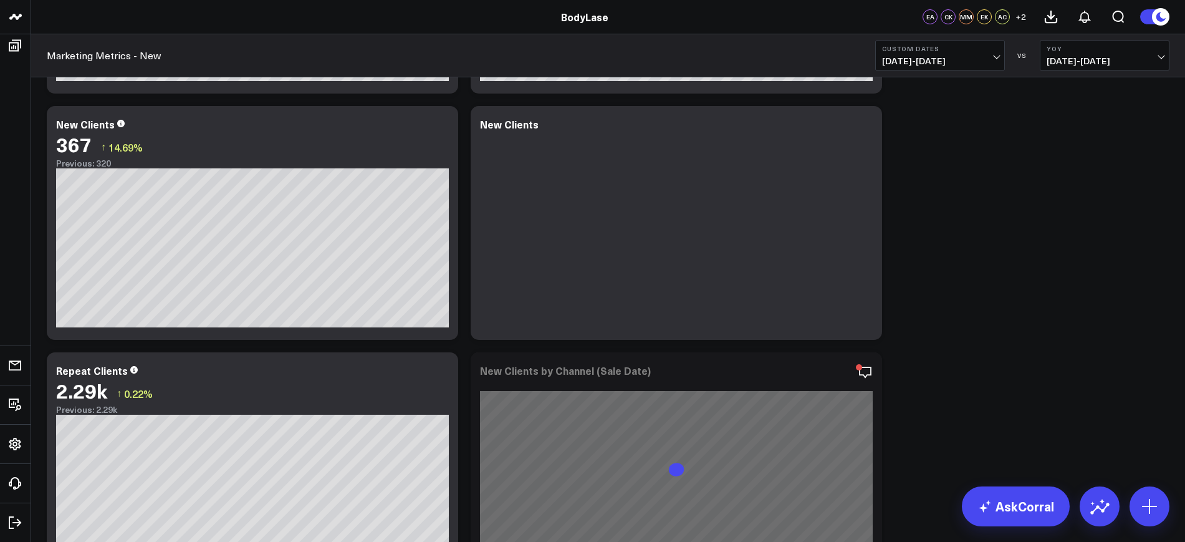
click at [957, 67] on button "Custom Dates 07/01/24 - 08/25/24" at bounding box center [940, 56] width 130 height 30
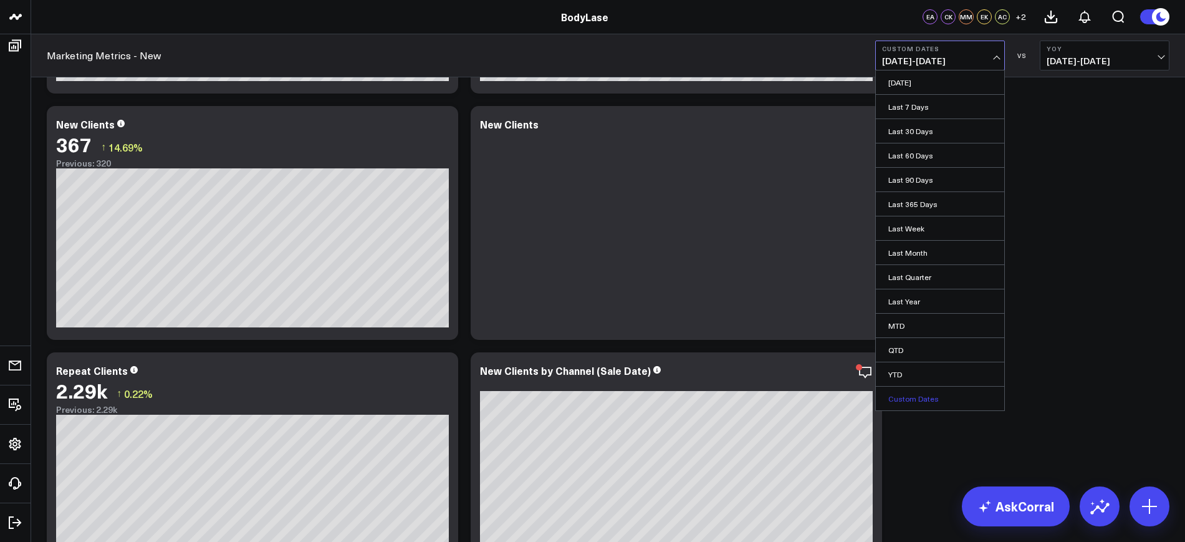
click at [911, 403] on link "Custom Dates" at bounding box center [940, 398] width 128 height 24
select select "7"
select select "2025"
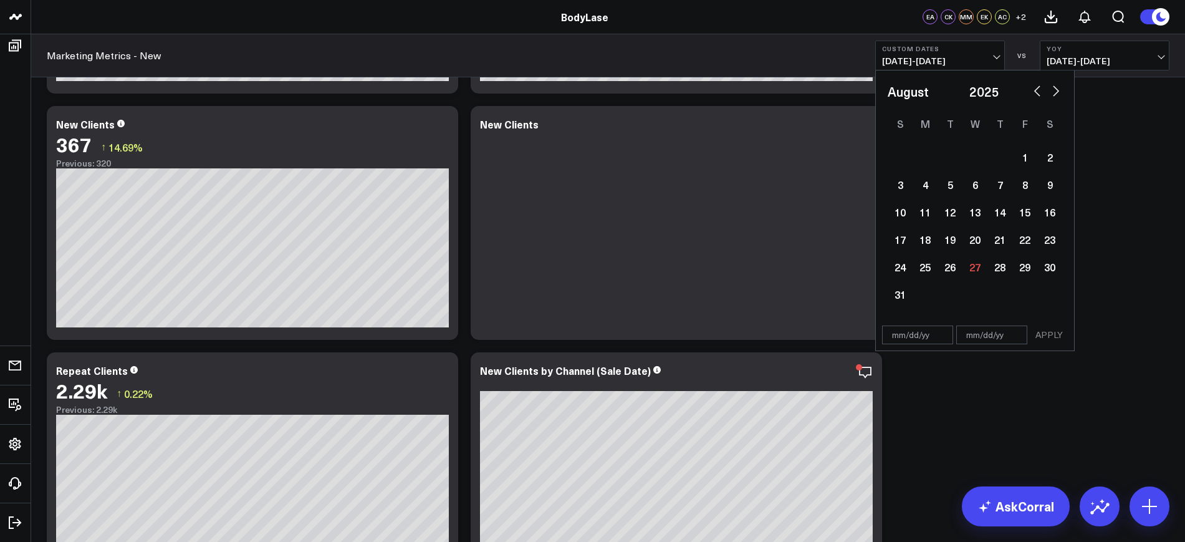
click at [940, 332] on input "text" at bounding box center [917, 334] width 71 height 19
select select "7"
select select "2025"
type input "[DATE]"
select select "6"
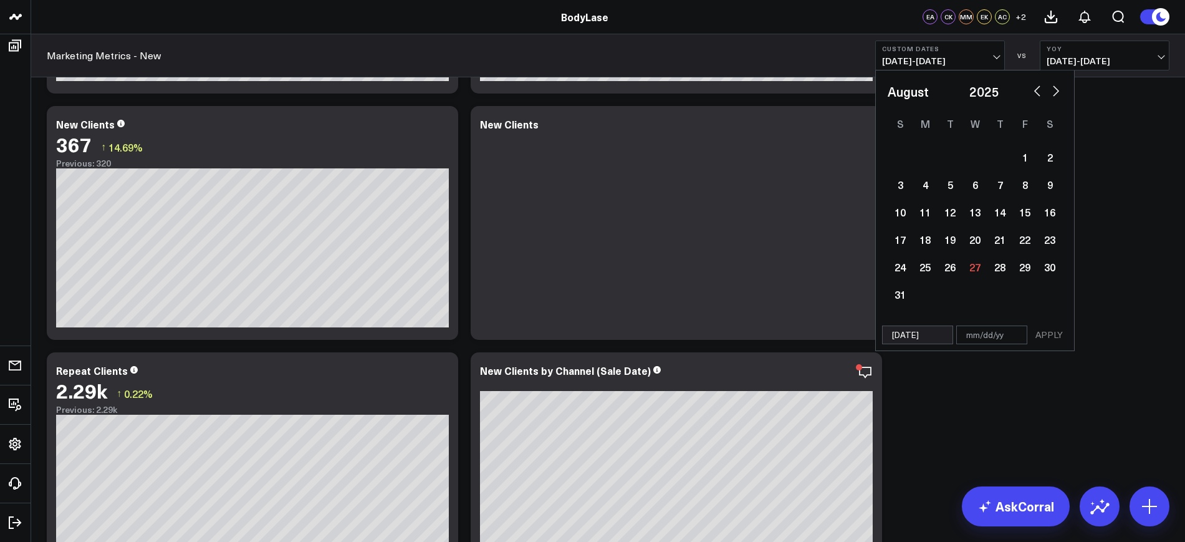
select select "2025"
type input "[DATE]"
click at [988, 308] on input "text" at bounding box center [991, 307] width 71 height 19
select select "6"
select select "2025"
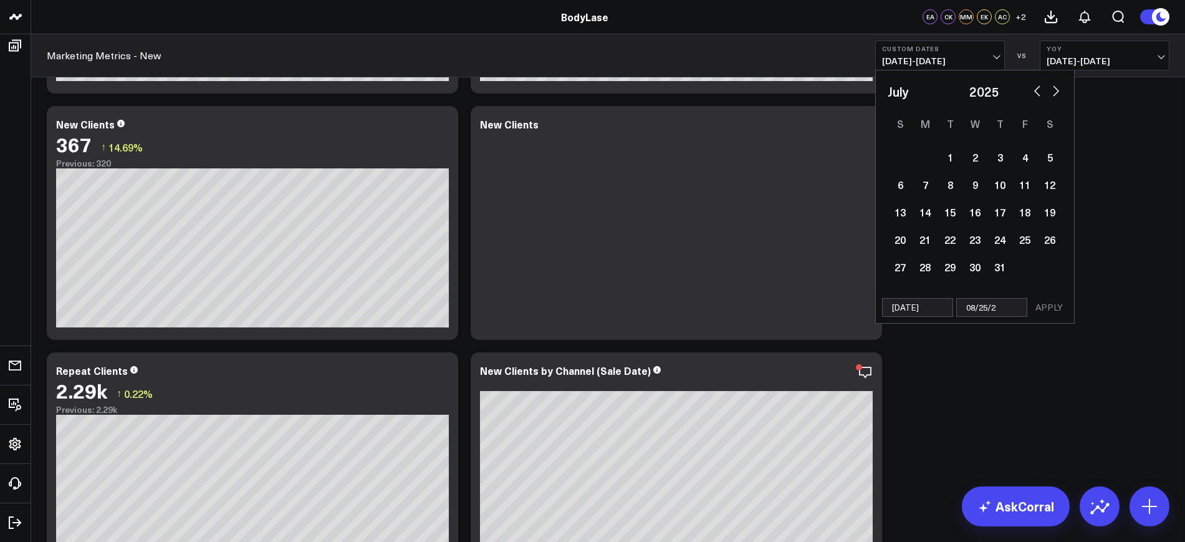
type input "[DATE]"
select select "6"
select select "2025"
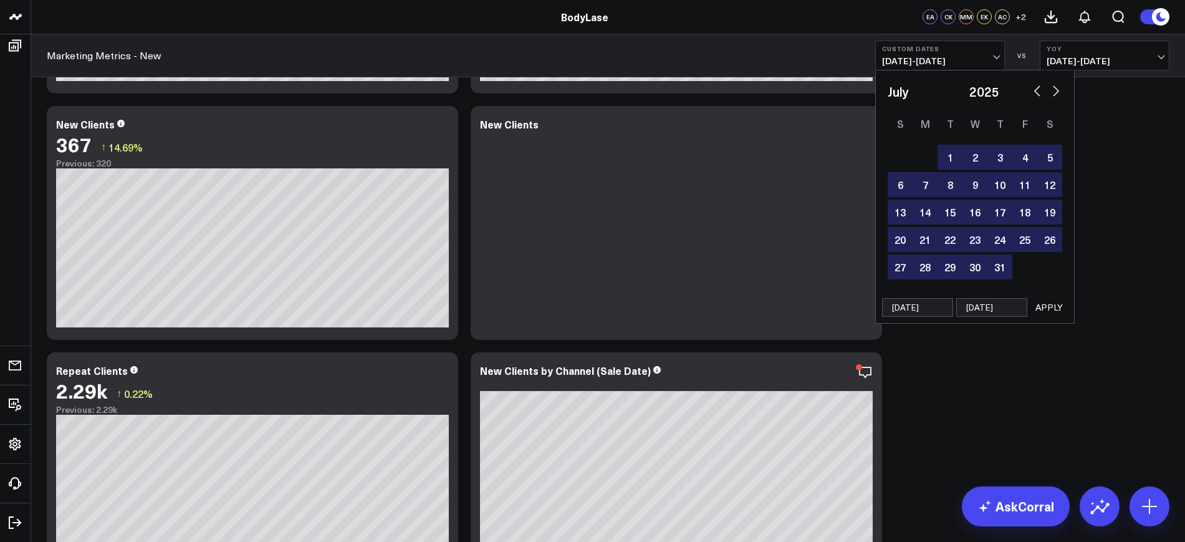
type input "[DATE]"
click at [1071, 310] on div "07/01/25 08/25/25 APPLY" at bounding box center [974, 308] width 199 height 32
click at [1054, 309] on button "APPLY" at bounding box center [1048, 307] width 37 height 19
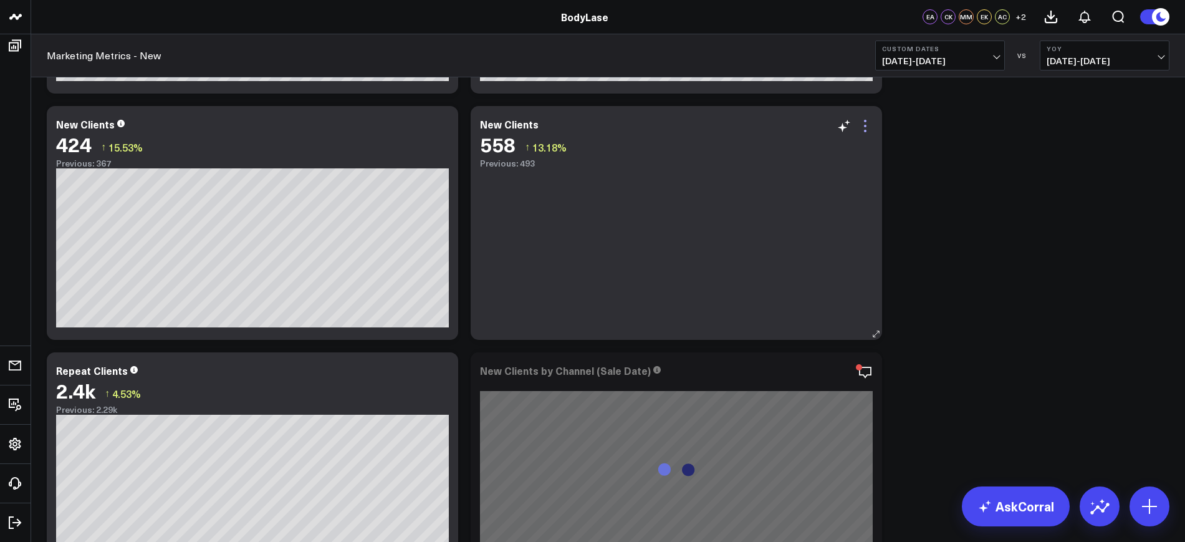
click at [865, 125] on icon at bounding box center [865, 126] width 2 height 2
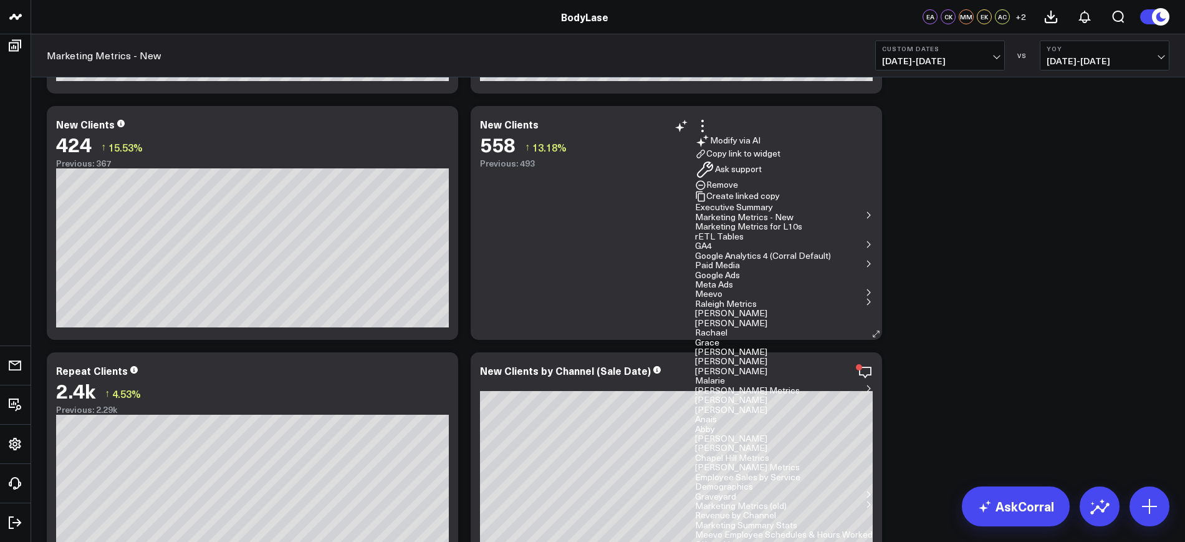
click at [738, 191] on button "Remove" at bounding box center [716, 184] width 43 height 11
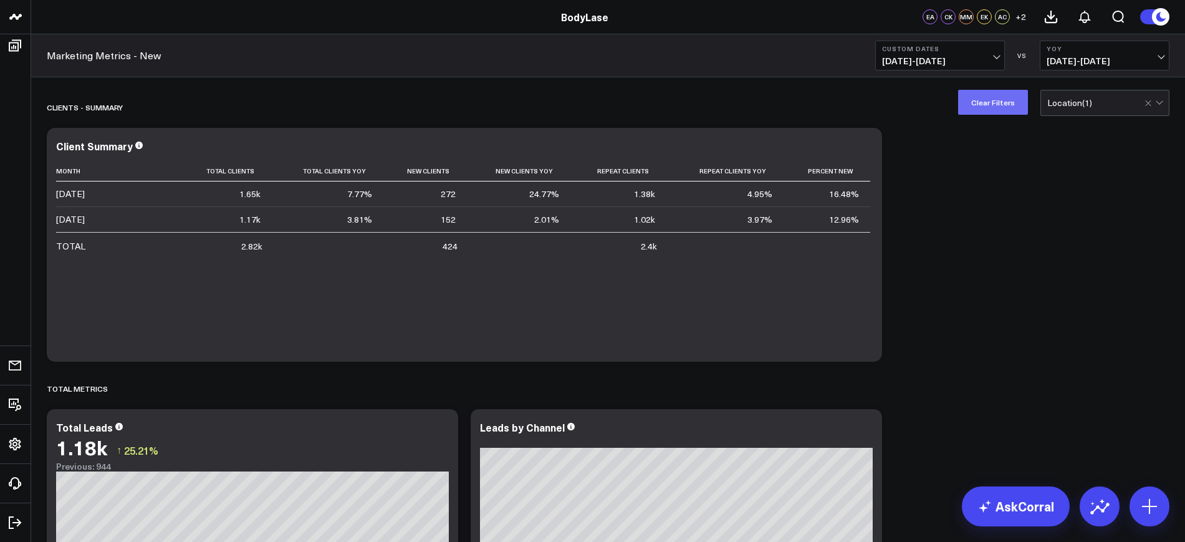
click at [1003, 109] on button "Clear Filters" at bounding box center [993, 102] width 70 height 25
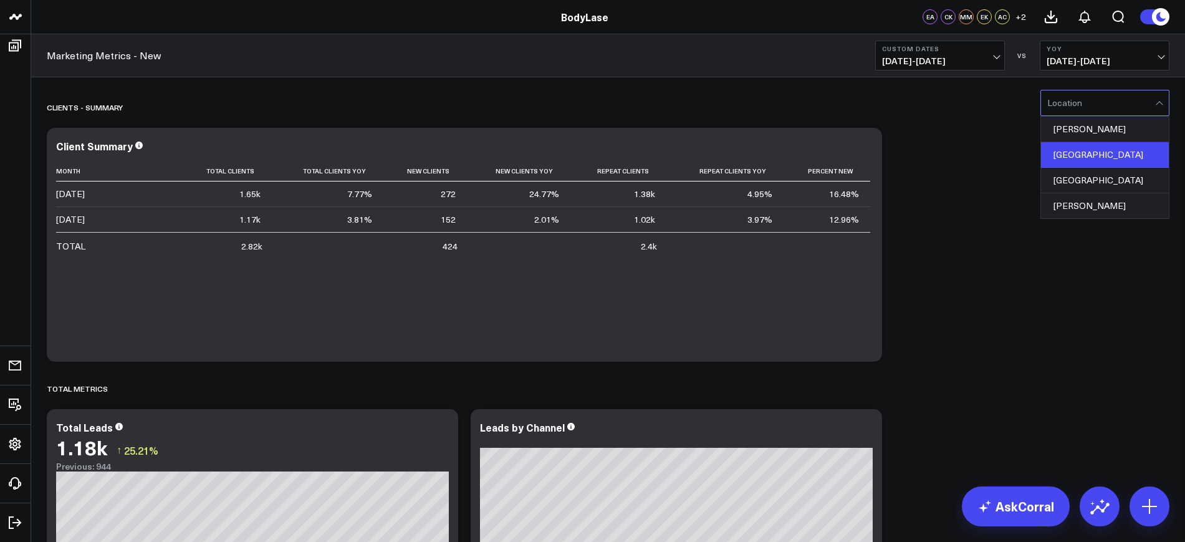
click at [1057, 143] on div "Raleigh" at bounding box center [1105, 155] width 128 height 26
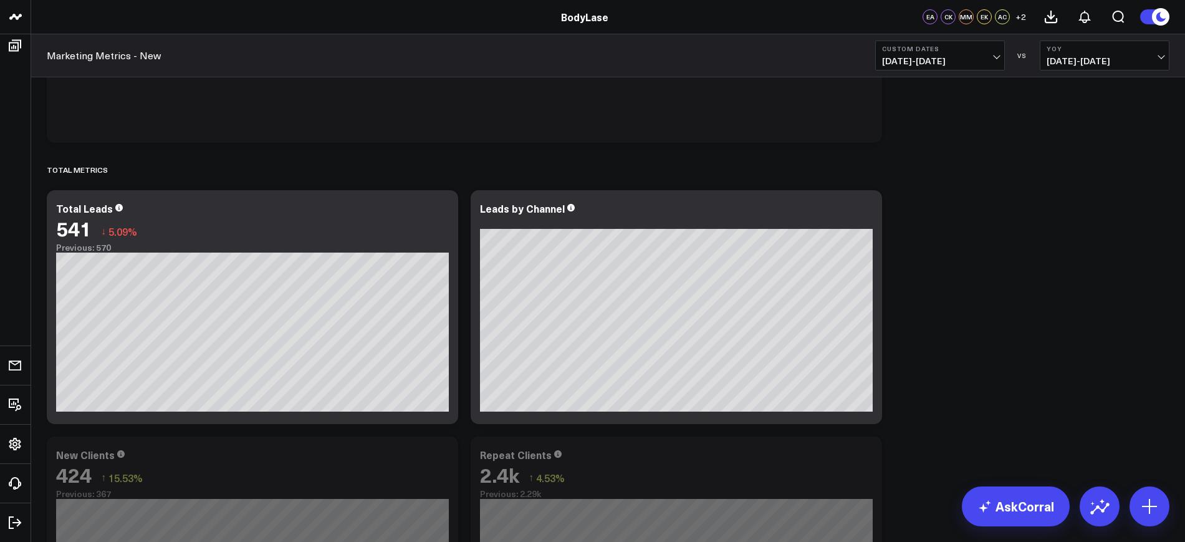
scroll to position [365, 0]
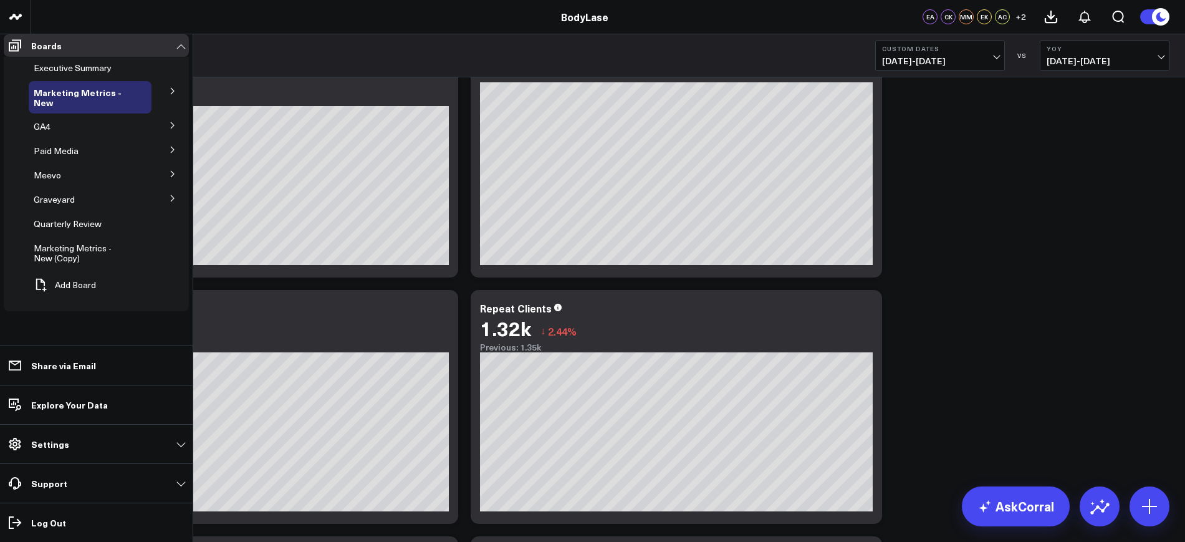
click at [172, 201] on icon at bounding box center [172, 198] width 3 height 6
click at [71, 301] on span "CK working" at bounding box center [63, 296] width 45 height 12
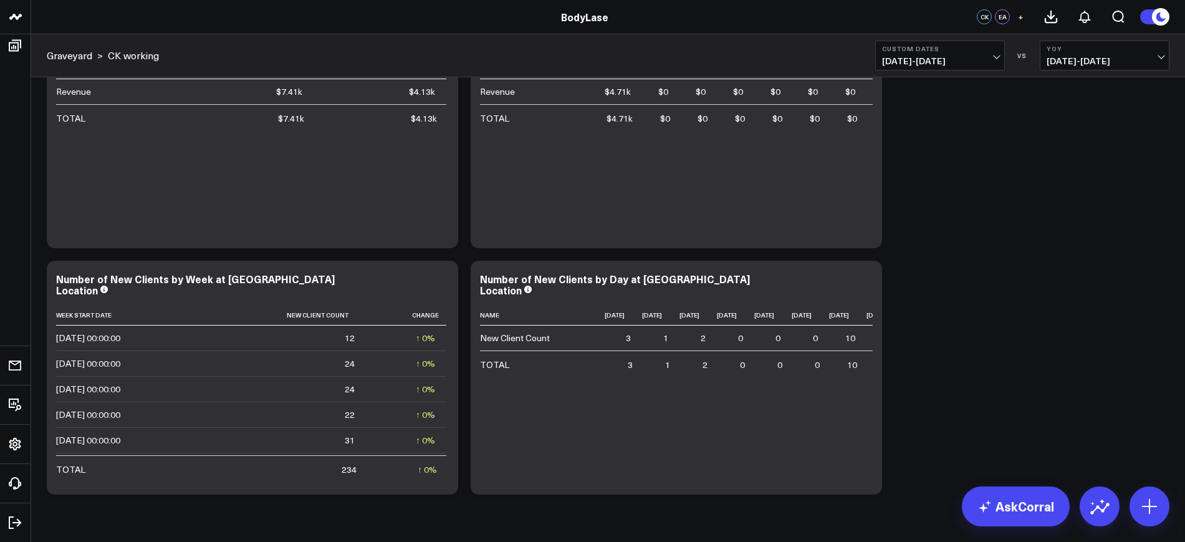
scroll to position [4051, 0]
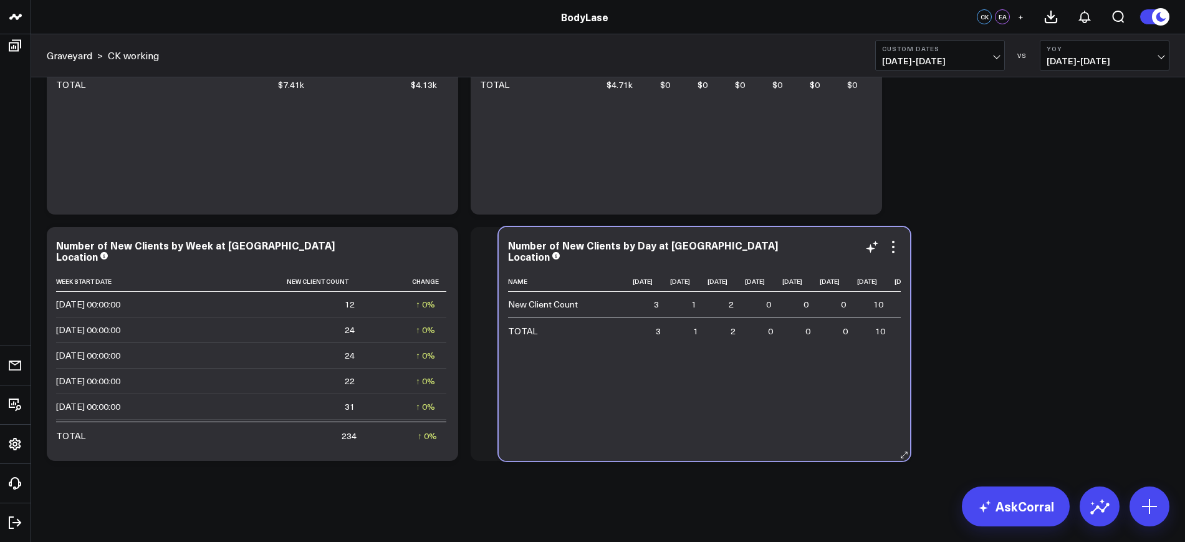
drag, startPoint x: 501, startPoint y: 447, endPoint x: 529, endPoint y: 448, distance: 28.1
click at [529, 448] on div "Number of New Clients by Day at Raleigh Location Name 2025-07-01 2025-07-02 202…" at bounding box center [704, 344] width 411 height 234
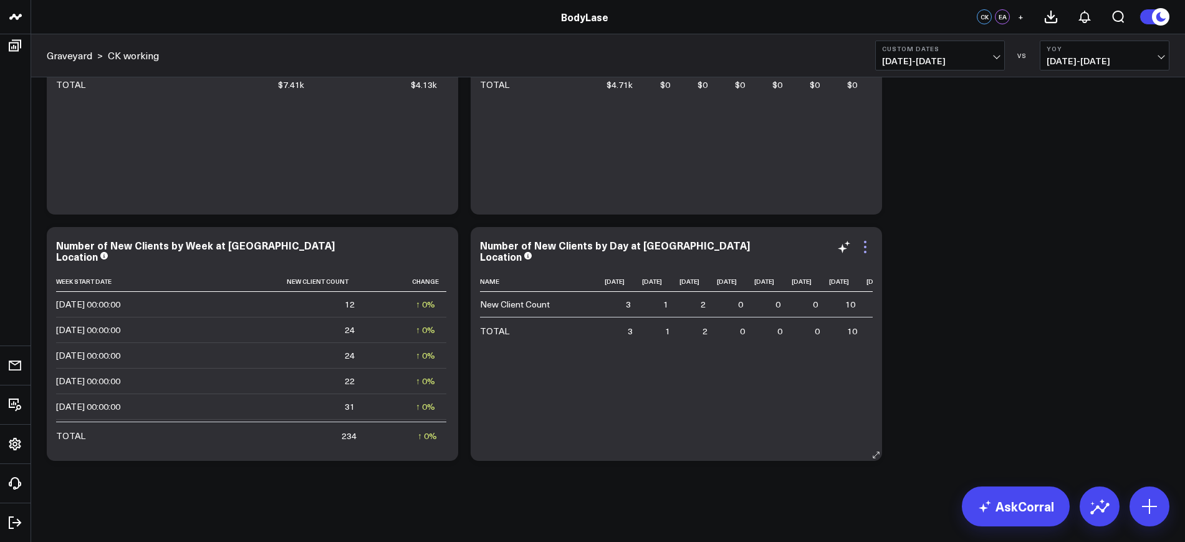
click at [866, 246] on icon at bounding box center [865, 247] width 2 height 2
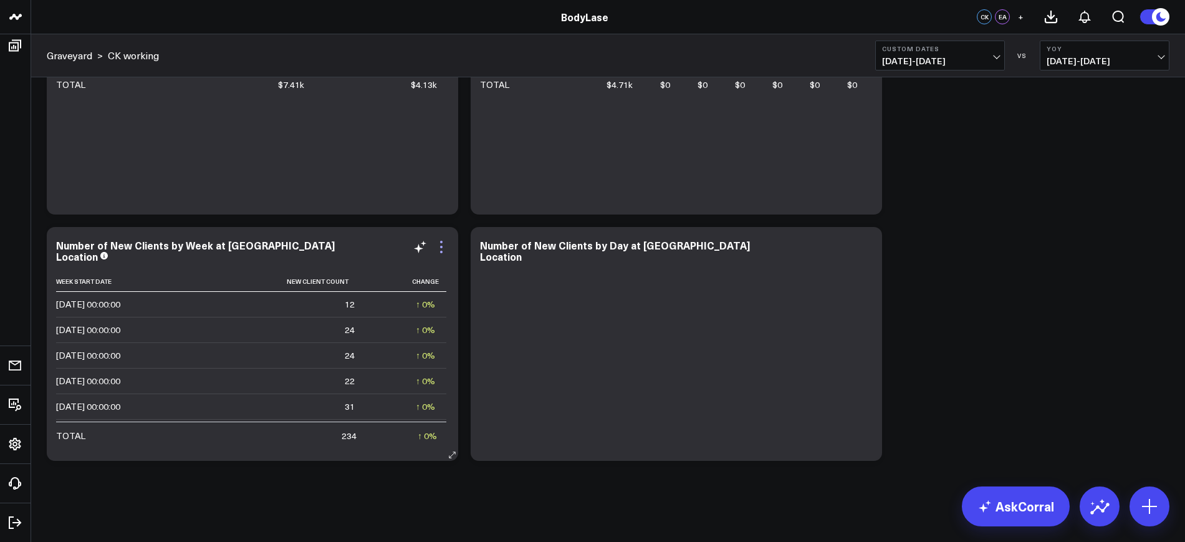
click at [441, 254] on icon at bounding box center [441, 246] width 15 height 15
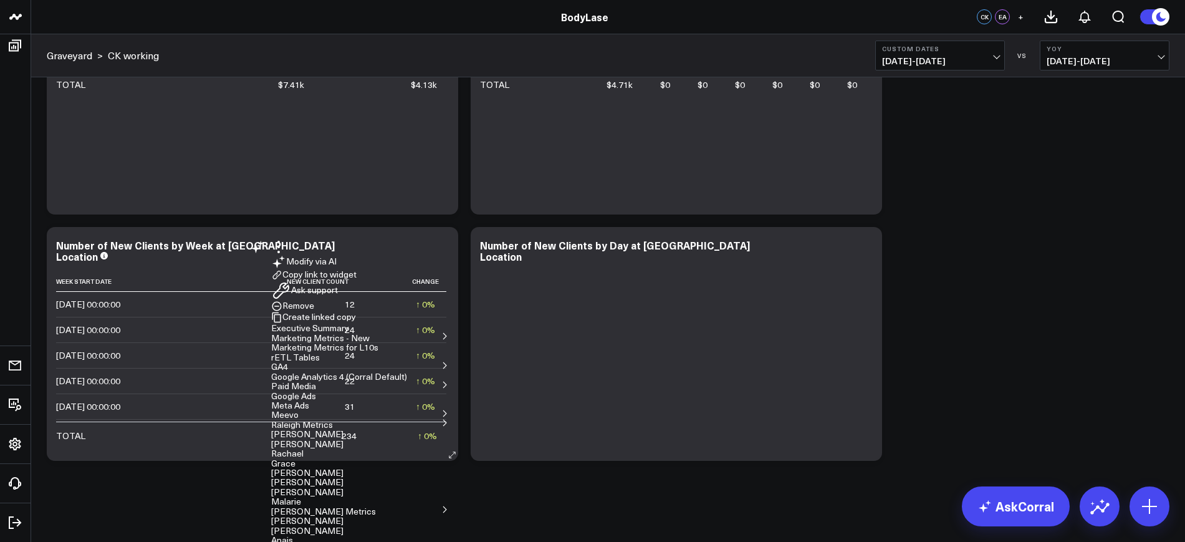
click at [314, 312] on button "Remove" at bounding box center [292, 305] width 43 height 11
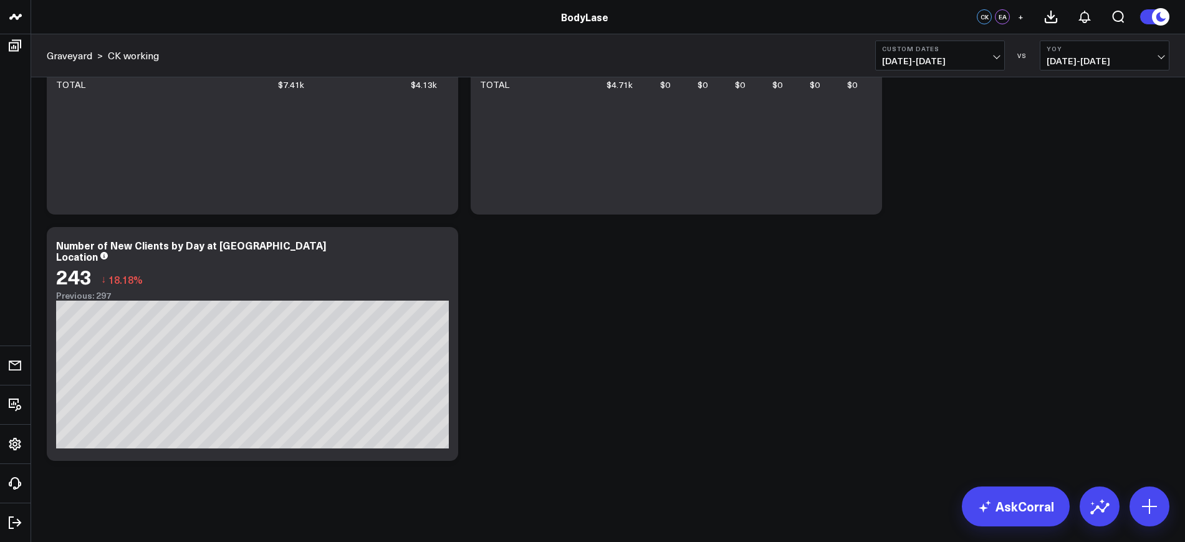
click at [956, 50] on b "Custom Dates" at bounding box center [940, 48] width 116 height 7
click at [915, 405] on link "Custom Dates" at bounding box center [940, 398] width 128 height 24
select select "7"
select select "2025"
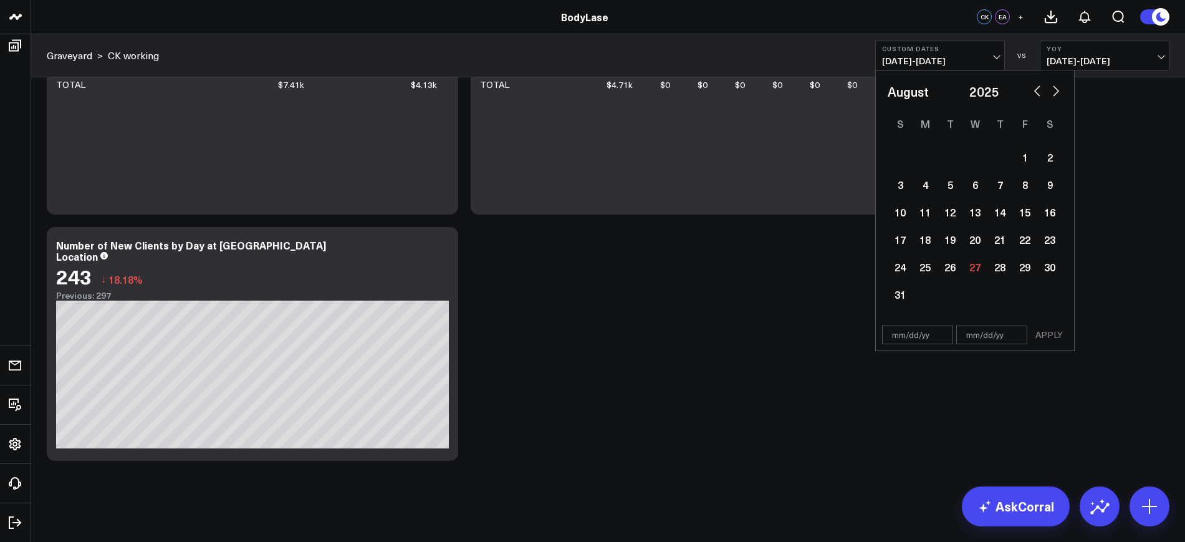
click at [911, 338] on input "text" at bounding box center [917, 334] width 71 height 19
select select "7"
select select "2025"
type input "[DATE]"
select select "6"
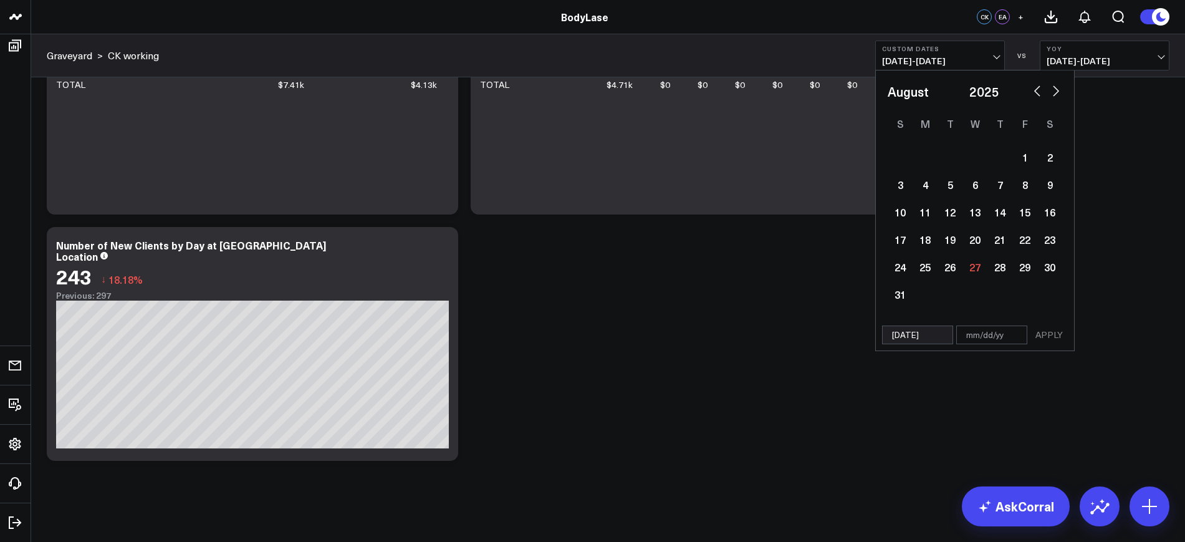
select select "2024"
type input "[DATE]"
click at [1002, 318] on div "07/01/24 APPLY" at bounding box center [974, 308] width 199 height 32
select select "6"
select select "2024"
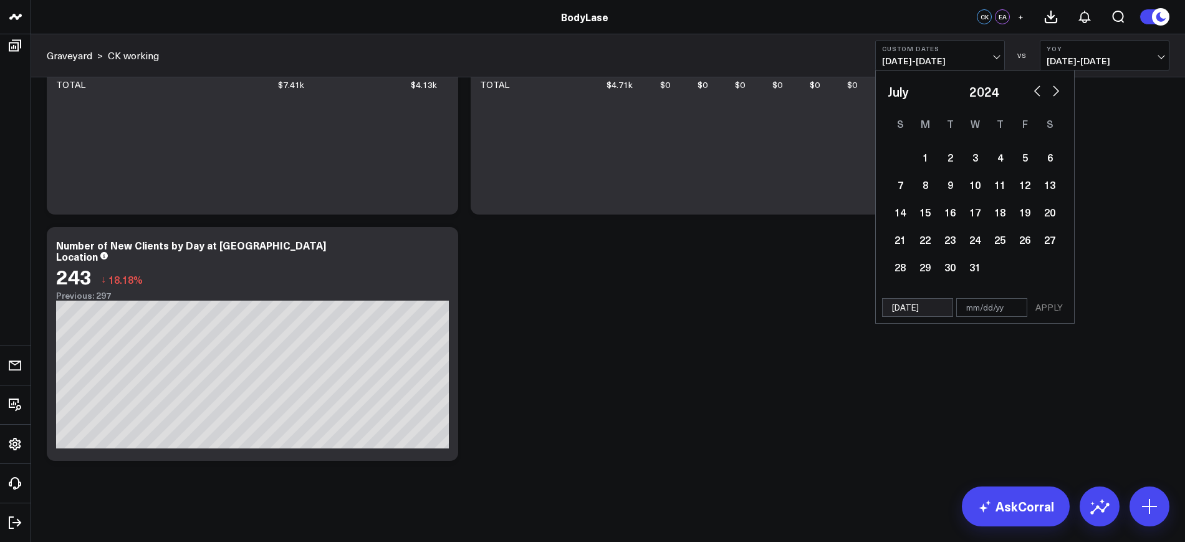
click at [1000, 315] on input "text" at bounding box center [991, 307] width 71 height 19
select select "6"
select select "2024"
type input "0"
select select "6"
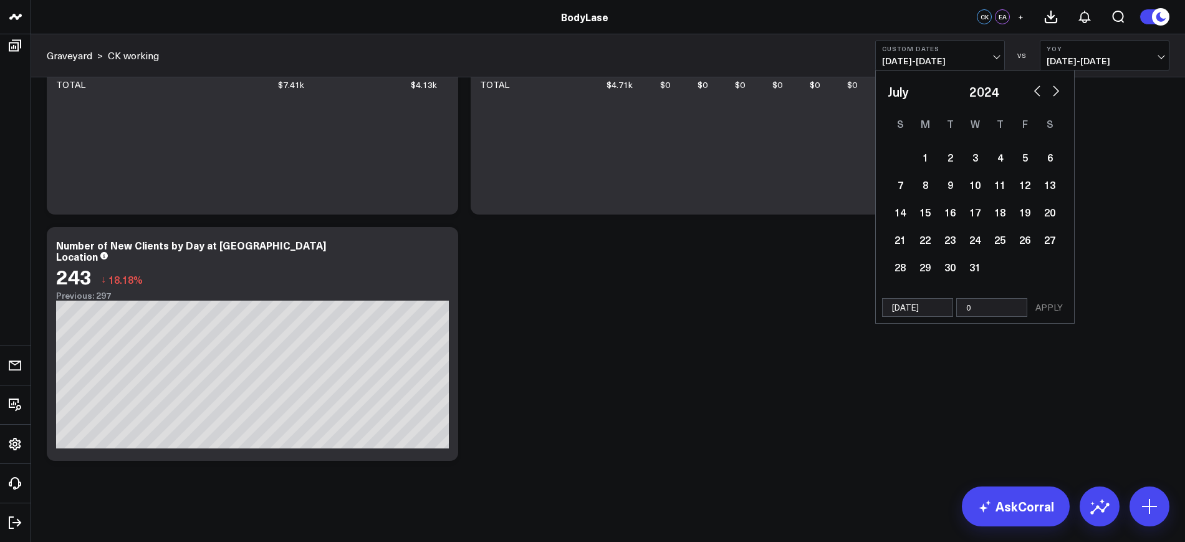
select select "2024"
type input "08"
select select "6"
select select "2024"
type input "08/25/2"
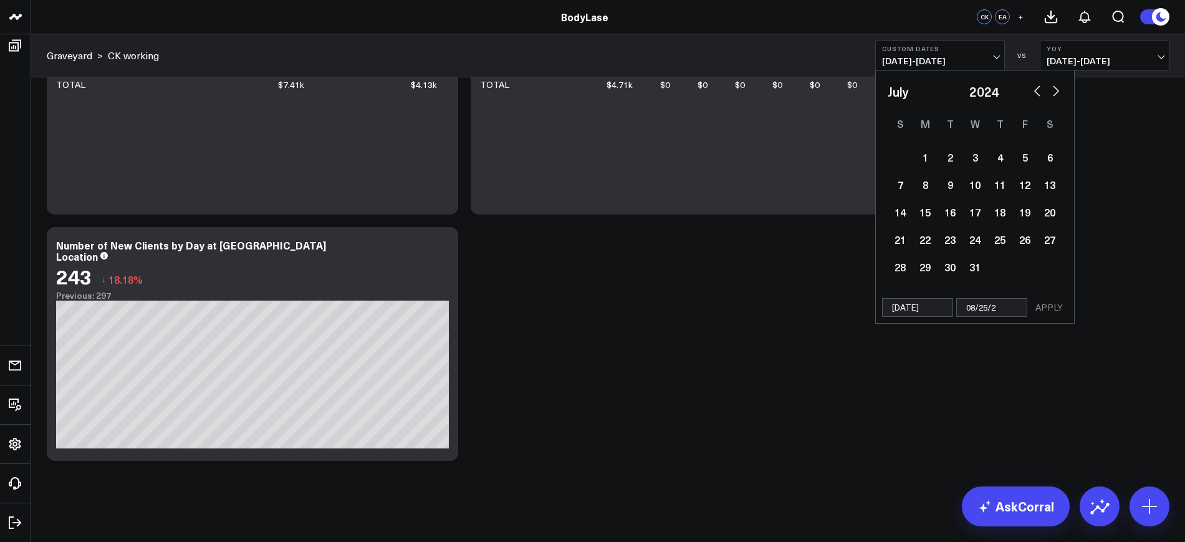
select select "6"
select select "2024"
select select "6"
select select "2024"
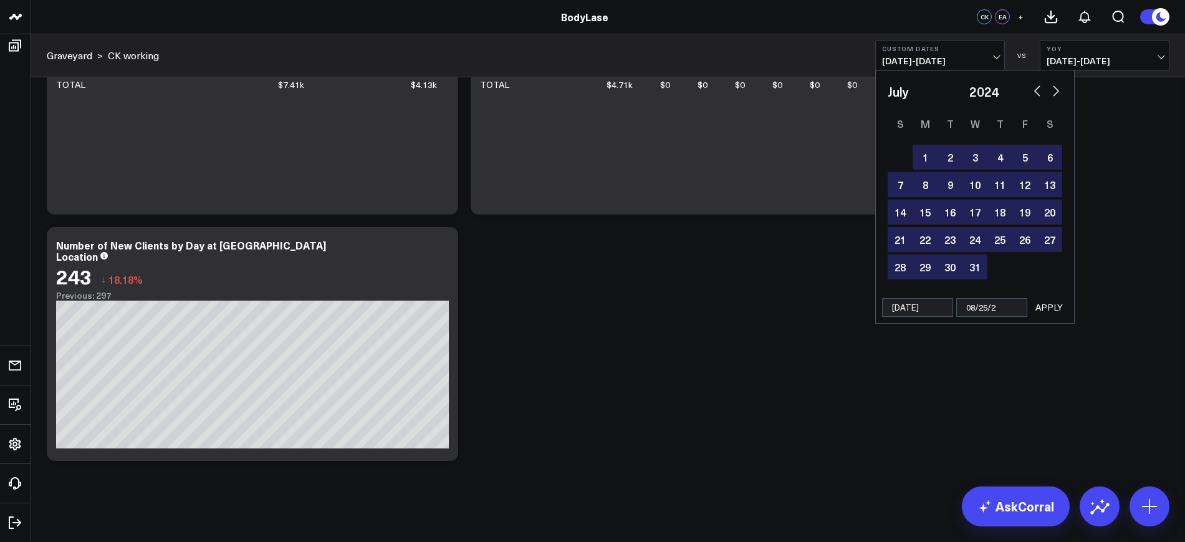
type input "[DATE]"
click at [1048, 308] on button "APPLY" at bounding box center [1048, 307] width 37 height 19
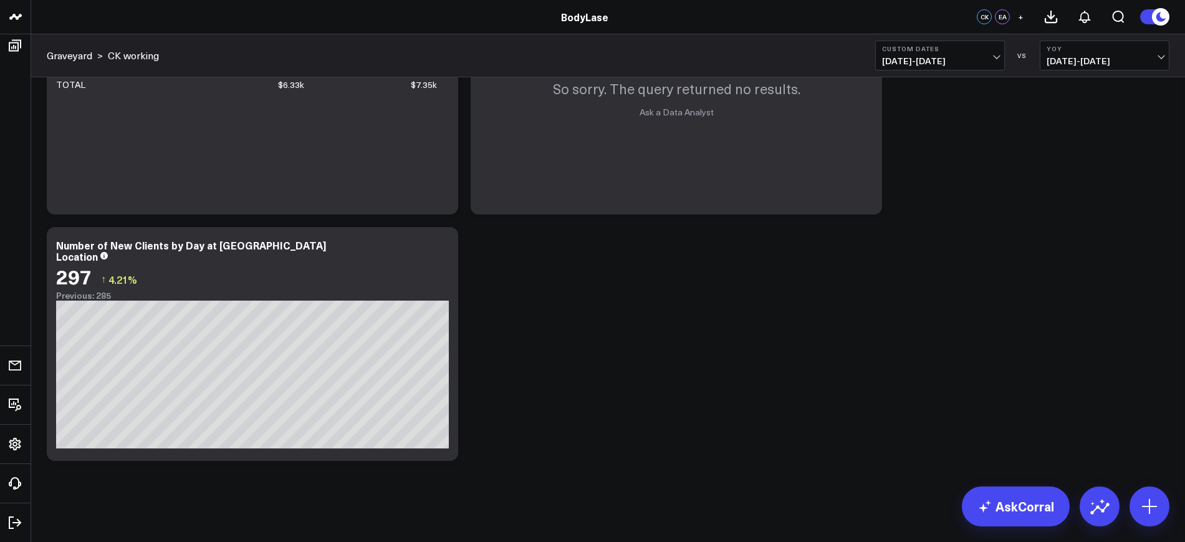
click at [947, 63] on span "07/01/24 - 08/25/24" at bounding box center [940, 61] width 116 height 10
click at [904, 399] on link "Custom Dates" at bounding box center [940, 398] width 128 height 24
select select "7"
select select "2025"
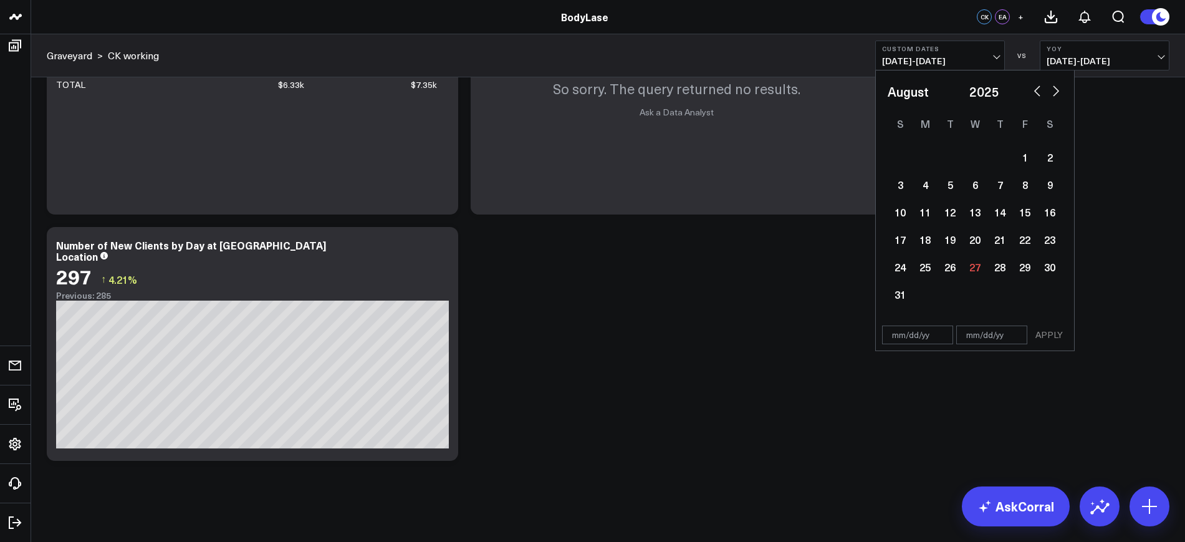
click at [923, 338] on input "text" at bounding box center [917, 334] width 71 height 19
select select "7"
select select "2025"
type input "[DATE]"
select select "6"
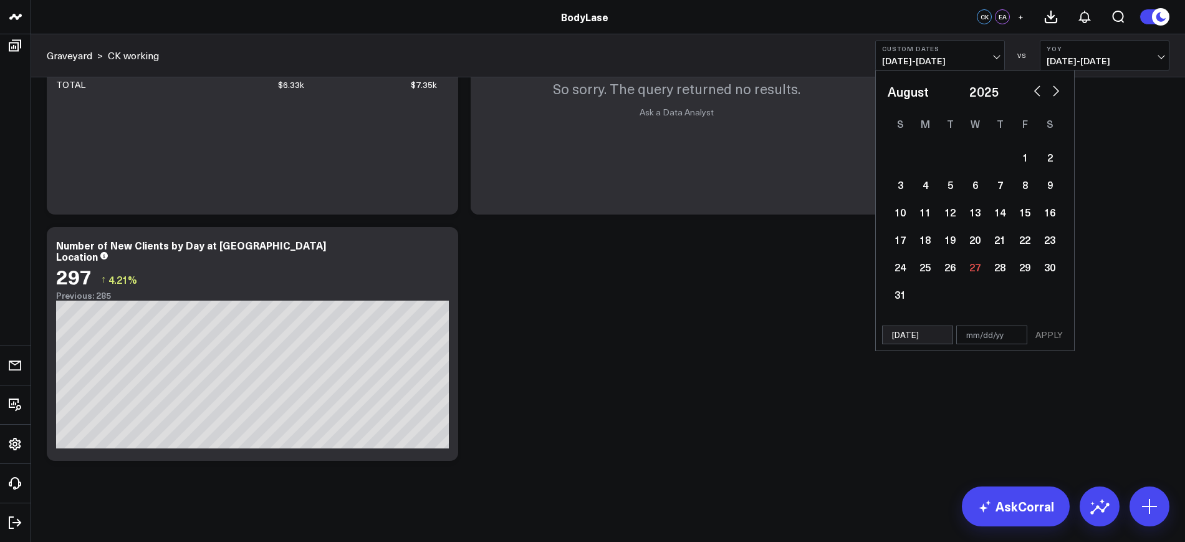
select select "2025"
type input "[DATE]"
click at [985, 310] on input "text" at bounding box center [991, 307] width 71 height 19
select select "6"
select select "2025"
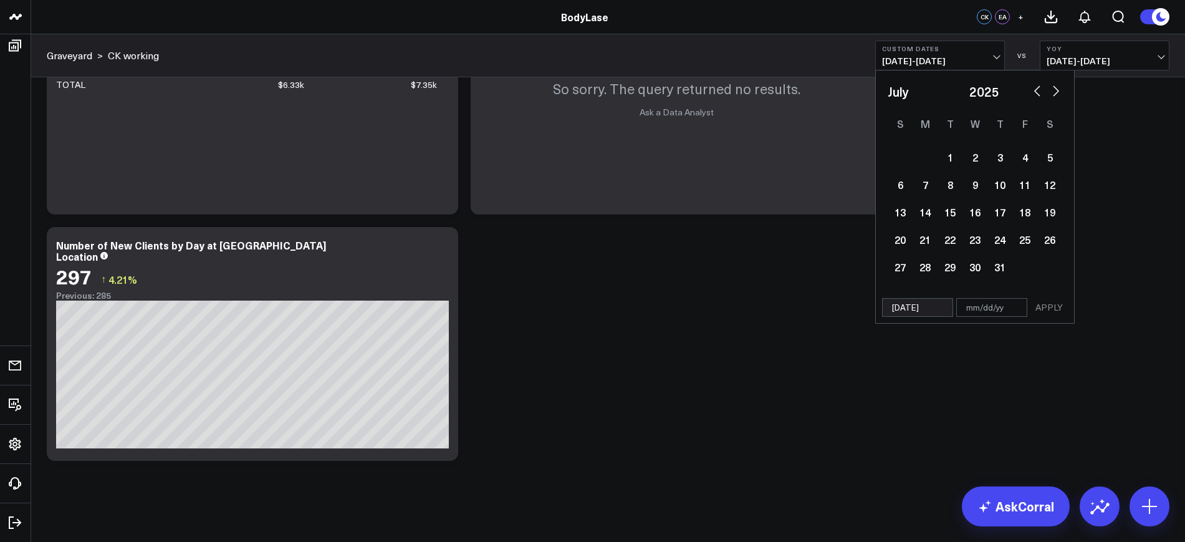
type input "0"
select select "6"
select select "2025"
type input "08"
select select "6"
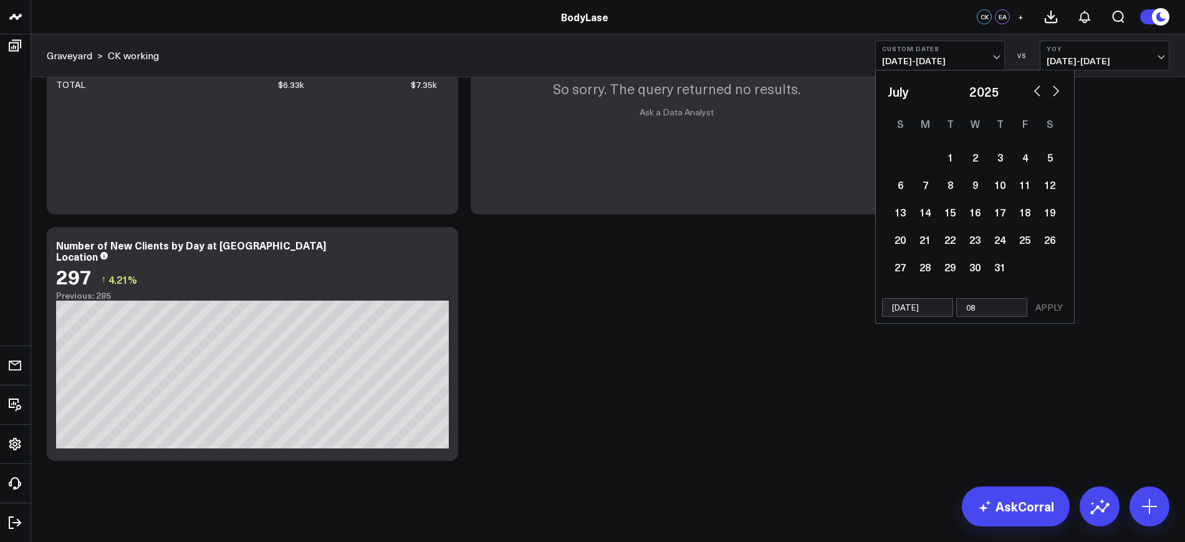
select select "2025"
type input "[DATE]"
select select "6"
select select "2025"
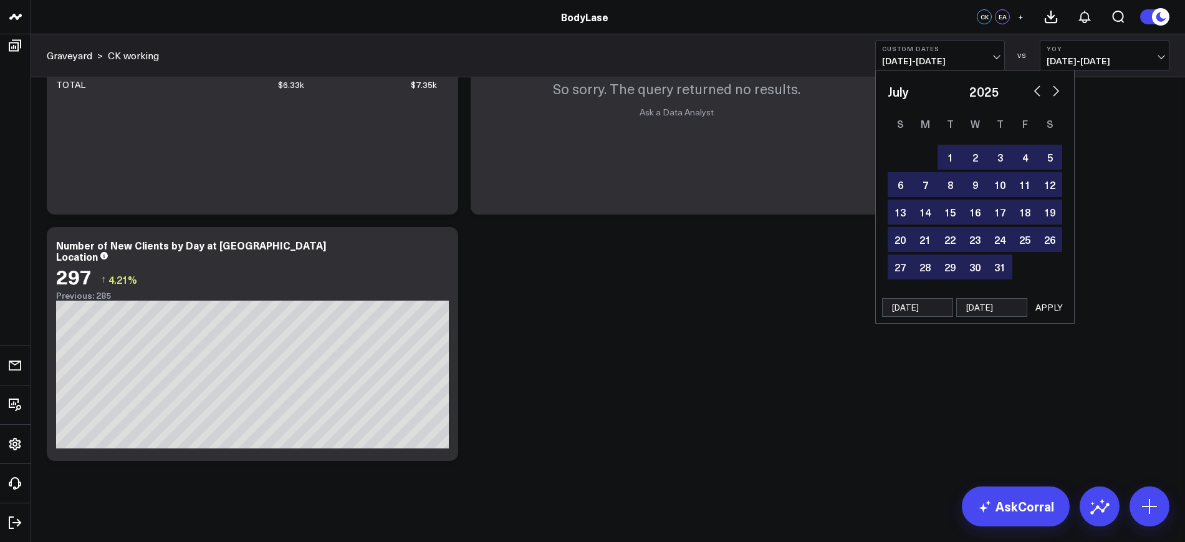
type input "[DATE]"
click at [1054, 318] on div "07/01/25 08/25/25 APPLY" at bounding box center [974, 308] width 199 height 32
click at [1051, 312] on button "APPLY" at bounding box center [1048, 307] width 37 height 19
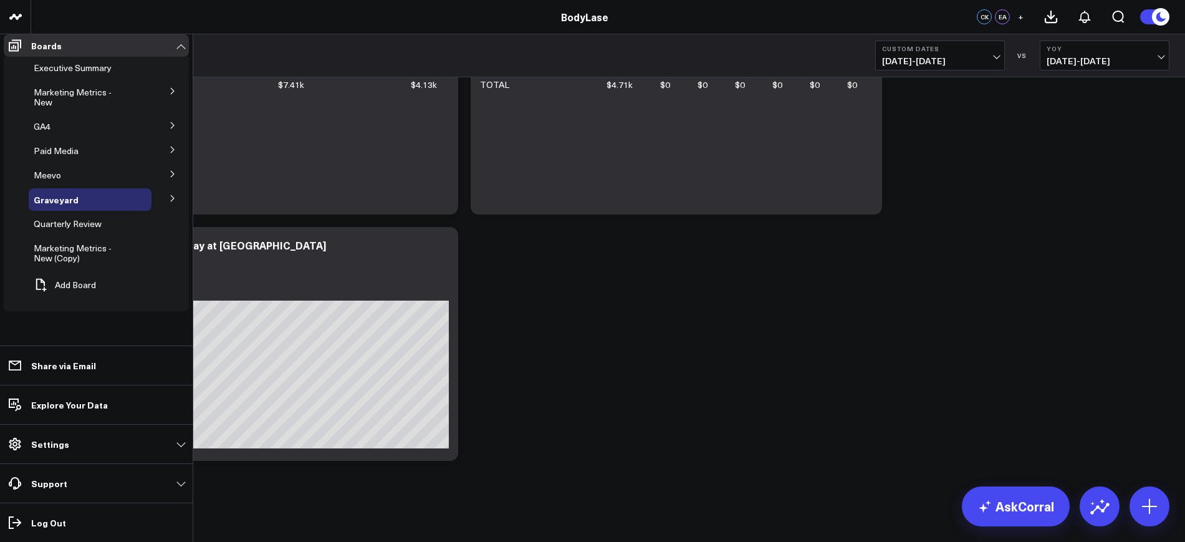
click at [169, 95] on icon at bounding box center [172, 90] width 7 height 7
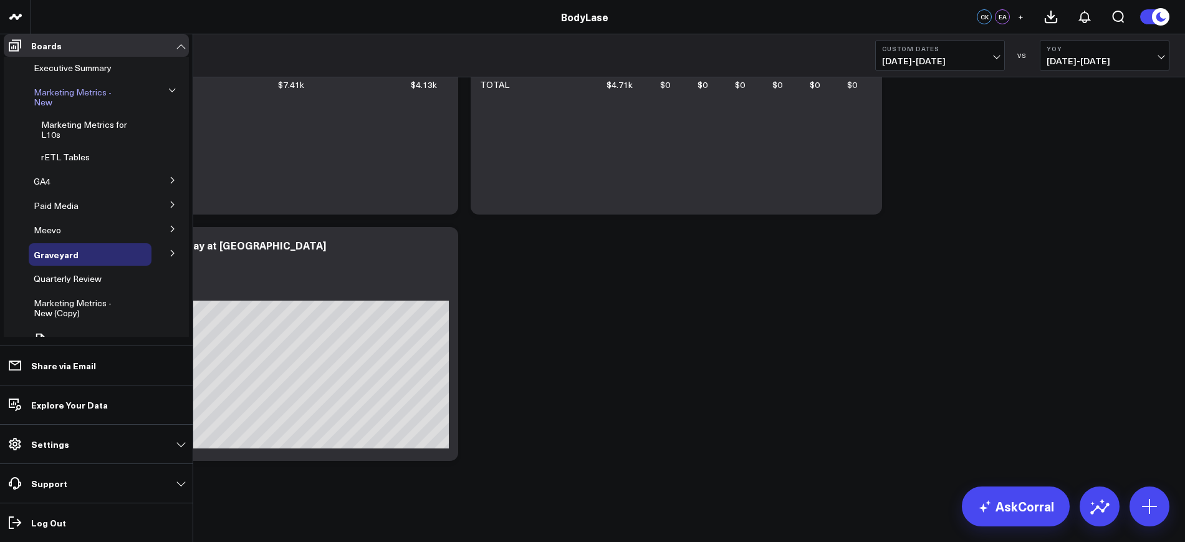
click at [57, 98] on span "Marketing Metrics - New" at bounding box center [73, 97] width 78 height 22
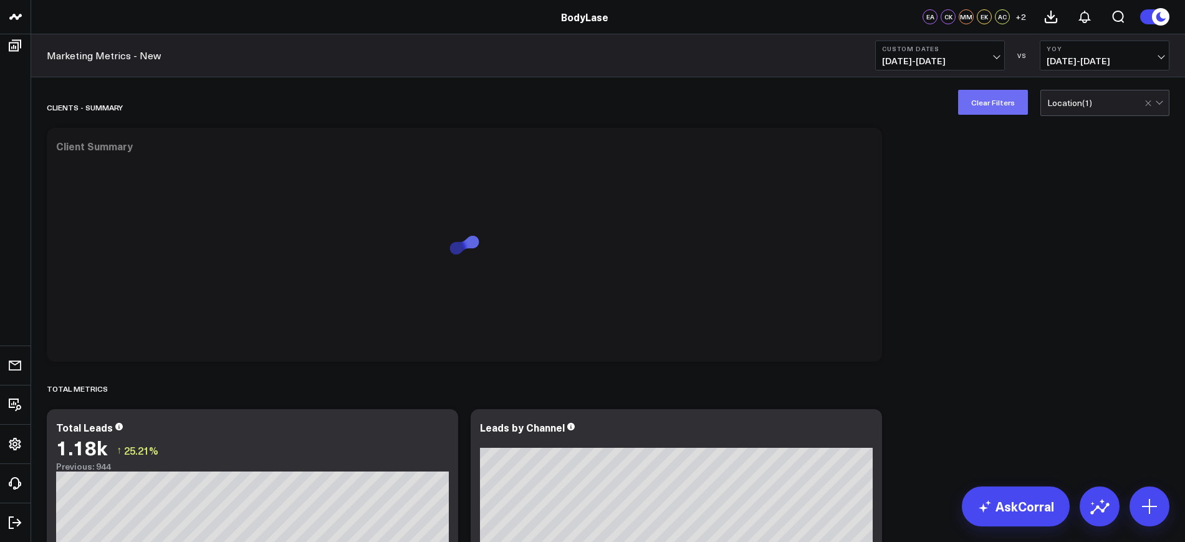
click at [976, 110] on button "Clear Filters" at bounding box center [993, 102] width 70 height 25
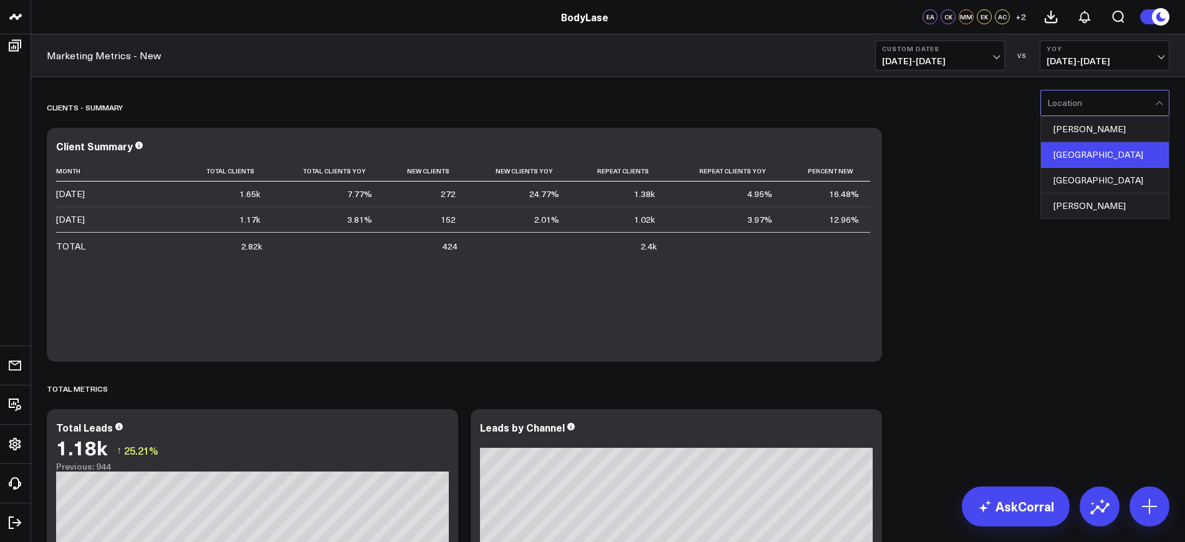
click at [1063, 143] on div "Raleigh" at bounding box center [1105, 155] width 128 height 26
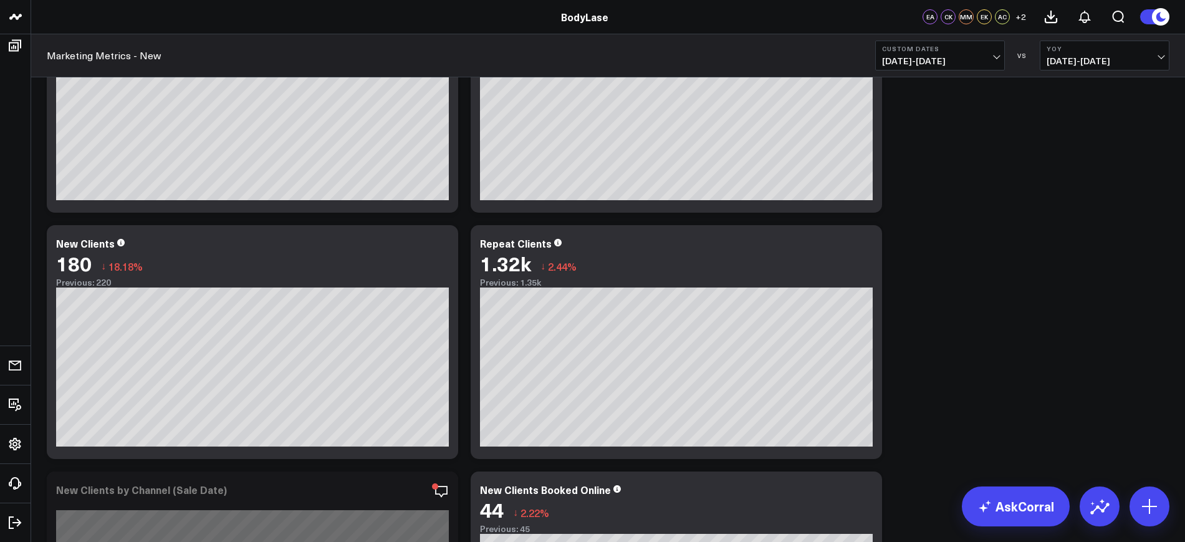
scroll to position [477, 0]
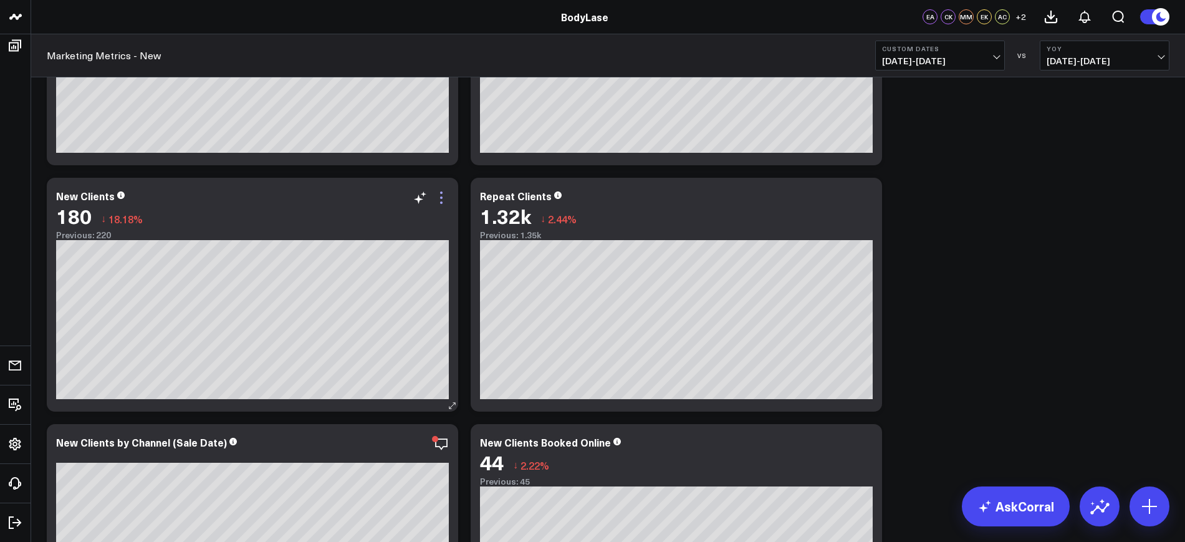
click at [441, 198] on icon at bounding box center [441, 197] width 2 height 2
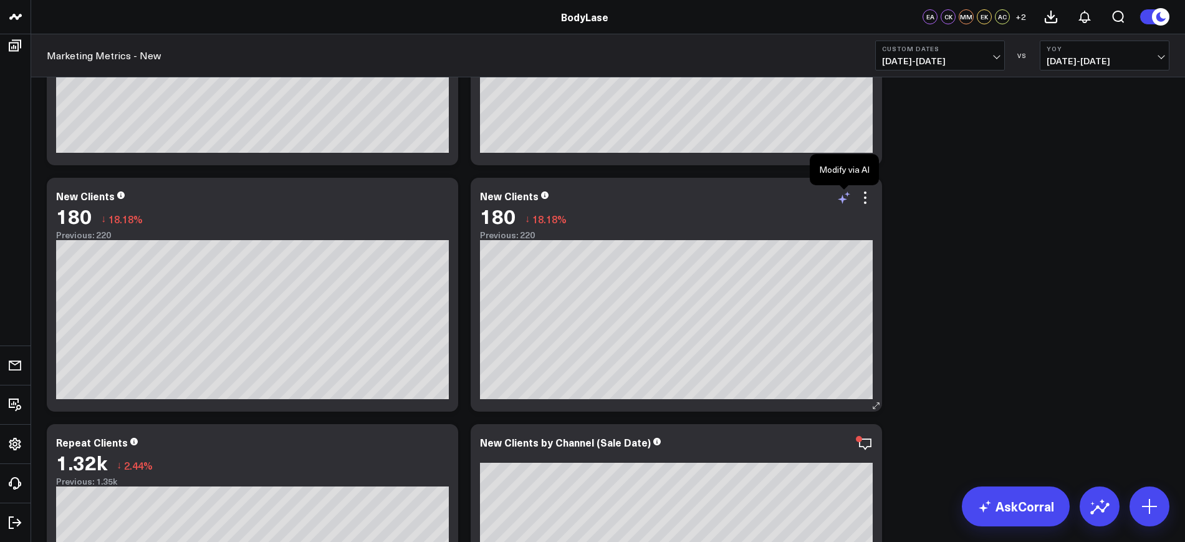
click at [841, 199] on icon at bounding box center [842, 198] width 9 height 9
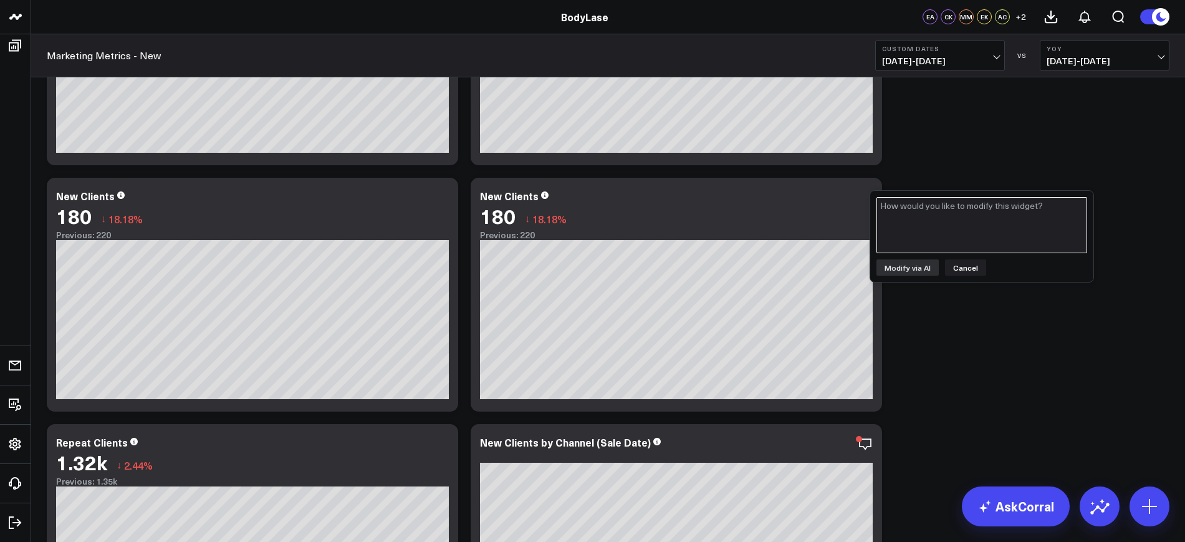
click at [906, 203] on textarea at bounding box center [981, 225] width 211 height 56
type textarea "c"
type textarea "Can you show new clients by day instead of by month?"
click at [910, 272] on button "Modify via AI" at bounding box center [907, 267] width 62 height 16
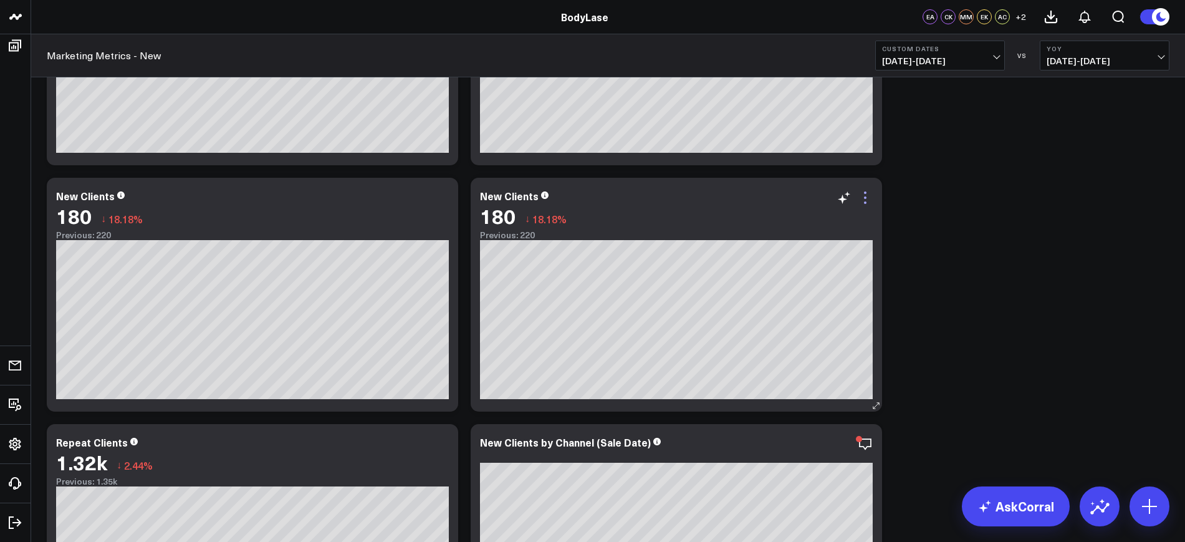
click at [863, 191] on icon at bounding box center [865, 197] width 15 height 15
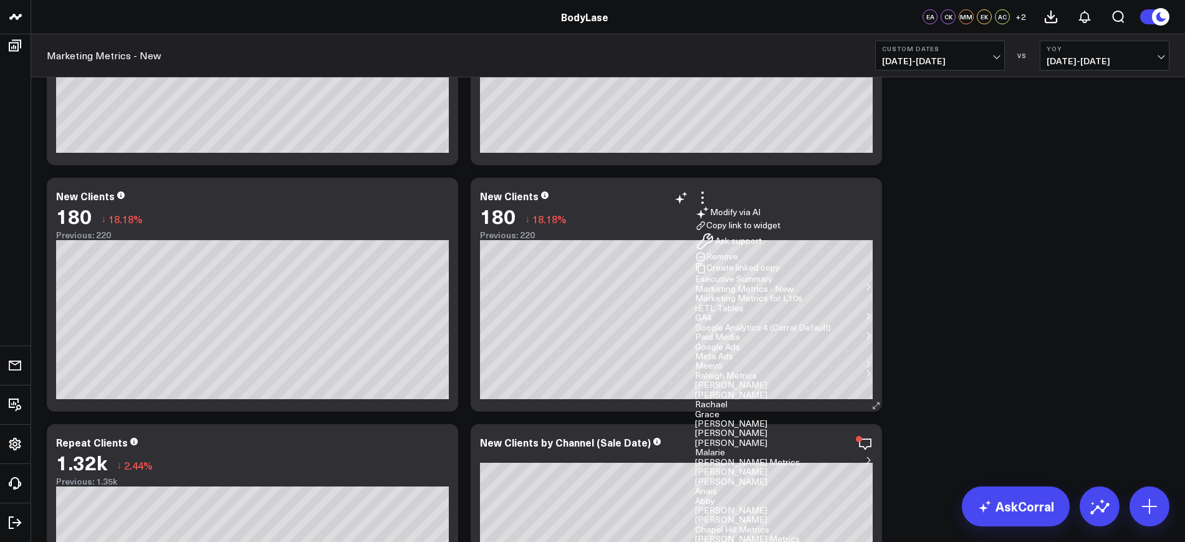
click at [806, 220] on li "Modify via AI" at bounding box center [784, 212] width 178 height 15
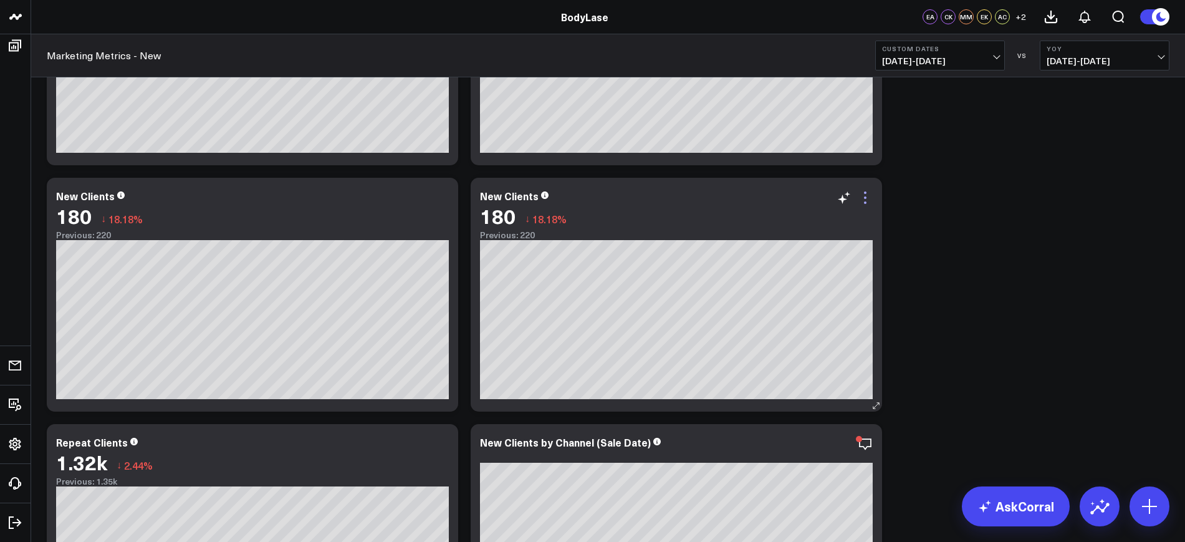
click at [868, 198] on icon at bounding box center [865, 197] width 15 height 15
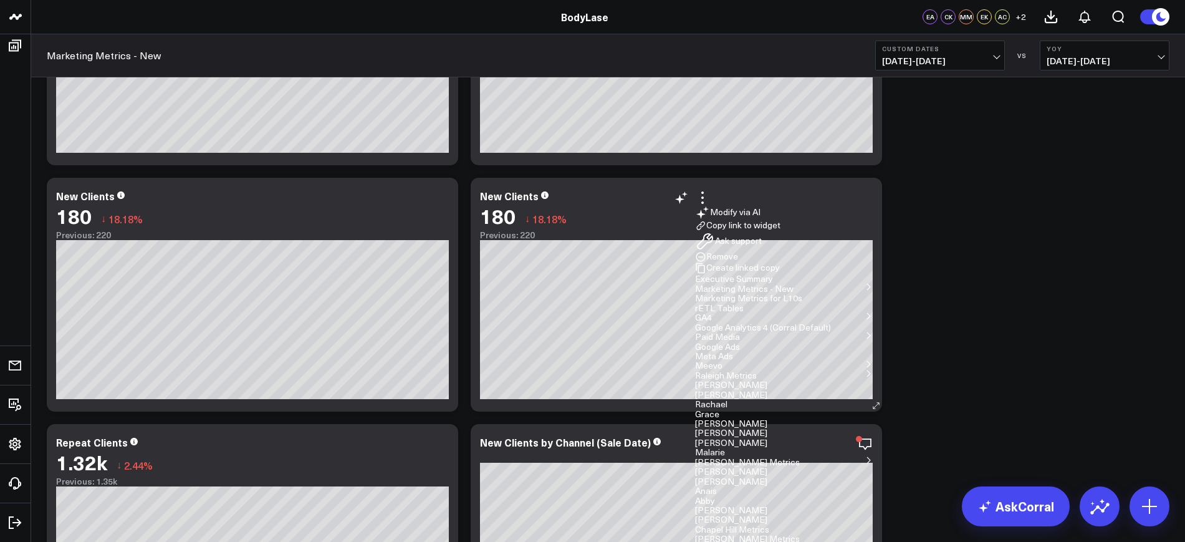
click at [760, 216] on button "Modify via AI" at bounding box center [727, 212] width 65 height 15
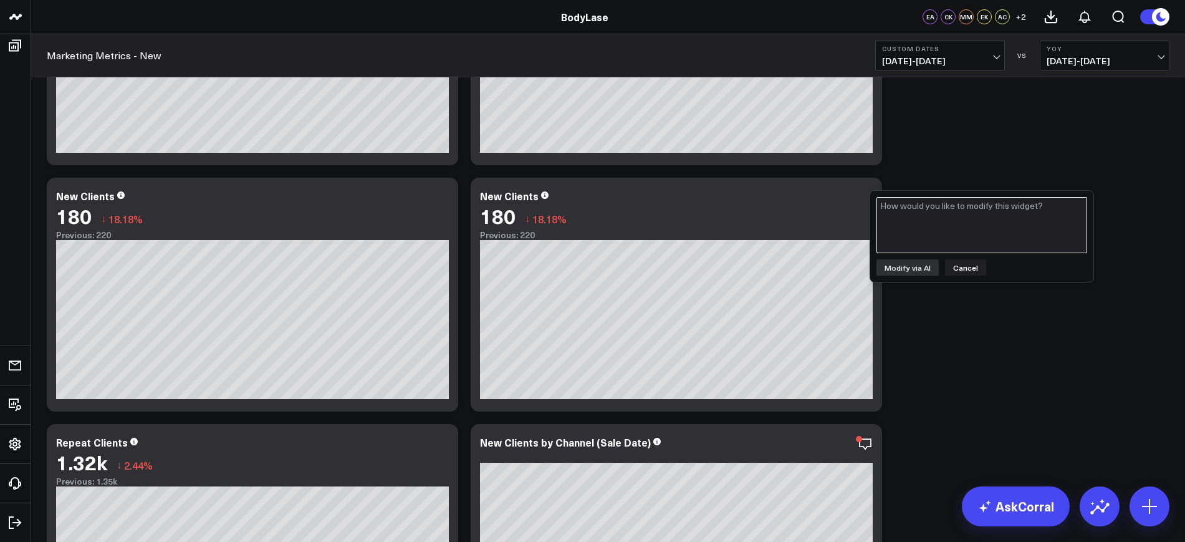
click at [912, 227] on textarea at bounding box center [981, 225] width 211 height 56
click at [963, 269] on button "Cancel" at bounding box center [965, 267] width 41 height 16
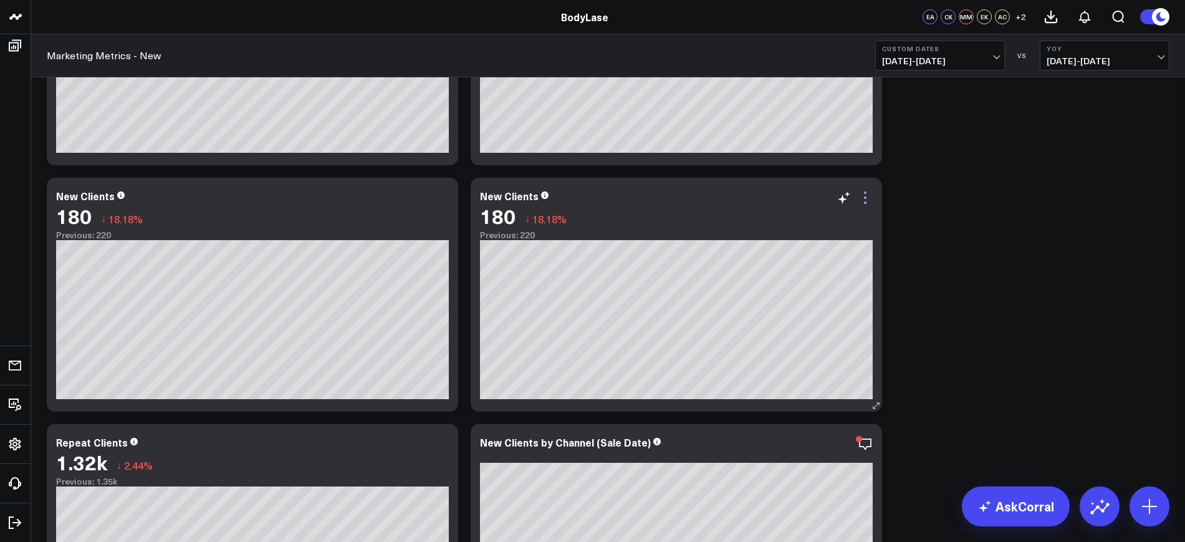
click at [864, 190] on icon at bounding box center [865, 197] width 15 height 15
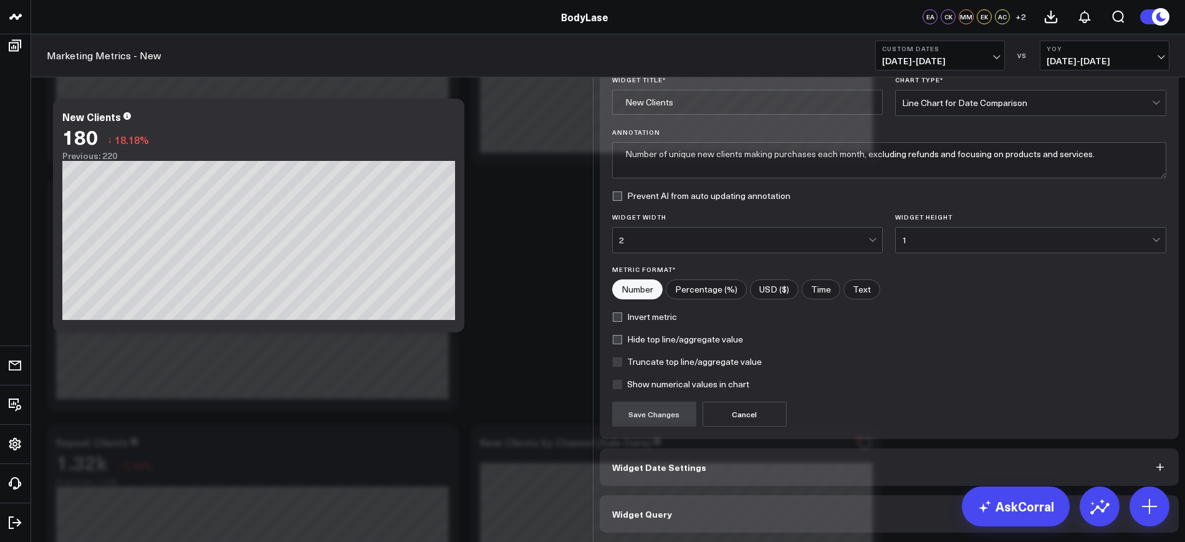
scroll to position [37, 0]
click at [684, 502] on button "Widget Query" at bounding box center [890, 513] width 580 height 37
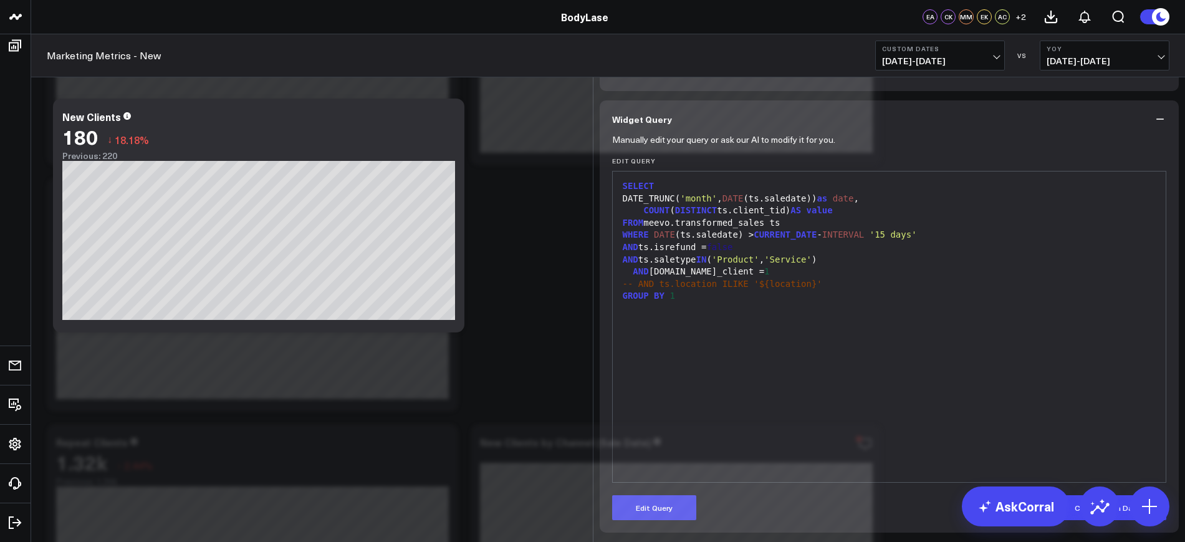
scroll to position [69, 0]
click at [660, 502] on button "Edit Query" at bounding box center [654, 507] width 84 height 25
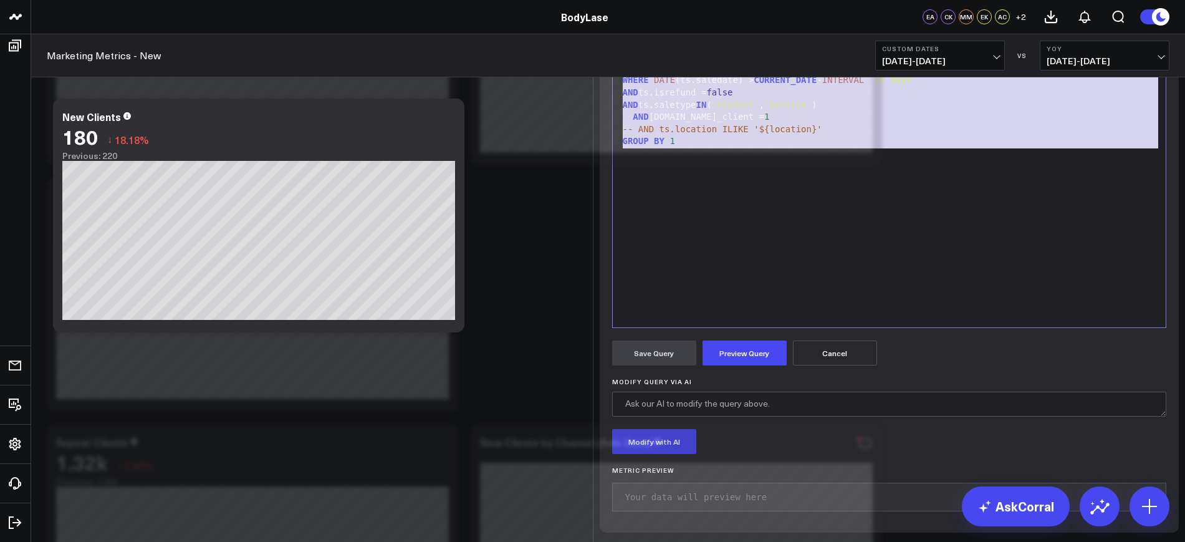
click at [630, 143] on form "Manually edit your query or ask our AI to modify it for you. Edit Query 99 1 2 …" at bounding box center [889, 251] width 555 height 537
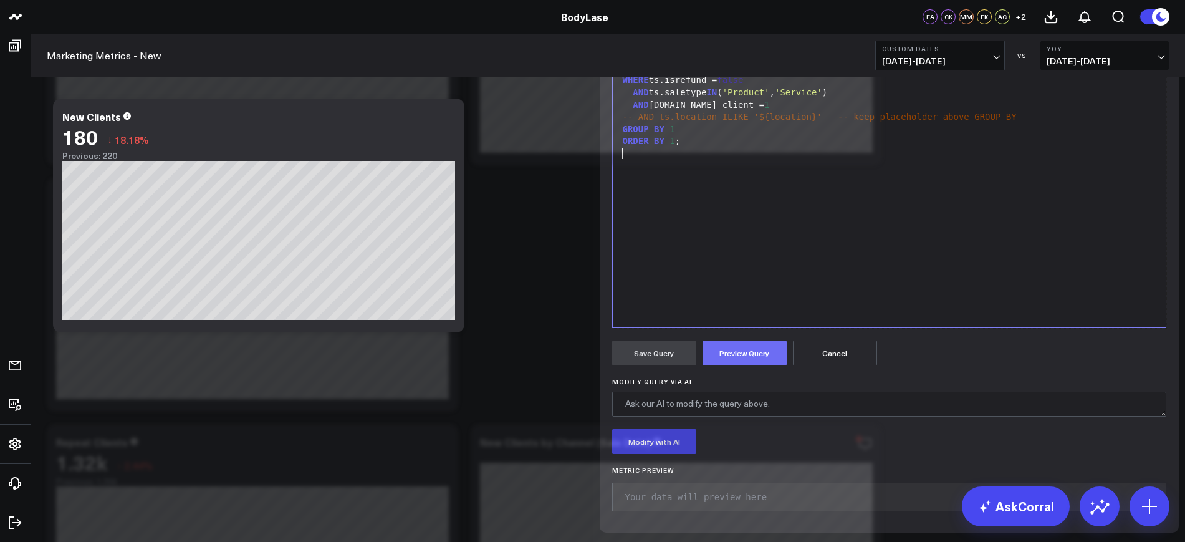
click at [732, 365] on button "Preview Query" at bounding box center [744, 352] width 84 height 25
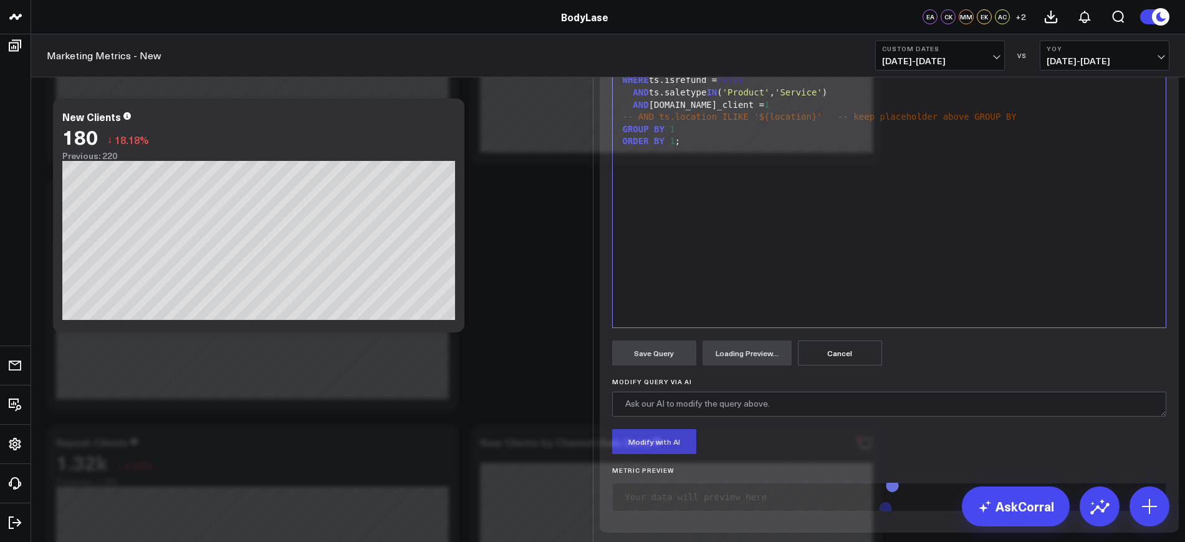
scroll to position [224, 0]
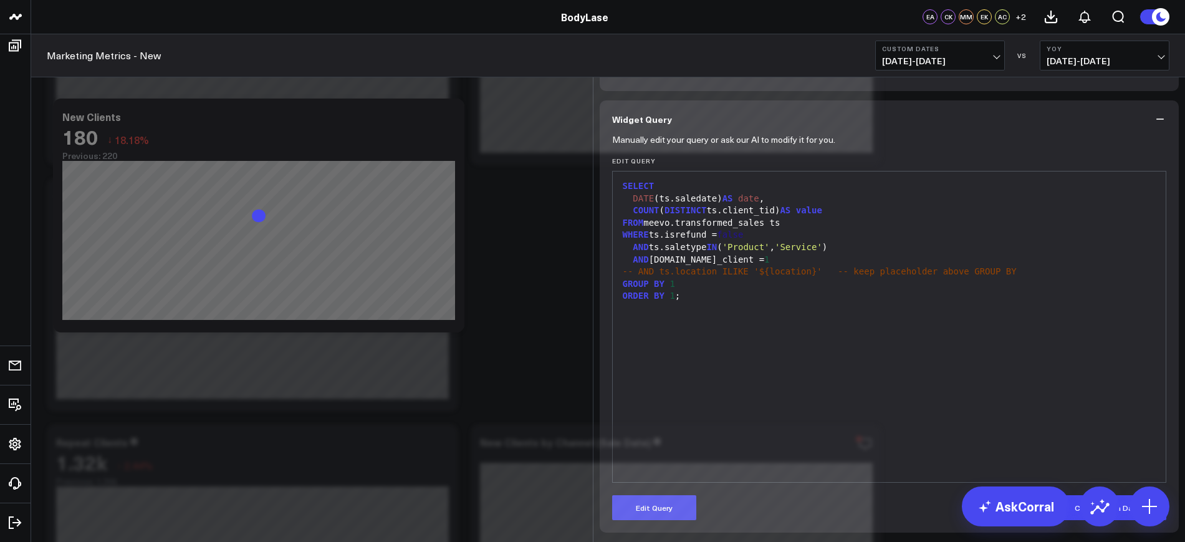
scroll to position [69, 0]
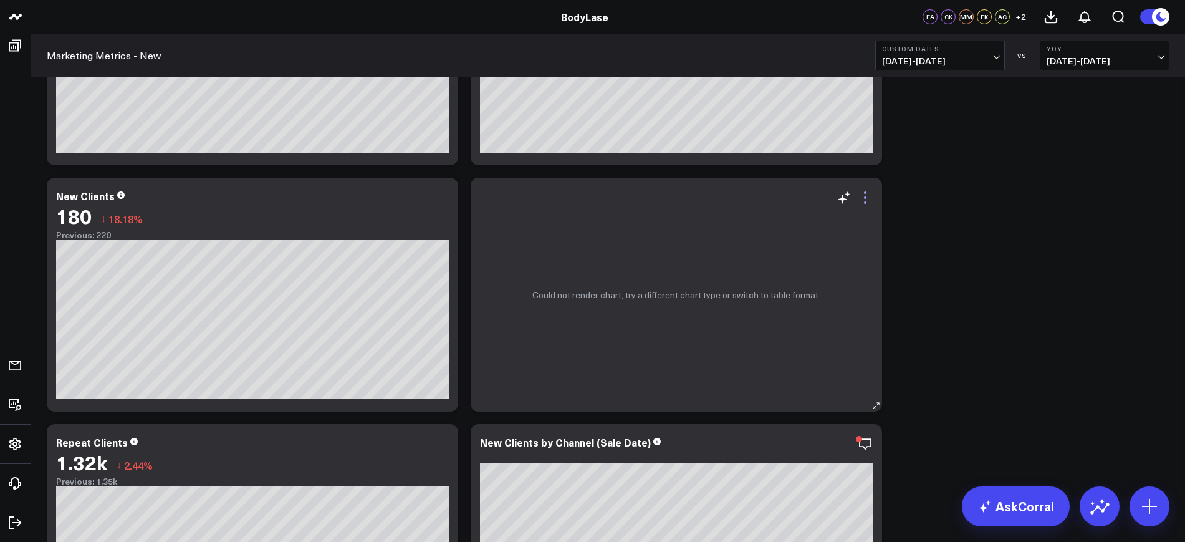
click at [864, 201] on icon at bounding box center [865, 197] width 15 height 15
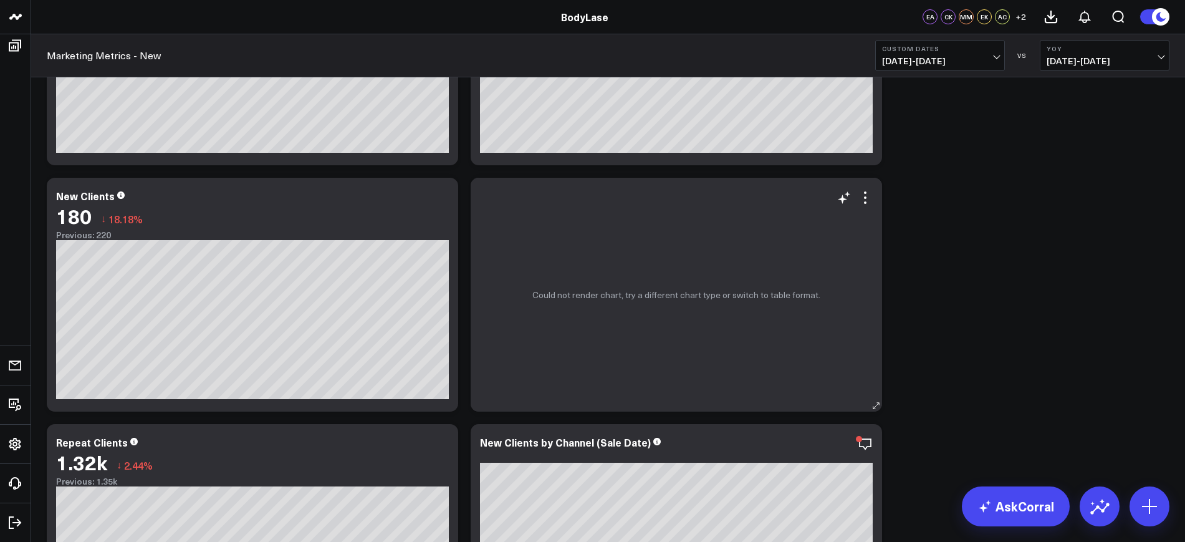
click at [869, 205] on div "Could not render chart, try a different chart type or switch to table format." at bounding box center [676, 295] width 411 height 234
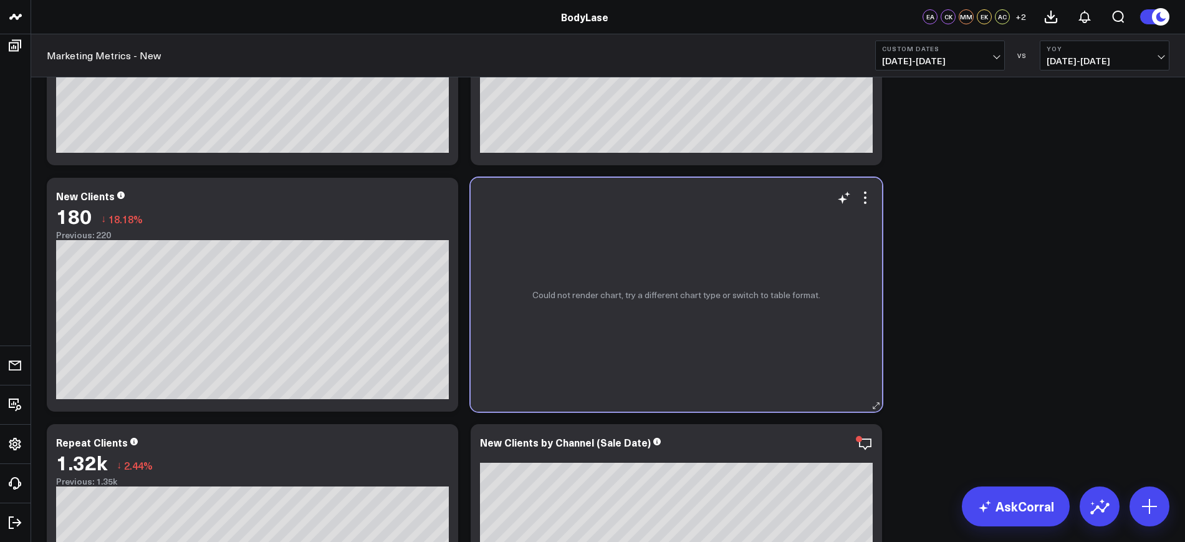
click at [869, 205] on div "Could not render chart, try a different chart type or switch to table format." at bounding box center [676, 295] width 411 height 234
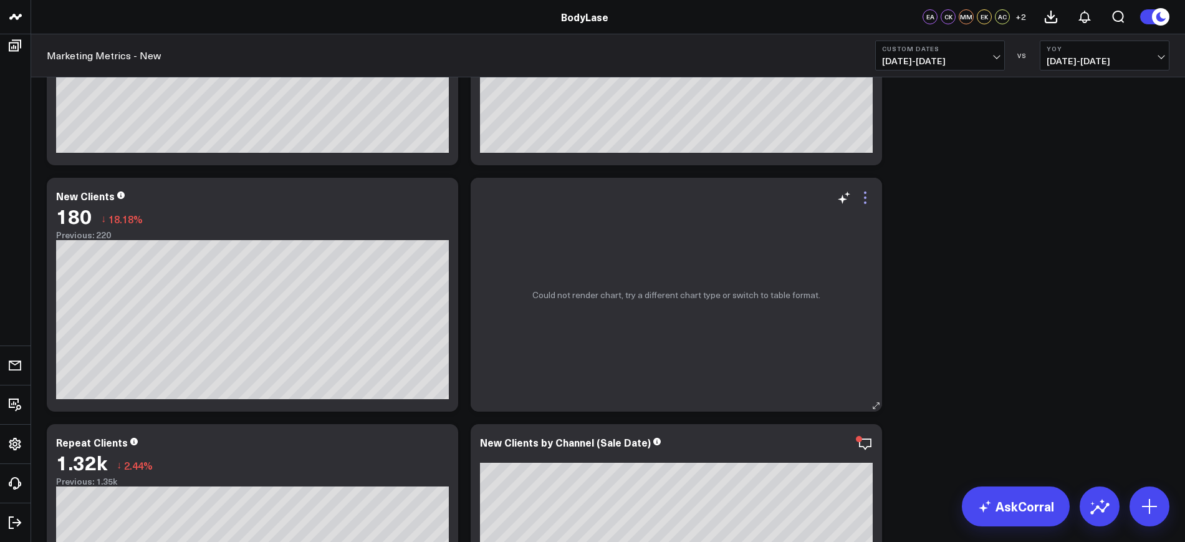
click at [864, 203] on icon at bounding box center [865, 197] width 15 height 15
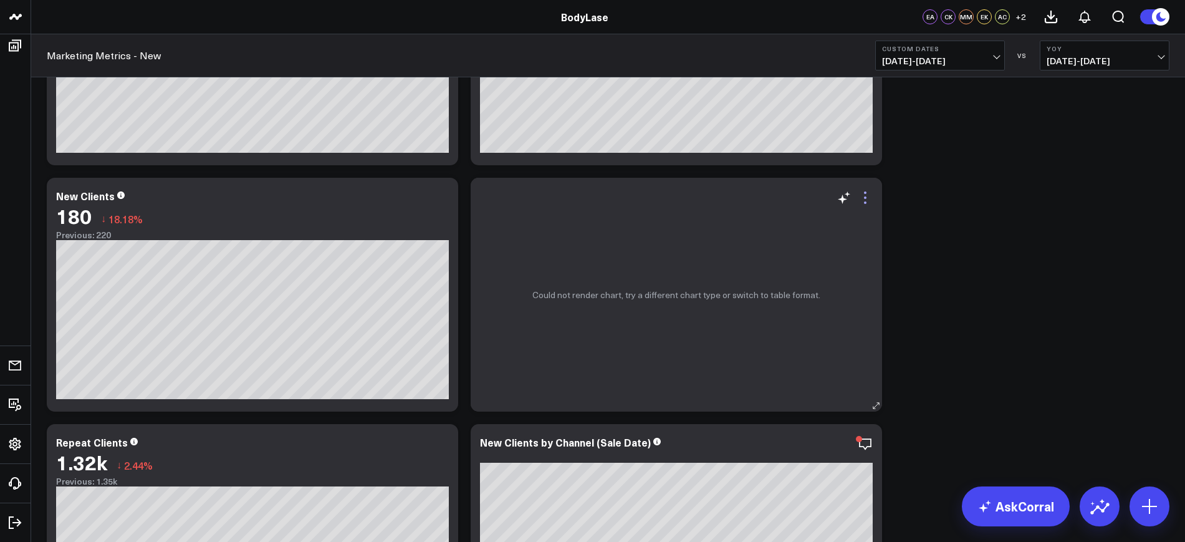
click at [865, 201] on icon at bounding box center [865, 197] width 15 height 15
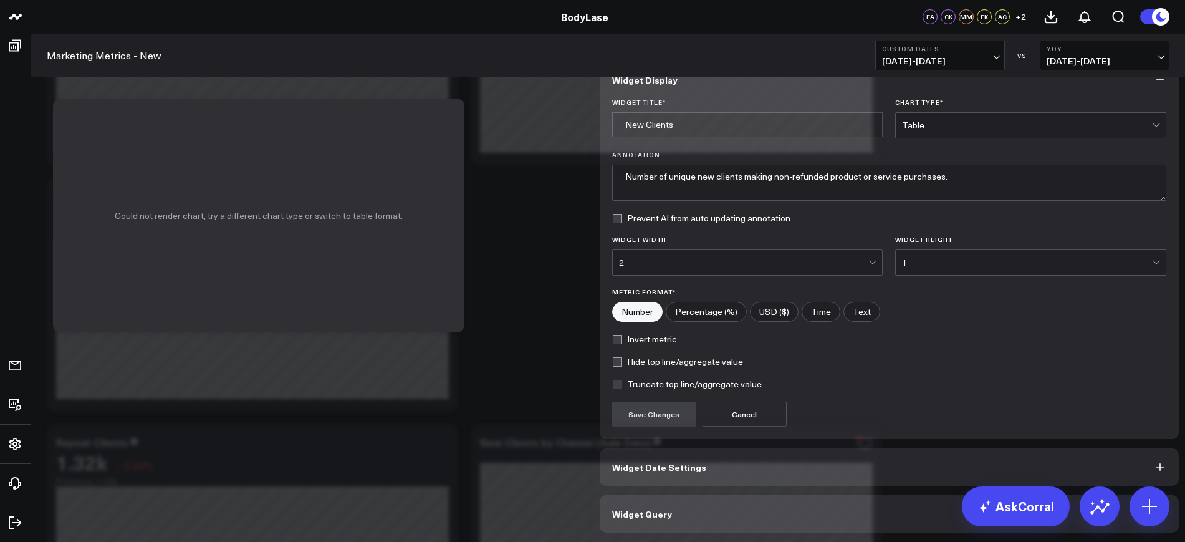
scroll to position [15, 0]
click at [659, 538] on div "Widget Display Widget Title * New Clients Chart Type * Table Annotation Number …" at bounding box center [889, 297] width 592 height 490
click at [662, 514] on button "Widget Query" at bounding box center [890, 513] width 580 height 37
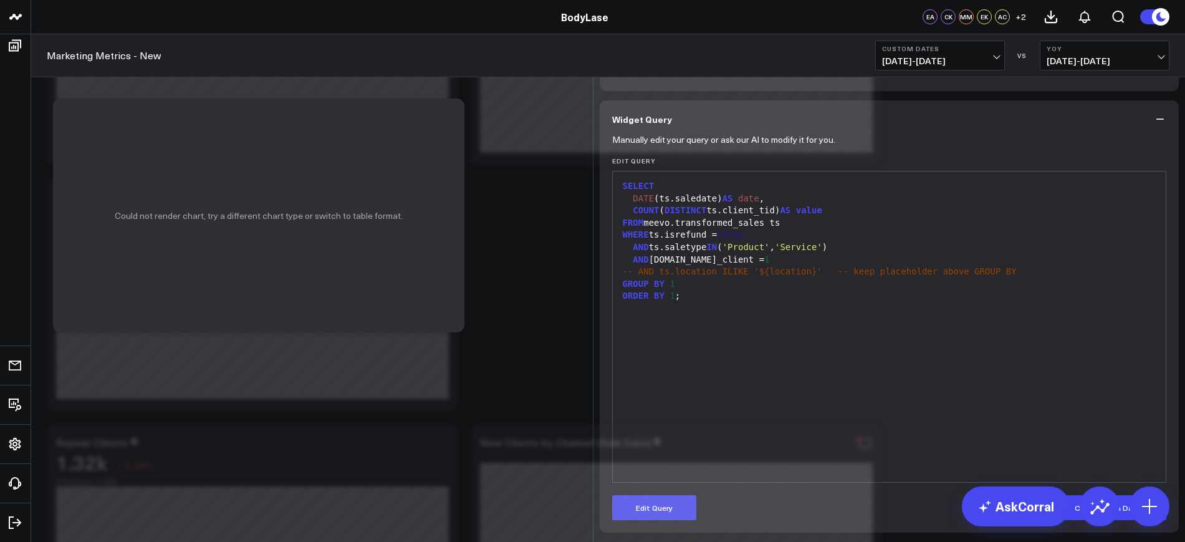
scroll to position [69, 0]
click at [651, 495] on button "Edit Query" at bounding box center [654, 507] width 84 height 25
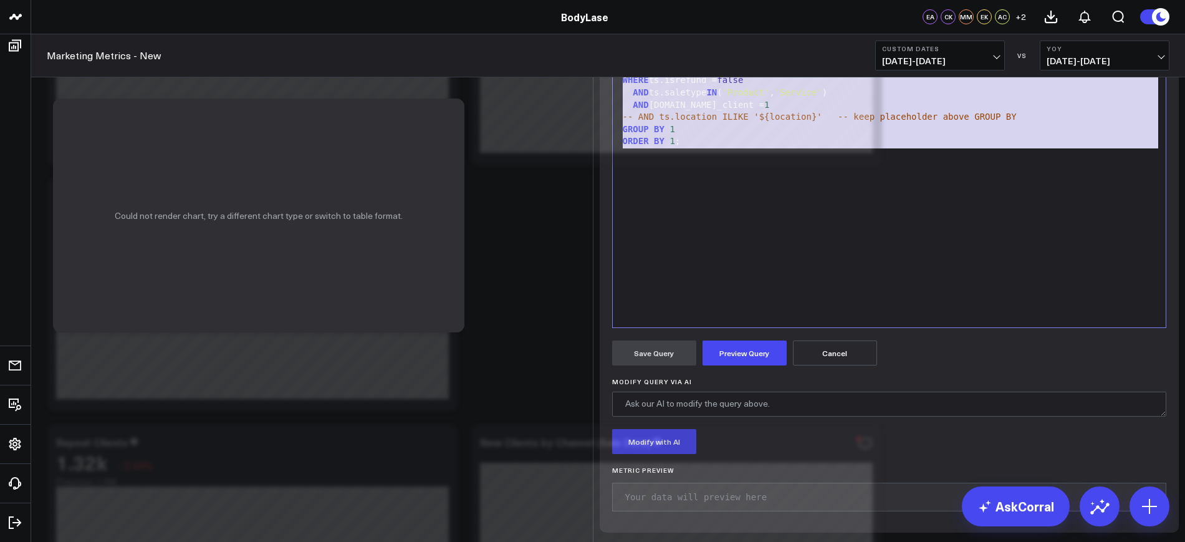
click at [593, 113] on div "Widget Display Widget Date Settings Widget Query Manually edit your query or as…" at bounding box center [889, 192] width 592 height 699
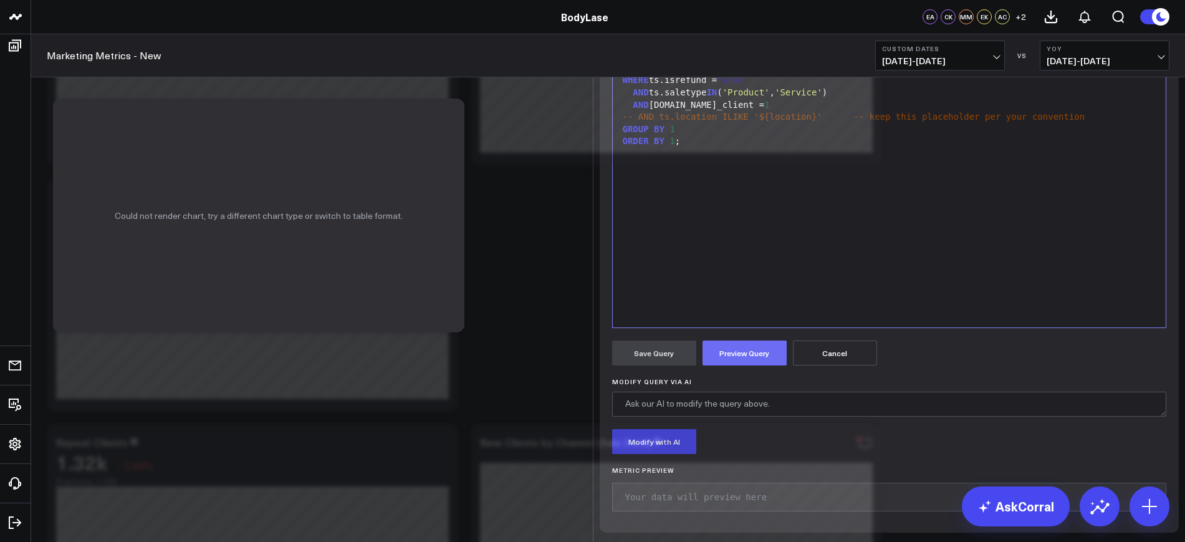
click at [730, 365] on button "Preview Query" at bounding box center [744, 352] width 84 height 25
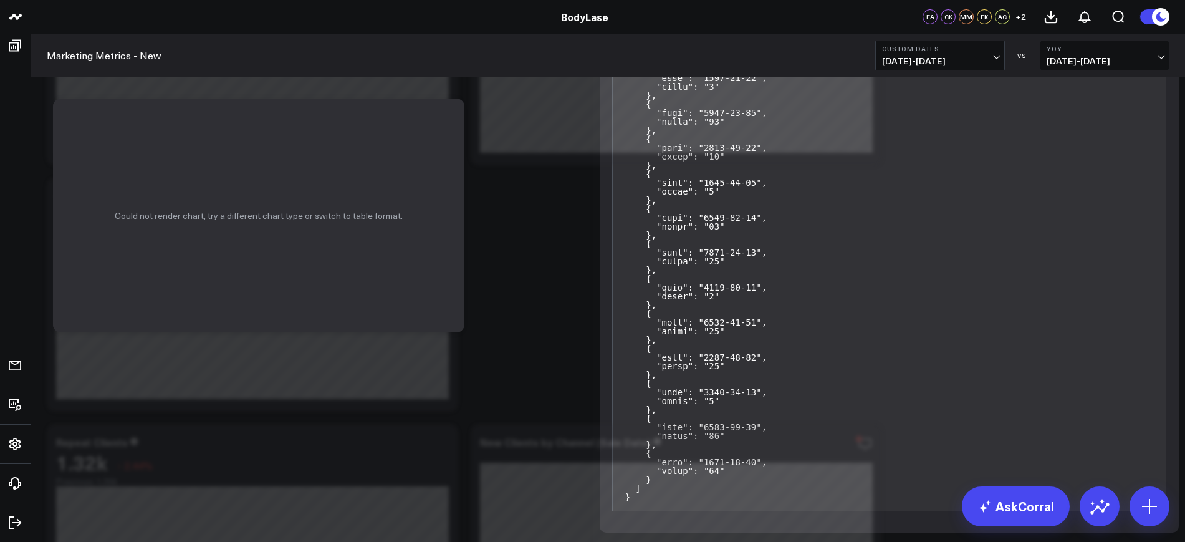
scroll to position [230, 0]
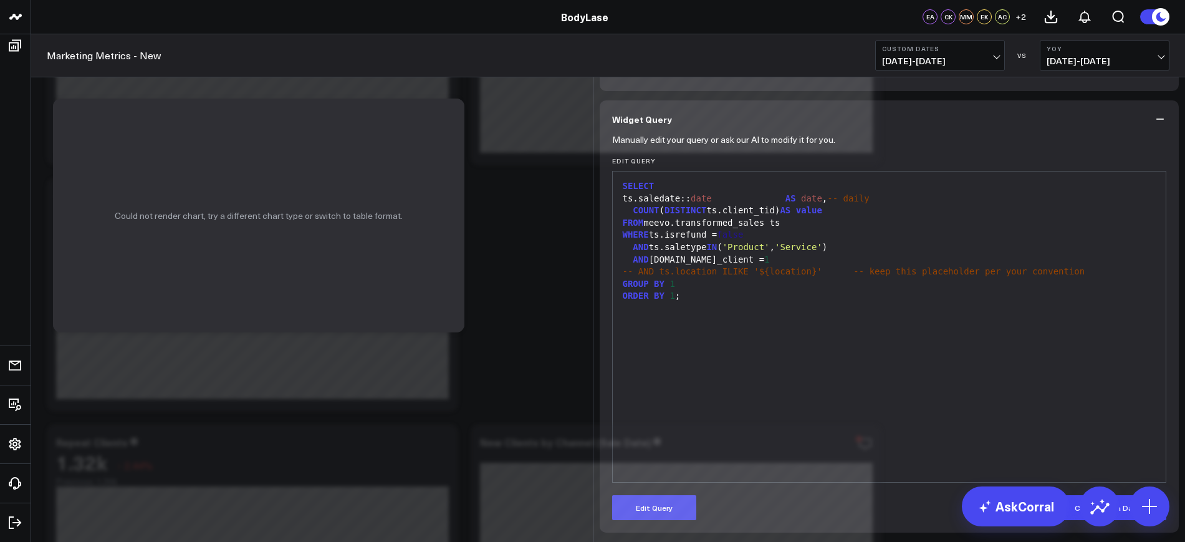
scroll to position [69, 0]
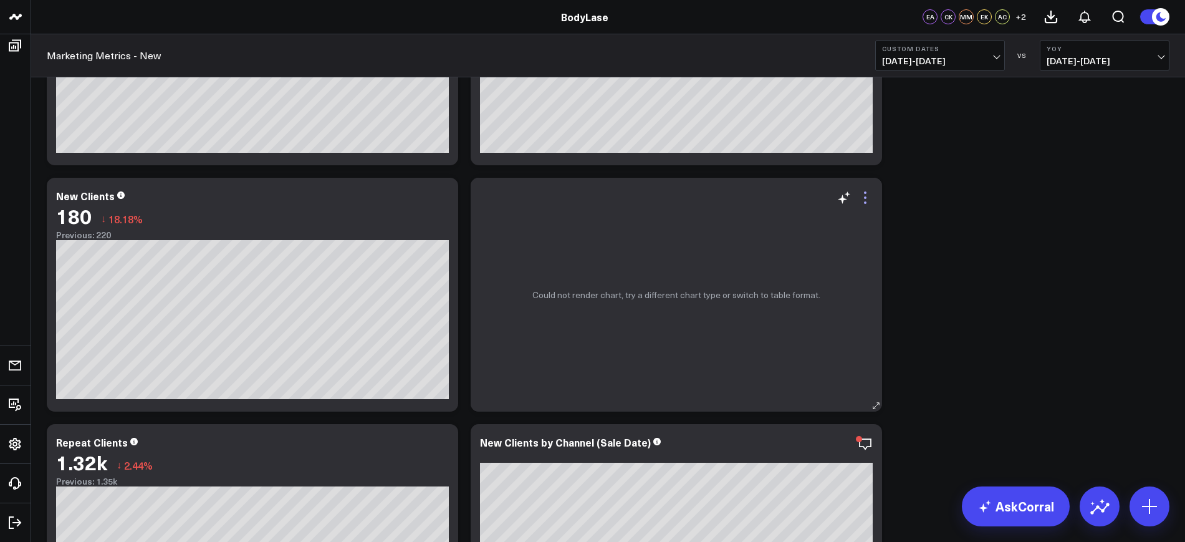
click at [863, 199] on icon at bounding box center [865, 197] width 15 height 15
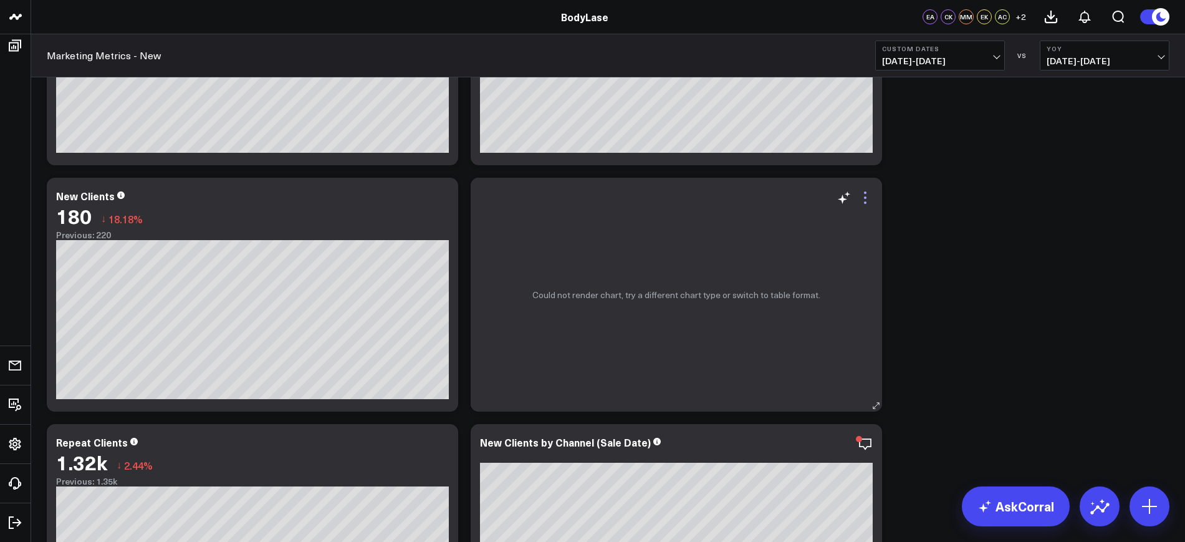
click at [863, 203] on icon at bounding box center [865, 197] width 15 height 15
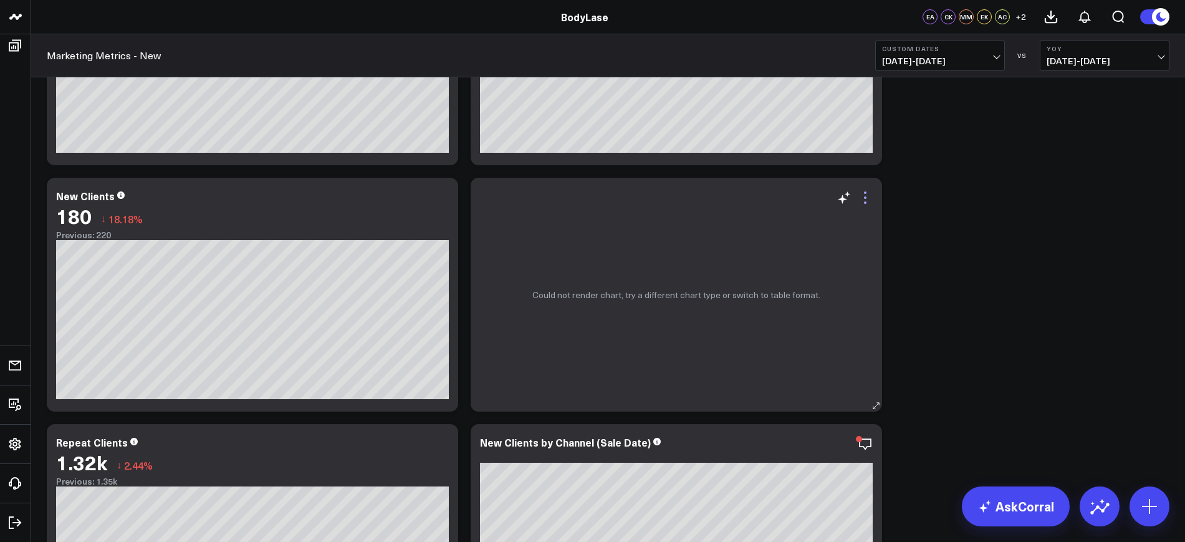
click at [866, 193] on icon at bounding box center [865, 197] width 15 height 15
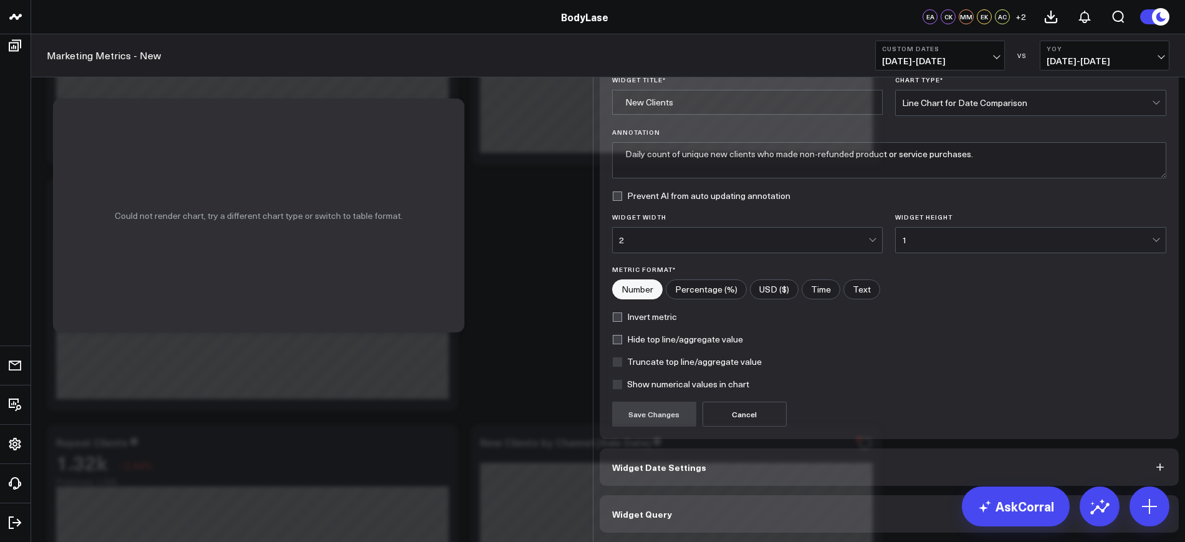
scroll to position [37, 0]
click at [694, 469] on button "Widget Date Settings" at bounding box center [890, 466] width 580 height 37
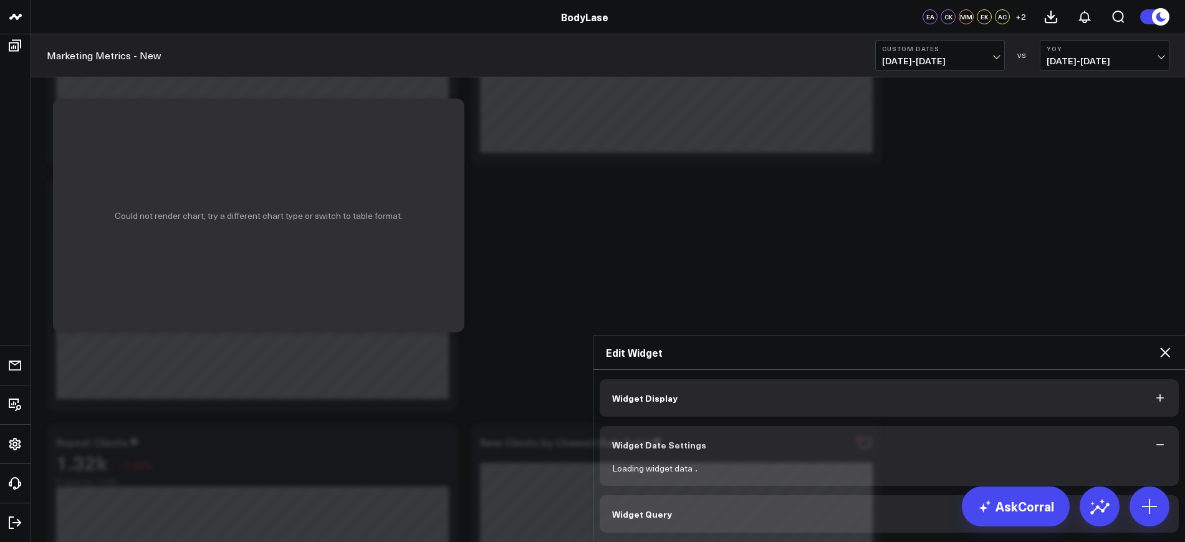
scroll to position [0, 0]
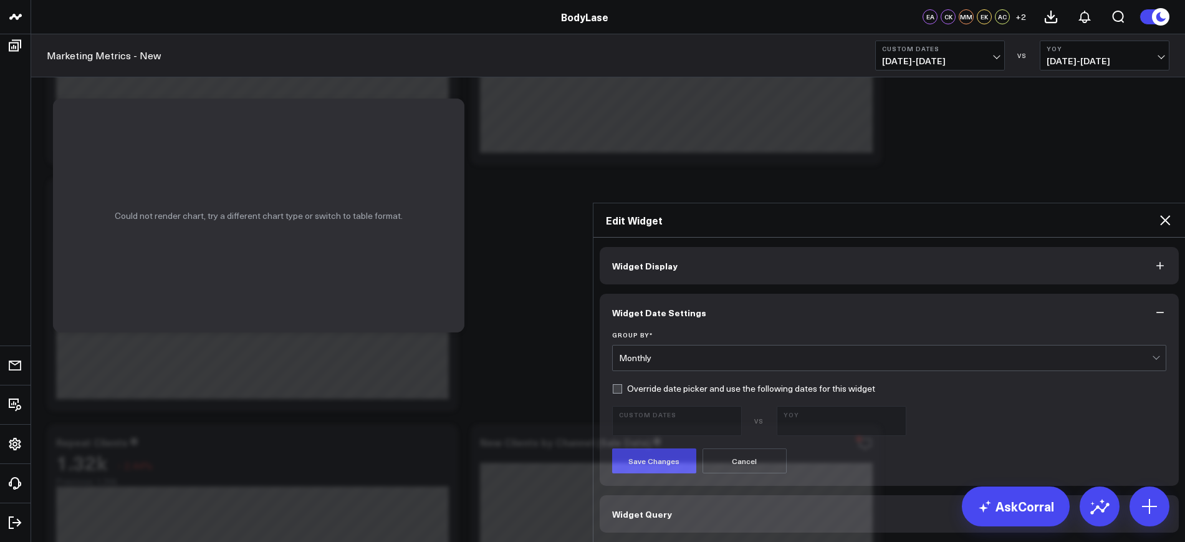
click at [701, 345] on div "Monthly" at bounding box center [885, 357] width 533 height 25
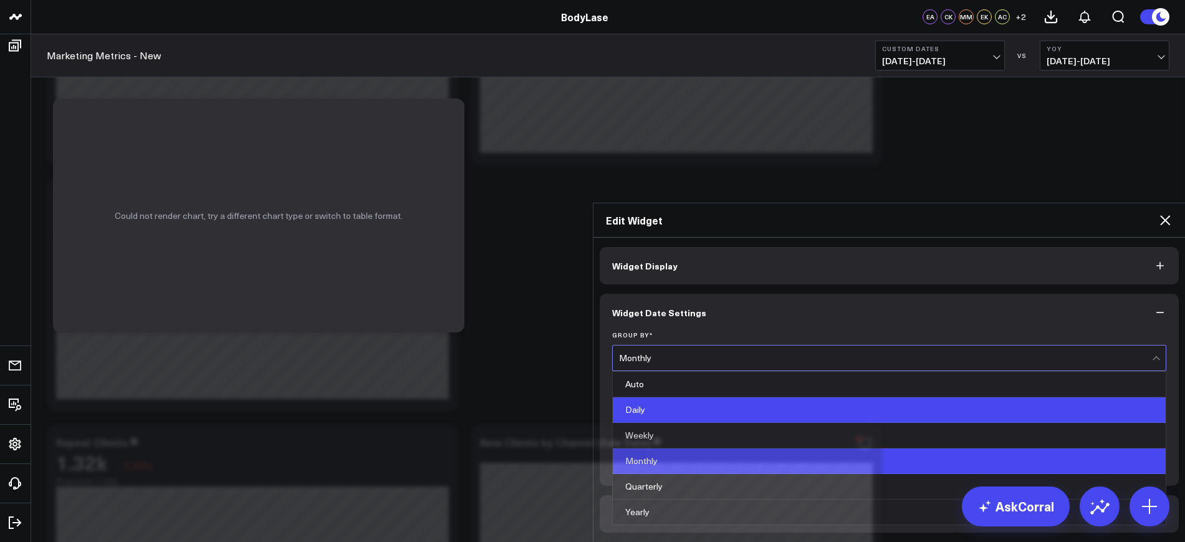
click at [633, 397] on div "Daily" at bounding box center [889, 410] width 553 height 26
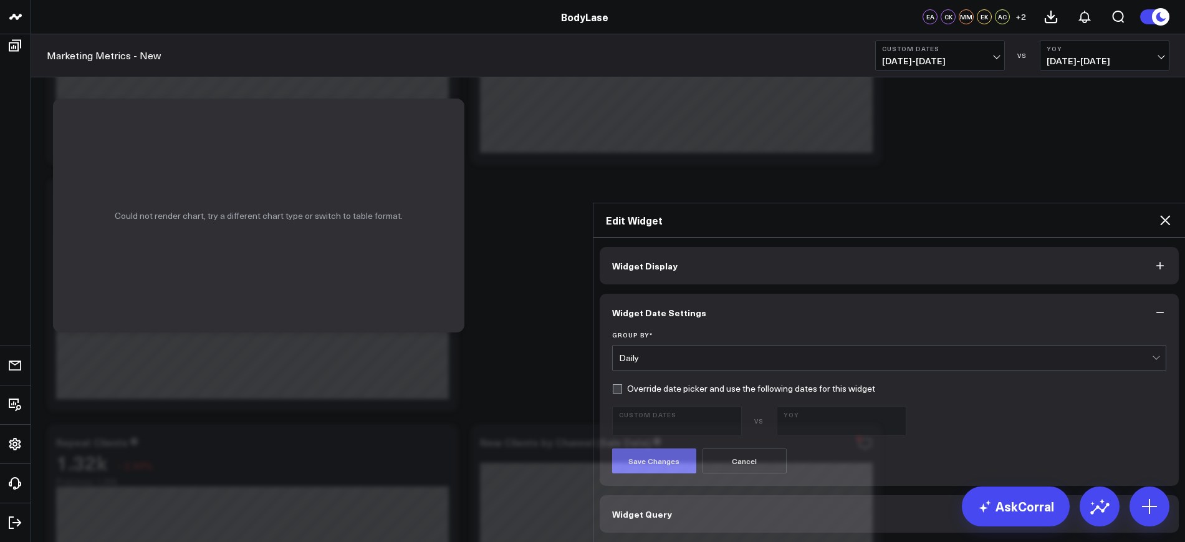
click at [653, 448] on button "Save Changes" at bounding box center [654, 460] width 84 height 25
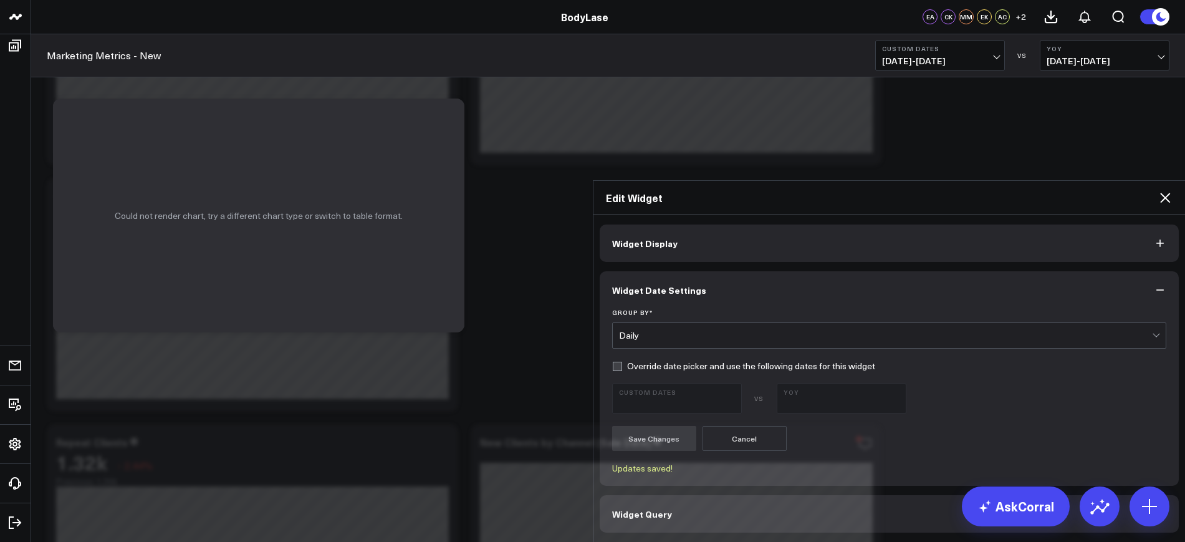
click at [1166, 193] on icon at bounding box center [1165, 198] width 10 height 10
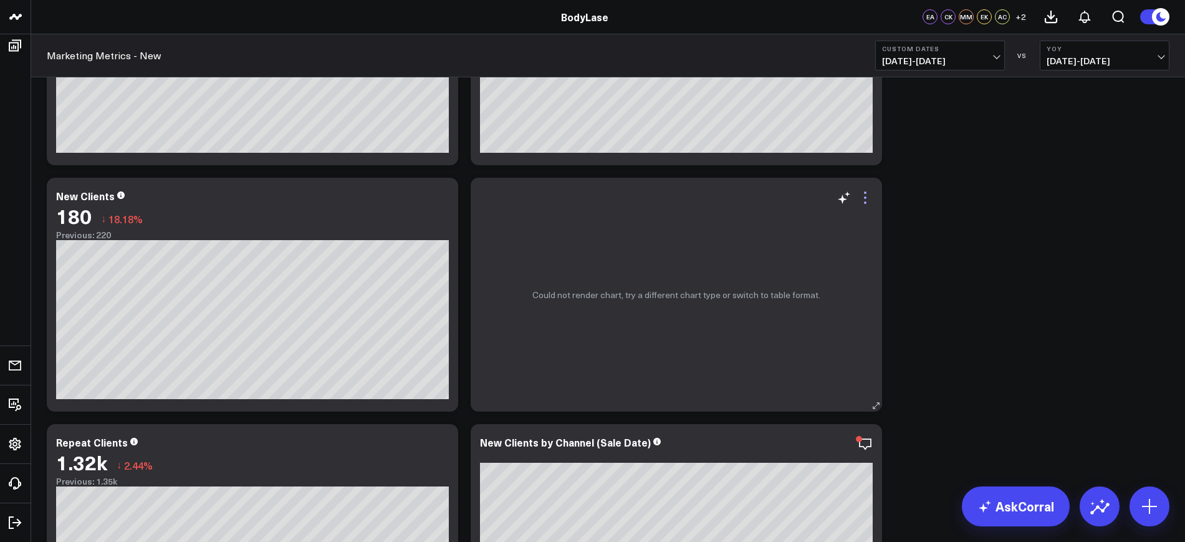
click at [866, 201] on icon at bounding box center [865, 197] width 15 height 15
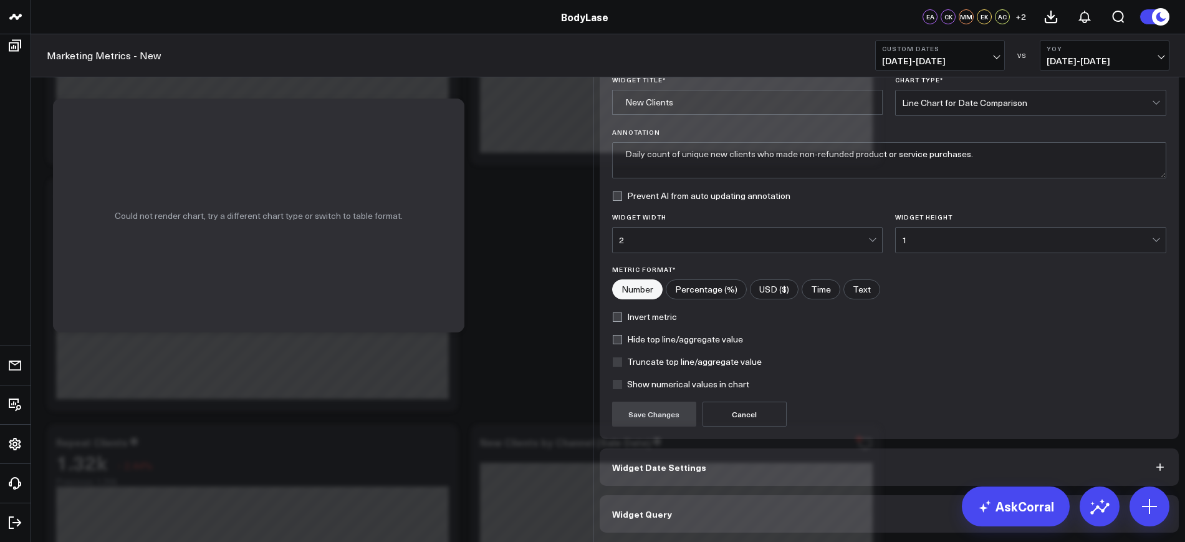
scroll to position [37, 0]
click at [689, 467] on span "Widget Date Settings" at bounding box center [659, 467] width 94 height 10
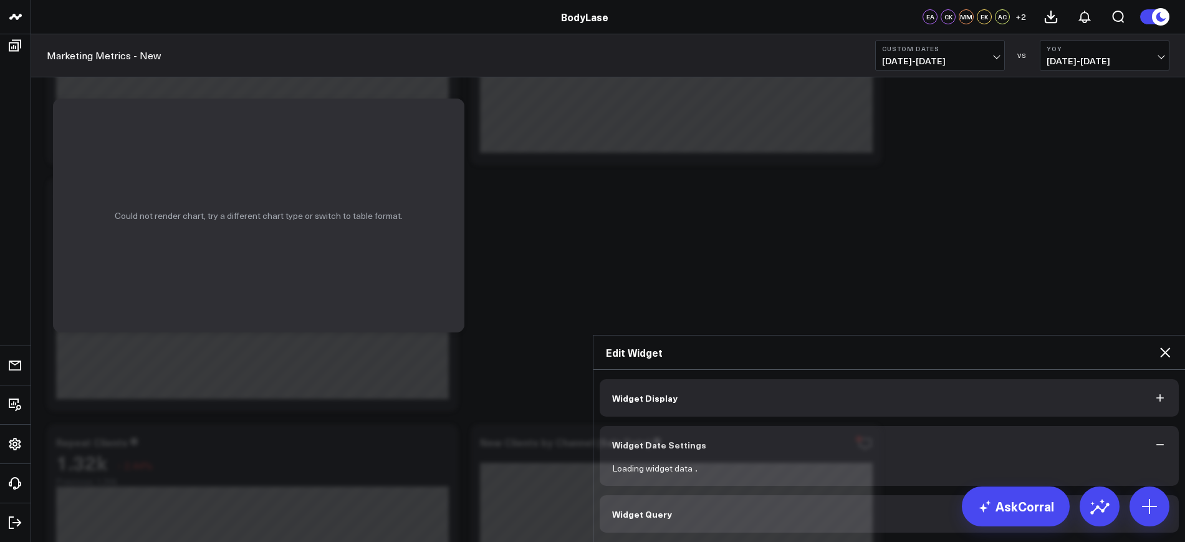
scroll to position [0, 0]
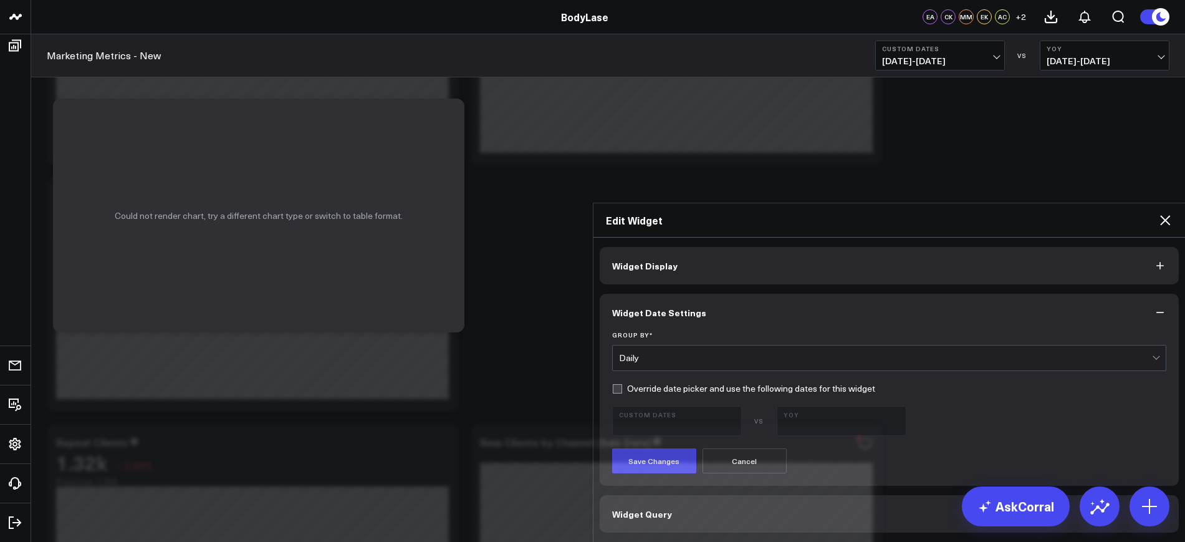
click at [667, 331] on form "Group By * Daily Override date picker and use the following dates for this widg…" at bounding box center [889, 402] width 555 height 142
click at [659, 345] on div "Daily" at bounding box center [885, 357] width 533 height 25
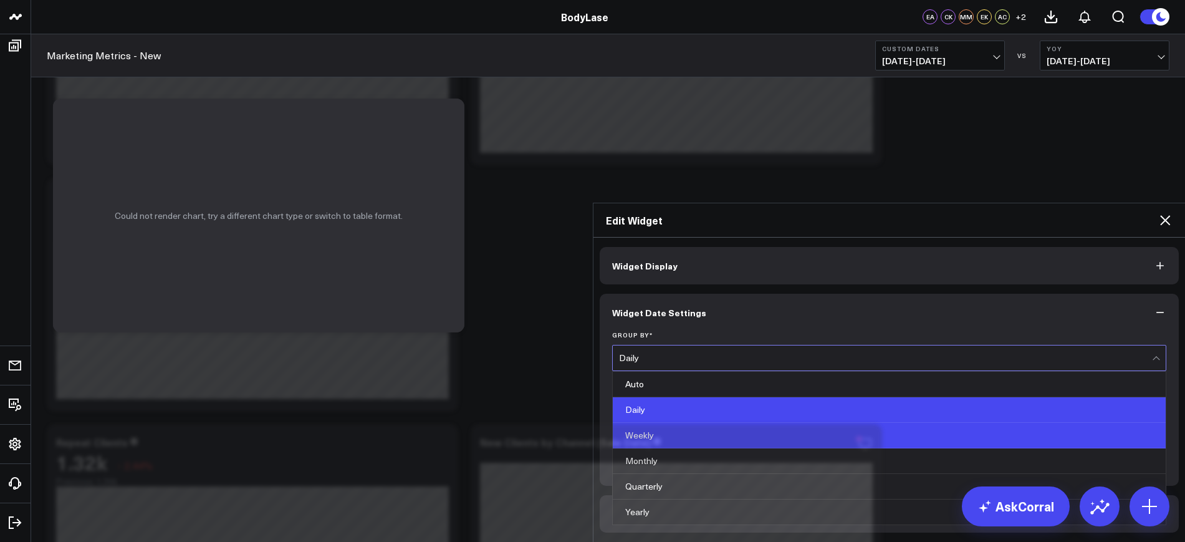
click at [619, 423] on div "Weekly" at bounding box center [889, 436] width 553 height 26
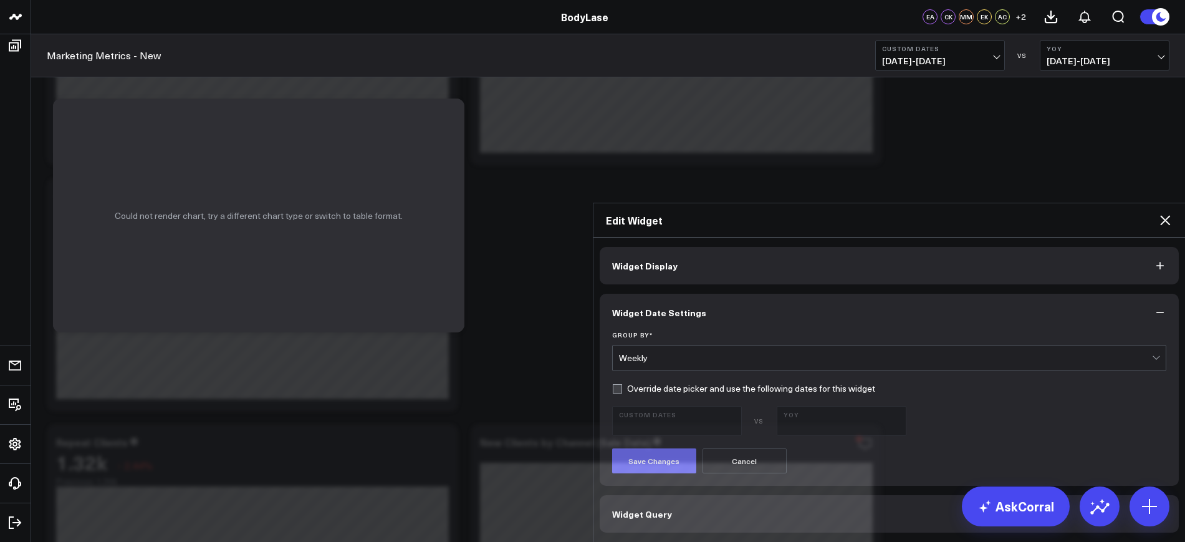
click at [657, 448] on button "Save Changes" at bounding box center [654, 460] width 84 height 25
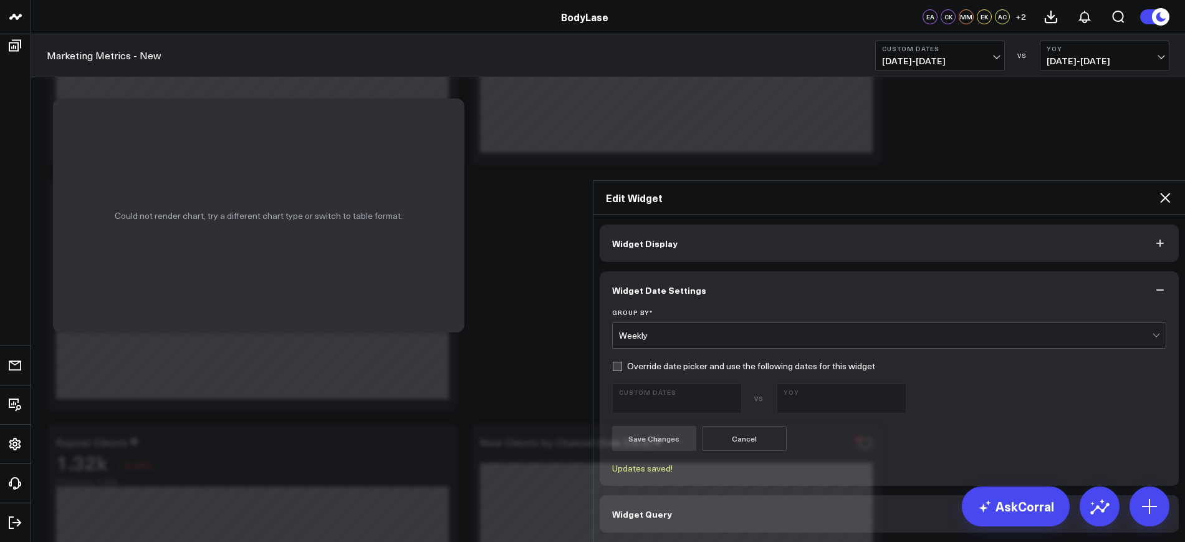
click at [1164, 193] on icon at bounding box center [1165, 198] width 10 height 10
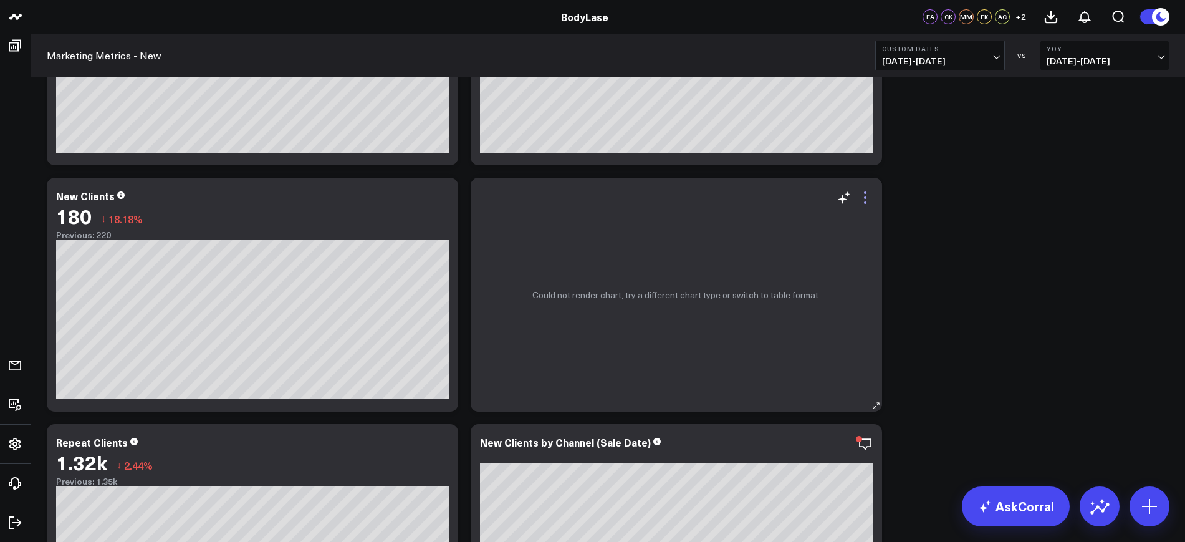
click at [871, 198] on icon at bounding box center [865, 197] width 15 height 15
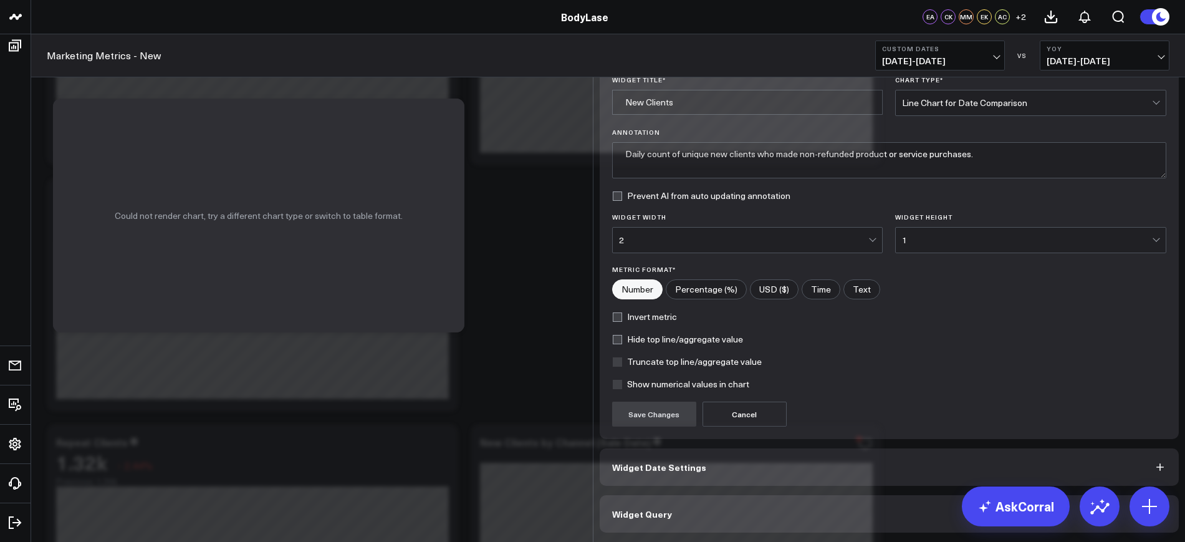
click at [1164, 17] on icon at bounding box center [1165, 12] width 10 height 10
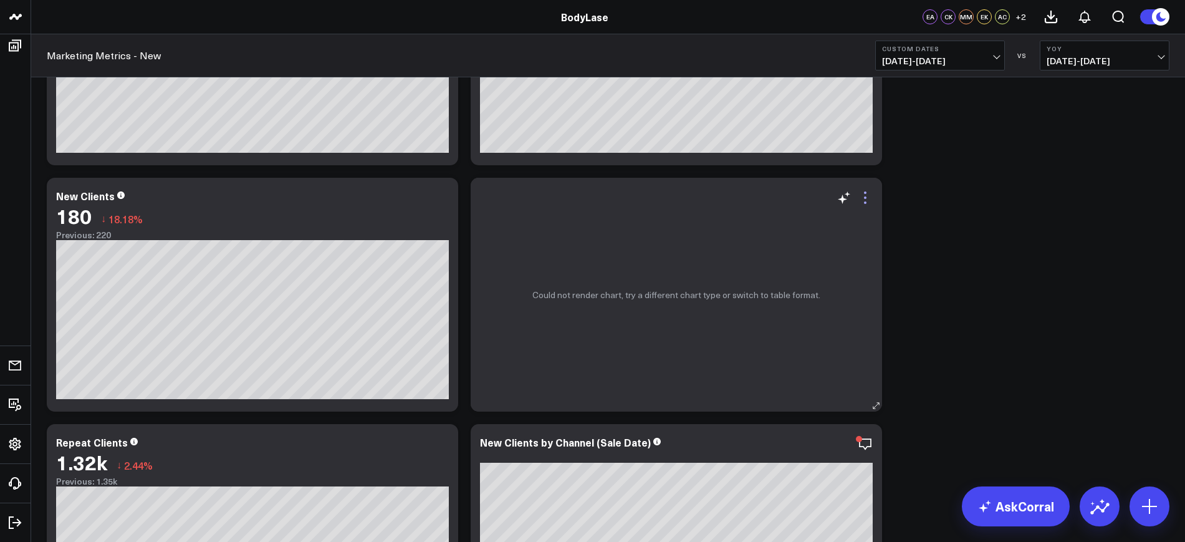
click at [867, 204] on icon at bounding box center [865, 197] width 15 height 15
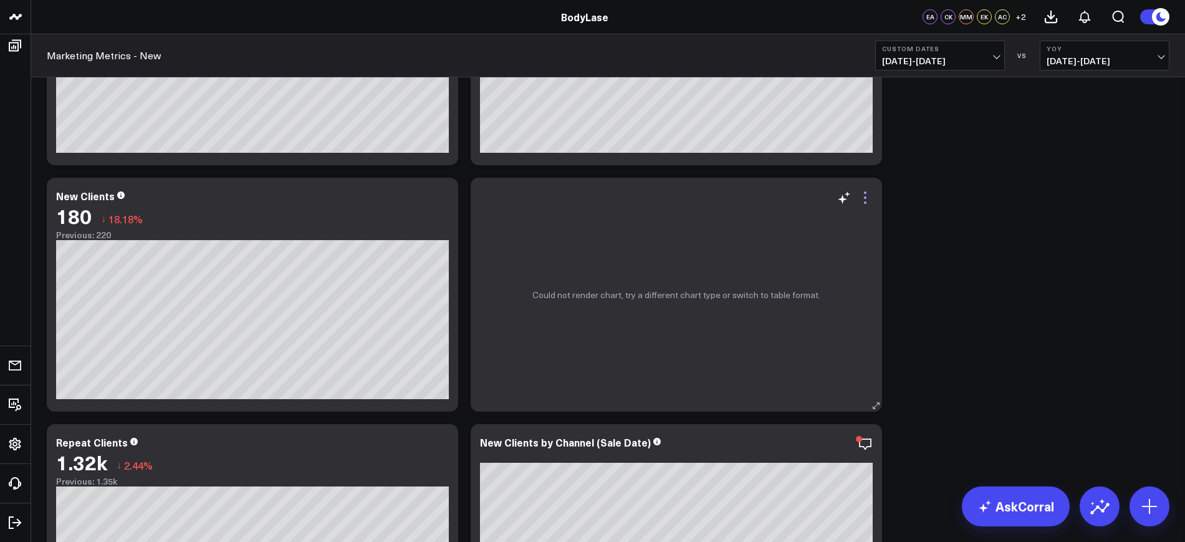
click at [866, 199] on div "Modify via AI Copy link to widget Ask support Remove Create linked copy Executi…" at bounding box center [676, 295] width 411 height 234
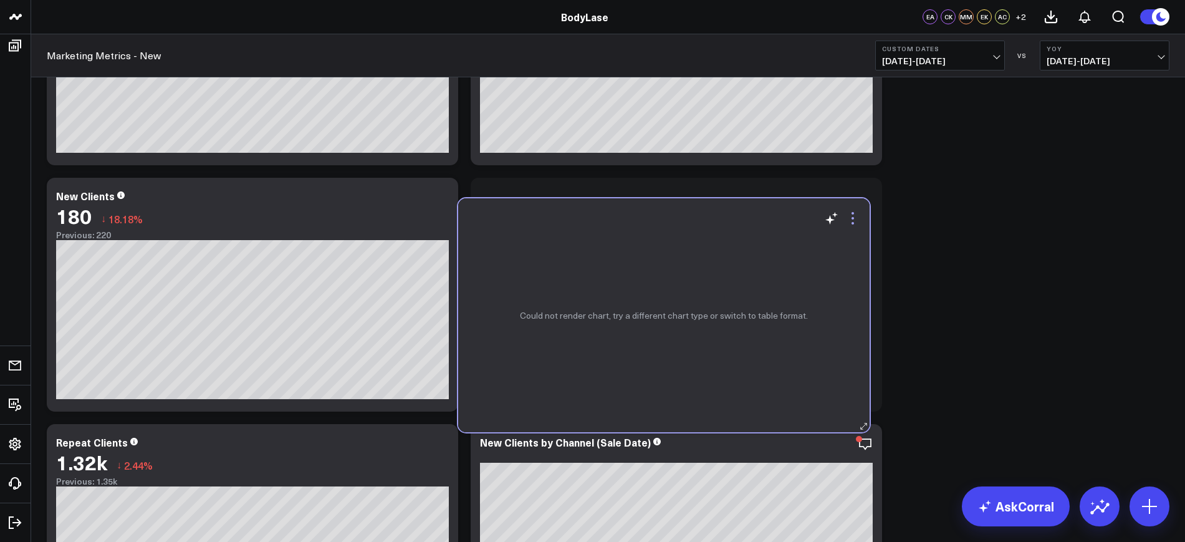
click at [851, 219] on icon at bounding box center [852, 218] width 15 height 15
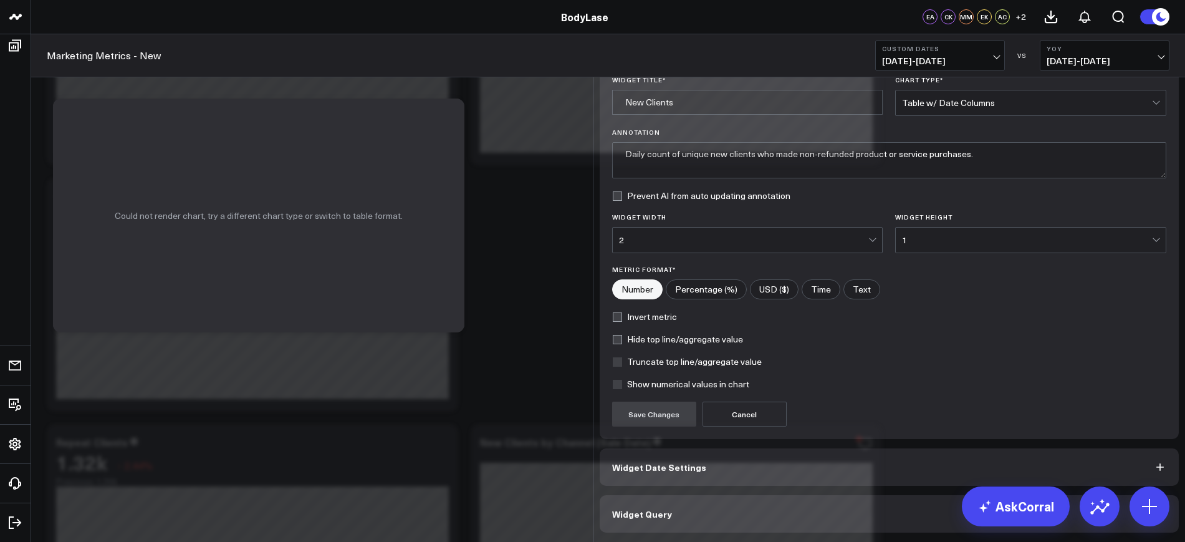
scroll to position [37, 0]
click at [674, 458] on button "Widget Date Settings" at bounding box center [890, 466] width 580 height 37
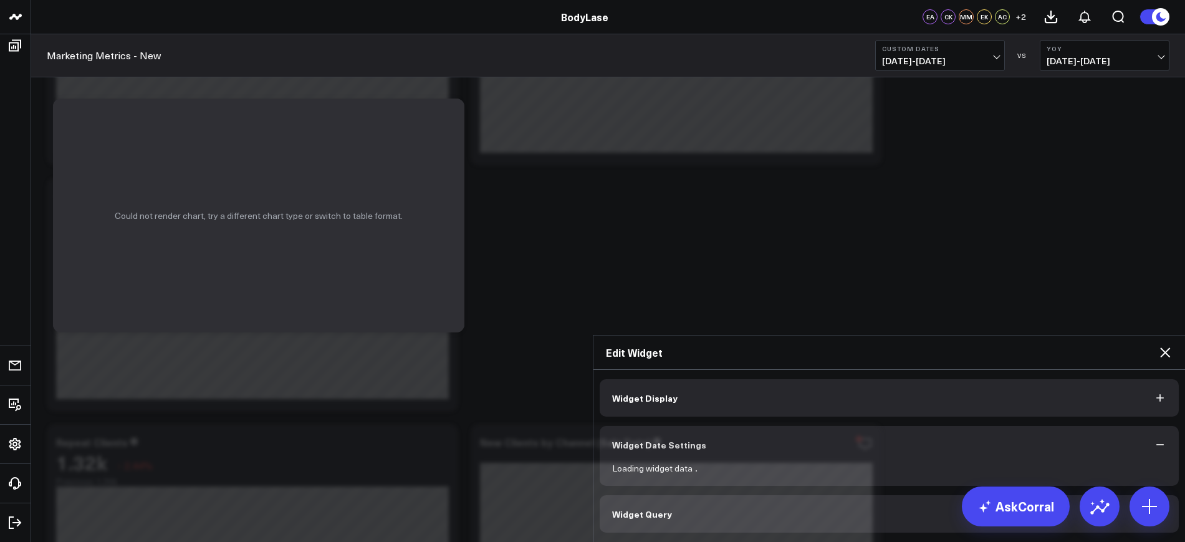
scroll to position [0, 0]
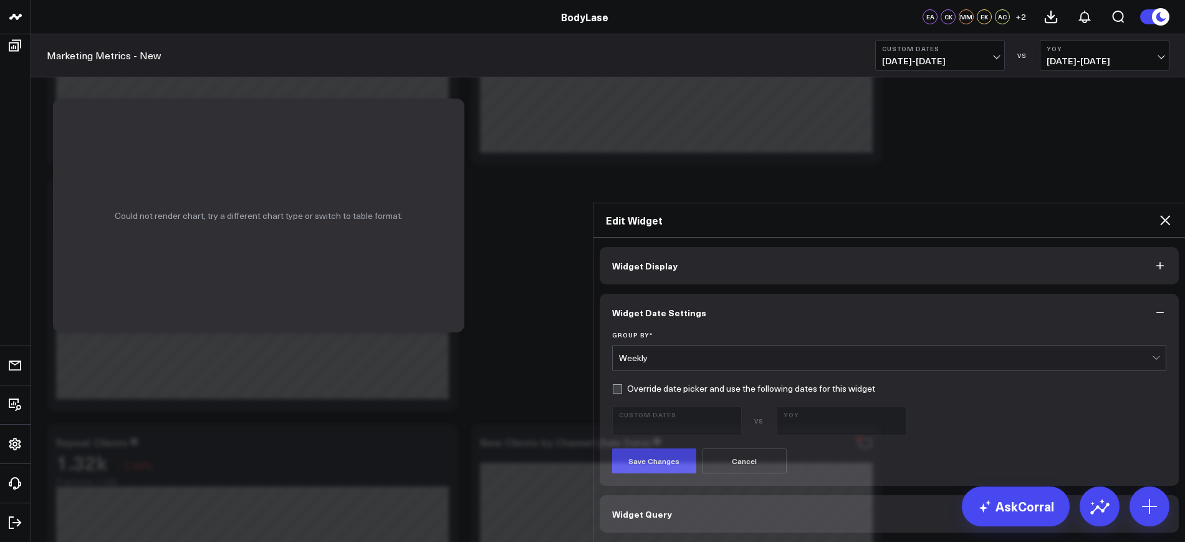
click at [682, 495] on button "Widget Query" at bounding box center [890, 513] width 580 height 37
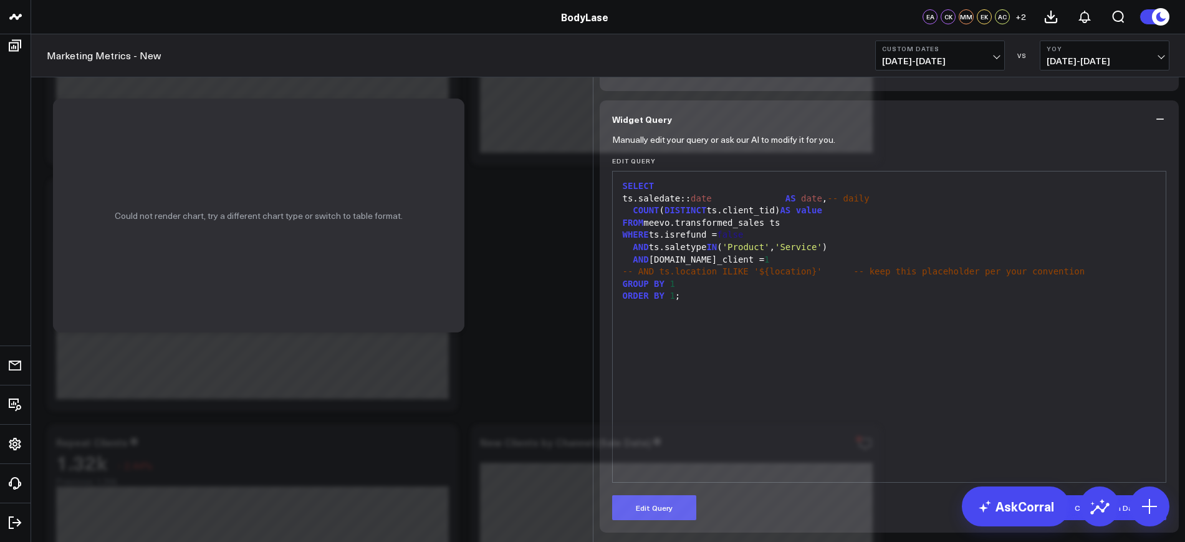
click at [951, 44] on button "Widget Display" at bounding box center [890, 25] width 580 height 37
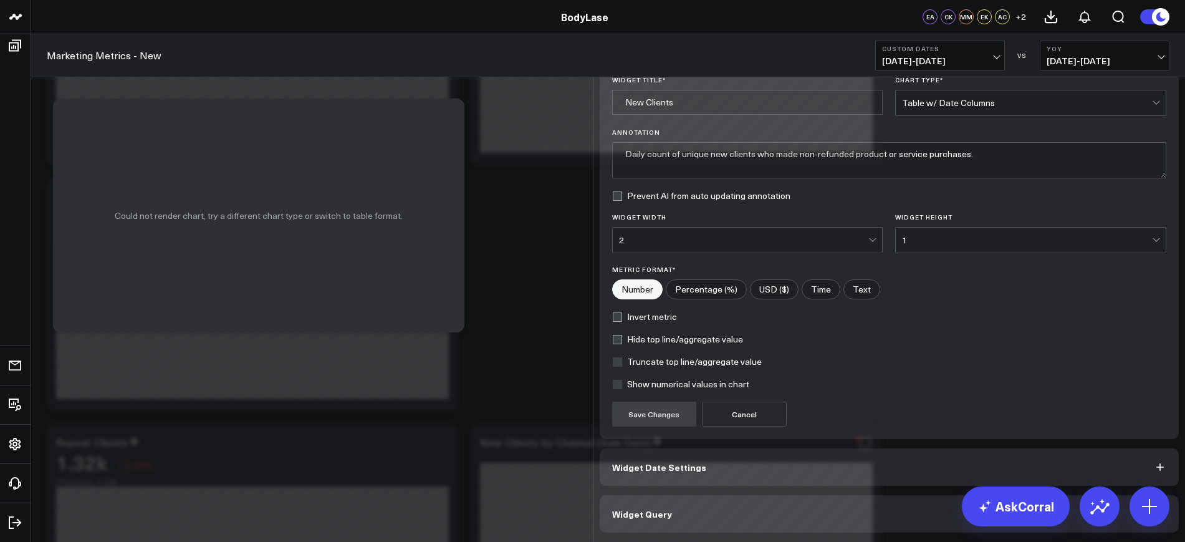
click at [1164, 19] on icon at bounding box center [1164, 11] width 15 height 15
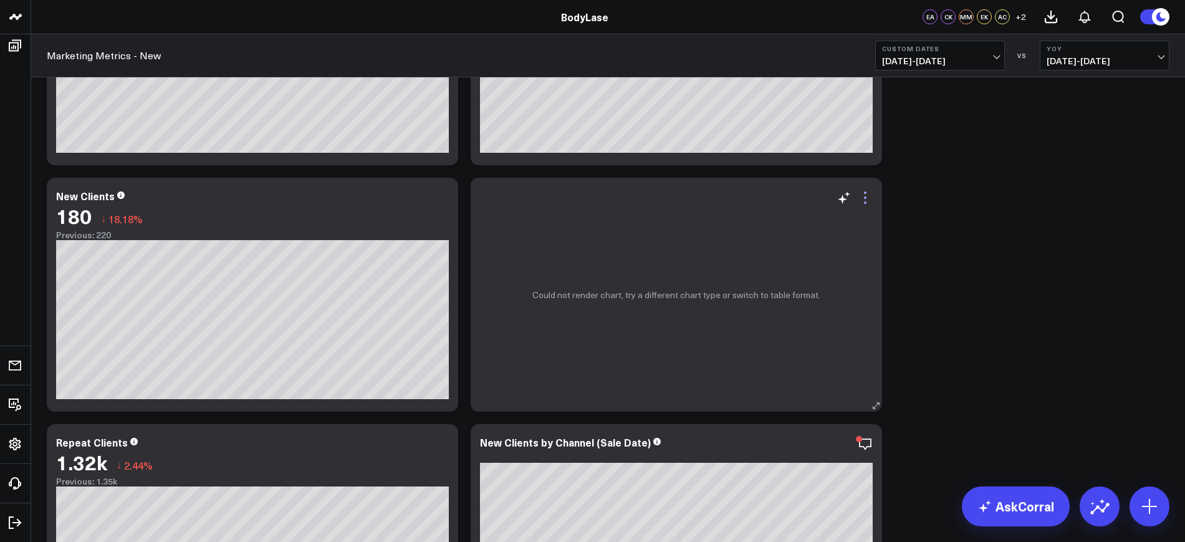
click at [869, 191] on icon at bounding box center [865, 197] width 15 height 15
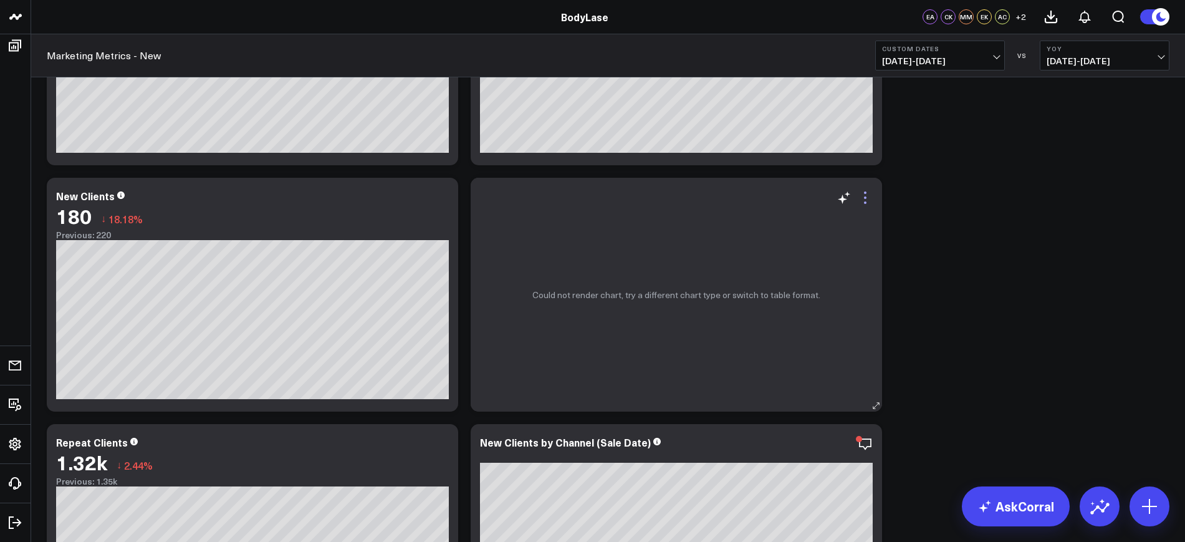
click at [866, 197] on icon at bounding box center [865, 197] width 15 height 15
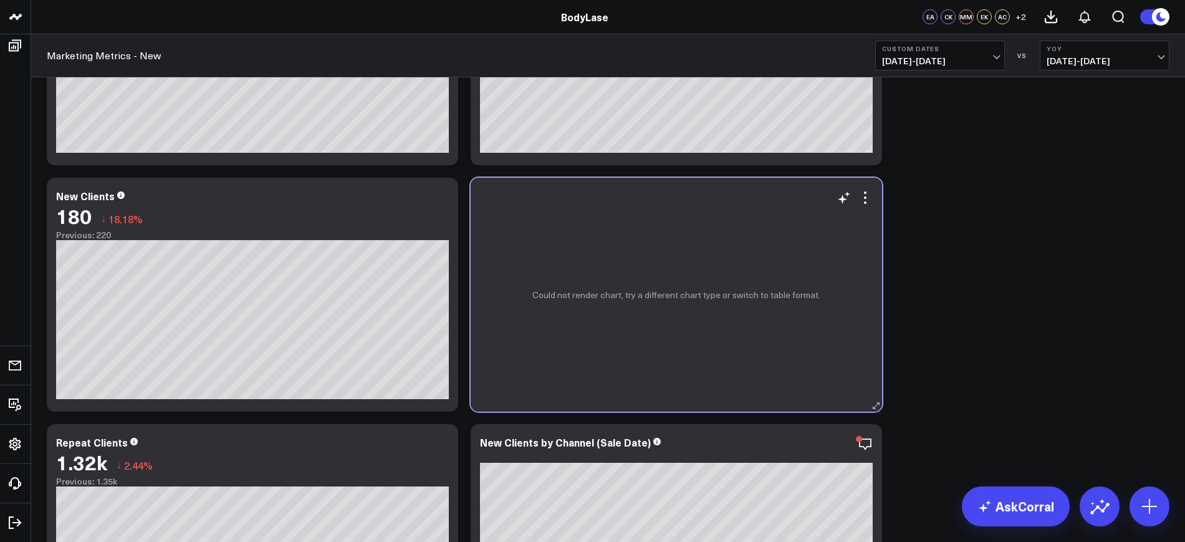
click at [866, 186] on div "Could not render chart, try a different chart type or switch to table format." at bounding box center [676, 295] width 411 height 234
click at [866, 189] on div "Could not render chart, try a different chart type or switch to table format." at bounding box center [676, 295] width 411 height 234
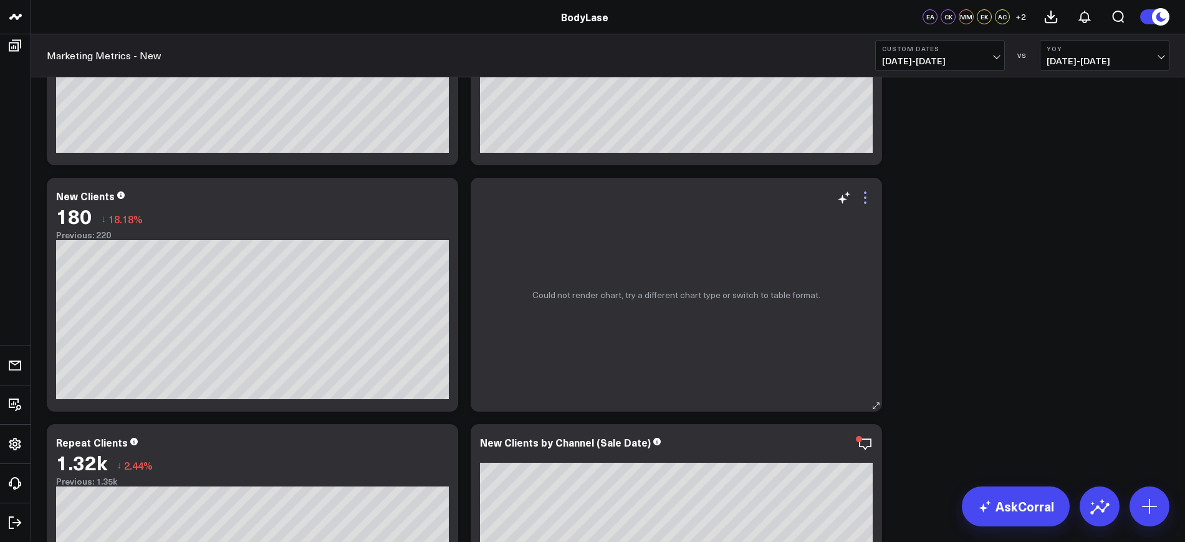
click at [866, 196] on icon at bounding box center [865, 197] width 2 height 2
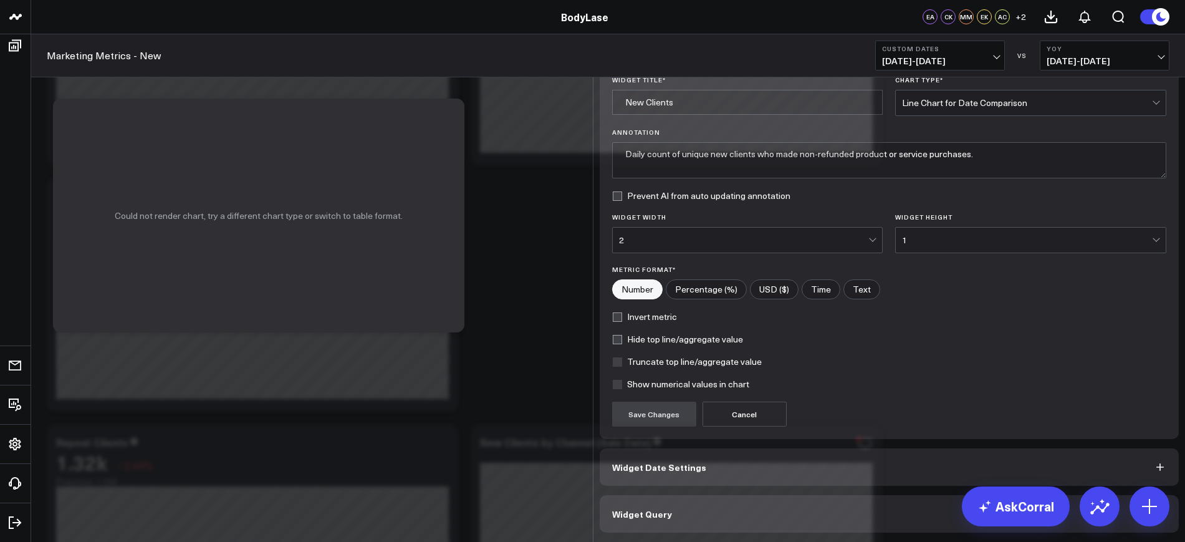
scroll to position [37, 0]
click at [689, 456] on button "Widget Date Settings" at bounding box center [890, 466] width 580 height 37
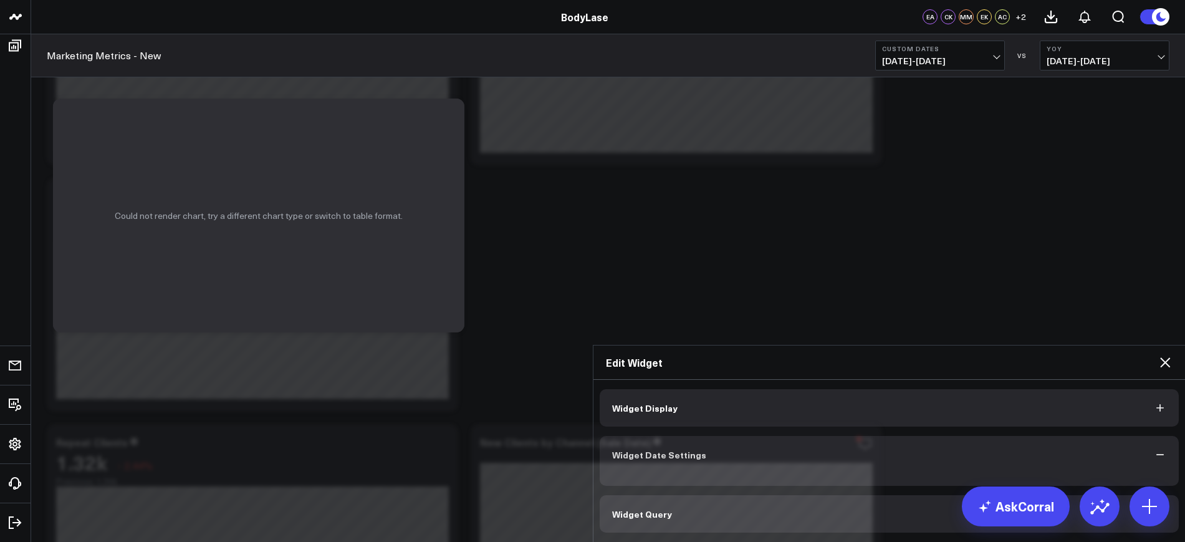
scroll to position [0, 0]
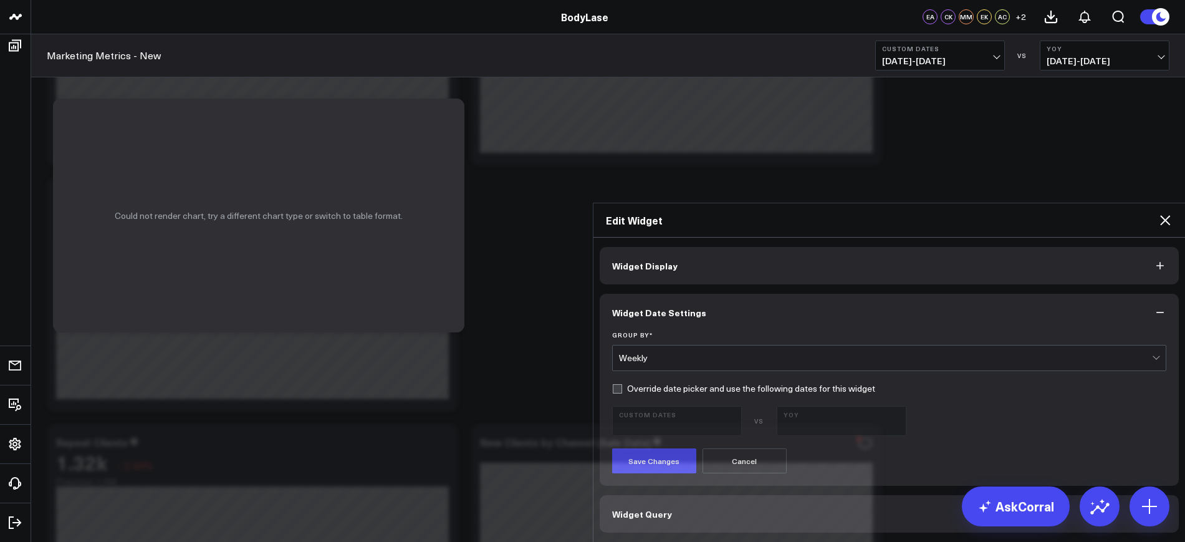
click at [613, 383] on label "Override date picker and use the following dates for this widget" at bounding box center [743, 388] width 263 height 10
click at [613, 383] on input "Override date picker and use the following dates for this widget" at bounding box center [617, 388] width 10 height 10
checkbox input "true"
click at [783, 421] on span "07/01/24 - 08/25/24" at bounding box center [841, 426] width 116 height 10
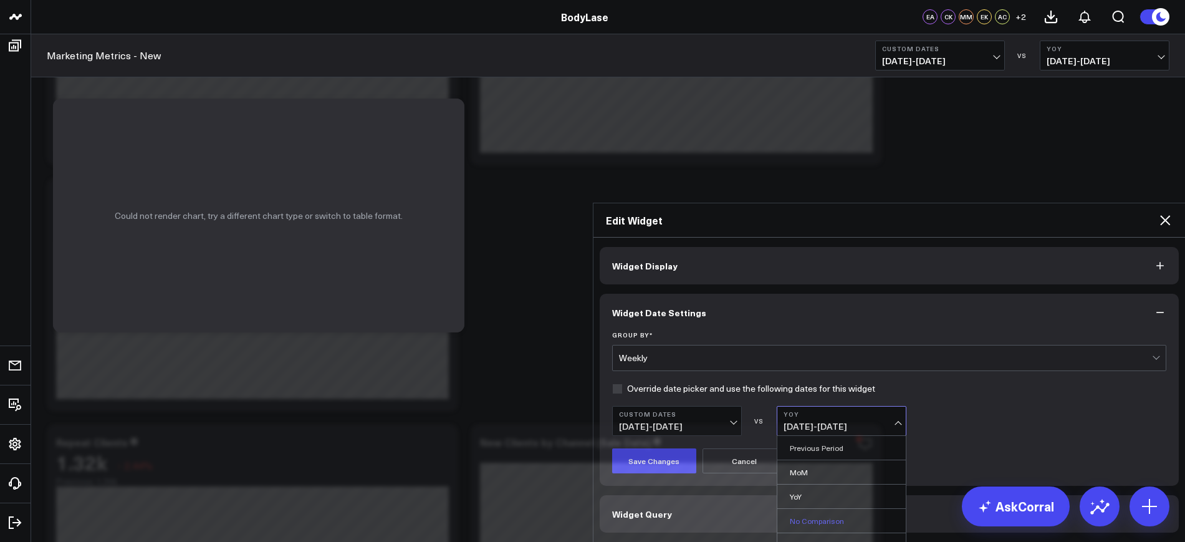
click at [806, 509] on link "No Comparison" at bounding box center [841, 521] width 128 height 24
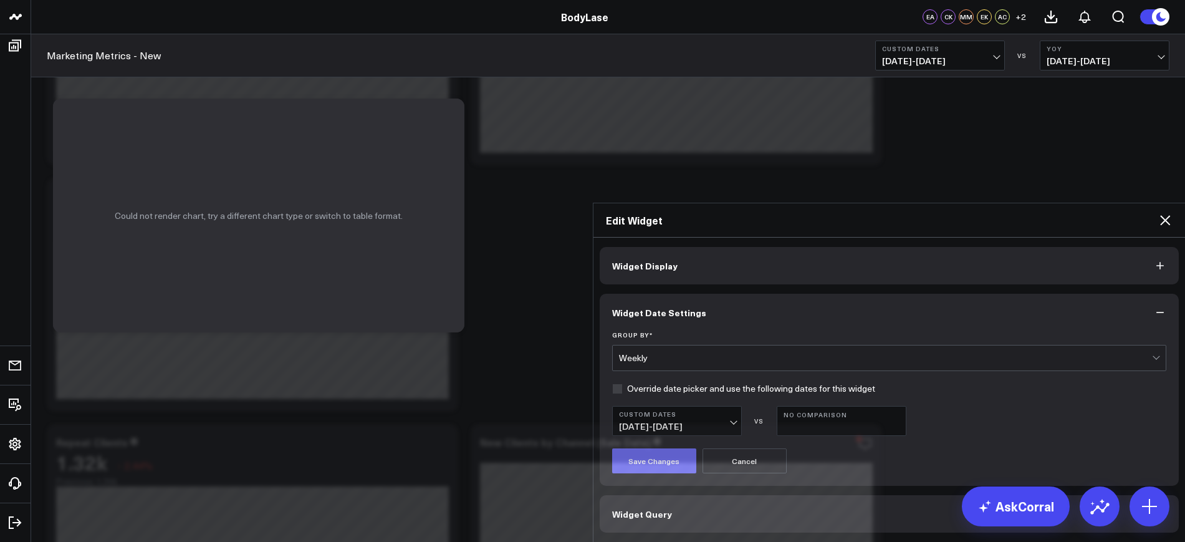
click at [671, 448] on button "Save Changes" at bounding box center [654, 460] width 84 height 25
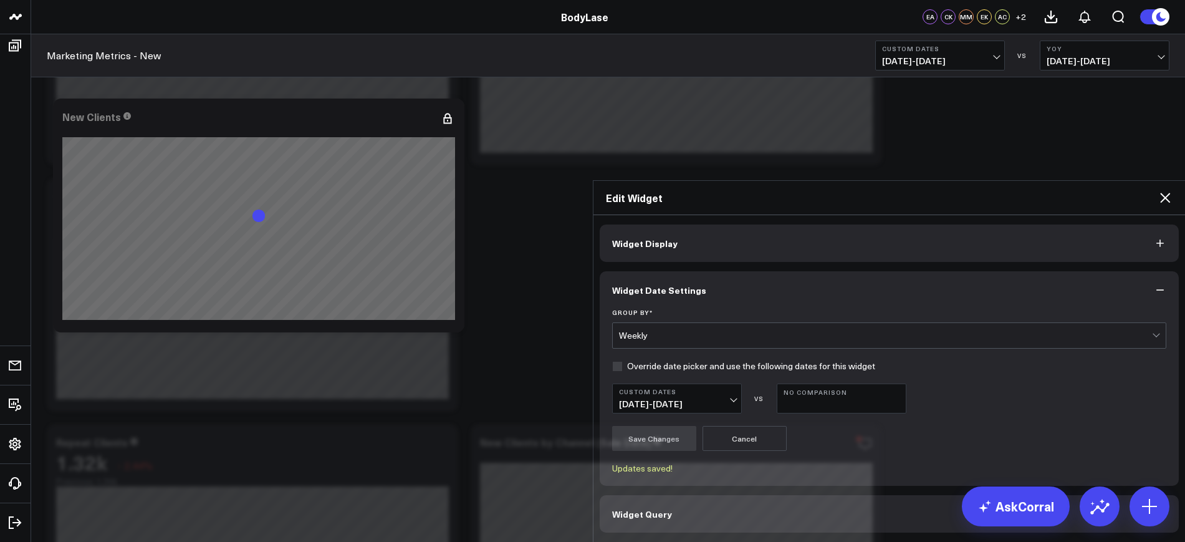
click at [1157, 190] on icon at bounding box center [1164, 197] width 15 height 15
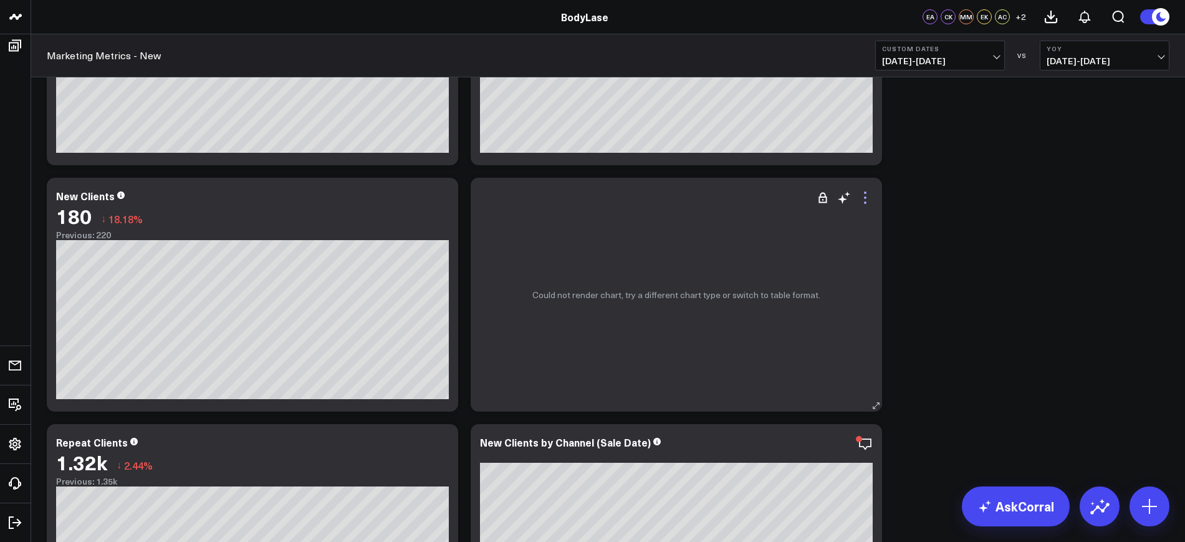
click at [869, 203] on icon at bounding box center [865, 197] width 15 height 15
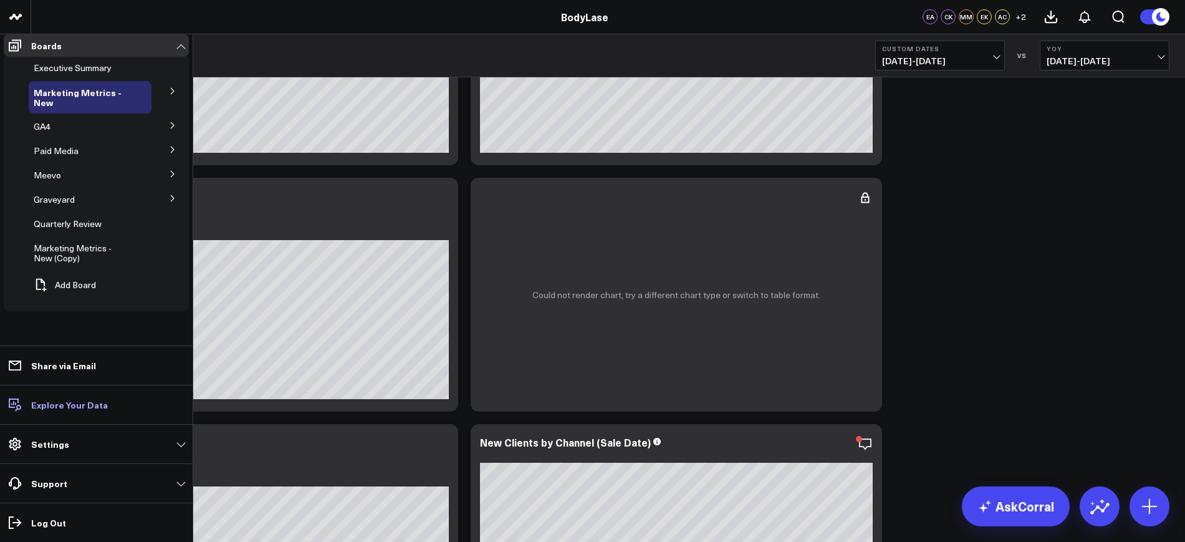
click at [46, 403] on p "Explore Your Data" at bounding box center [69, 404] width 77 height 10
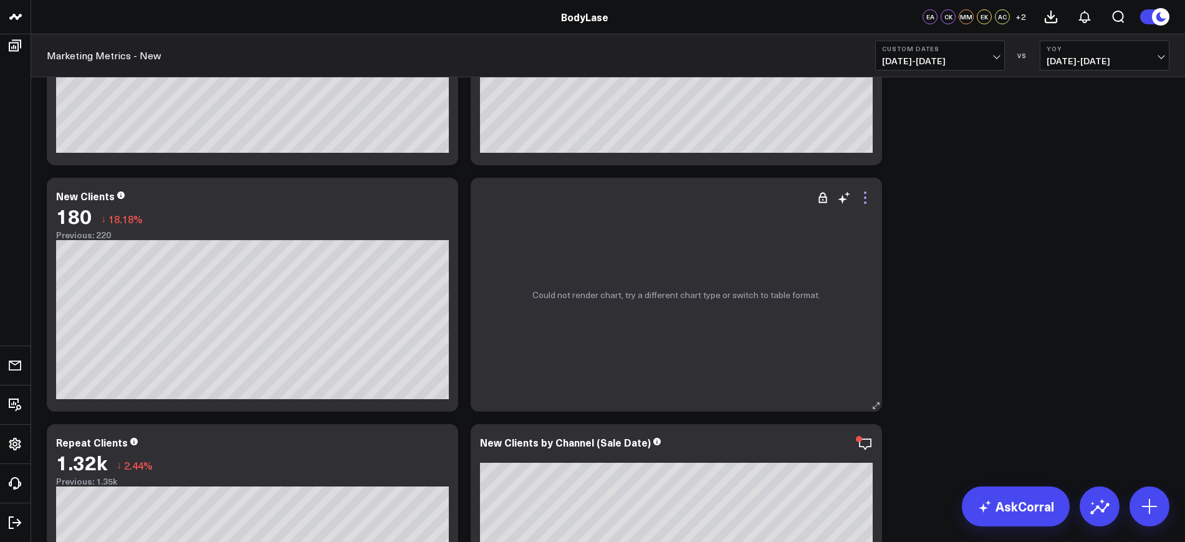
click at [863, 202] on icon at bounding box center [865, 197] width 15 height 15
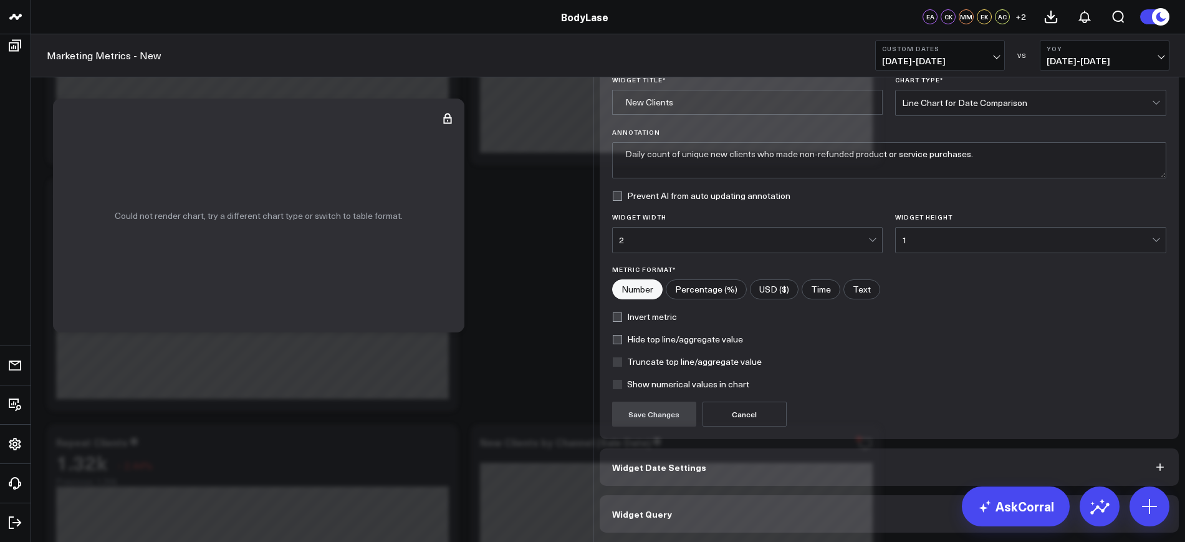
scroll to position [37, 0]
click at [679, 514] on button "Widget Query" at bounding box center [890, 513] width 580 height 37
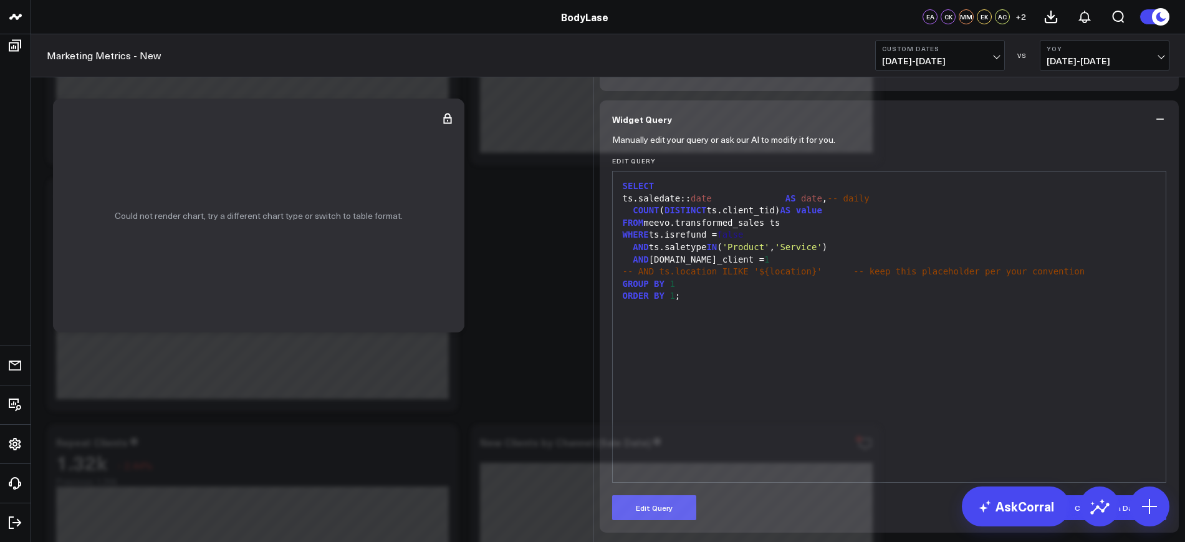
scroll to position [25, 0]
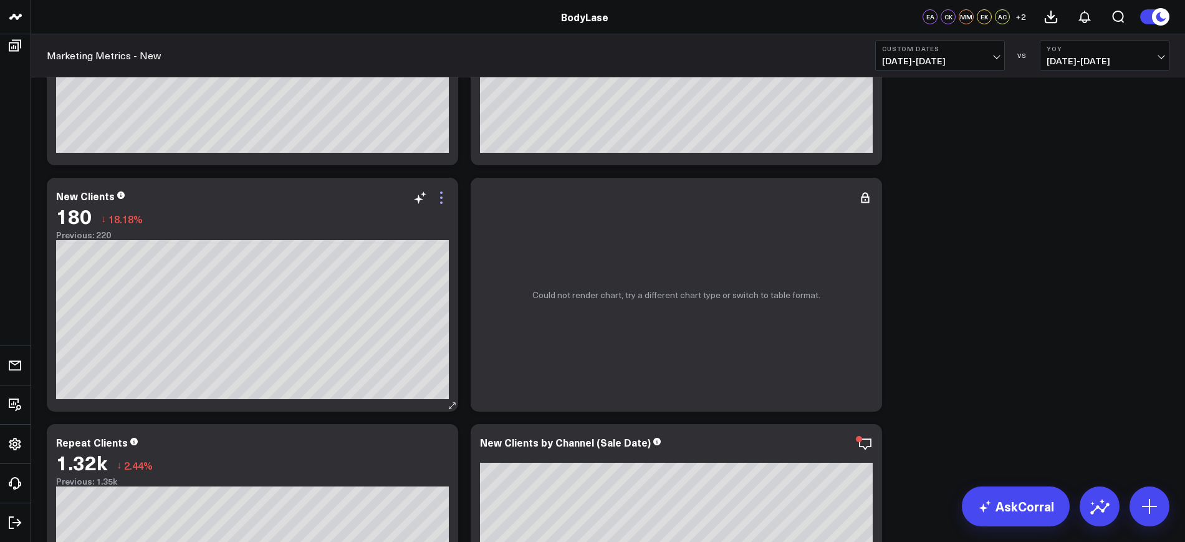
click at [442, 200] on icon at bounding box center [441, 197] width 15 height 15
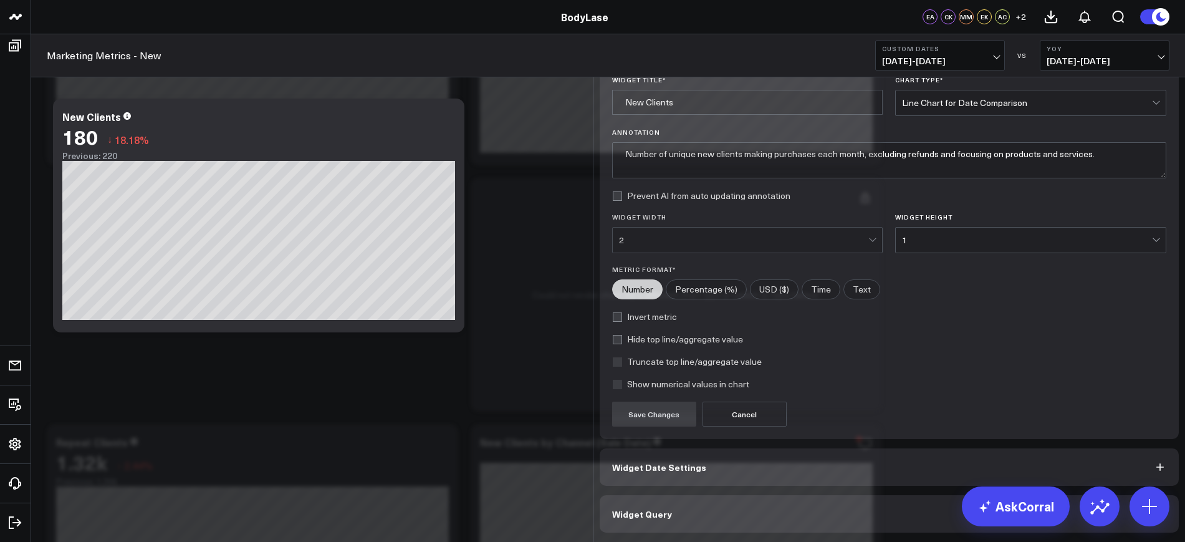
scroll to position [37, 0]
click at [628, 517] on span "Widget Query" at bounding box center [642, 514] width 60 height 10
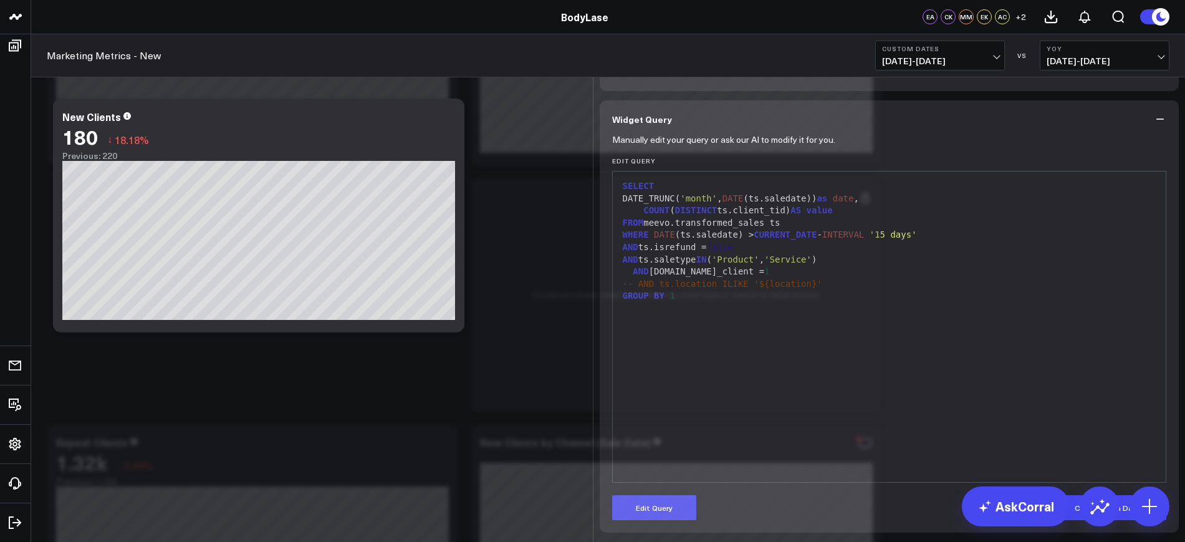
scroll to position [69, 0]
